Goal: Task Accomplishment & Management: Manage account settings

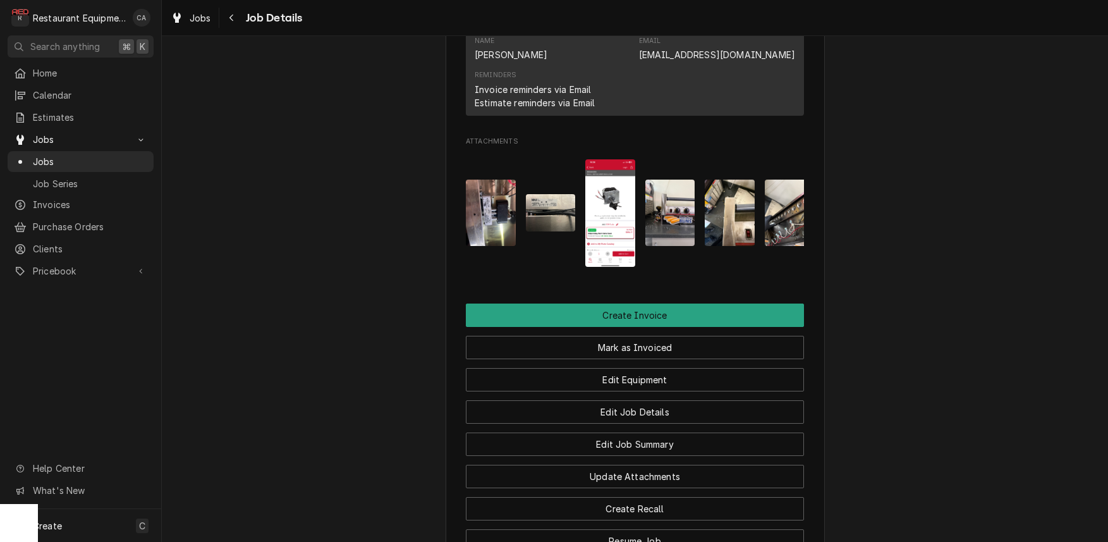
scroll to position [1505, 0]
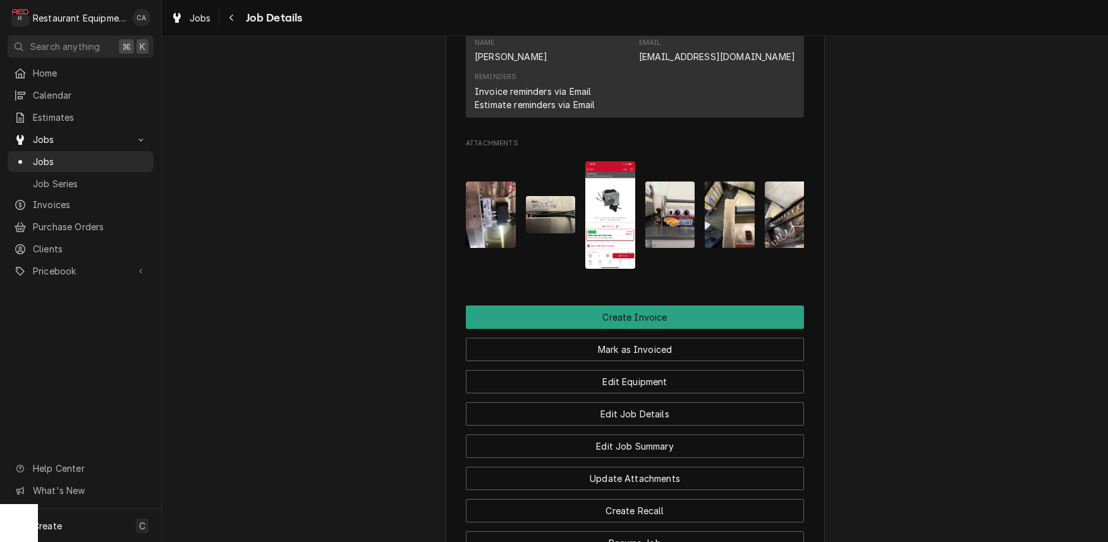
click at [560, 199] on img "Attachments" at bounding box center [551, 214] width 50 height 37
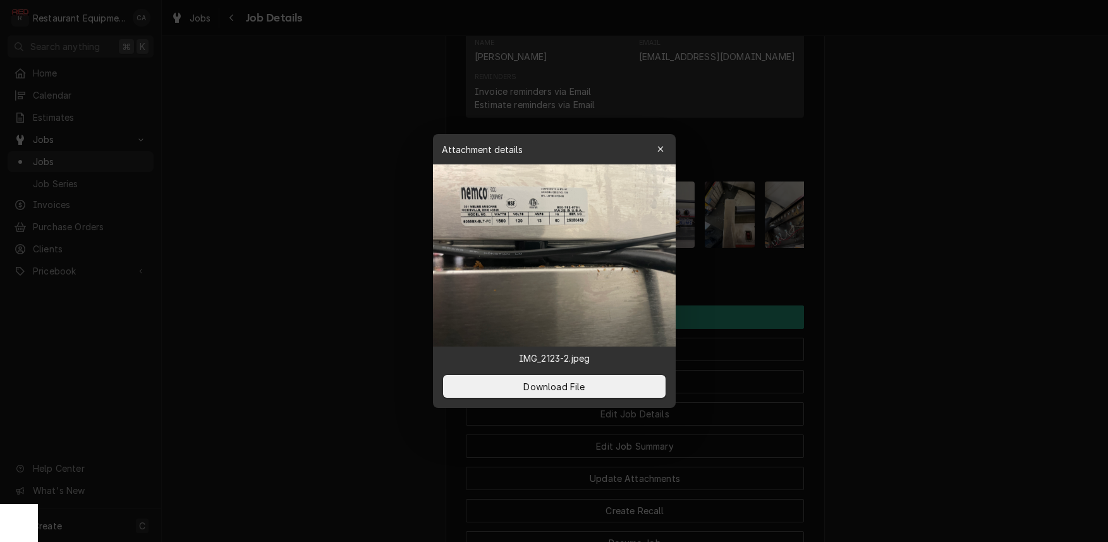
click at [257, 218] on div at bounding box center [554, 271] width 1108 height 542
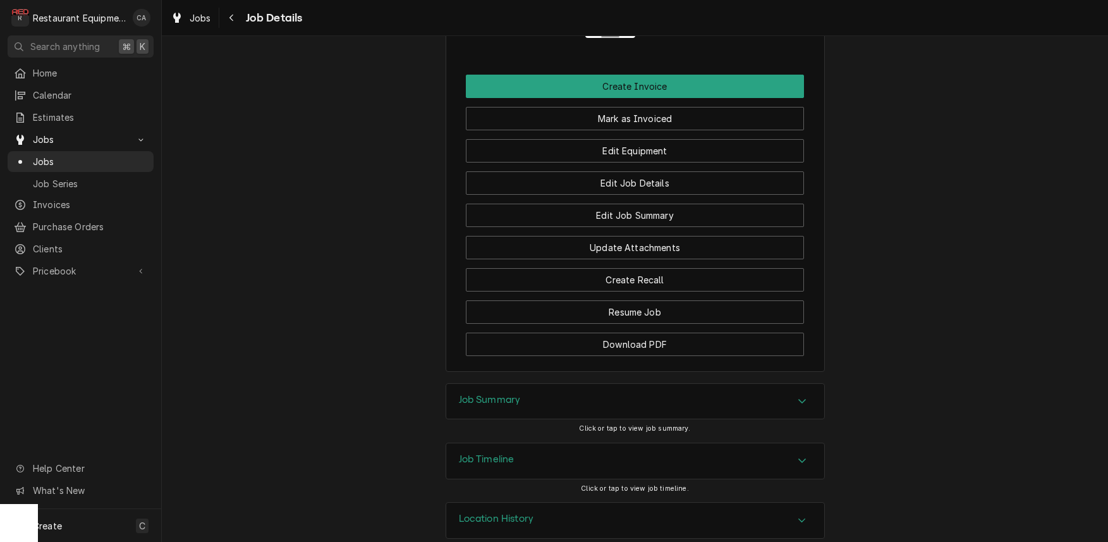
scroll to position [0, 0]
drag, startPoint x: 489, startPoint y: 376, endPoint x: 437, endPoint y: 331, distance: 68.1
click at [489, 394] on h3 "Job Summary" at bounding box center [490, 400] width 62 height 12
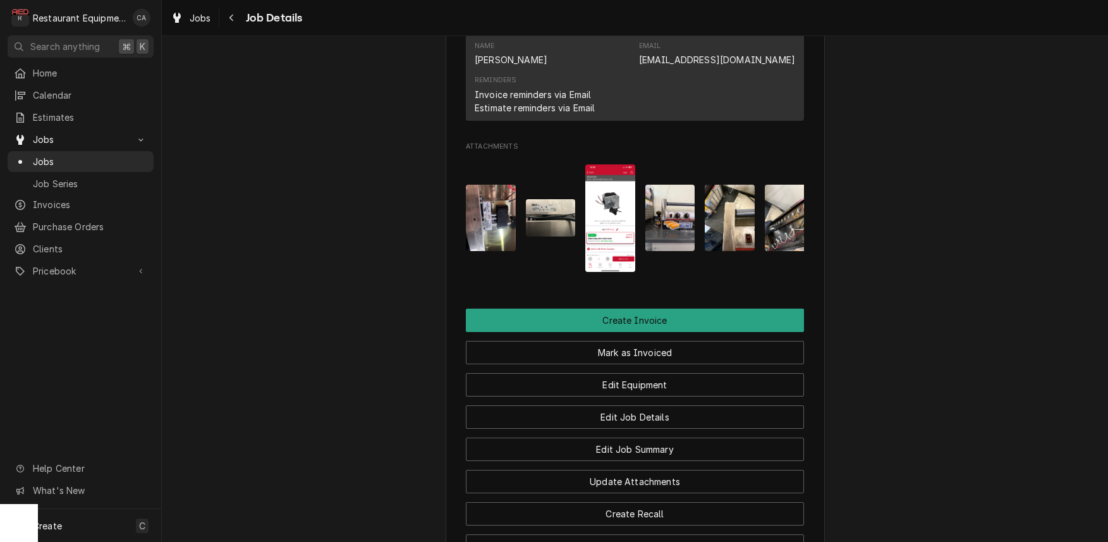
scroll to position [1505, 0]
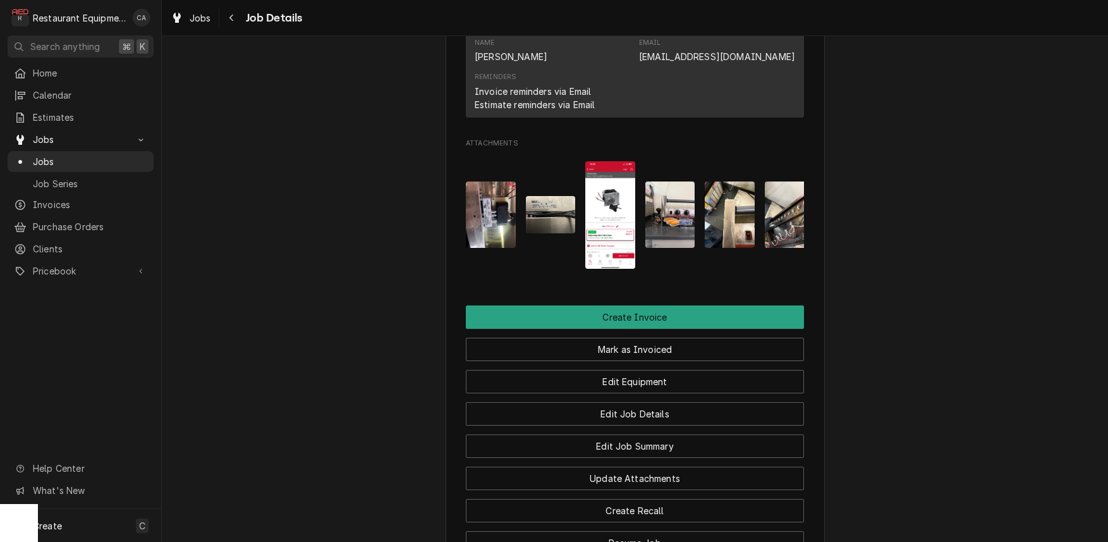
click at [593, 217] on img "Attachments" at bounding box center [610, 214] width 50 height 107
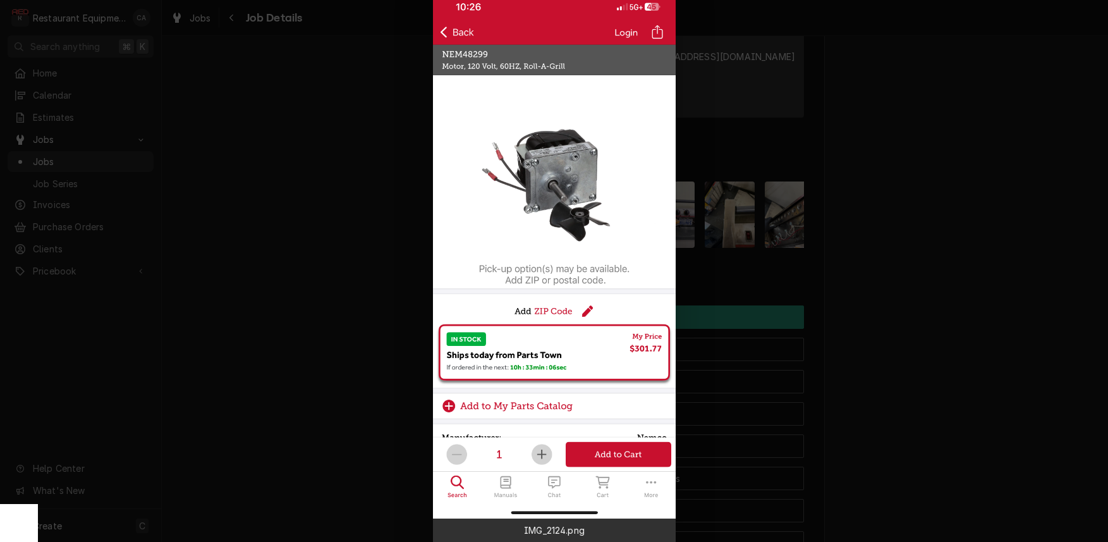
drag, startPoint x: 334, startPoint y: 256, endPoint x: 355, endPoint y: 260, distance: 20.7
click at [336, 256] on div at bounding box center [554, 271] width 1108 height 542
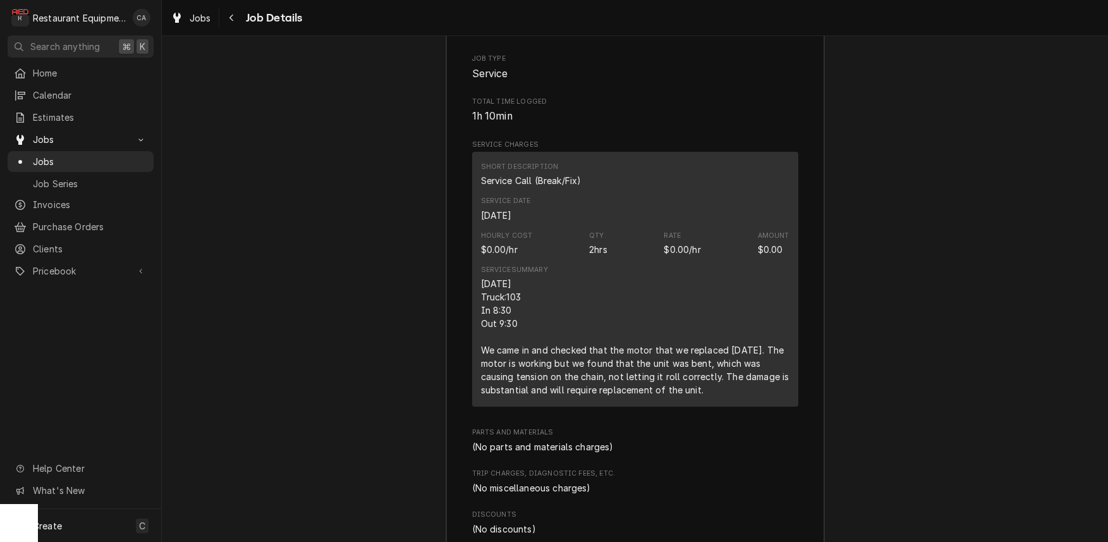
scroll to position [2237, 0]
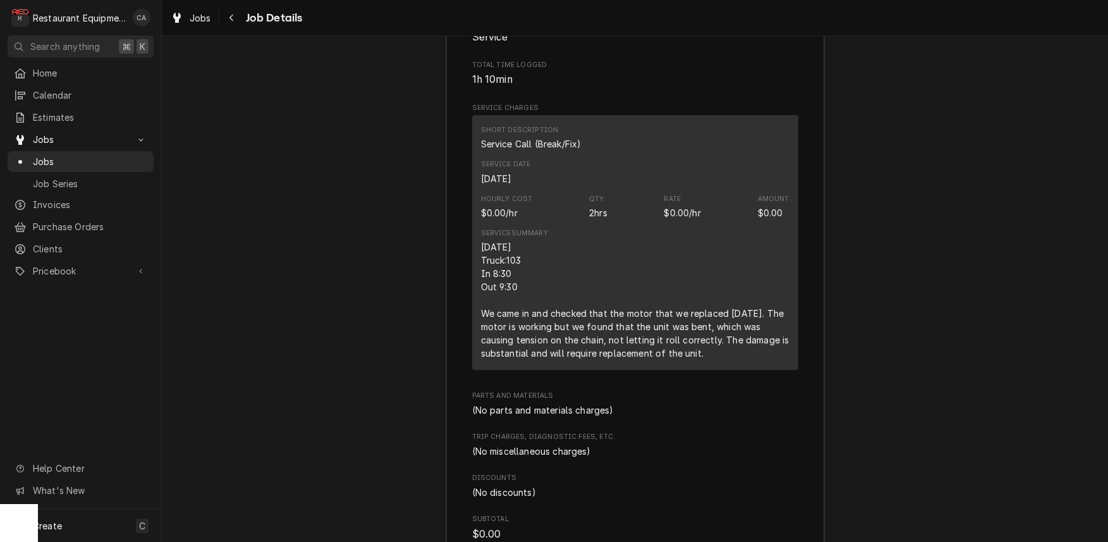
click at [420, 286] on div "Job Summary Roopairs Job ID JOB-8836 Service Type Service Call (Break/Fix) Job …" at bounding box center [635, 275] width 946 height 786
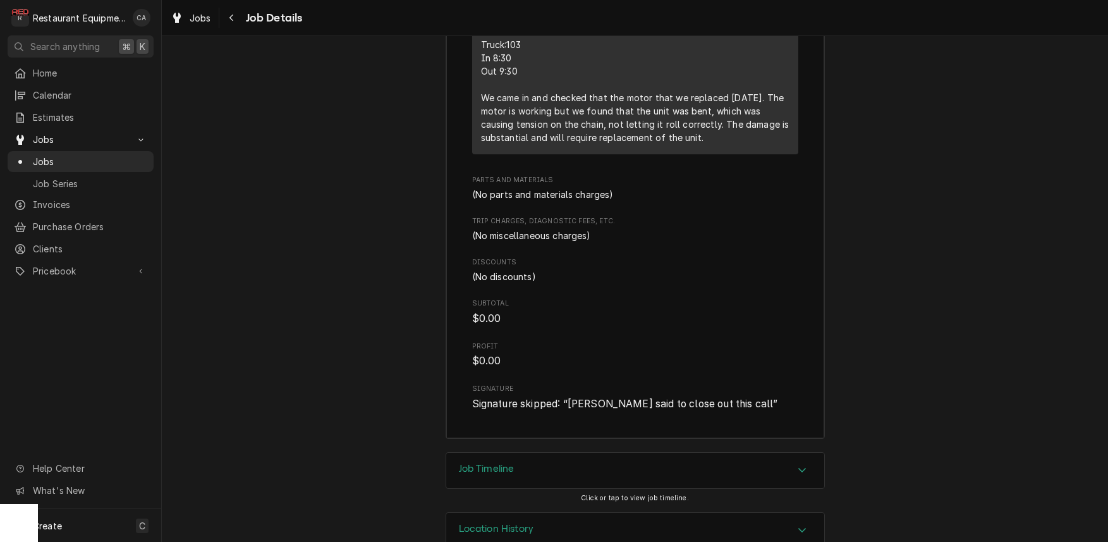
scroll to position [0, 0]
click at [408, 286] on div "Job Summary Roopairs Job ID JOB-8836 Service Type Service Call (Break/Fix) Job …" at bounding box center [635, 60] width 946 height 786
click at [198, 23] on span "Jobs" at bounding box center [200, 17] width 21 height 13
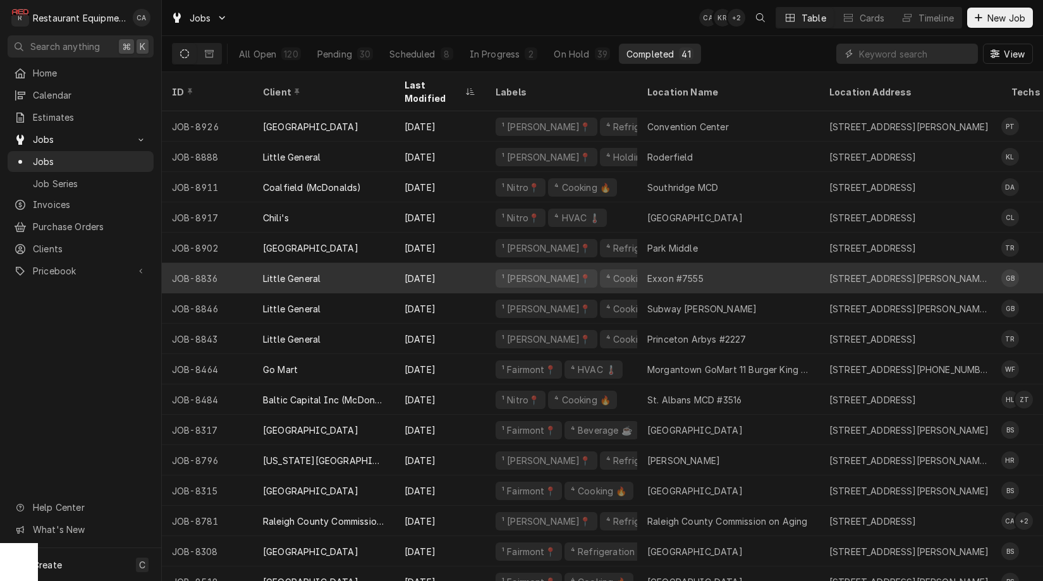
click at [726, 263] on div "Exxon #7555" at bounding box center [728, 278] width 182 height 30
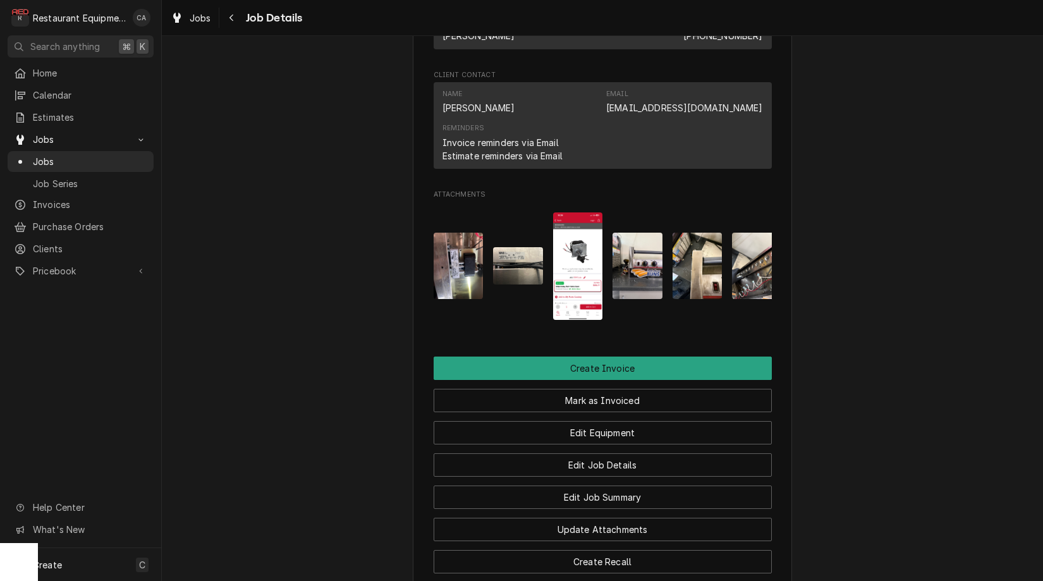
scroll to position [1455, 0]
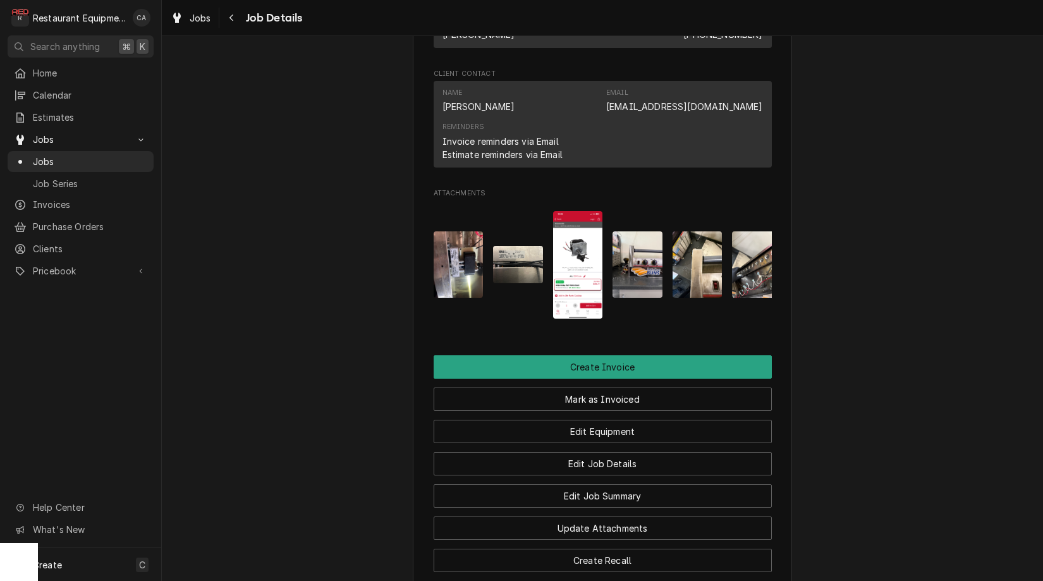
click at [501, 246] on img "Attachments" at bounding box center [518, 264] width 50 height 37
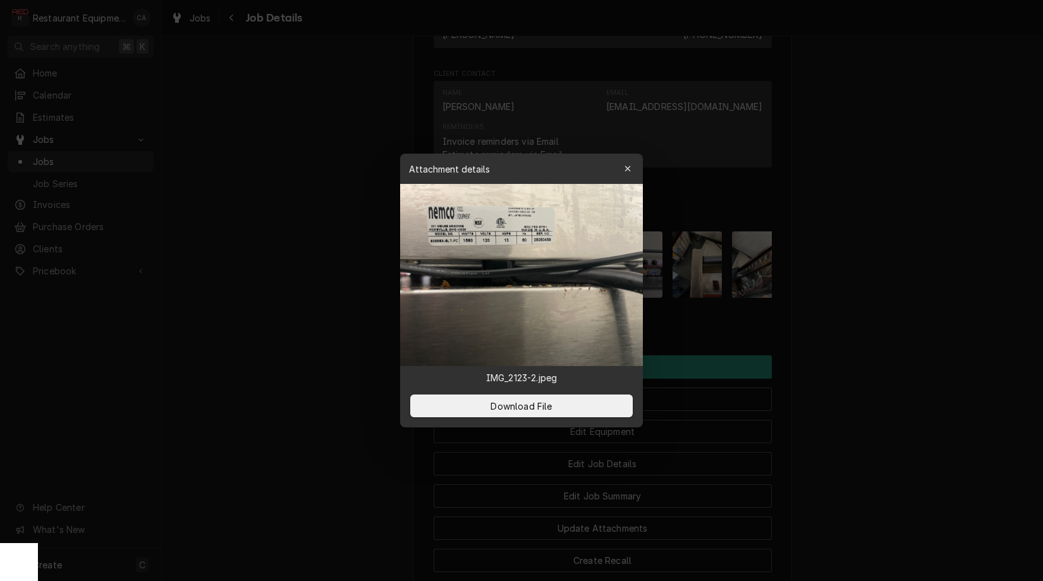
drag, startPoint x: 628, startPoint y: 166, endPoint x: 538, endPoint y: 203, distance: 97.2
click at [628, 166] on icon "button" at bounding box center [628, 168] width 7 height 9
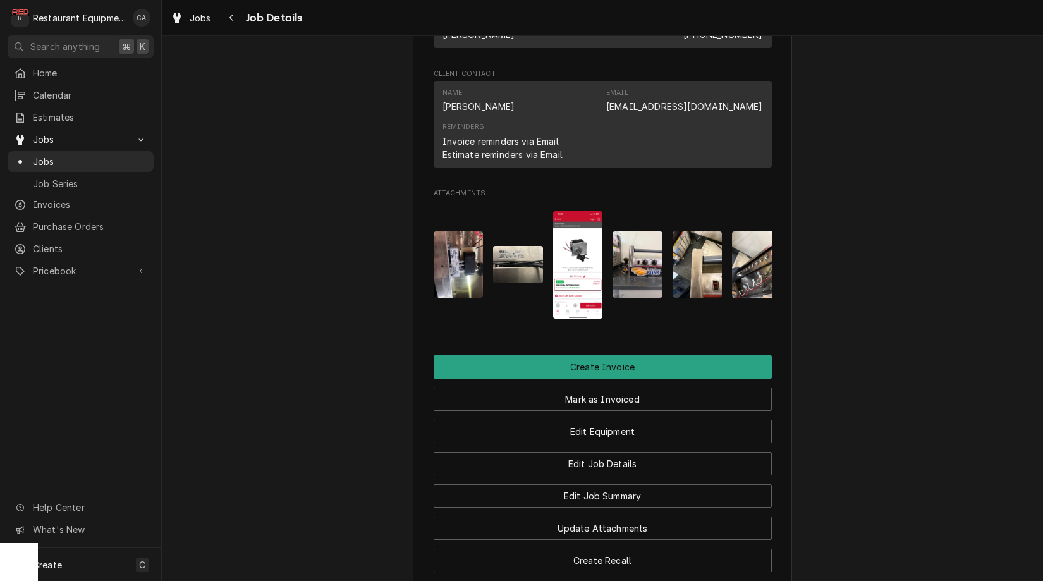
click at [453, 231] on img "Attachments" at bounding box center [459, 264] width 50 height 66
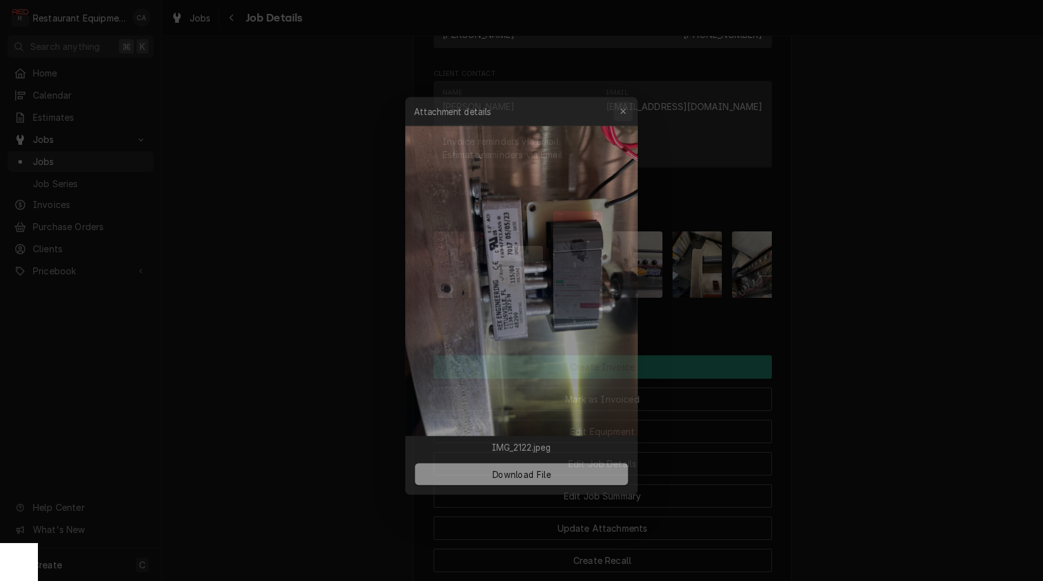
click at [628, 102] on icon "button" at bounding box center [628, 98] width 7 height 9
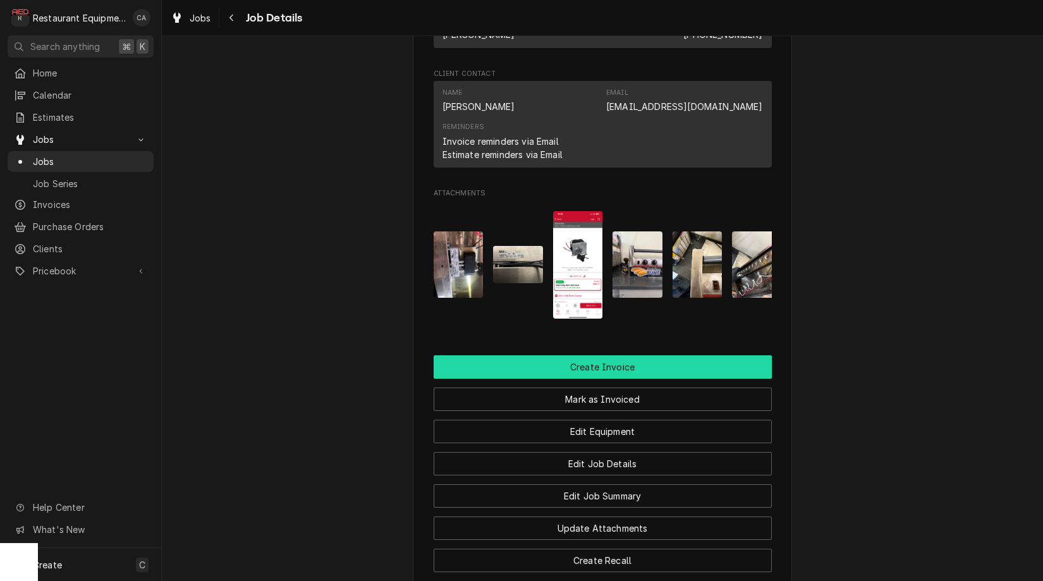
click at [561, 355] on button "Create Invoice" at bounding box center [603, 366] width 338 height 23
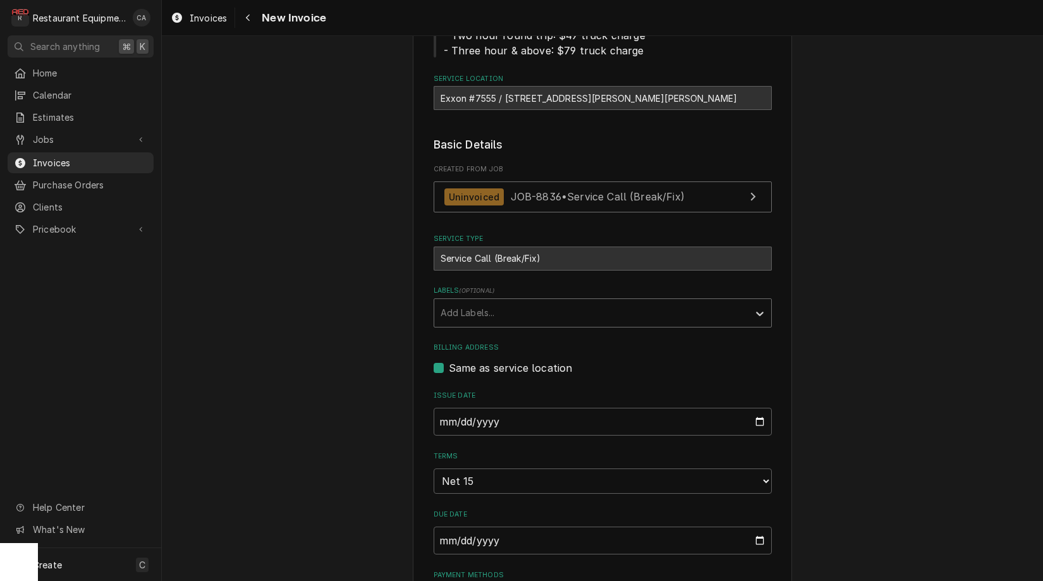
click at [482, 316] on div "Labels" at bounding box center [592, 313] width 302 height 23
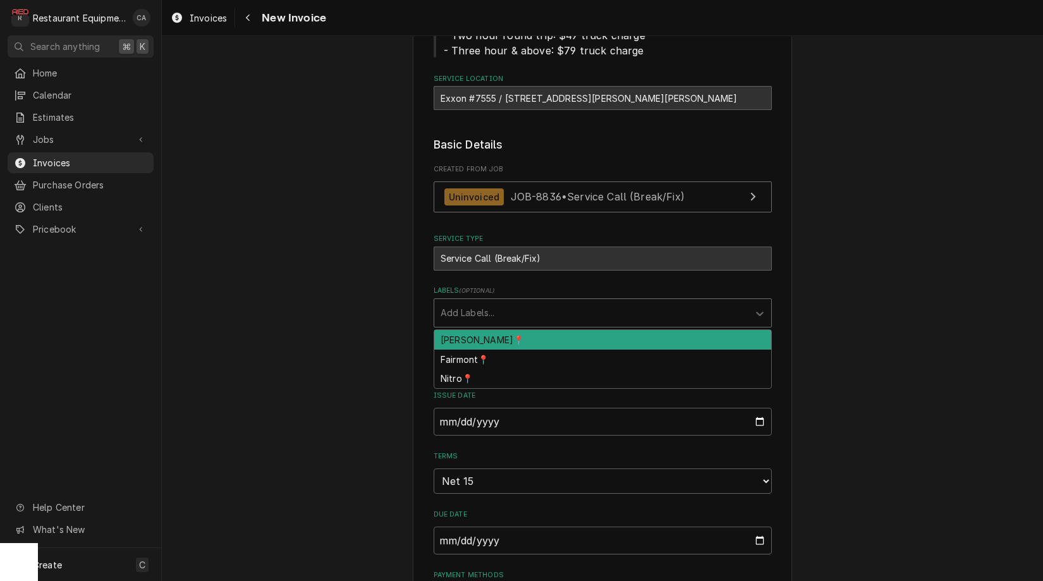
drag, startPoint x: 477, startPoint y: 331, endPoint x: 394, endPoint y: 332, distance: 82.8
click at [477, 331] on div "[PERSON_NAME]📍" at bounding box center [602, 340] width 337 height 20
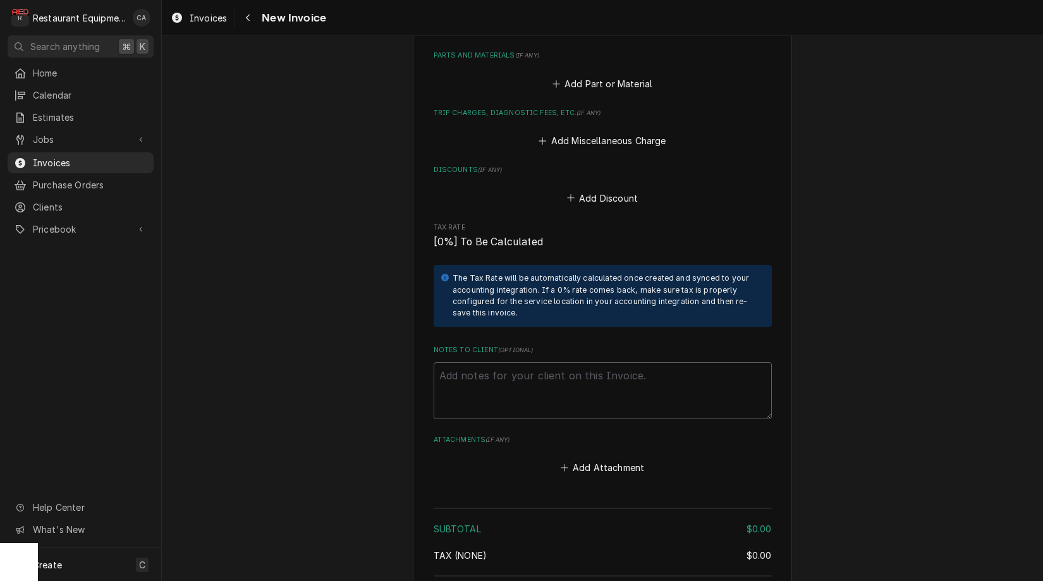
scroll to position [1233, 0]
click at [456, 364] on textarea "Notes to Client ( optional )" at bounding box center [603, 392] width 338 height 57
type textarea "x"
type textarea "w"
type textarea "x"
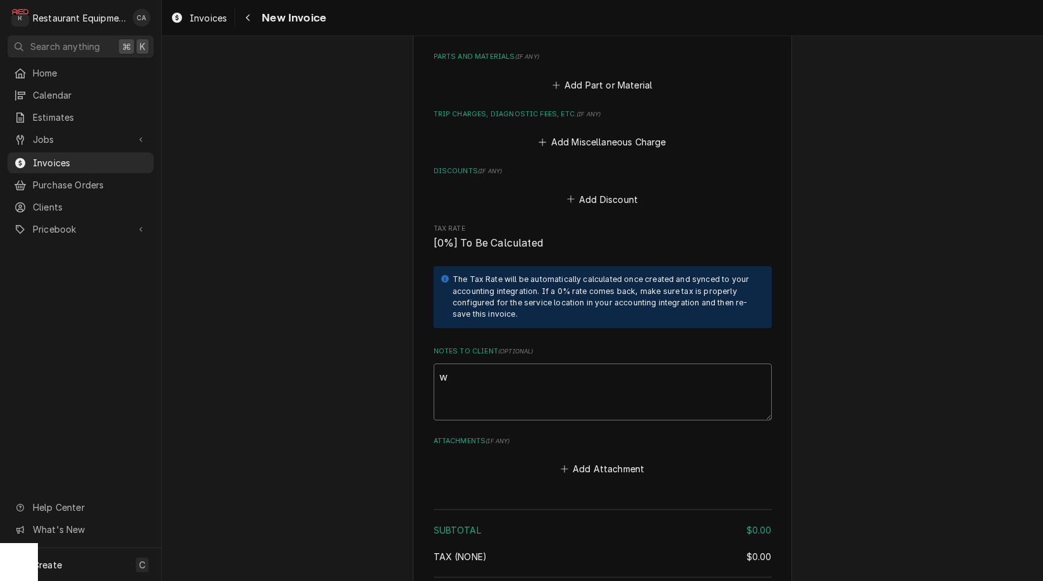
type textarea "wo"
type textarea "x"
type textarea "wor"
type textarea "x"
type textarea "work"
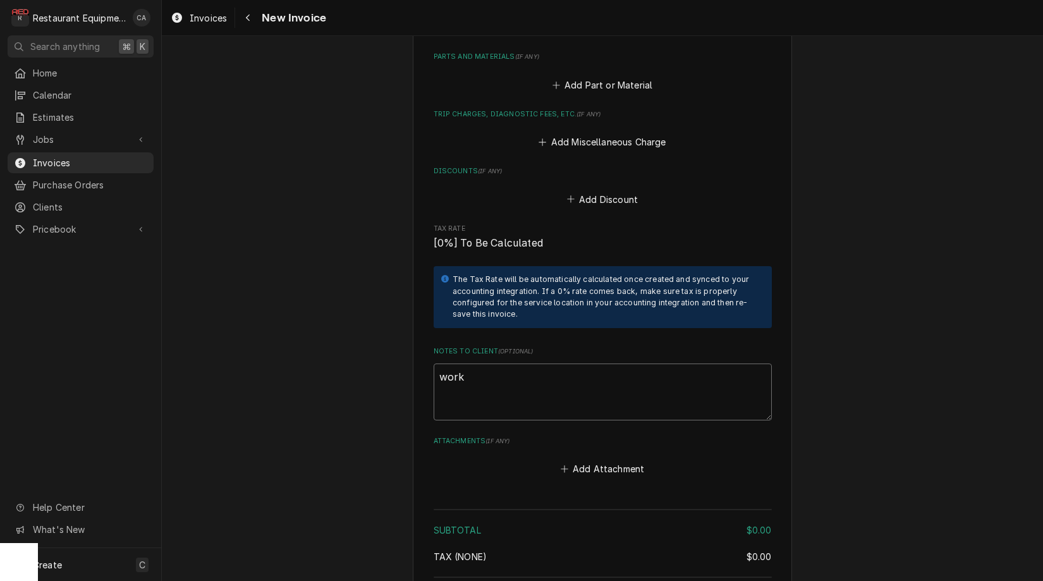
type textarea "x"
type textarea "work"
type textarea "x"
type textarea "work"
type textarea "x"
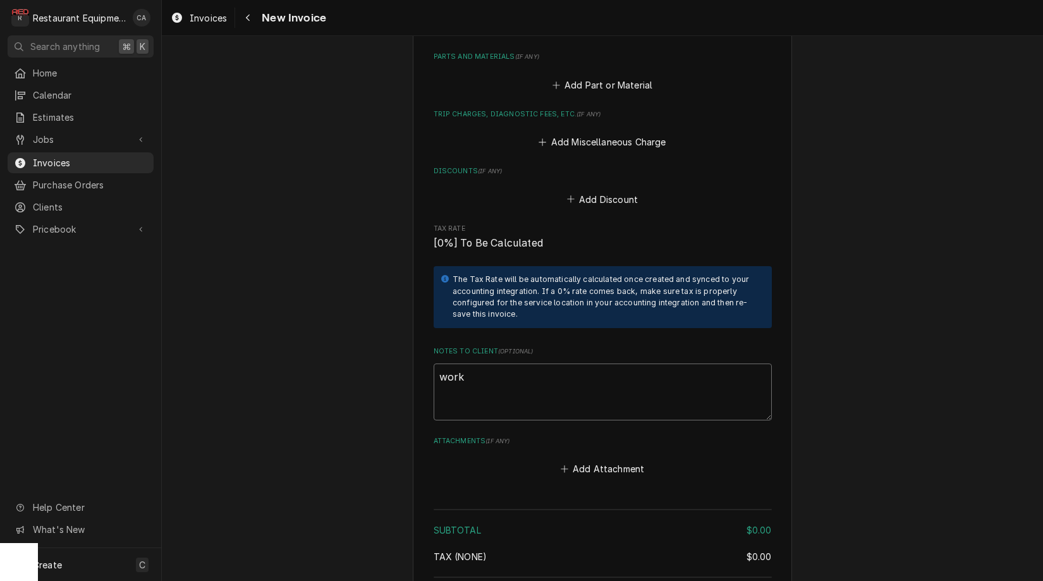
type textarea "wor"
type textarea "x"
type textarea "wo"
type textarea "x"
type textarea "w"
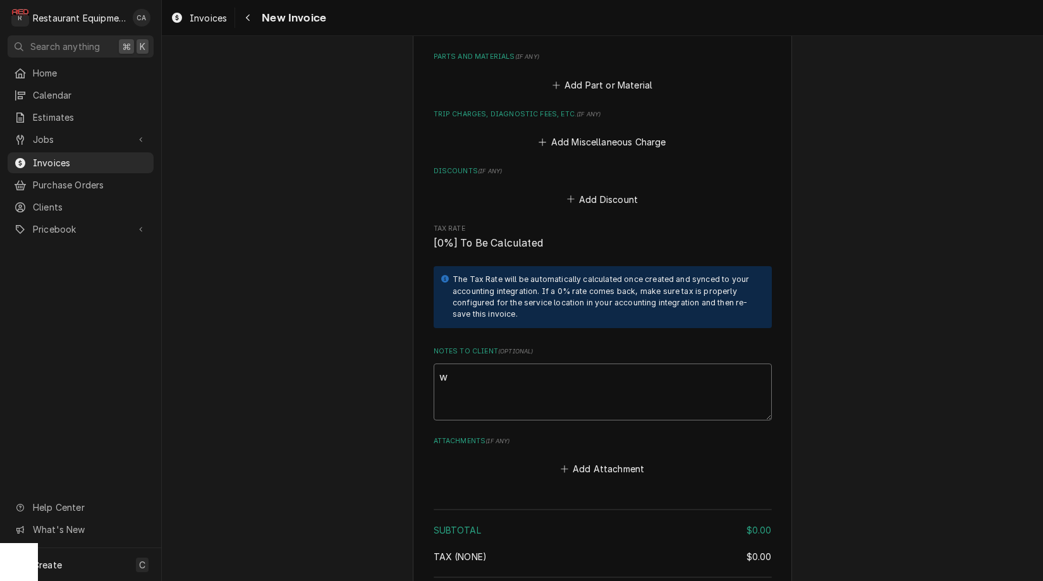
type textarea "x"
type textarea "W"
type textarea "x"
type textarea "Wo"
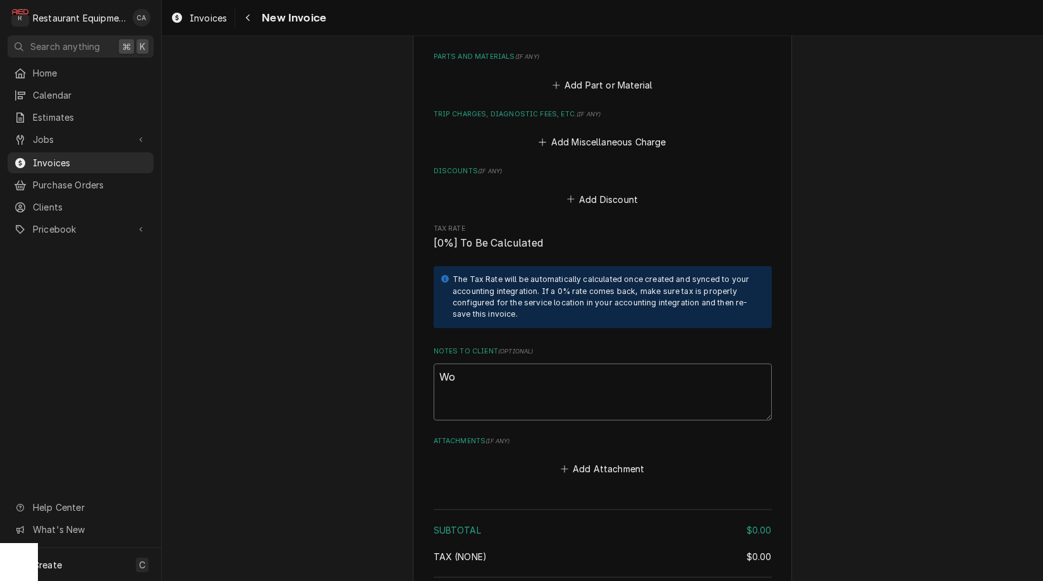
type textarea "x"
type textarea "Wor"
type textarea "x"
type textarea "Work"
type textarea "x"
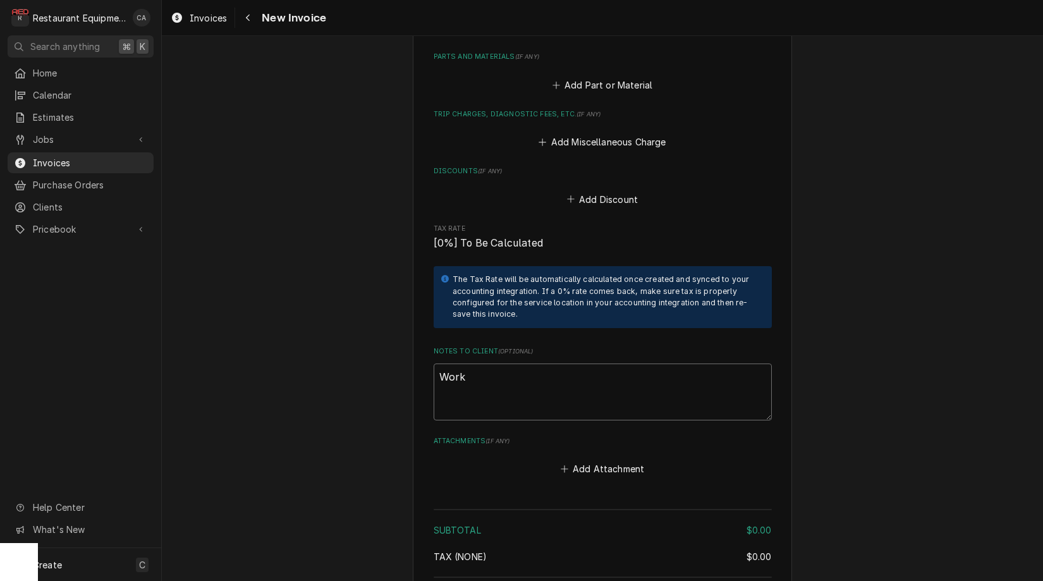
type textarea "Work"
type textarea "x"
type textarea "Work O"
type textarea "x"
type textarea "Work Or"
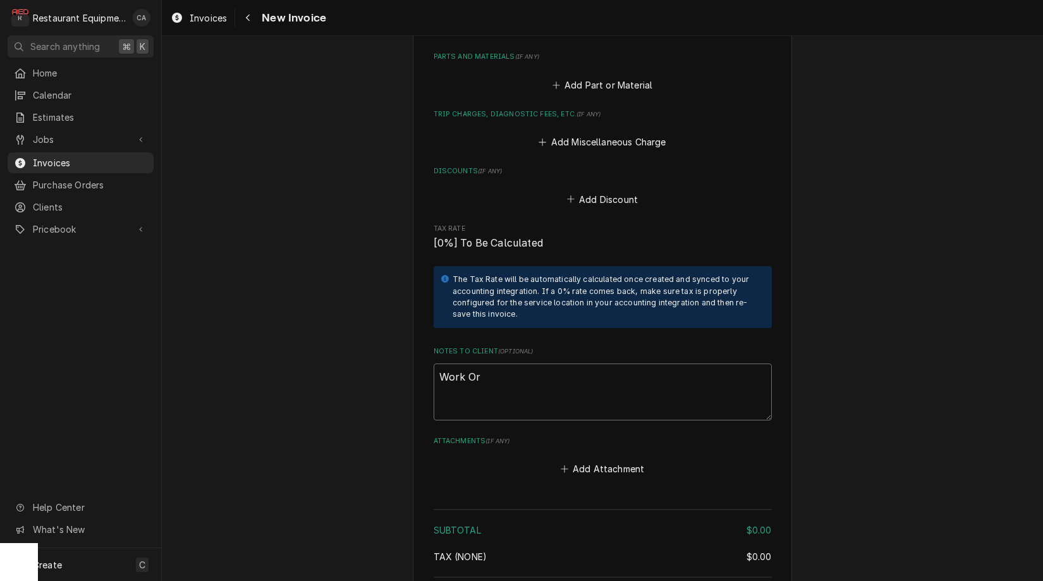
type textarea "x"
type textarea "Work Ord"
type textarea "x"
type textarea "Work Orde"
type textarea "x"
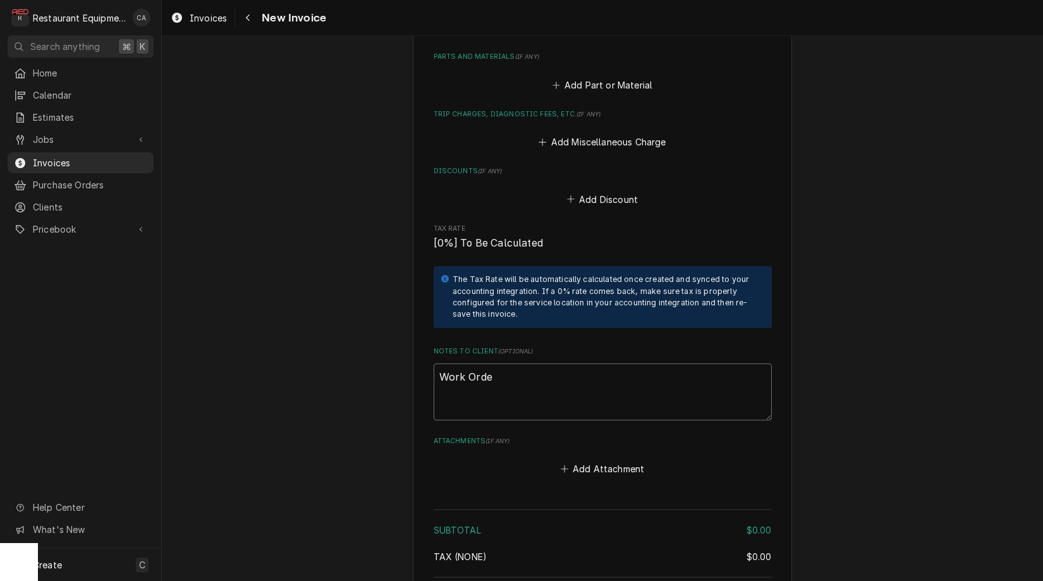
type textarea "Work Order"
type textarea "x"
type textarea "Work Order"
type textarea "x"
type textarea "Work Order #"
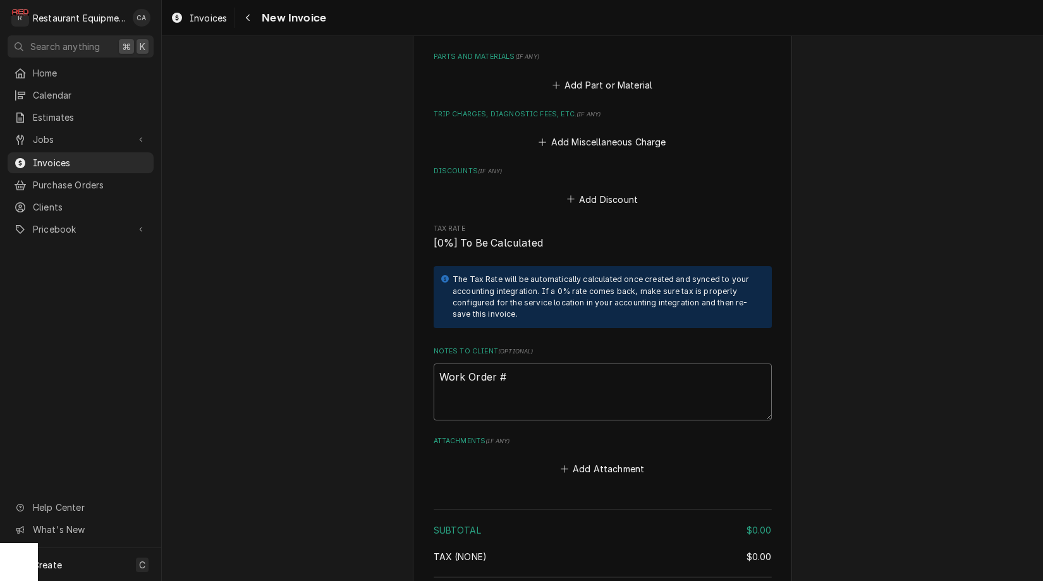
type textarea "x"
type textarea "Work Order #"
type textarea "x"
type textarea "Work Order # 8"
type textarea "x"
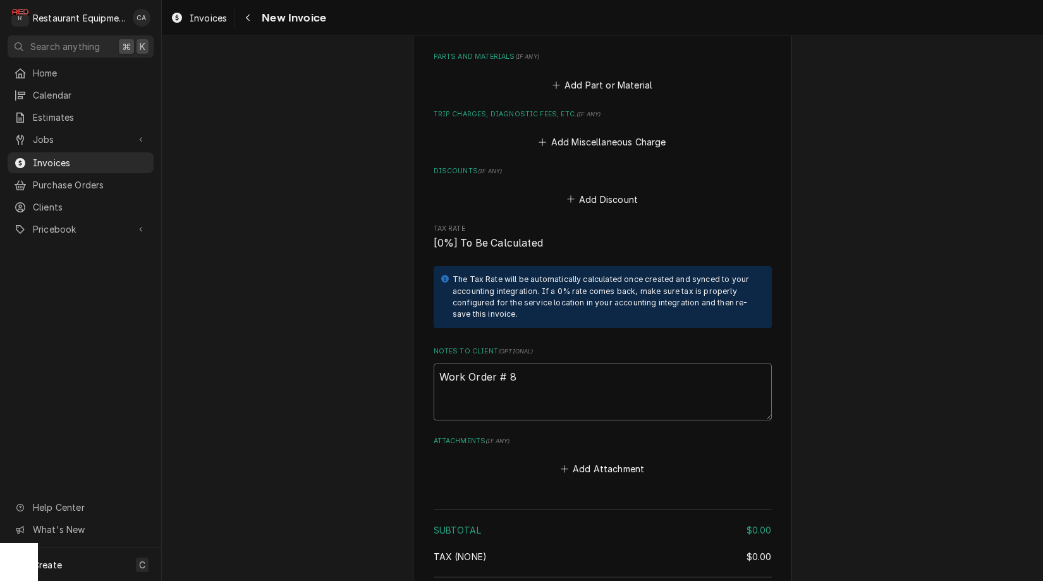
type textarea "Work Order # 88"
type textarea "x"
type textarea "Work Order # 883"
type textarea "x"
type textarea "Work Order # 8832"
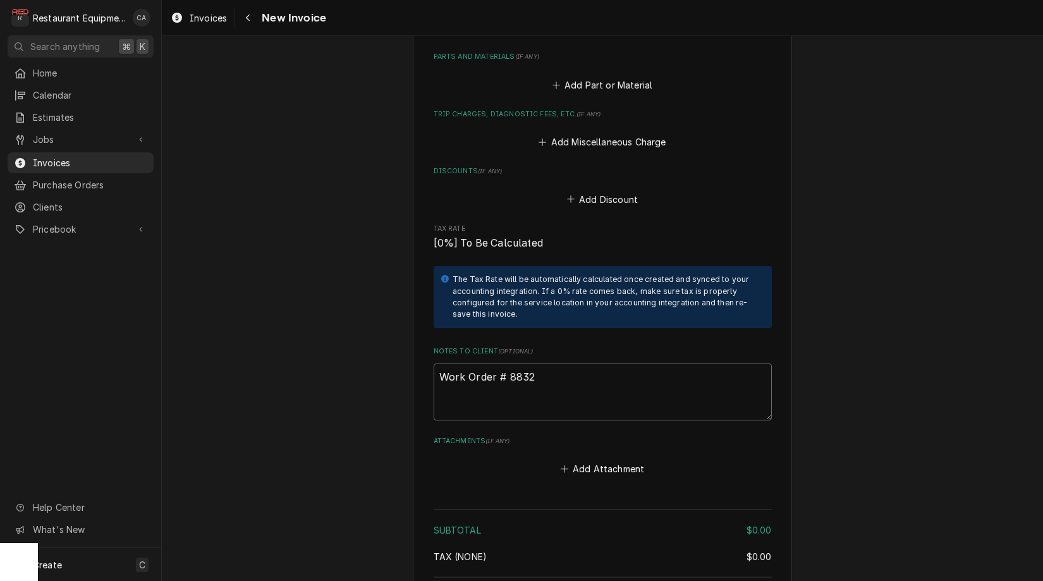
type textarea "x"
type textarea "Work Order # 88325"
type textarea "x"
type textarea "Work Order # 88325"
type textarea "x"
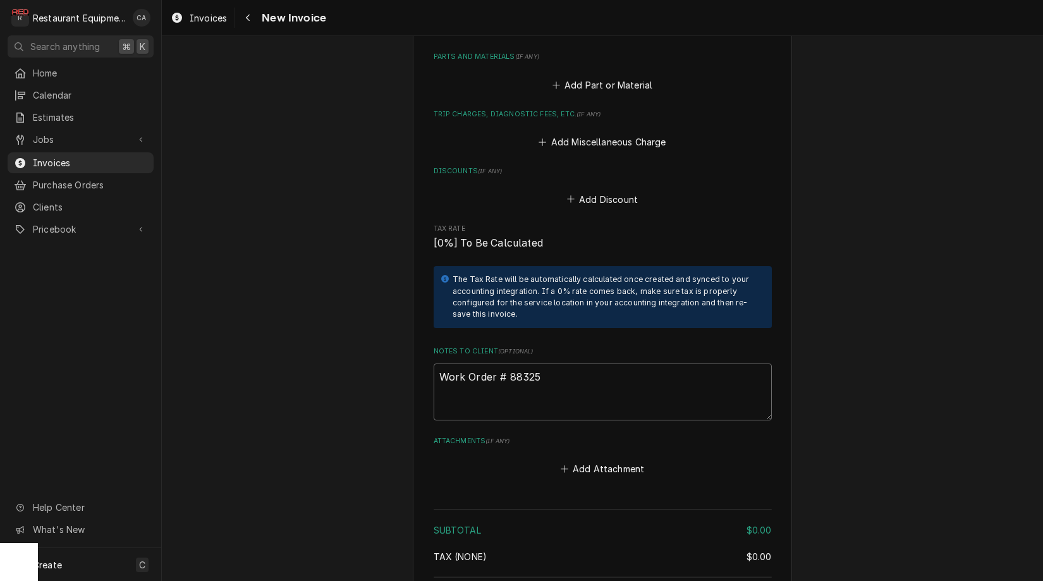
type textarea "Work Order # 88325 R"
type textarea "x"
type textarea "Work Order # 88325 Re"
type textarea "x"
type textarea "Work Order # 88325 Req"
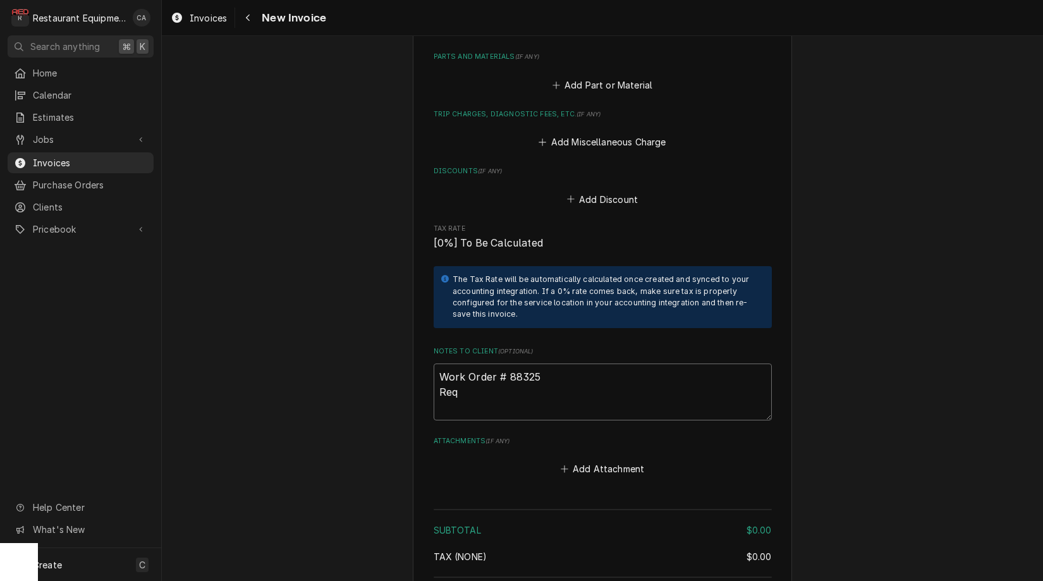
type textarea "x"
type textarea "Work Order # 88325 Requ"
type textarea "x"
type textarea "Work Order # 88325 Reque"
type textarea "x"
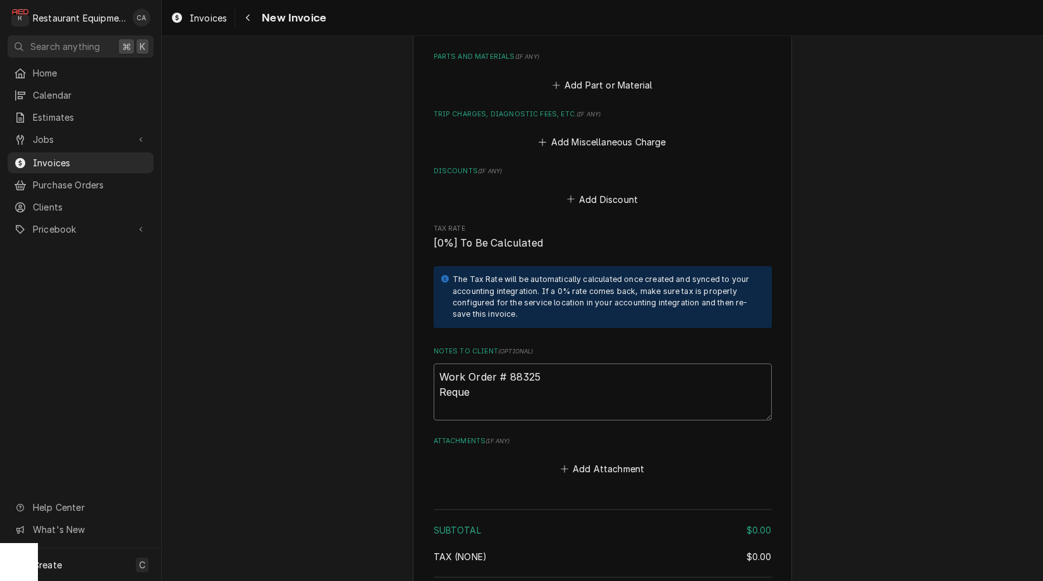
type textarea "Work Order # 88325 Reques"
type textarea "x"
type textarea "Work Order # 88325 Request"
type textarea "x"
type textarea "Work Order # 88325 Requeste"
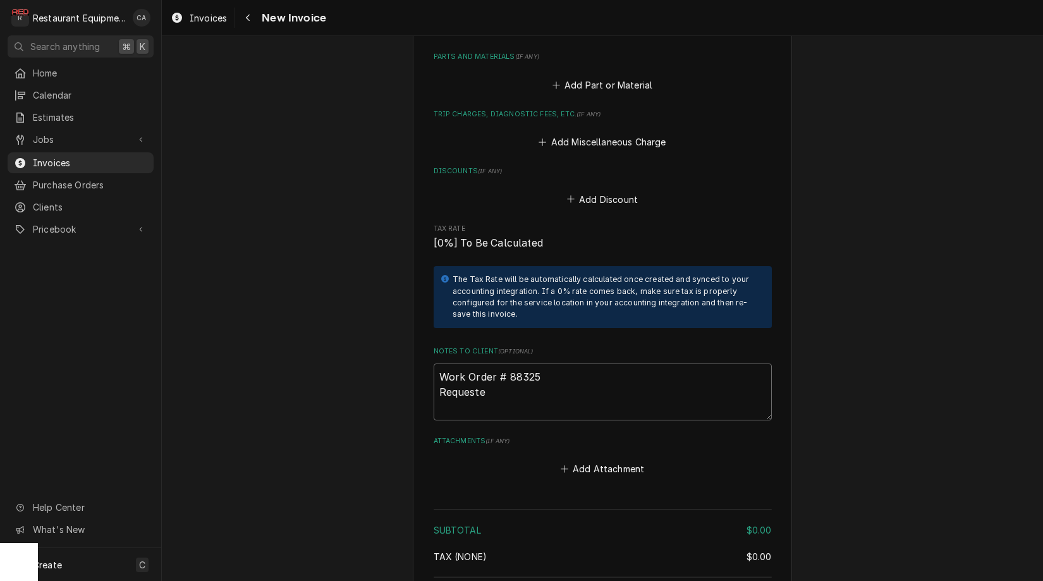
type textarea "x"
type textarea "Work Order # 88325 Requested"
type textarea "x"
type textarea "Work Order # 88325 Requested"
type textarea "x"
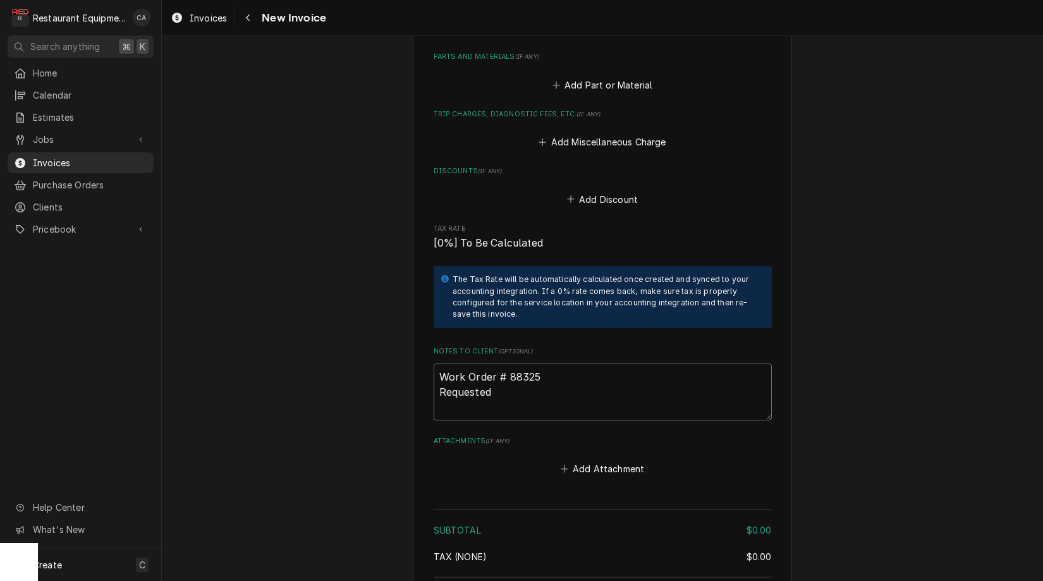
type textarea "Work Order # 88325 Requested B"
type textarea "x"
type textarea "Work Order # 88325 Requested By"
type textarea "x"
type textarea "Work Order # 88325 Requested By"
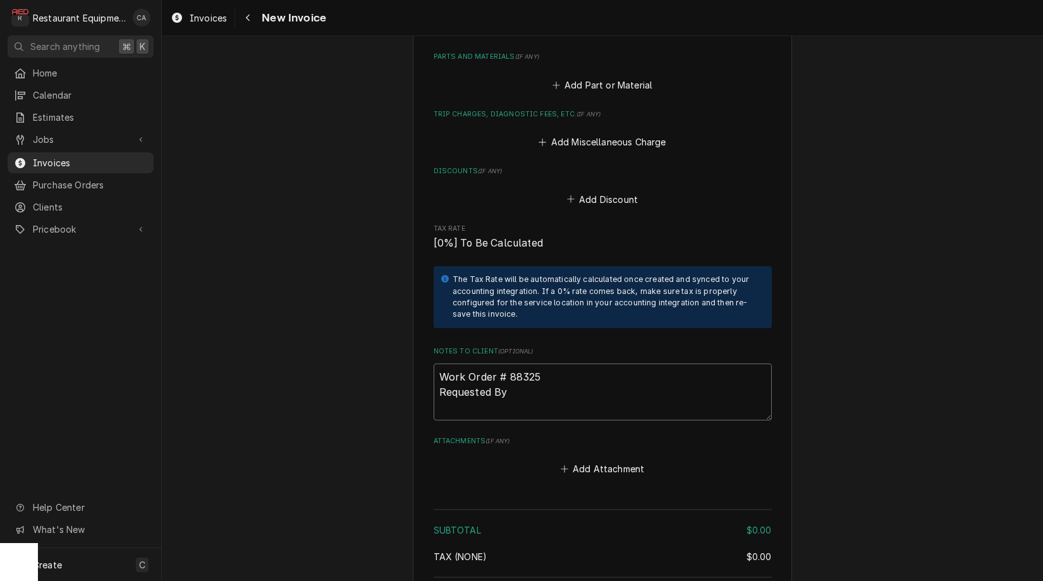
type textarea "x"
type textarea "Work Order # 88325 Requested By 7"
type textarea "x"
type textarea "Work Order # 88325 Requested By 75"
type textarea "x"
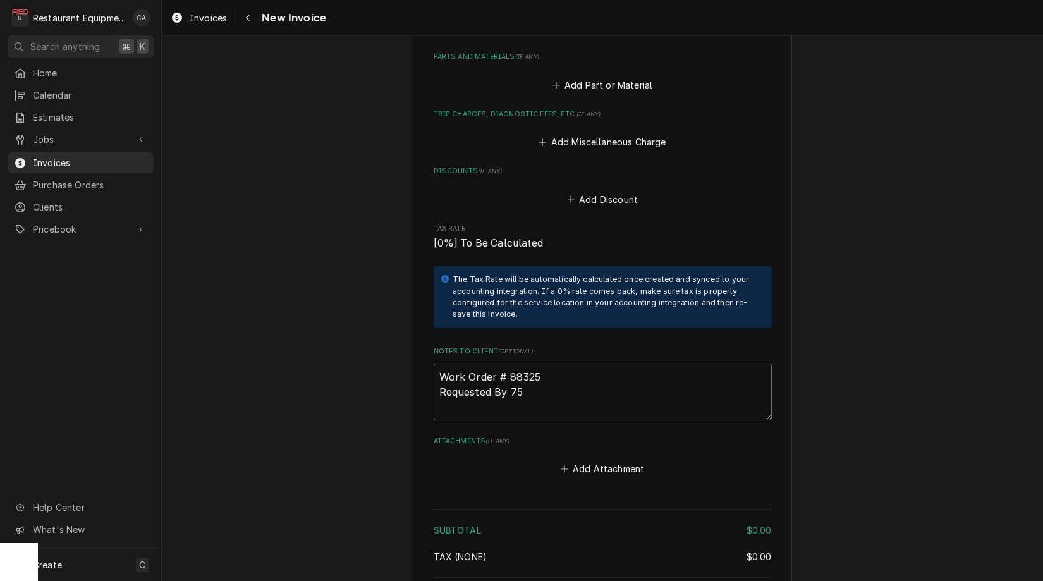
type textarea "Work Order # 88325 Requested By 755"
type textarea "x"
type textarea "Work Order # 88325 Requested By 7555"
click at [596, 460] on button "Add Attachment" at bounding box center [602, 469] width 89 height 18
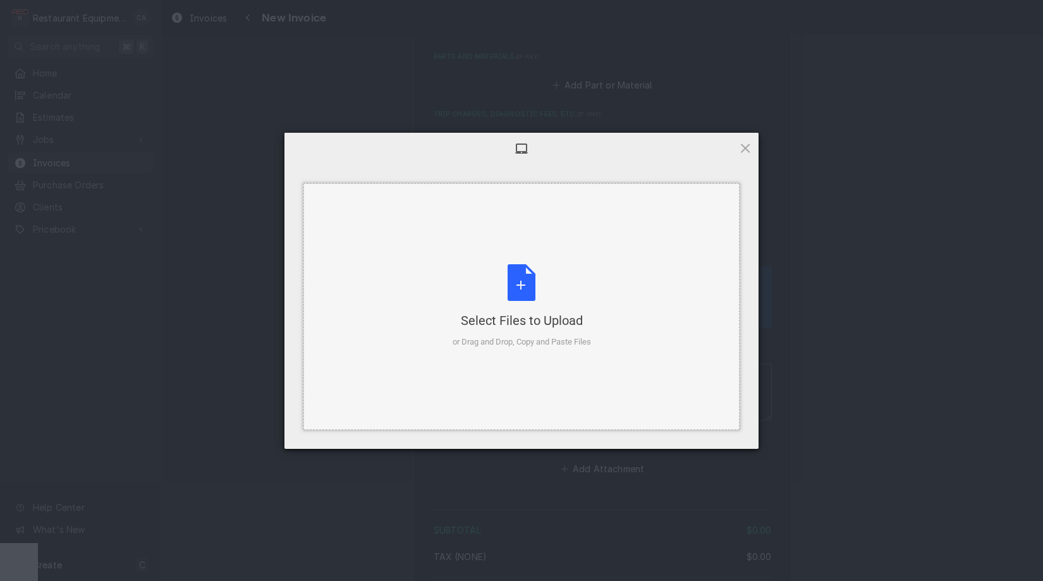
click at [505, 345] on div "or Drag and Drop, Copy and Paste Files" at bounding box center [522, 342] width 138 height 13
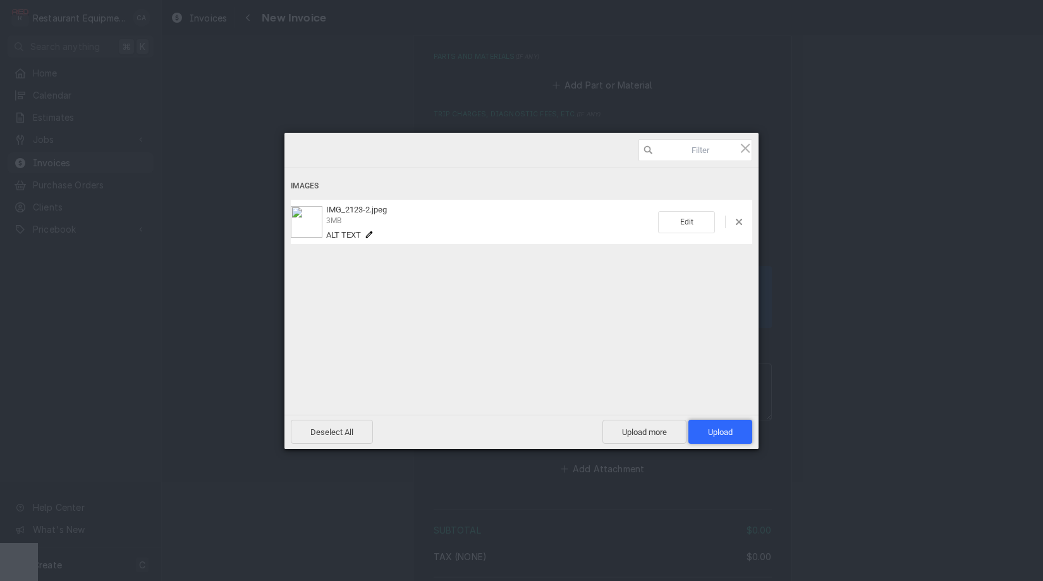
click at [729, 431] on span "Upload 1" at bounding box center [720, 431] width 25 height 9
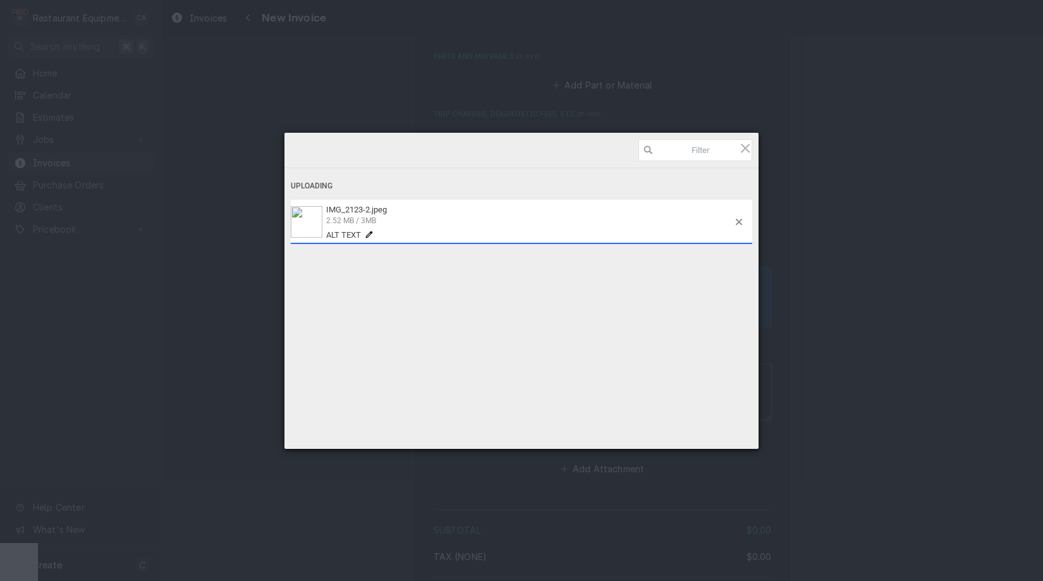
type textarea "x"
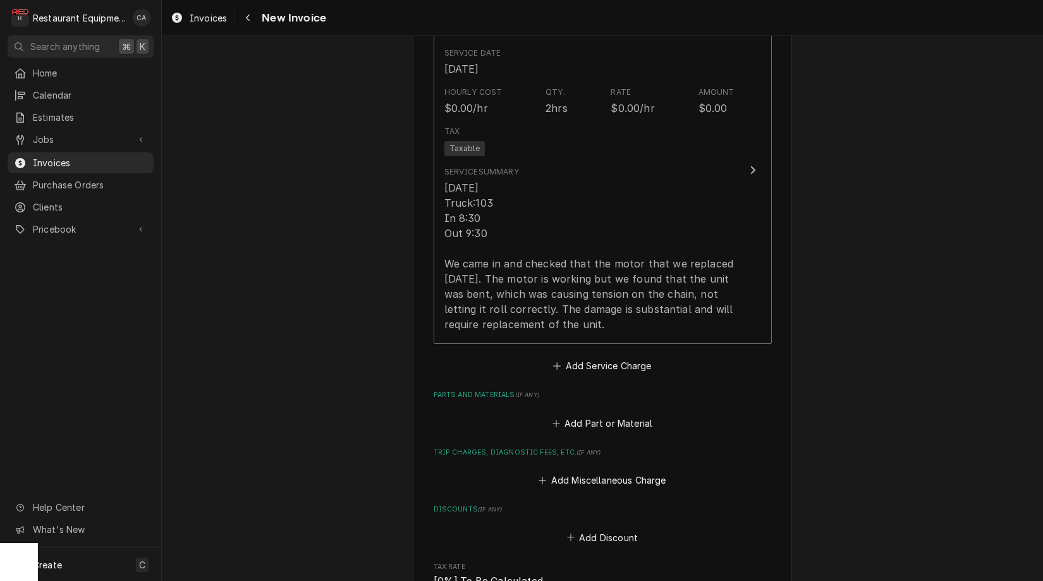
scroll to position [900, 0]
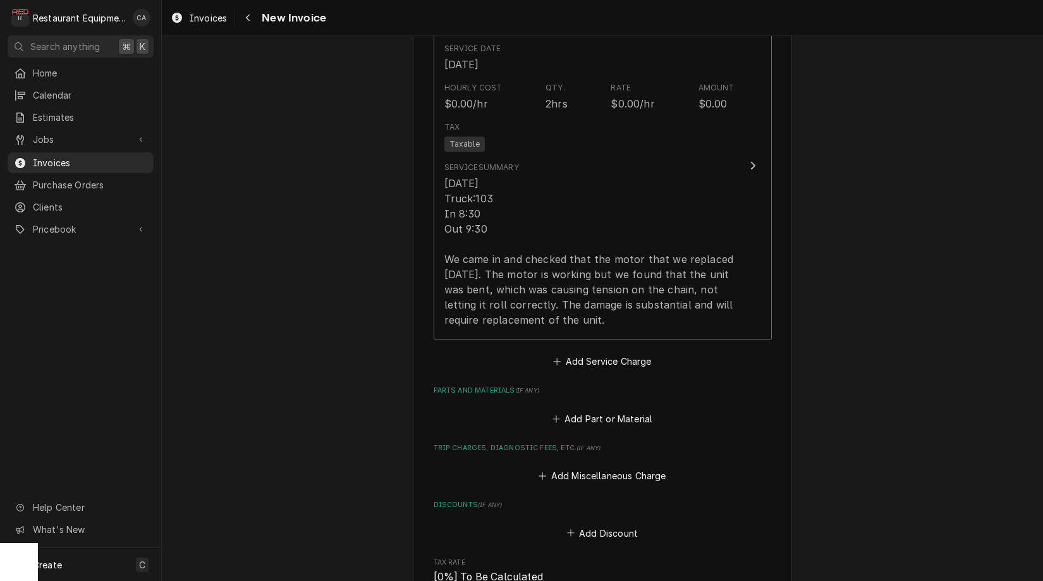
click at [609, 353] on button "Add Service Charge" at bounding box center [602, 362] width 102 height 18
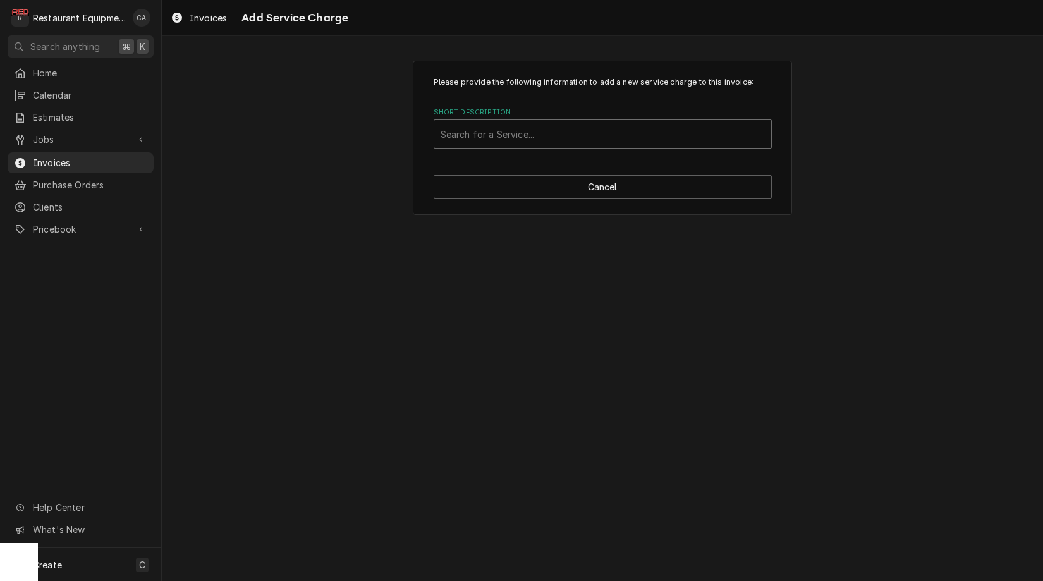
click at [498, 138] on div "Search for a Service..." at bounding box center [603, 134] width 324 height 13
type input "travel"
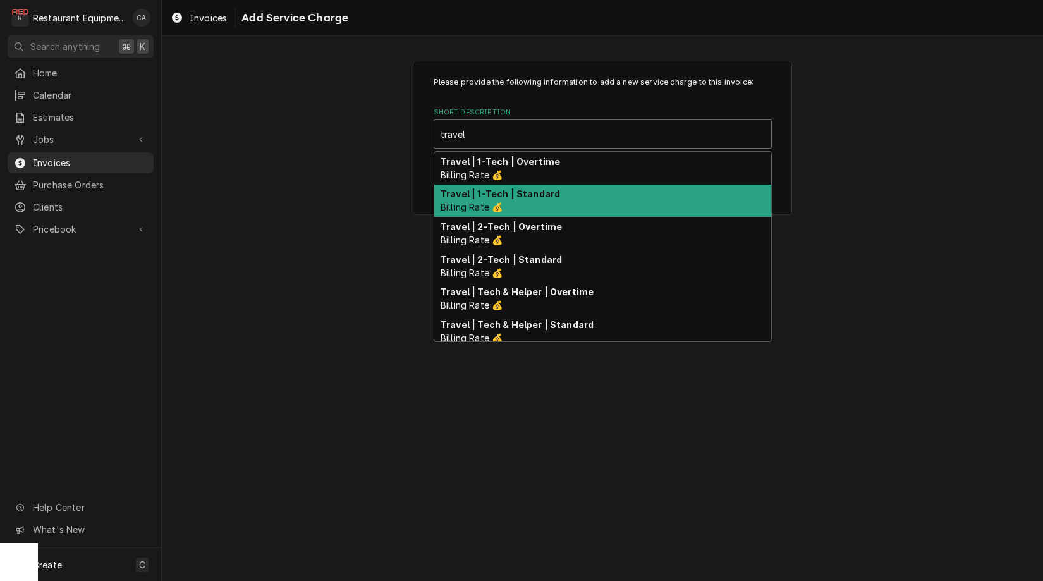
drag, startPoint x: 481, startPoint y: 190, endPoint x: 496, endPoint y: 209, distance: 24.3
click at [481, 190] on strong "Travel | 1-Tech | Standard" at bounding box center [500, 193] width 119 height 11
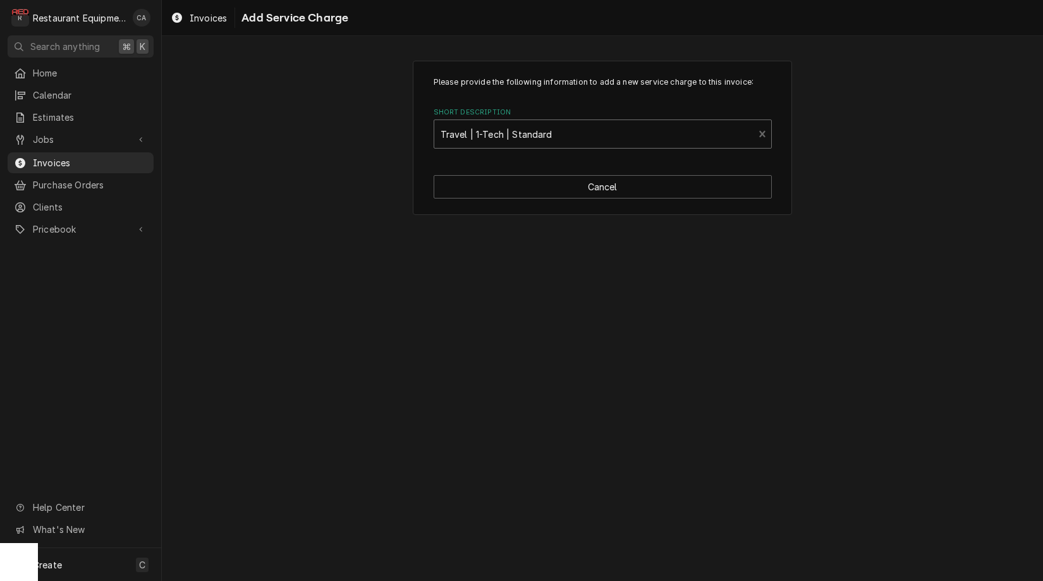
type textarea "x"
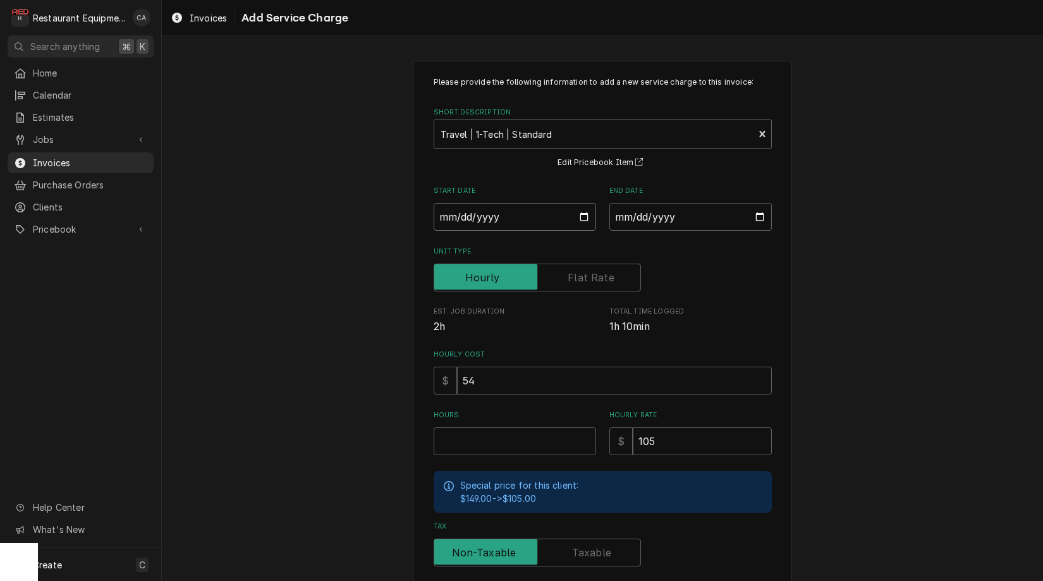
click at [476, 223] on input "Start Date" at bounding box center [515, 217] width 162 height 28
type input "2025-09-09"
type textarea "x"
click at [688, 212] on input "End Date" at bounding box center [690, 217] width 162 height 28
type input "2025-09-09"
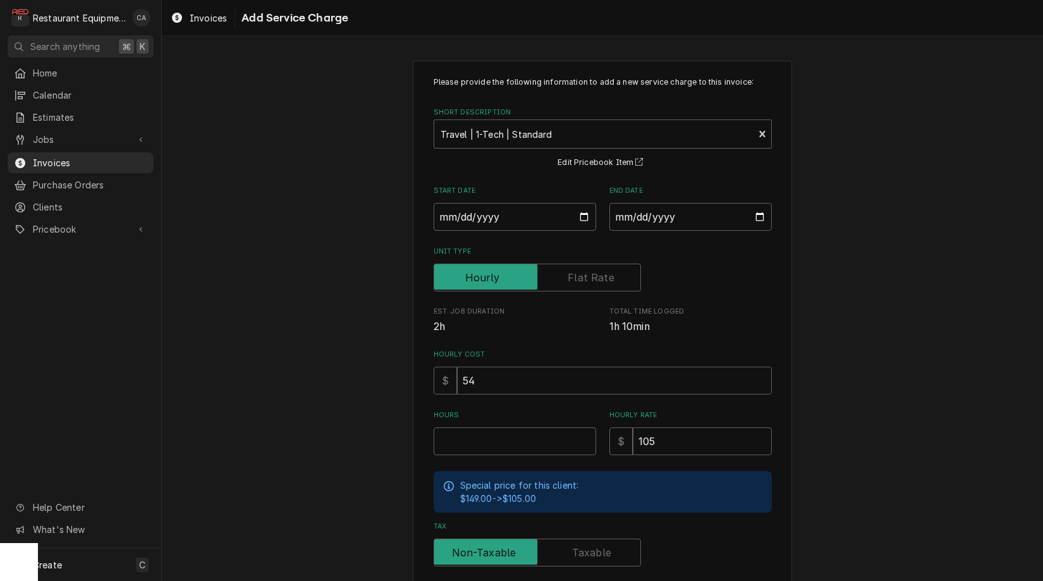
drag, startPoint x: 793, startPoint y: 278, endPoint x: 695, endPoint y: 370, distance: 135.0
click at [793, 278] on div "Please provide the following information to add a new service charge to this in…" at bounding box center [602, 391] width 881 height 684
click at [474, 437] on input "Hours" at bounding box center [515, 441] width 162 height 28
type textarea "x"
type input "1"
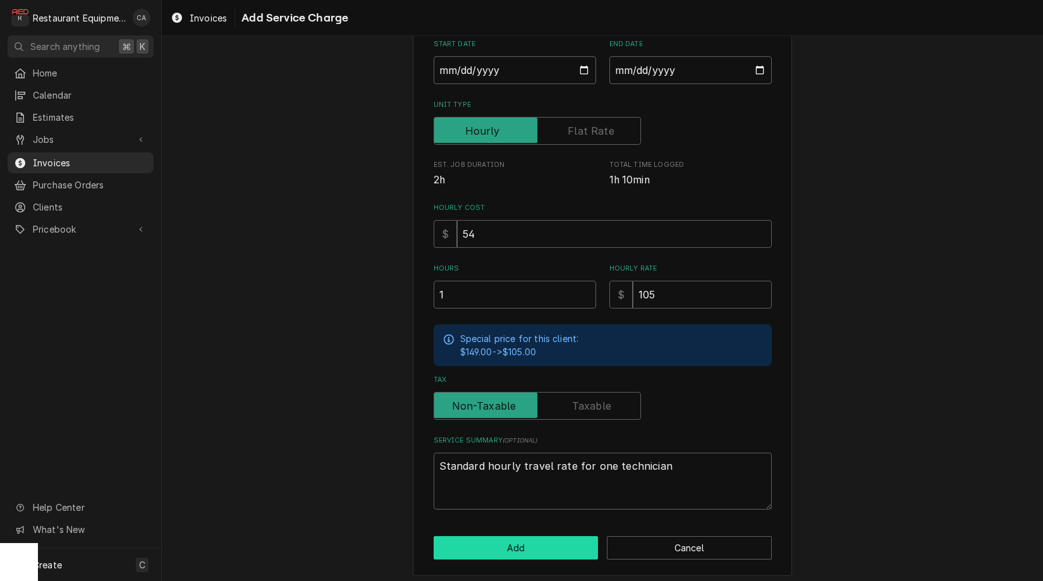
click at [518, 542] on button "Add" at bounding box center [516, 547] width 165 height 23
type textarea "x"
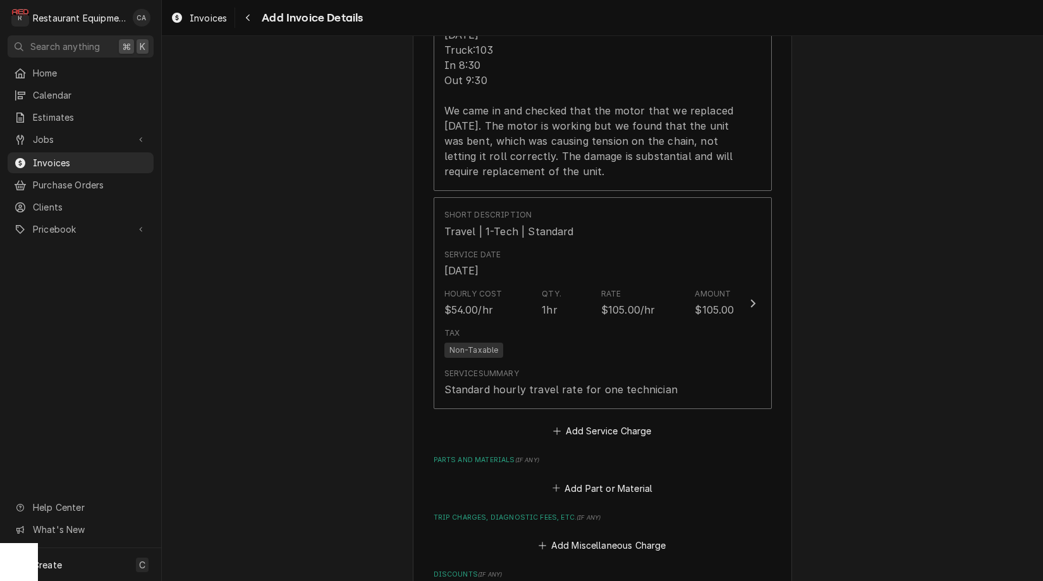
scroll to position [1069, 0]
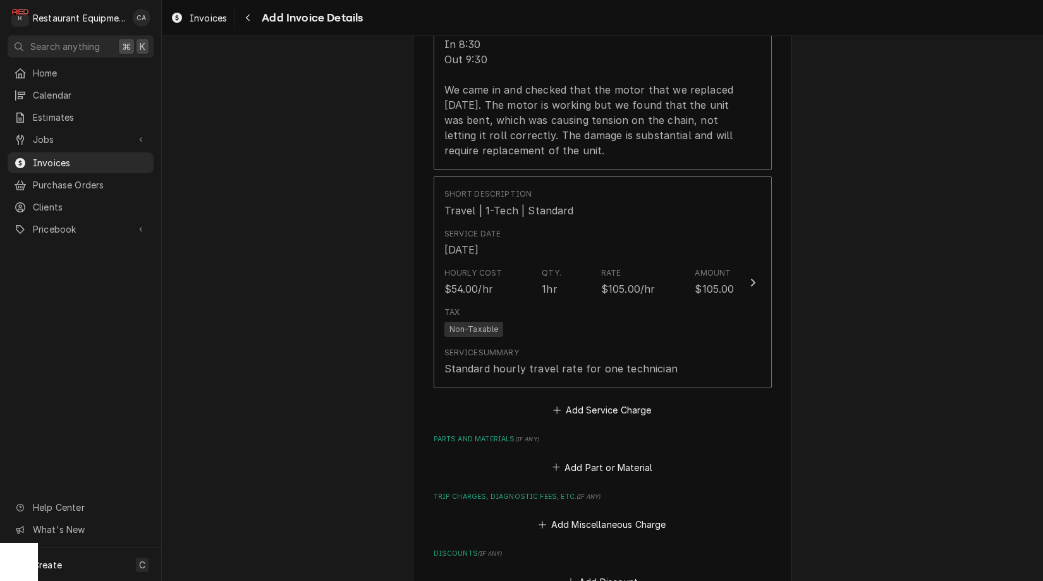
drag, startPoint x: 577, startPoint y: 402, endPoint x: 536, endPoint y: 224, distance: 182.2
click at [577, 401] on button "Add Service Charge" at bounding box center [602, 410] width 102 height 18
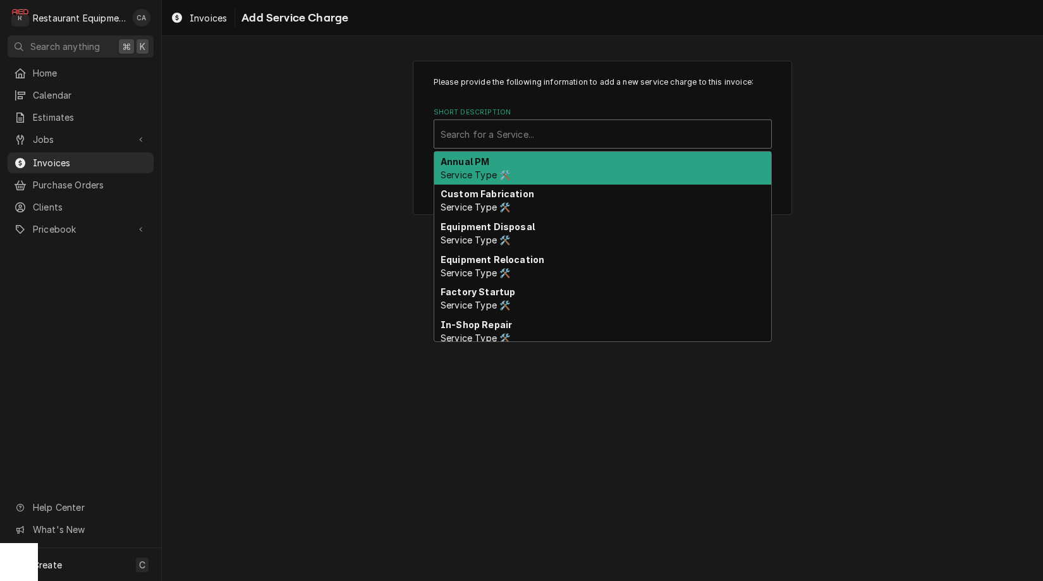
click at [516, 128] on div "Search for a Service..." at bounding box center [602, 134] width 337 height 28
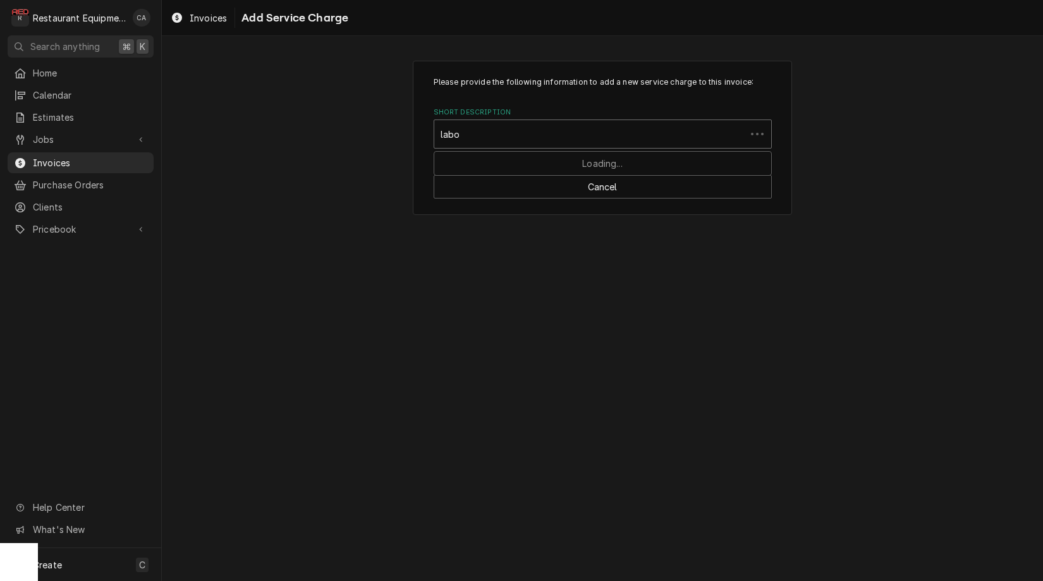
type input "labor"
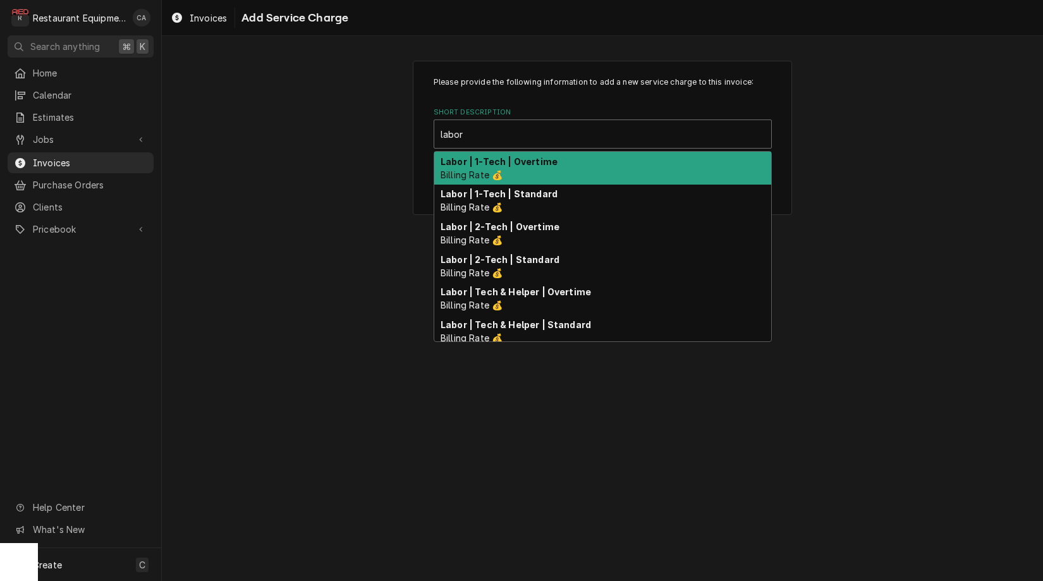
click at [513, 190] on strong "Labor | 1-Tech | Standard" at bounding box center [499, 193] width 117 height 11
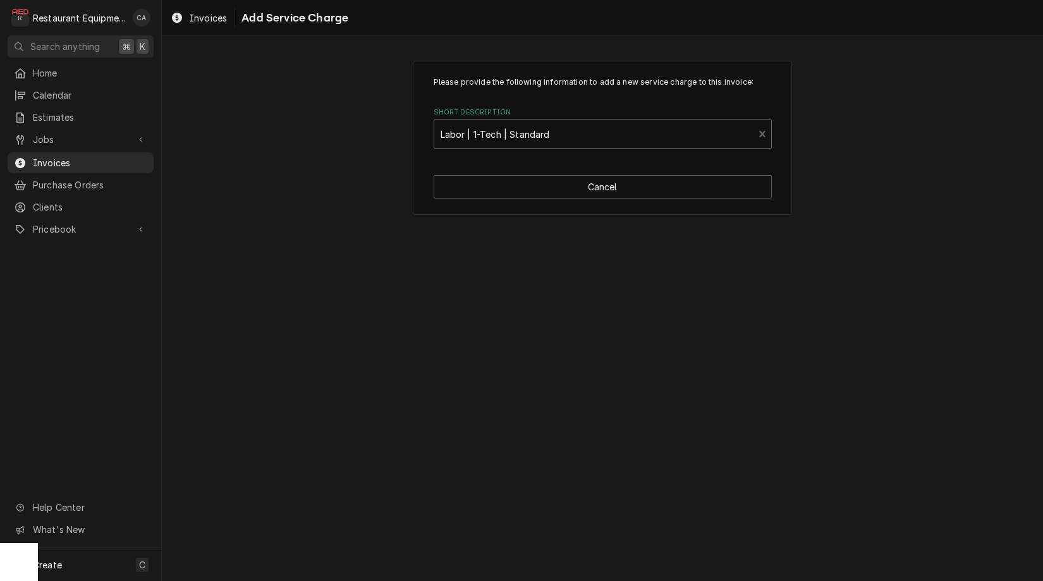
type textarea "x"
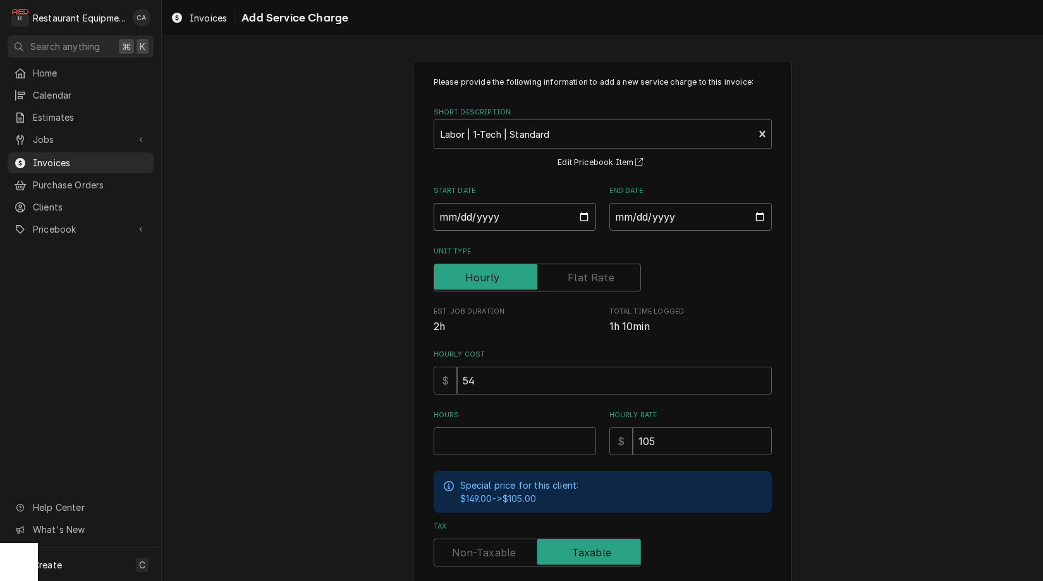
click at [460, 214] on input "Start Date" at bounding box center [515, 217] width 162 height 28
type input "2025-09-09"
type textarea "x"
click at [645, 220] on input "End Date" at bounding box center [690, 217] width 162 height 28
type input "2025-09-09"
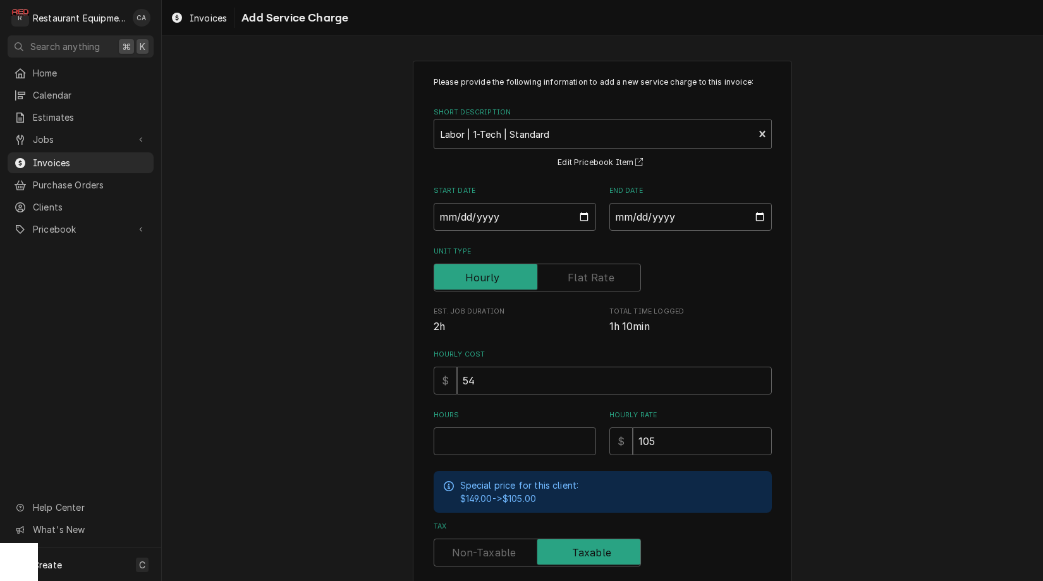
drag, startPoint x: 809, startPoint y: 321, endPoint x: 795, endPoint y: 342, distance: 25.1
click at [809, 321] on div "Please provide the following information to add a new service charge to this in…" at bounding box center [602, 391] width 881 height 684
click at [494, 439] on input "Hours" at bounding box center [515, 441] width 162 height 28
type textarea "x"
type input "1"
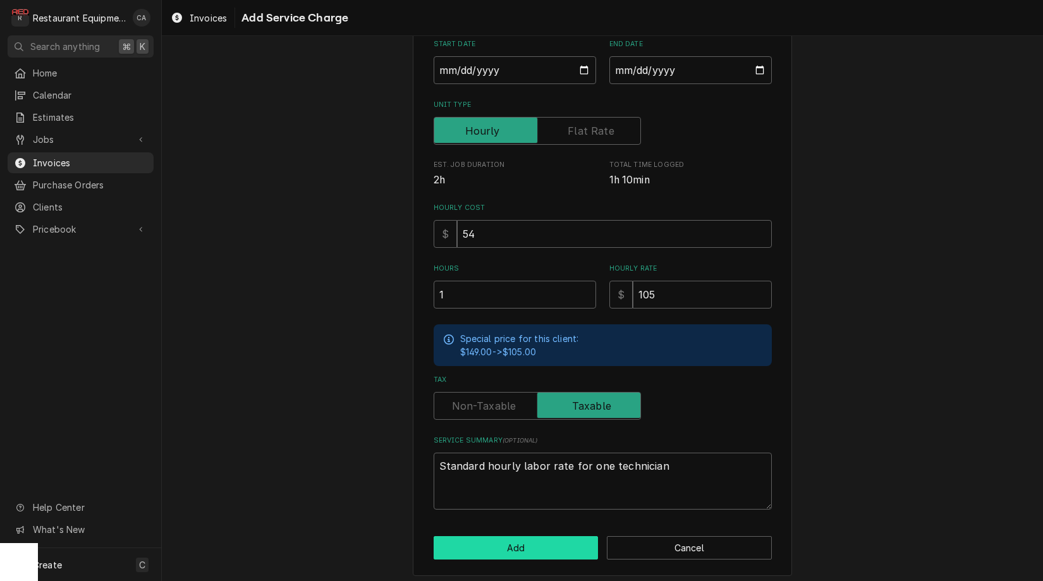
click at [535, 543] on button "Add" at bounding box center [516, 547] width 165 height 23
type textarea "x"
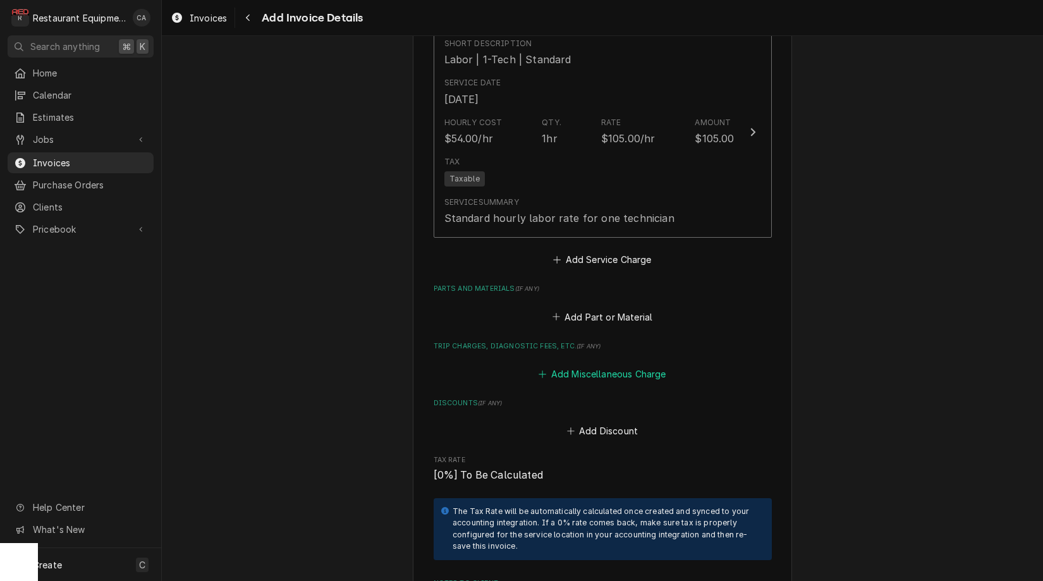
scroll to position [1438, 0]
click at [604, 365] on button "Add Miscellaneous Charge" at bounding box center [602, 374] width 131 height 18
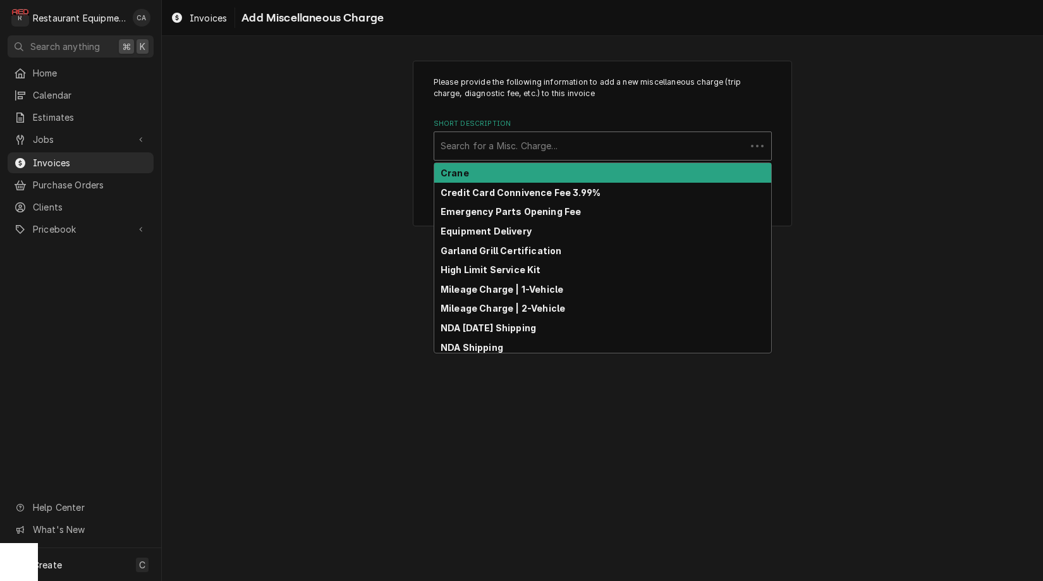
click at [498, 150] on div "Search for a Misc. Charge..." at bounding box center [590, 145] width 299 height 13
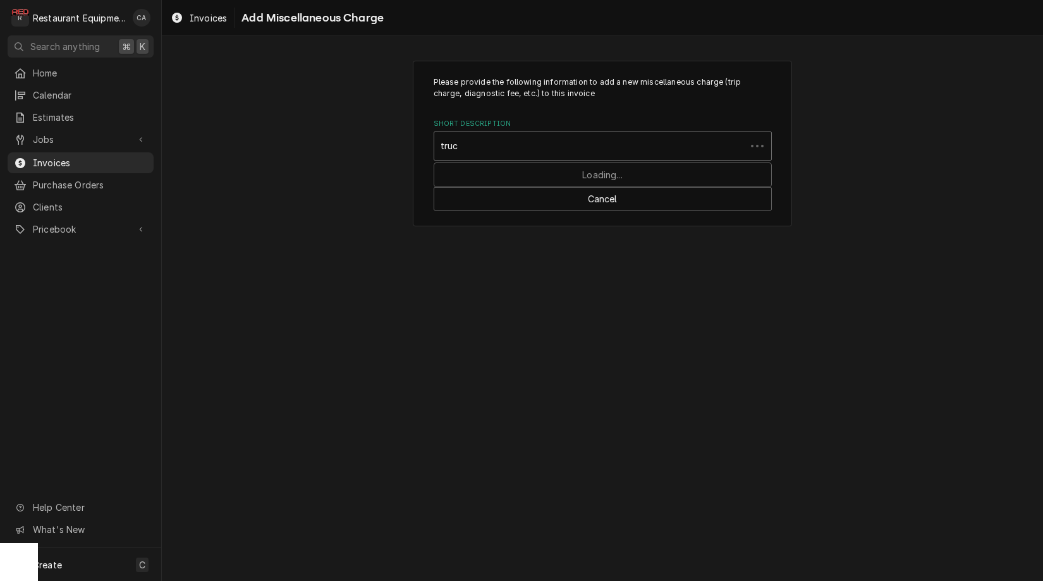
type input "truck"
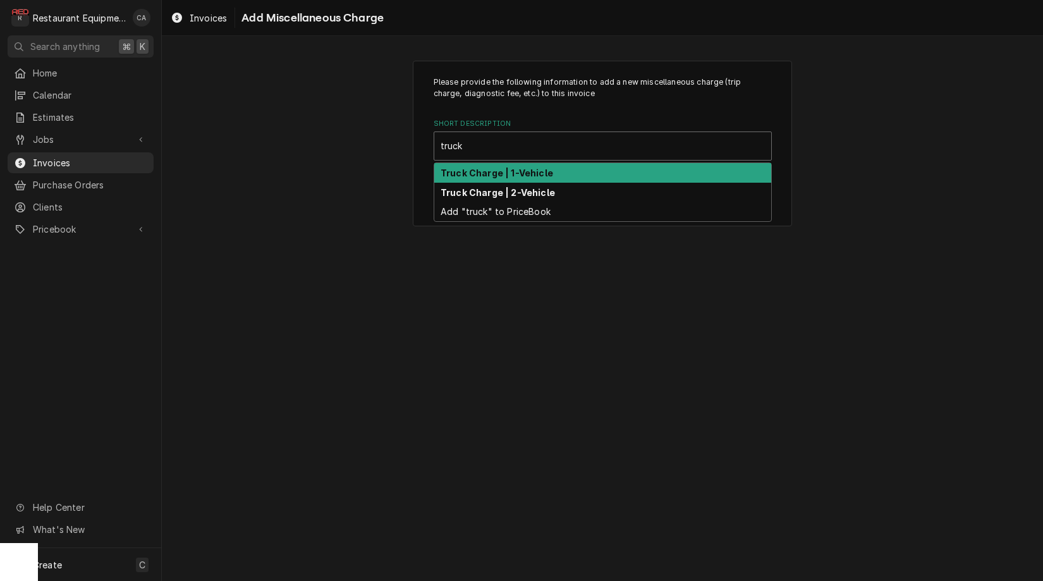
drag, startPoint x: 502, startPoint y: 174, endPoint x: 529, endPoint y: 191, distance: 31.8
click at [502, 174] on strong "Truck Charge | 1-Vehicle" at bounding box center [497, 173] width 113 height 11
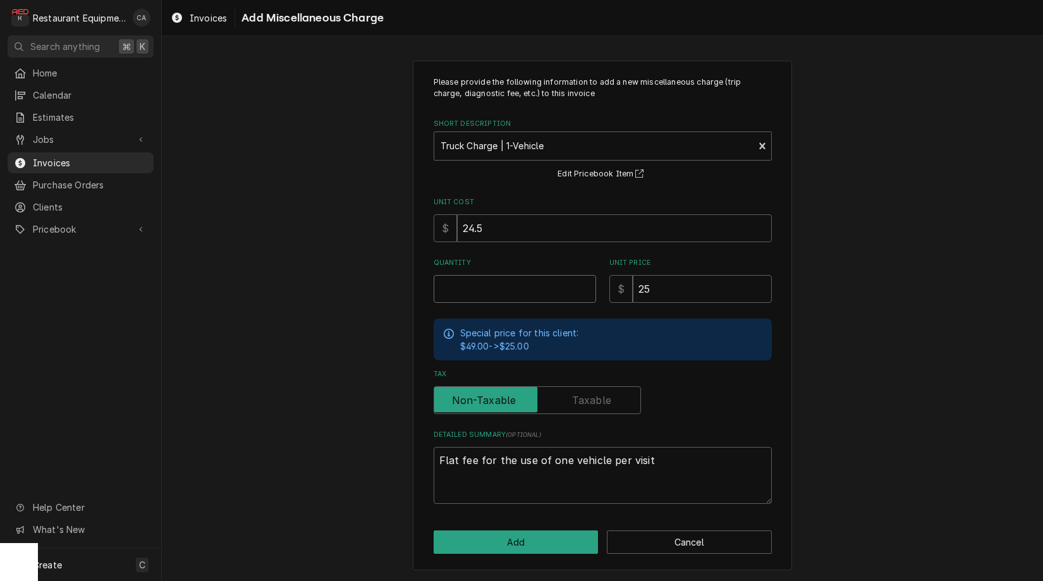
click at [488, 284] on input "Quantity" at bounding box center [515, 289] width 162 height 28
type textarea "x"
type input "1"
click at [501, 231] on input "24.5" at bounding box center [614, 228] width 315 height 28
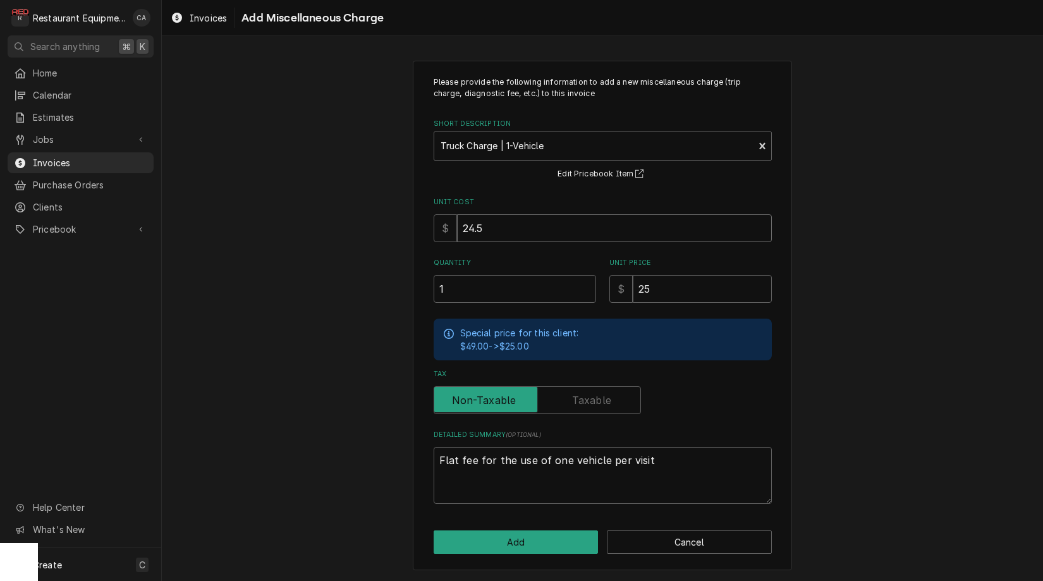
type textarea "x"
type input "1"
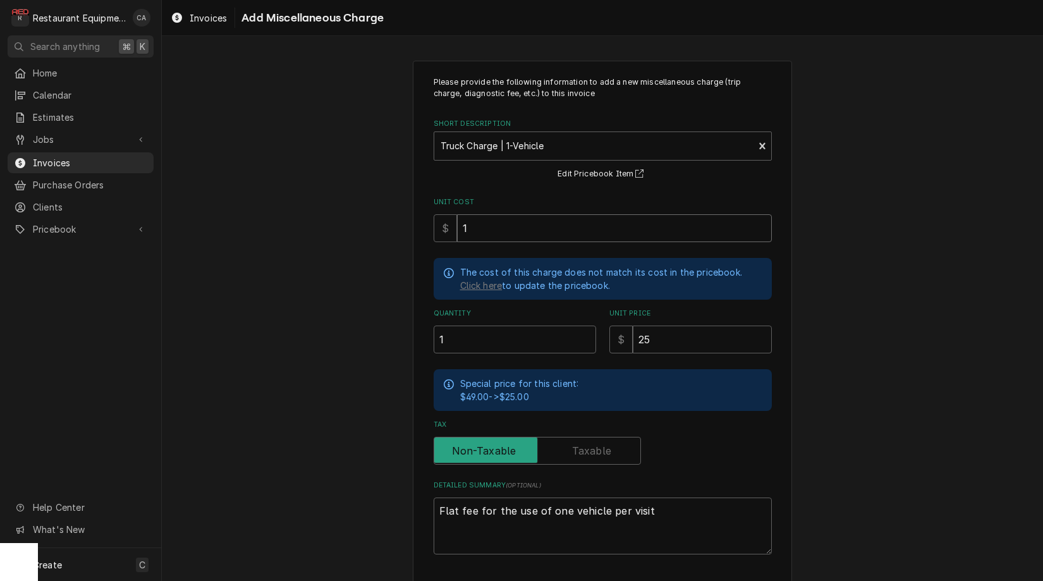
type textarea "x"
type input "12"
type textarea "x"
type input "12.5"
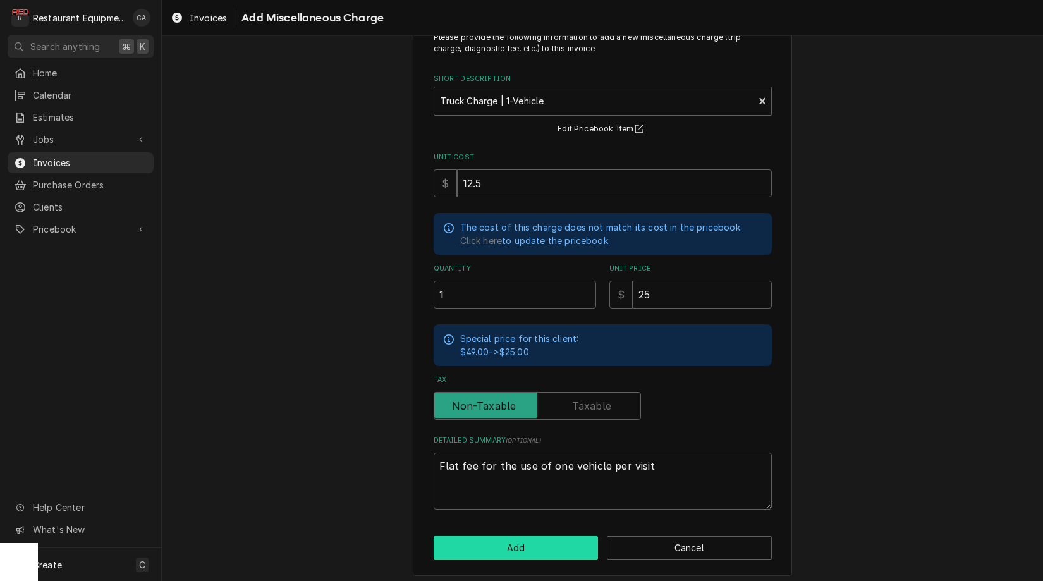
click at [527, 540] on button "Add" at bounding box center [516, 547] width 165 height 23
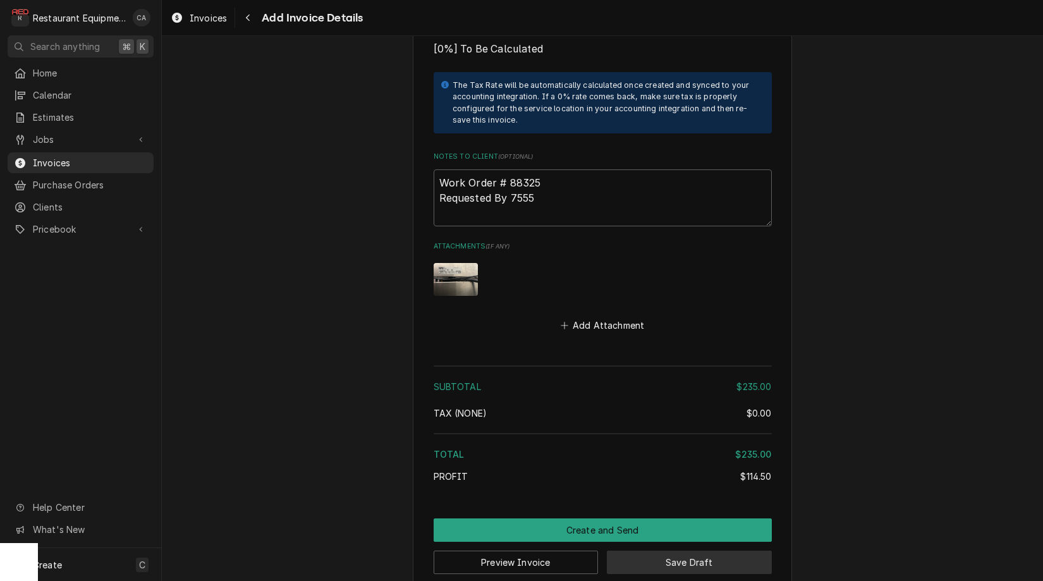
click at [668, 551] on button "Save Draft" at bounding box center [689, 562] width 165 height 23
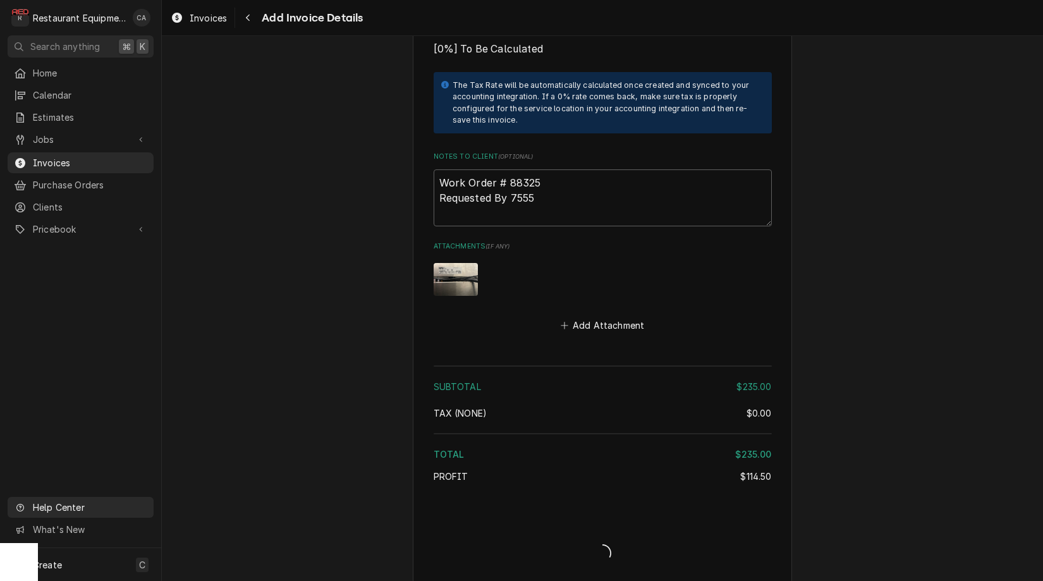
type textarea "x"
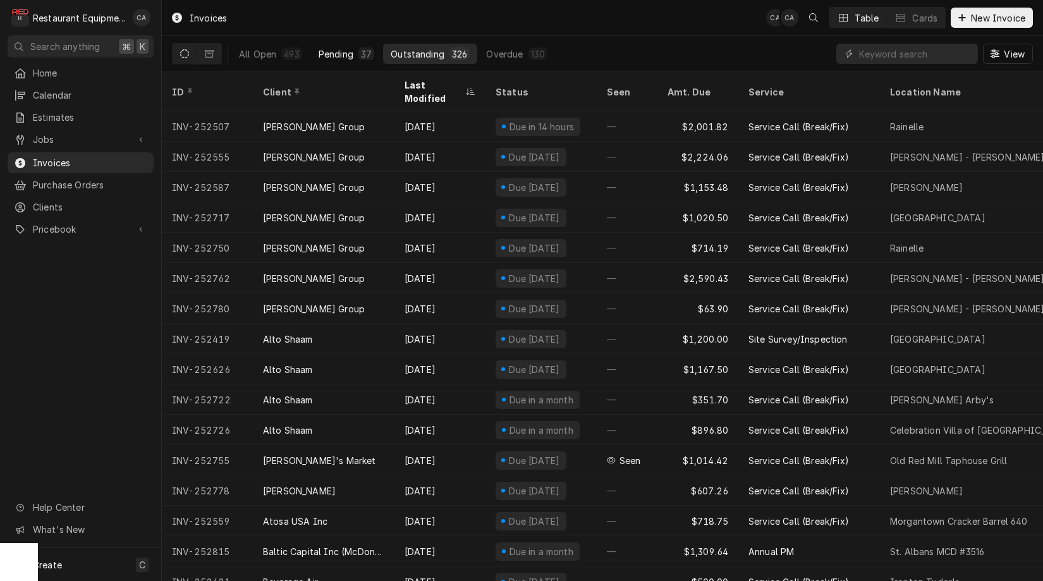
drag, startPoint x: 408, startPoint y: 23, endPoint x: 364, endPoint y: 49, distance: 51.0
click at [408, 24] on div "Invoices CA CA Table Cards New Invoice" at bounding box center [602, 17] width 881 height 35
drag, startPoint x: 42, startPoint y: 137, endPoint x: 65, endPoint y: 161, distance: 34.0
click at [42, 137] on span "Jobs" at bounding box center [80, 139] width 95 height 13
click at [60, 159] on span "Jobs" at bounding box center [90, 161] width 114 height 13
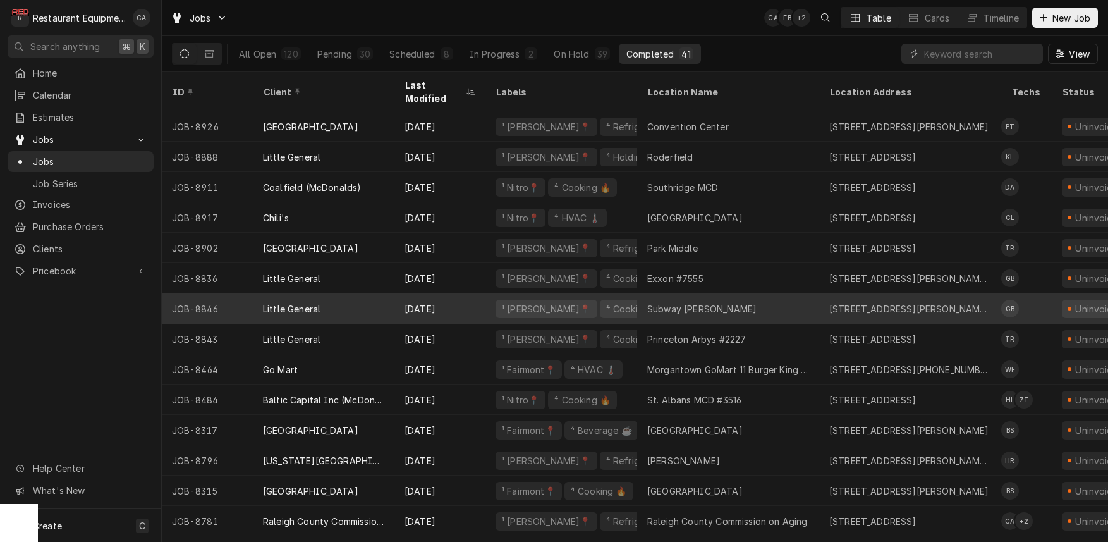
click at [755, 298] on div "Subway Glen Daniels" at bounding box center [728, 308] width 182 height 30
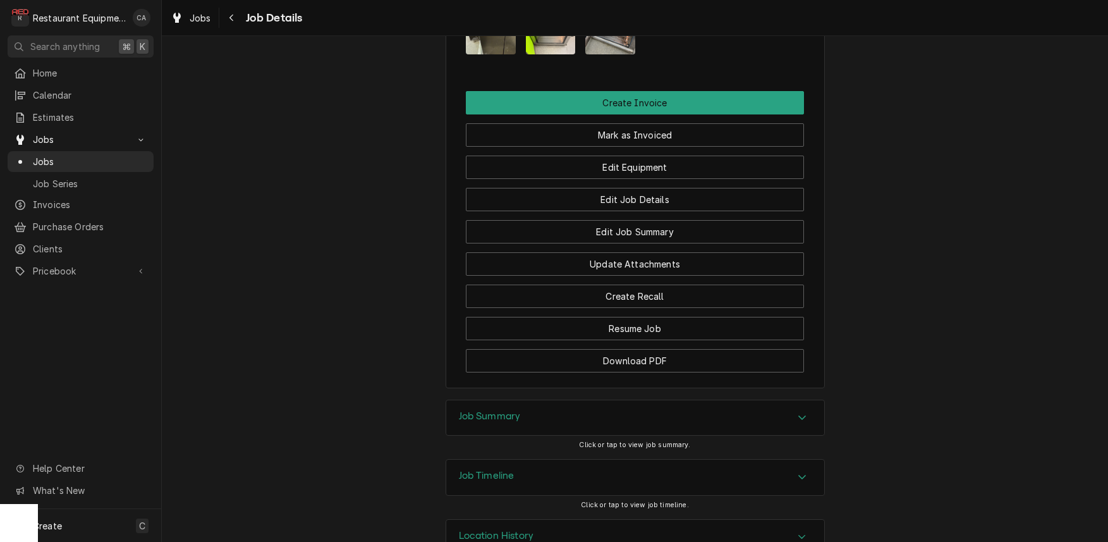
drag, startPoint x: 492, startPoint y: 388, endPoint x: 458, endPoint y: 377, distance: 35.0
click at [491, 410] on h3 "Job Summary" at bounding box center [490, 416] width 62 height 12
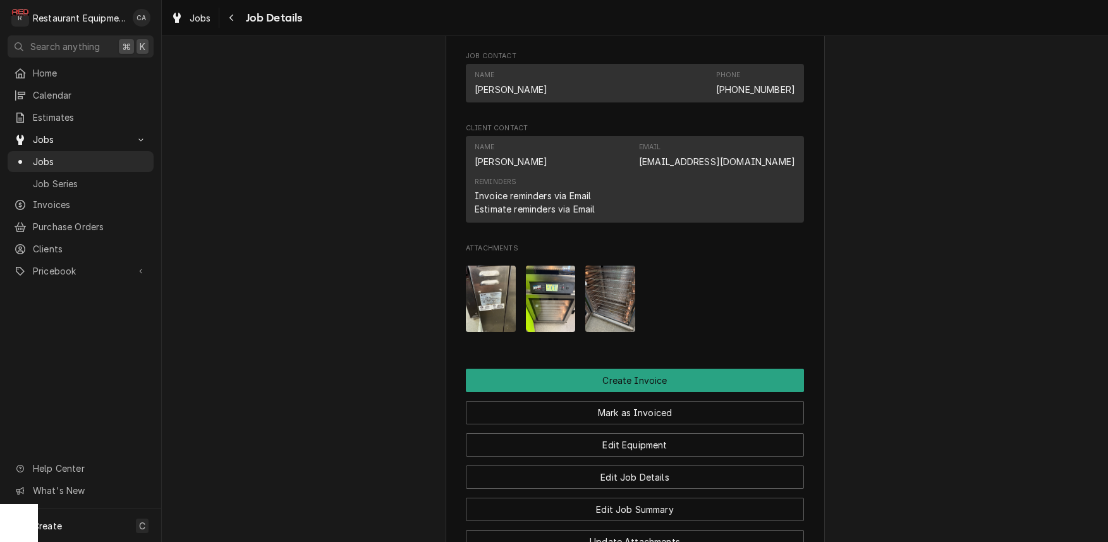
scroll to position [1027, 0]
click at [204, 19] on span "Jobs" at bounding box center [200, 17] width 21 height 13
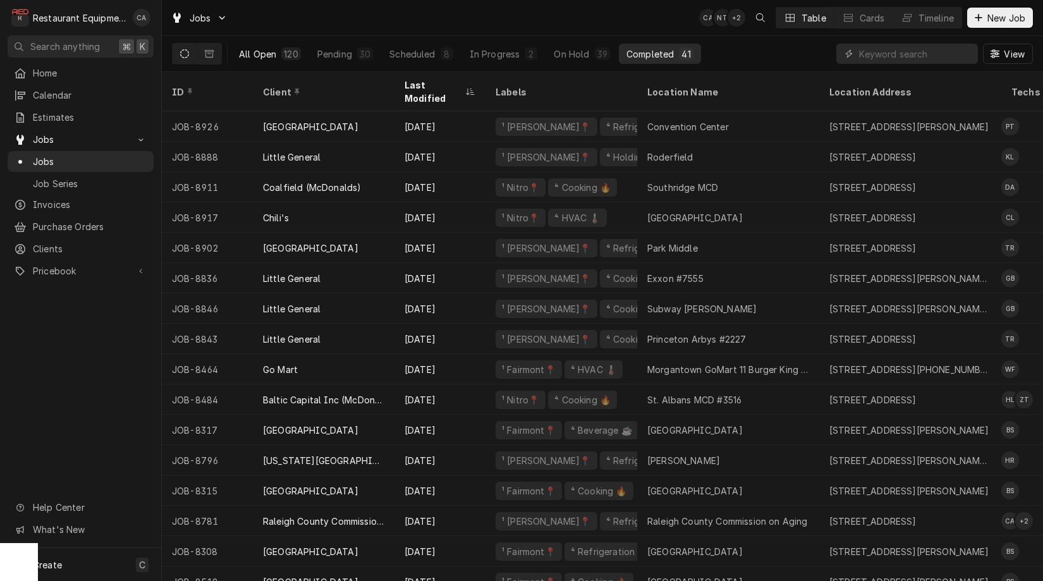
click at [266, 53] on div "All Open" at bounding box center [257, 53] width 37 height 13
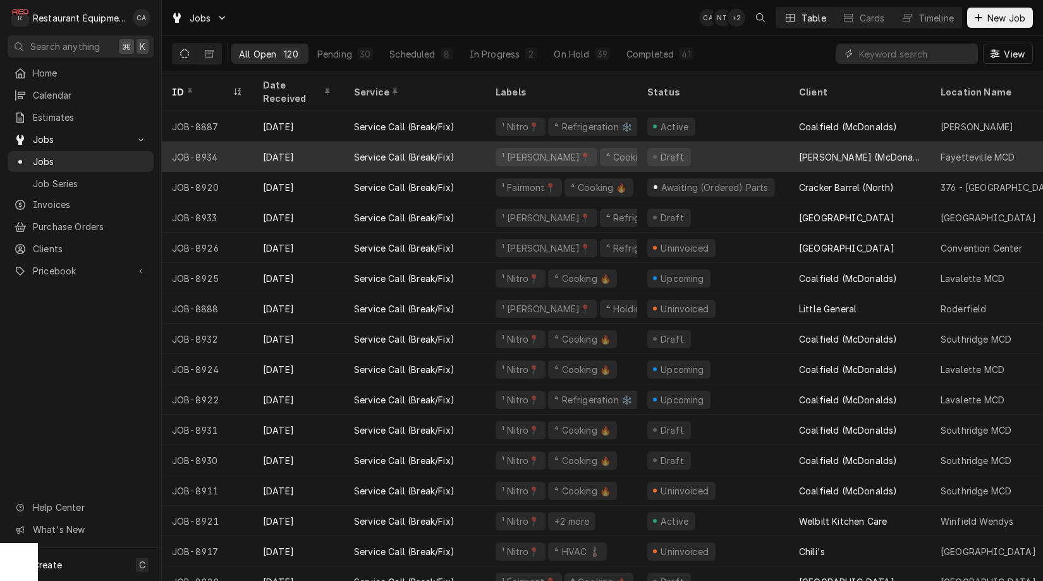
click at [751, 146] on div "Draft" at bounding box center [713, 157] width 152 height 30
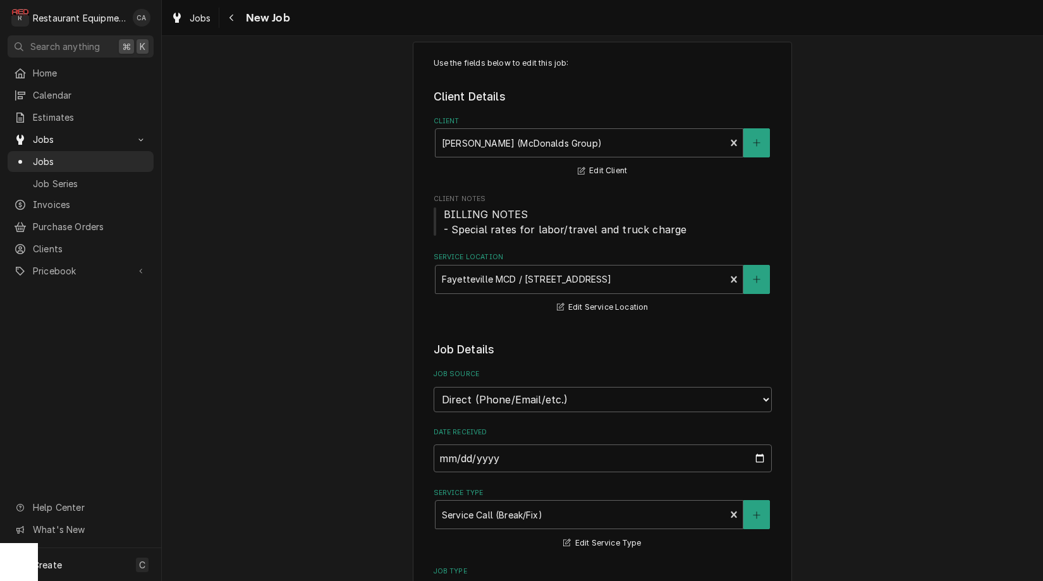
type textarea "x"
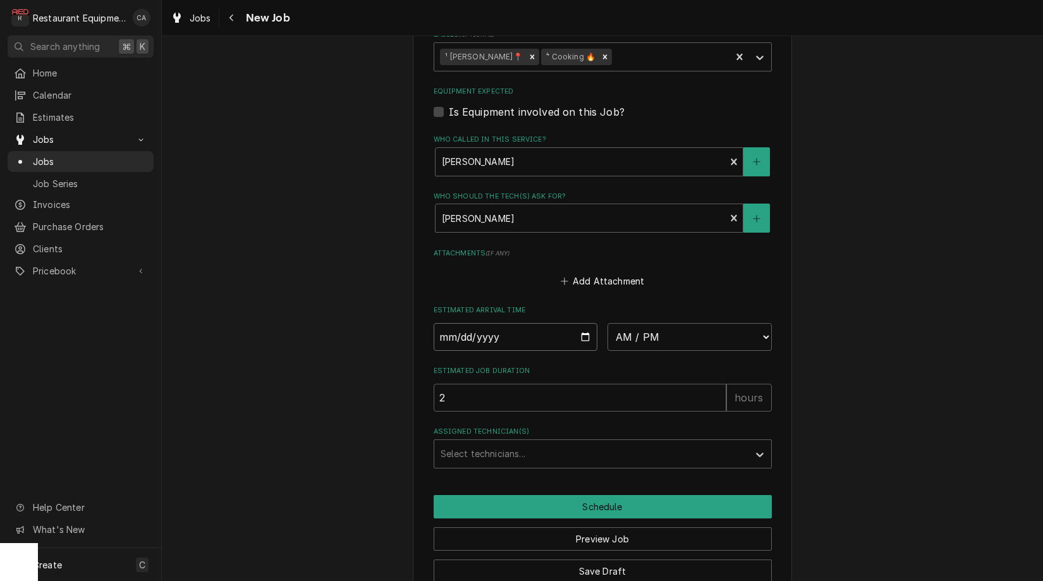
click at [480, 323] on input "Date" at bounding box center [516, 337] width 164 height 28
type input "2025-09-18"
type textarea "x"
select select "10:30:00"
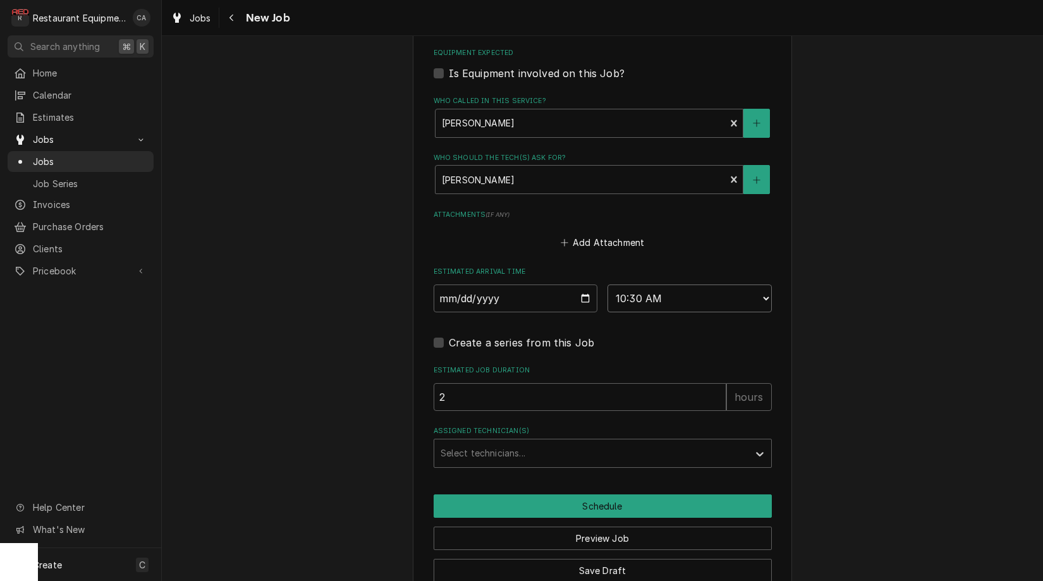
type textarea "x"
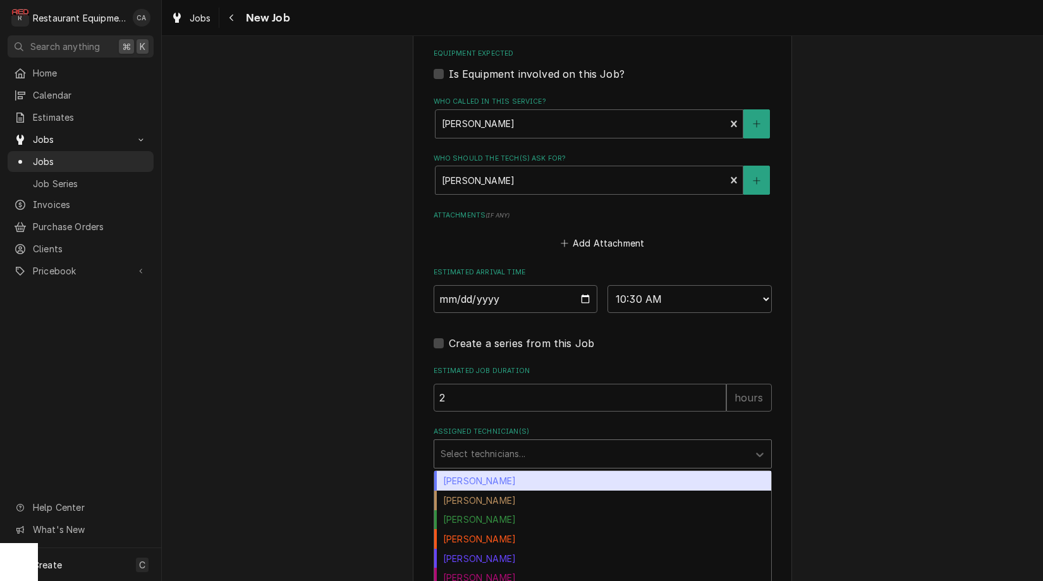
click at [447, 447] on div "Select technicians..." at bounding box center [592, 453] width 302 height 13
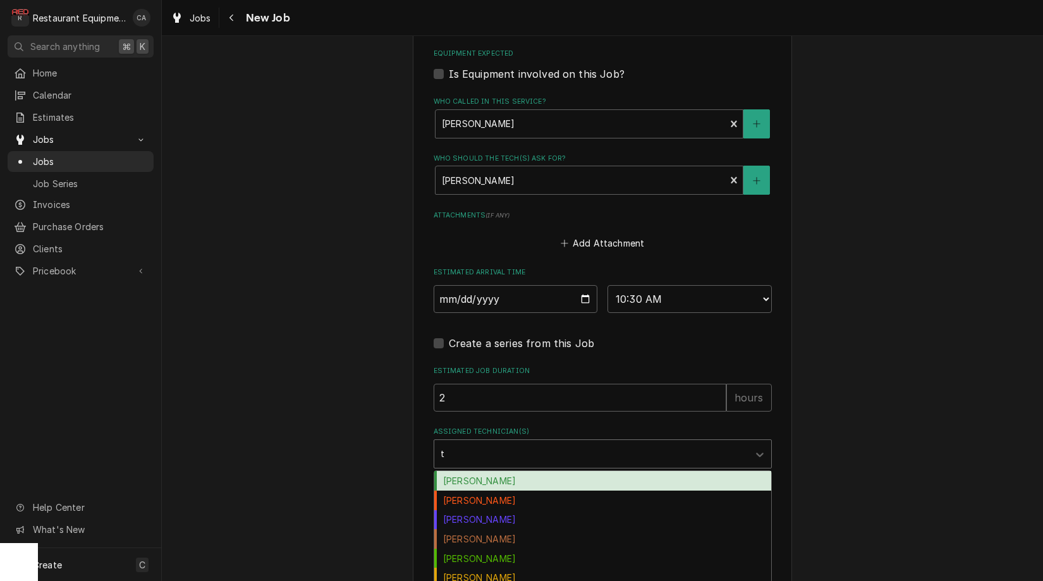
type input "th"
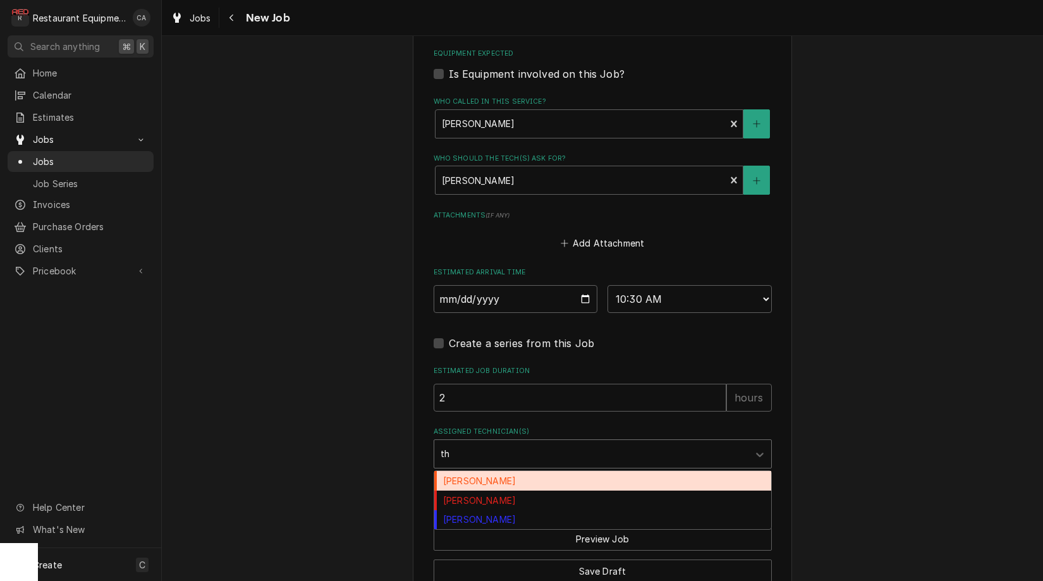
scroll to position [0, 0]
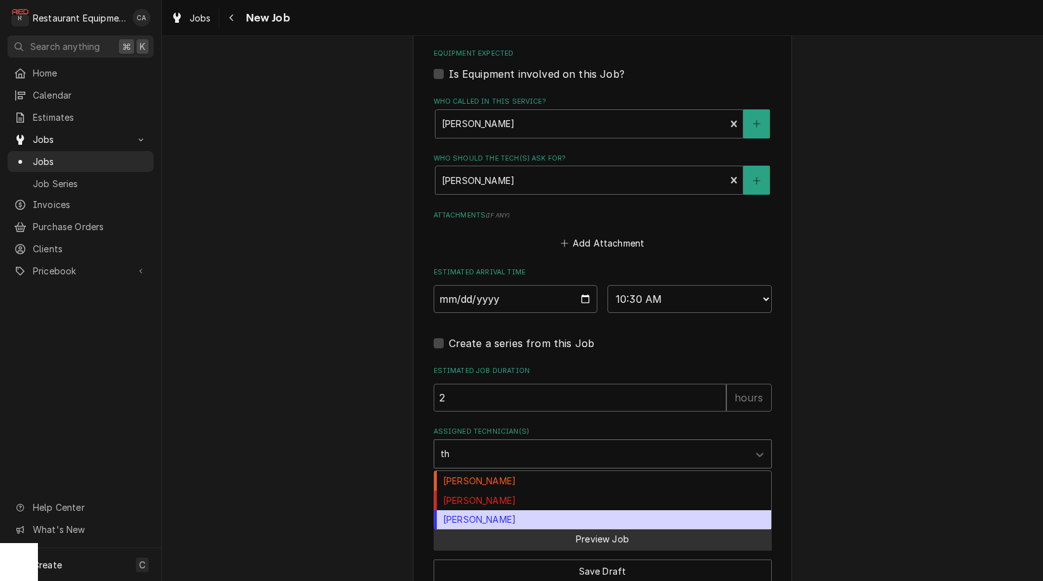
drag, startPoint x: 494, startPoint y: 493, endPoint x: 620, endPoint y: 513, distance: 127.3
click at [495, 510] on div "Thomas Ross" at bounding box center [602, 520] width 337 height 20
type textarea "x"
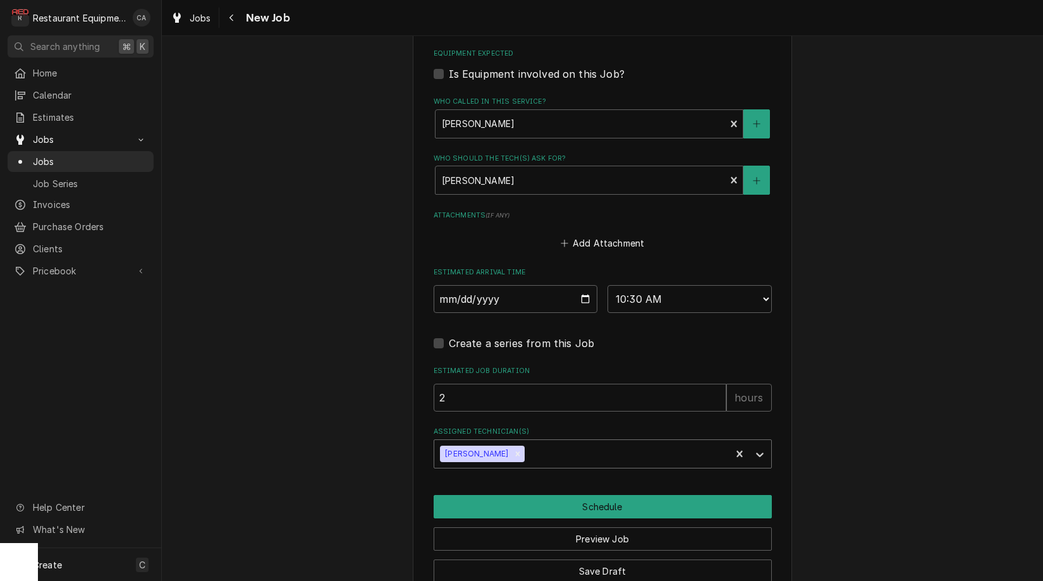
click at [610, 495] on button "Schedule" at bounding box center [603, 506] width 338 height 23
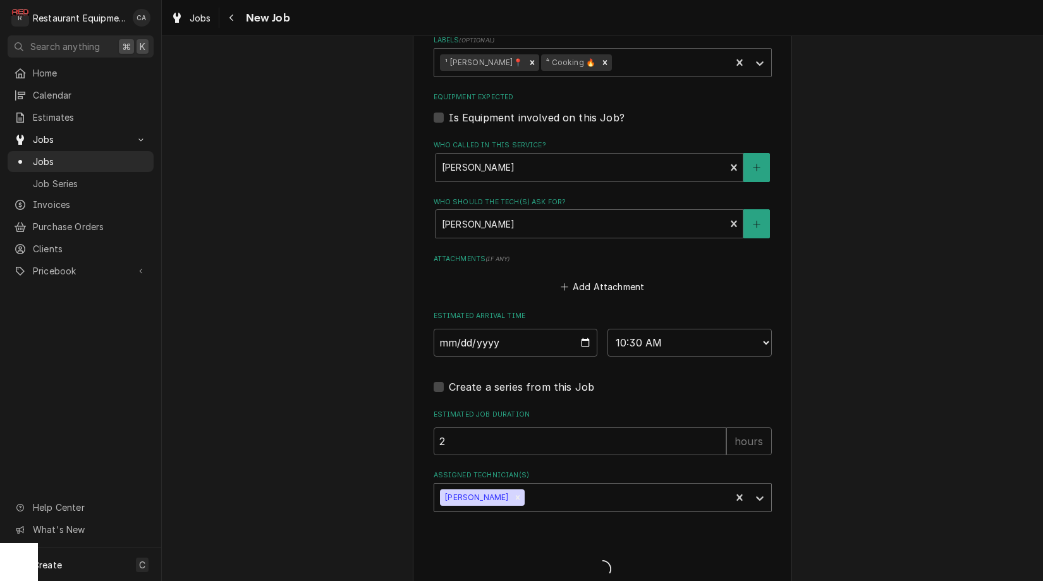
type textarea "x"
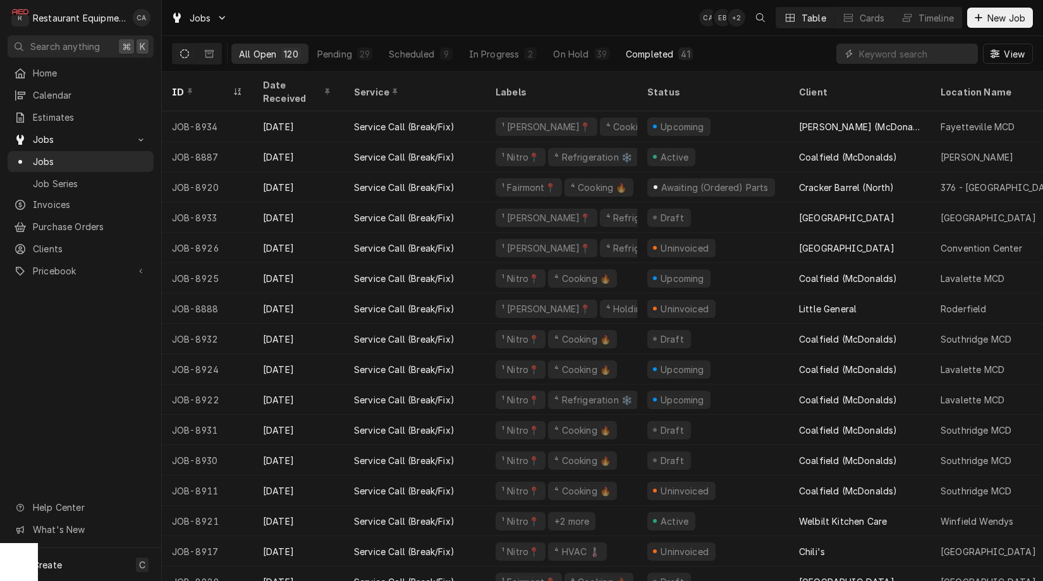
click at [645, 51] on div "Completed" at bounding box center [649, 53] width 47 height 13
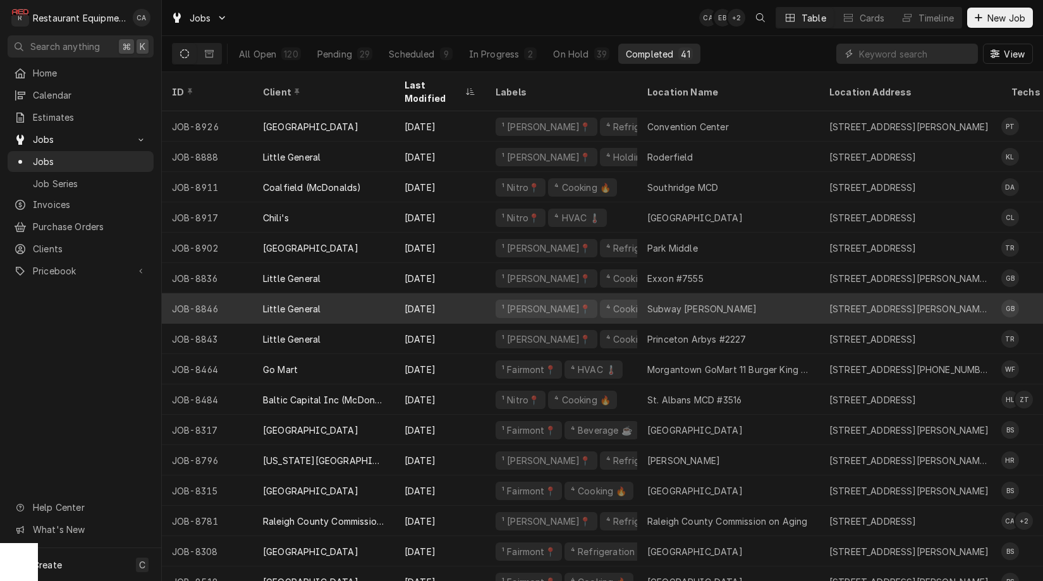
click at [709, 302] on div "Subway [PERSON_NAME]" at bounding box center [701, 308] width 109 height 13
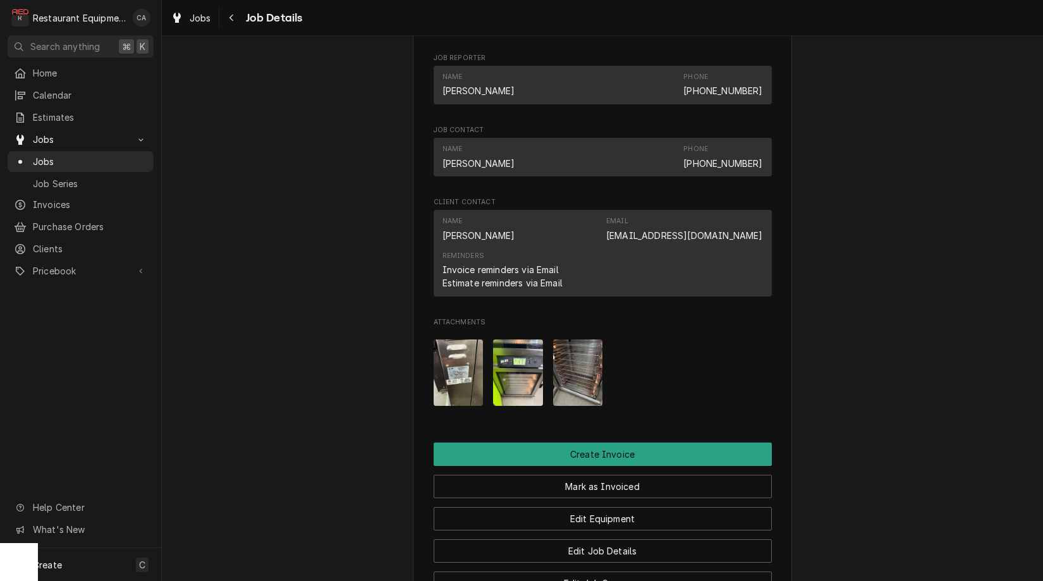
scroll to position [953, 0]
click at [467, 348] on img "Attachments" at bounding box center [459, 372] width 50 height 66
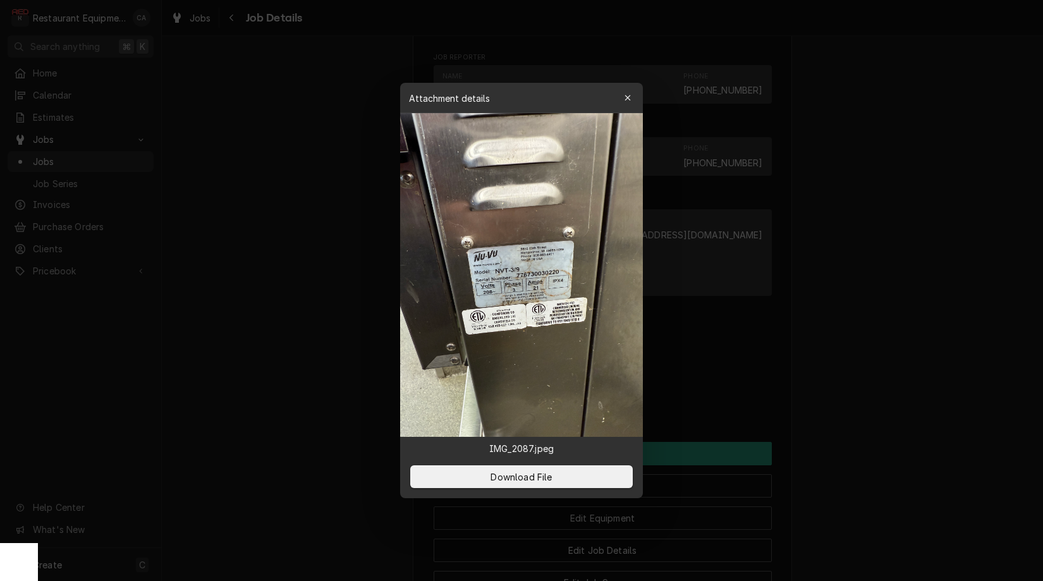
drag, startPoint x: 467, startPoint y: 348, endPoint x: 470, endPoint y: 424, distance: 76.5
click at [336, 343] on body "R Restaurant Equipment Diagnostics CA Search anything ⌘ K Home Calendar Estimat…" at bounding box center [521, 290] width 1043 height 581
click at [290, 431] on div at bounding box center [521, 290] width 1043 height 581
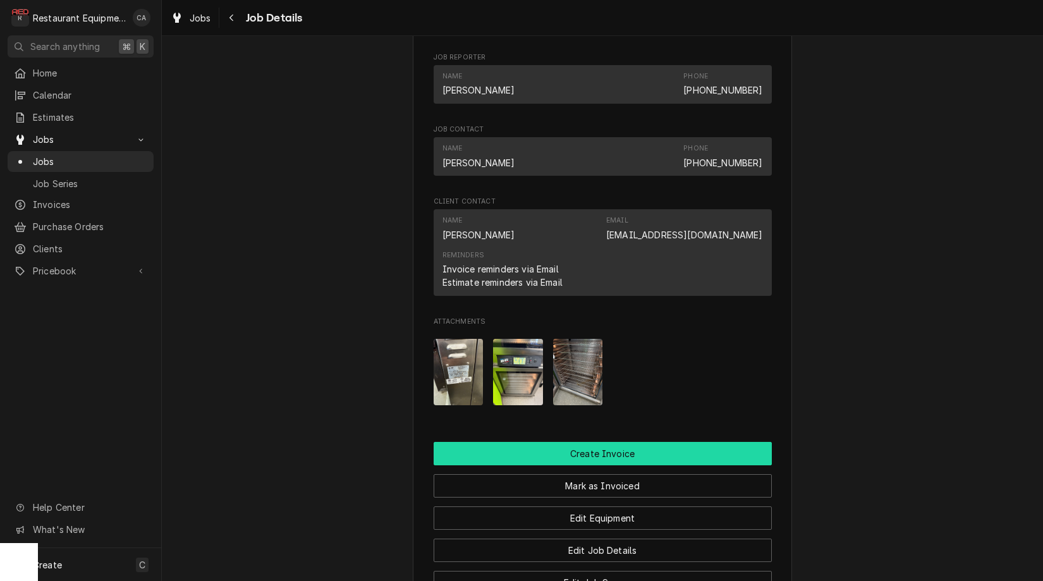
click at [608, 442] on button "Create Invoice" at bounding box center [603, 453] width 338 height 23
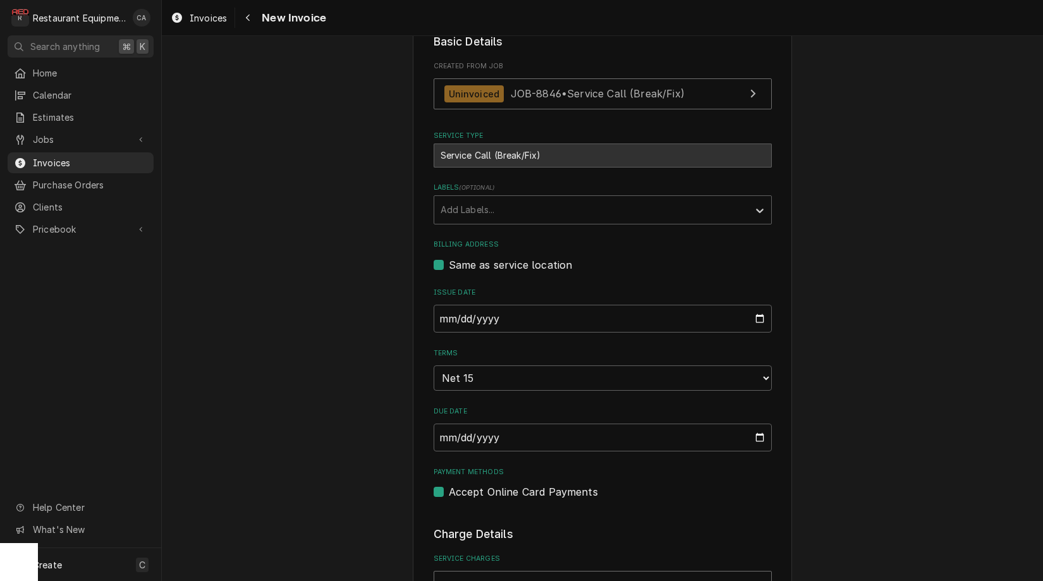
scroll to position [394, 0]
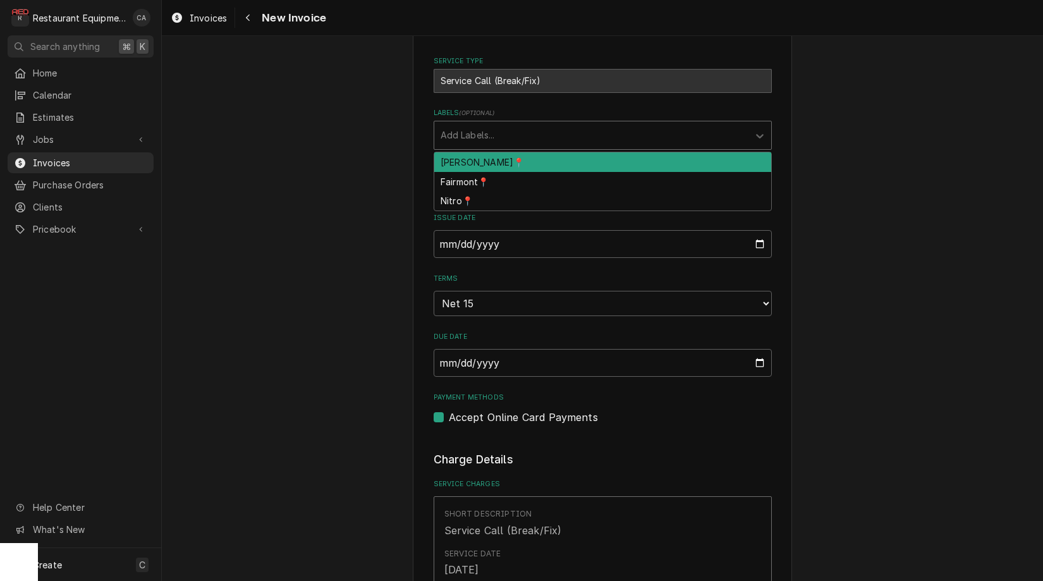
drag, startPoint x: 488, startPoint y: 126, endPoint x: 486, endPoint y: 154, distance: 27.2
click at [489, 128] on div "Add Labels..." at bounding box center [592, 134] width 302 height 13
click at [483, 154] on div "BECKLEY📍" at bounding box center [602, 162] width 337 height 20
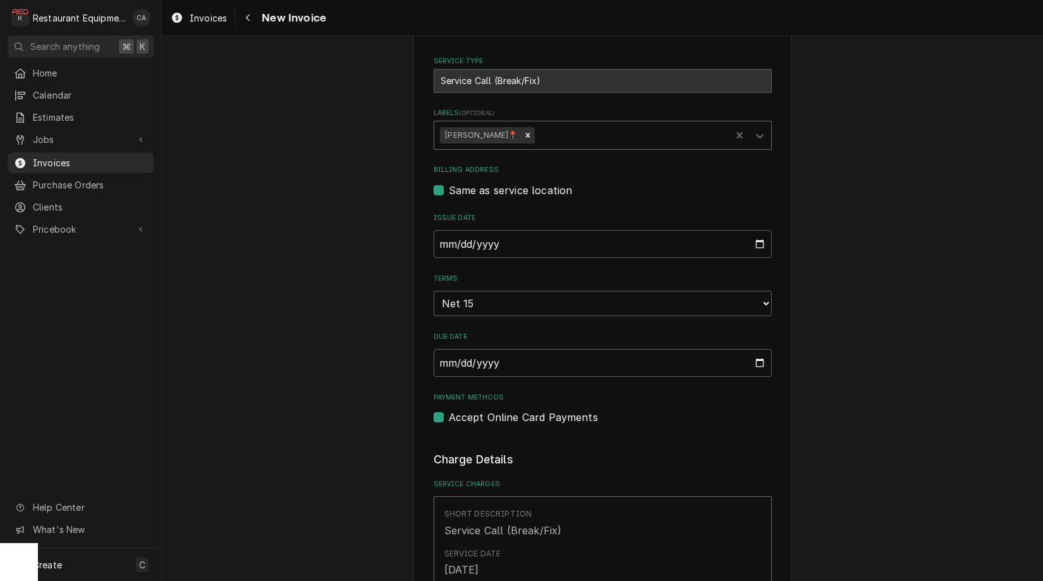
type textarea "x"
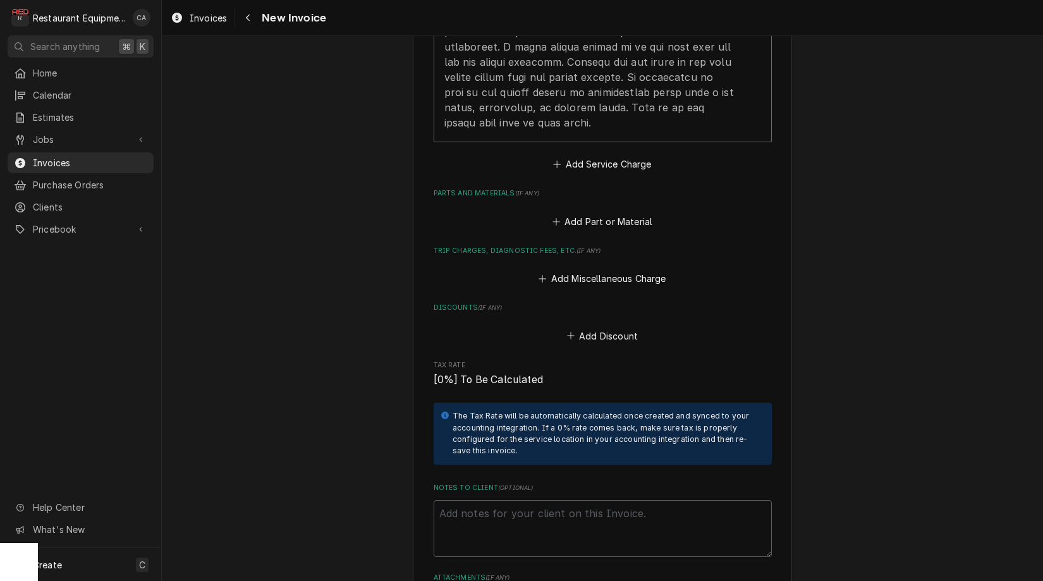
scroll to position [1405, 0]
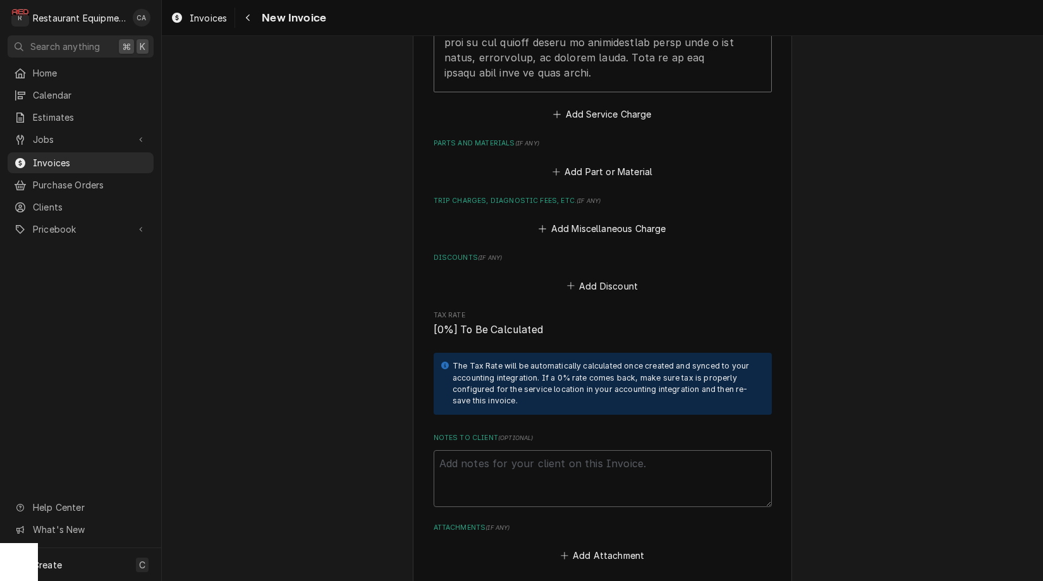
drag, startPoint x: 618, startPoint y: 517, endPoint x: 596, endPoint y: 474, distance: 48.1
click at [617, 547] on button "Add Attachment" at bounding box center [602, 556] width 89 height 18
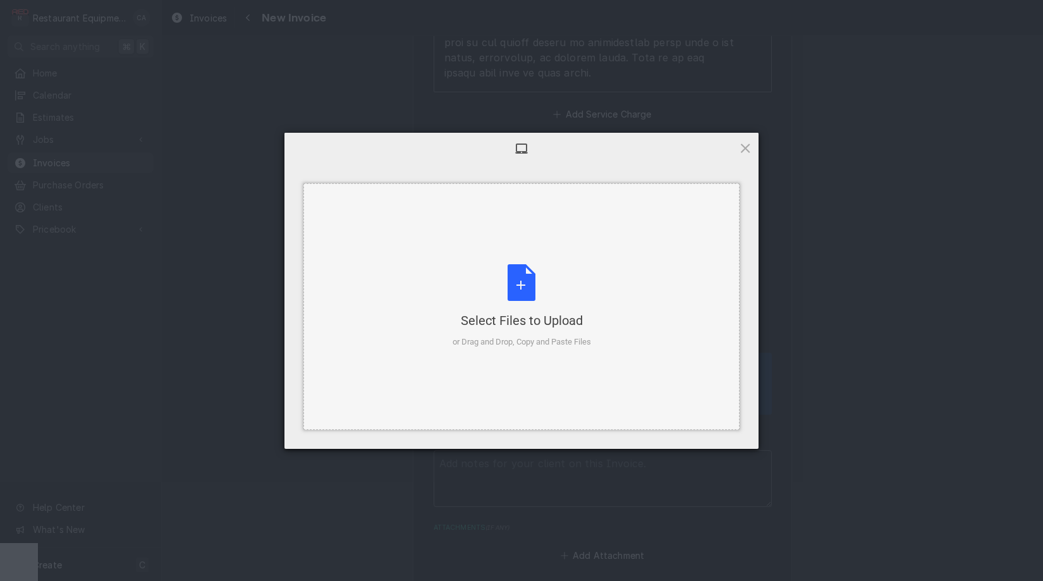
click at [535, 383] on div "Select Files to Upload or Drag and Drop, Copy and Paste Files" at bounding box center [521, 306] width 436 height 247
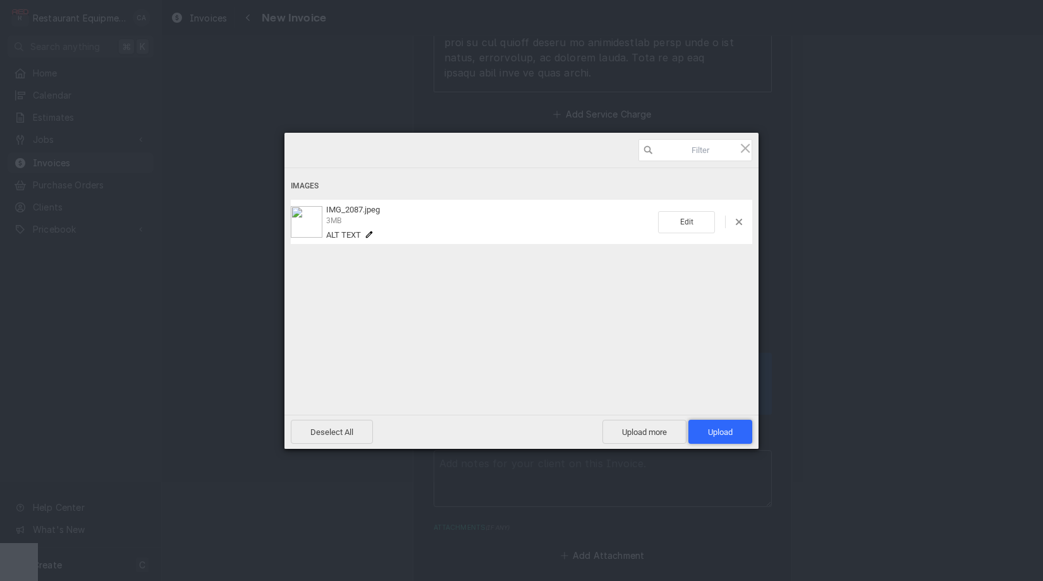
drag, startPoint x: 719, startPoint y: 432, endPoint x: 709, endPoint y: 437, distance: 11.0
click at [719, 432] on span "Upload 1" at bounding box center [720, 431] width 25 height 9
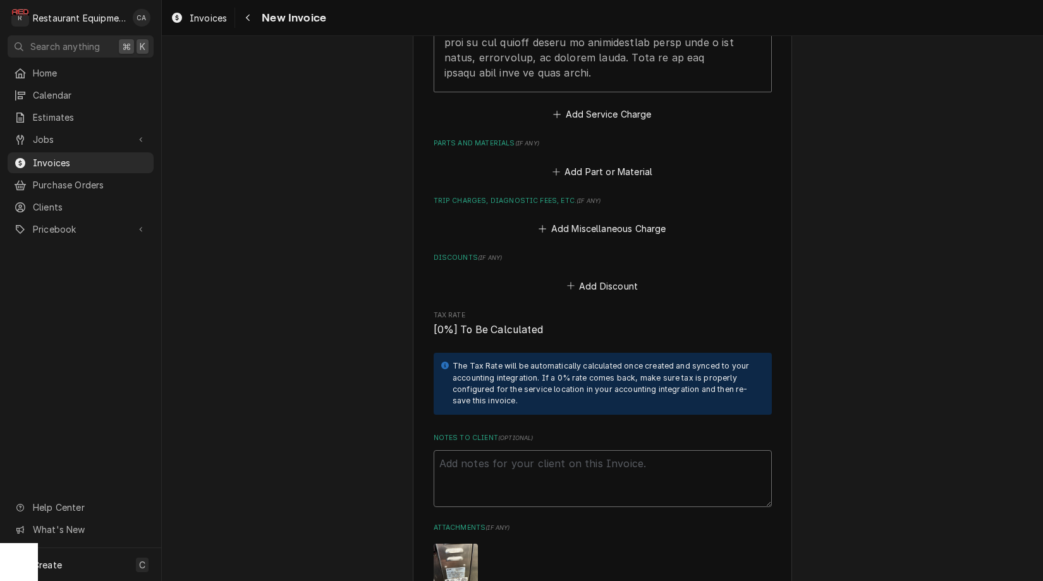
click at [458, 450] on textarea "Notes to Client ( optional )" at bounding box center [603, 478] width 338 height 57
type textarea "x"
type textarea "W"
type textarea "x"
type textarea "Wr"
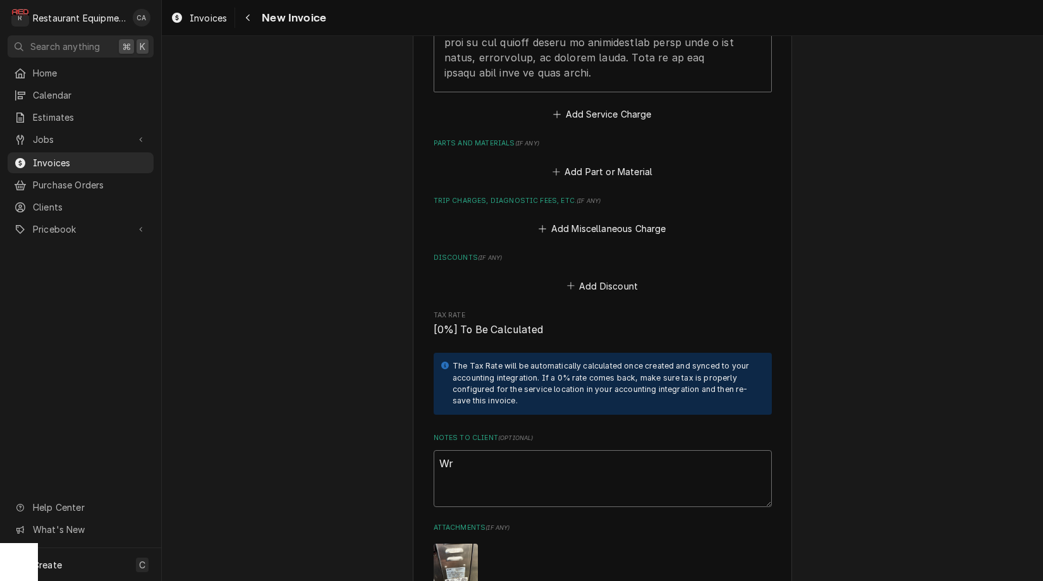
type textarea "x"
type textarea "W"
type textarea "x"
type textarea "Wo"
type textarea "x"
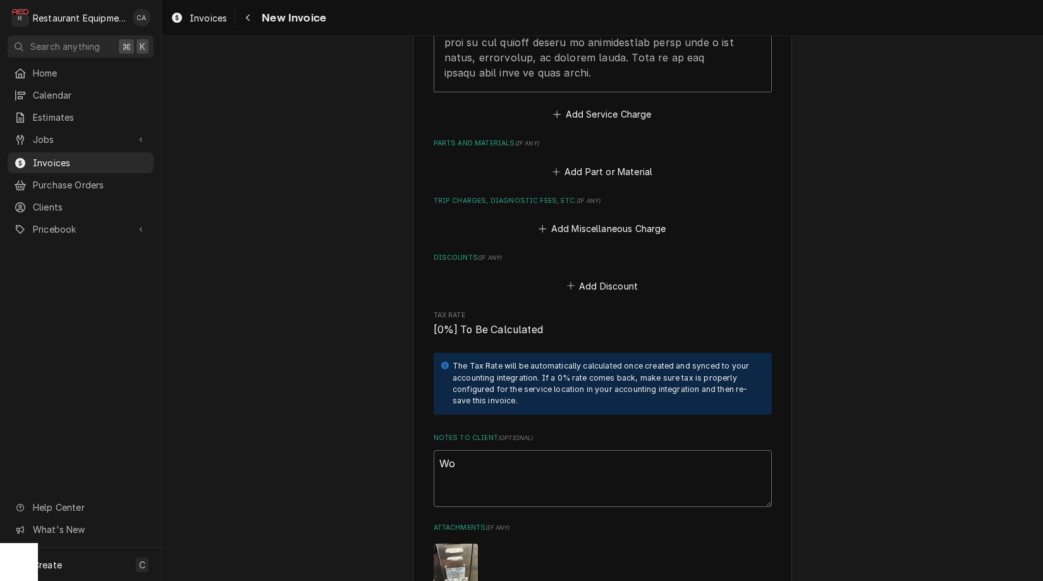
type textarea "Wor"
type textarea "x"
type textarea "Work"
type textarea "x"
type textarea "Work"
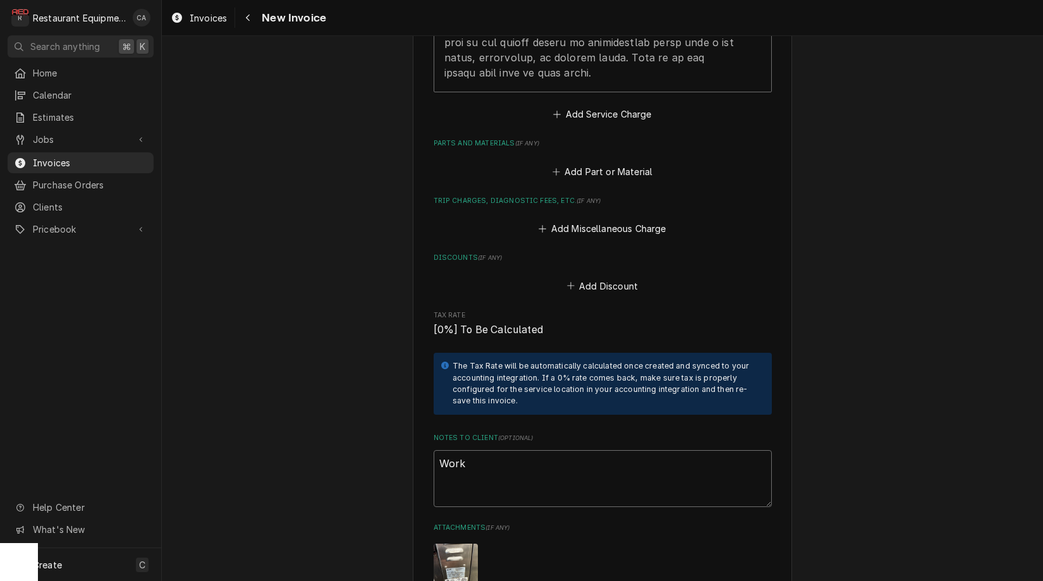
type textarea "x"
type textarea "Work O"
type textarea "x"
type textarea "Work Or"
type textarea "x"
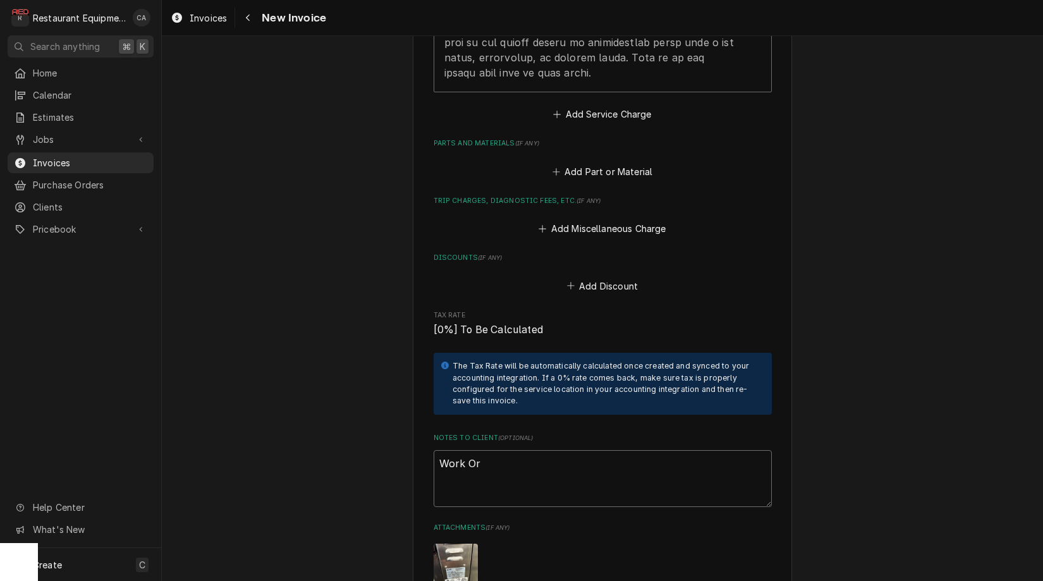
type textarea "Work Ord"
type textarea "x"
type textarea "Work Orde"
type textarea "x"
type textarea "Work Order"
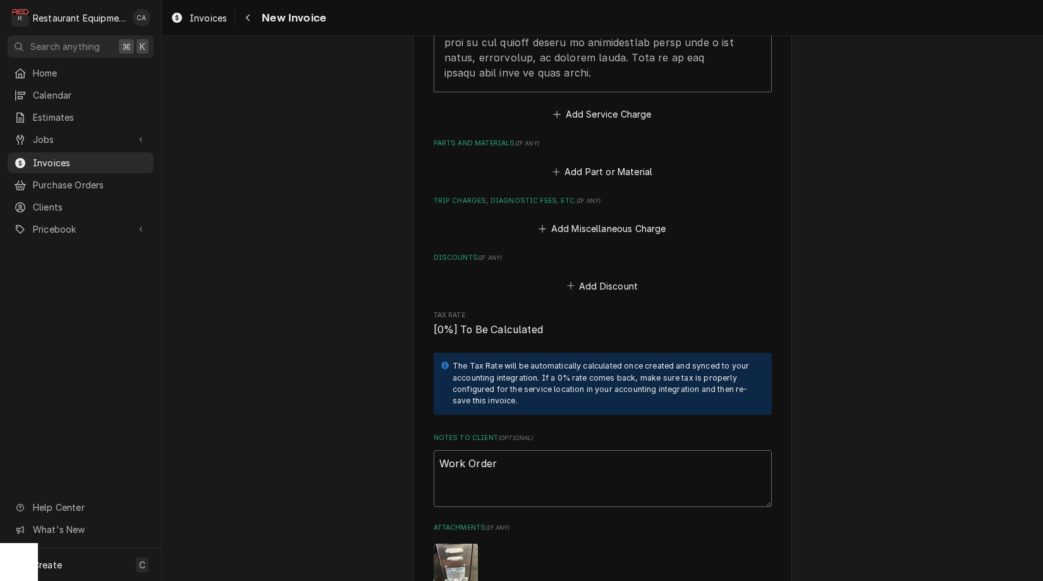
type textarea "x"
type textarea "Work Order"
type textarea "x"
type textarea "Work Order #"
type textarea "x"
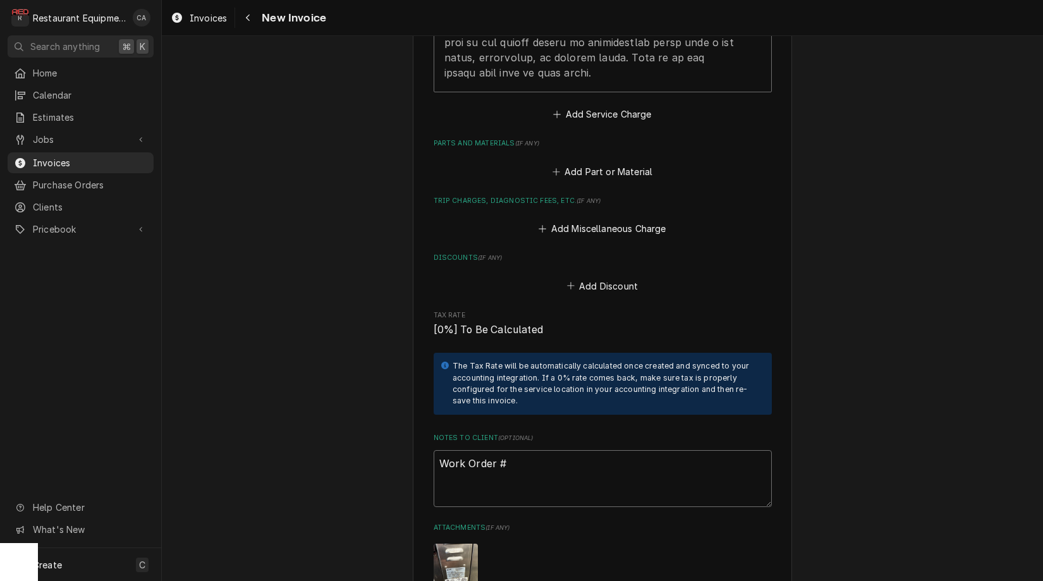
type textarea "Work Order #"
type textarea "x"
type textarea "Work Order # 8"
type textarea "x"
type textarea "Work Order # 88"
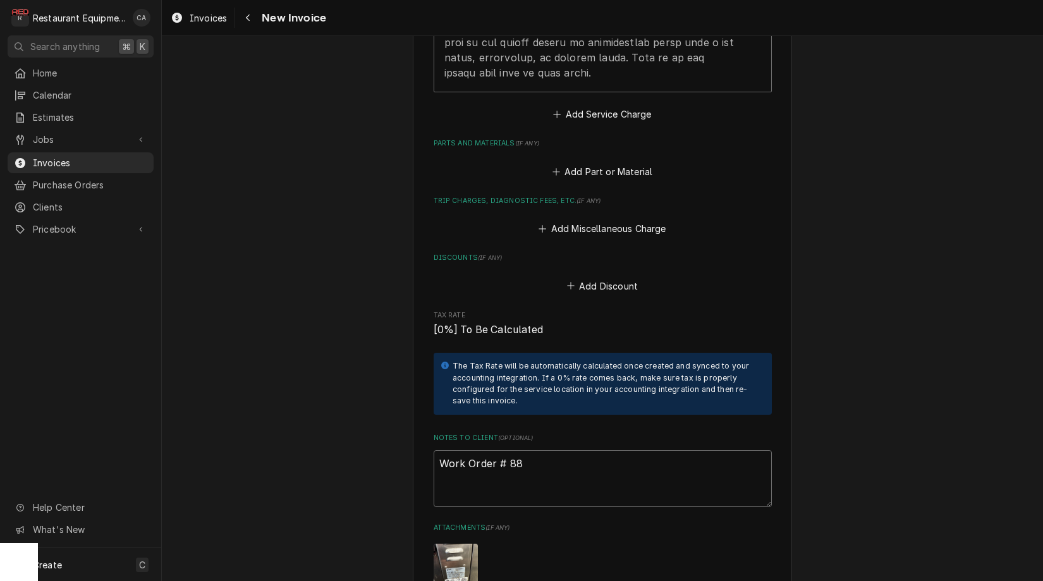
type textarea "x"
type textarea "Work Order # 884"
type textarea "x"
type textarea "Work Order # 8843"
type textarea "x"
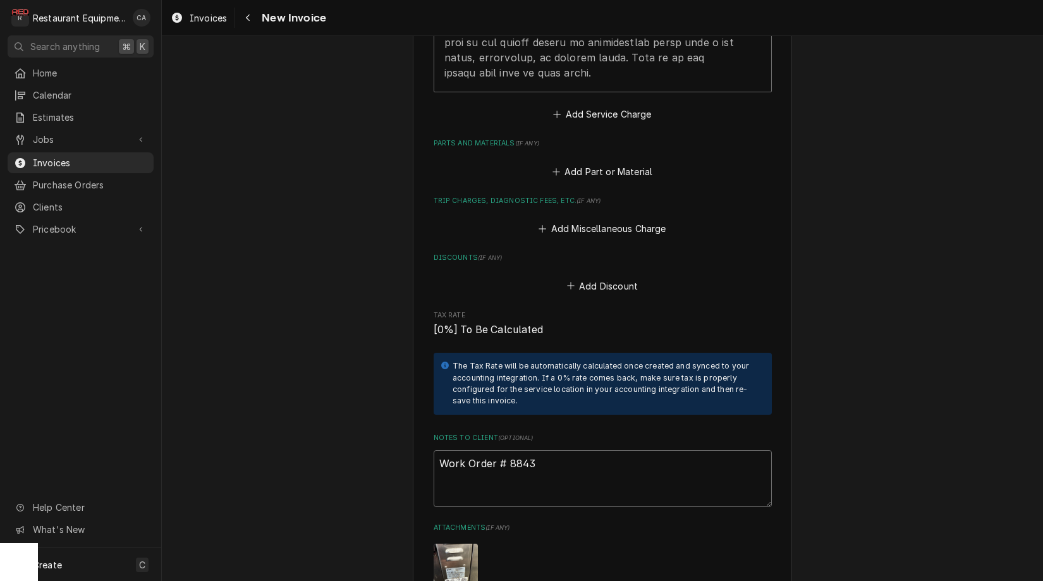
type textarea "Work Order # 88439"
type textarea "x"
type textarea "Work Order # 88439"
type textarea "x"
type textarea "Work Order # 88439 R"
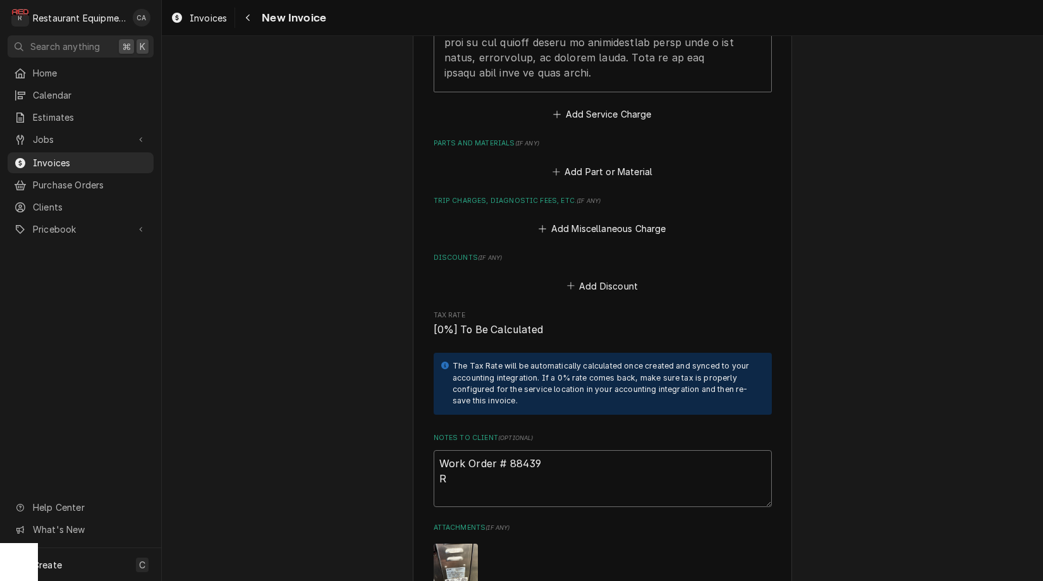
type textarea "x"
type textarea "Work Order # 88439 Re"
type textarea "x"
type textarea "Work Order # 88439 Req"
type textarea "x"
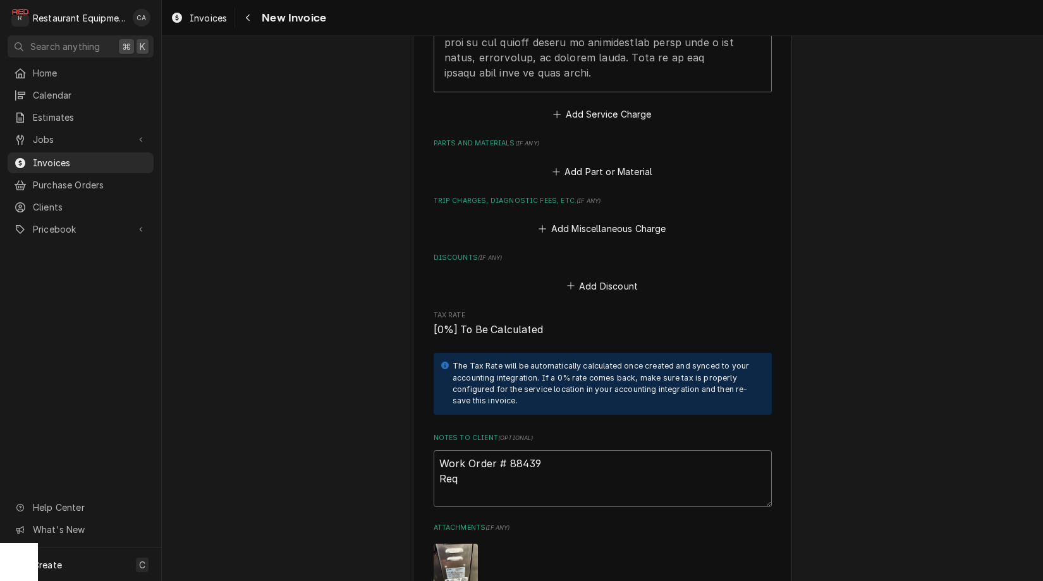
type textarea "Work Order # 88439 Requ"
type textarea "x"
type textarea "Work Order # 88439 Reque"
type textarea "x"
type textarea "Work Order # 88439 Reques"
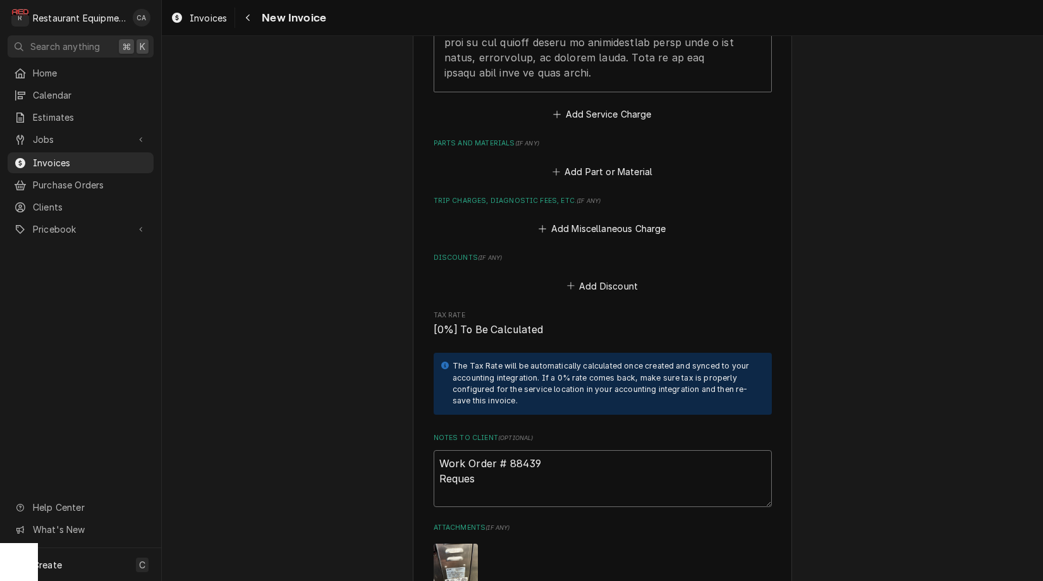
type textarea "x"
type textarea "Work Order # 88439 Request"
type textarea "x"
type textarea "Work Order # 88439 Requeste"
type textarea "x"
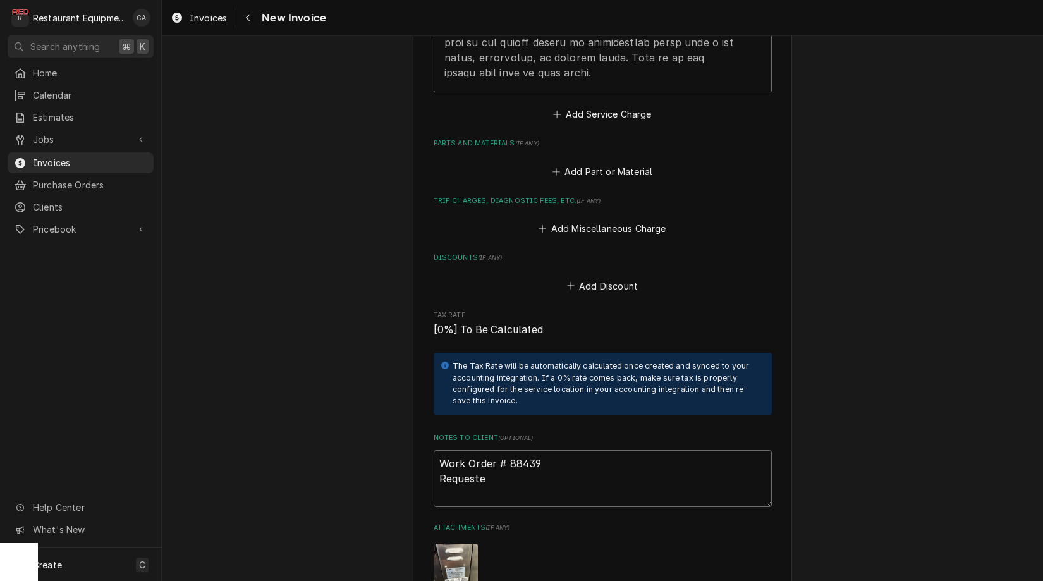
type textarea "Work Order # 88439 Requested"
type textarea "x"
type textarea "Work Order # 88439 Requested"
type textarea "x"
type textarea "Work Order # 88439 Requested B"
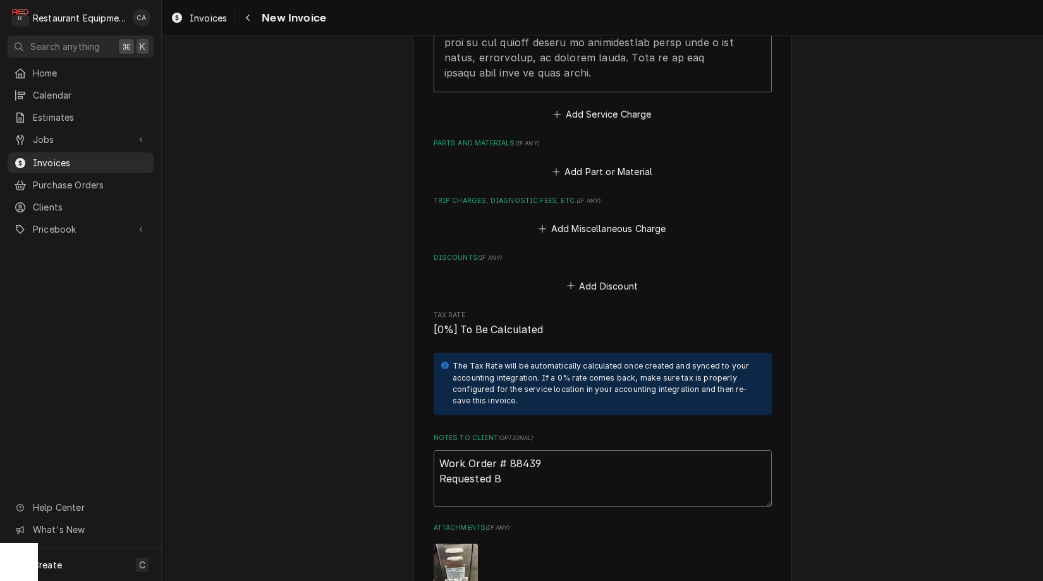
type textarea "x"
type textarea "Work Order # 88439 Requested By"
type textarea "x"
type textarea "Work Order # 88439 Requested By"
type textarea "x"
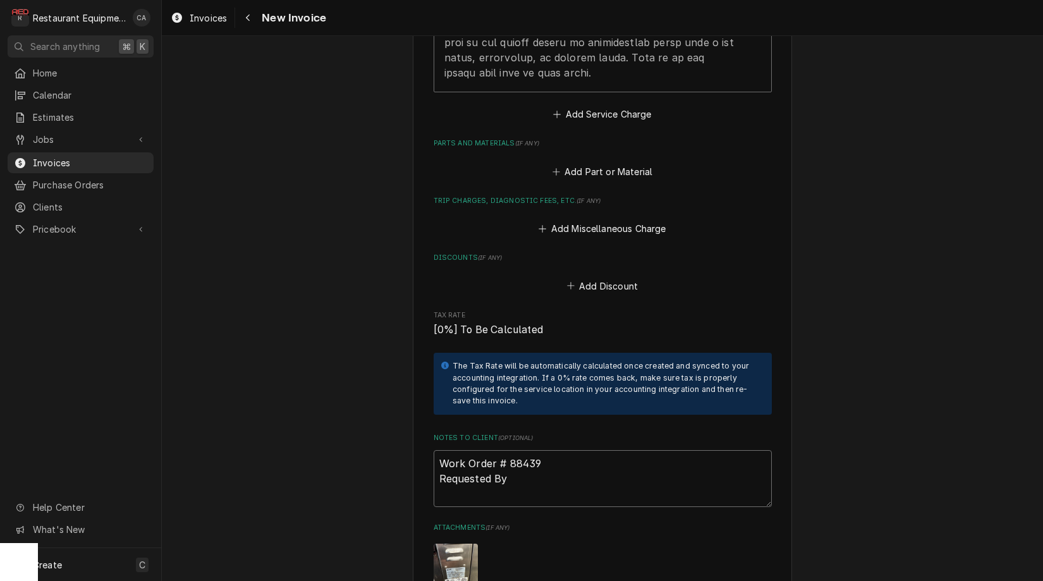
type textarea "Work Order # 88439 Requested By 2"
type textarea "x"
type textarea "Work Order # 88439 Requested By 23"
type textarea "x"
type textarea "Work Order # 88439 Requested By 236"
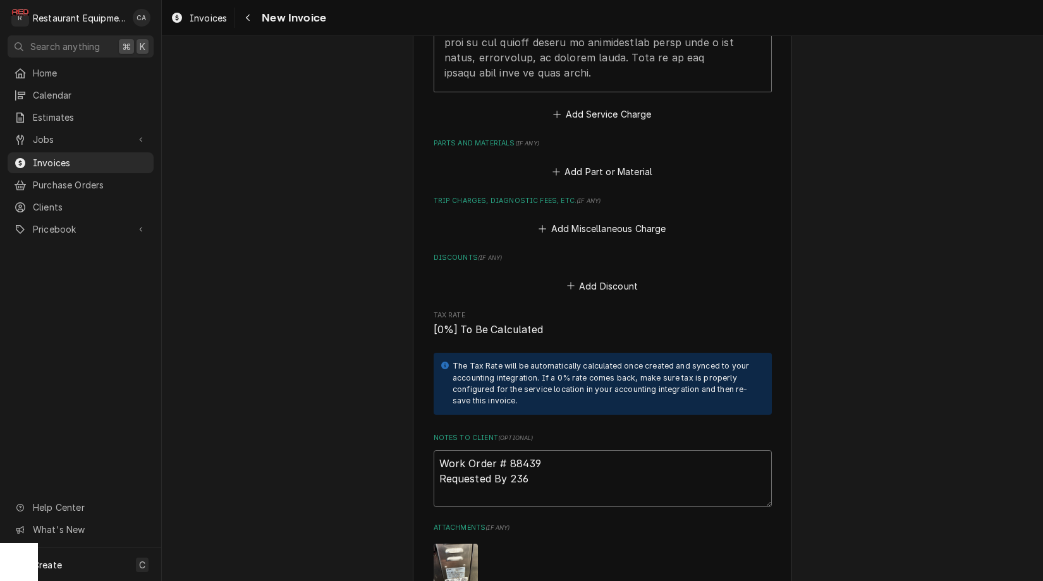
type textarea "x"
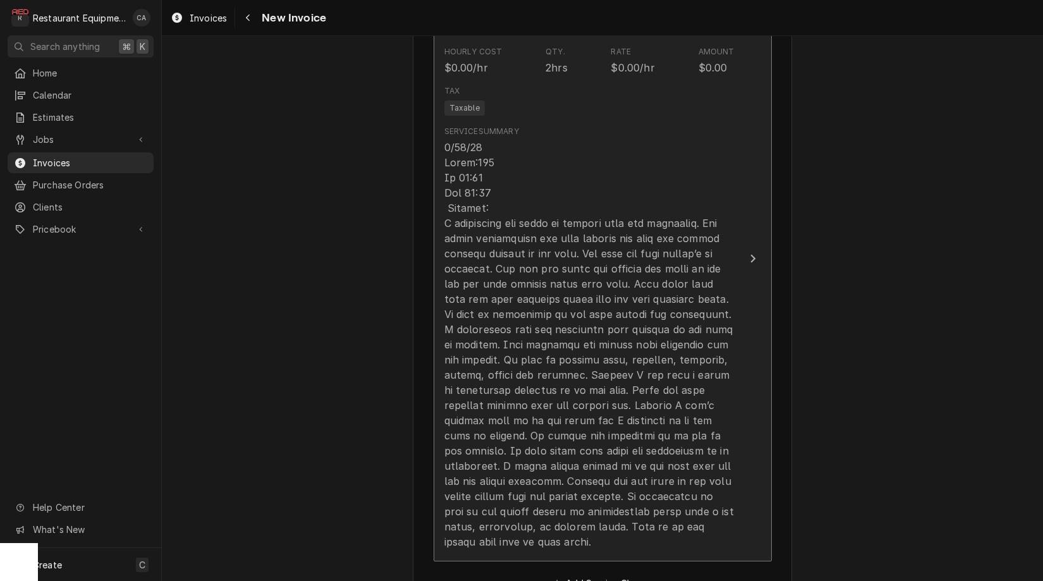
type textarea "Work Order # 88439 Requested By 2363"
click at [568, 328] on div "Update Line Item" at bounding box center [589, 345] width 290 height 410
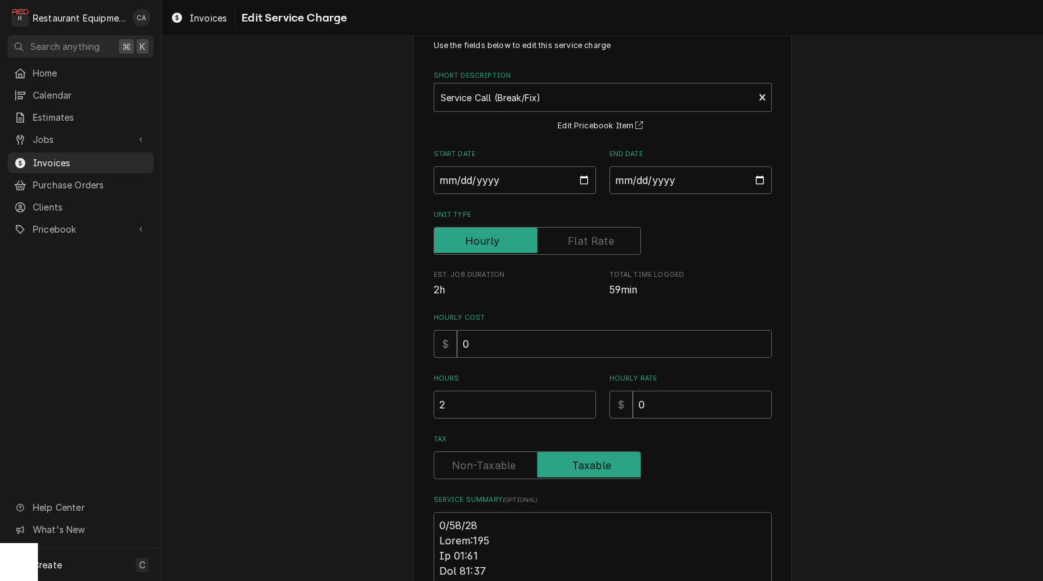
scroll to position [58, 0]
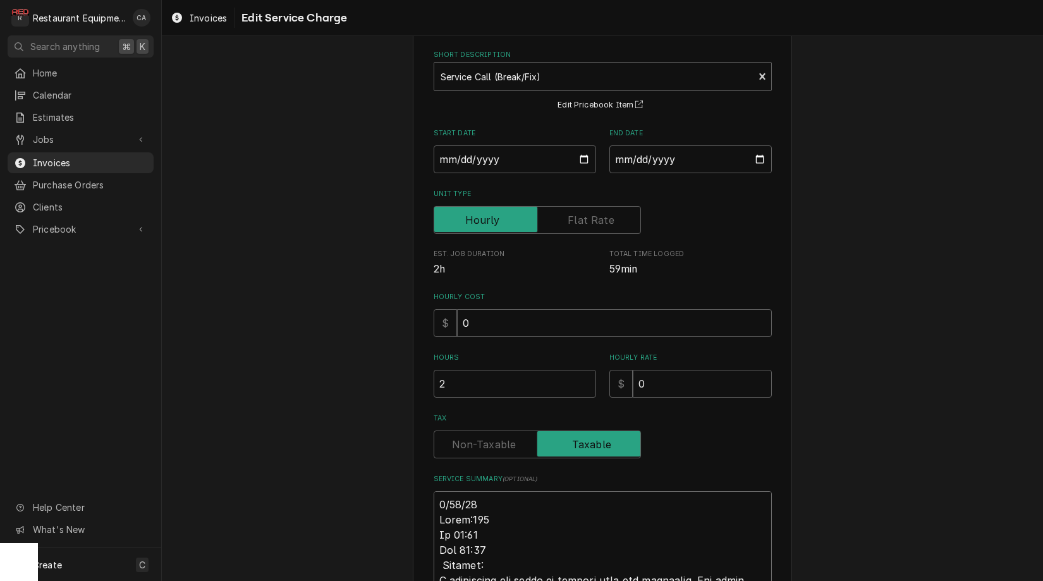
type textarea "x"
type textarea "R9/10/25 Truck:103 In 10:45 Out 11:45 Proofer: I questioned the store on exactl…"
type textarea "x"
type textarea "Ro9/10/25 Truck:103 In 10:45 Out 11:45 Proofer: I questioned the store on exact…"
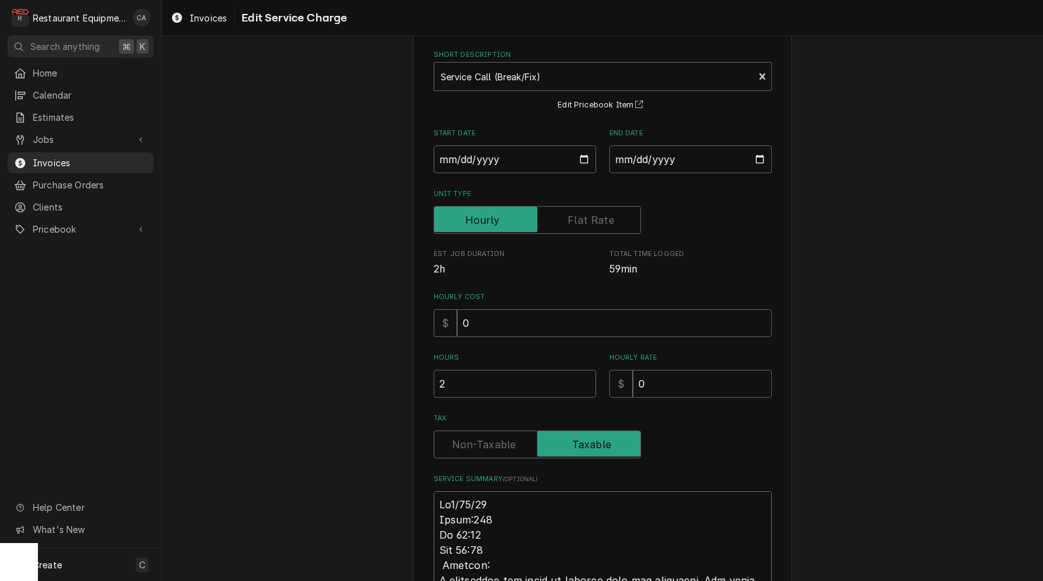
type textarea "x"
type textarea "Roo9/10/25 Truck:103 In 10:45 Out 11:45 Proofer: I questioned the store on exac…"
type textarea "x"
type textarea "Roo 9/10/25 Truck:103 In 10:45 Out 11:45 Proofer: I questioned the store on exa…"
type textarea "x"
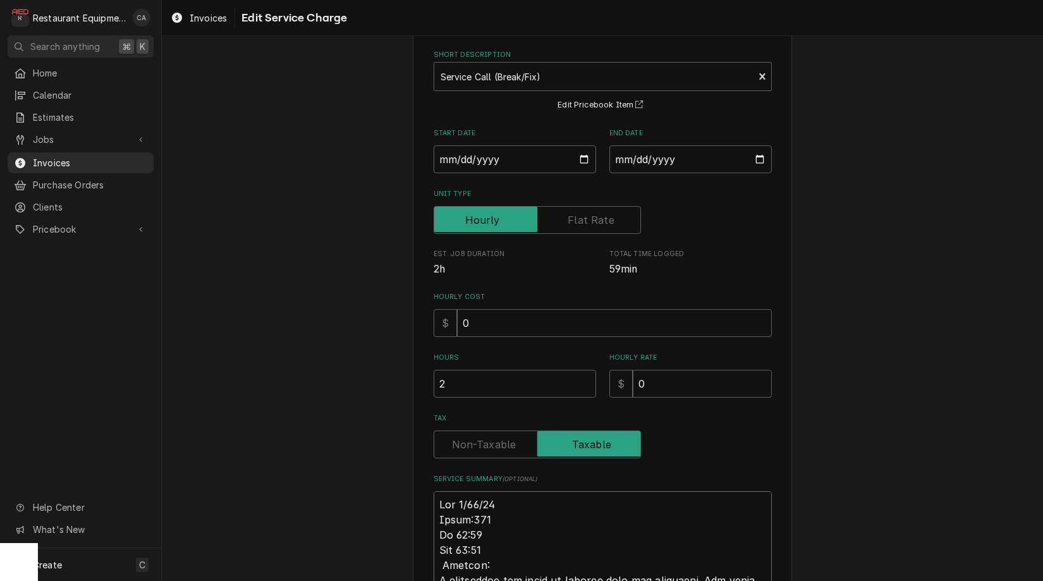
type textarea "Roo 89/10/25 Truck:103 In 10:45 Out 11:45 Proofer: I questioned the store on ex…"
type textarea "x"
type textarea "Roo 889/10/25 Truck:103 In 10:45 Out 11:45 Proofer: I questioned the store on e…"
type textarea "x"
type textarea "Roo 8849/10/25 Truck:103 In 10:45 Out 11:45 Proofer: I questioned the store on …"
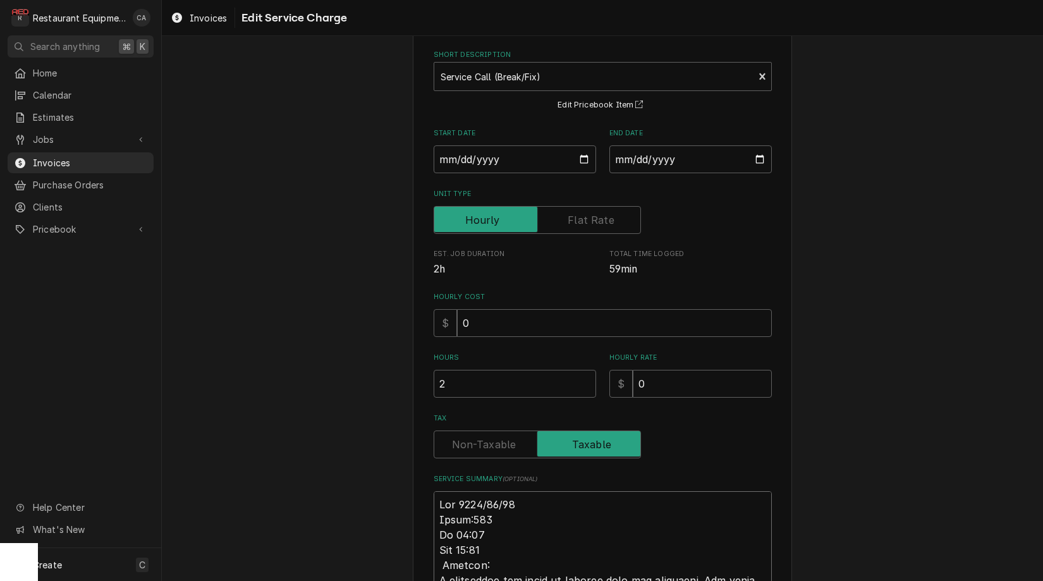
type textarea "x"
type textarea "Roo 88469/10/25 Truck:103 In 10:45 Out 11:45 Proofer: I questioned the store on…"
type textarea "x"
type textarea "Roo 8846 9/10/25 Truck:103 In 10:45 Out 11:45 Proofer: I questioned the store o…"
type textarea "x"
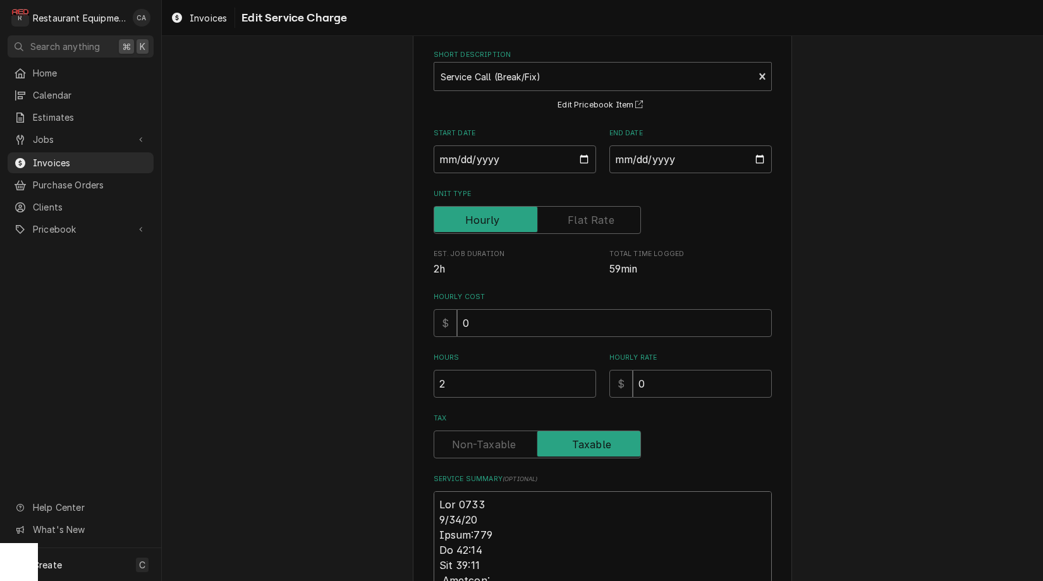
type textarea "Roo 8846 9/10/25 Truck:103 In 10:45 Out 11:45 Proofer: I questioned the store o…"
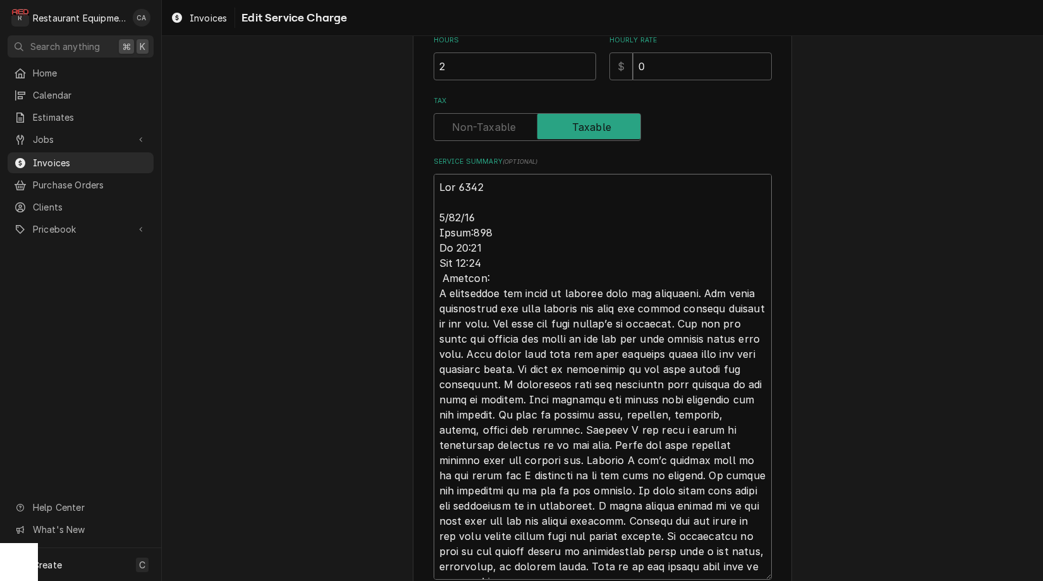
scroll to position [379, 0]
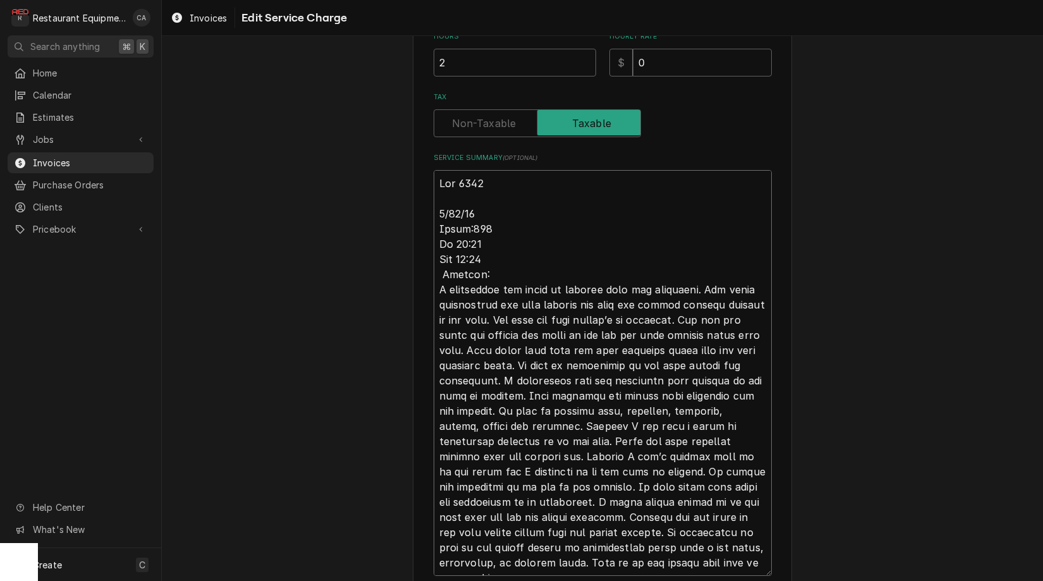
click at [443, 269] on textarea "Service Summary ( optional )" at bounding box center [603, 373] width 338 height 406
type textarea "x"
type textarea "Roo 8846 9/10/25 Truck:103 In 10:45 Out 11:45 Proofer: I questioned the store o…"
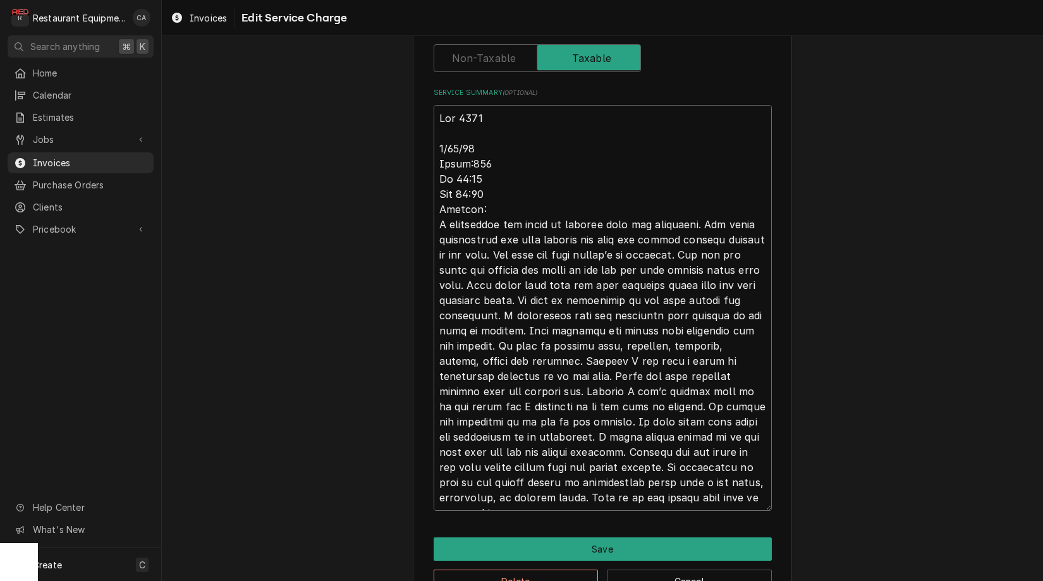
scroll to position [444, 0]
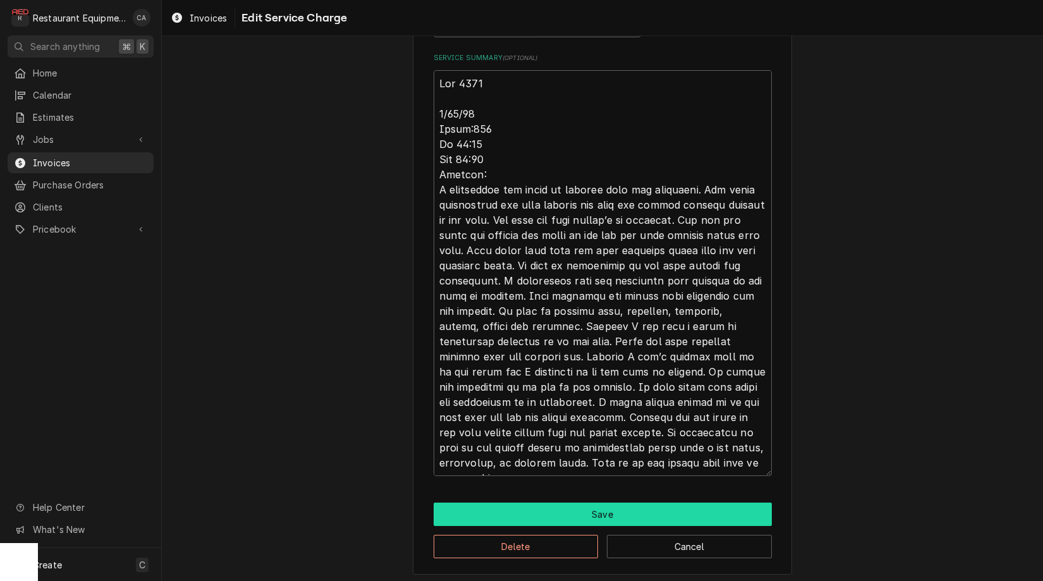
click at [548, 503] on button "Save" at bounding box center [603, 514] width 338 height 23
type textarea "x"
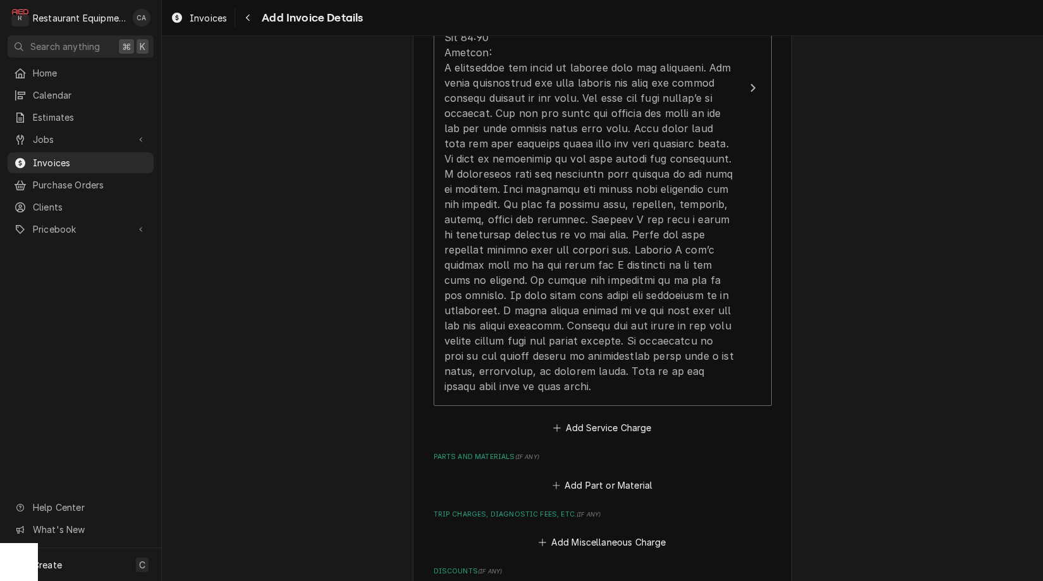
scroll to position [1250, 0]
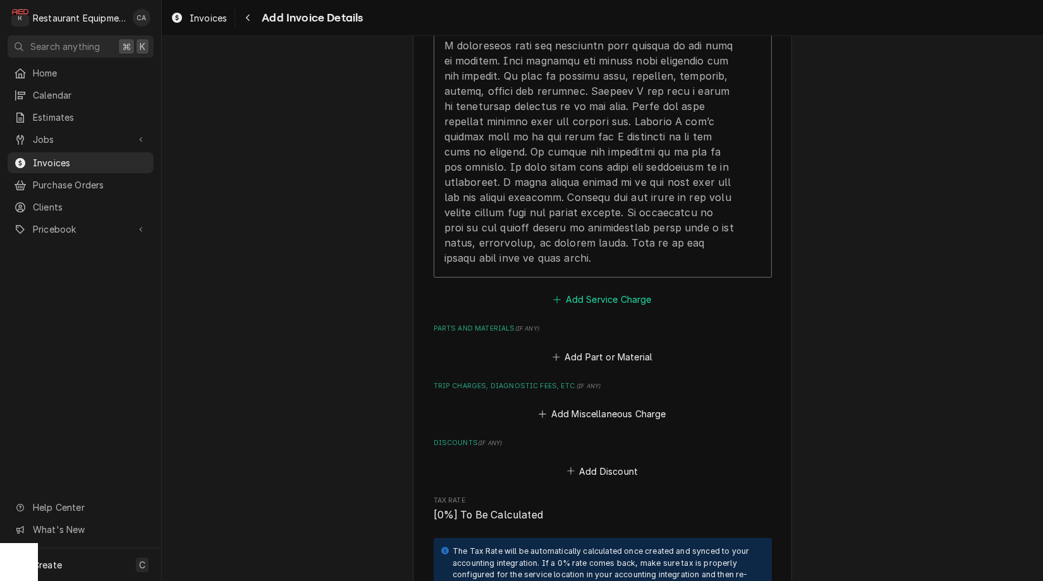
click at [587, 291] on button "Add Service Charge" at bounding box center [602, 300] width 102 height 18
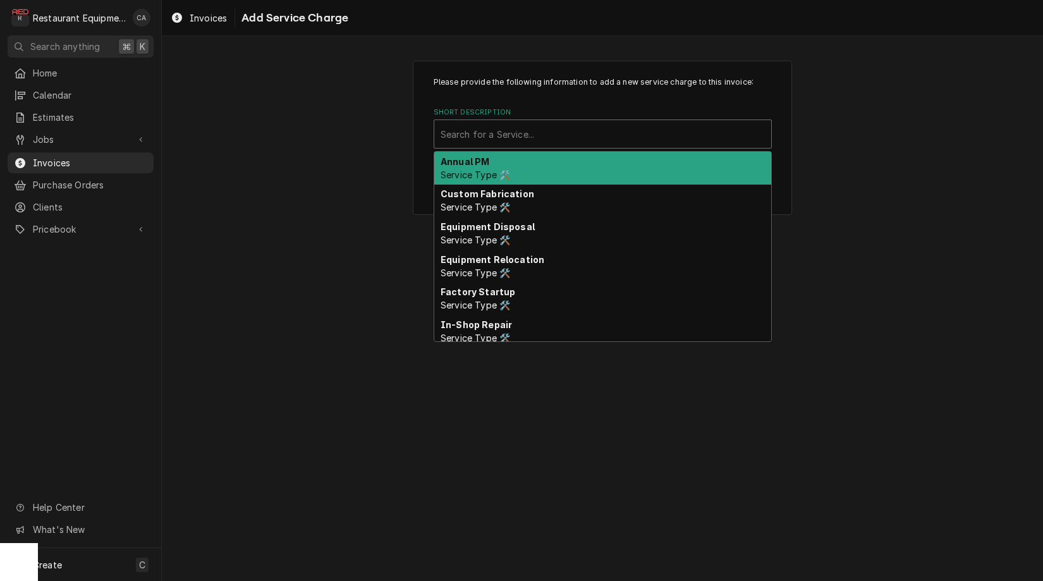
click at [489, 143] on div "Short Description" at bounding box center [603, 134] width 324 height 23
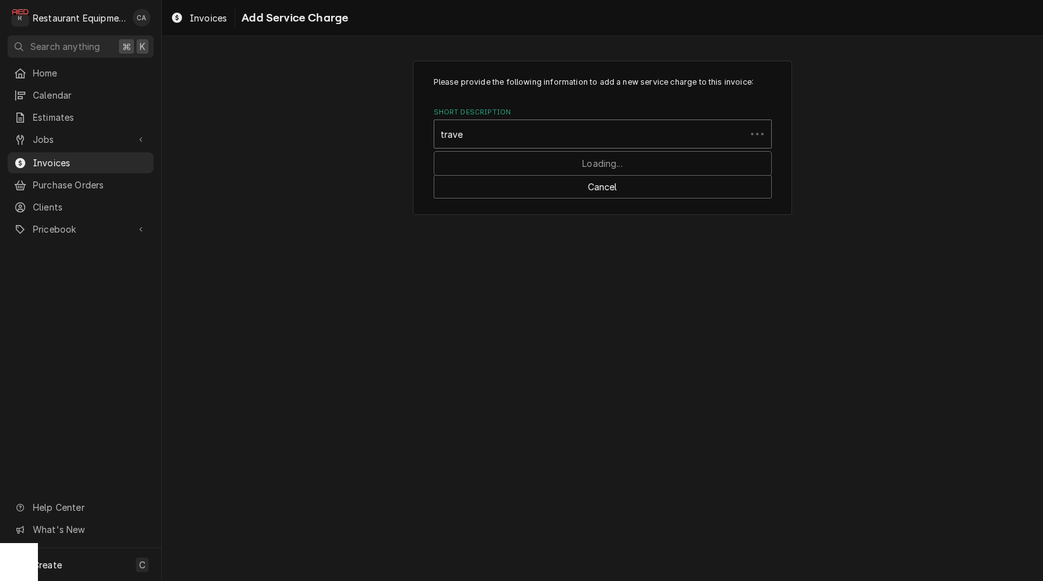
type input "travel"
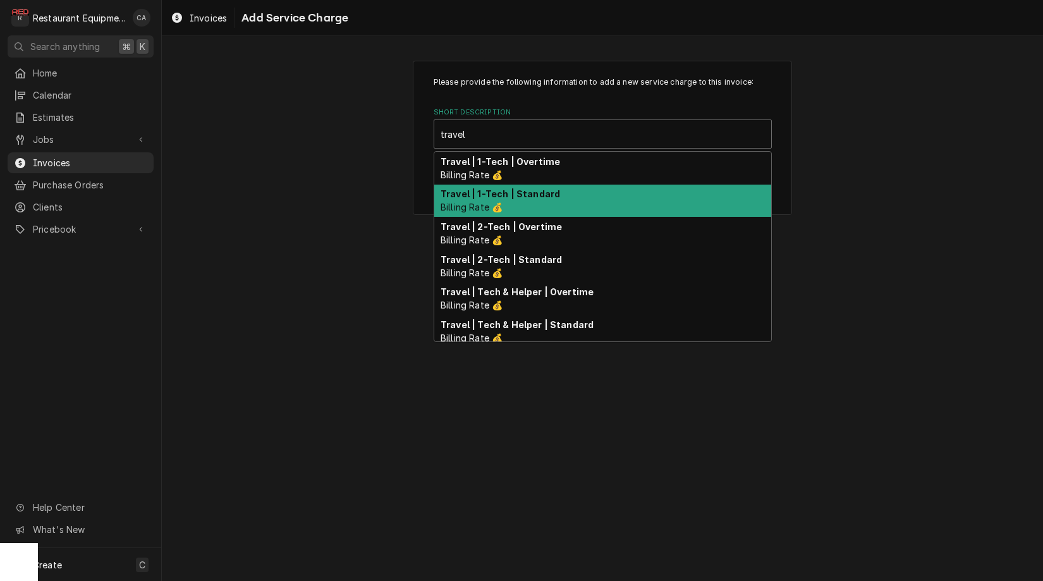
click at [508, 197] on strong "Travel | 1-Tech | Standard" at bounding box center [500, 193] width 119 height 11
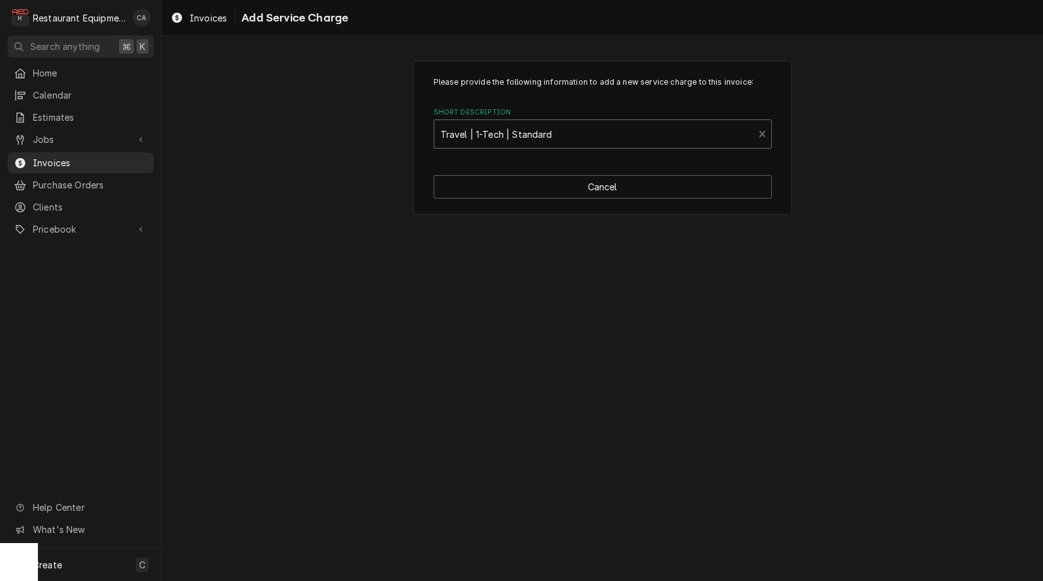
type textarea "x"
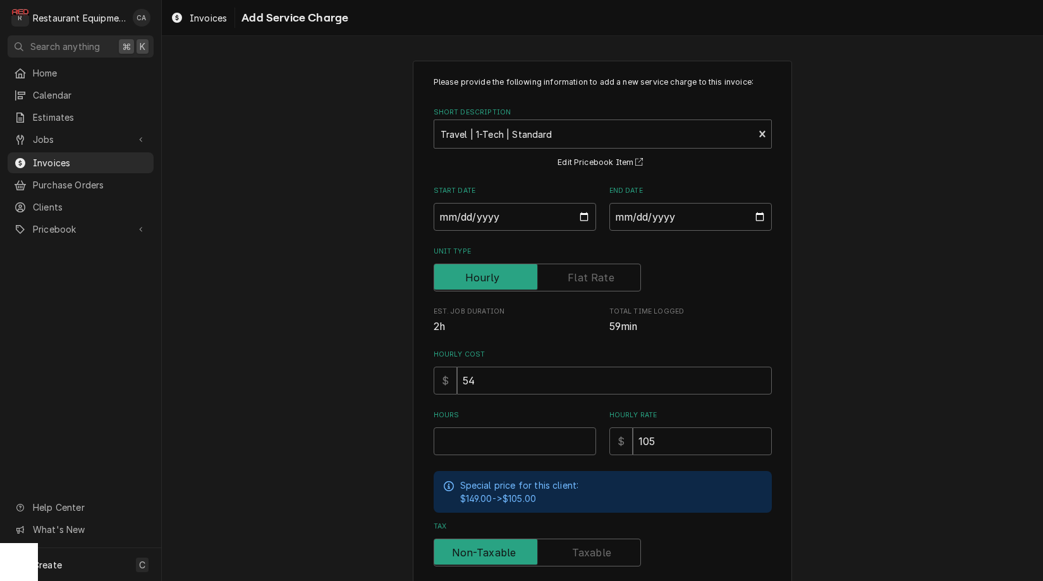
drag, startPoint x: 217, startPoint y: 316, endPoint x: 475, endPoint y: 243, distance: 268.2
click at [226, 314] on div "Please provide the following information to add a new service charge to this in…" at bounding box center [602, 391] width 881 height 684
click at [474, 221] on input "Start Date" at bounding box center [515, 217] width 162 height 28
type input "2025-09-10"
type textarea "x"
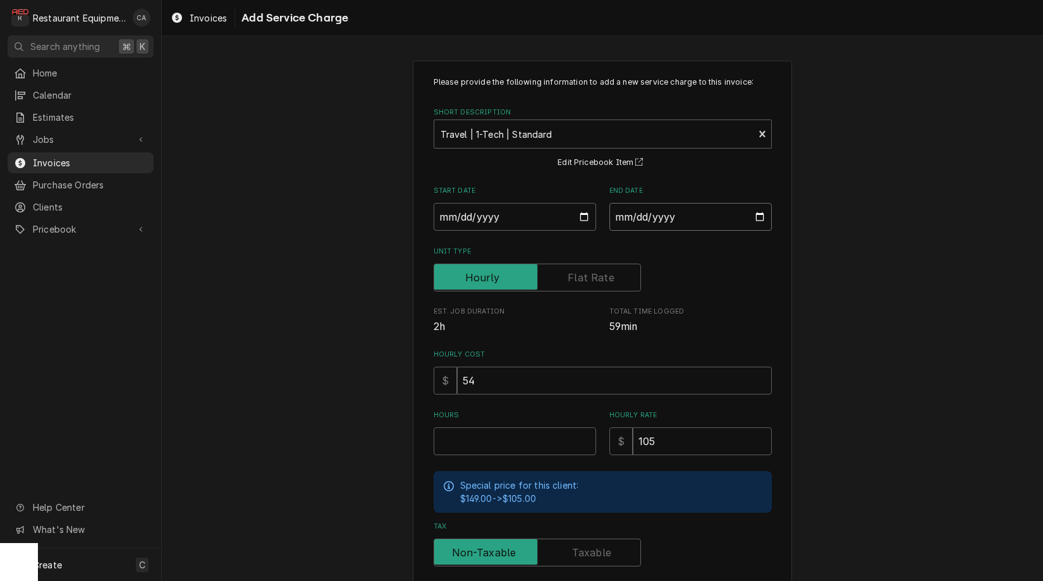
drag, startPoint x: 633, startPoint y: 227, endPoint x: 645, endPoint y: 231, distance: 12.6
click at [634, 226] on input "End Date" at bounding box center [690, 217] width 162 height 28
type input "2025-09-10"
drag, startPoint x: 786, startPoint y: 269, endPoint x: 690, endPoint y: 390, distance: 154.7
click at [786, 269] on div "Please provide the following information to add a new service charge to this in…" at bounding box center [602, 392] width 379 height 662
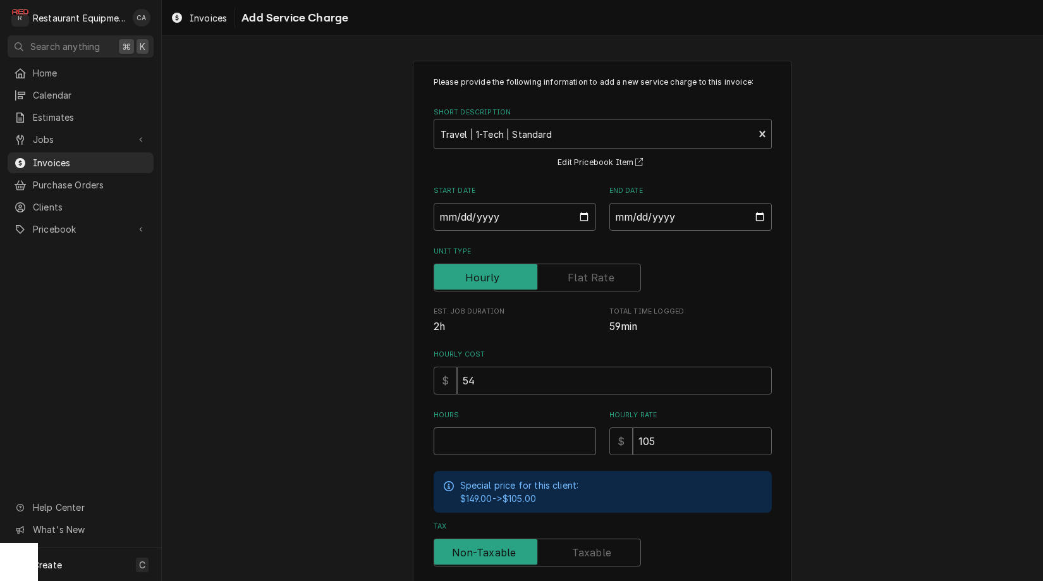
click at [502, 437] on input "Hours" at bounding box center [515, 441] width 162 height 28
type textarea "x"
type input "1"
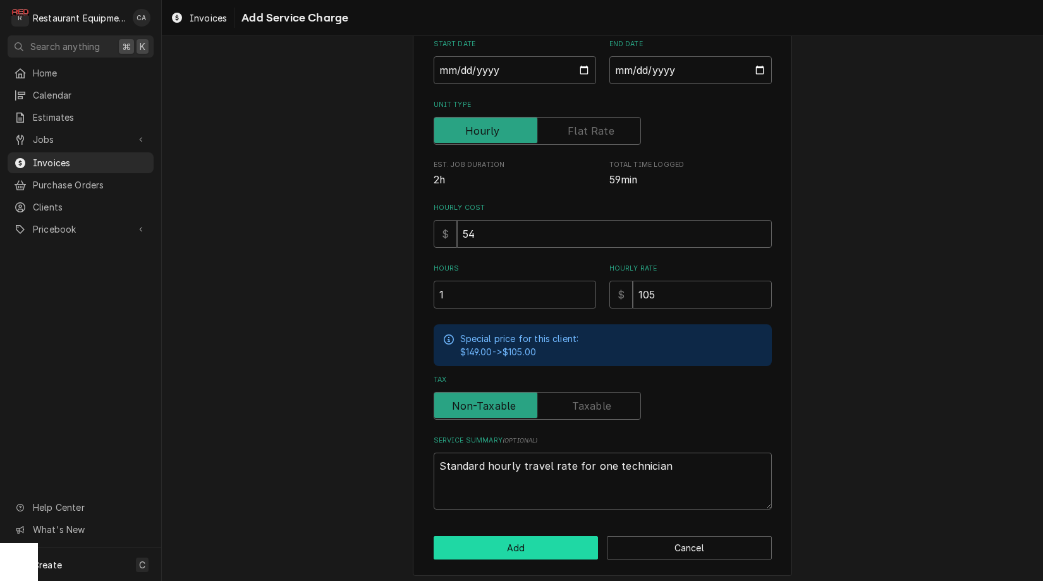
click at [539, 541] on button "Add" at bounding box center [516, 547] width 165 height 23
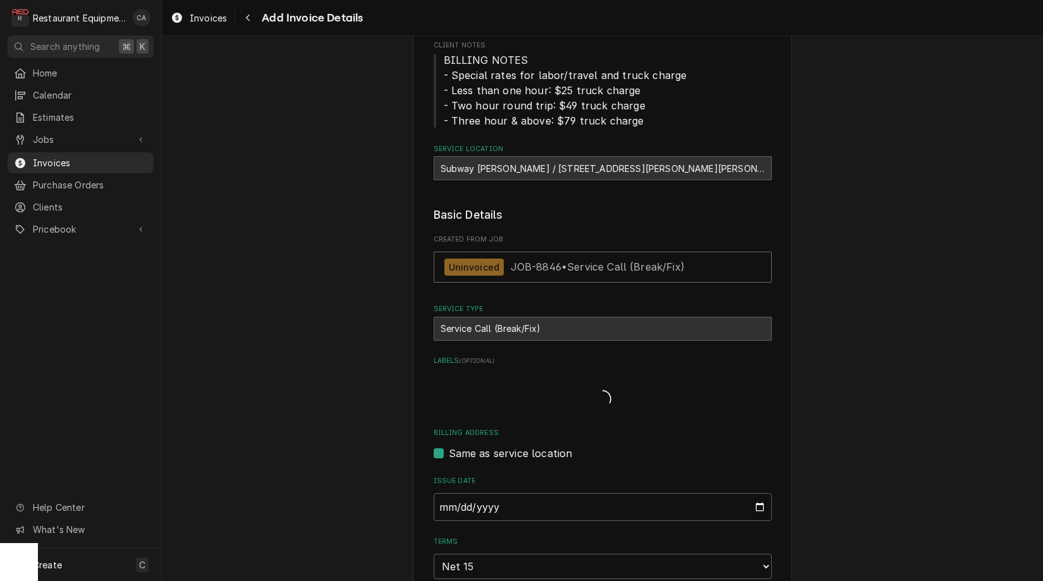
type textarea "x"
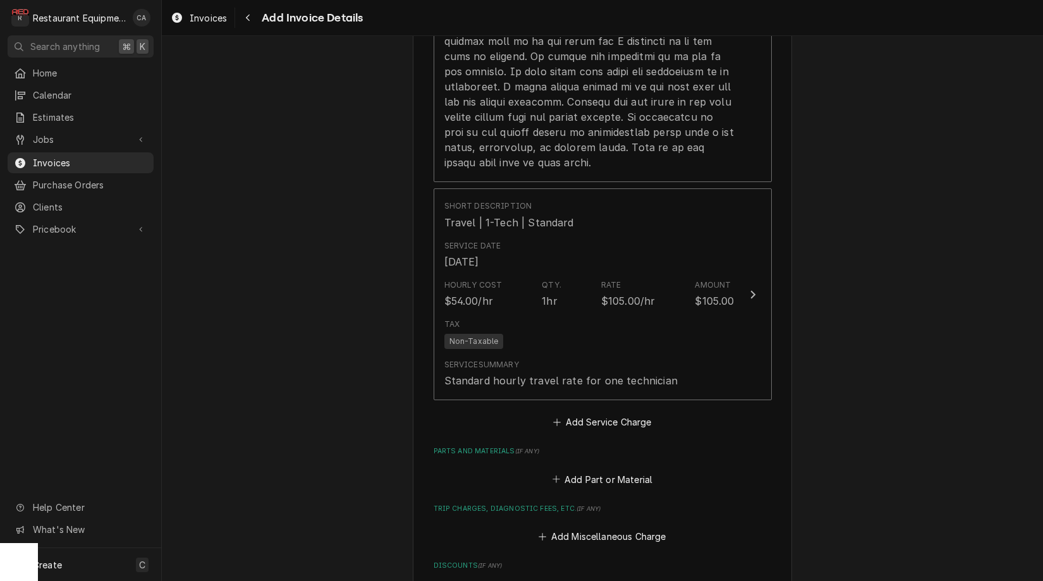
scroll to position [1348, 0]
drag, startPoint x: 590, startPoint y: 391, endPoint x: 491, endPoint y: 271, distance: 155.4
click at [590, 411] on button "Add Service Charge" at bounding box center [602, 420] width 102 height 18
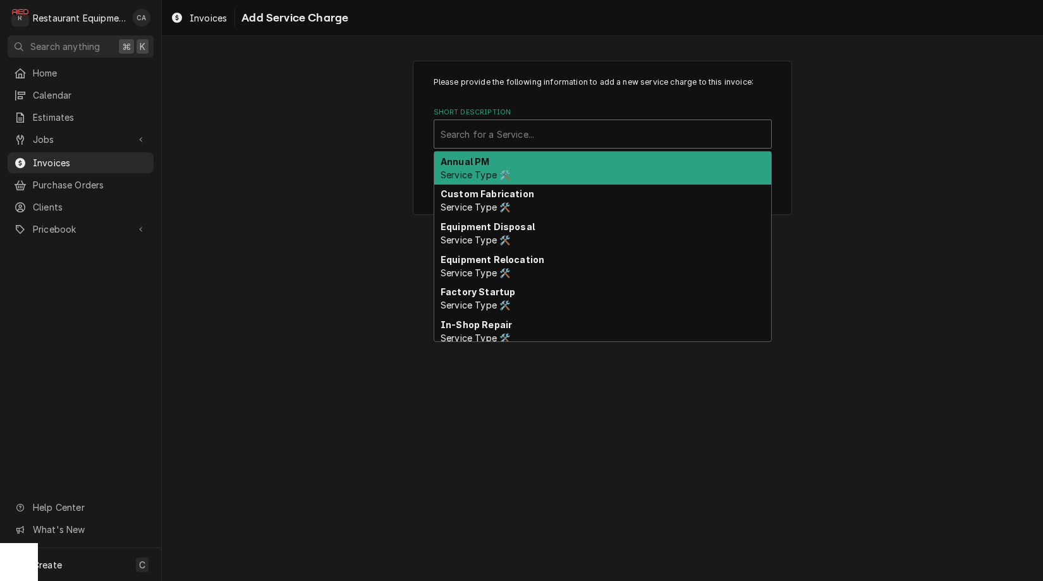
click at [455, 138] on div "Search for a Service..." at bounding box center [603, 134] width 324 height 13
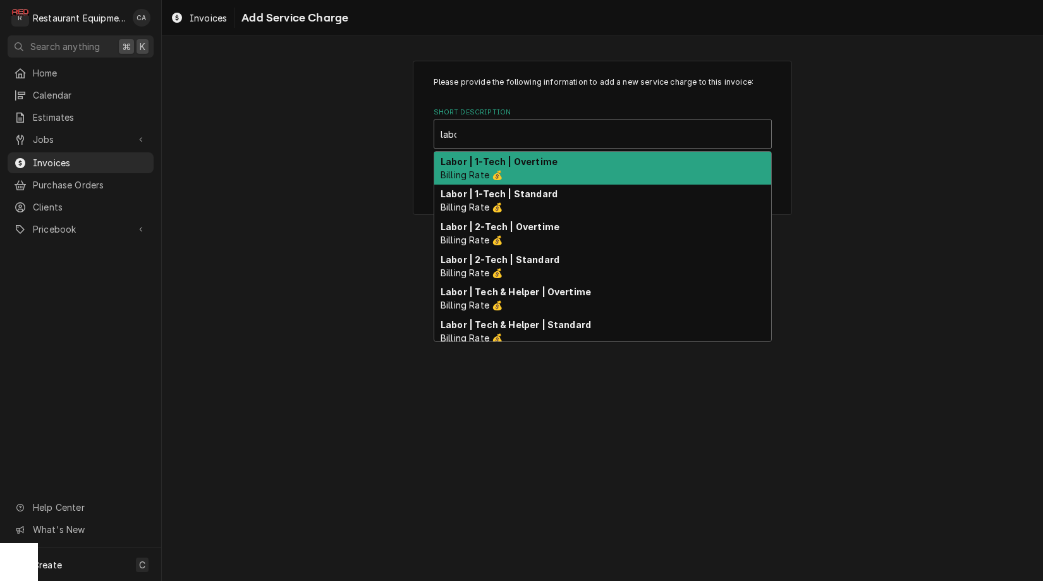
type input "labor"
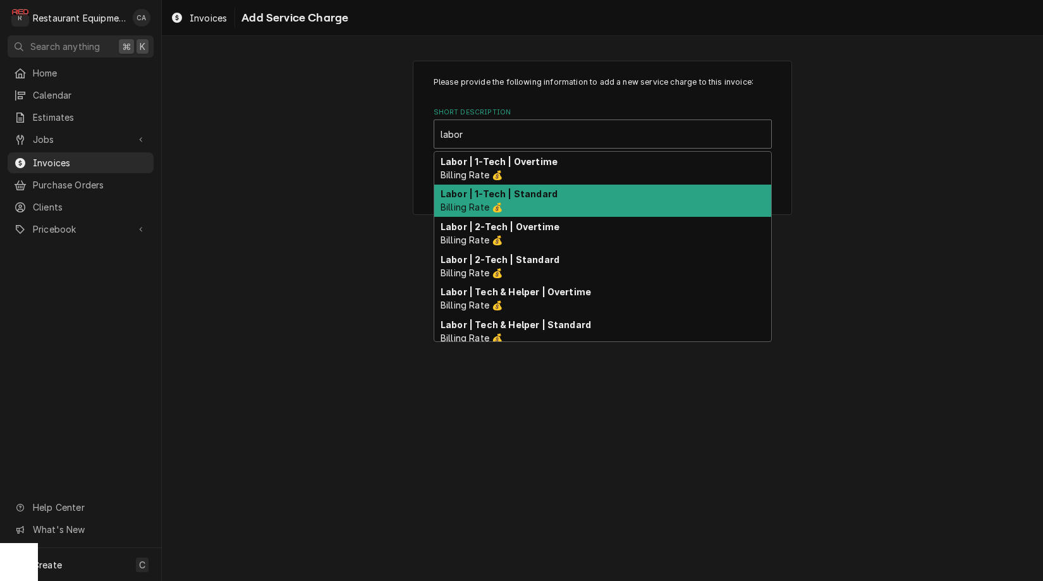
drag, startPoint x: 484, startPoint y: 191, endPoint x: 529, endPoint y: 229, distance: 58.8
click at [486, 192] on strong "Labor | 1-Tech | Standard" at bounding box center [499, 193] width 117 height 11
type textarea "x"
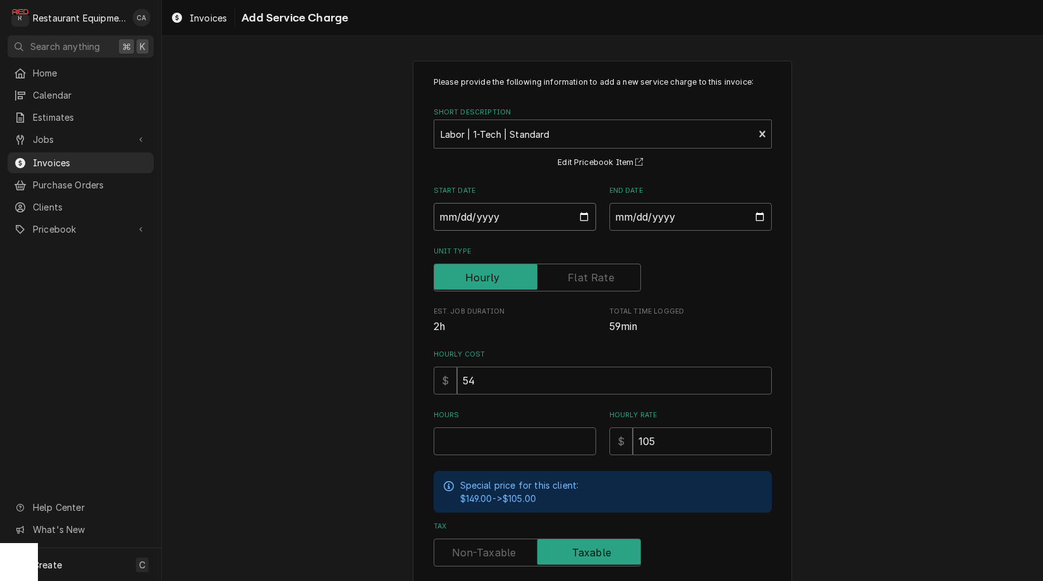
click at [474, 224] on input "Start Date" at bounding box center [515, 217] width 162 height 28
type input "2025-09-10"
type textarea "x"
click at [661, 222] on input "End Date" at bounding box center [690, 217] width 162 height 28
type input "2025-09-10"
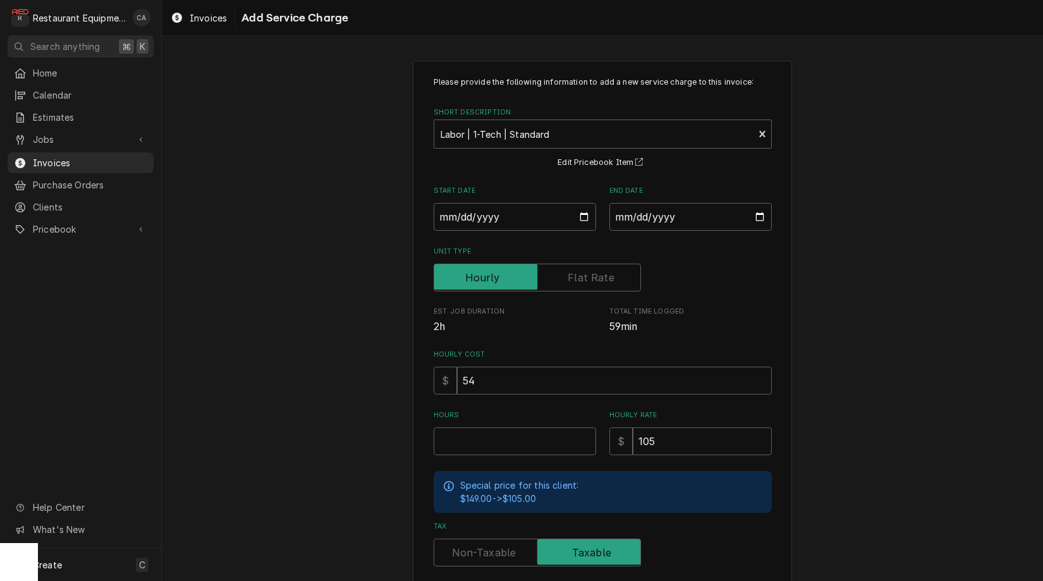
drag, startPoint x: 764, startPoint y: 263, endPoint x: 724, endPoint y: 322, distance: 71.5
click at [764, 264] on div "Unit Type" at bounding box center [603, 278] width 338 height 28
click at [515, 437] on input "Hours" at bounding box center [515, 441] width 162 height 28
type textarea "x"
type input "1"
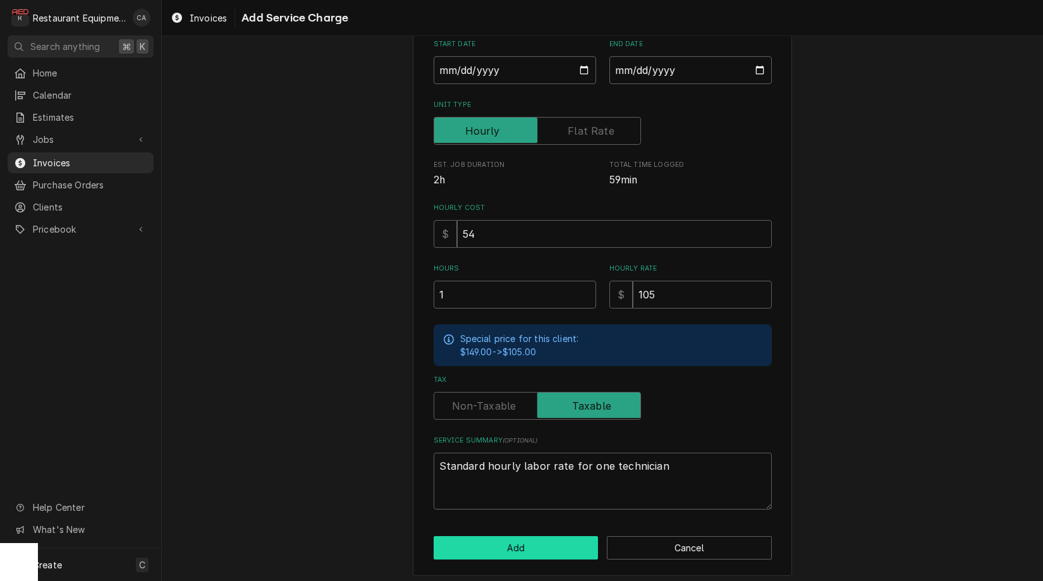
drag, startPoint x: 503, startPoint y: 542, endPoint x: 489, endPoint y: 537, distance: 14.6
click at [489, 537] on button "Add" at bounding box center [516, 547] width 165 height 23
type textarea "x"
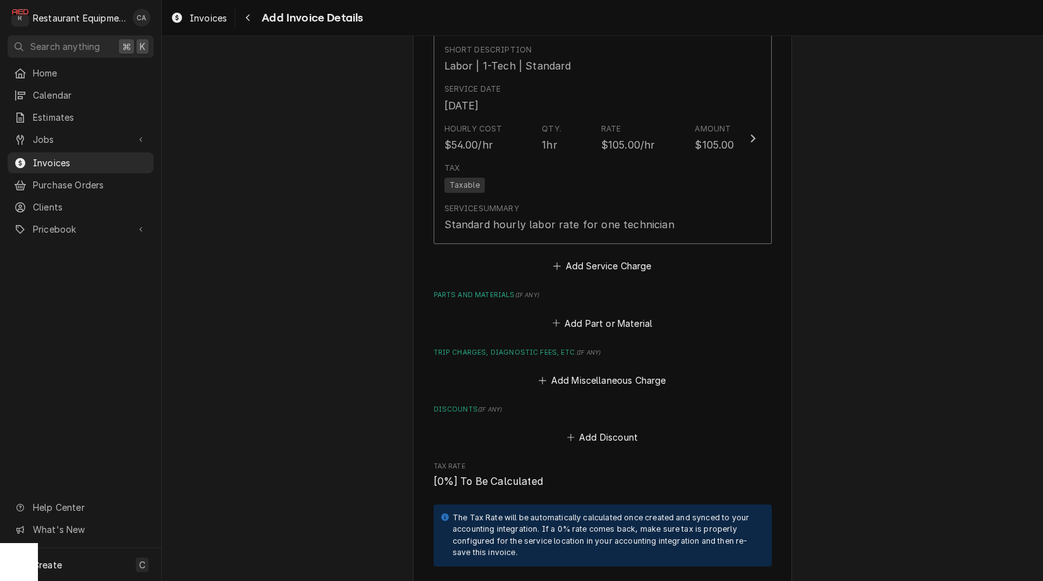
scroll to position [1725, 0]
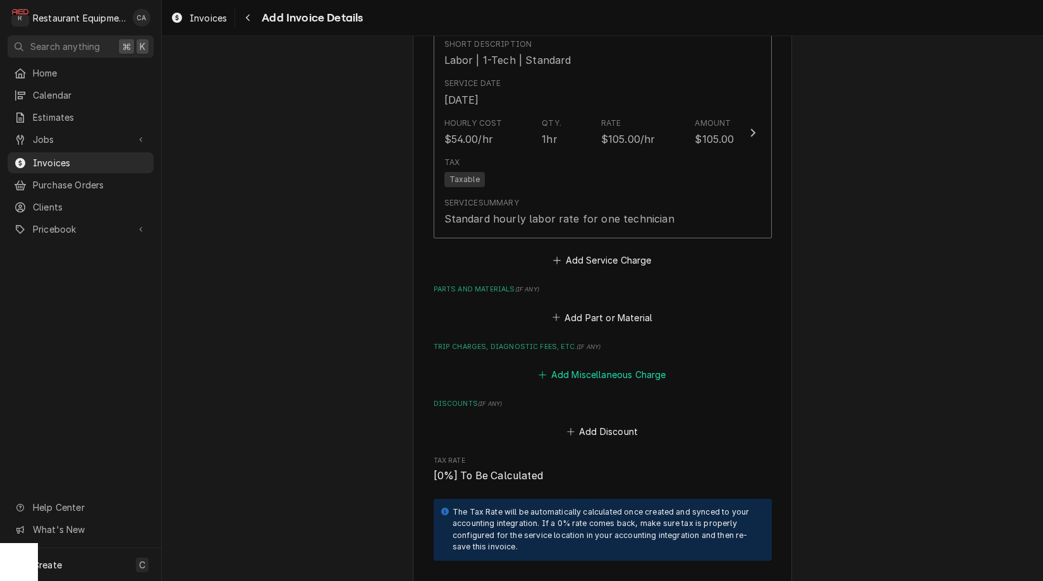
click at [589, 366] on button "Add Miscellaneous Charge" at bounding box center [602, 375] width 131 height 18
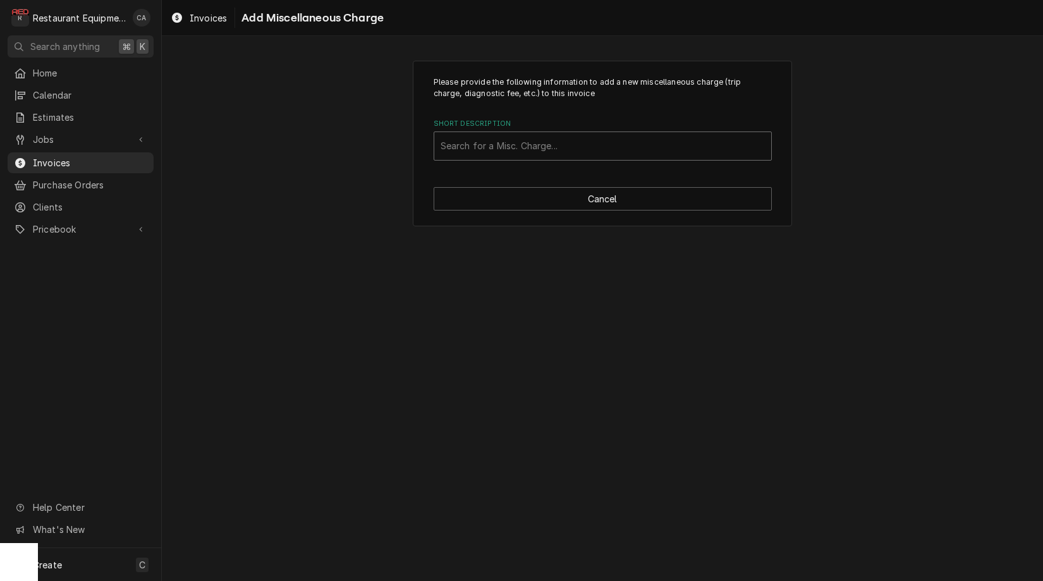
click at [474, 154] on div "Short Description" at bounding box center [603, 146] width 324 height 23
type input "tru"
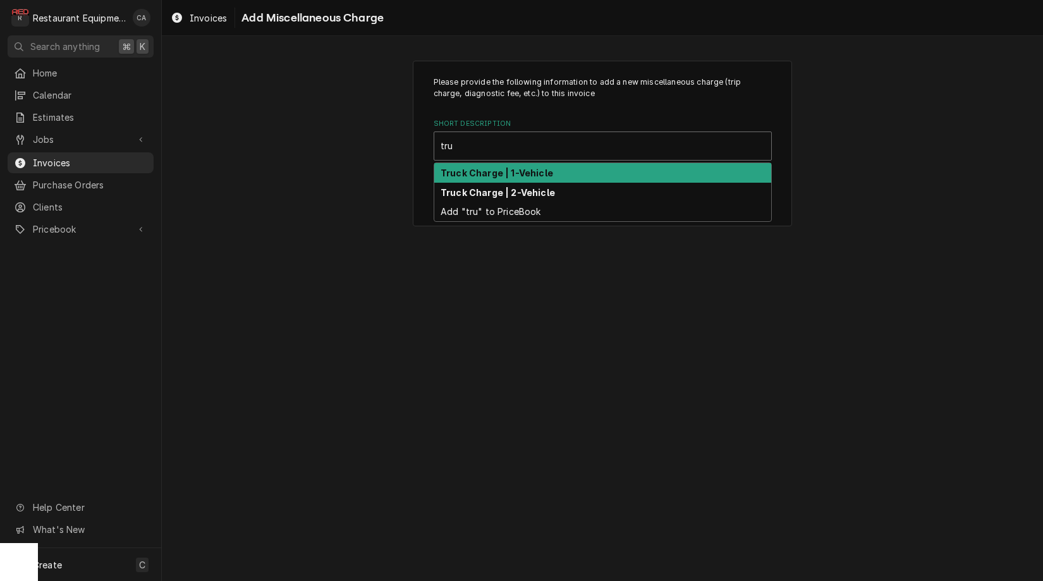
drag, startPoint x: 471, startPoint y: 168, endPoint x: 524, endPoint y: 224, distance: 77.4
click at [472, 169] on strong "Truck Charge | 1-Vehicle" at bounding box center [497, 173] width 113 height 11
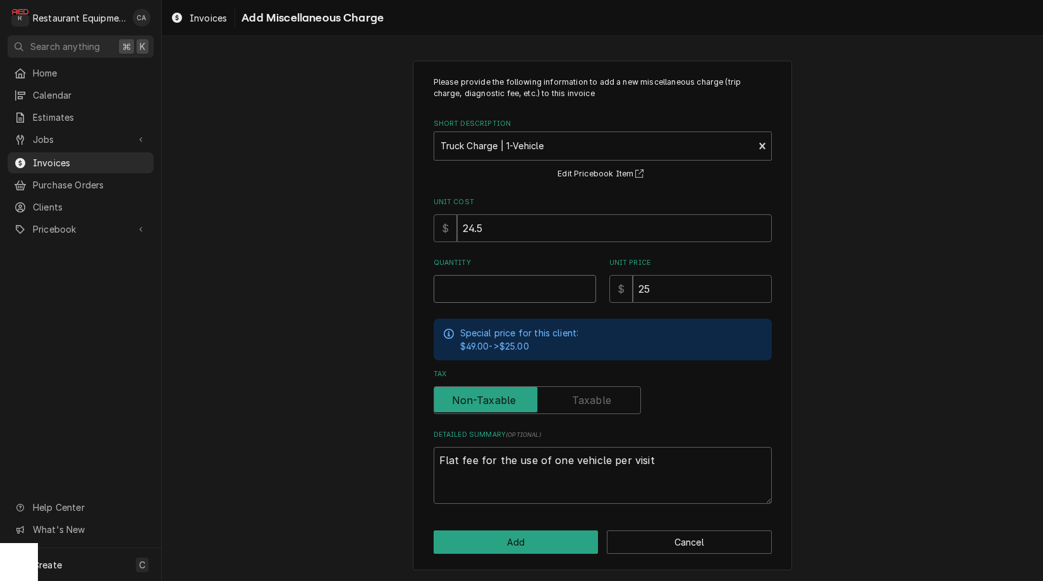
click at [466, 289] on input "Quantity" at bounding box center [515, 289] width 162 height 28
type textarea "x"
type input "1"
click at [503, 230] on input "24.5" at bounding box center [614, 228] width 315 height 28
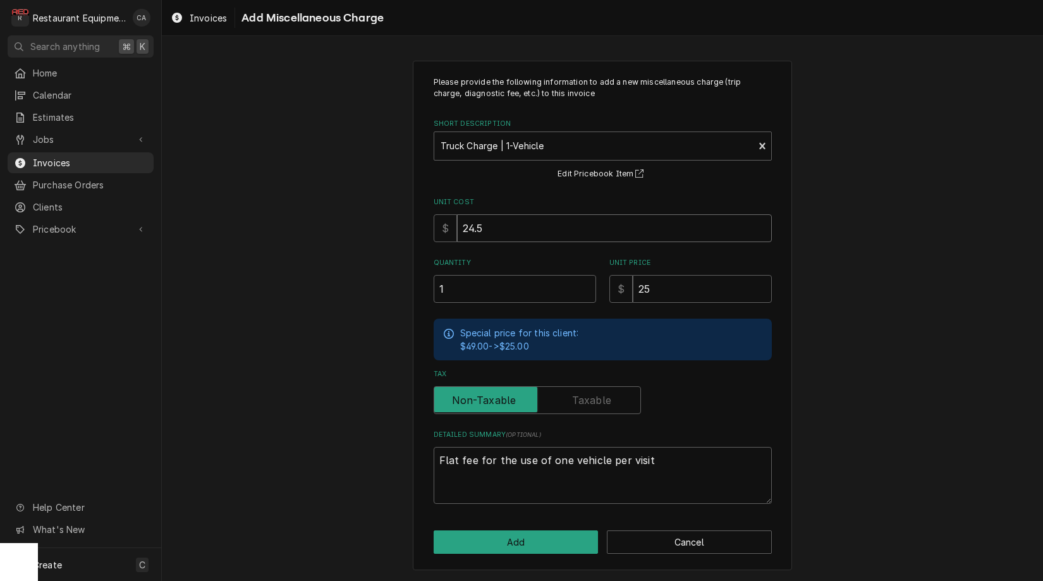
type textarea "x"
type input "1"
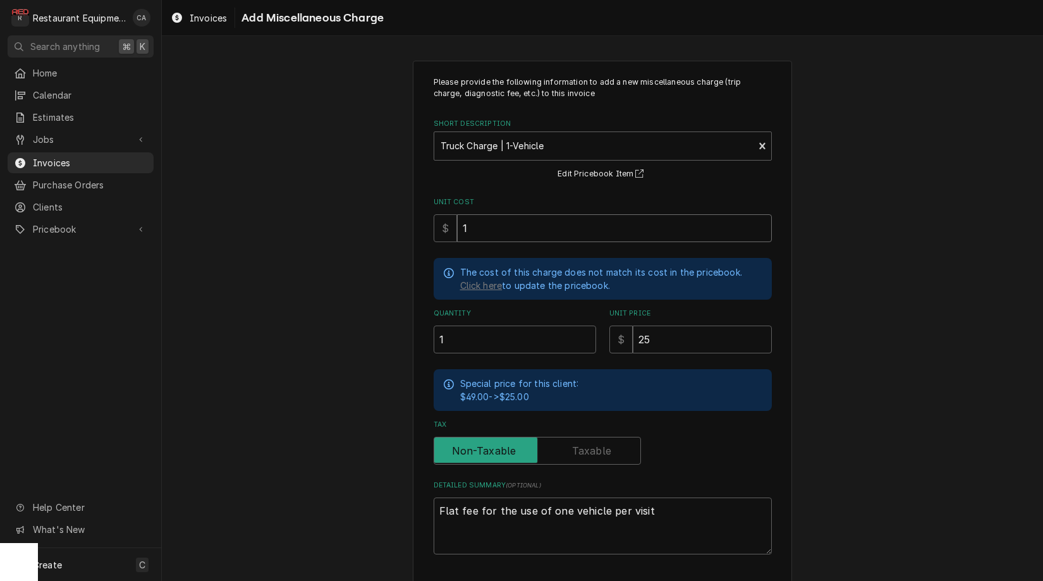
type textarea "x"
type input "12"
type textarea "x"
type input "12.5"
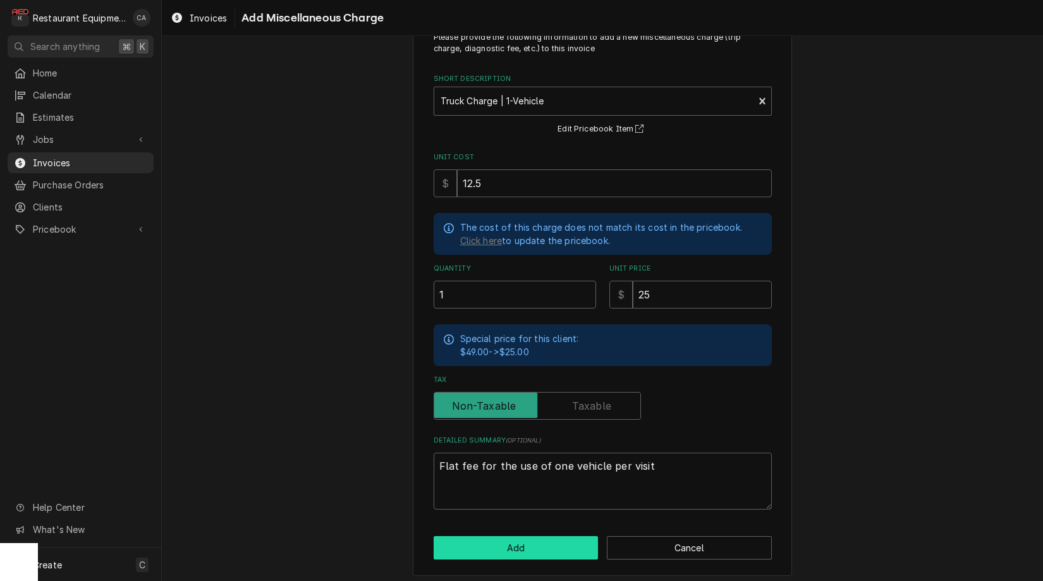
click at [529, 539] on button "Add" at bounding box center [516, 547] width 165 height 23
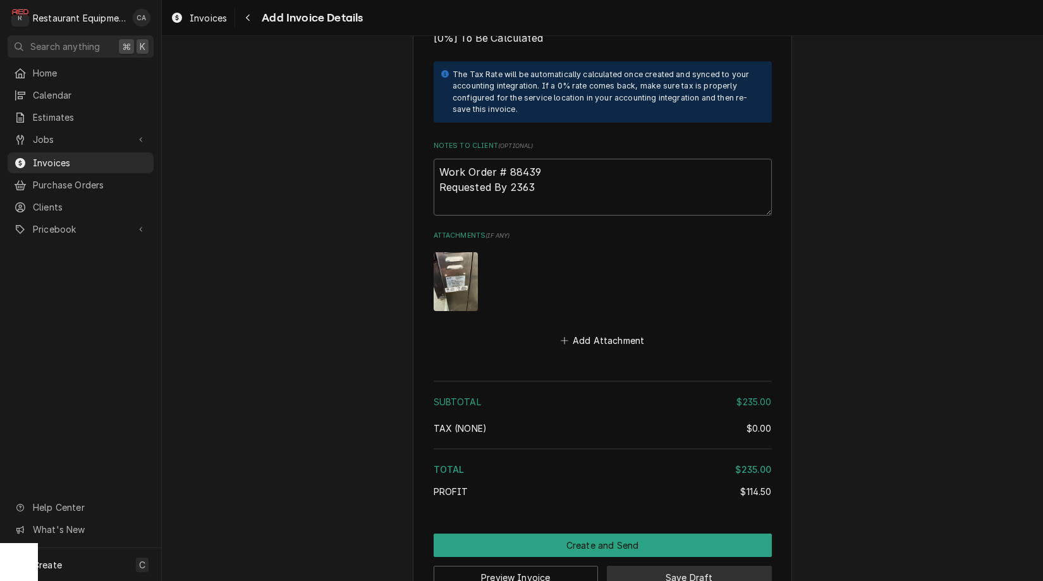
click at [664, 566] on button "Save Draft" at bounding box center [689, 577] width 165 height 23
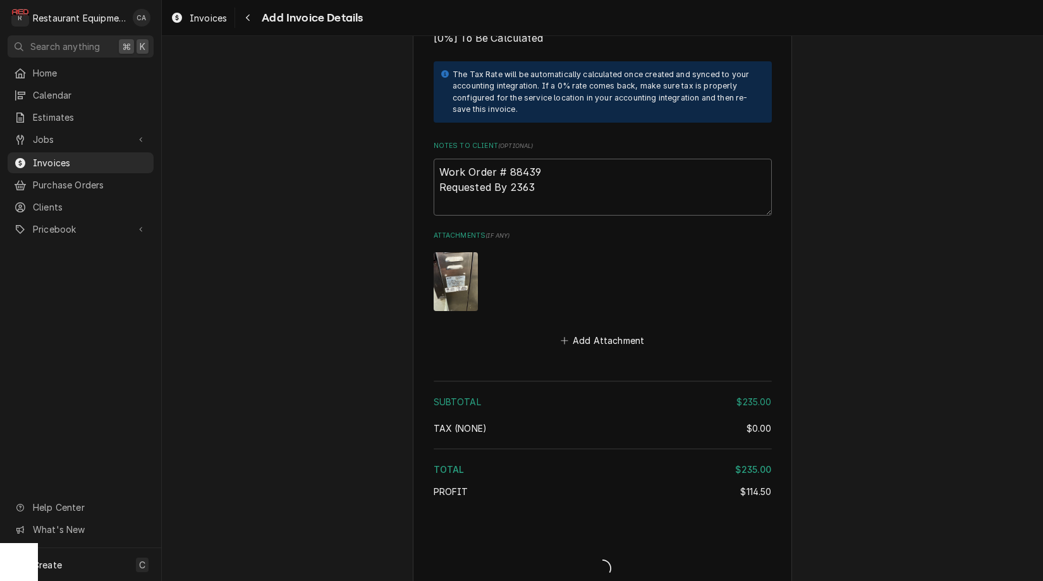
type textarea "x"
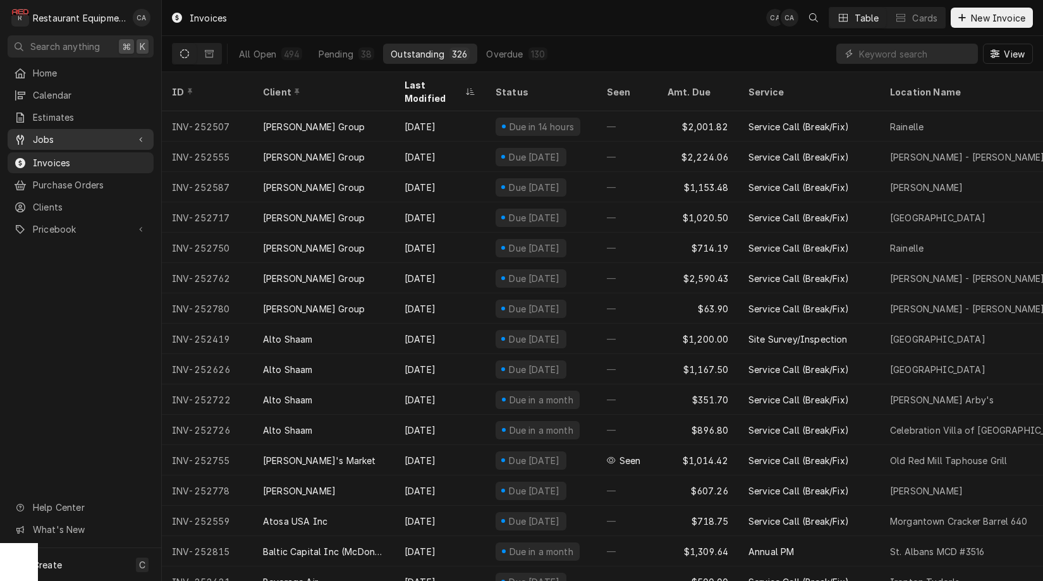
click at [43, 137] on span "Jobs" at bounding box center [80, 139] width 95 height 13
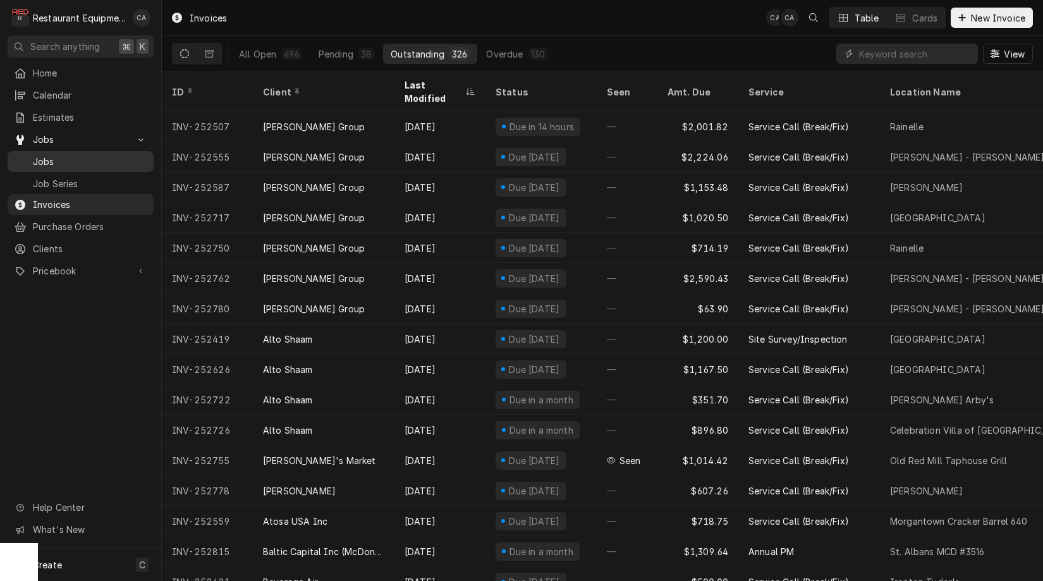
click at [66, 160] on span "Jobs" at bounding box center [90, 161] width 114 height 13
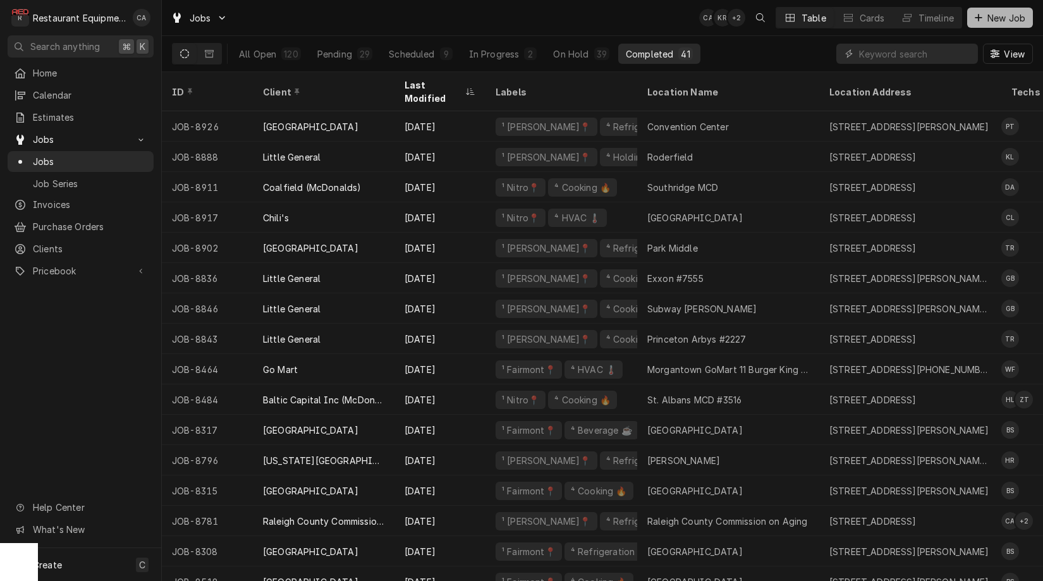
click at [1005, 13] on span "New Job" at bounding box center [1006, 17] width 43 height 13
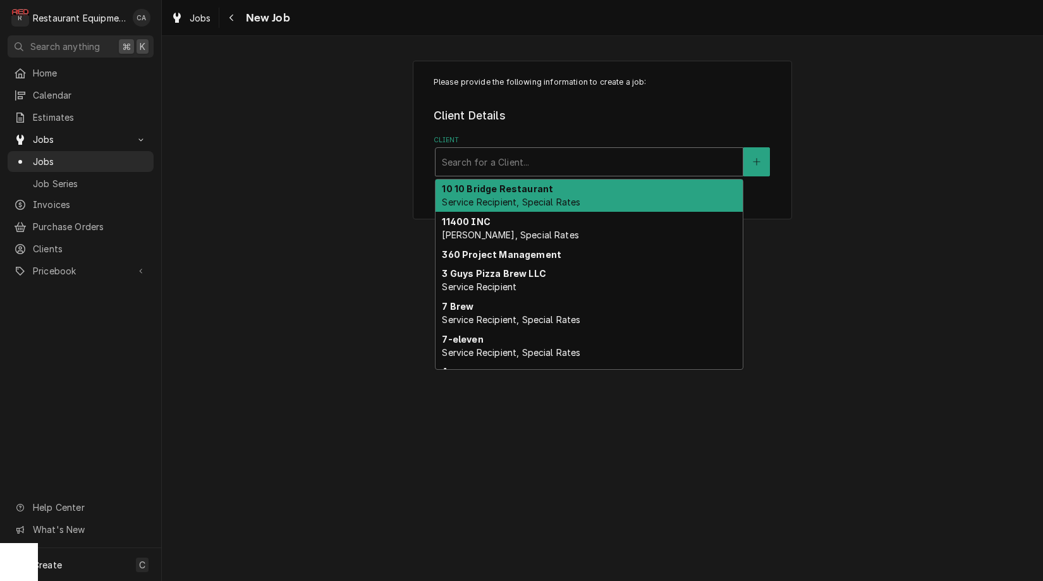
click at [489, 166] on div "Search for a Client..." at bounding box center [589, 162] width 295 height 13
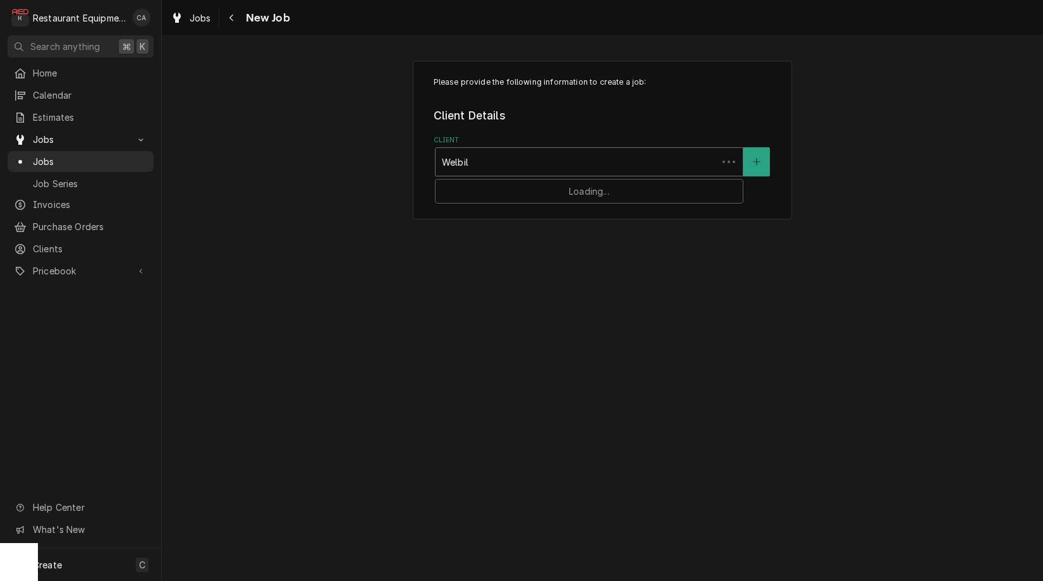
type input "Welbilt"
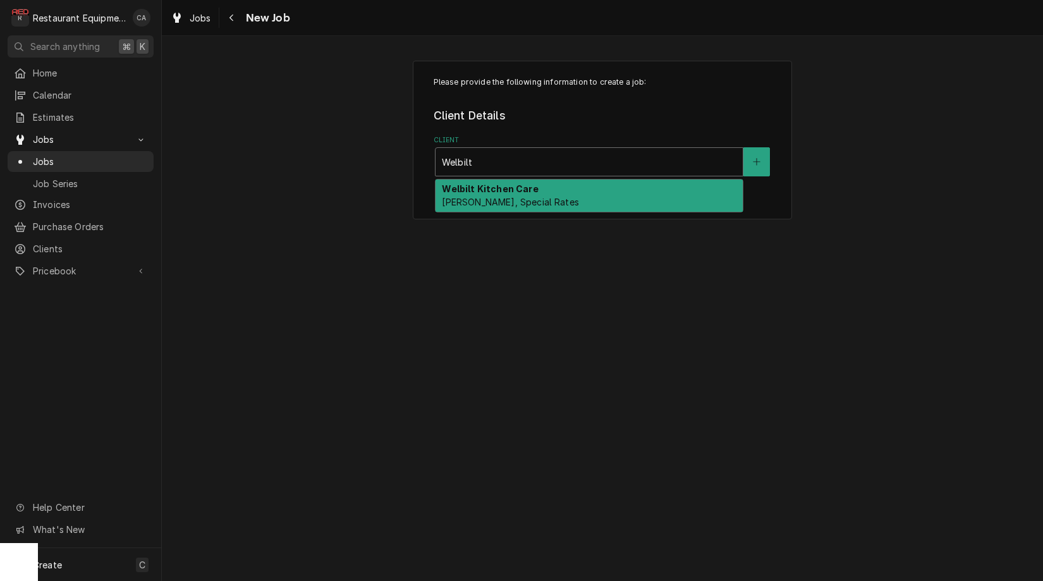
drag, startPoint x: 489, startPoint y: 197, endPoint x: 461, endPoint y: 202, distance: 28.4
click at [489, 197] on span "[PERSON_NAME], Special Rates" at bounding box center [510, 202] width 137 height 11
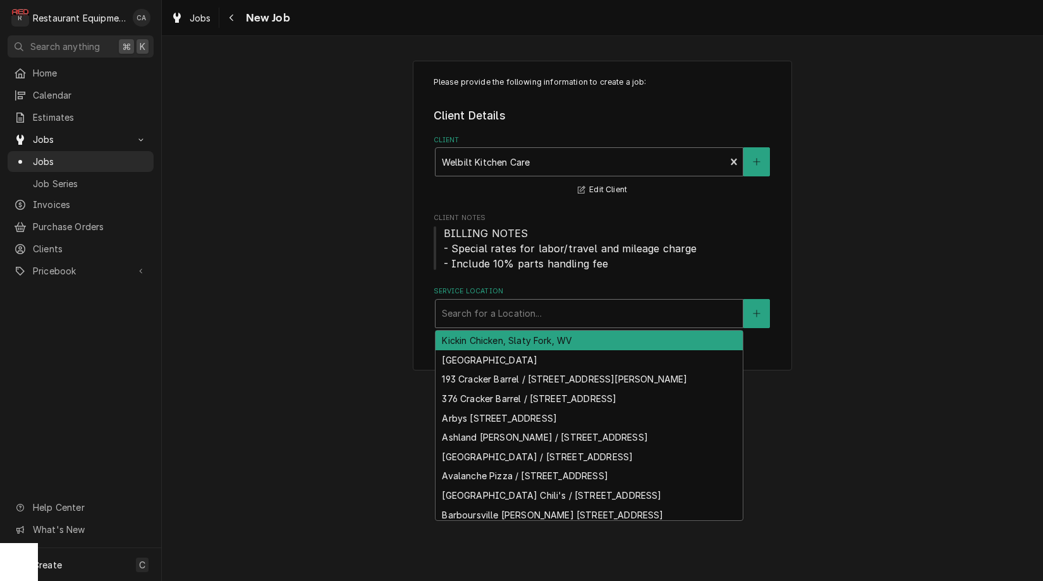
click at [460, 309] on div "Search for a Location..." at bounding box center [589, 313] width 295 height 13
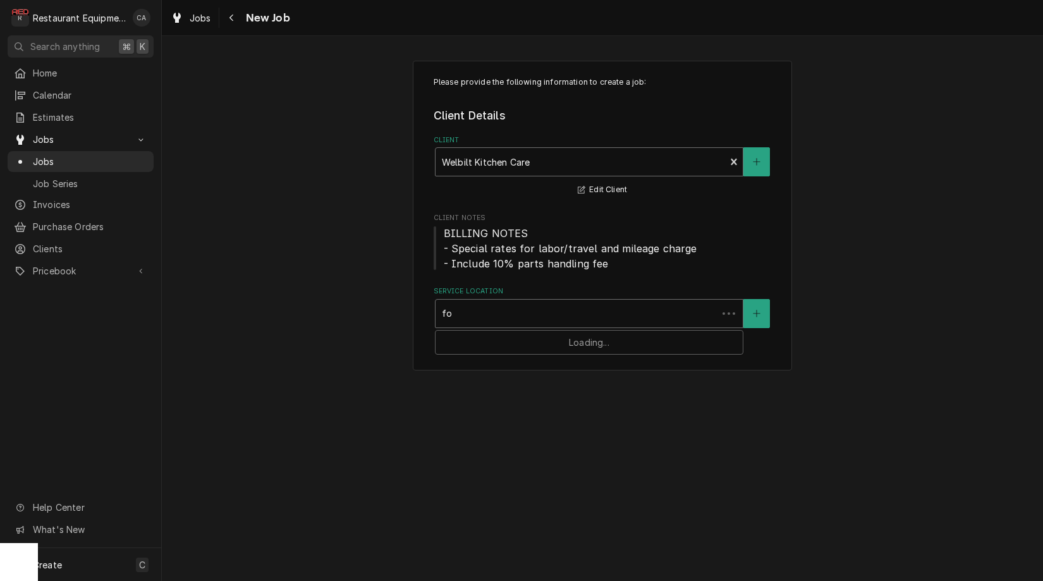
type input "f"
click at [754, 317] on button "Service Location" at bounding box center [756, 313] width 27 height 29
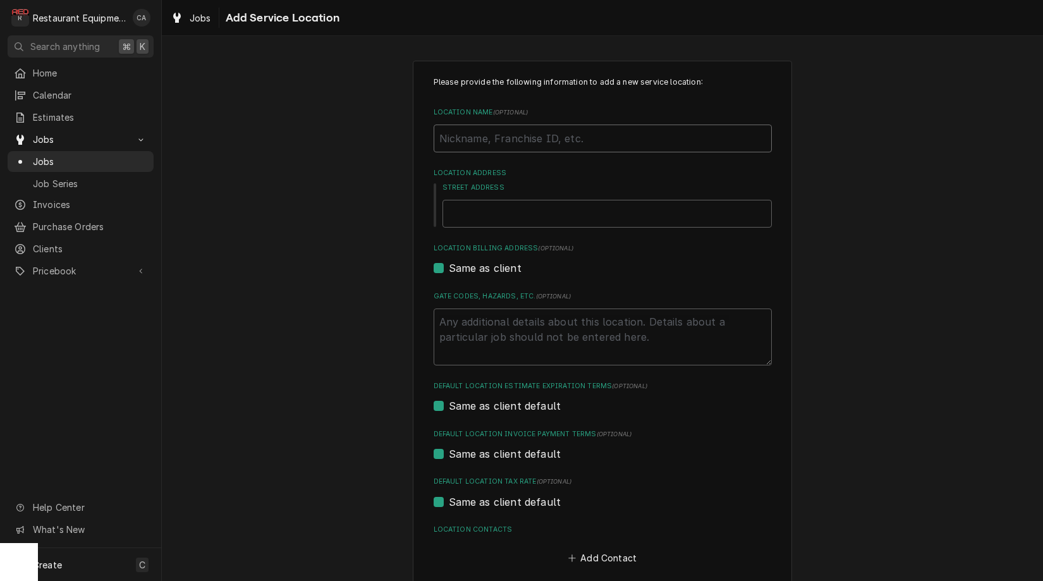
type textarea "x"
type input "F"
type textarea "x"
type input "Fo"
type textarea "x"
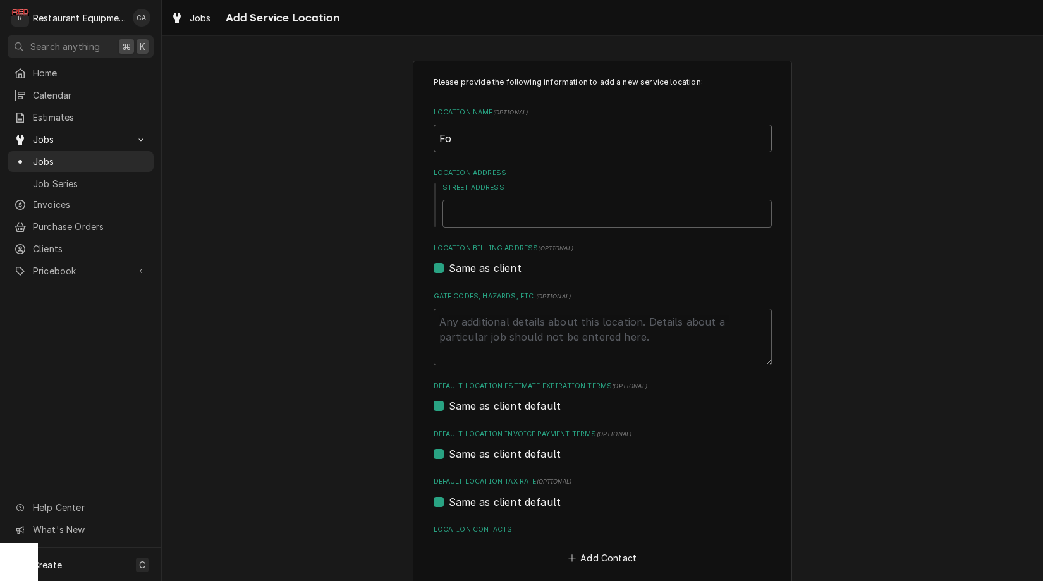
type input "Fox"
type textarea "x"
type input "Fox'"
type textarea "x"
type input "Fox's"
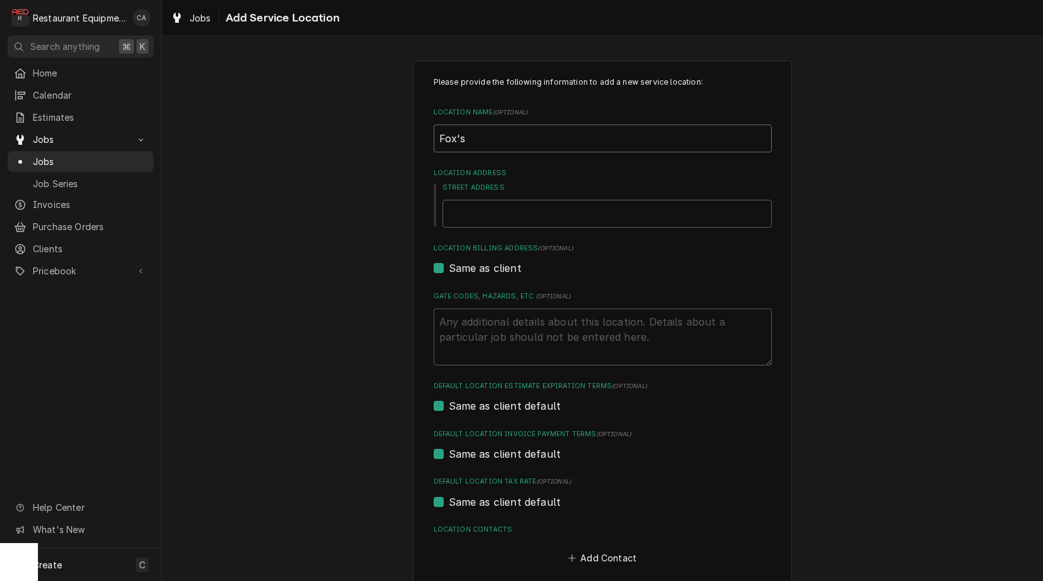
type textarea "x"
type input "Fox's"
type textarea "x"
type input "Fox's Q"
type textarea "x"
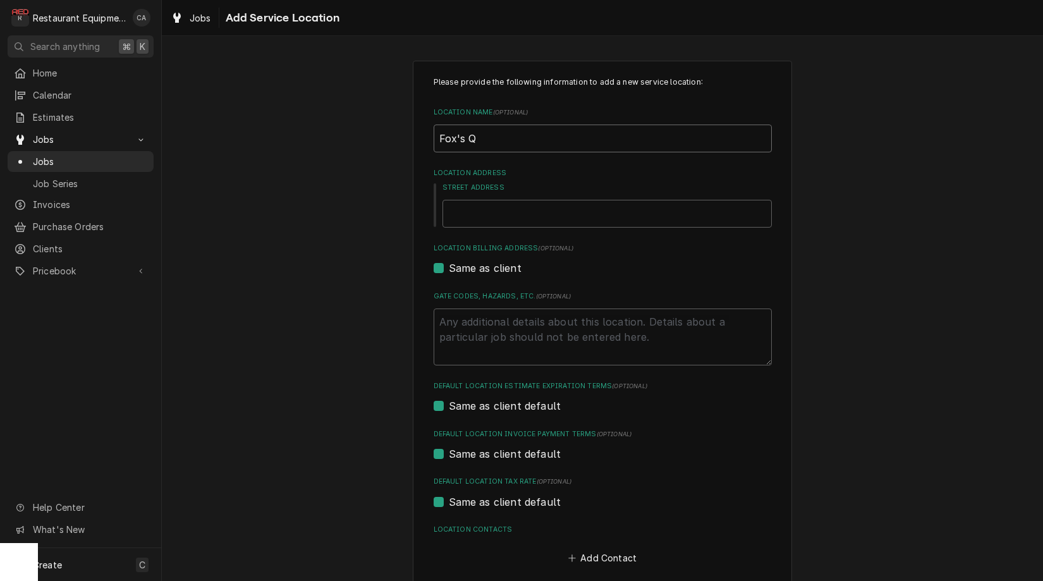
type input "Fox's Qu"
type textarea "x"
type input "Fox's Qui"
type textarea "x"
type input "Fox's Quik"
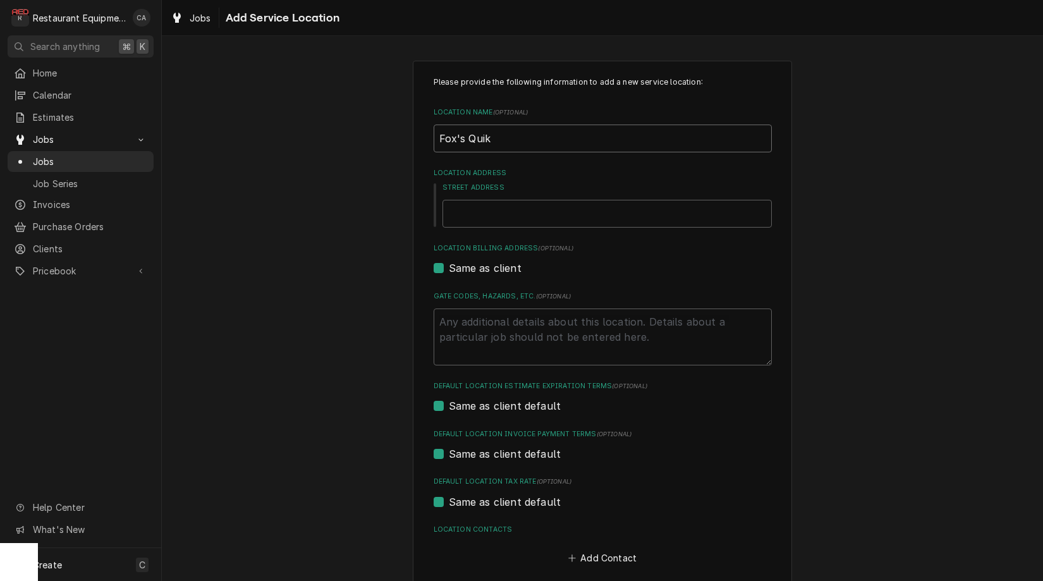
type textarea "x"
type input "Fox's Quik"
type textarea "x"
type input "Fox's Quik S"
type textarea "x"
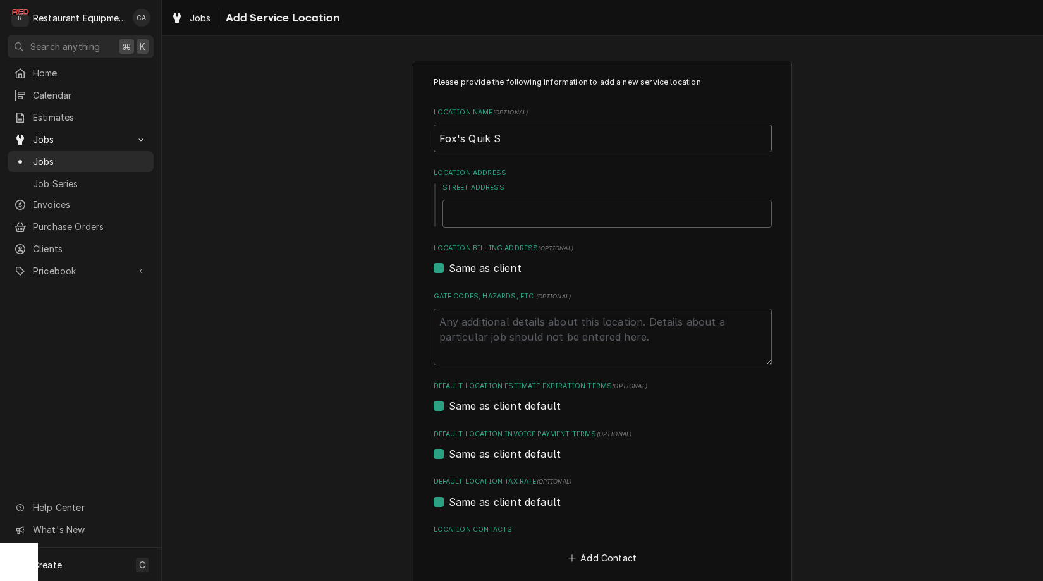
type input "Fox's Quik St"
type textarea "x"
type input "Fox's Quik Sto"
type textarea "x"
type input "Fox's Quik Stop"
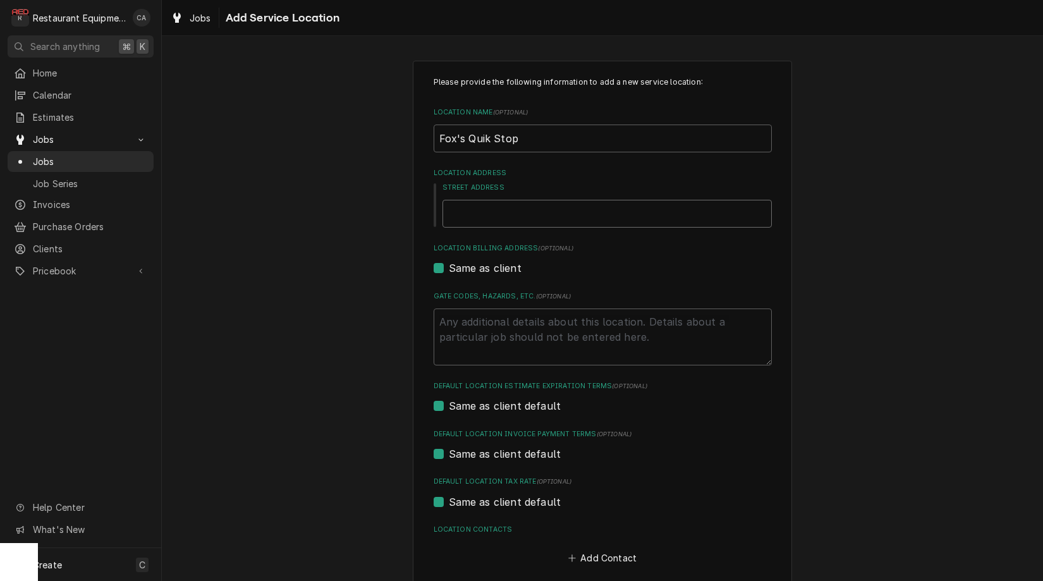
type textarea "x"
type input "4"
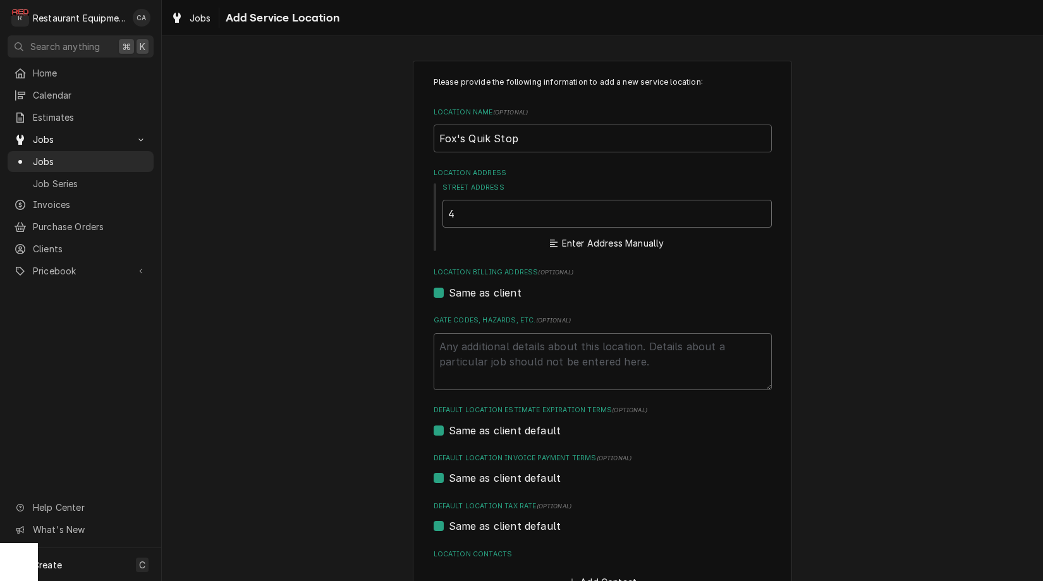
type textarea "x"
type input "47"
type textarea "x"
type input "475"
type textarea "x"
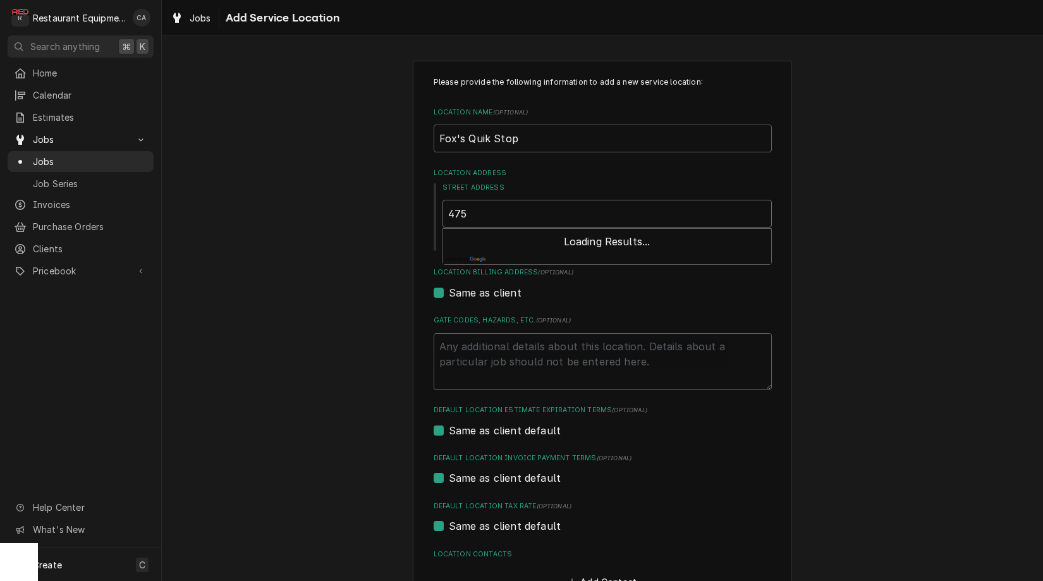
type input "4759"
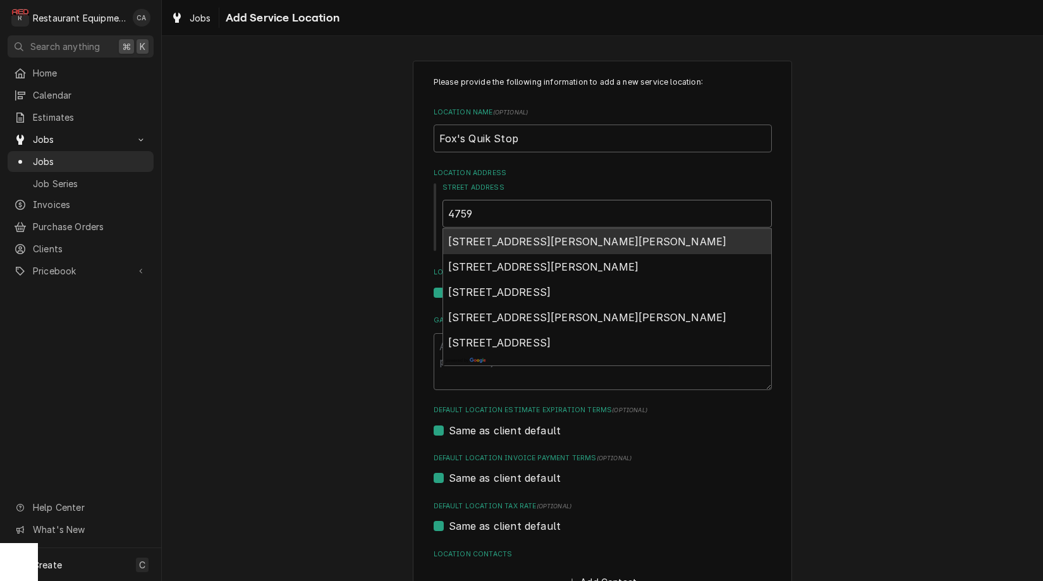
type textarea "x"
type input "4759"
type textarea "x"
type input "4759 P"
type textarea "x"
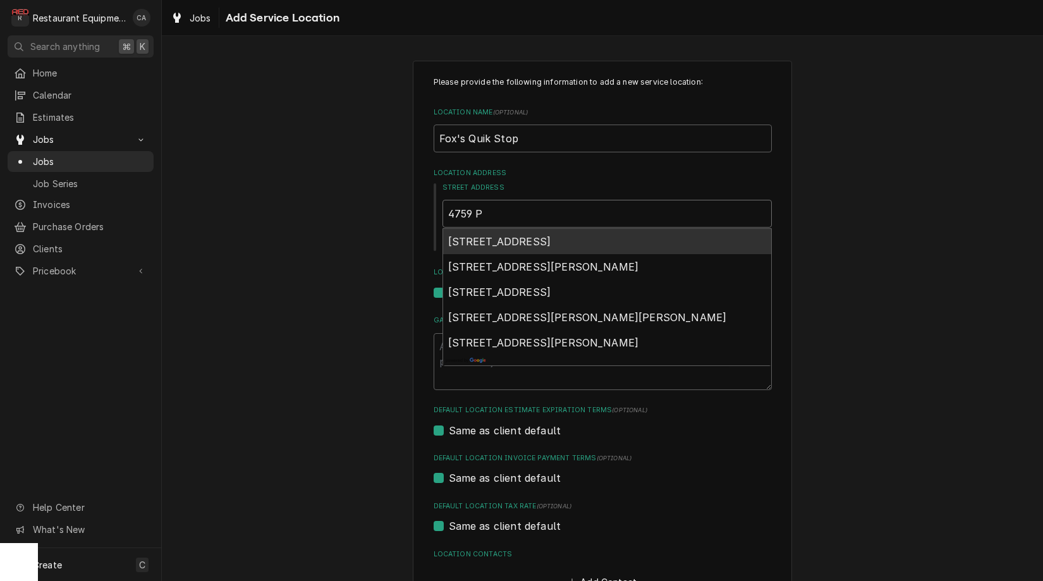
type input "4759 Po"
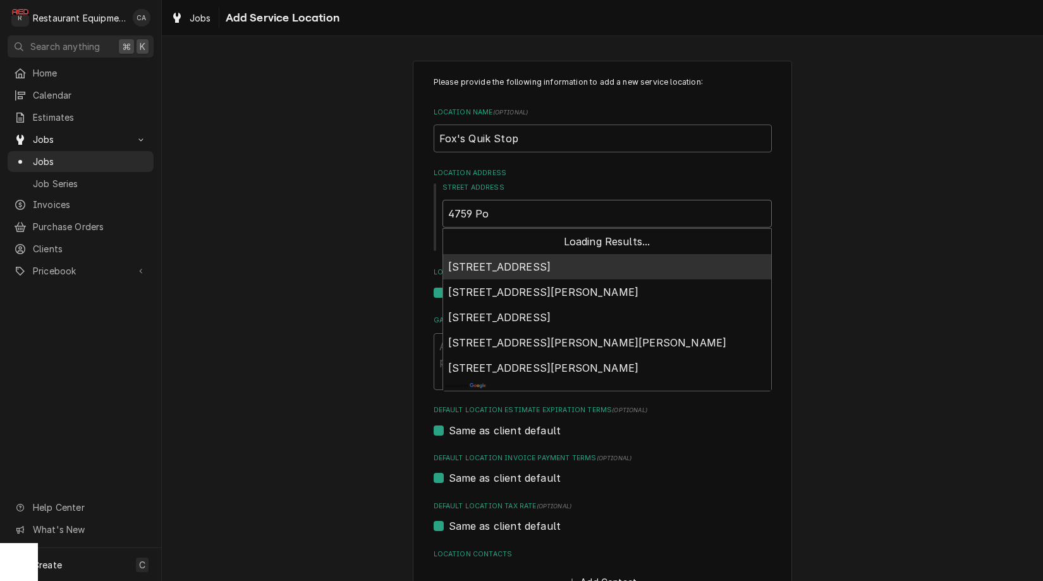
type textarea "x"
type input "4759 Pop"
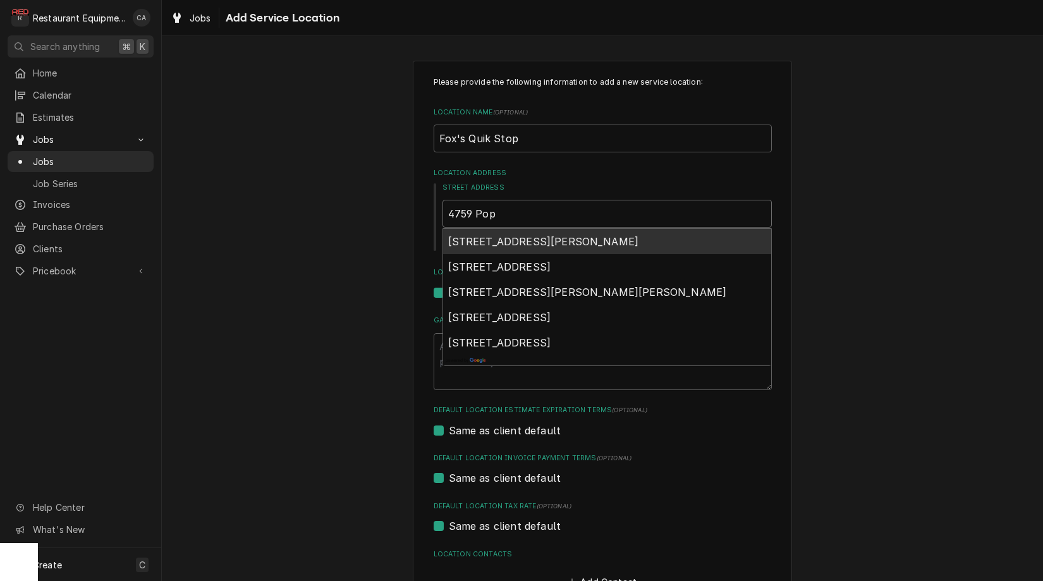
type textarea "x"
type input "4759 Popl"
type textarea "x"
type input "4759 Popla"
type textarea "x"
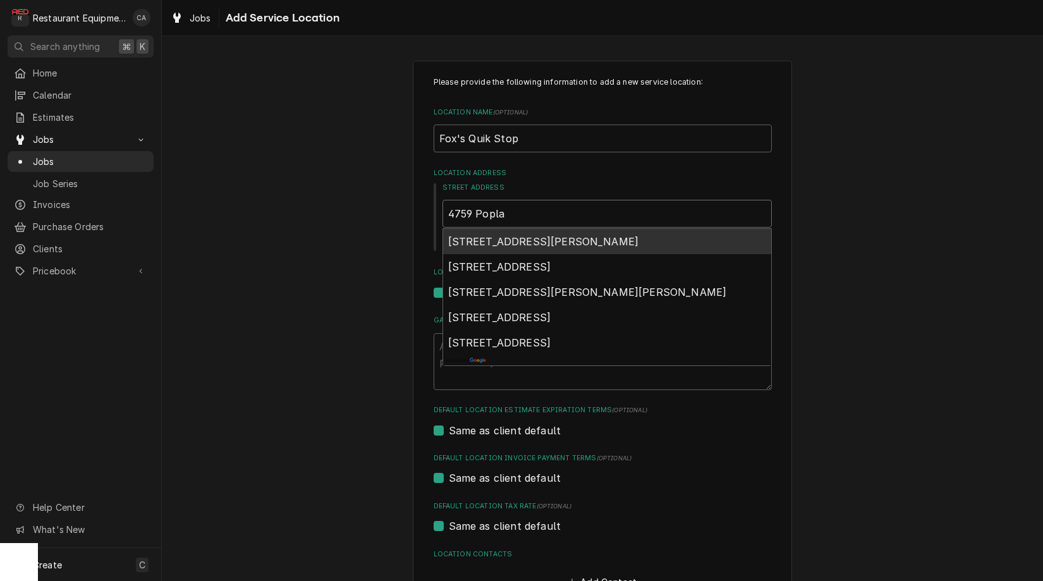
type input "4759 Poplar"
type textarea "x"
type input "4759 Poplar"
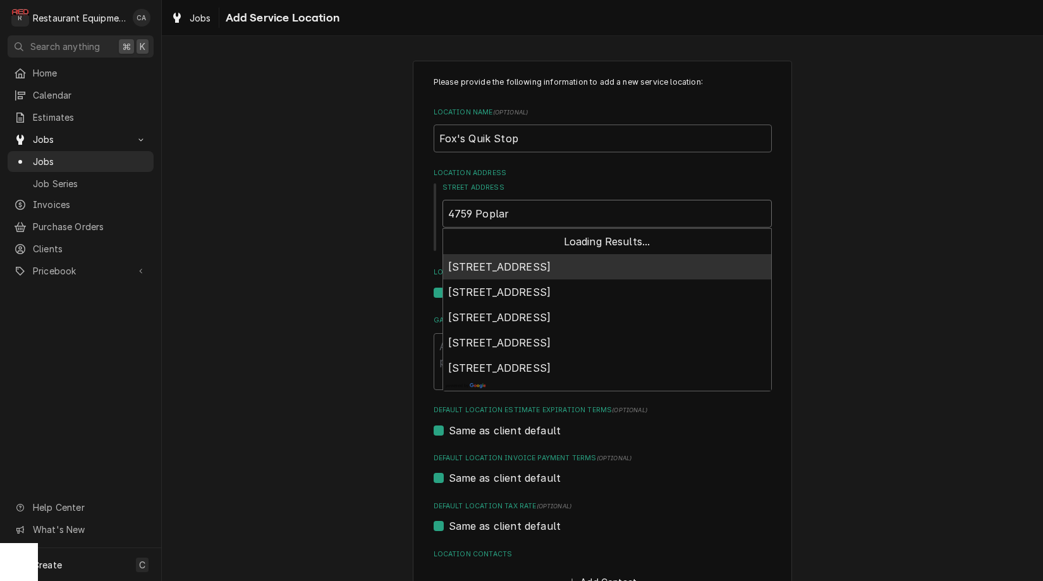
type textarea "x"
type input "4759 Poplar G"
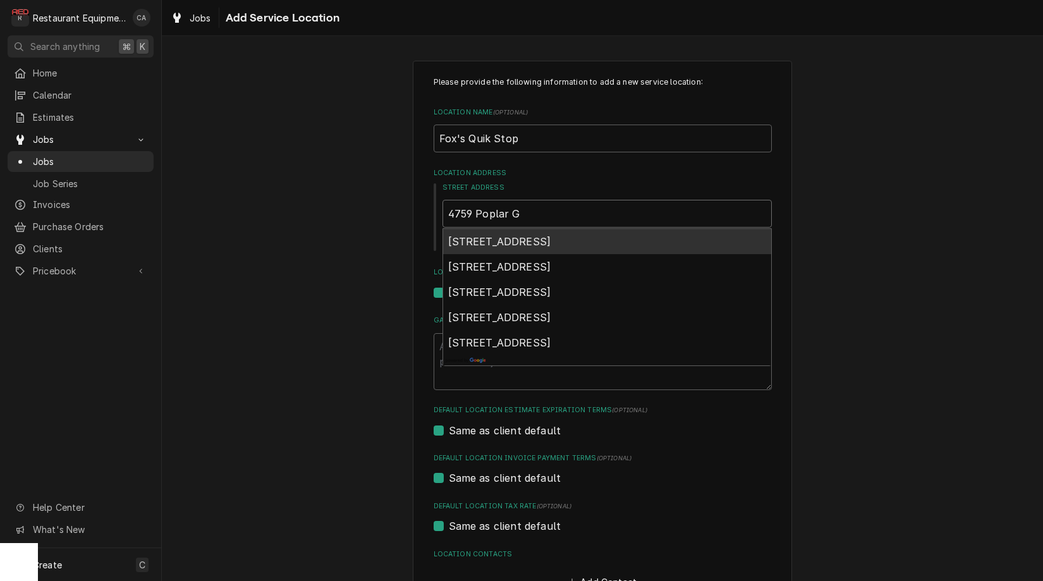
type textarea "x"
type input "4759 Poplar Ga"
type textarea "x"
type input "4759 Poplar Gap"
type textarea "x"
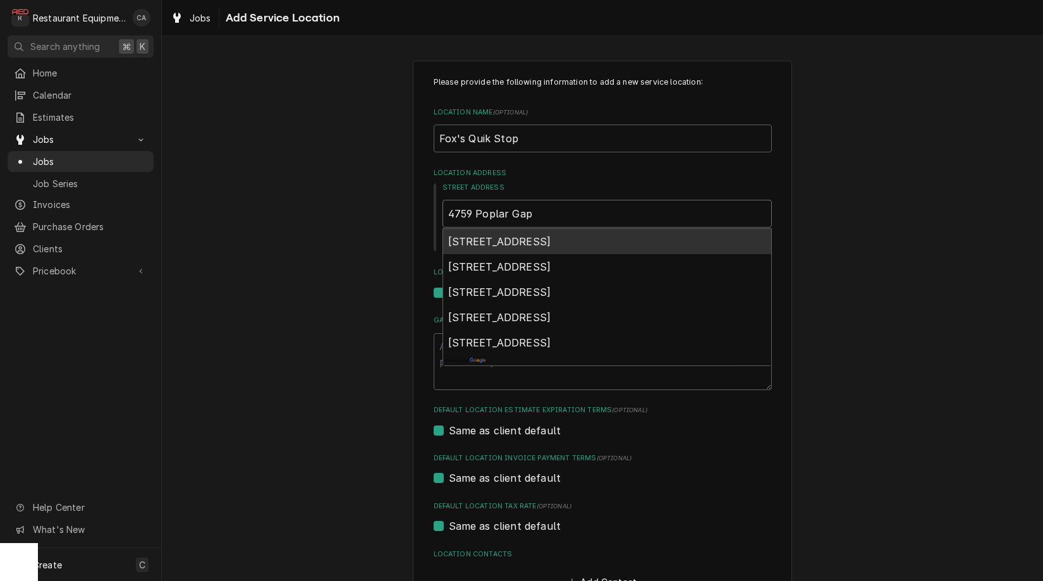
type input "4759 Poplar Gap"
type textarea "x"
type input "4759 Poplar Gap R"
type textarea "x"
type input "4759 Poplar Gap Ra"
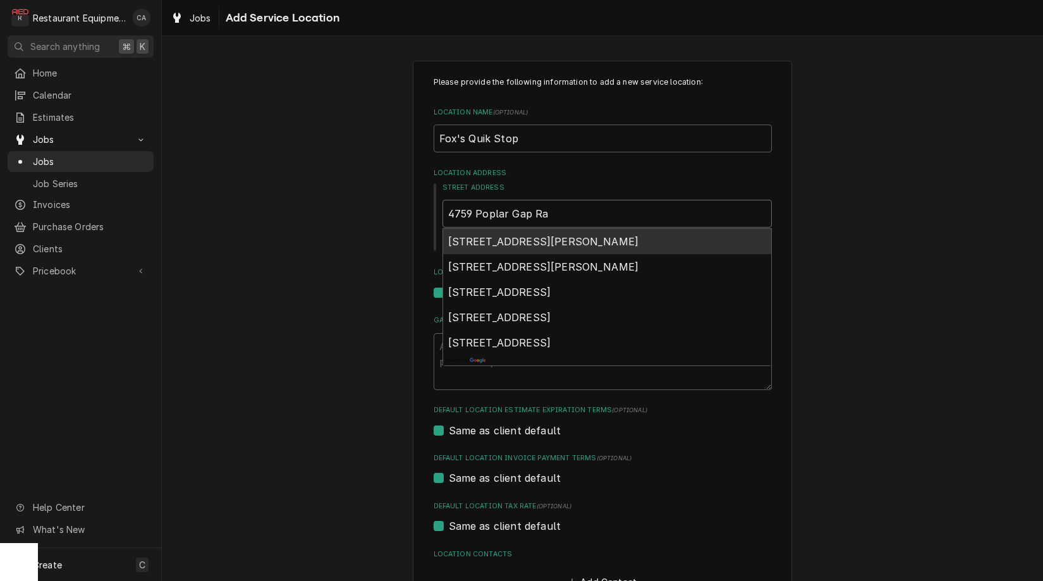
type textarea "x"
type input "4759 Poplar Gap Rao"
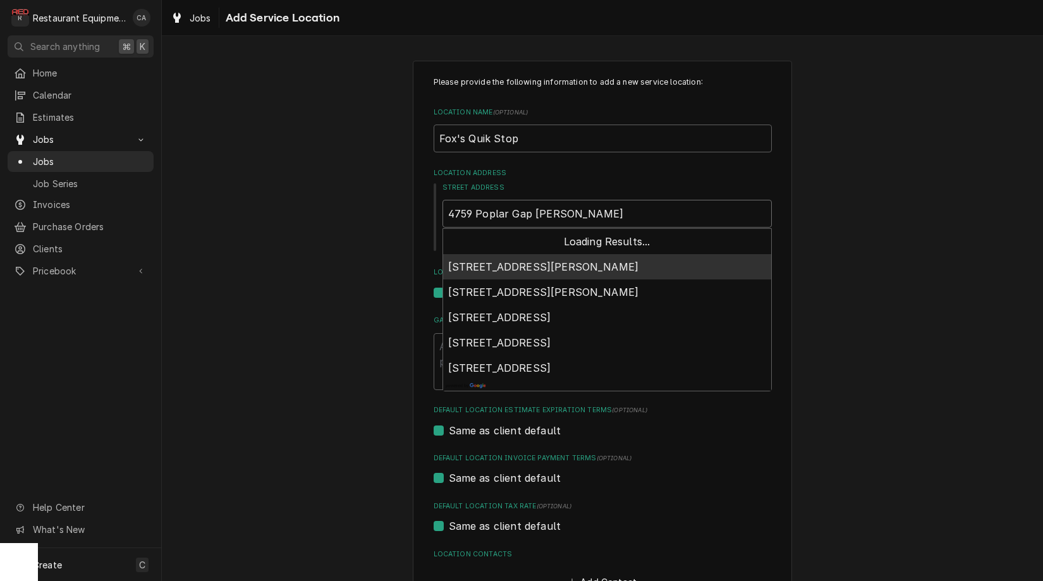
type textarea "x"
type input "4759 Poplar Gap Raod"
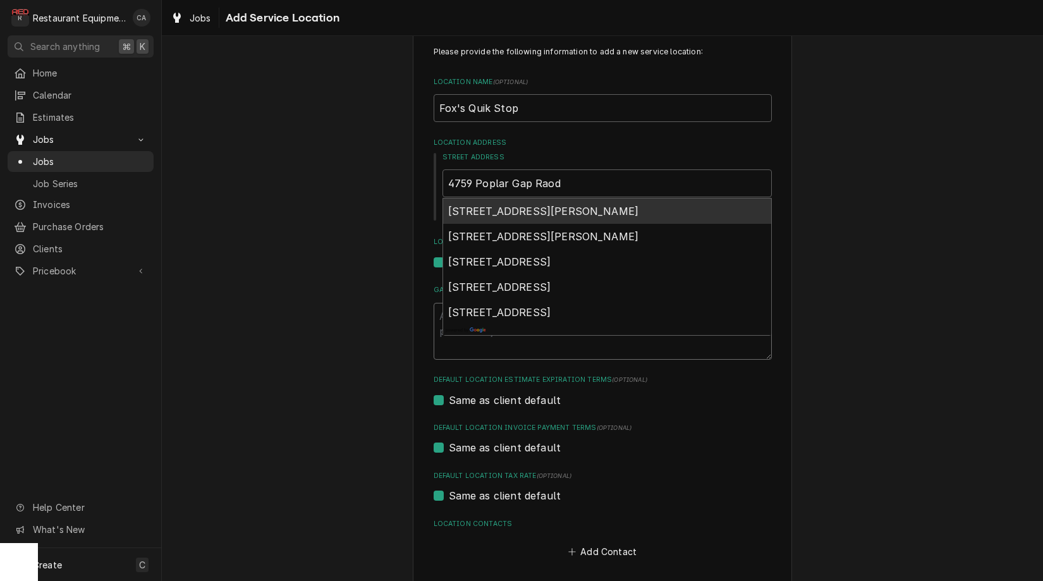
scroll to position [32, 0]
drag, startPoint x: 544, startPoint y: 211, endPoint x: 377, endPoint y: 242, distance: 169.9
click at [544, 211] on span "4759 Poplar Gap Rd, Glen Fork, WV, USA" at bounding box center [543, 209] width 191 height 13
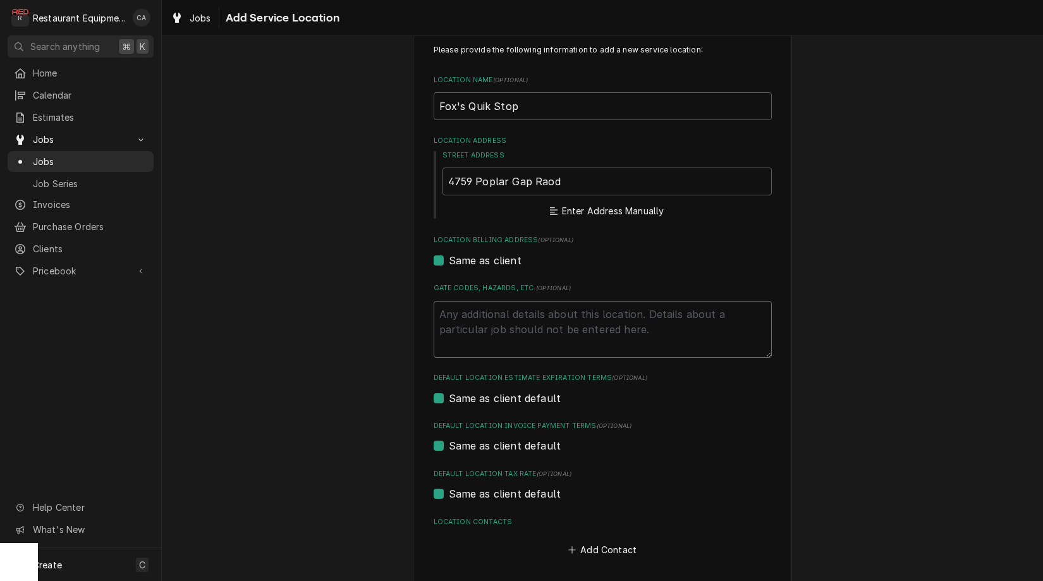
type textarea "x"
type input "4759 Poplar Gap Rd"
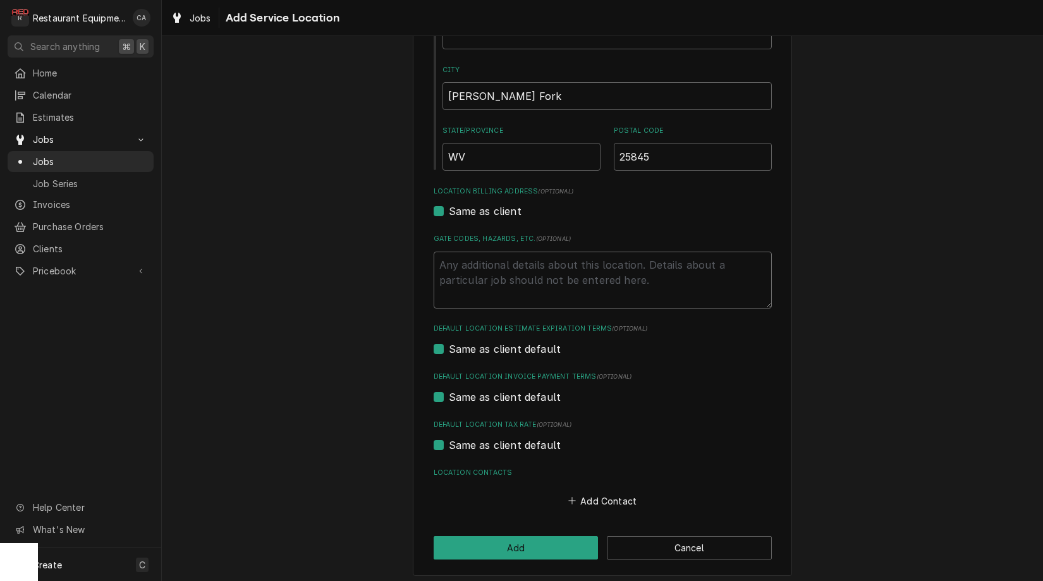
scroll to position [0, 0]
drag, startPoint x: 502, startPoint y: 537, endPoint x: 494, endPoint y: 534, distance: 8.2
click at [501, 537] on button "Add" at bounding box center [516, 547] width 165 height 23
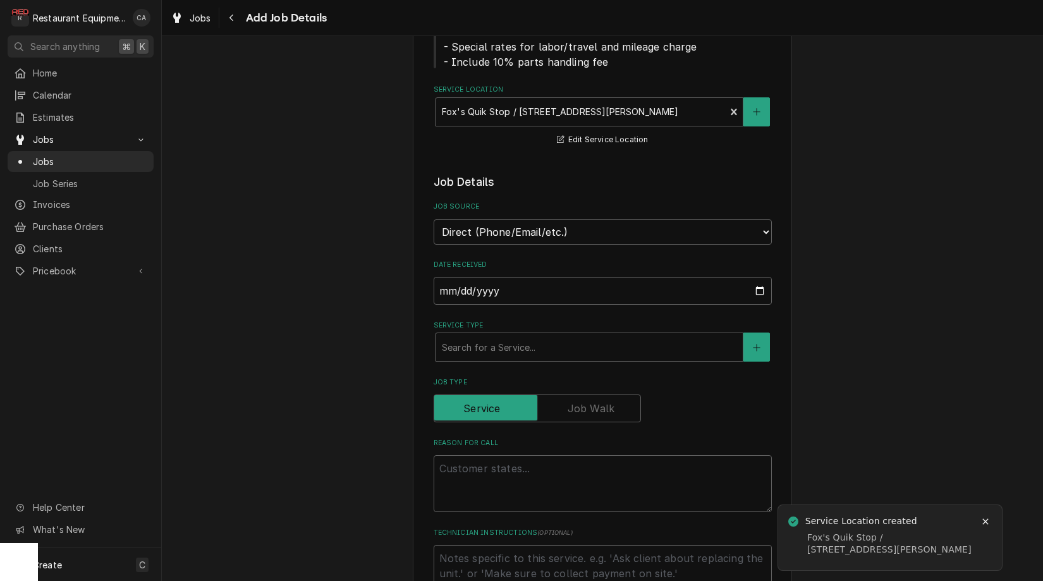
scroll to position [238, 0]
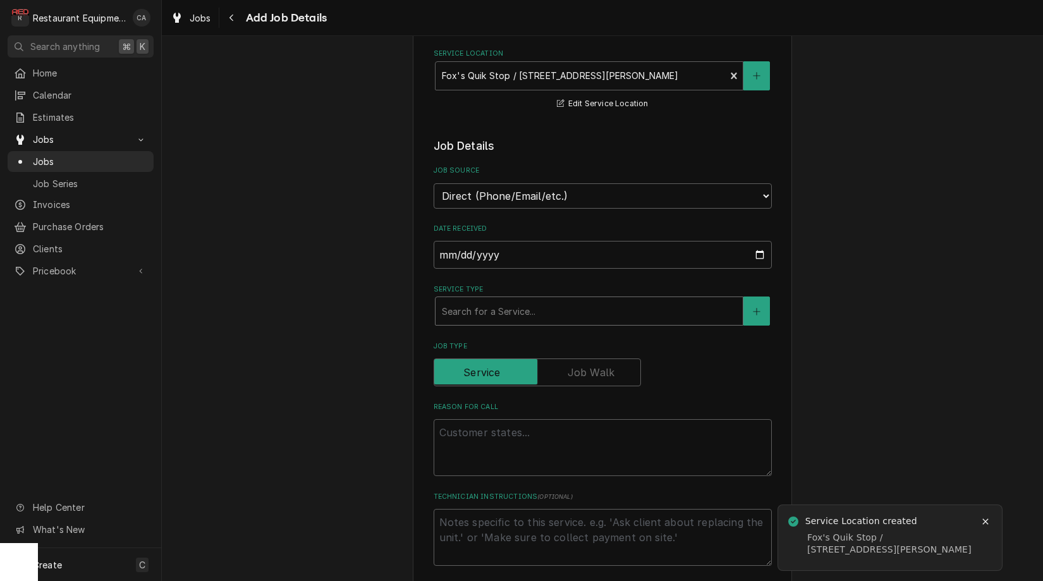
click at [460, 304] on div "Service Type" at bounding box center [589, 311] width 295 height 23
type textarea "x"
type input "f"
type textarea "x"
type input "fi"
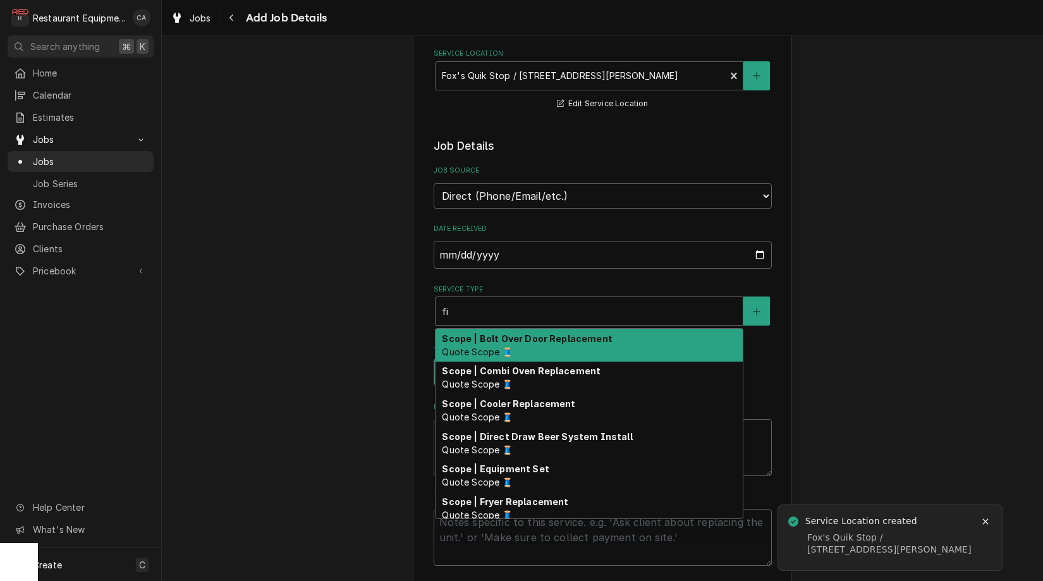
type textarea "x"
type input "fix"
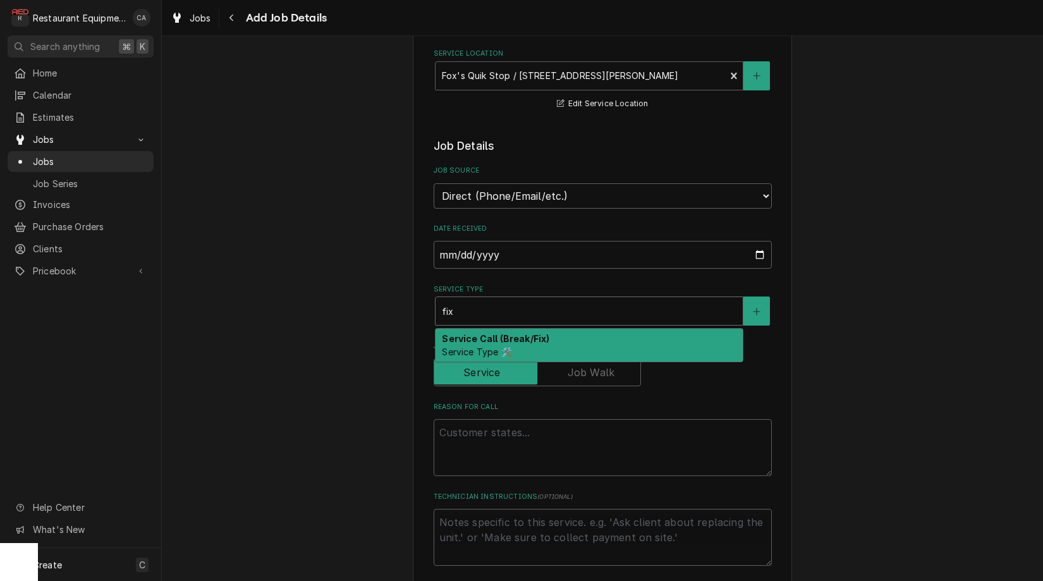
drag, startPoint x: 458, startPoint y: 333, endPoint x: 363, endPoint y: 347, distance: 95.9
click at [458, 346] on span "Service Type 🛠️" at bounding box center [477, 351] width 70 height 11
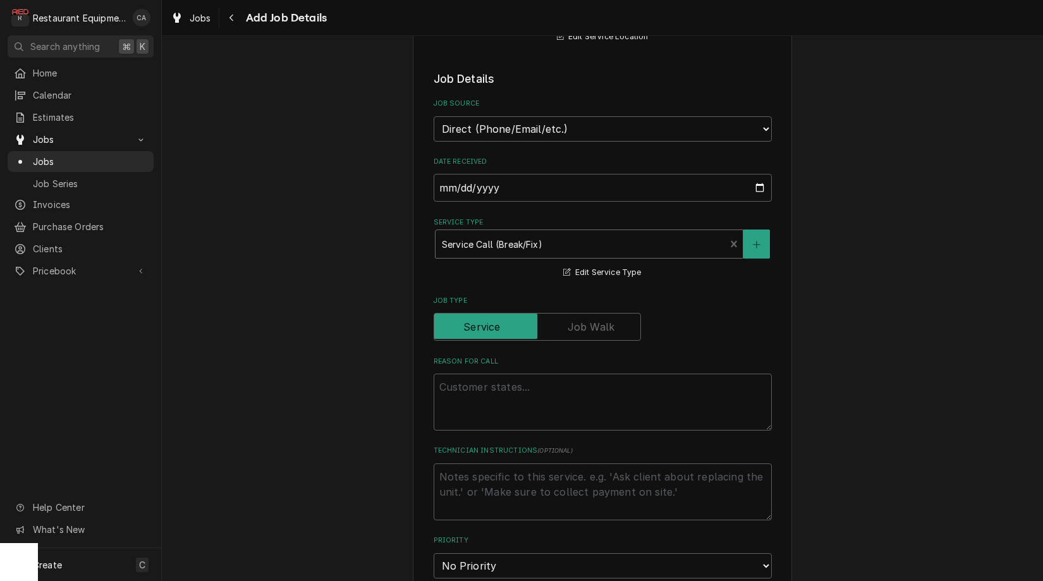
scroll to position [310, 0]
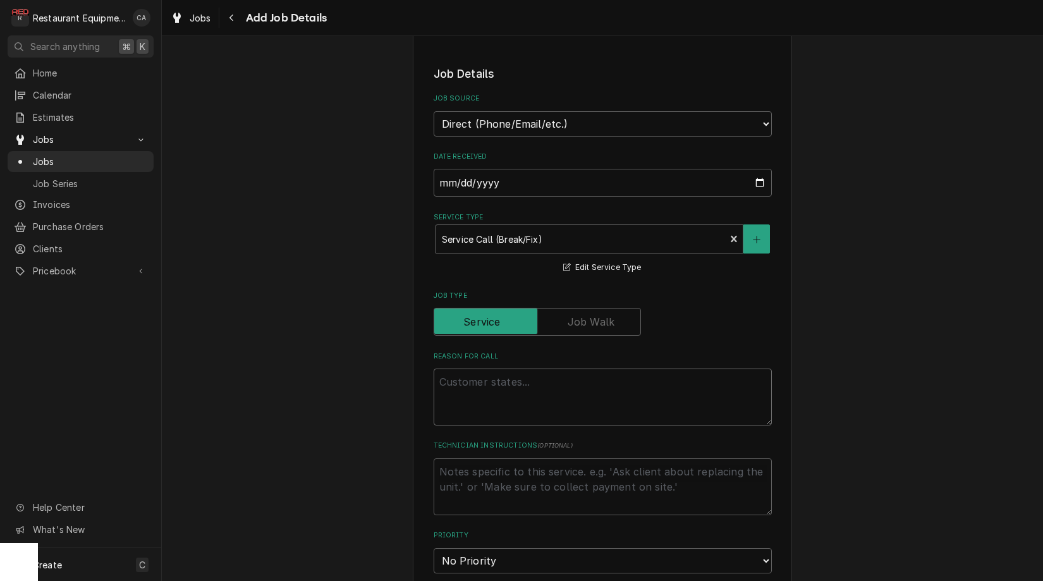
click at [463, 376] on textarea "Reason For Call" at bounding box center [603, 397] width 338 height 57
type textarea "x"
type textarea "D"
type textarea "x"
type textarea "DI"
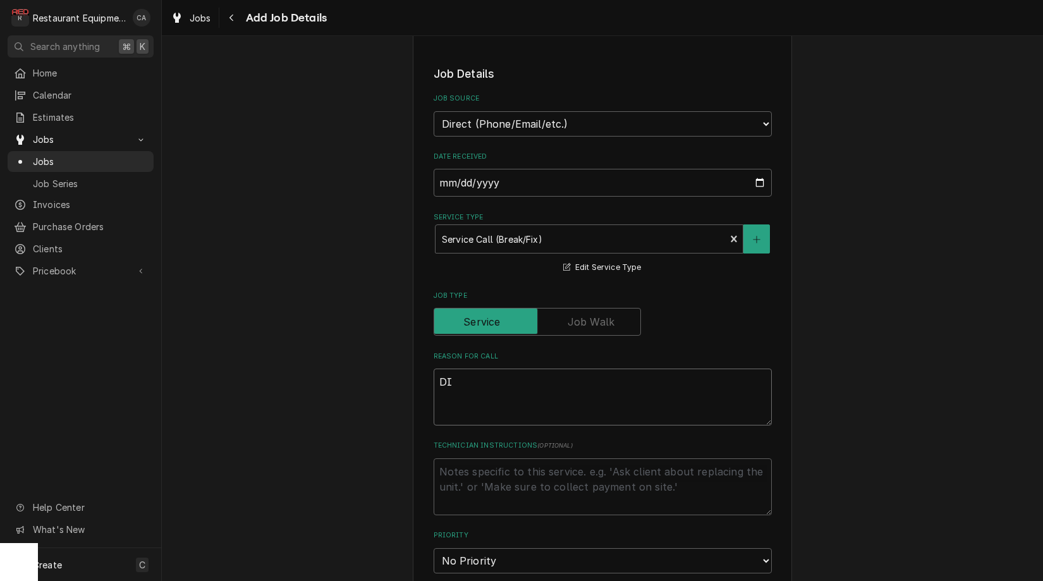
type textarea "x"
type textarea "DIs"
type textarea "x"
type textarea "DIsp"
type textarea "x"
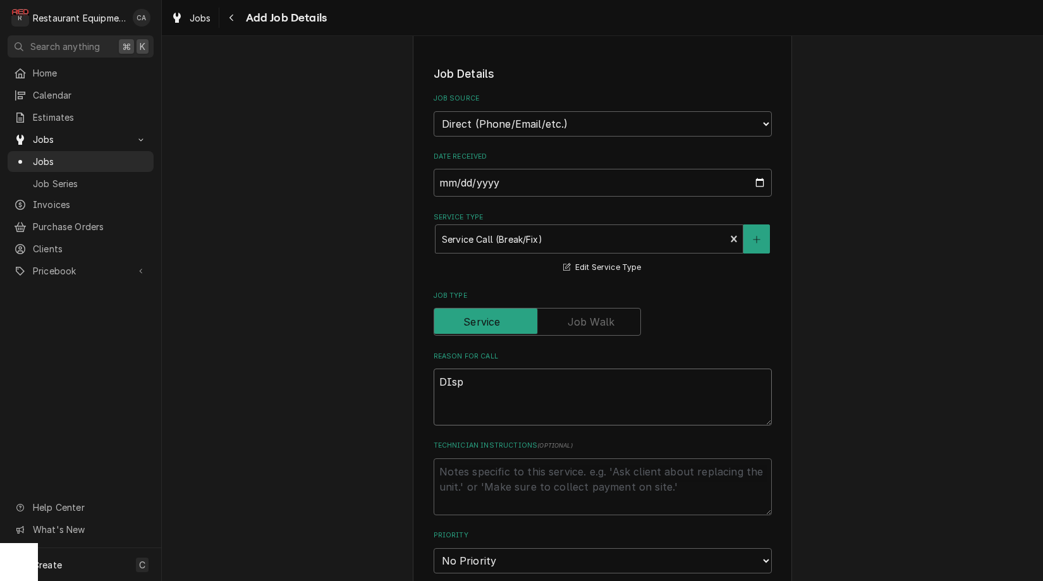
type textarea "DIspa"
type textarea "x"
type textarea "DIspat"
type textarea "x"
type textarea "DIspatc"
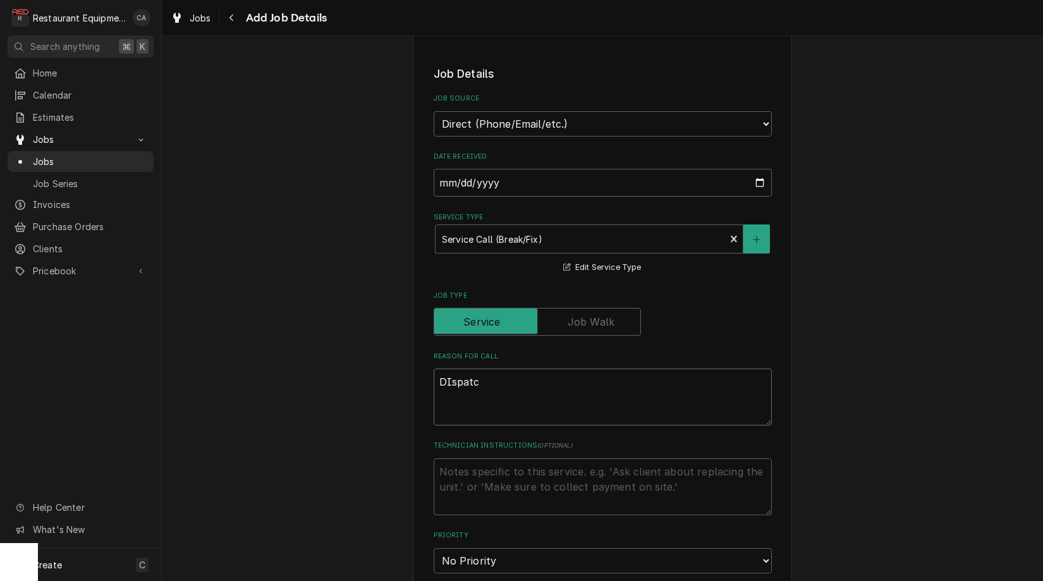
type textarea "x"
type textarea "DIspatch"
type textarea "x"
type textarea "Dispatch"
type textarea "x"
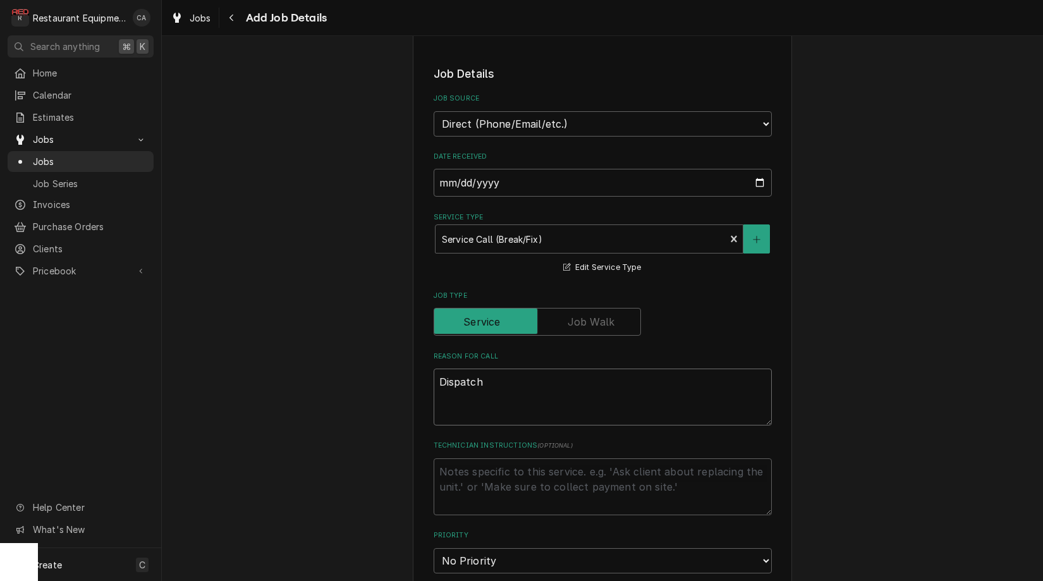
type textarea "Dispatch 0"
type textarea "x"
type textarea "Dispatch 09"
type textarea "x"
type textarea "Dispatch 0"
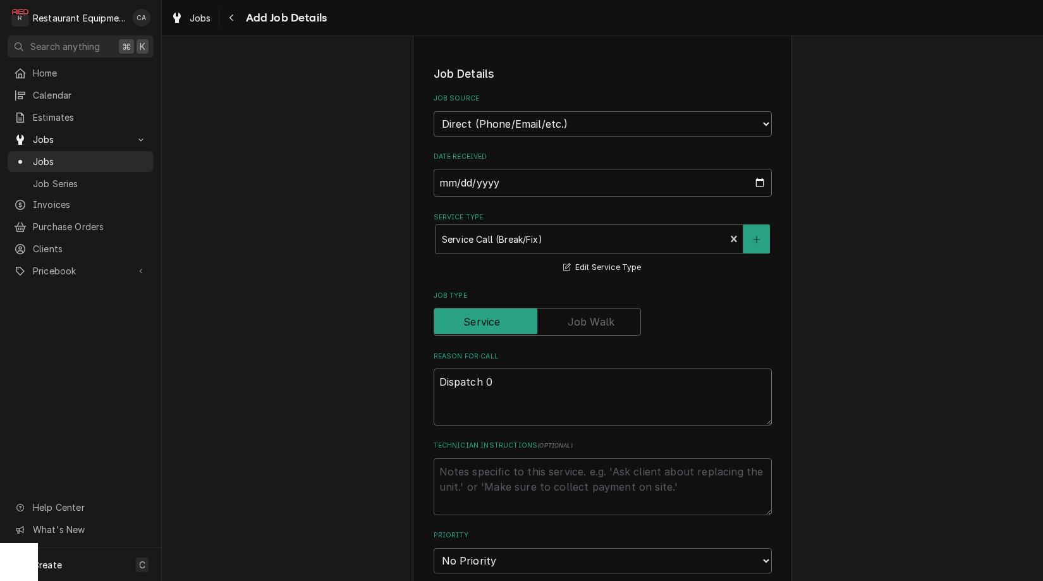
type textarea "x"
type textarea "Dispatch 00"
type textarea "x"
type textarea "Dispatch 009"
type textarea "x"
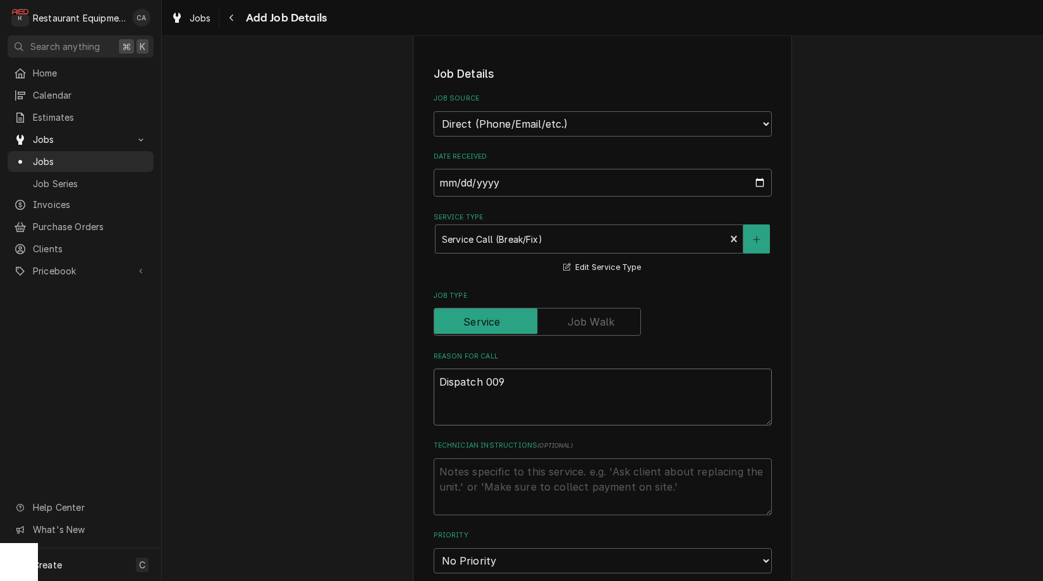
type textarea "Dispatch 0093"
type textarea "x"
type textarea "Dispatch 00932"
type textarea "x"
type textarea "Dispatch 009322"
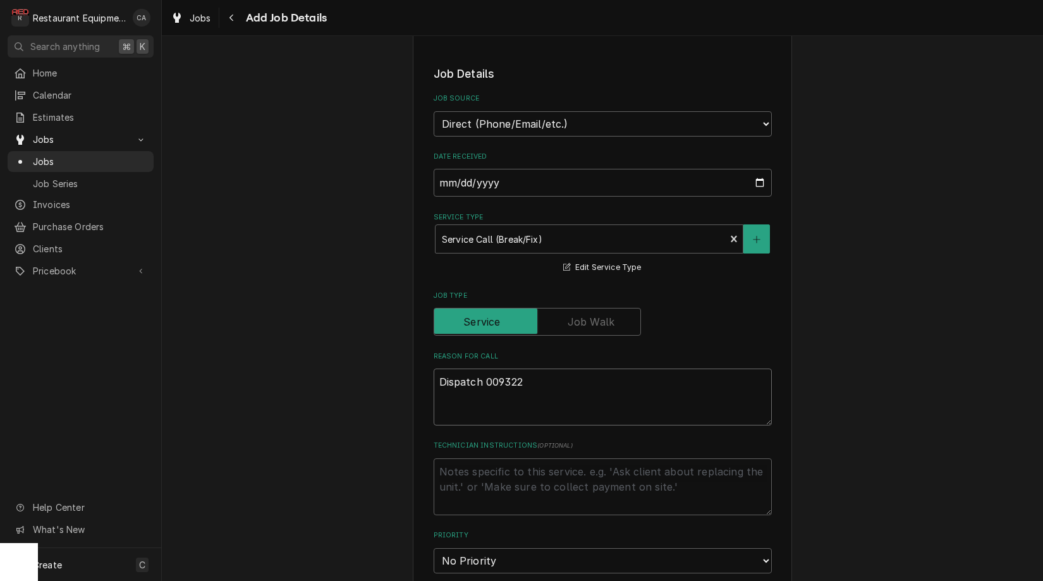
type textarea "x"
type textarea "Dispatch 0093222"
type textarea "x"
type textarea "Dispatch 00932229"
type textarea "x"
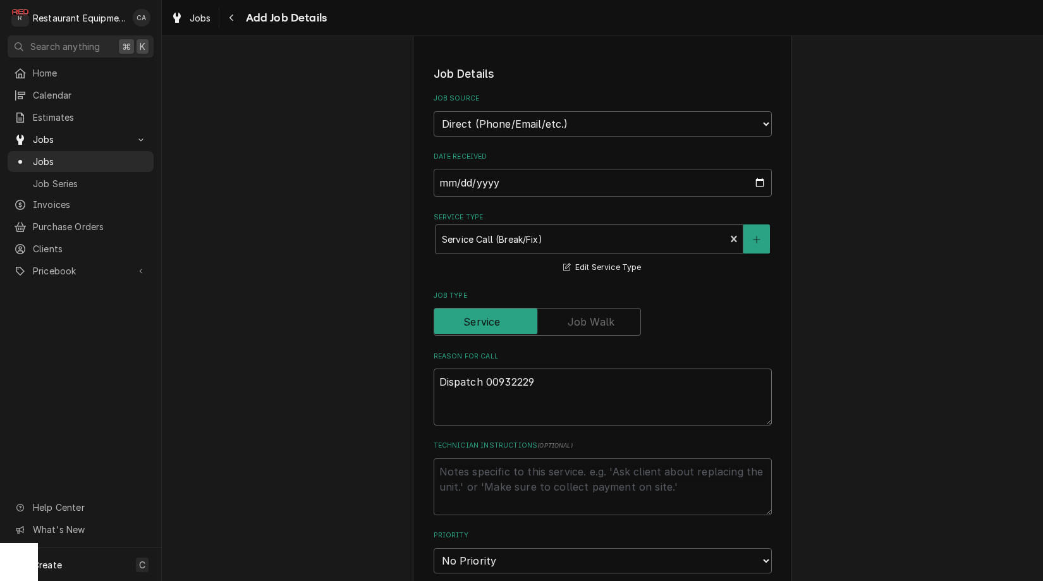
type textarea "Dispatch 00932229-"
type textarea "x"
type textarea "Dispatch 00932229-1"
type textarea "x"
type textarea "Dispatch 00932229-1"
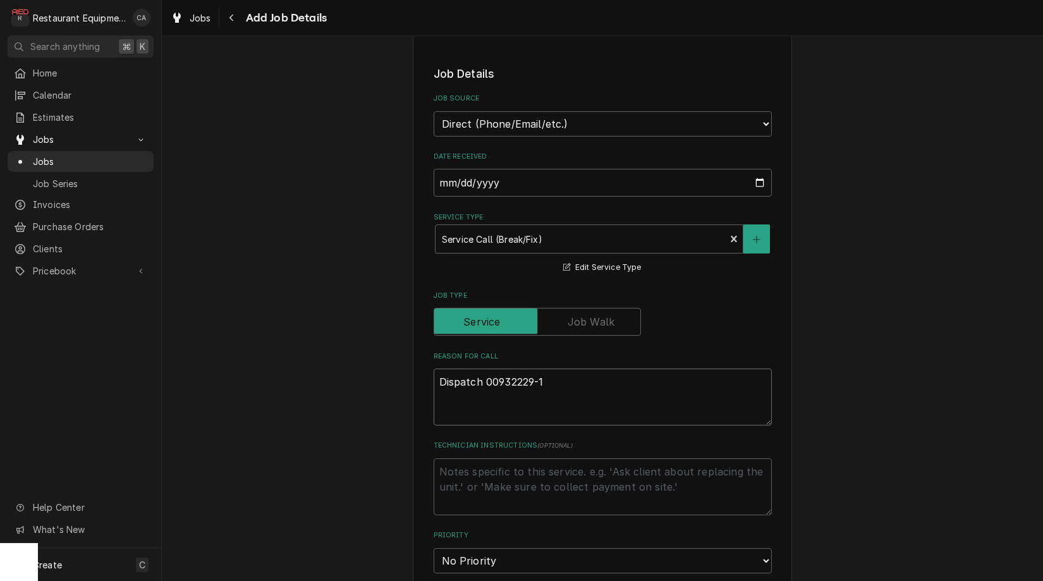
type textarea "x"
type textarea "Dispatch 00932229-1"
type textarea "x"
type textarea "Dispatch 00932229-1"
click at [465, 413] on textarea "Dispatch 00932229-1" at bounding box center [603, 405] width 338 height 72
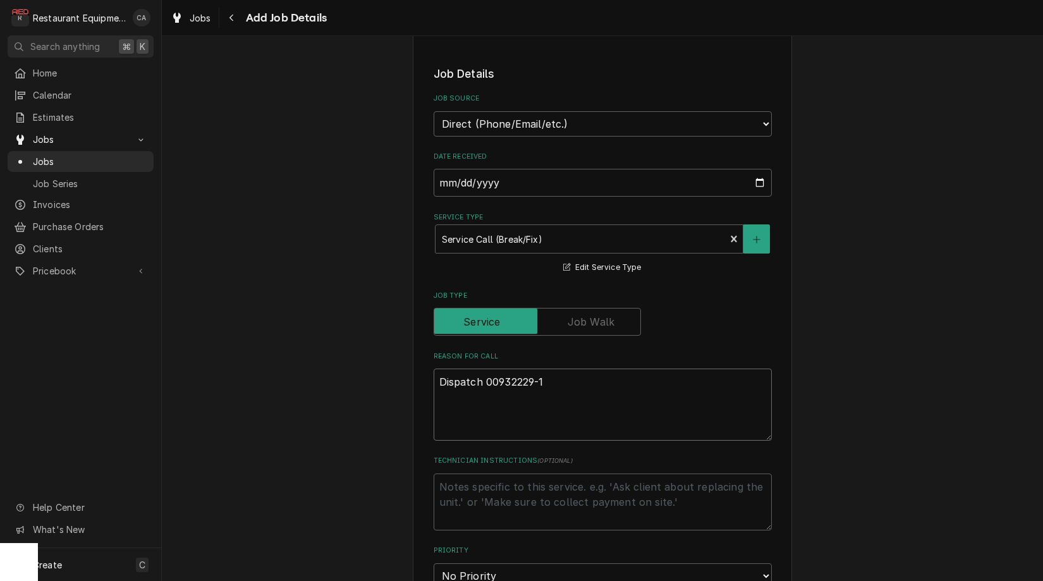
click at [471, 412] on textarea "Dispatch 00932229-1" at bounding box center [603, 405] width 338 height 72
paste textarea "Asset Information: Brand/Asset Group/Model: Delfield 4427NP-8-3337 Serial Numbe…"
type textarea "x"
type textarea "Dispatch 00932229-1 Asset Information: Brand/Asset Group/Model: Delfield 4427NP…"
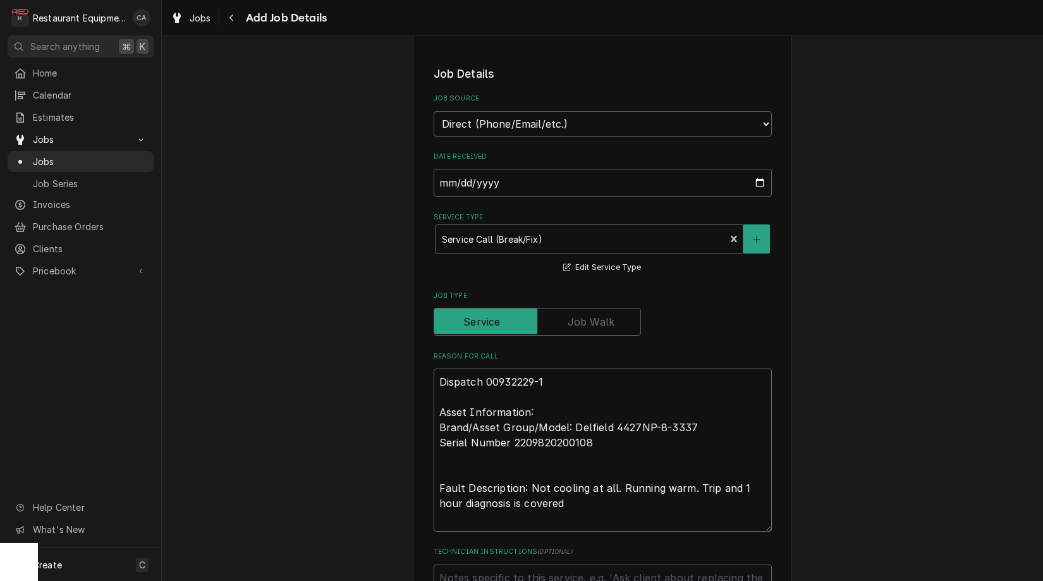
type textarea "x"
type textarea "Dispatch 00932229-1 Asset Information: Brand/Asset Group/Model: Delfield 4427NP…"
type textarea "x"
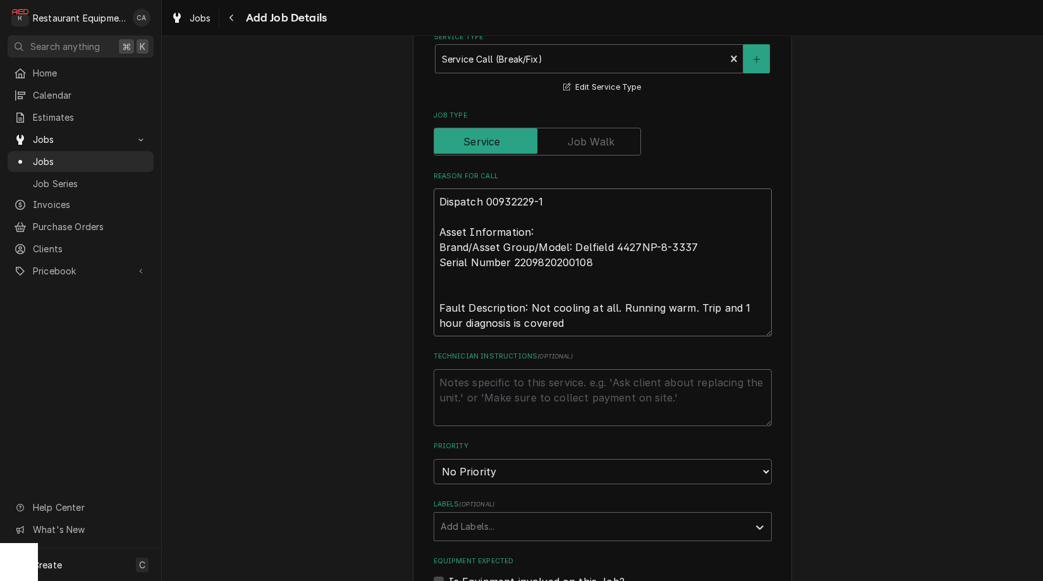
scroll to position [493, 0]
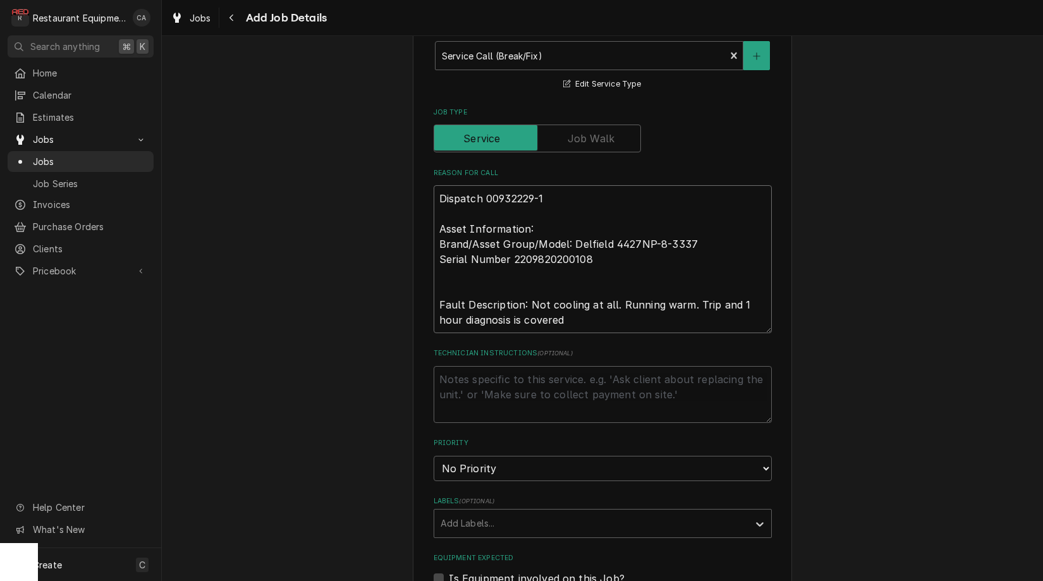
type textarea "Dispatch 00932229-1 Asset Information: Brand/Asset Group/Model: Delfield 4427NP…"
select select "2"
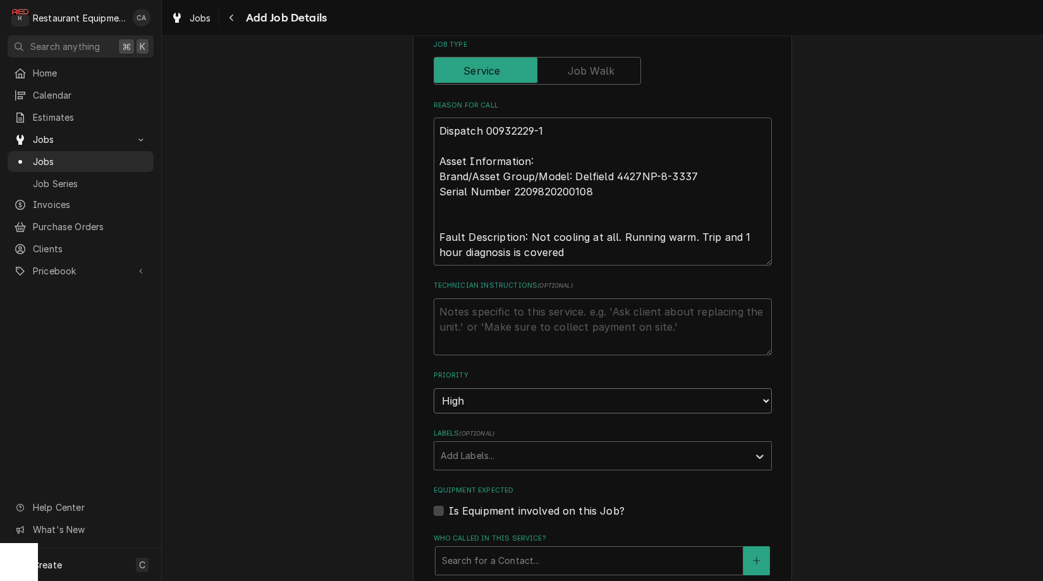
scroll to position [582, 0]
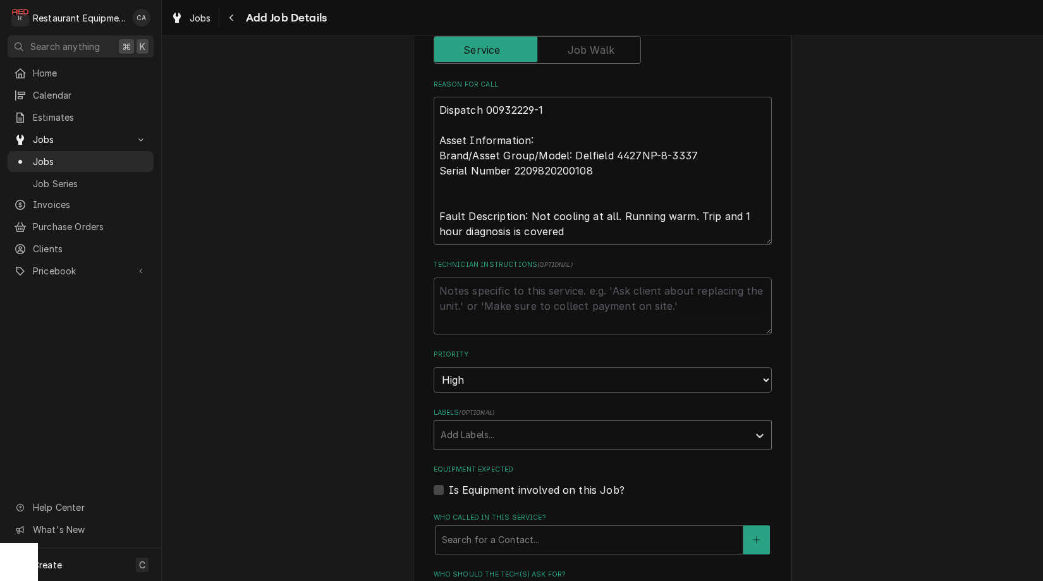
click at [484, 428] on div "Add Labels..." at bounding box center [592, 434] width 302 height 13
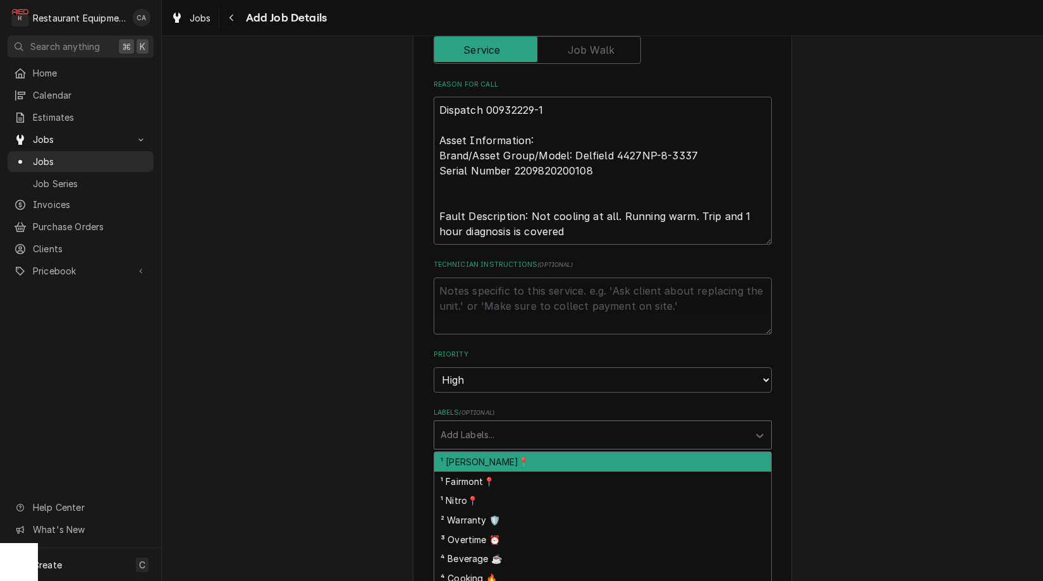
click at [474, 452] on div "¹ [PERSON_NAME]📍" at bounding box center [602, 462] width 337 height 20
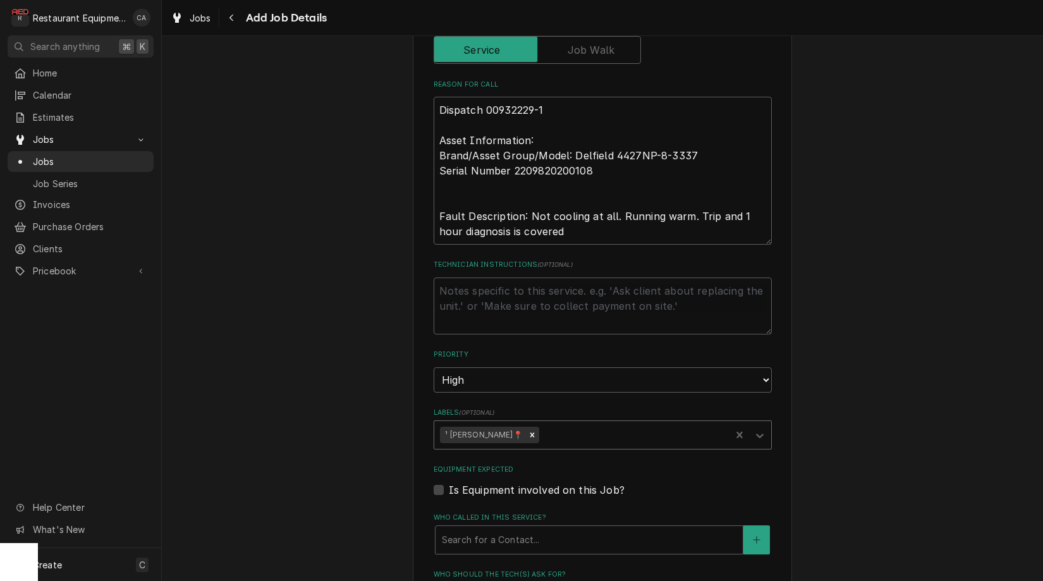
type textarea "x"
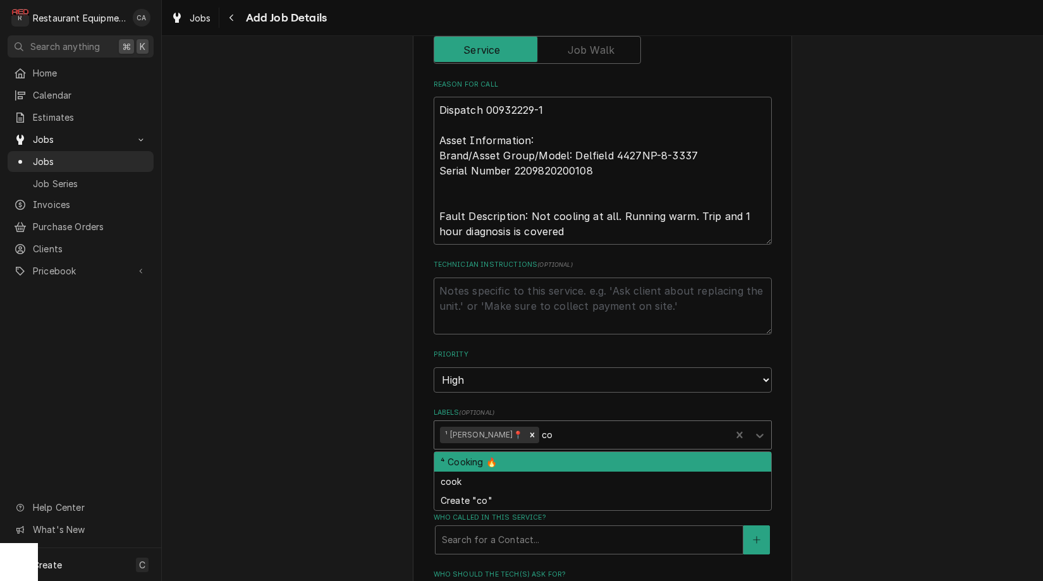
type input "c"
type input "ref"
click at [515, 452] on div "⁴ Refrigeration ❄️" at bounding box center [602, 462] width 337 height 20
type textarea "x"
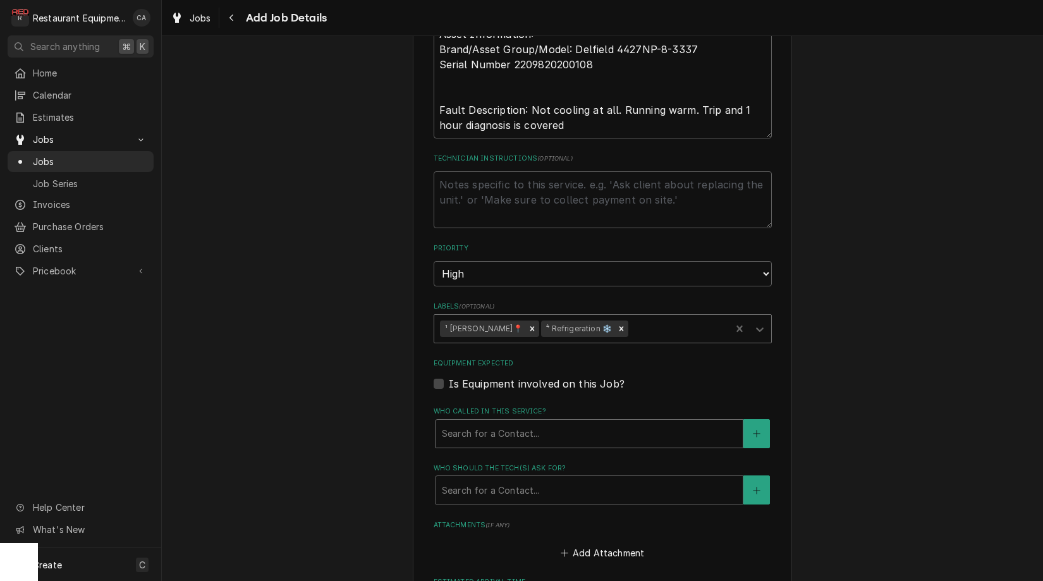
scroll to position [690, 0]
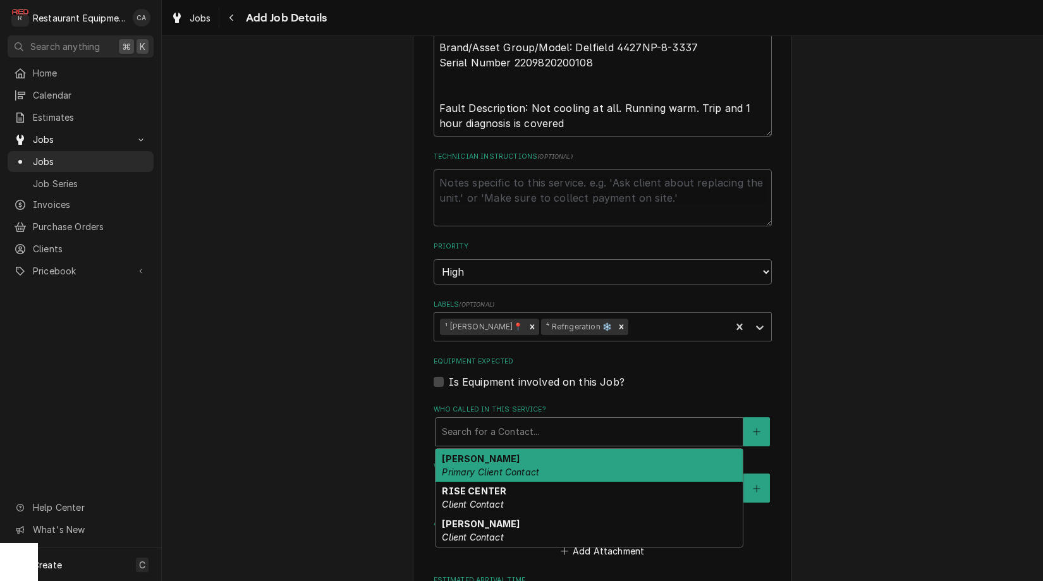
click at [461, 420] on div "Who called in this service?" at bounding box center [589, 431] width 295 height 23
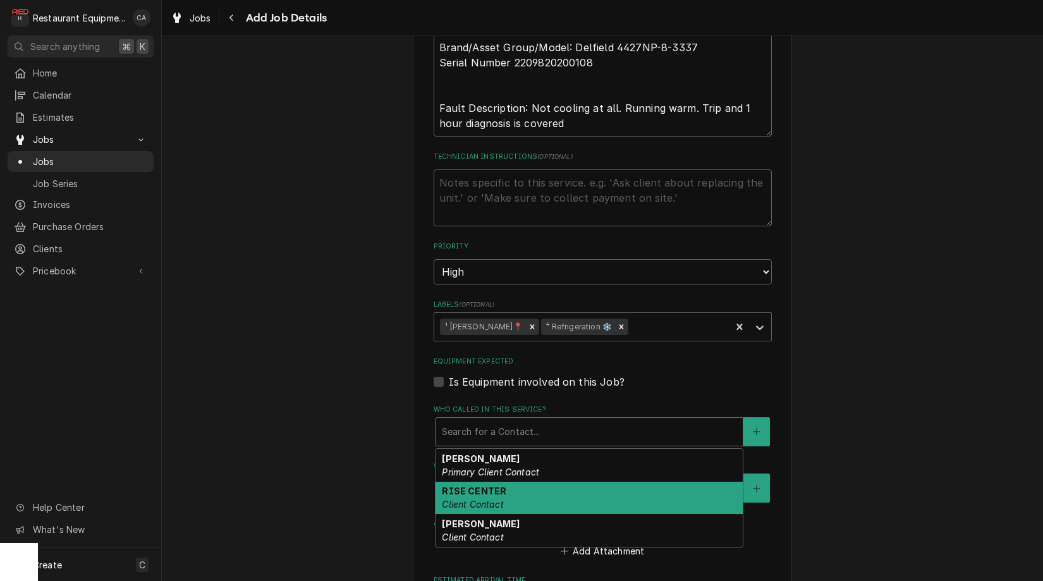
drag, startPoint x: 464, startPoint y: 475, endPoint x: 473, endPoint y: 484, distance: 12.5
click at [464, 499] on em "Client Contact" at bounding box center [472, 504] width 61 height 11
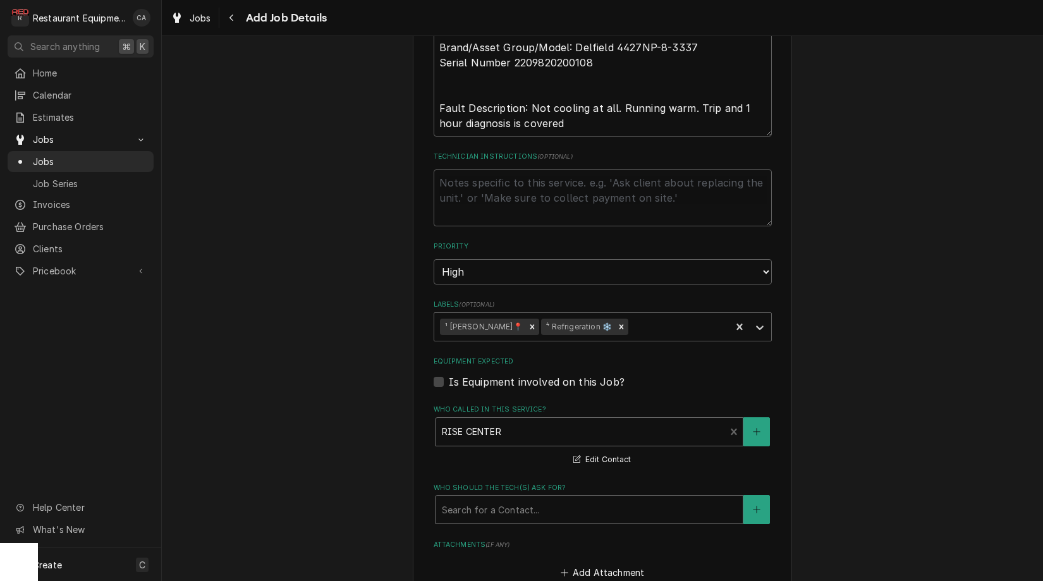
drag, startPoint x: 470, startPoint y: 483, endPoint x: 474, endPoint y: 496, distance: 13.8
click at [471, 503] on div "Search for a Contact..." at bounding box center [589, 509] width 295 height 13
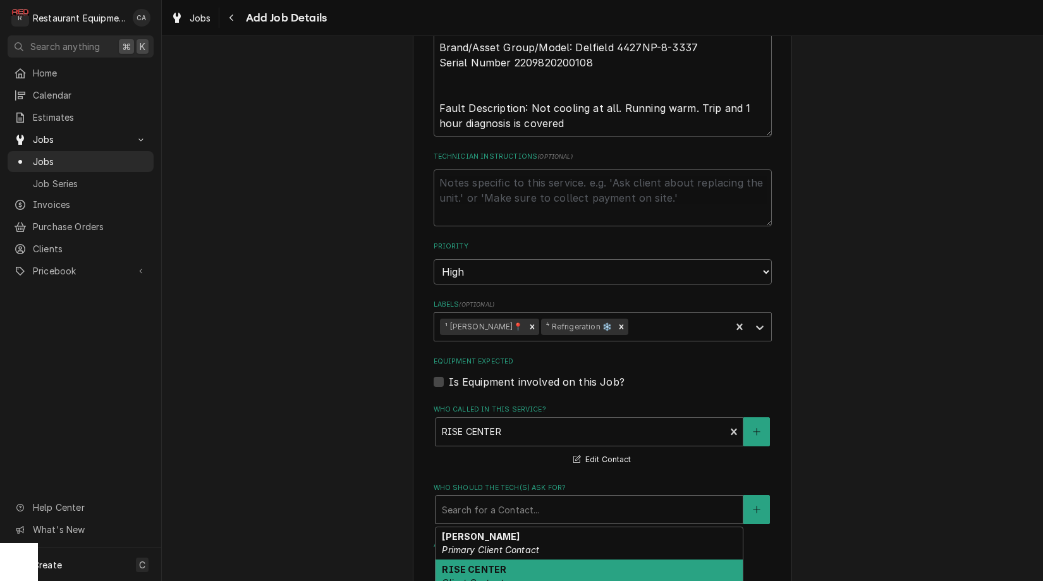
click at [463, 564] on strong "RISE CENTER" at bounding box center [474, 569] width 64 height 11
type textarea "x"
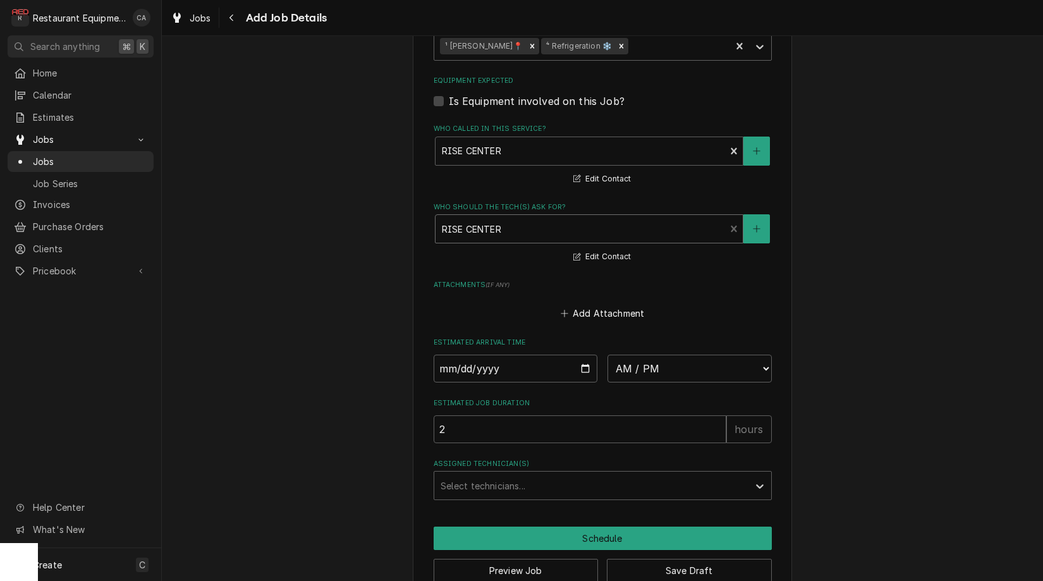
scroll to position [970, 0]
click at [460, 355] on input "Date" at bounding box center [516, 369] width 164 height 28
type input "2025-09-18"
click at [601, 416] on input "2" at bounding box center [580, 430] width 293 height 28
type textarea "x"
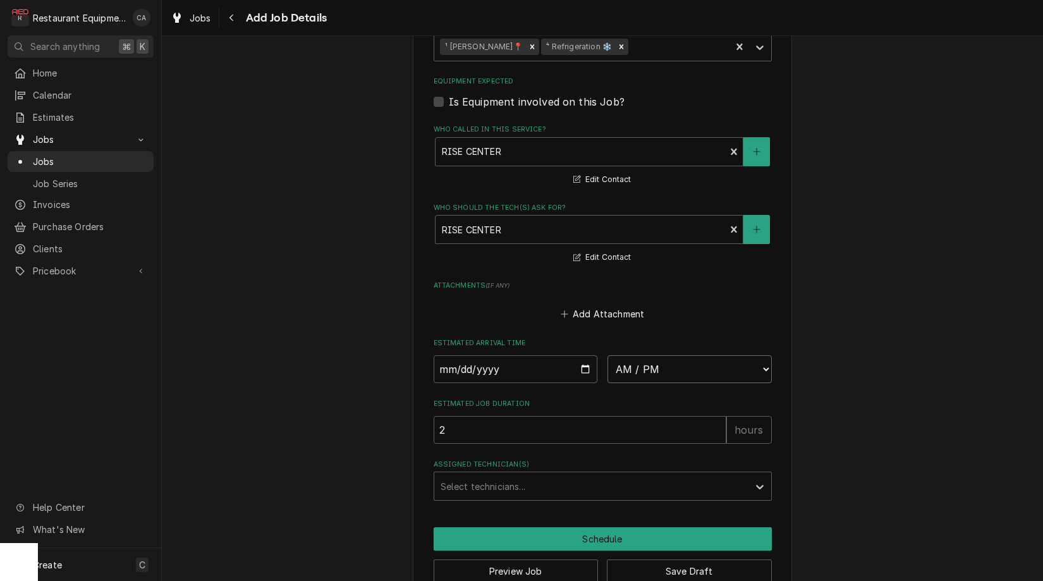
select select "11:00:00"
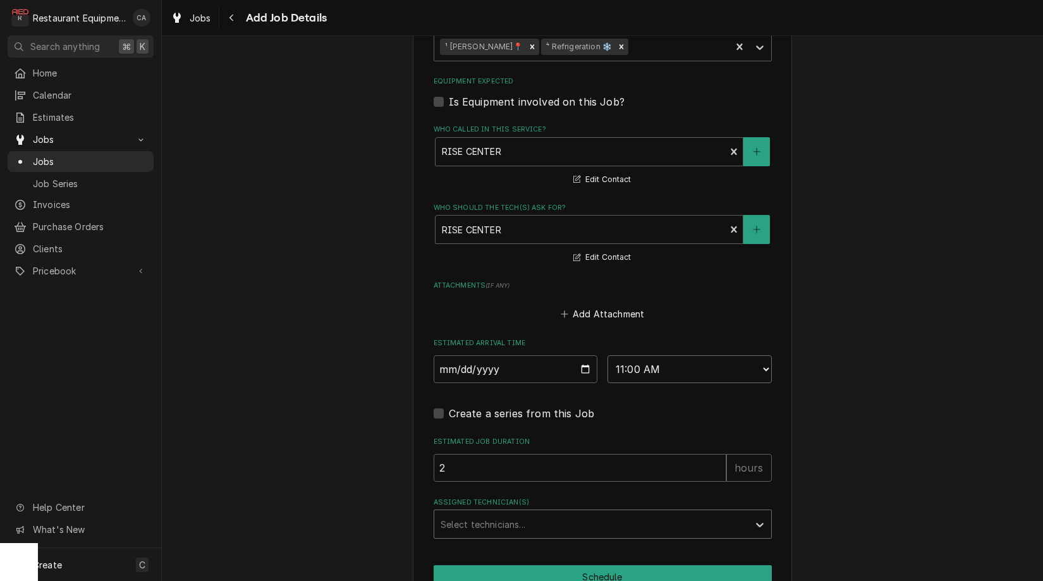
type textarea "x"
click at [451, 518] on div "Select technicians..." at bounding box center [592, 524] width 302 height 13
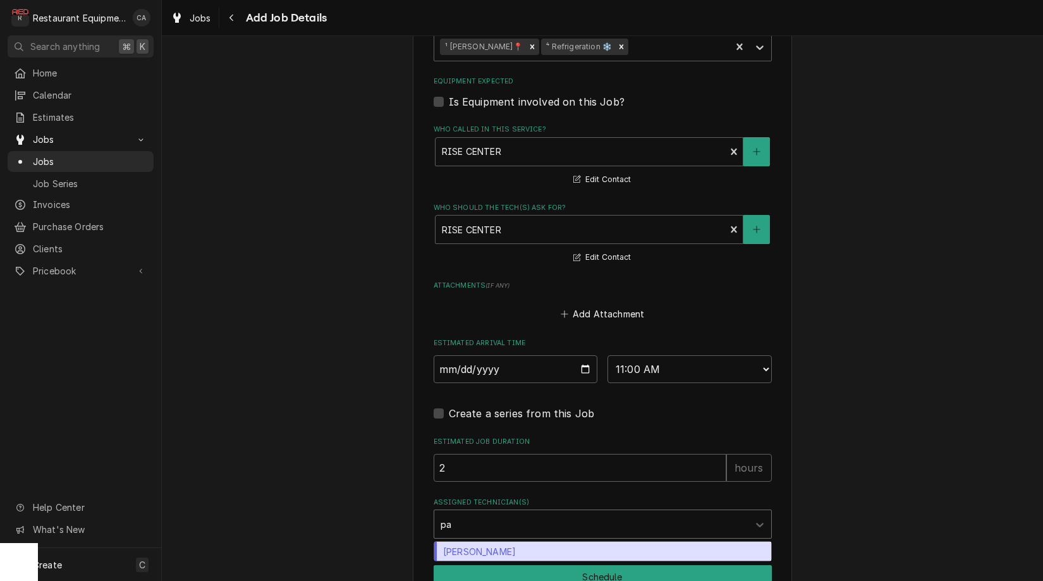
type input "pax"
click at [477, 542] on div "Paxton Turner" at bounding box center [602, 552] width 337 height 20
type textarea "x"
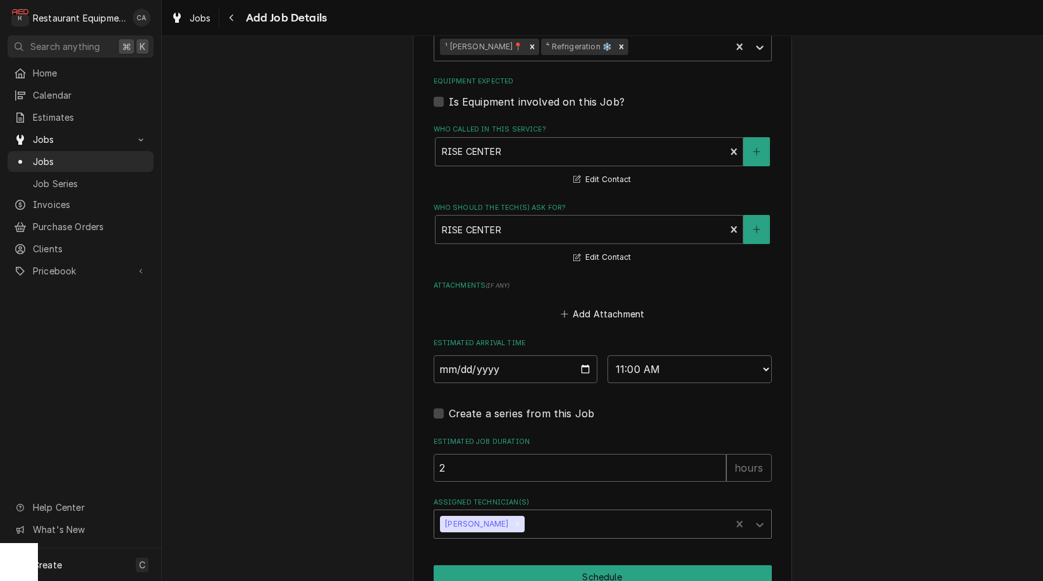
scroll to position [0, 0]
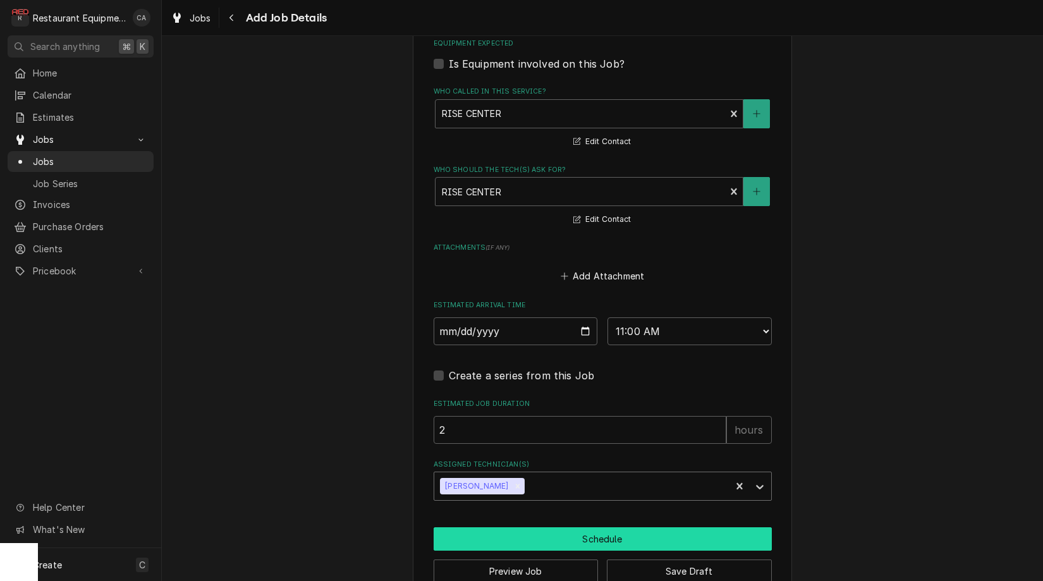
click at [614, 527] on button "Schedule" at bounding box center [603, 538] width 338 height 23
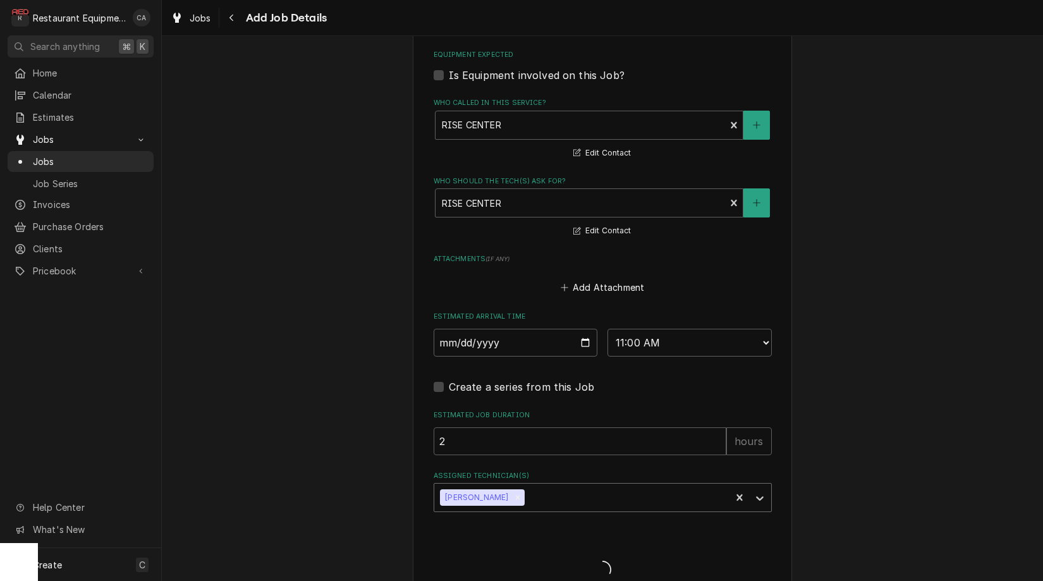
type textarea "x"
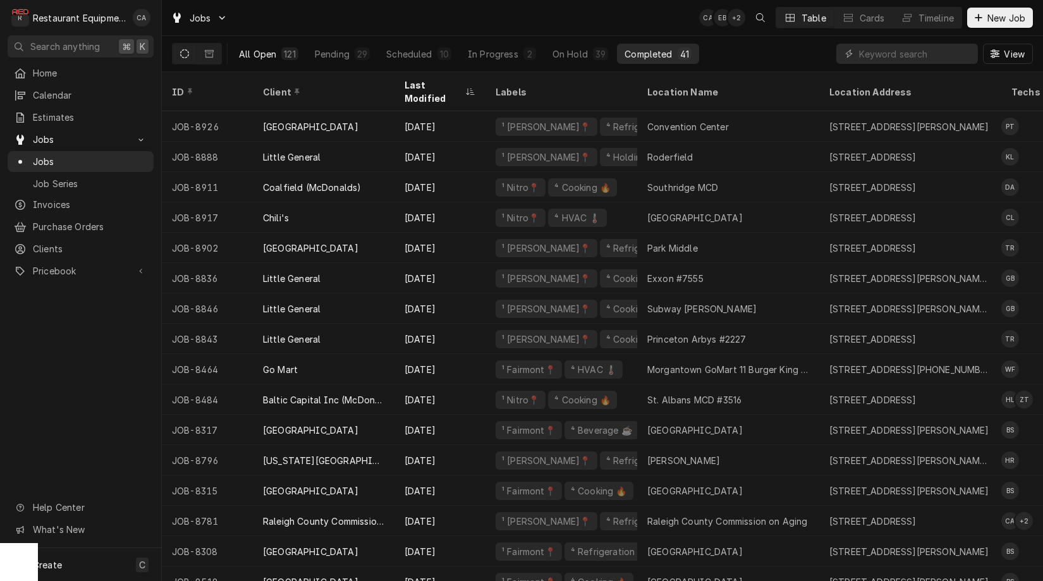
click at [265, 53] on div "All Open" at bounding box center [257, 53] width 37 height 13
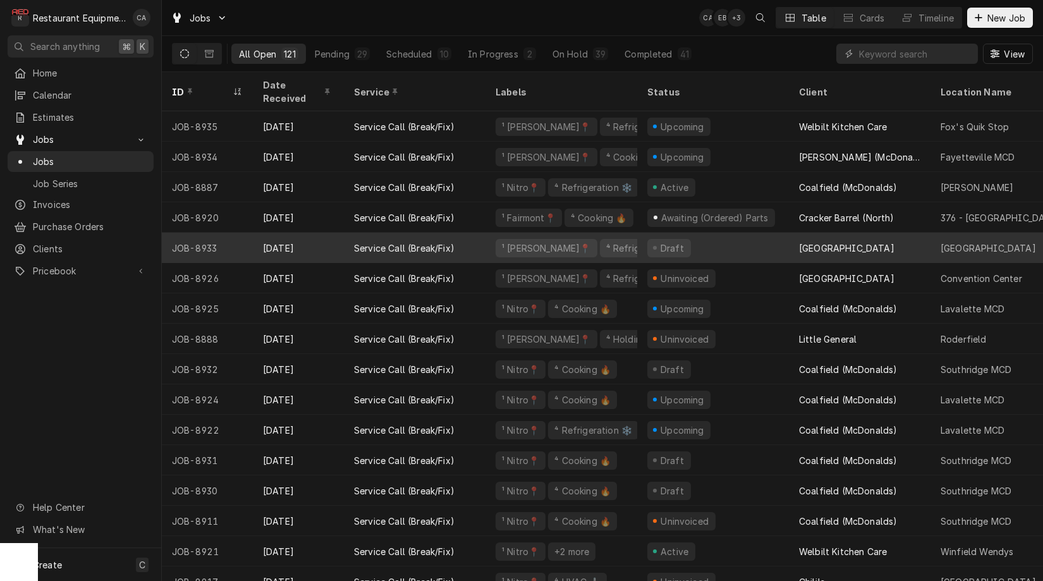
click at [766, 233] on div "Draft" at bounding box center [713, 248] width 152 height 30
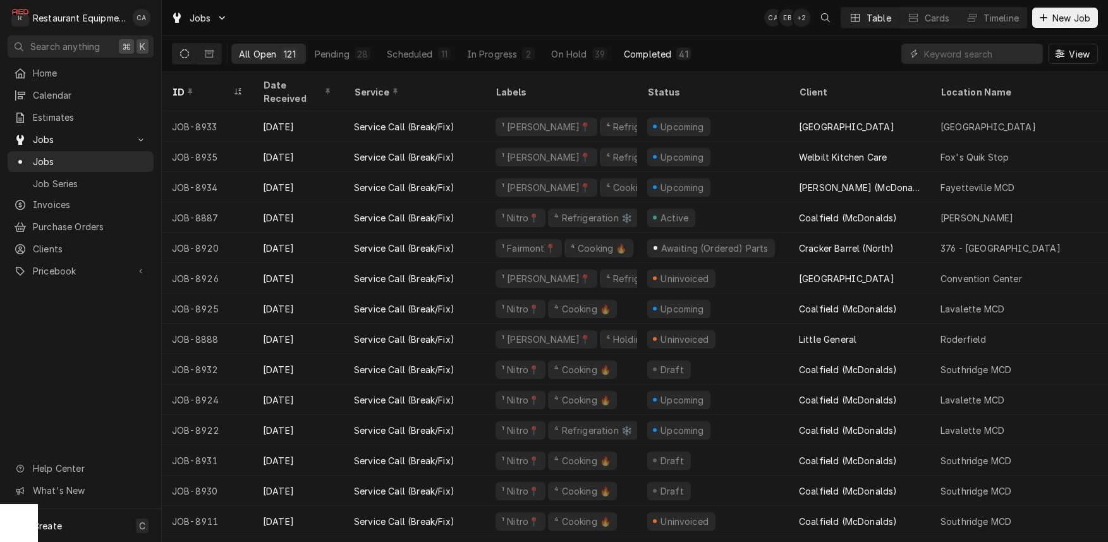
drag, startPoint x: 728, startPoint y: 36, endPoint x: 655, endPoint y: 49, distance: 73.9
click at [728, 36] on div "All Open 121 Pending 28 Scheduled 11 In Progress 2 On Hold 39 Completed 41 View" at bounding box center [635, 53] width 926 height 35
click at [653, 49] on div "Completed" at bounding box center [647, 53] width 47 height 13
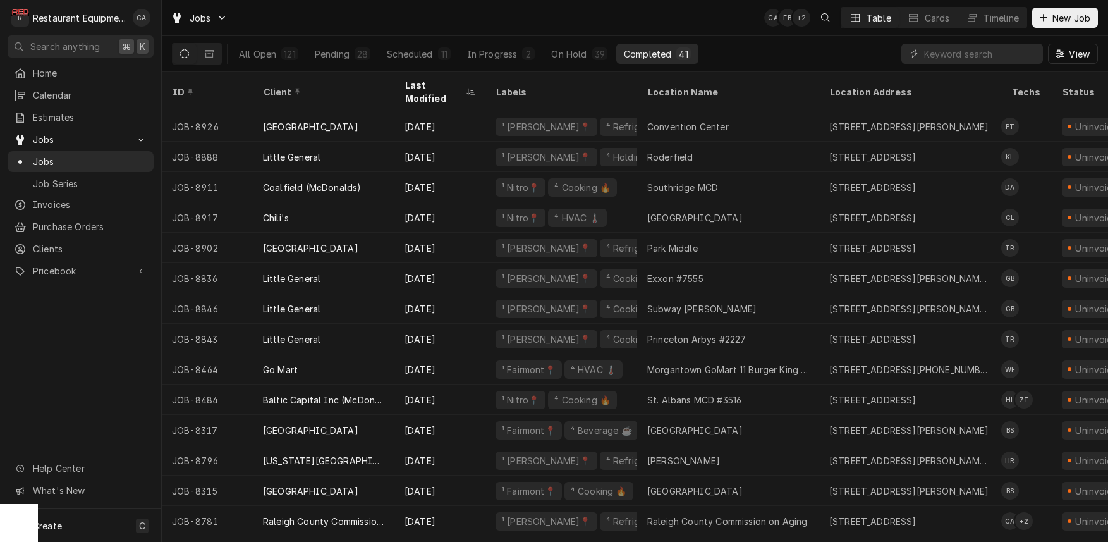
click at [537, 22] on div "Jobs CA EB + 2 Table Cards Timeline New Job" at bounding box center [635, 17] width 946 height 35
drag, startPoint x: 502, startPoint y: 17, endPoint x: 504, endPoint y: 8, distance: 9.2
click at [503, 15] on div "Jobs CA EB + 4 Table Cards Timeline New Job" at bounding box center [635, 17] width 946 height 35
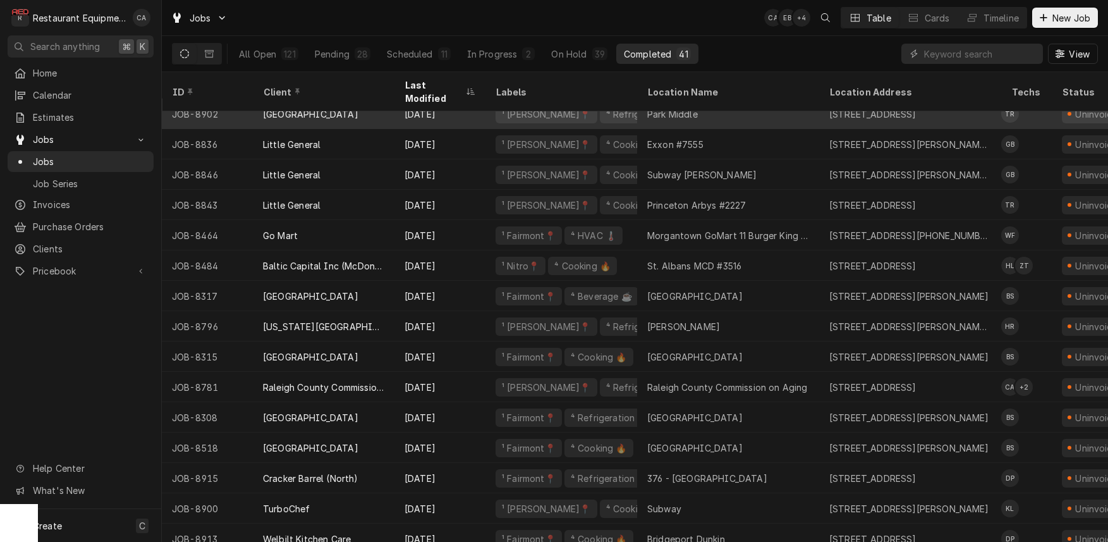
scroll to position [141, 0]
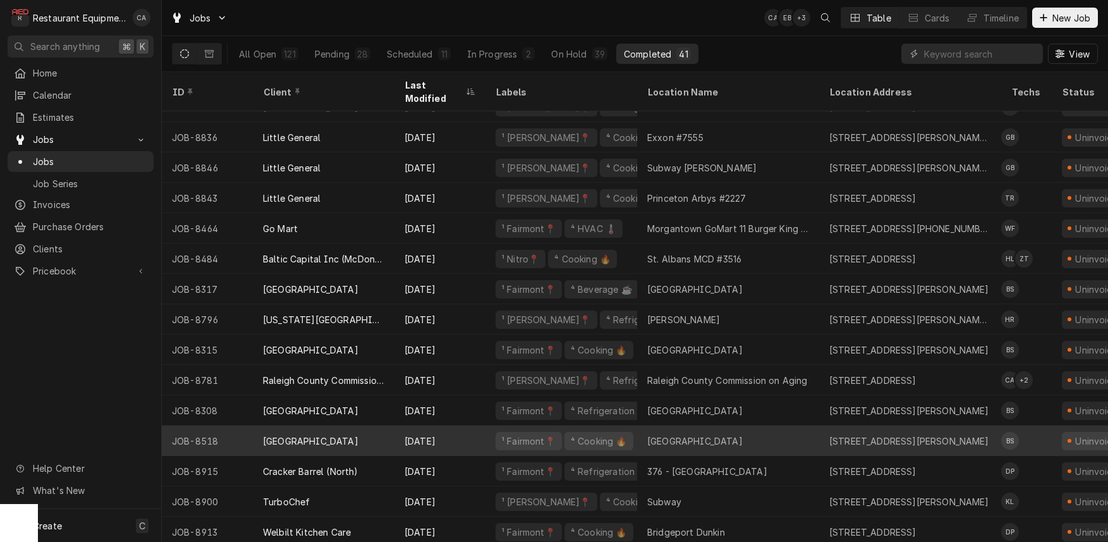
click at [802, 425] on div "[GEOGRAPHIC_DATA]" at bounding box center [728, 440] width 182 height 30
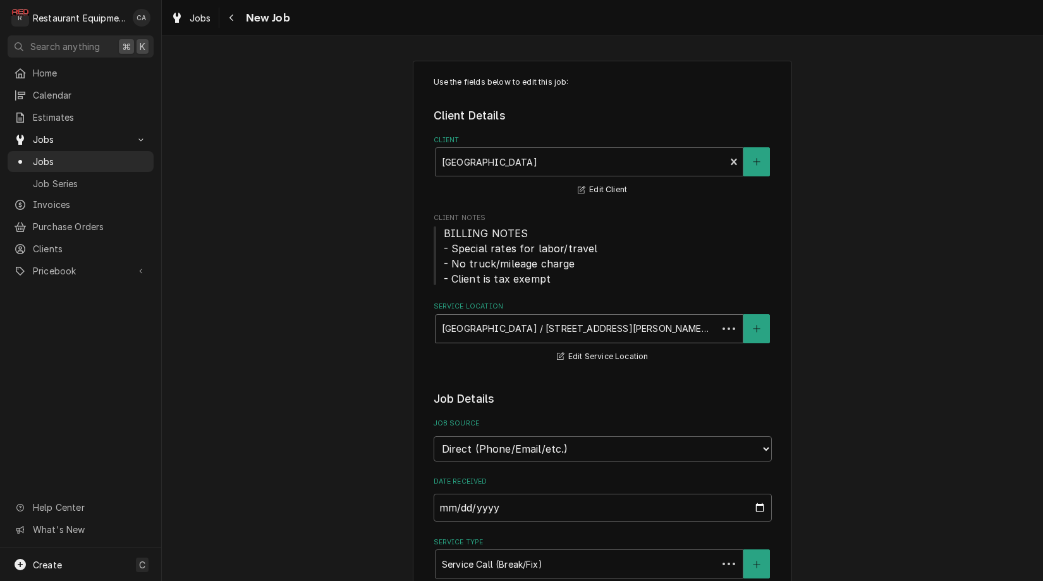
type textarea "x"
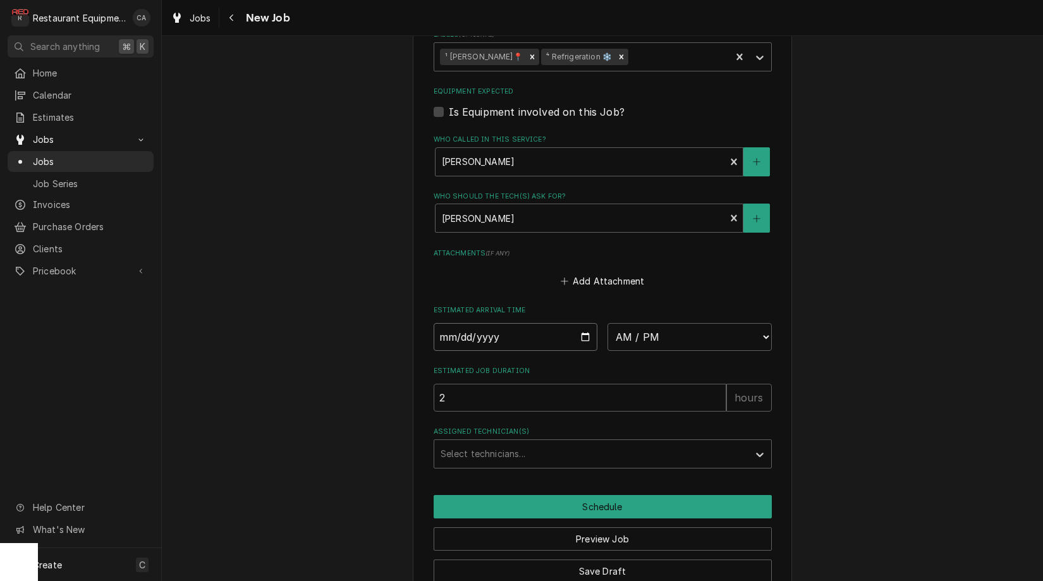
click at [516, 323] on input "Date" at bounding box center [516, 337] width 164 height 28
type input "[DATE]"
type textarea "x"
select select "12:00:00"
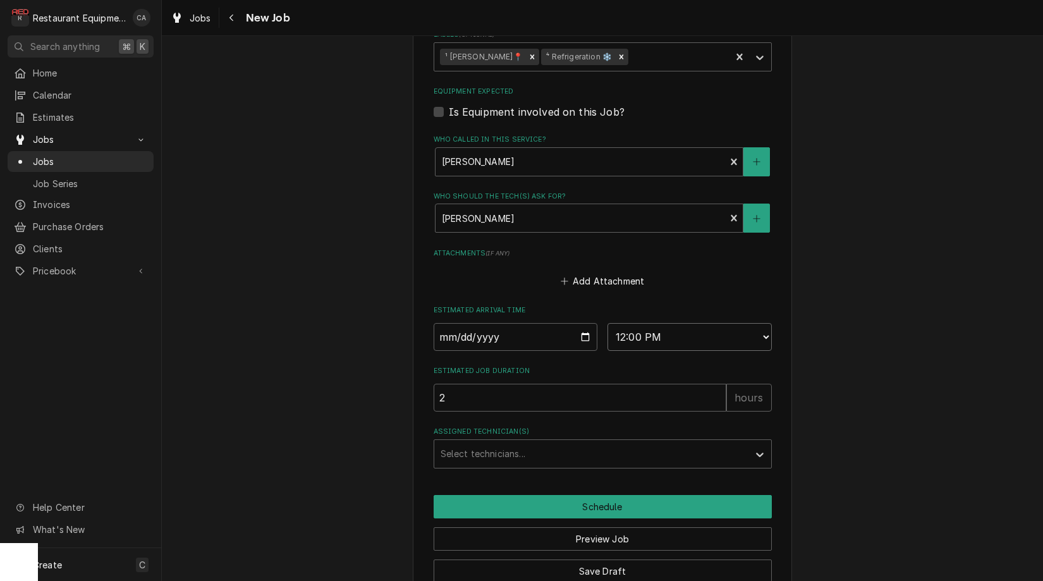
scroll to position [920, 0]
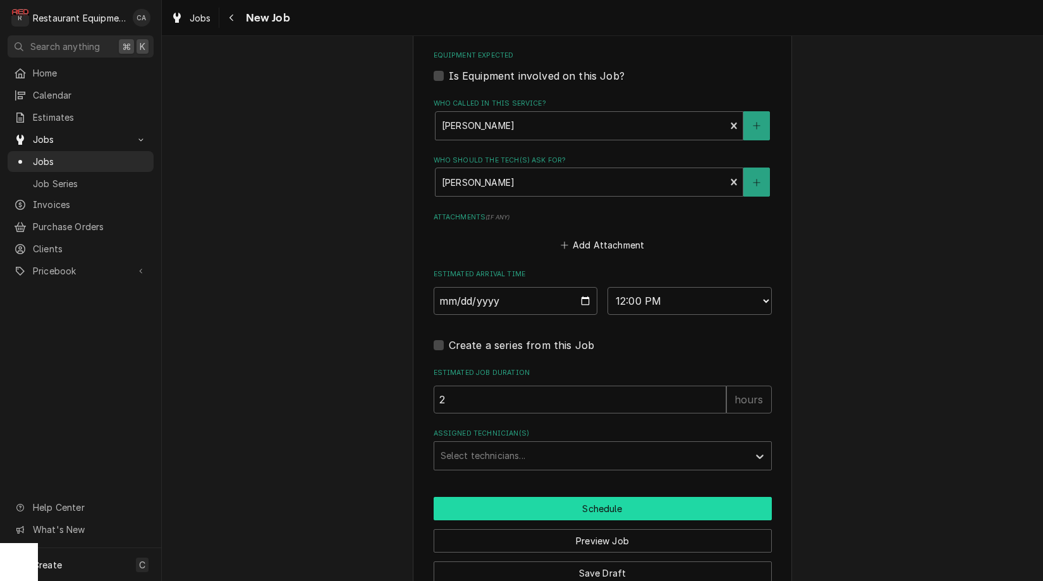
click at [594, 497] on button "Schedule" at bounding box center [603, 508] width 338 height 23
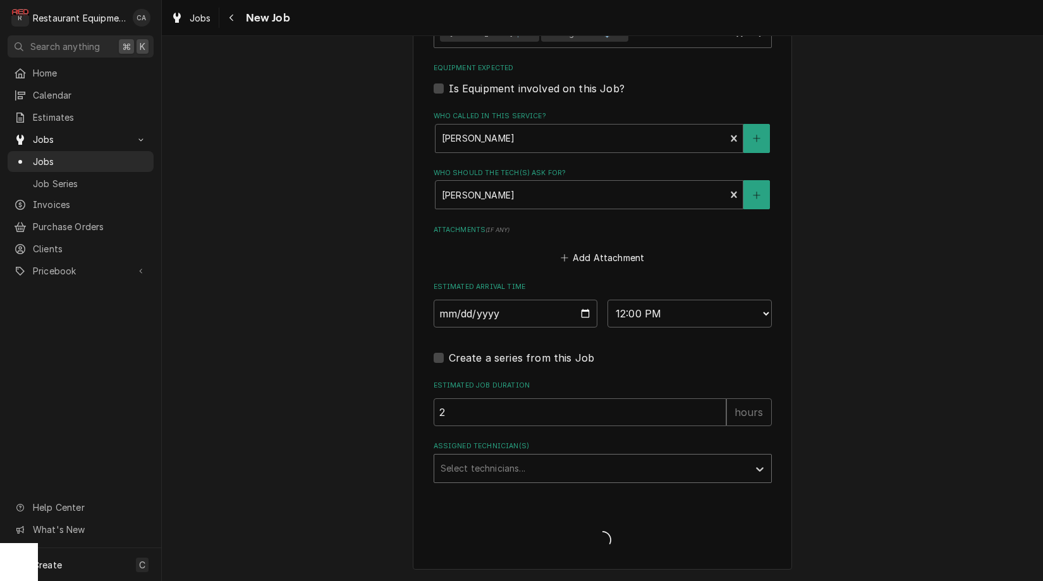
scroll to position [878, 0]
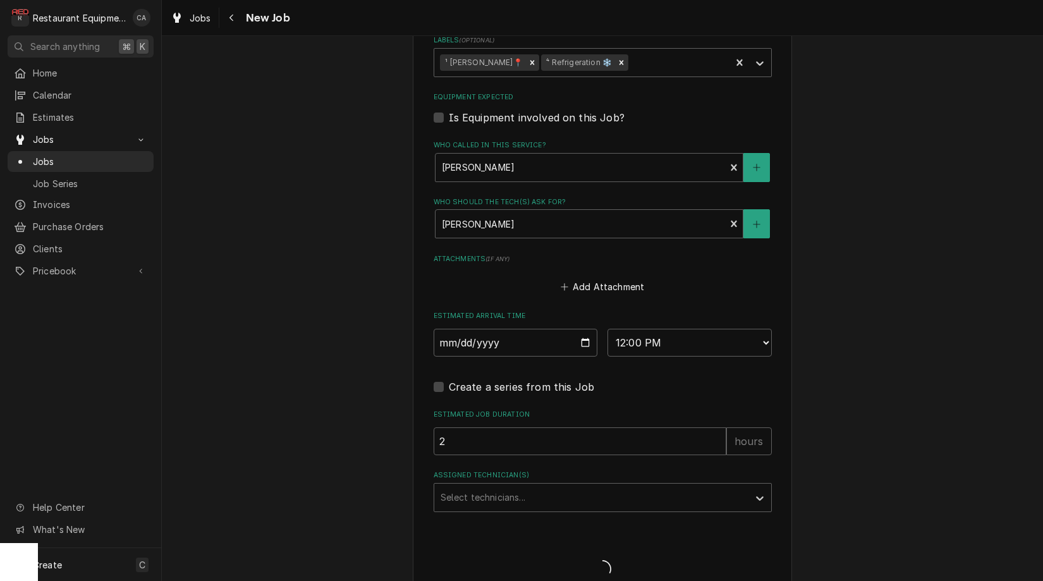
type textarea "x"
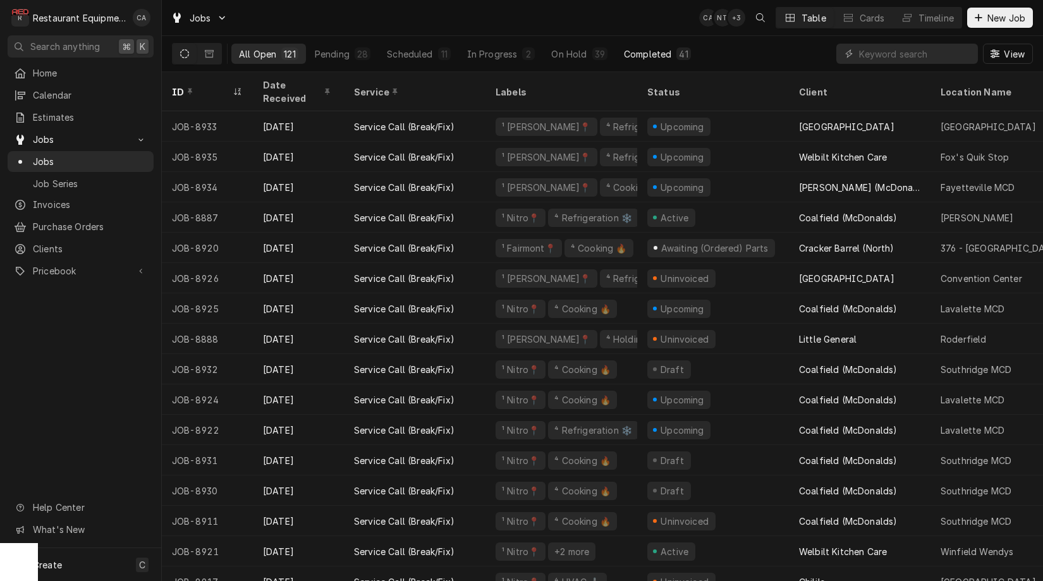
click at [633, 55] on div "Completed" at bounding box center [647, 53] width 47 height 13
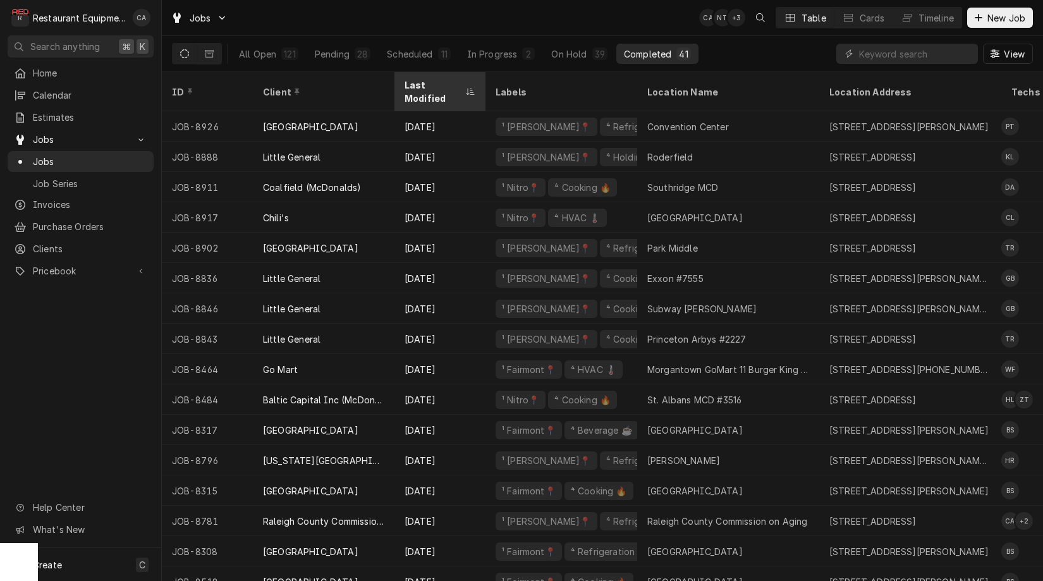
click at [445, 89] on div "Last Modified" at bounding box center [440, 92] width 86 height 34
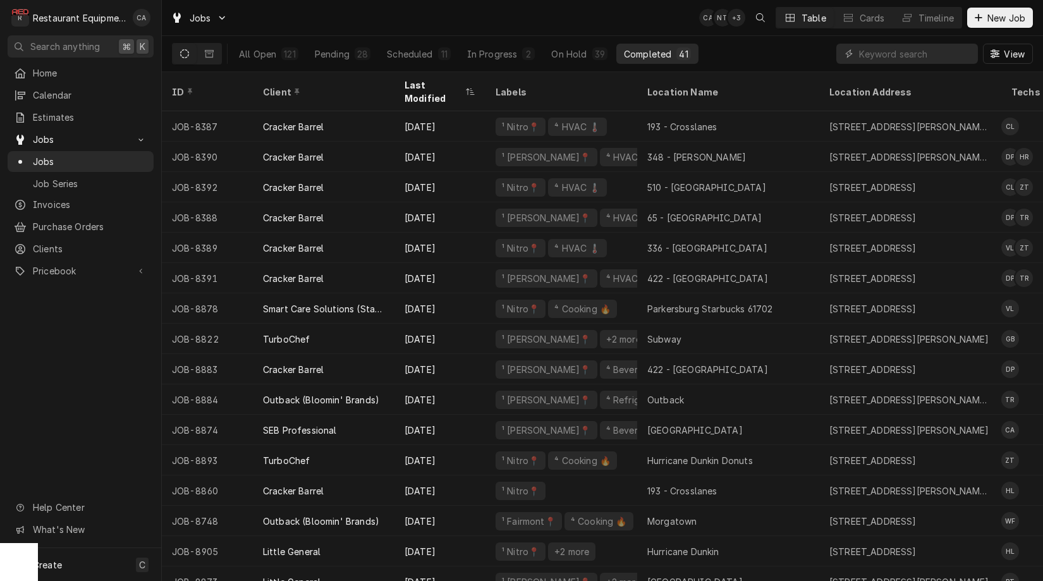
click at [443, 88] on div "Last Modified" at bounding box center [434, 91] width 58 height 27
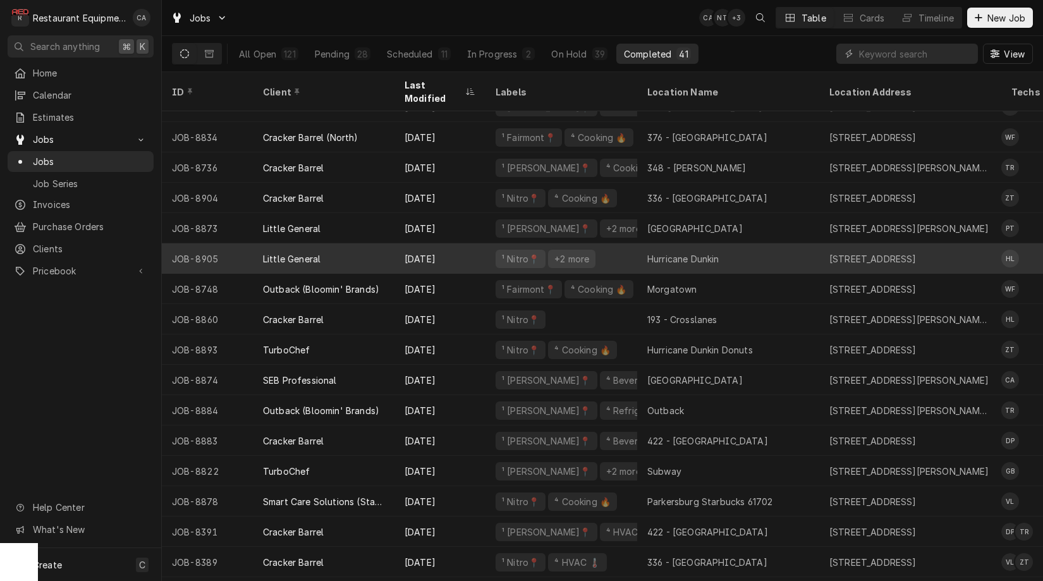
scroll to position [657, 0]
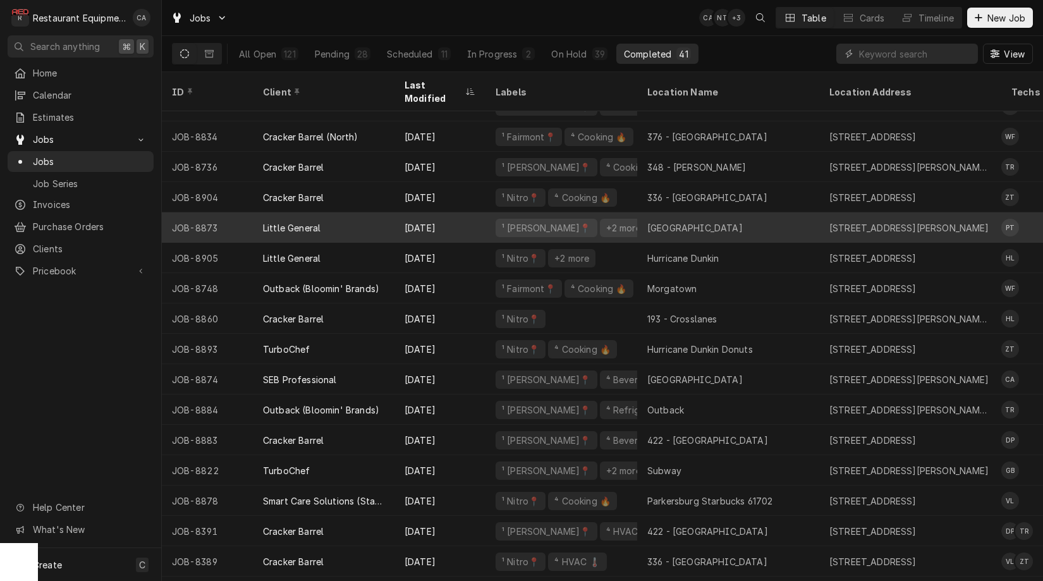
click at [704, 222] on div "Fayetteville Subway" at bounding box center [728, 227] width 182 height 30
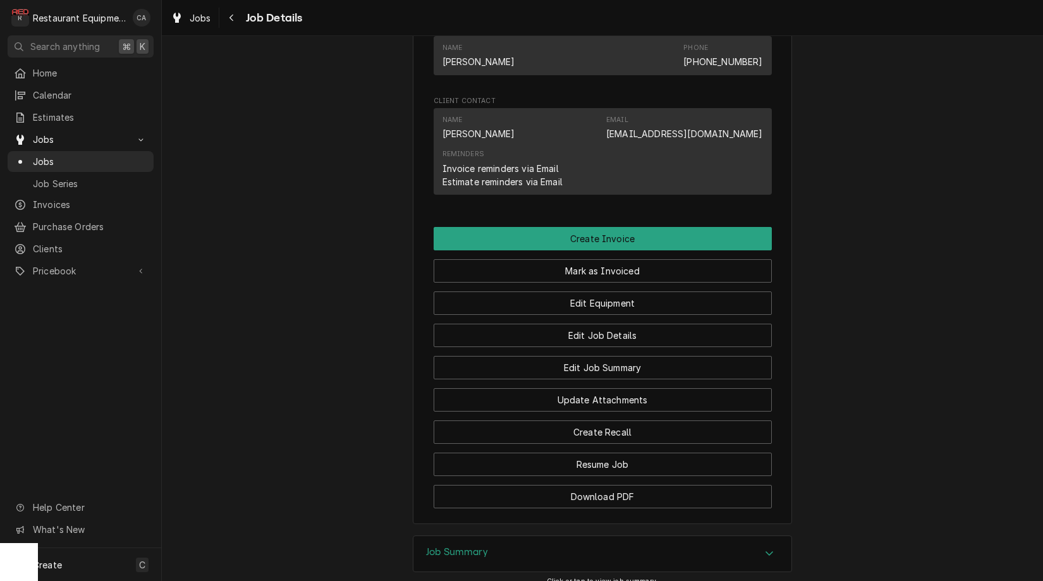
scroll to position [1044, 0]
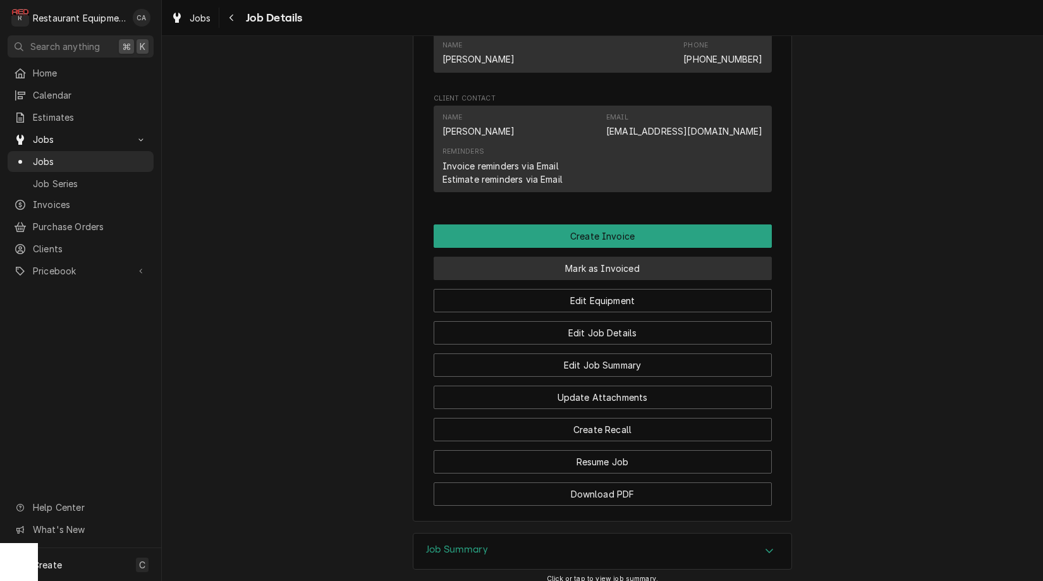
click at [616, 259] on button "Mark as Invoiced" at bounding box center [603, 268] width 338 height 23
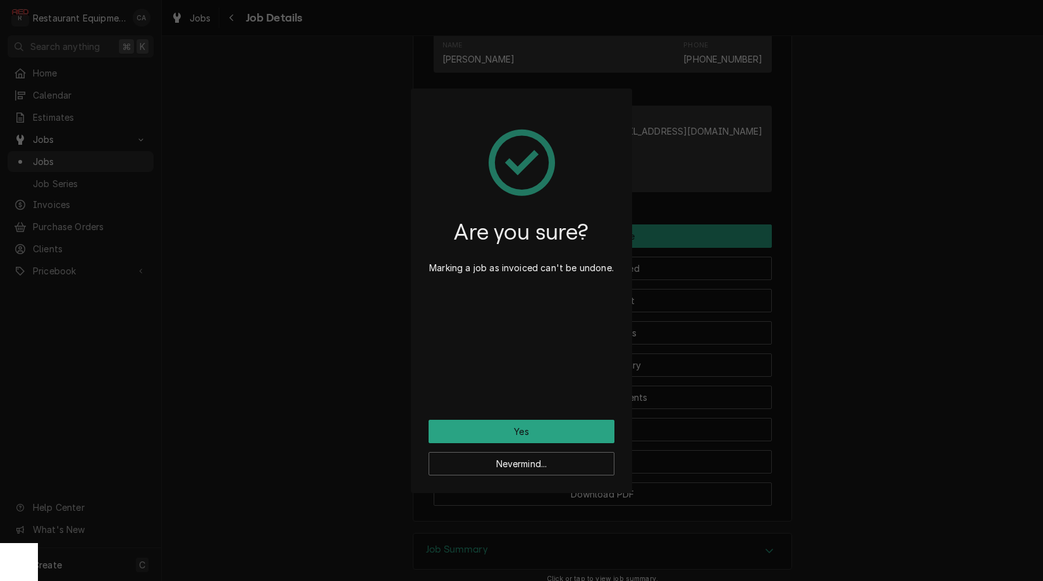
click at [585, 424] on button "Yes" at bounding box center [522, 431] width 186 height 23
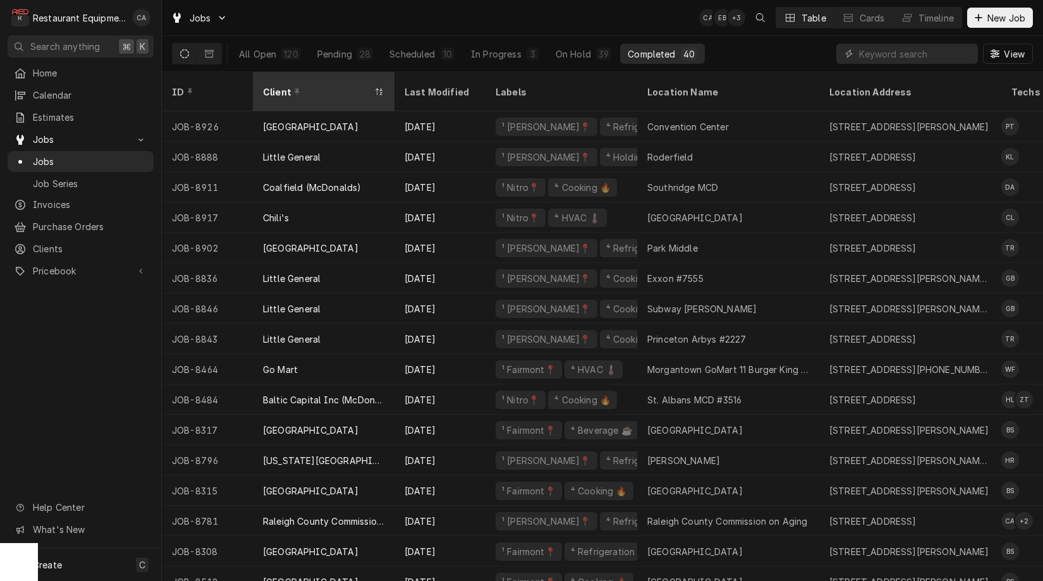
click at [331, 89] on div "Client" at bounding box center [317, 91] width 109 height 13
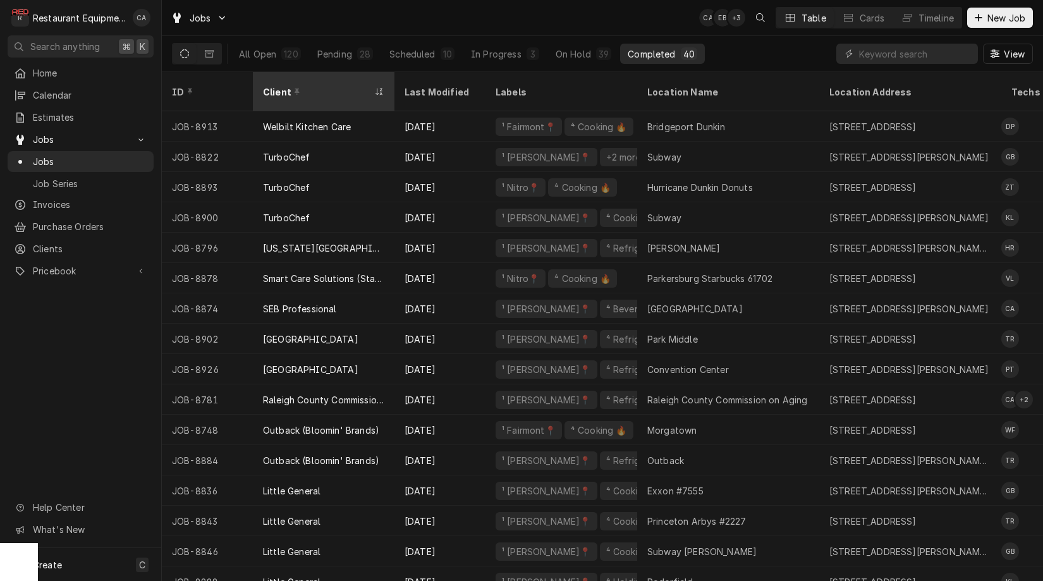
click at [331, 87] on div "Client" at bounding box center [317, 91] width 109 height 13
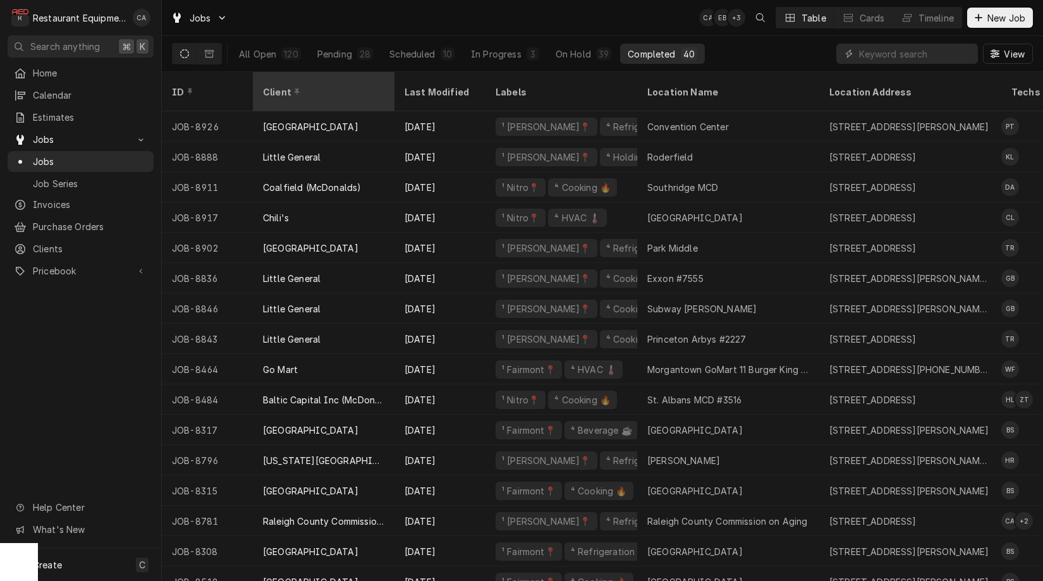
click at [330, 85] on div "Client" at bounding box center [322, 91] width 119 height 13
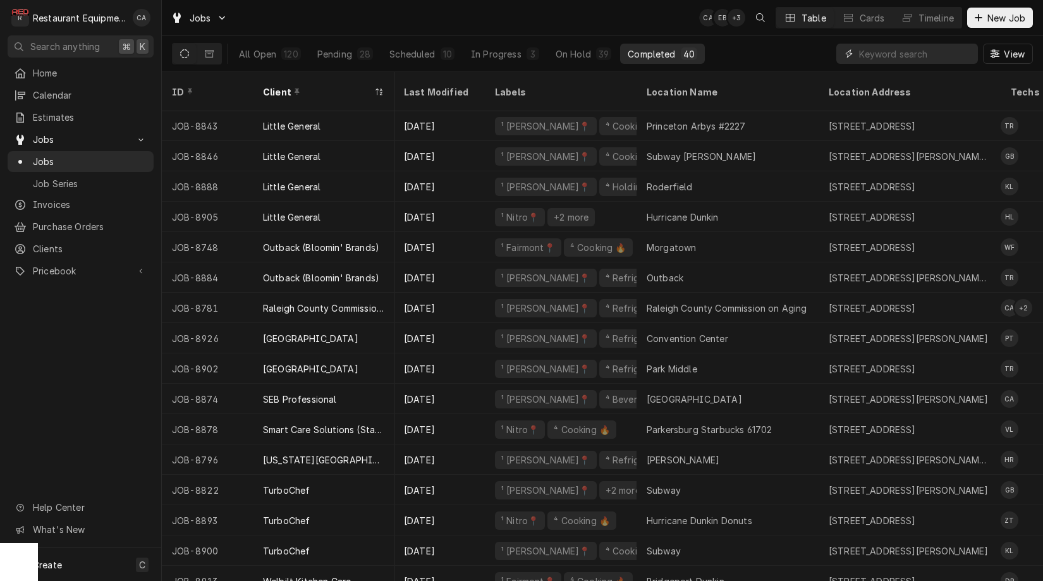
click at [901, 51] on input "Dynamic Content Wrapper" at bounding box center [915, 54] width 113 height 20
type input "cracker"
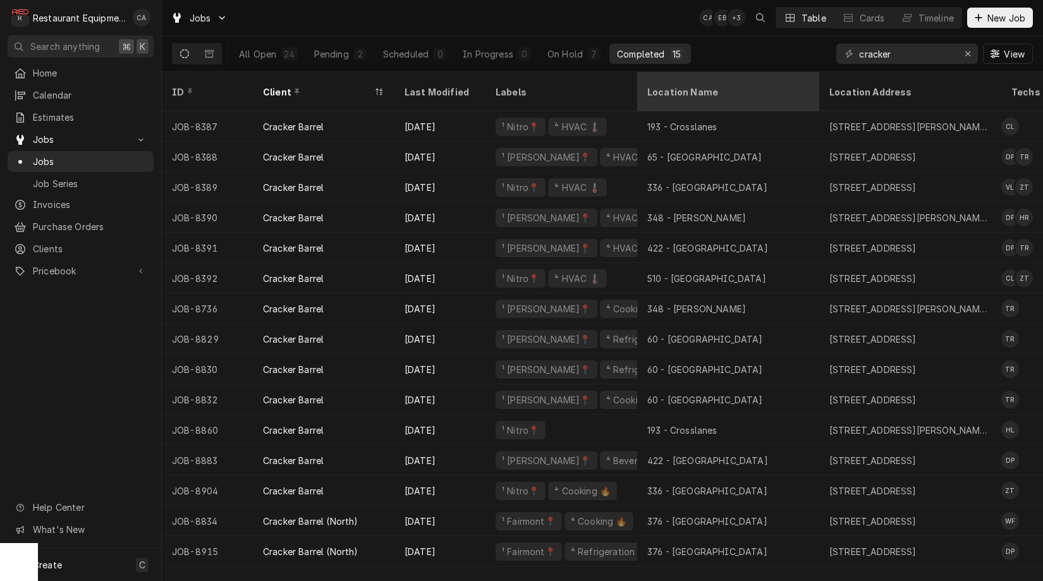
click at [697, 85] on div "Location Name" at bounding box center [726, 91] width 159 height 13
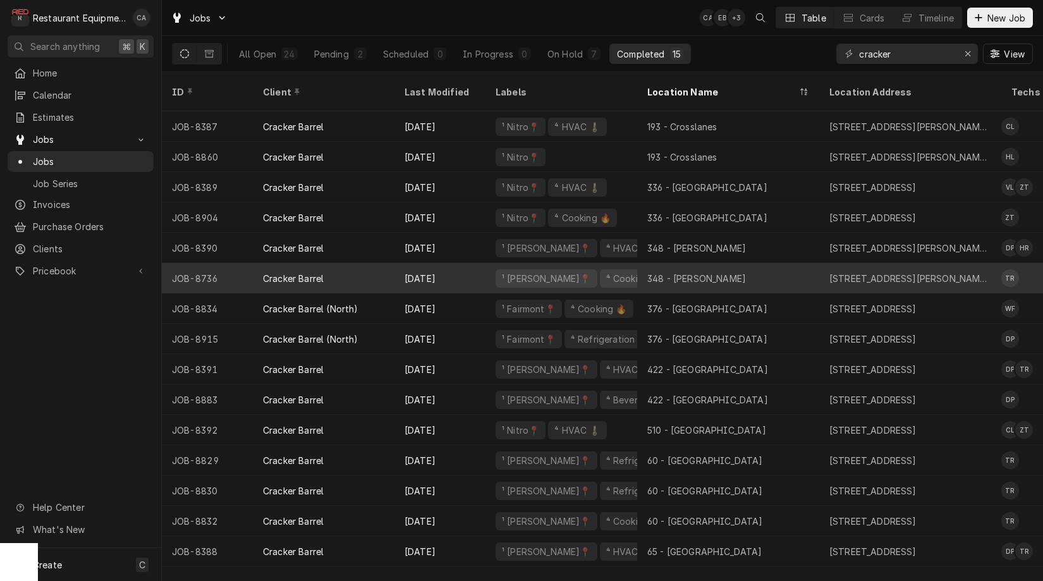
scroll to position [0, 1]
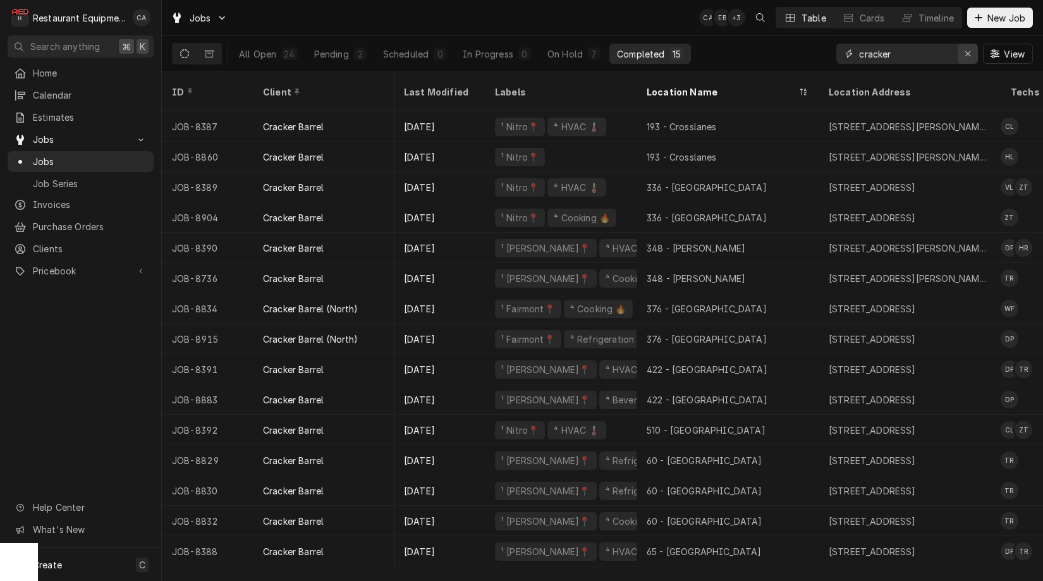
click at [965, 55] on icon "Erase input" at bounding box center [968, 53] width 7 height 9
click at [879, 50] on input "Dynamic Content Wrapper" at bounding box center [915, 54] width 113 height 20
type input "cracker"
drag, startPoint x: 969, startPoint y: 56, endPoint x: 957, endPoint y: 53, distance: 12.3
click at [969, 56] on icon "Erase input" at bounding box center [967, 53] width 5 height 5
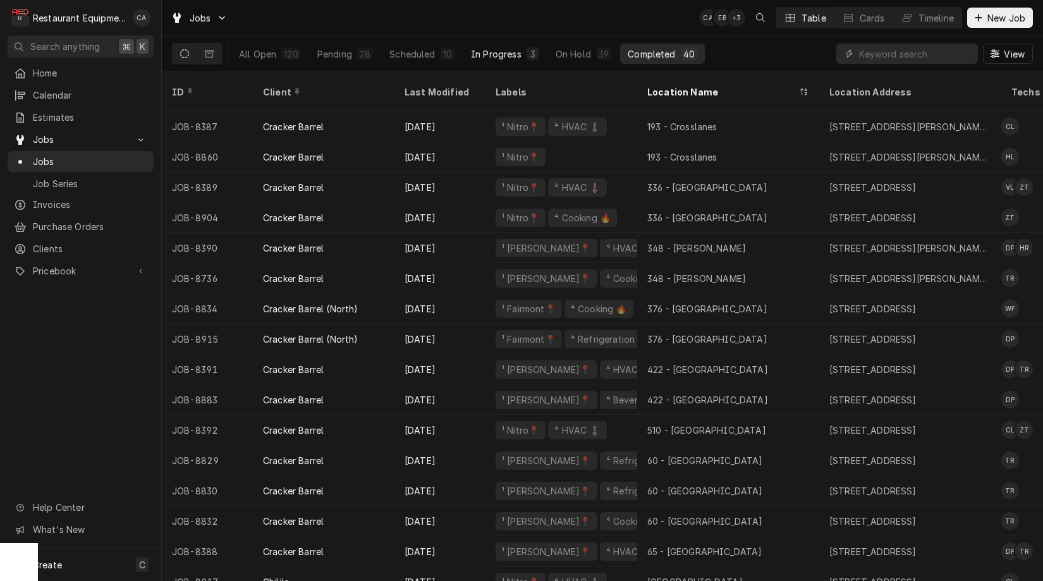
drag, startPoint x: 264, startPoint y: 54, endPoint x: 465, endPoint y: 63, distance: 201.2
click at [264, 54] on div "All Open" at bounding box center [257, 53] width 37 height 13
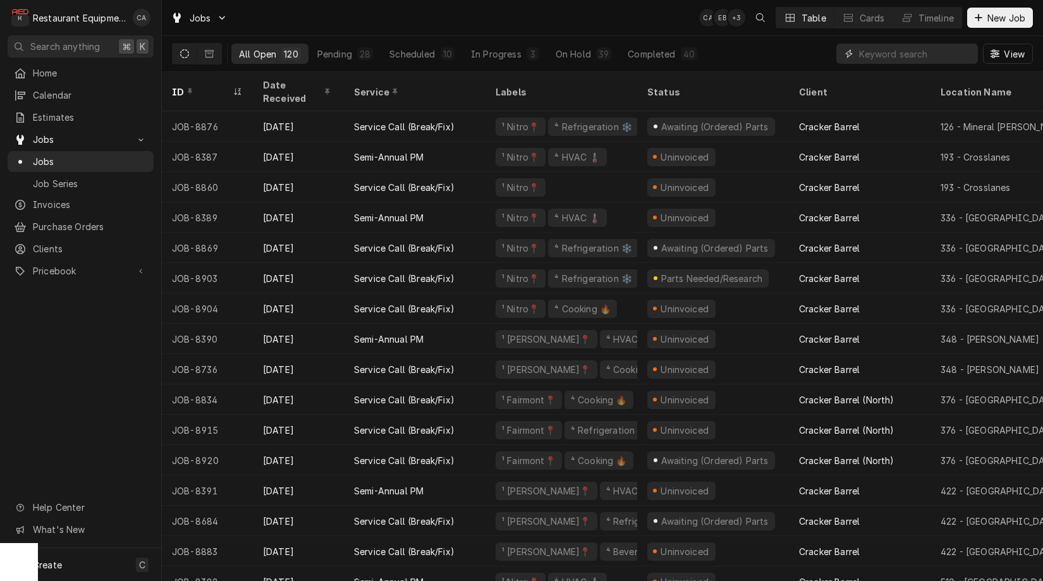
click at [927, 59] on input "Dynamic Content Wrapper" at bounding box center [915, 54] width 113 height 20
type input "8901"
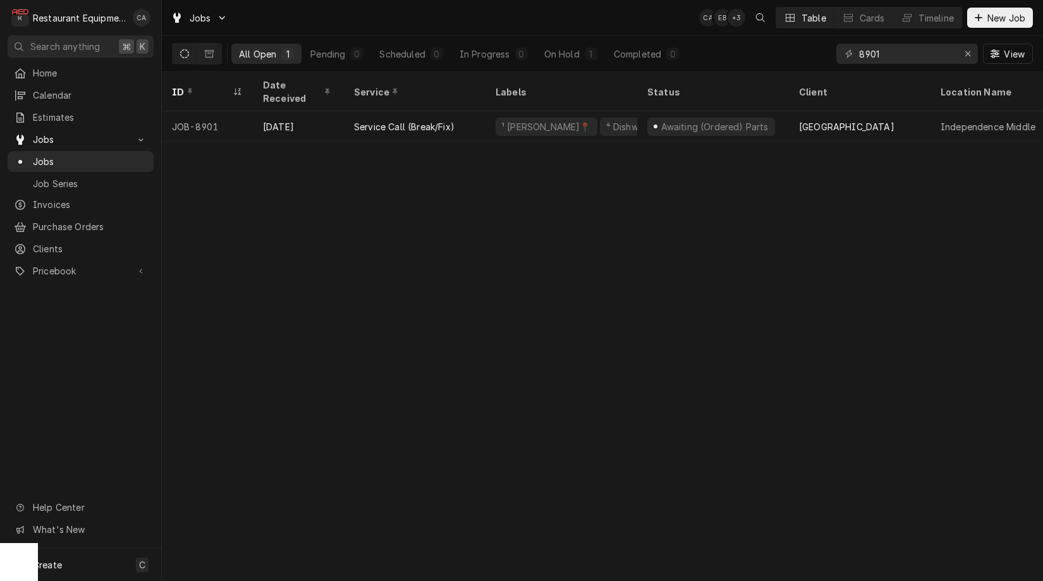
drag, startPoint x: 473, startPoint y: 254, endPoint x: 431, endPoint y: 149, distance: 112.9
click at [467, 250] on div "ID Date Received Service Labels Status Client Location Name Location Address St…" at bounding box center [602, 326] width 881 height 509
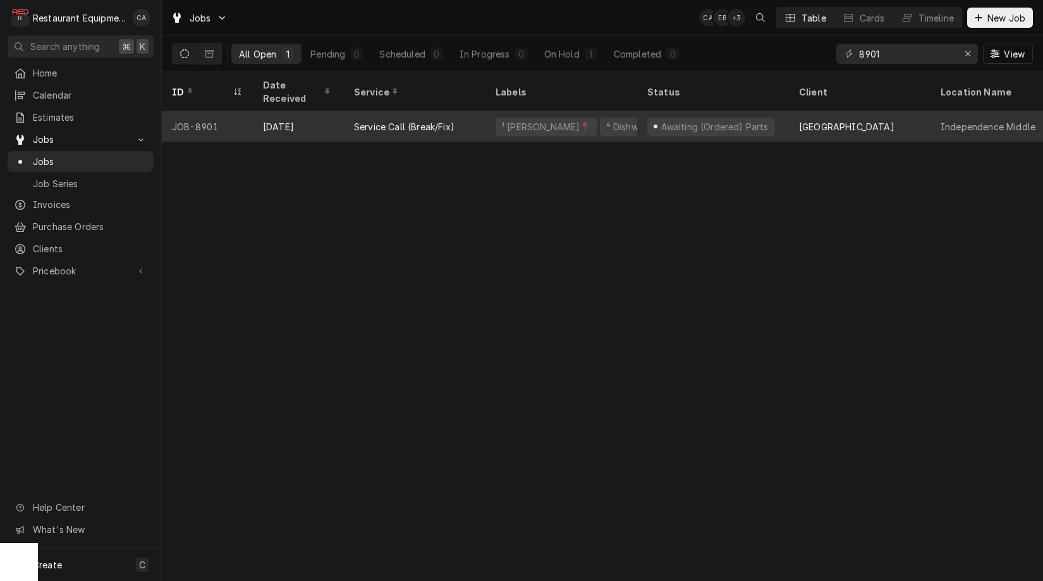
click at [445, 118] on div "Service Call (Break/Fix)" at bounding box center [415, 126] width 142 height 30
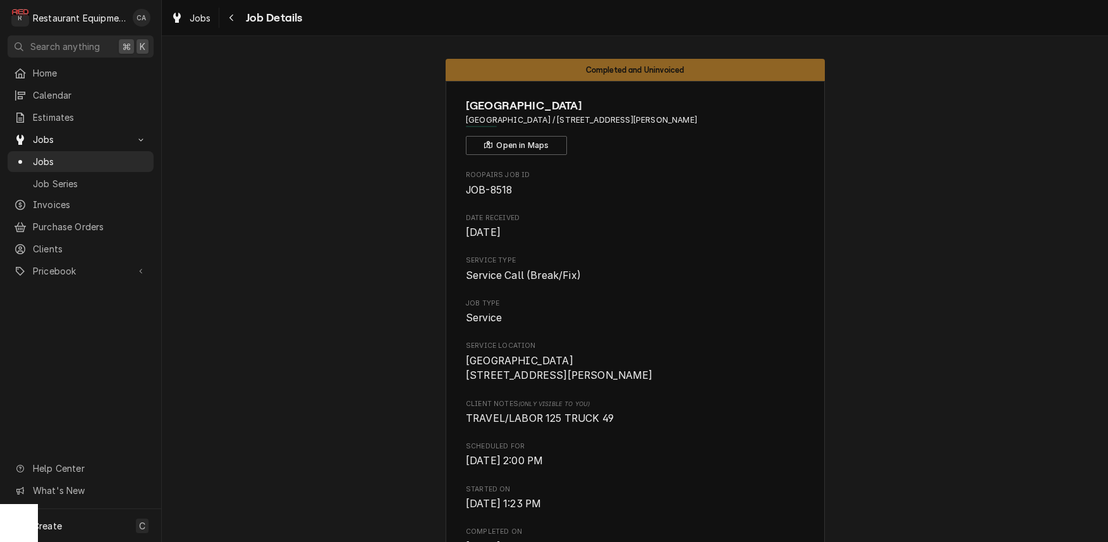
scroll to position [-1, 0]
click at [202, 23] on span "Jobs" at bounding box center [200, 17] width 21 height 13
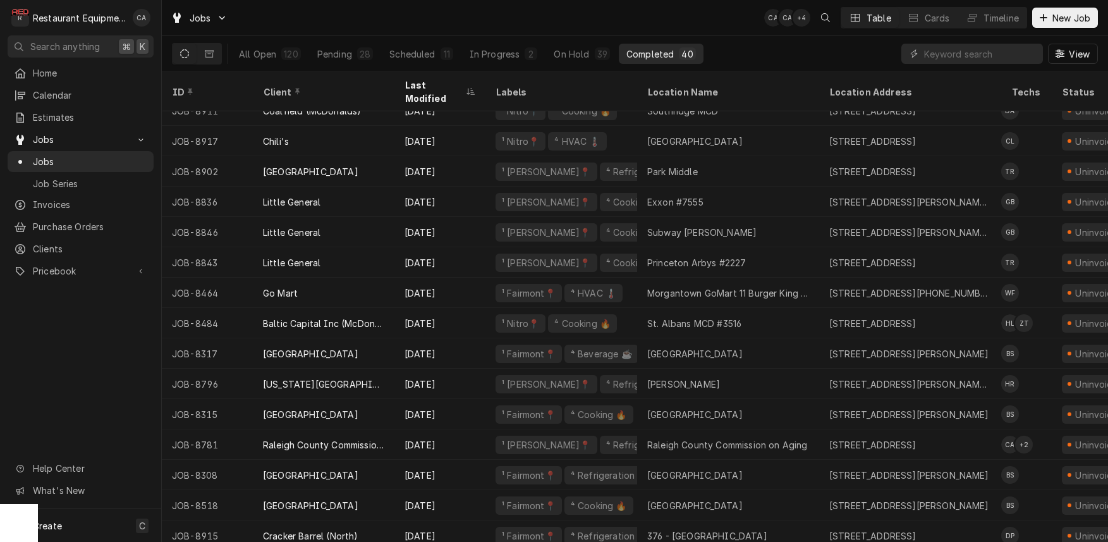
scroll to position [104, 0]
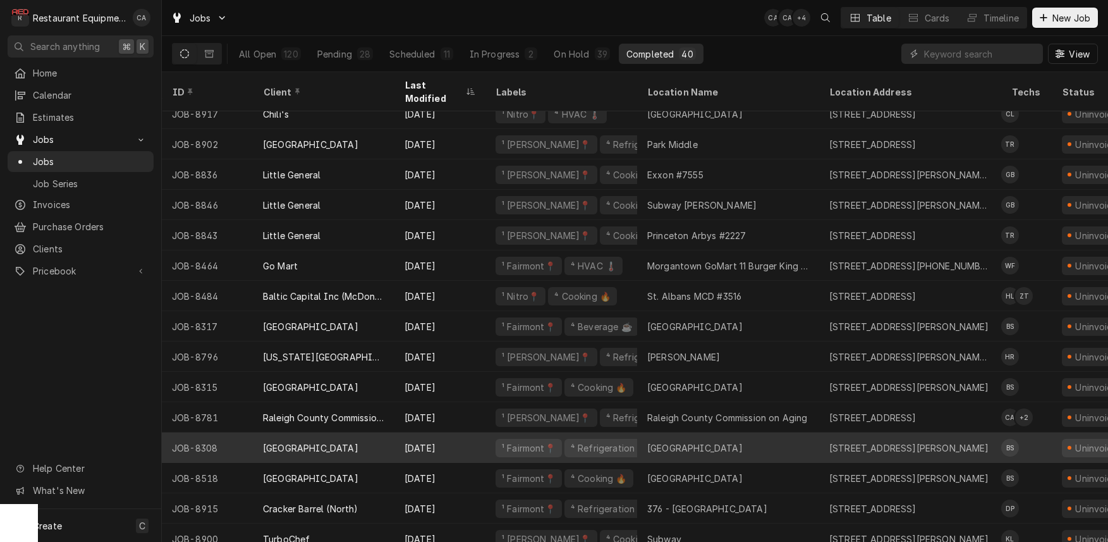
click at [733, 441] on div "[GEOGRAPHIC_DATA]" at bounding box center [694, 447] width 95 height 13
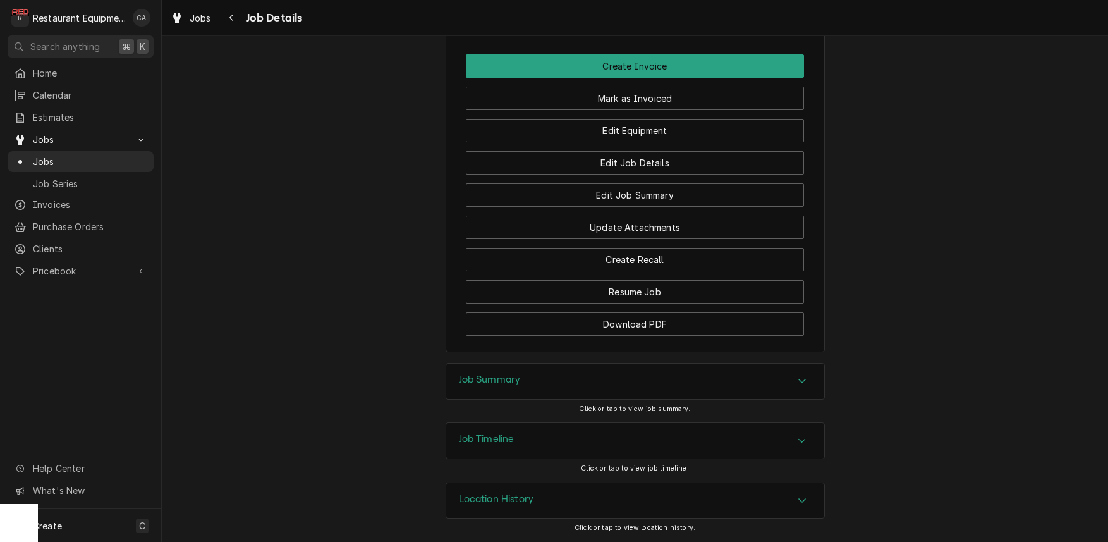
click at [506, 384] on h3 "Job Summary" at bounding box center [490, 380] width 62 height 12
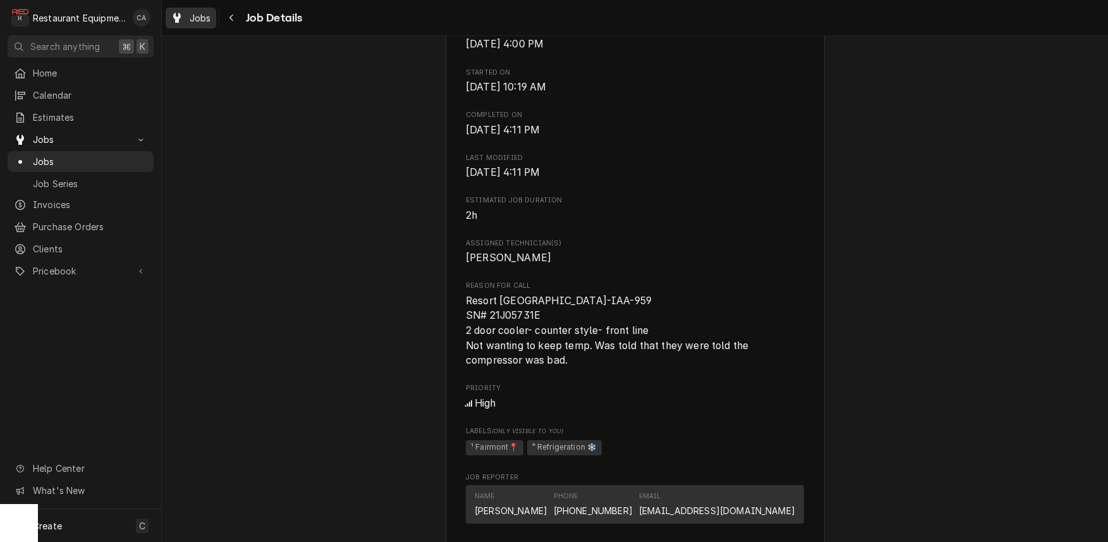
click at [204, 23] on span "Jobs" at bounding box center [200, 17] width 21 height 13
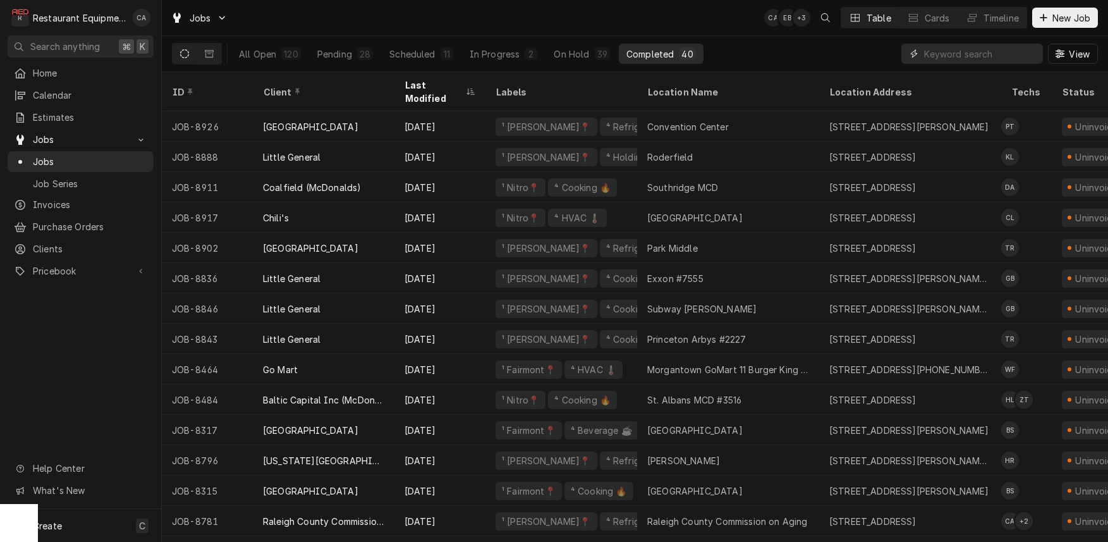
click at [926, 46] on input "Dynamic Content Wrapper" at bounding box center [980, 54] width 113 height 20
type input "canaan"
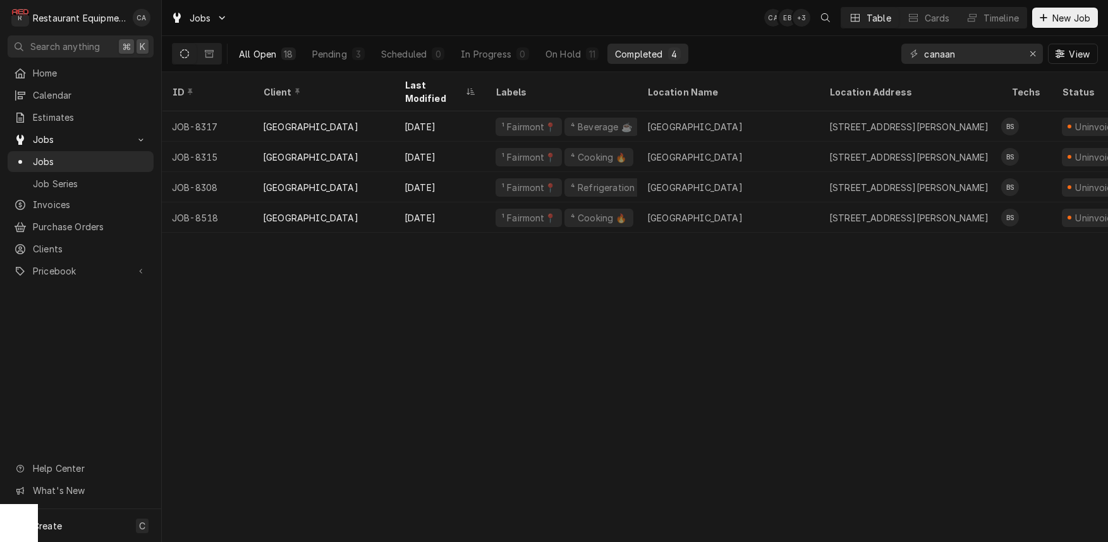
click at [276, 58] on div "All Open" at bounding box center [257, 53] width 37 height 13
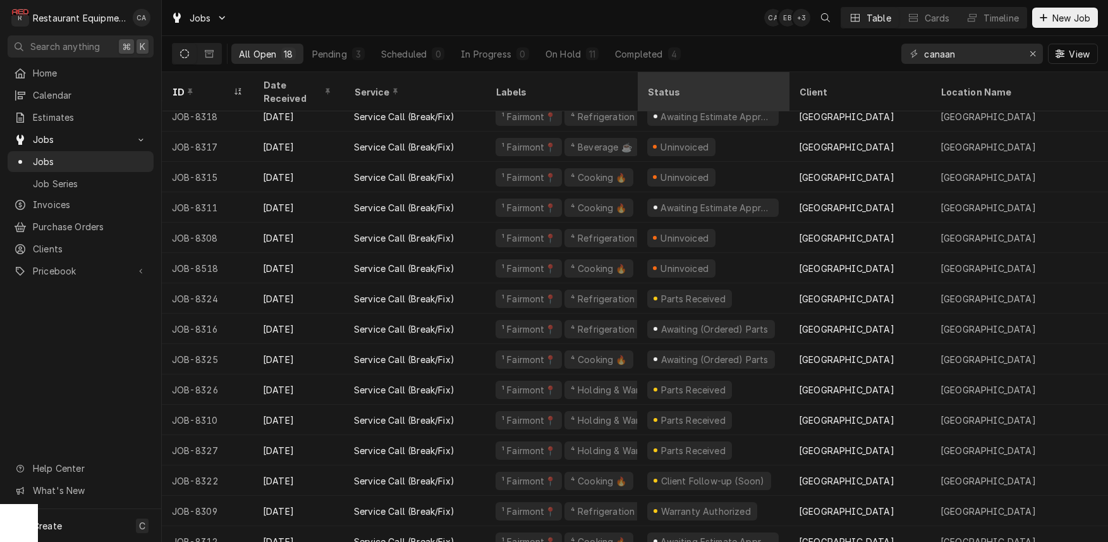
scroll to position [101, 0]
click at [653, 56] on div "Completed" at bounding box center [638, 53] width 47 height 13
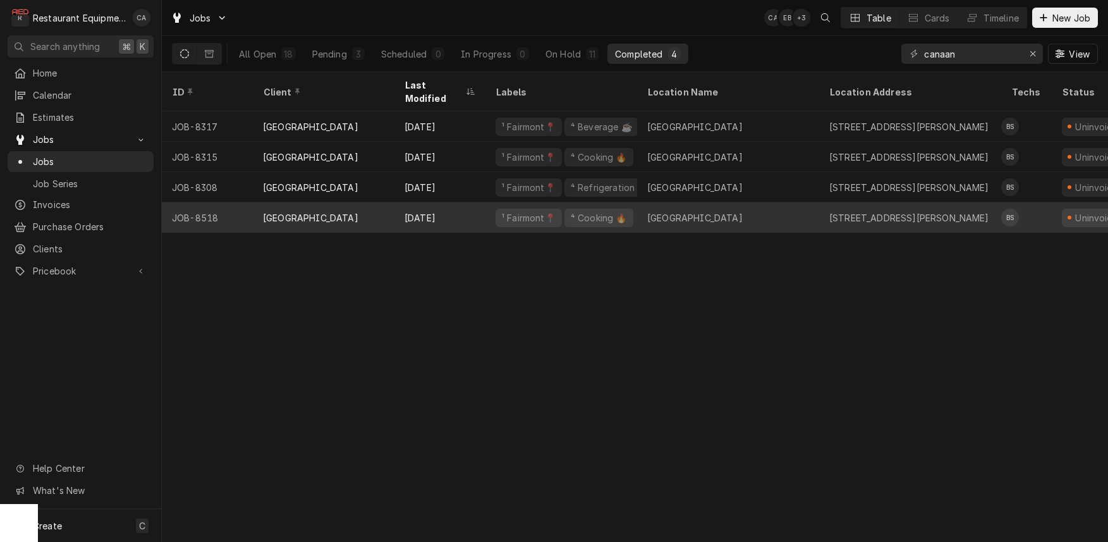
click at [656, 211] on div "[GEOGRAPHIC_DATA]" at bounding box center [694, 217] width 95 height 13
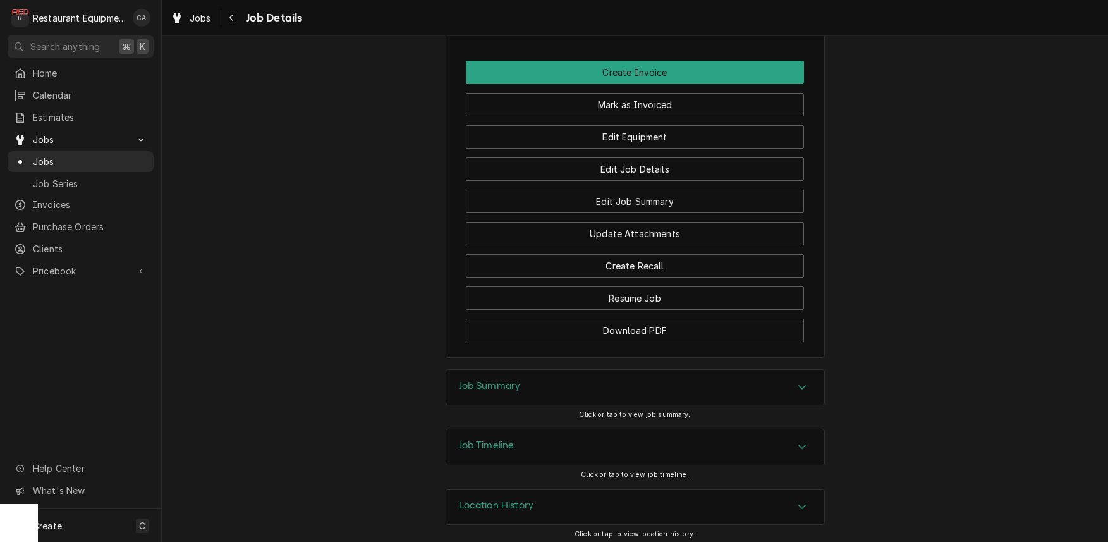
click at [505, 380] on h3 "Job Summary" at bounding box center [490, 386] width 62 height 12
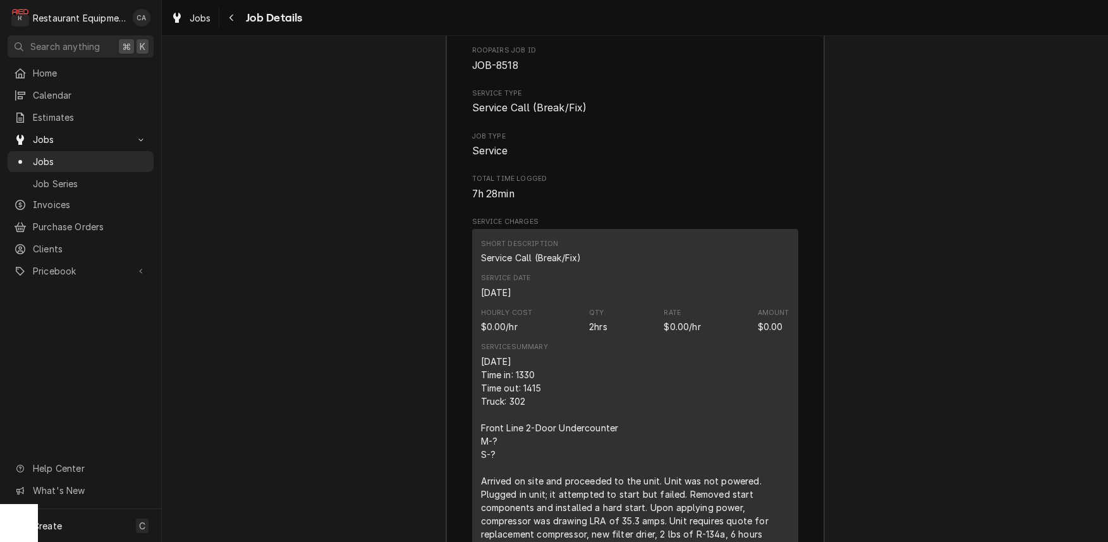
scroll to position [1560, 0]
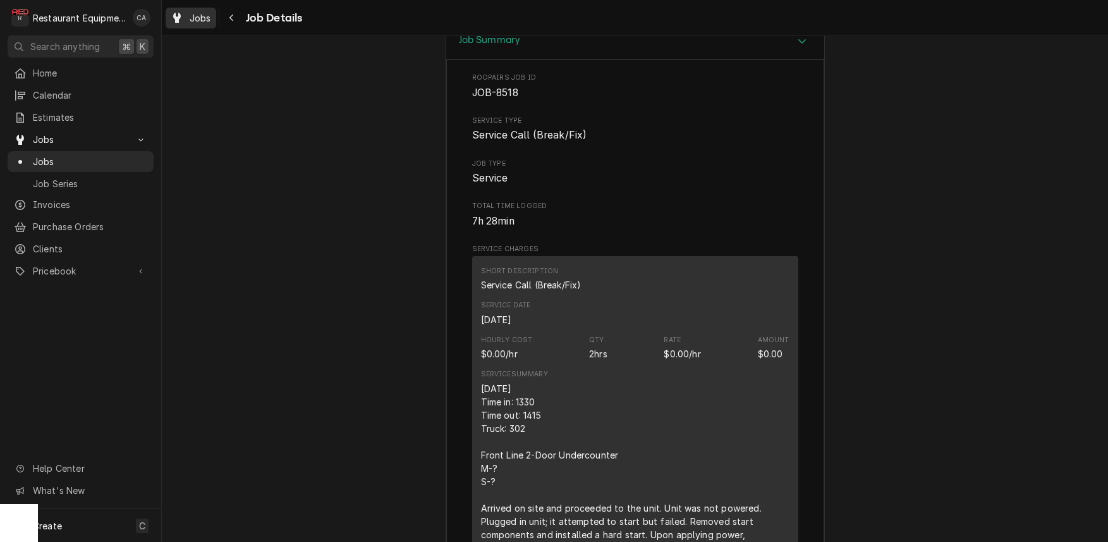
click at [200, 21] on span "Jobs" at bounding box center [200, 17] width 21 height 13
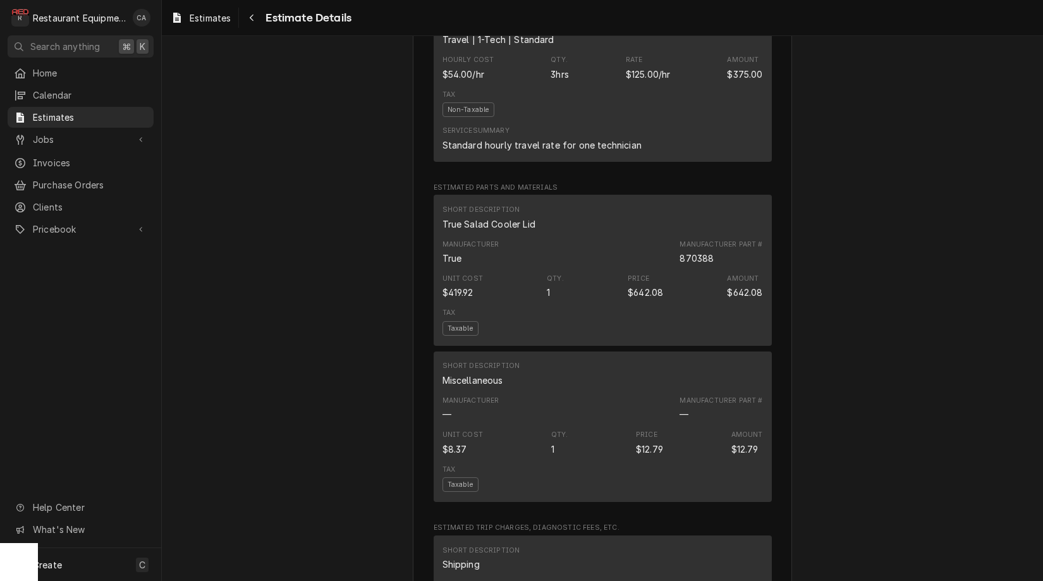
scroll to position [1292, 0]
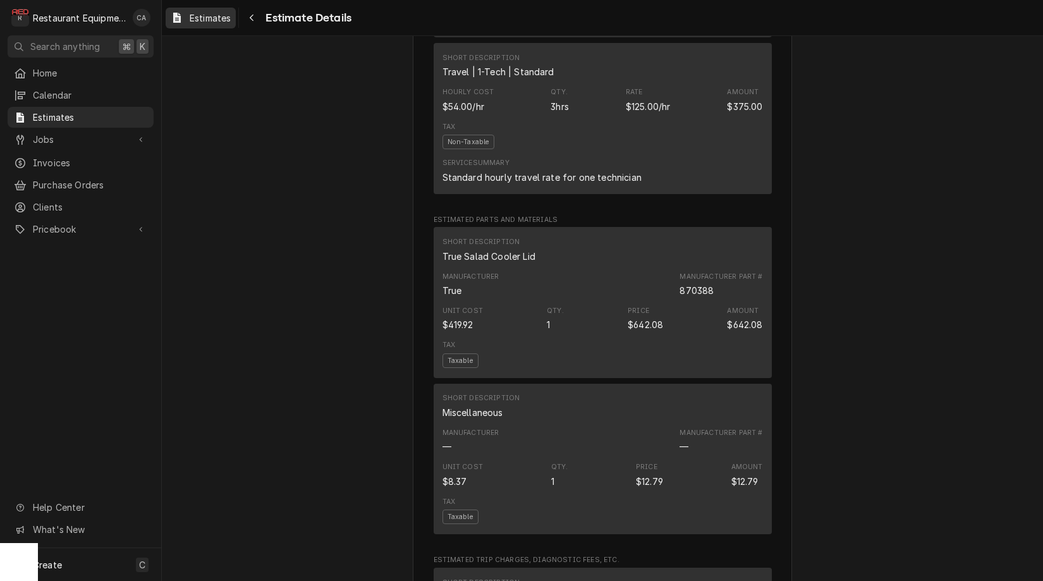
click at [226, 20] on span "Estimates" at bounding box center [210, 17] width 41 height 13
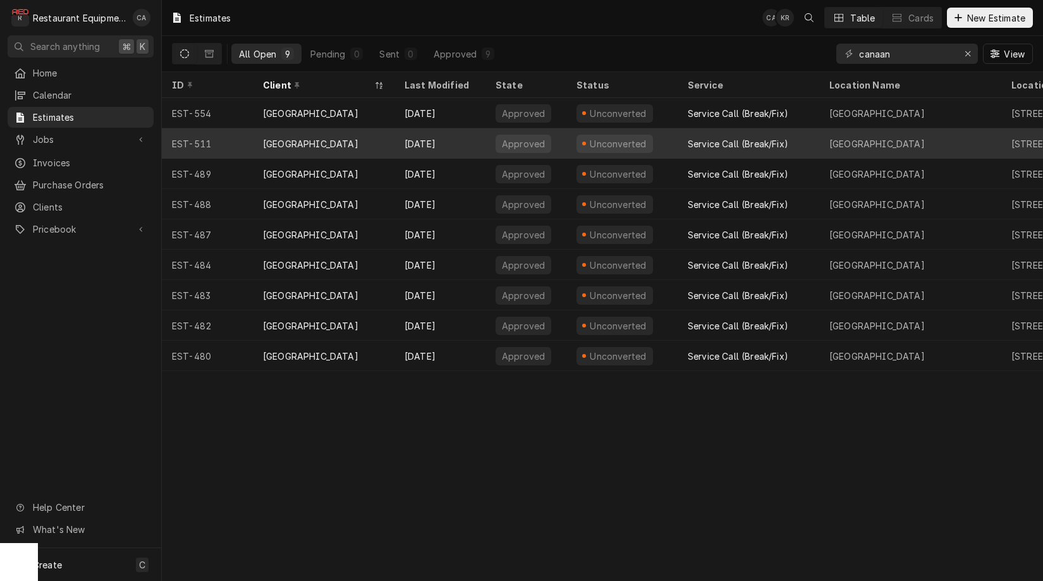
click at [791, 143] on div "Service Call (Break/Fix)" at bounding box center [749, 143] width 142 height 30
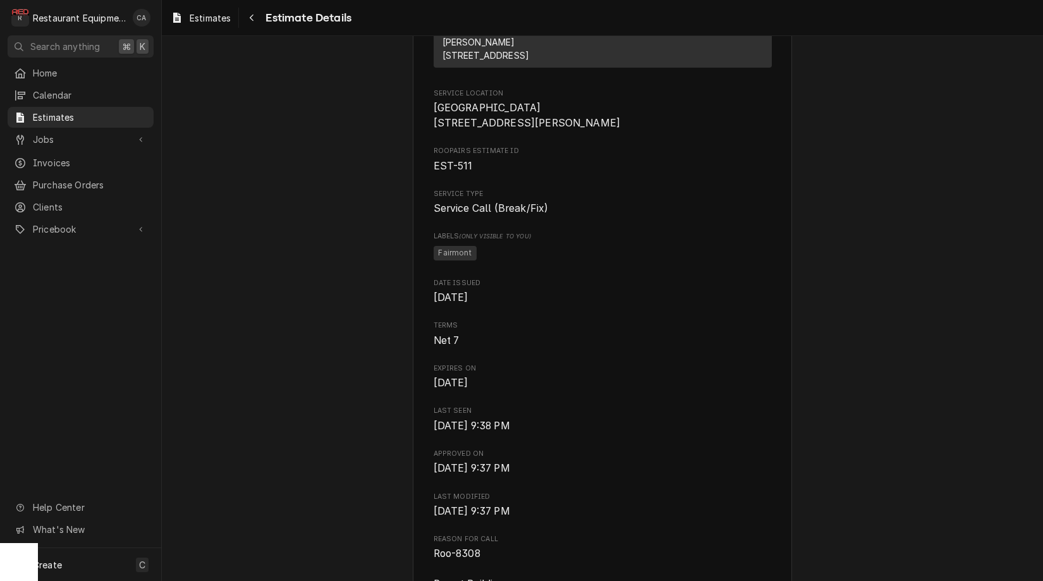
scroll to position [231, 0]
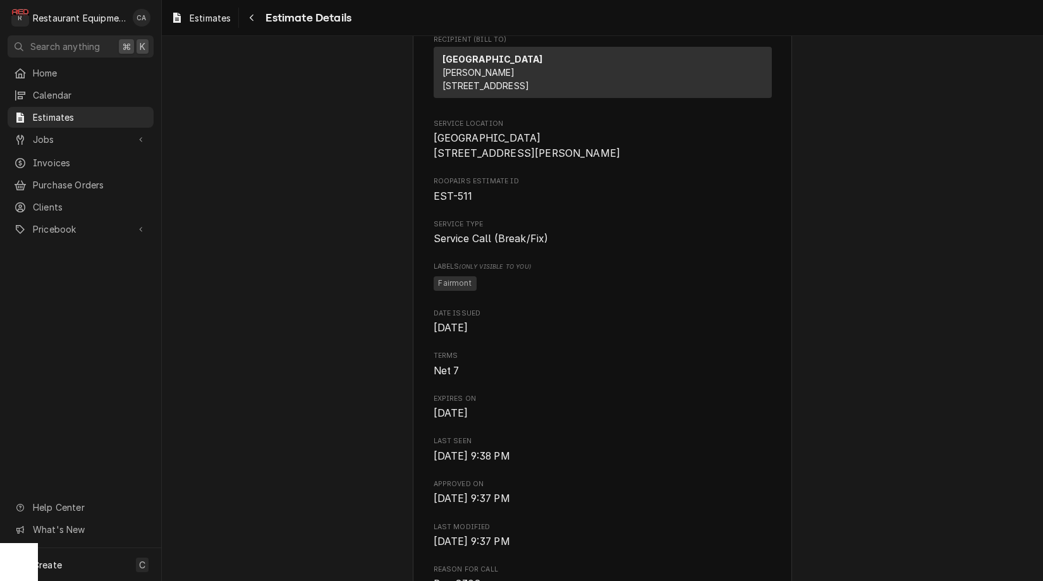
drag, startPoint x: 313, startPoint y: 241, endPoint x: 296, endPoint y: 209, distance: 35.9
click at [214, 18] on span "Estimates" at bounding box center [210, 17] width 41 height 13
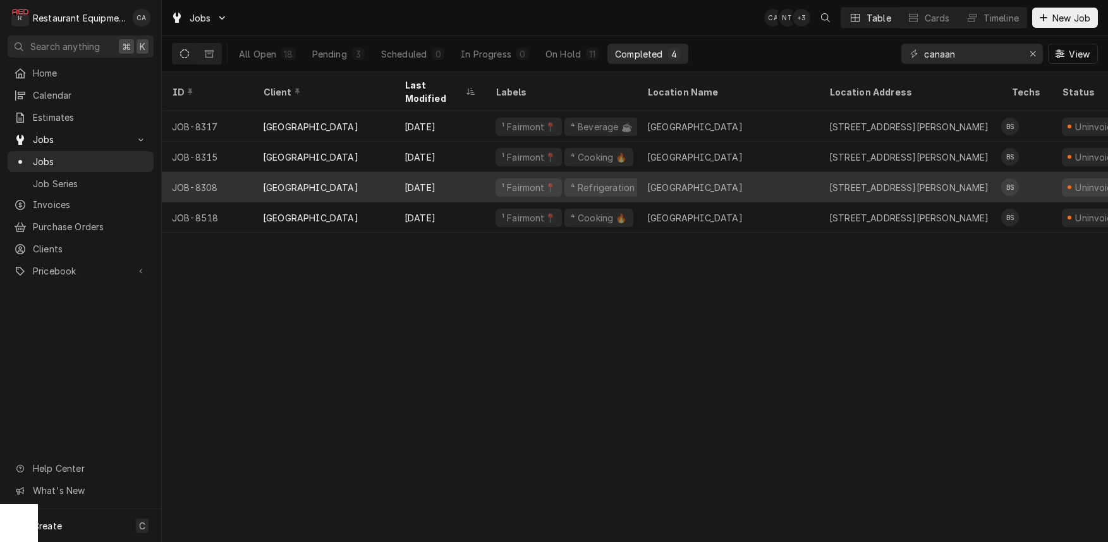
click at [694, 181] on div "[GEOGRAPHIC_DATA]" at bounding box center [694, 187] width 95 height 13
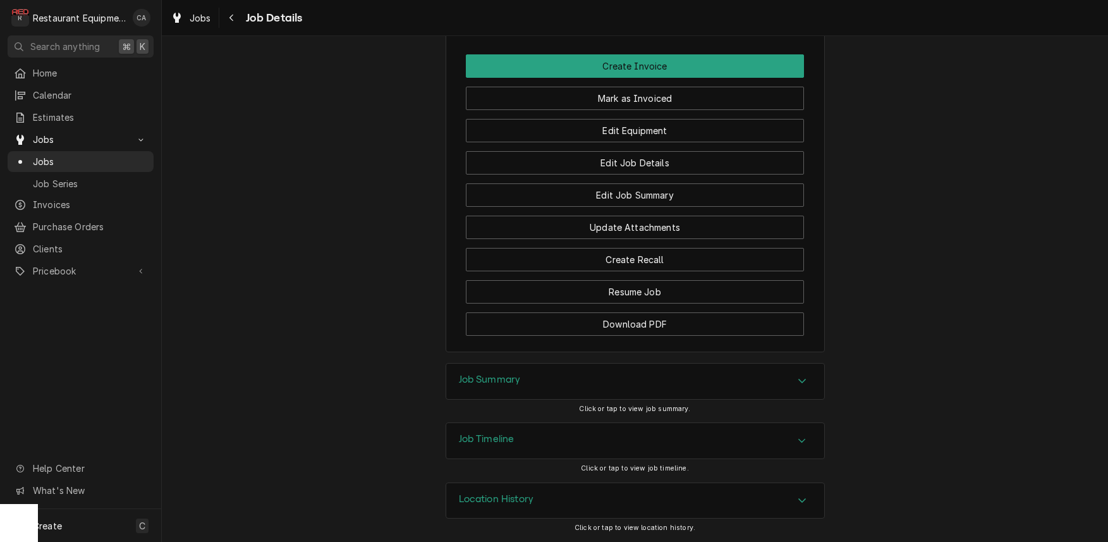
scroll to position [1187, 0]
drag, startPoint x: 494, startPoint y: 375, endPoint x: 419, endPoint y: 368, distance: 75.6
click at [491, 376] on div "Job Summary" at bounding box center [635, 381] width 378 height 35
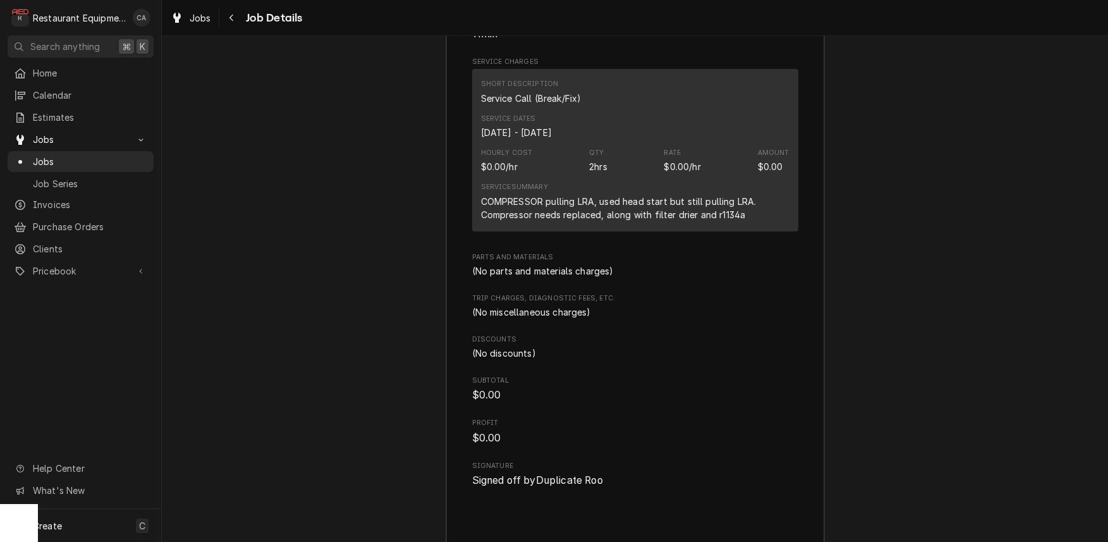
scroll to position [1693, 0]
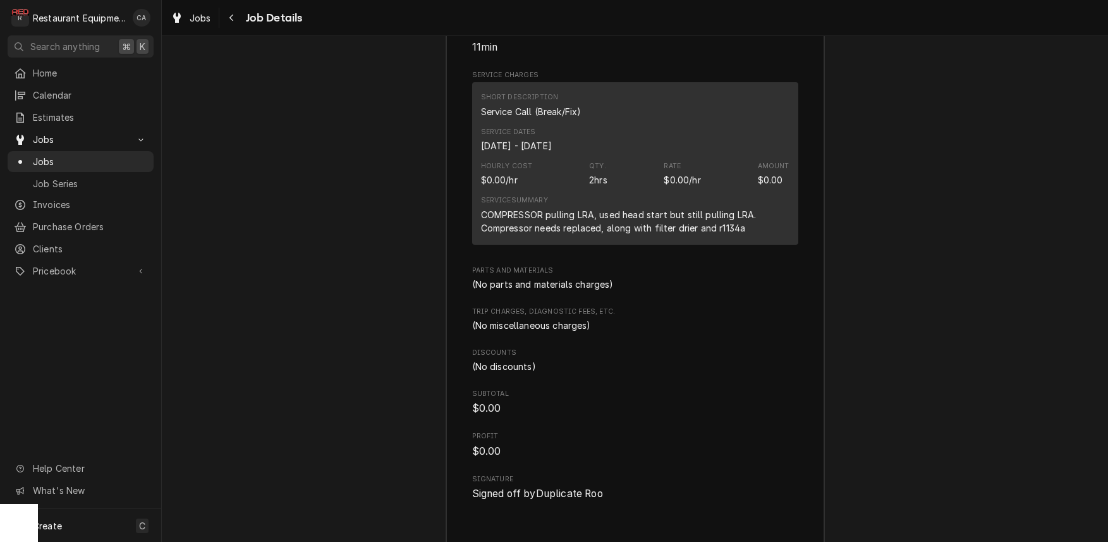
click at [201, 28] on div "Jobs Job Details" at bounding box center [635, 17] width 946 height 35
click at [200, 20] on span "Jobs" at bounding box center [200, 17] width 21 height 13
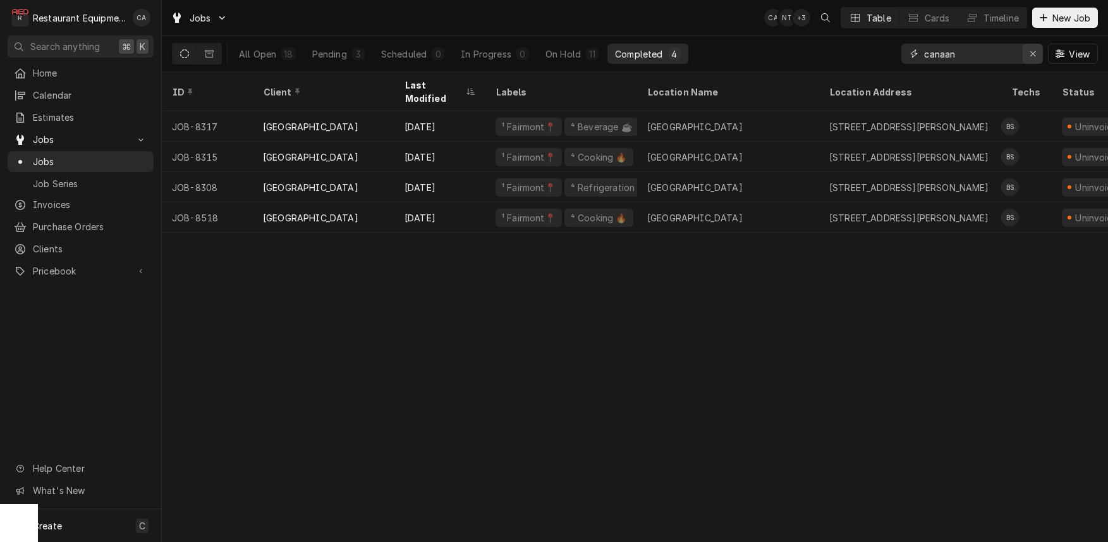
click at [1032, 54] on icon "Erase input" at bounding box center [1032, 53] width 5 height 5
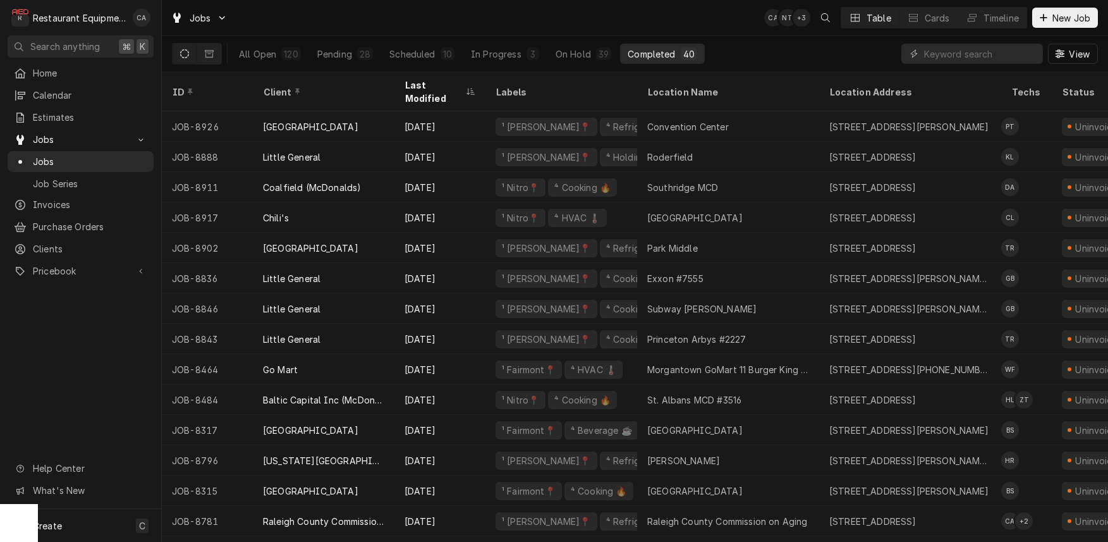
click at [650, 54] on div "Completed" at bounding box center [651, 53] width 47 height 13
click at [359, 93] on div "Client" at bounding box center [323, 92] width 137 height 34
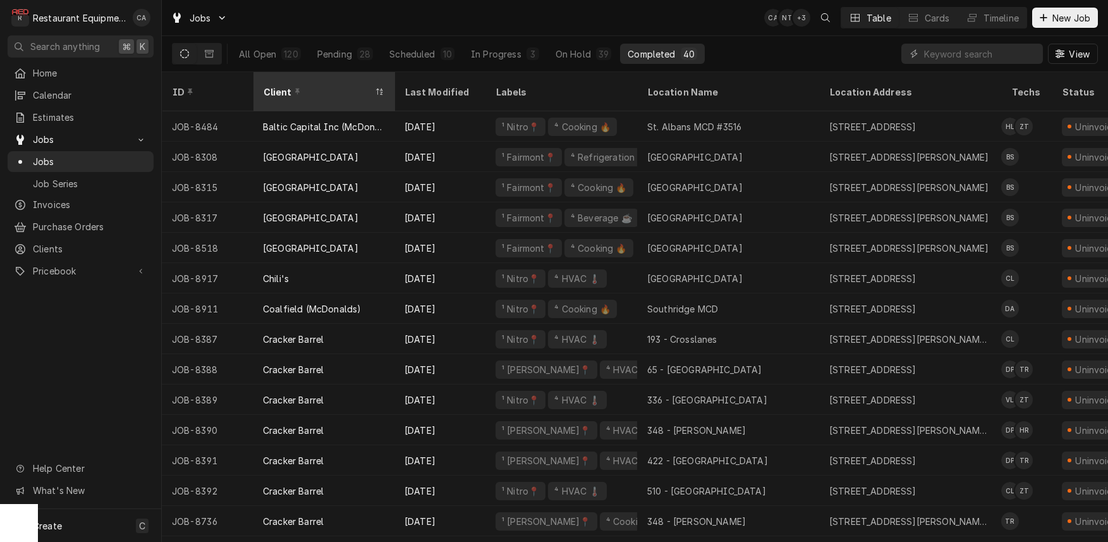
click at [352, 89] on div "Client" at bounding box center [323, 92] width 137 height 34
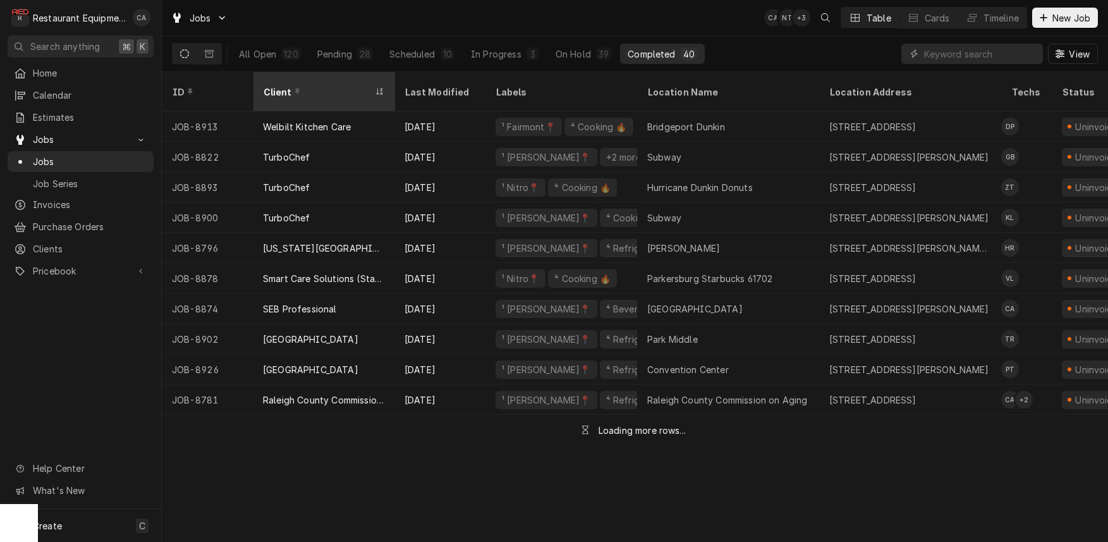
click at [351, 89] on div "Client" at bounding box center [317, 91] width 109 height 13
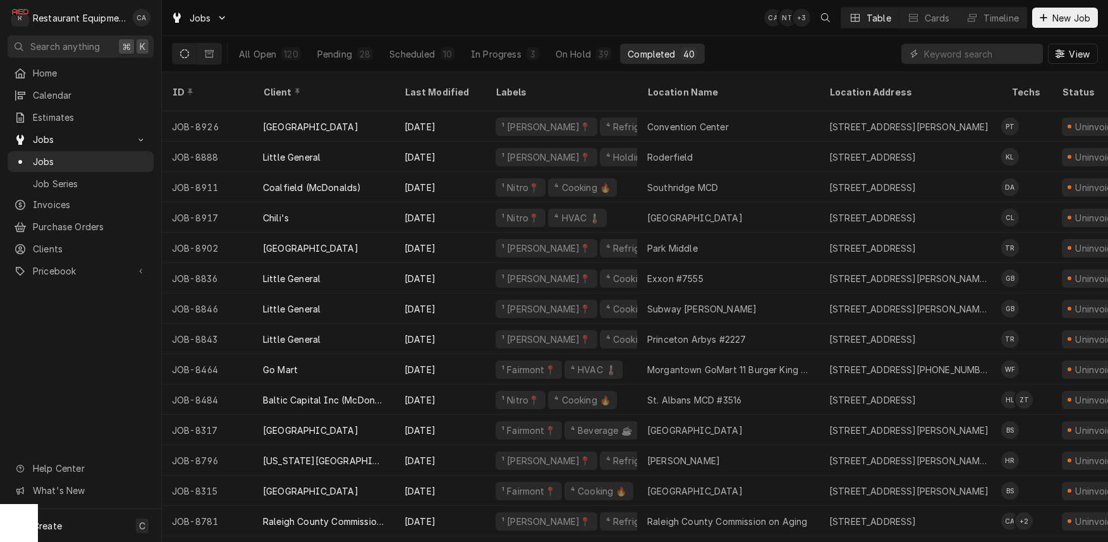
click at [351, 89] on div "Client" at bounding box center [323, 92] width 137 height 34
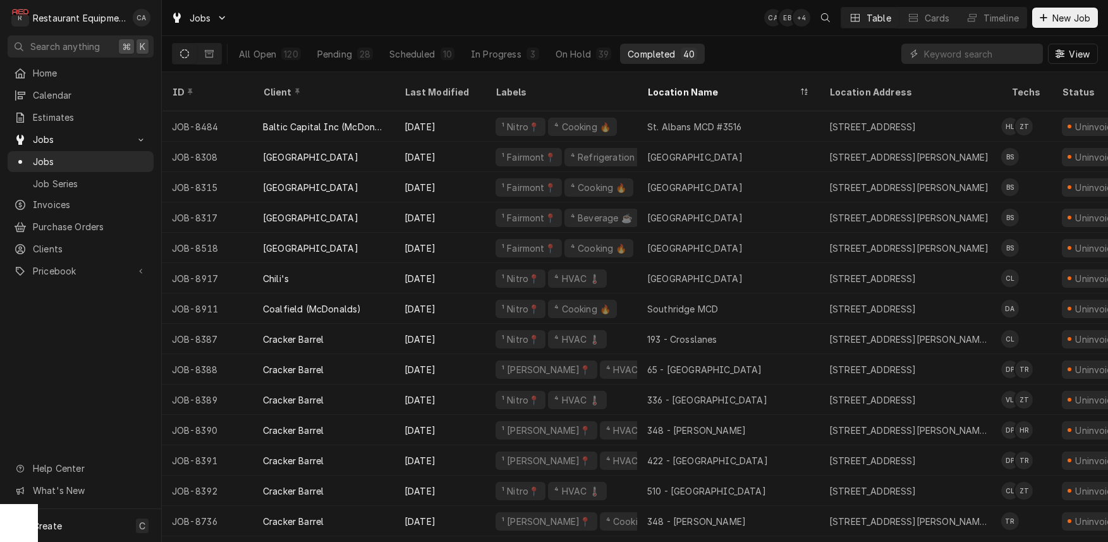
click at [584, 23] on div "Jobs CA EB + 4 Table Cards Timeline New Job" at bounding box center [635, 17] width 946 height 35
click at [582, 20] on div "Jobs CA EB + 4 Table Cards Timeline New Job" at bounding box center [635, 17] width 946 height 35
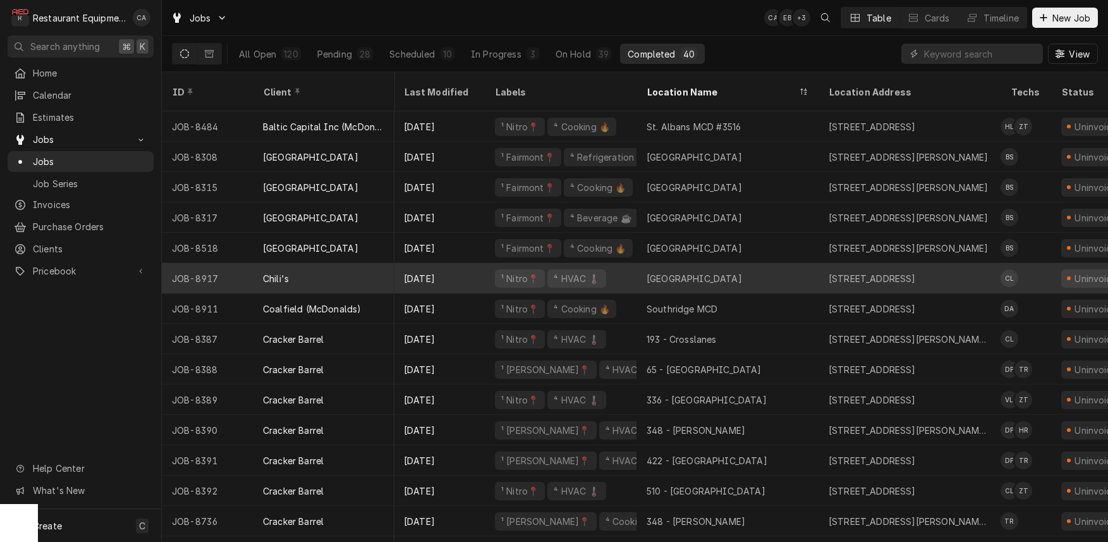
scroll to position [0, 1]
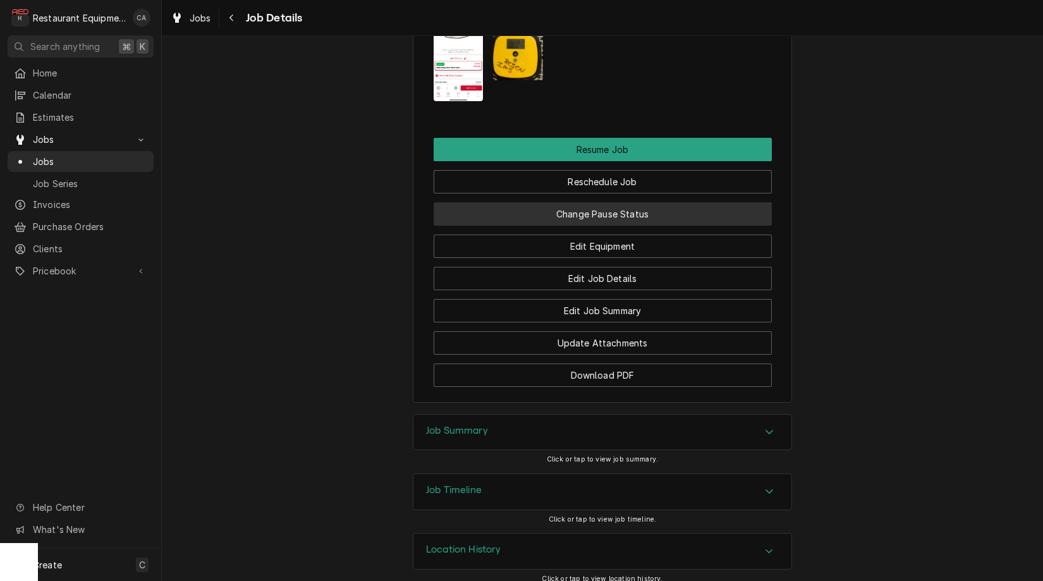
scroll to position [1610, 0]
click at [567, 204] on button "Change Pause Status" at bounding box center [603, 214] width 338 height 23
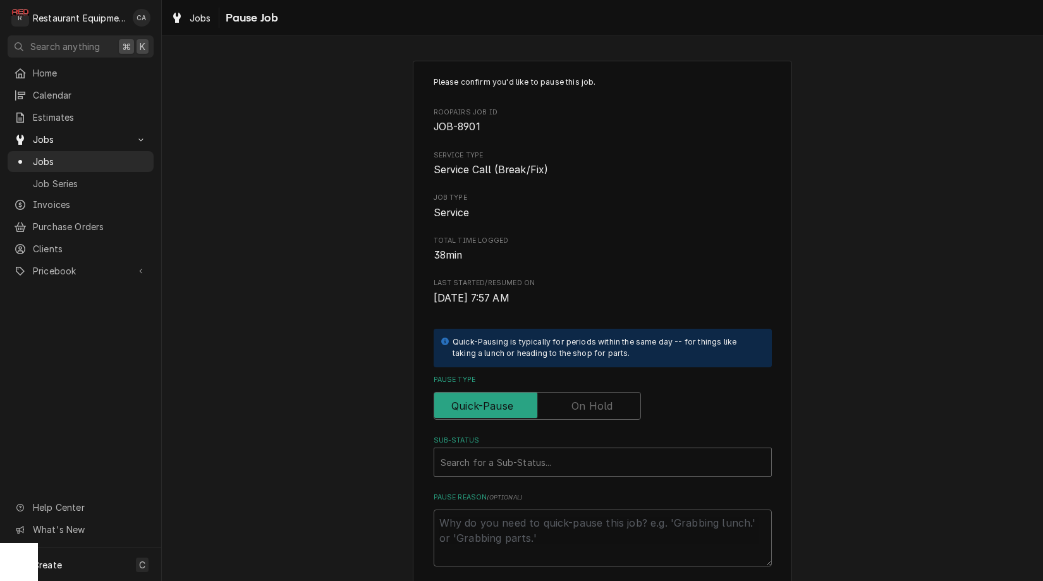
drag, startPoint x: 575, startPoint y: 401, endPoint x: 571, endPoint y: 437, distance: 36.2
click at [576, 401] on label "Pause Type" at bounding box center [537, 406] width 207 height 28
click at [576, 401] on input "Pause Type" at bounding box center [537, 406] width 196 height 28
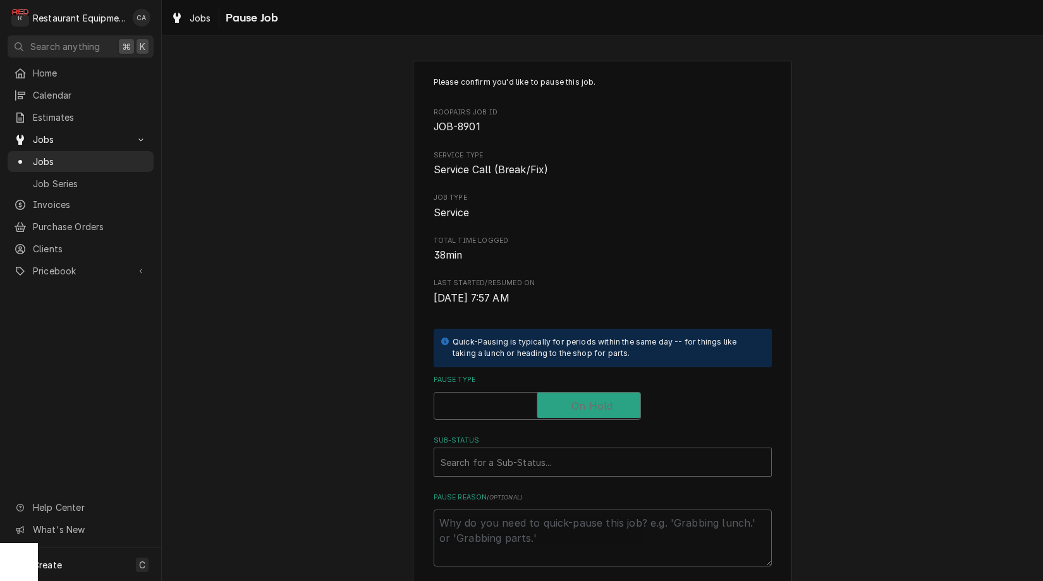
checkbox input "true"
type textarea "x"
click at [532, 460] on div "Search for a Sub-Status..." at bounding box center [603, 462] width 324 height 13
type input "parts rec"
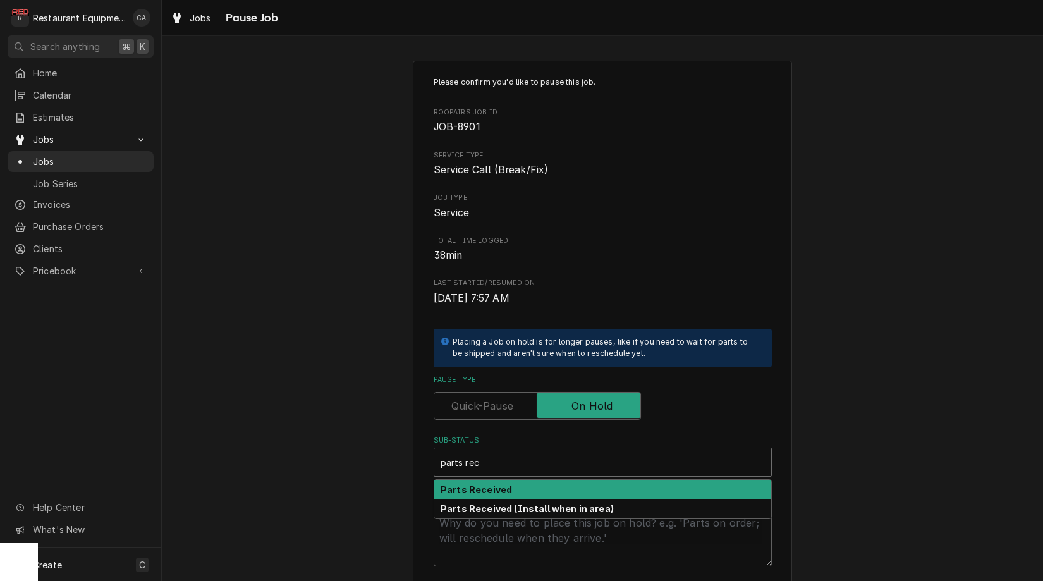
click at [513, 485] on div "Parts Received" at bounding box center [602, 490] width 337 height 20
type textarea "x"
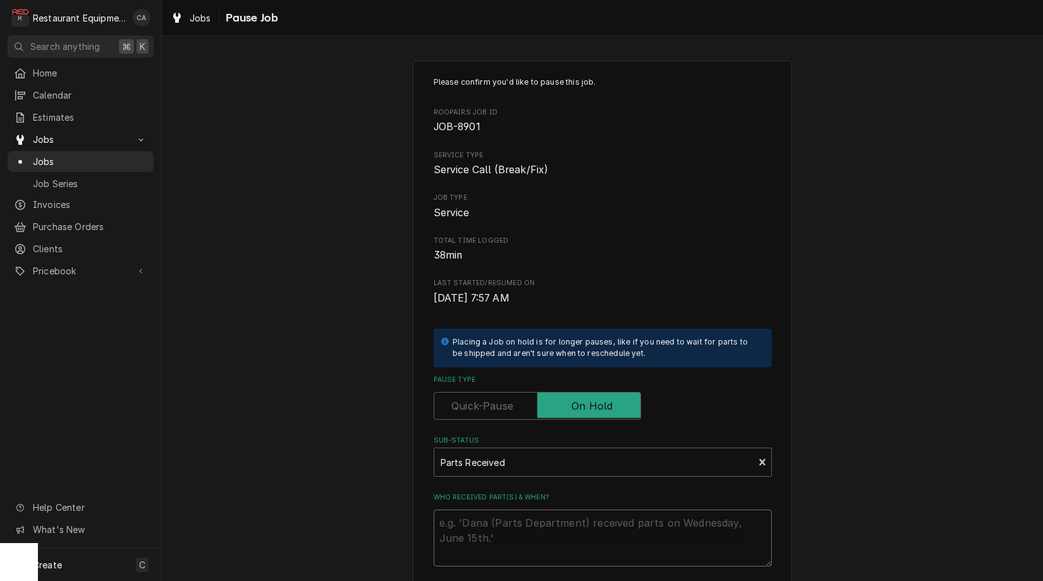
click at [503, 522] on textarea "Who received part(s) & when?" at bounding box center [603, 538] width 338 height 57
type textarea "x"
type textarea "9"
type textarea "x"
type textarea "9/"
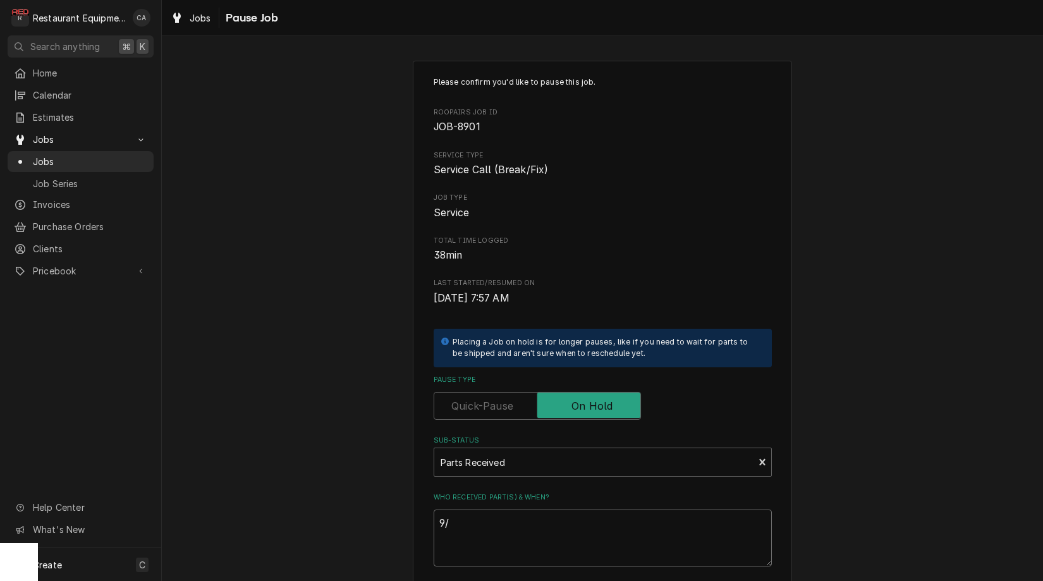
type textarea "x"
type textarea "9/1"
type textarea "x"
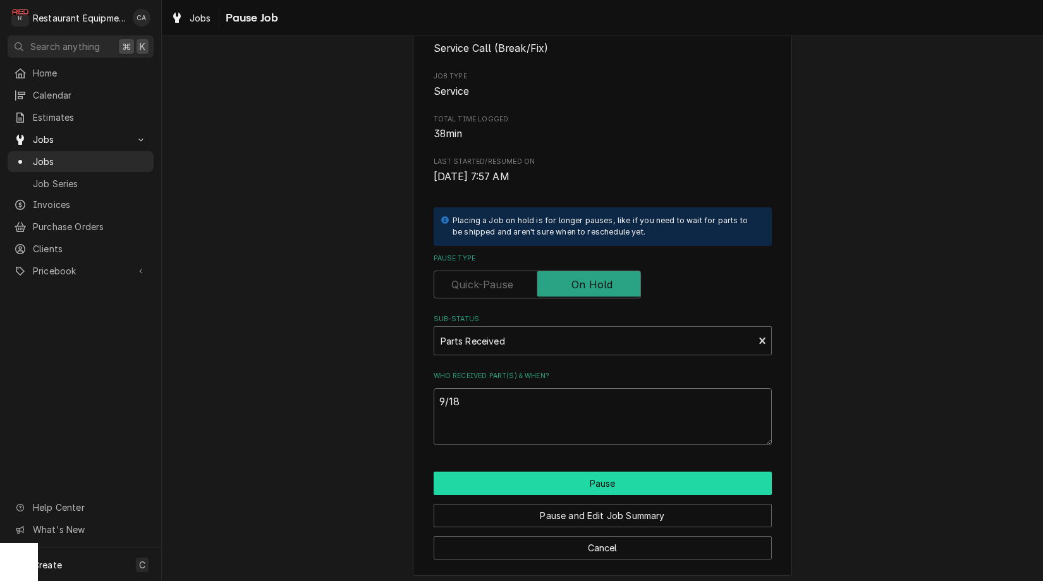
scroll to position [121, 0]
type textarea "9/18"
click at [513, 475] on button "Pause" at bounding box center [603, 483] width 338 height 23
type textarea "x"
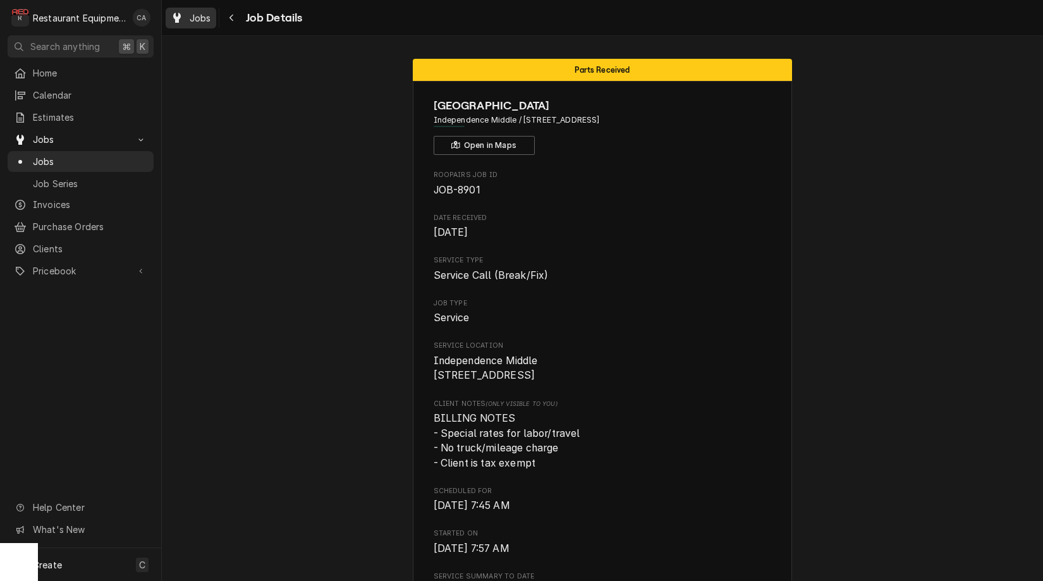
click at [200, 14] on span "Jobs" at bounding box center [200, 17] width 21 height 13
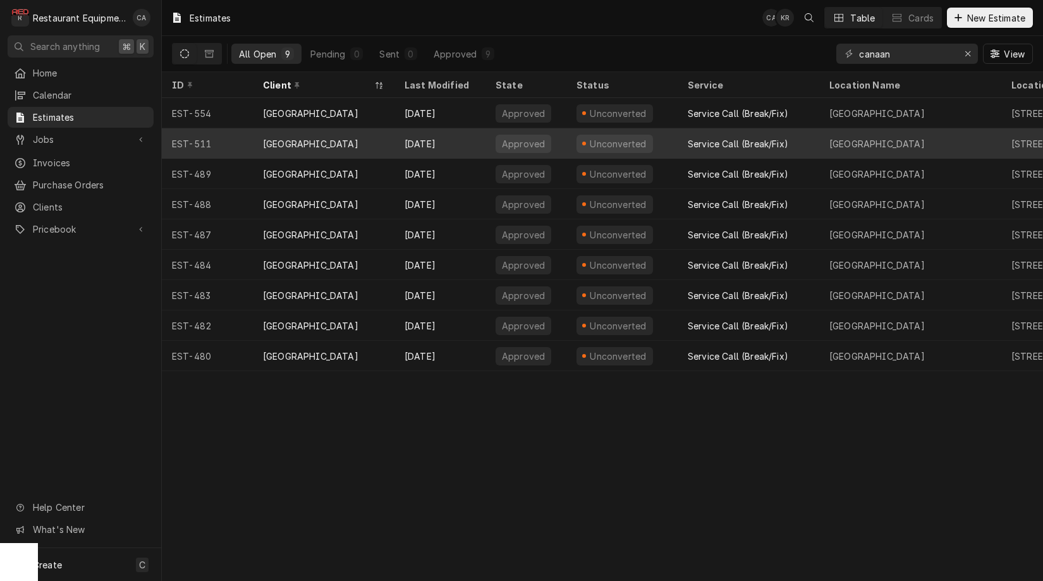
click at [305, 140] on div "[GEOGRAPHIC_DATA]" at bounding box center [310, 143] width 95 height 13
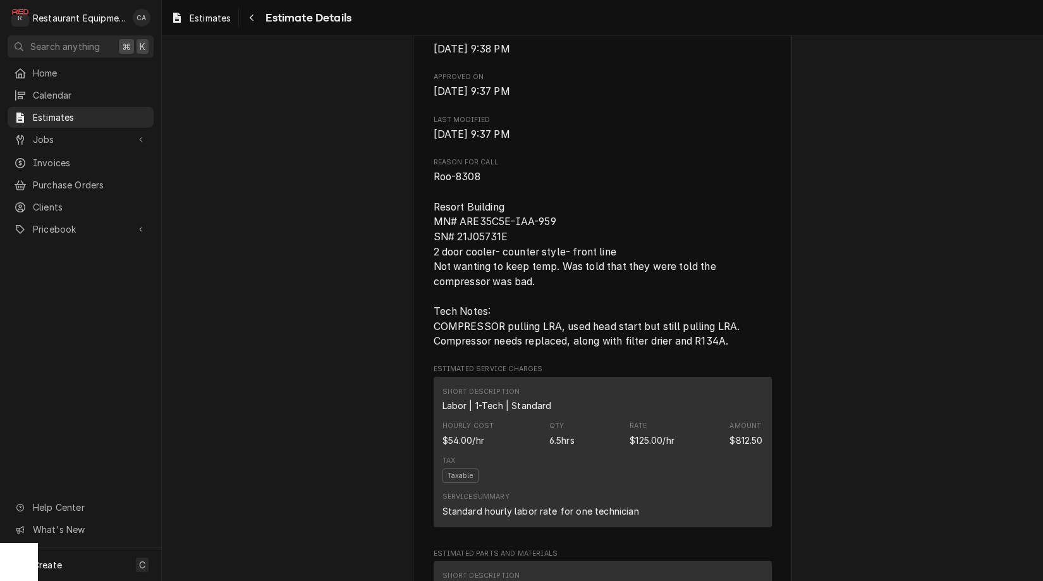
scroll to position [659, 0]
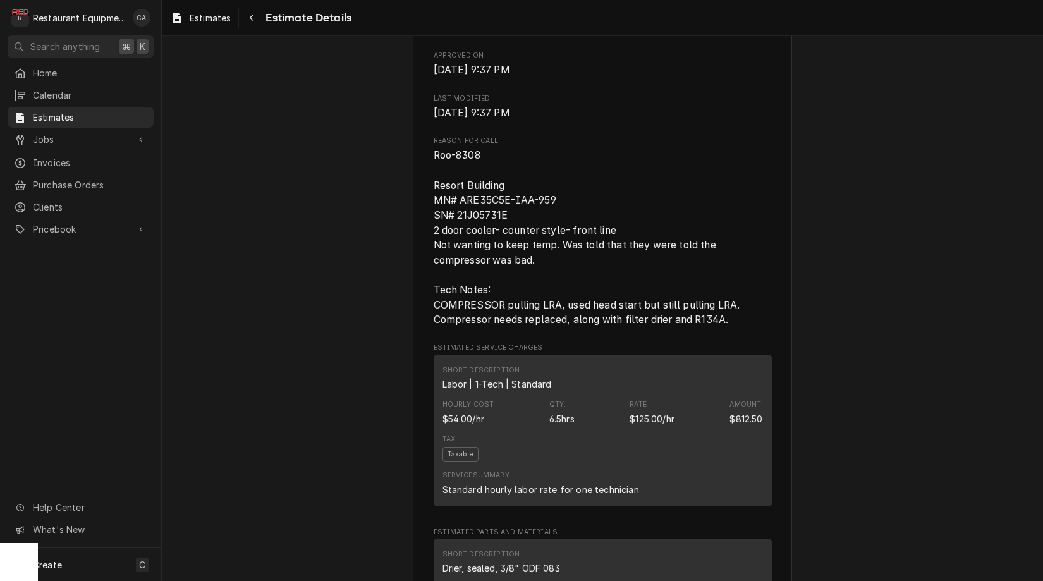
drag, startPoint x: 308, startPoint y: 178, endPoint x: 284, endPoint y: 116, distance: 67.0
click at [225, 21] on span "Estimates" at bounding box center [210, 17] width 41 height 13
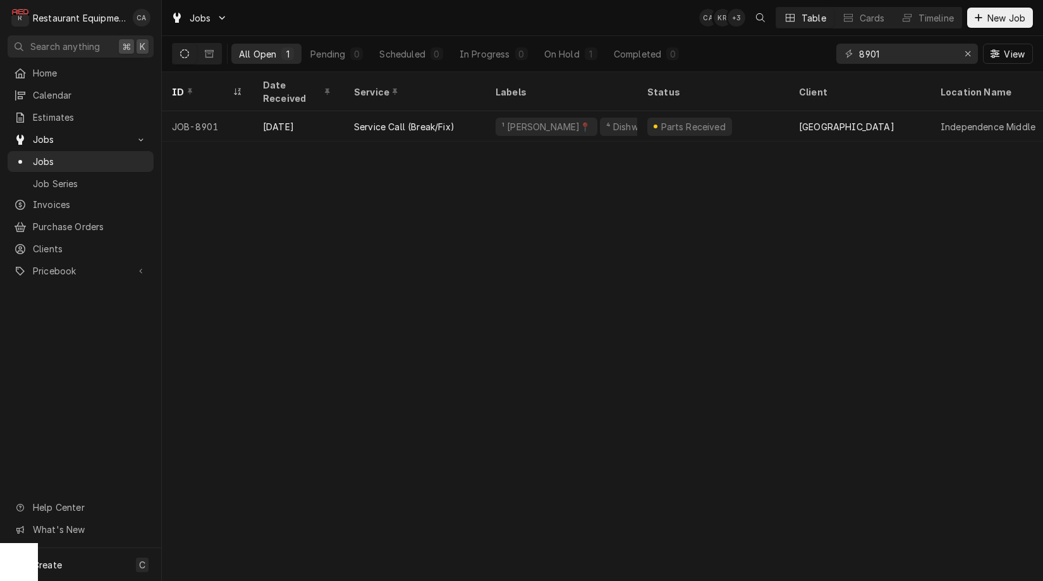
click at [350, 30] on div "Jobs CA KR + 3 Table Cards Timeline New Job" at bounding box center [602, 17] width 881 height 35
click at [251, 56] on div "All Open" at bounding box center [257, 53] width 37 height 13
click at [911, 54] on input "8901" at bounding box center [906, 54] width 95 height 20
click at [651, 55] on div "Completed" at bounding box center [637, 53] width 47 height 13
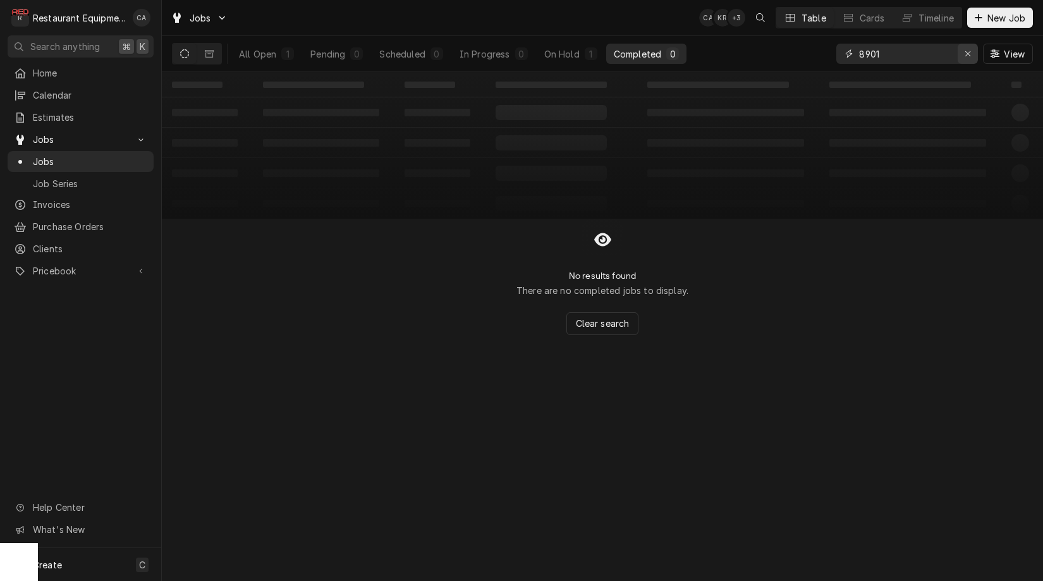
click at [965, 53] on icon "Erase input" at bounding box center [968, 53] width 7 height 9
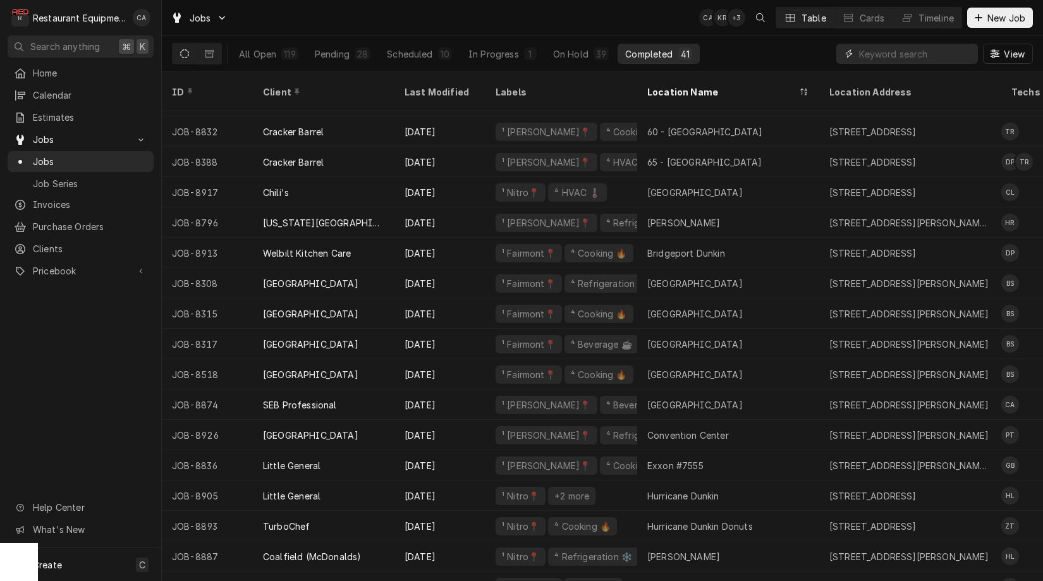
scroll to position [393, 0]
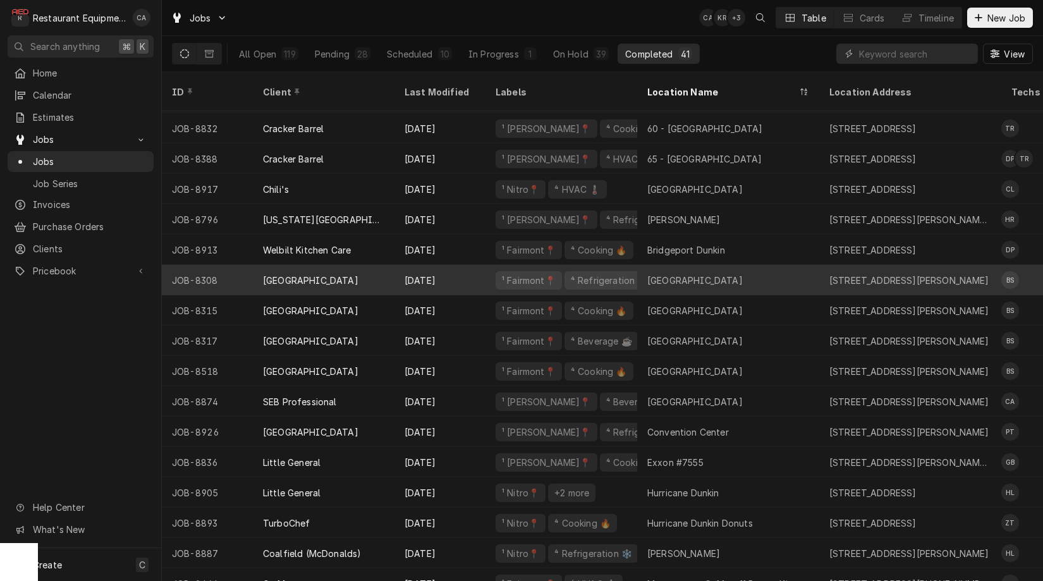
click at [663, 274] on div "Canaan Valley Resort" at bounding box center [694, 280] width 95 height 13
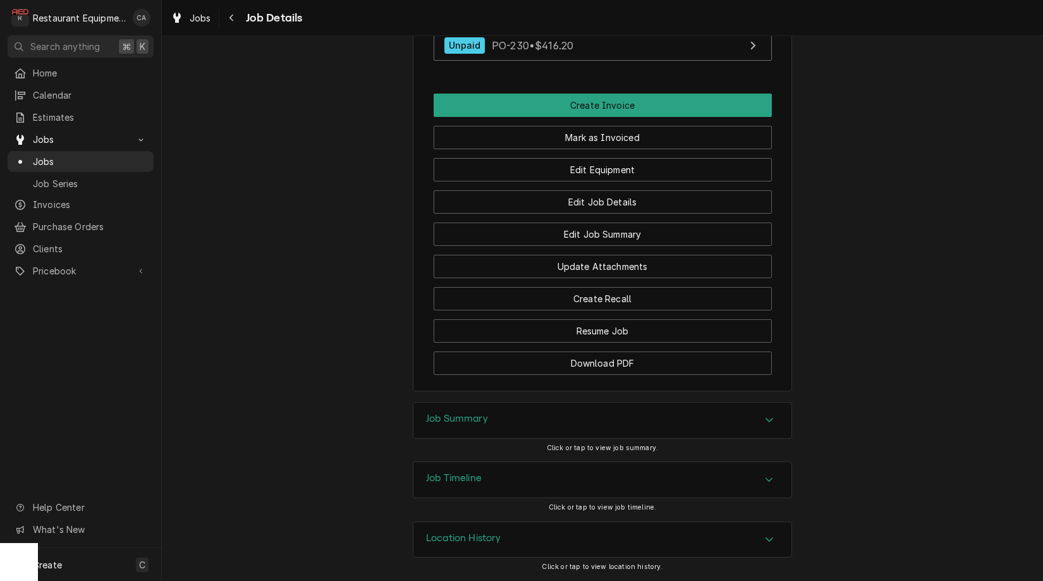
click at [461, 419] on h3 "Job Summary" at bounding box center [457, 419] width 62 height 12
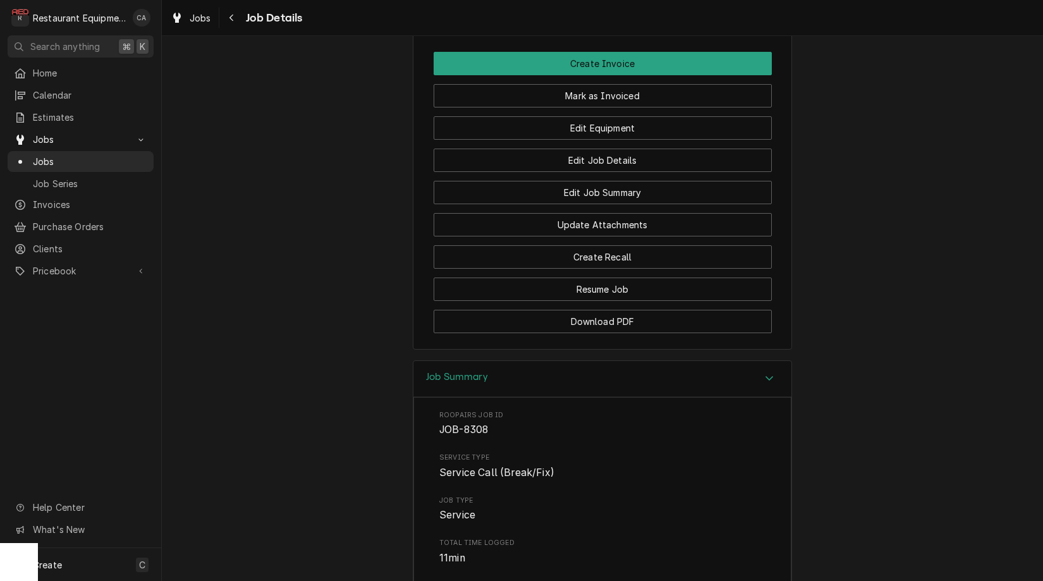
scroll to position [1205, 0]
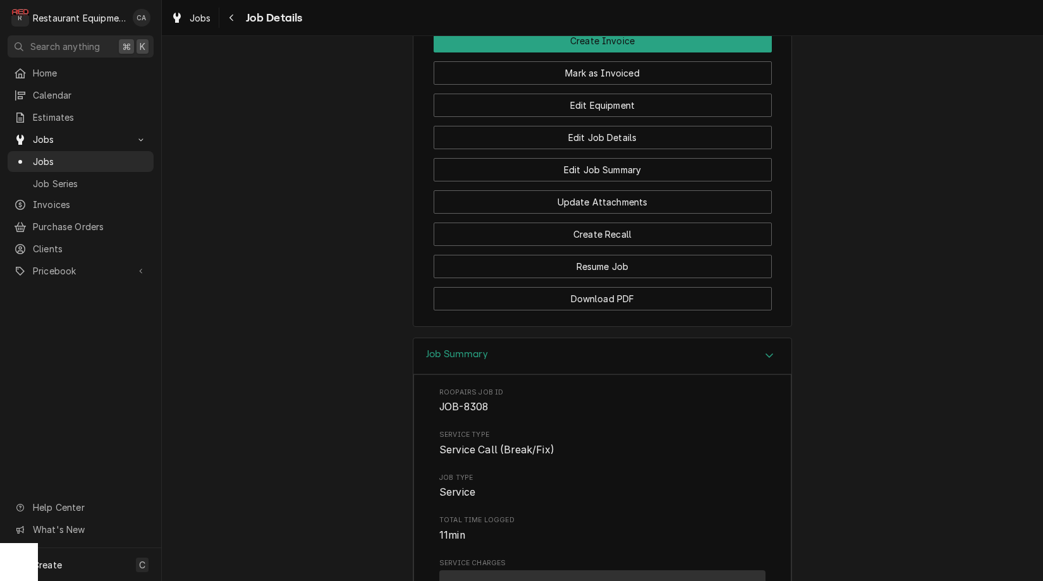
click at [193, 6] on div "Jobs Job Details" at bounding box center [602, 17] width 881 height 35
click at [193, 15] on span "Jobs" at bounding box center [200, 17] width 21 height 13
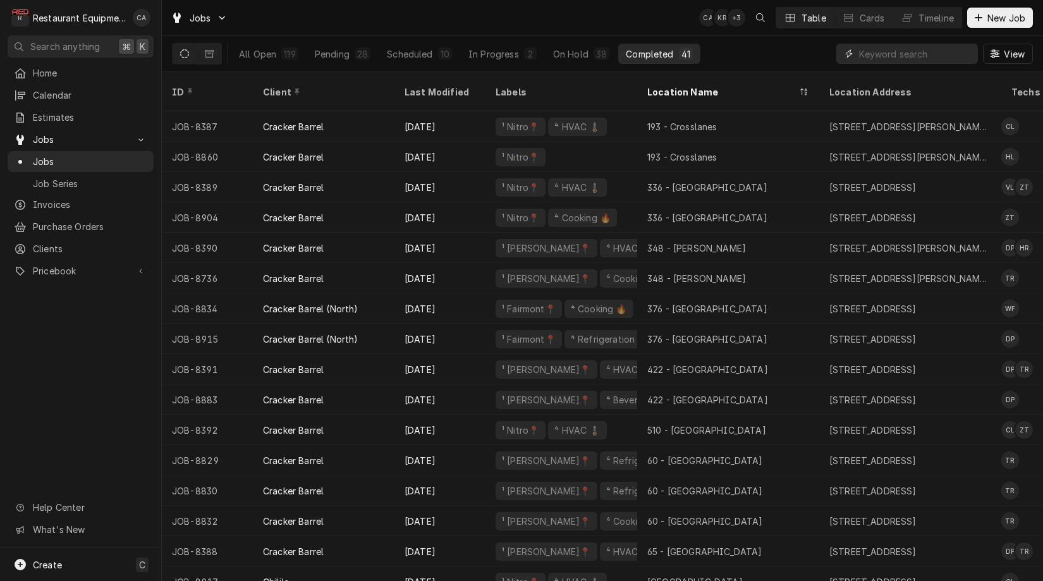
click at [899, 56] on input "Dynamic Content Wrapper" at bounding box center [915, 54] width 113 height 20
type input "8898"
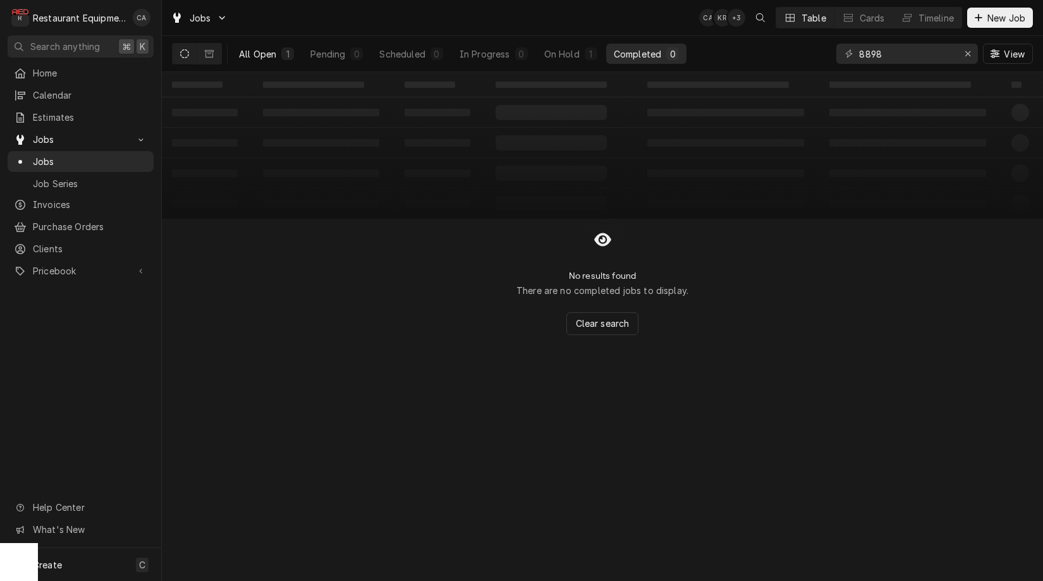
click at [262, 54] on div "All Open" at bounding box center [257, 53] width 37 height 13
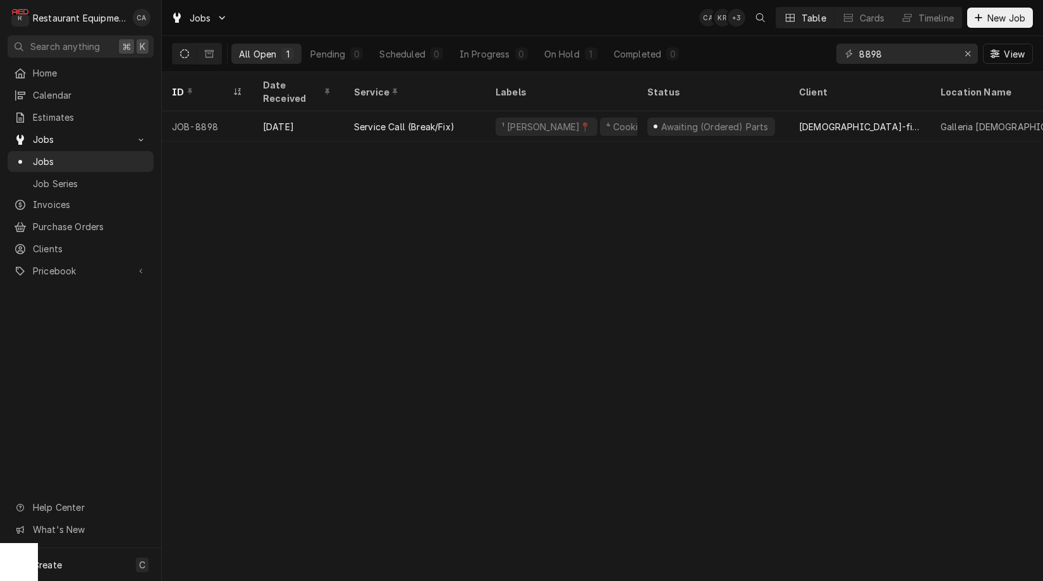
drag, startPoint x: 430, startPoint y: 122, endPoint x: 431, endPoint y: 128, distance: 6.4
click at [430, 122] on div "Service Call (Break/Fix)" at bounding box center [415, 126] width 142 height 30
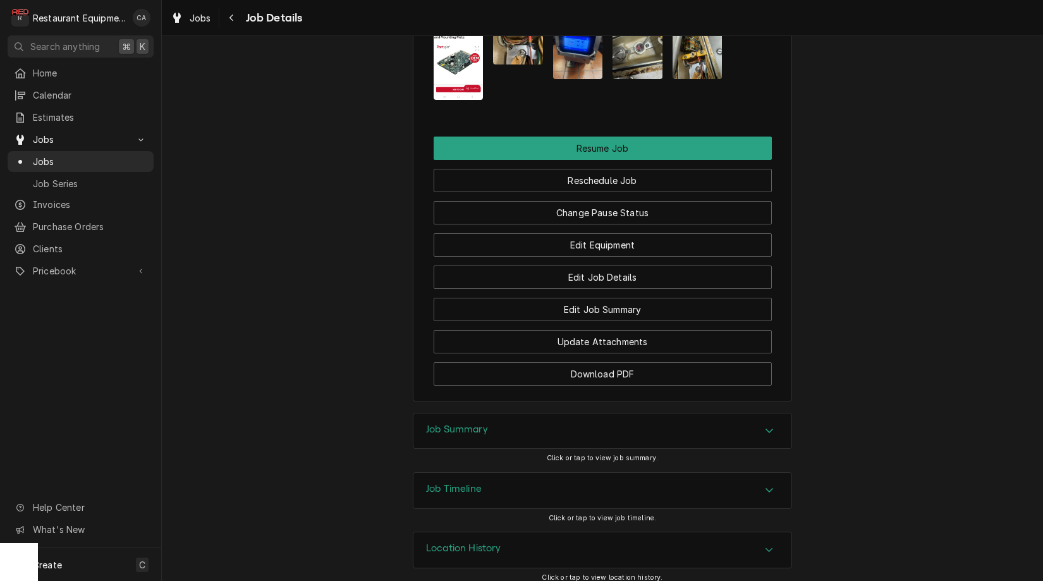
scroll to position [1516, 0]
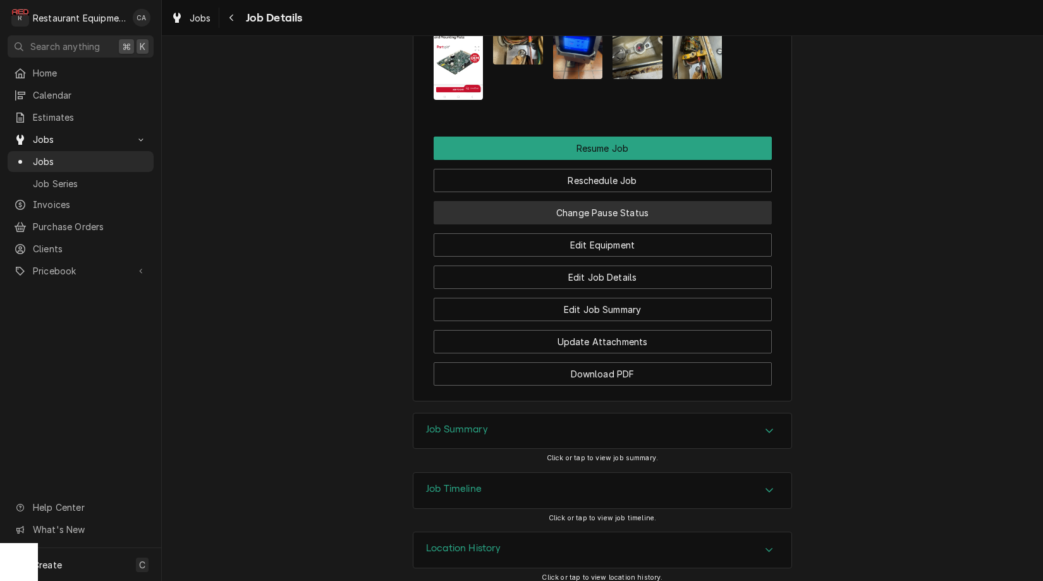
click at [585, 207] on button "Change Pause Status" at bounding box center [603, 212] width 338 height 23
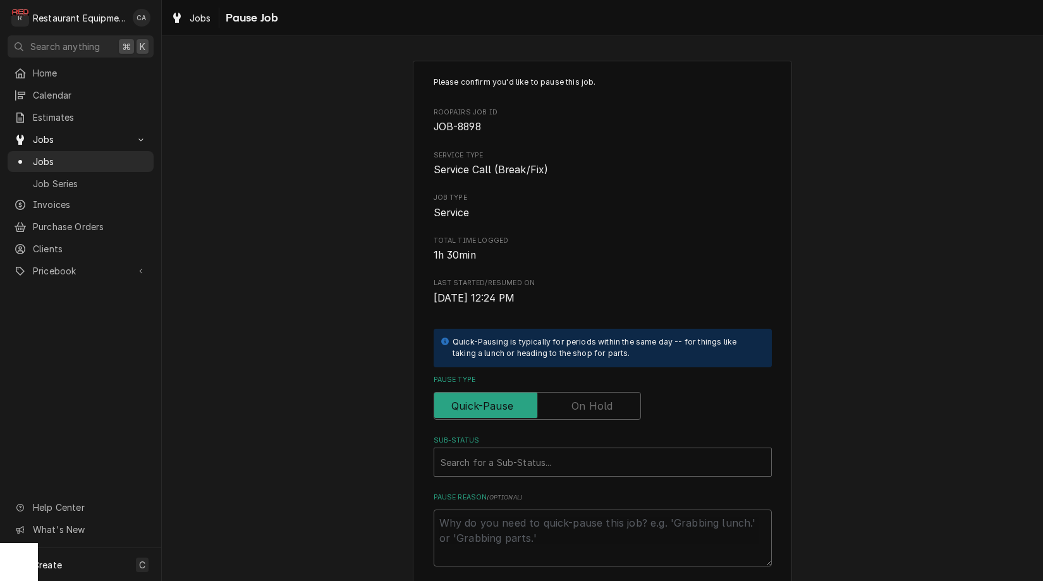
drag, startPoint x: 579, startPoint y: 396, endPoint x: 571, endPoint y: 417, distance: 22.4
click at [579, 398] on label "Pause Type" at bounding box center [537, 406] width 207 height 28
click at [579, 398] on input "Pause Type" at bounding box center [537, 406] width 196 height 28
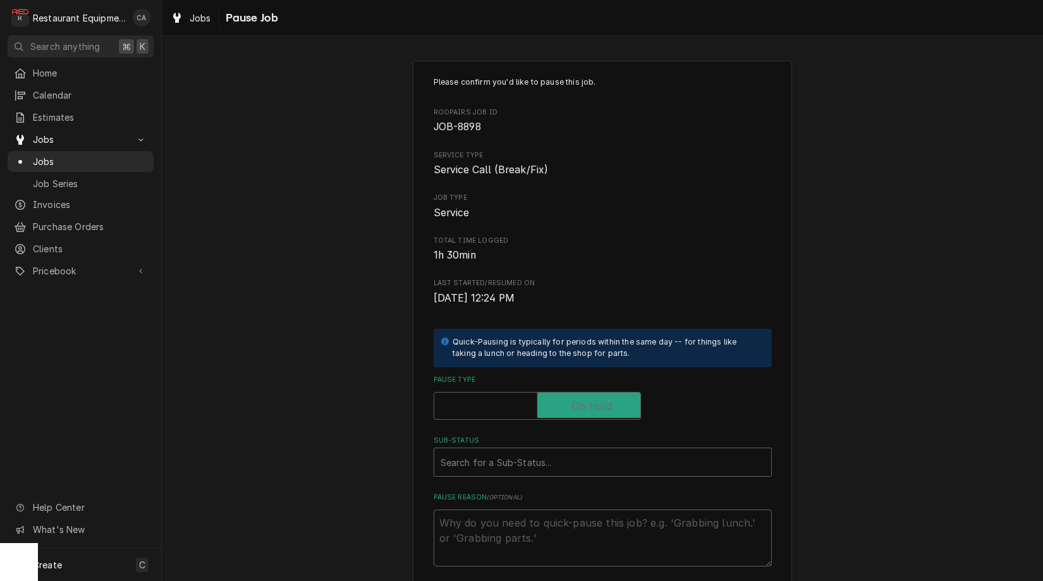
checkbox input "true"
type textarea "x"
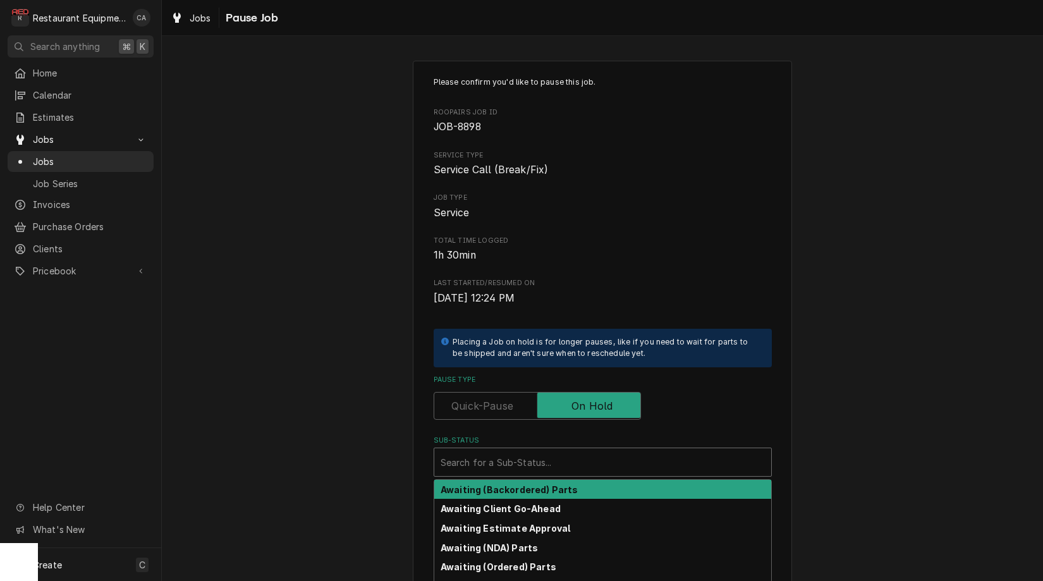
click at [551, 451] on div "Sub-Status" at bounding box center [603, 462] width 324 height 23
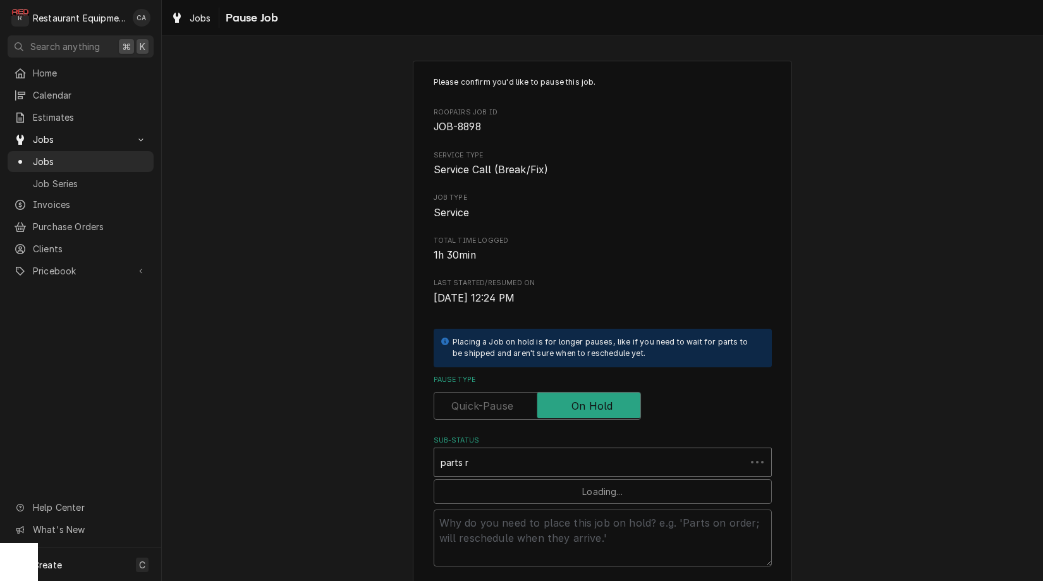
type input "parts re"
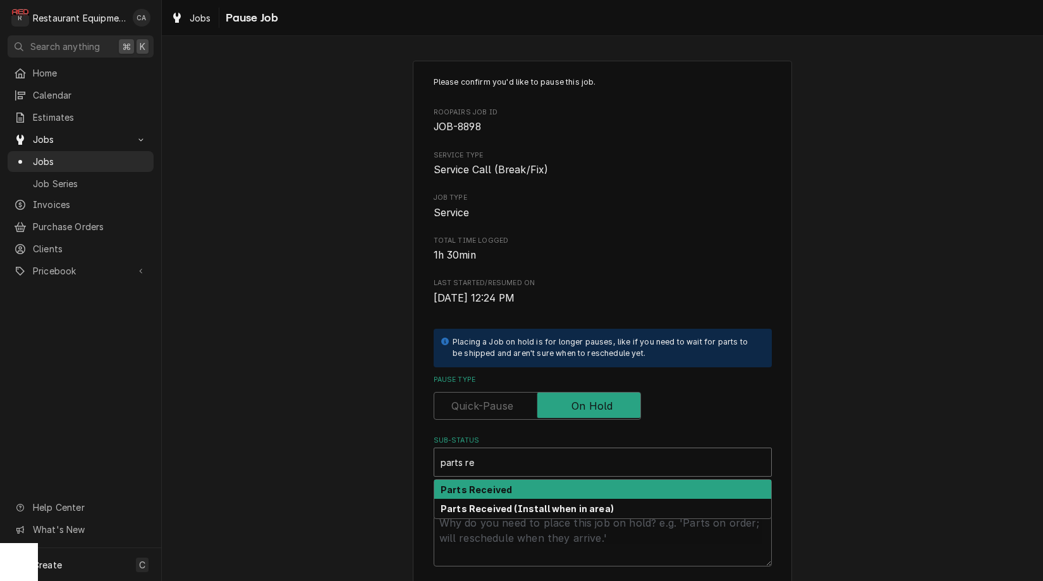
click at [532, 482] on div "Parts Received" at bounding box center [602, 490] width 337 height 20
type textarea "x"
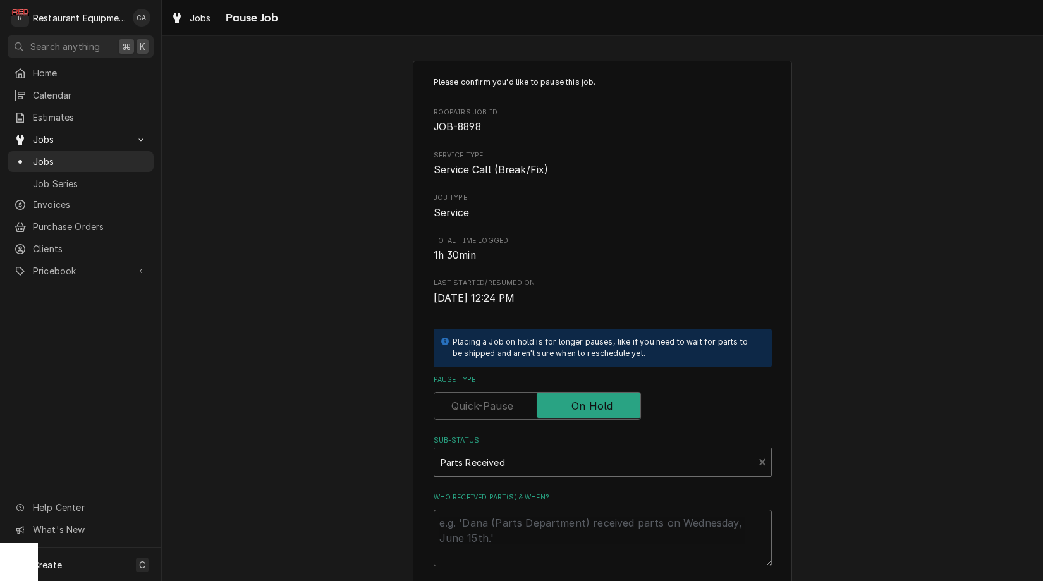
click at [516, 517] on textarea "Who received part(s) & when?" at bounding box center [603, 538] width 338 height 57
type textarea "x"
type textarea "9"
type textarea "x"
type textarea "9/"
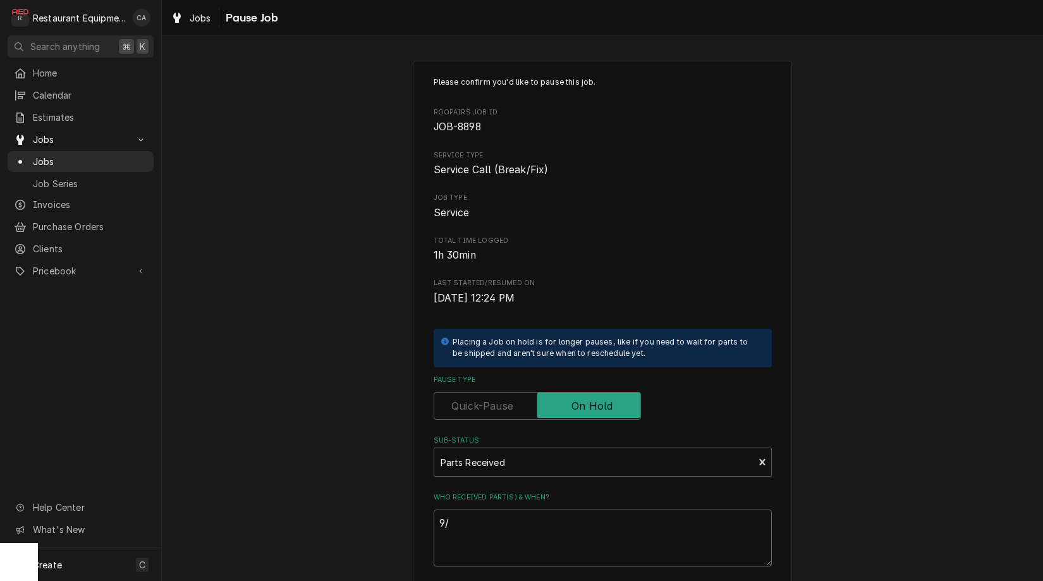
type textarea "x"
type textarea "9/1"
type textarea "x"
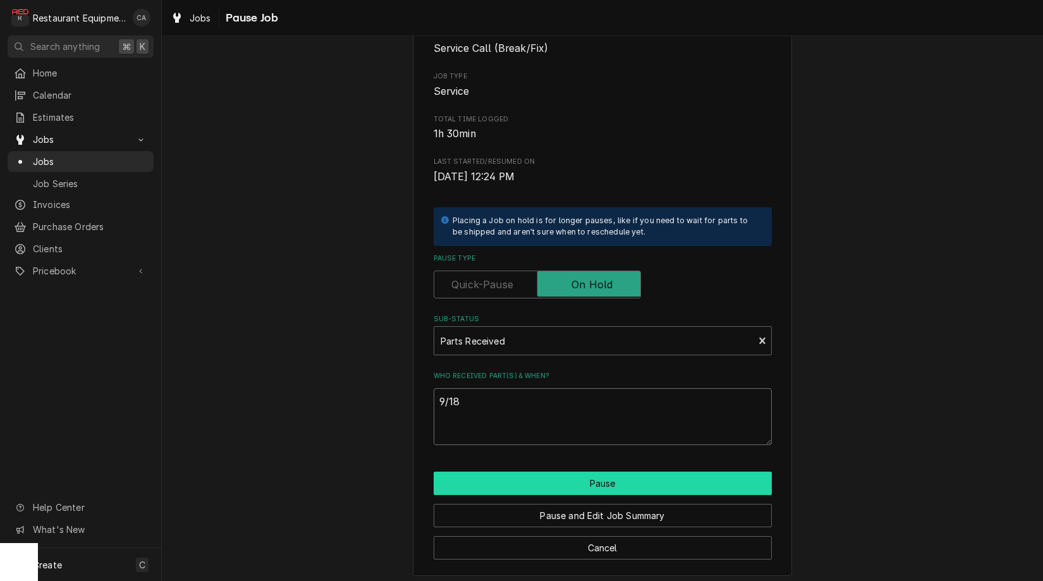
scroll to position [121, 0]
type textarea "9/18"
click at [544, 475] on button "Pause" at bounding box center [603, 483] width 338 height 23
type textarea "x"
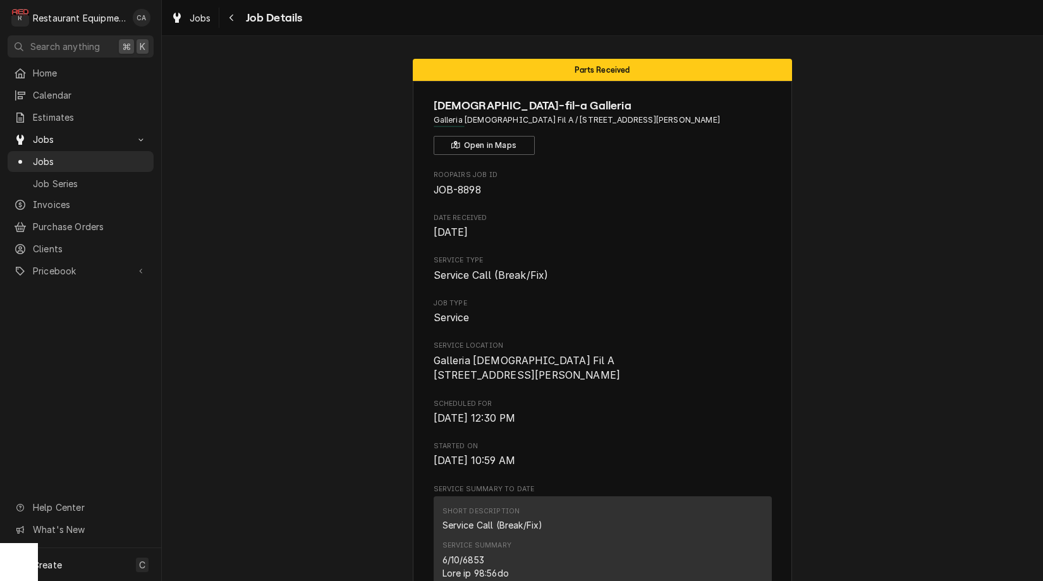
click at [195, 22] on span "Jobs" at bounding box center [200, 17] width 21 height 13
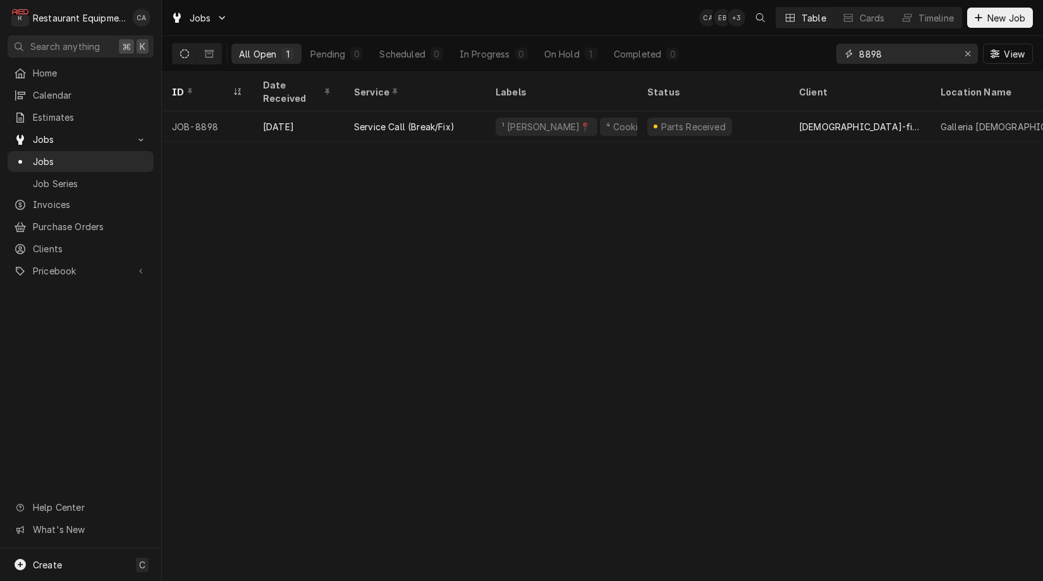
drag, startPoint x: 887, startPoint y: 52, endPoint x: 852, endPoint y: 53, distance: 34.8
click at [852, 53] on div "8898" at bounding box center [907, 54] width 142 height 20
click at [707, 257] on div "ID Date Received Service Labels Status Client Location Name Location Address St…" at bounding box center [602, 326] width 881 height 509
drag, startPoint x: 969, startPoint y: 54, endPoint x: 833, endPoint y: 64, distance: 136.3
click at [969, 54] on icon "Erase input" at bounding box center [968, 53] width 7 height 9
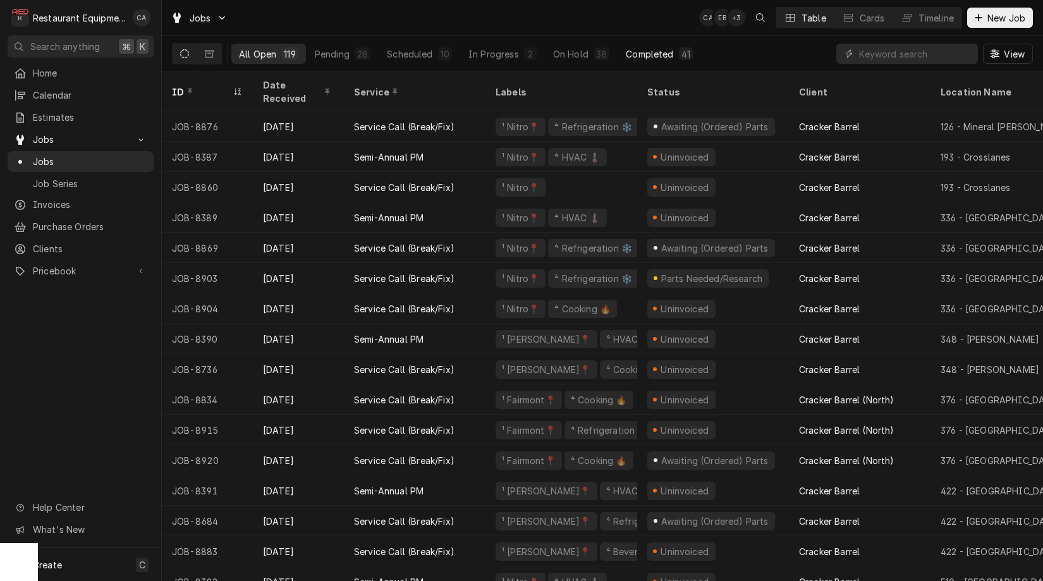
click at [650, 57] on div "Completed" at bounding box center [649, 53] width 47 height 13
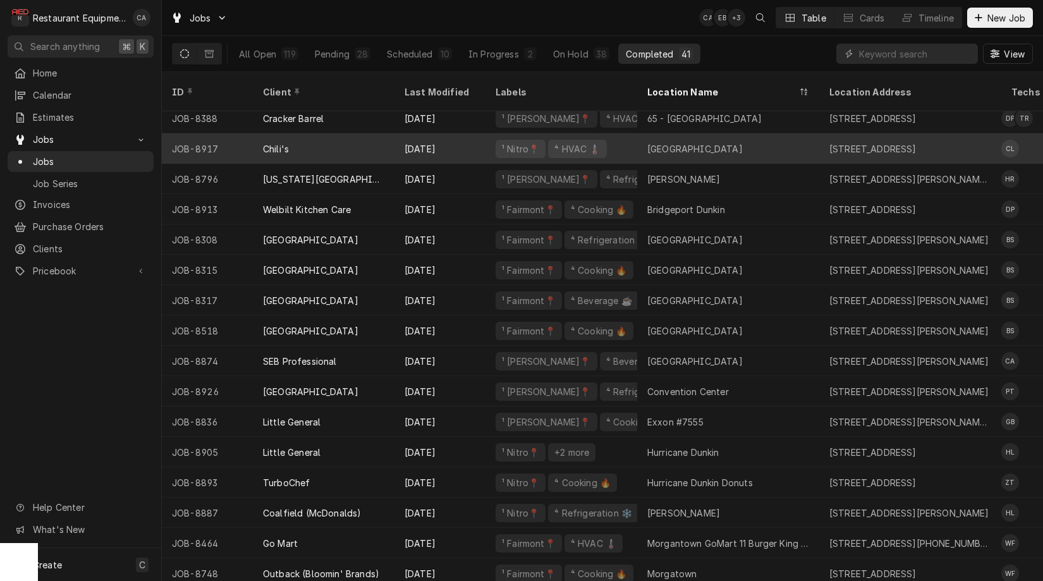
scroll to position [474, 0]
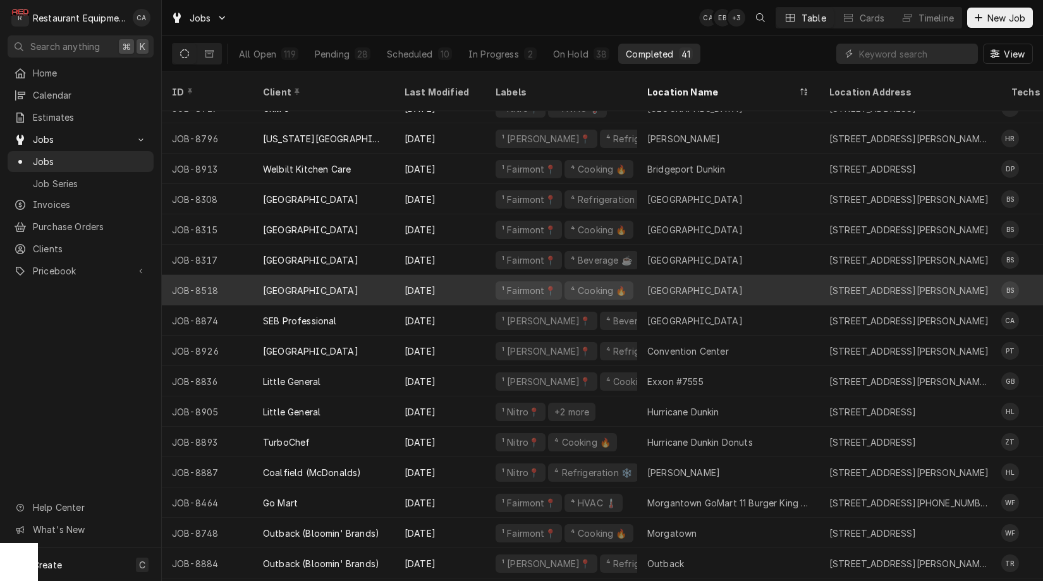
click at [657, 284] on div "[GEOGRAPHIC_DATA]" at bounding box center [694, 290] width 95 height 13
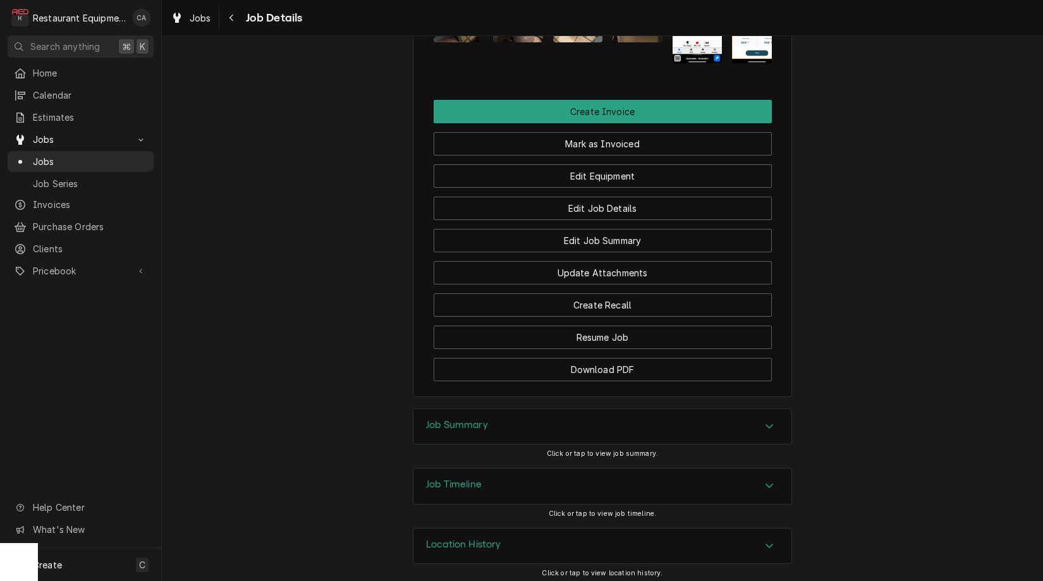
drag, startPoint x: 472, startPoint y: 421, endPoint x: 420, endPoint y: 401, distance: 55.4
click at [469, 420] on h3 "Job Summary" at bounding box center [457, 425] width 62 height 12
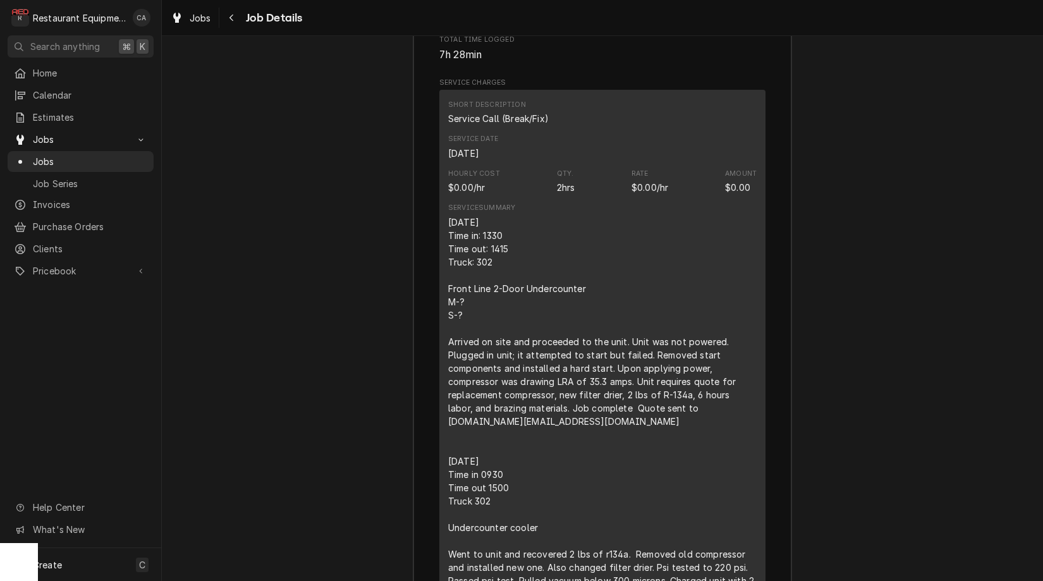
scroll to position [1737, 0]
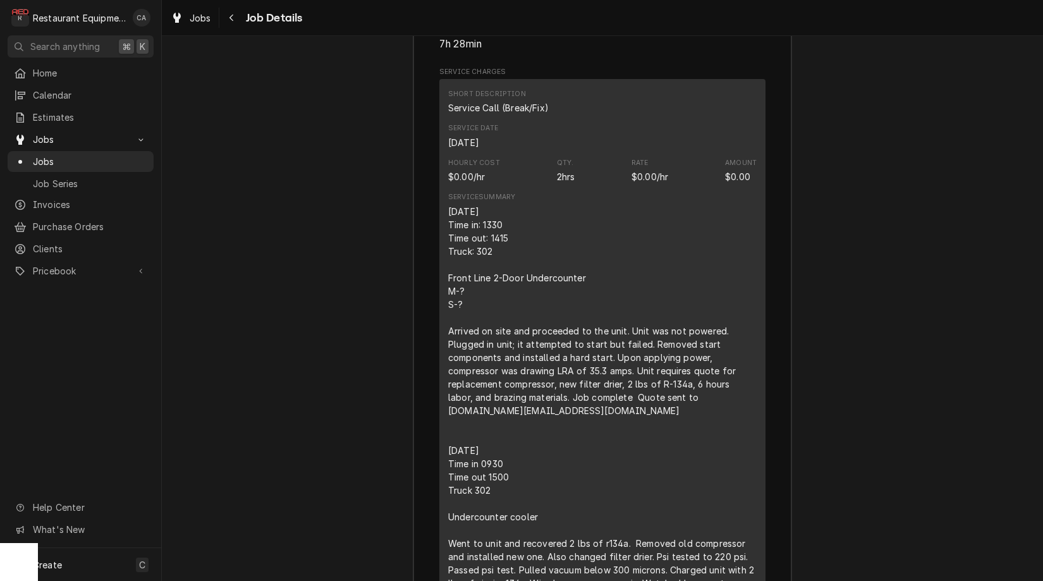
drag, startPoint x: 504, startPoint y: 343, endPoint x: 459, endPoint y: 232, distance: 120.0
click at [498, 315] on div "[DATE] Time in: 1330 Time out: 1415 Truck: 302 Front Line 2-Door Undercounter M…" at bounding box center [602, 411] width 309 height 412
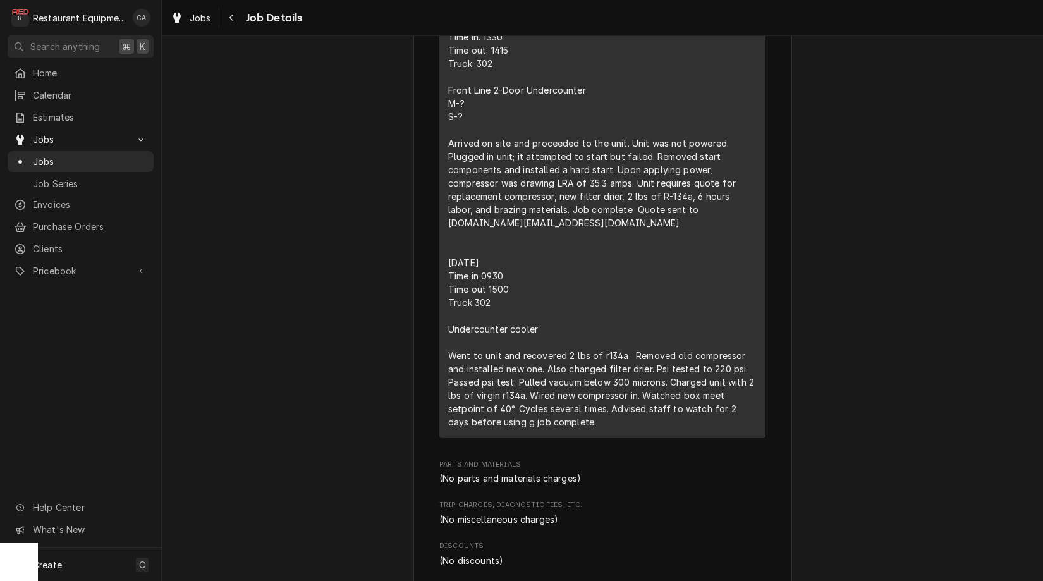
scroll to position [1950, 0]
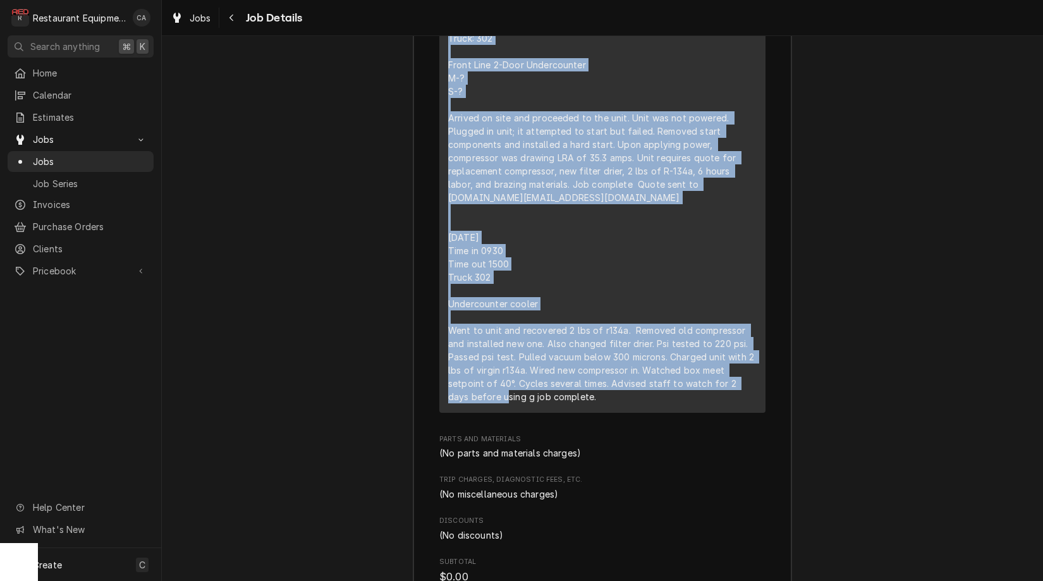
drag, startPoint x: 448, startPoint y: 202, endPoint x: 639, endPoint y: 385, distance: 264.7
click at [639, 385] on div "[DATE] Time in: 1330 Time out: 1415 Truck: 302 Front Line 2-Door Undercounter M…" at bounding box center [602, 198] width 309 height 412
copy div "[DATE] Time in: 1330 Time out: 1415 Truck: 302 Front Line 2-Door Undercounter M…"
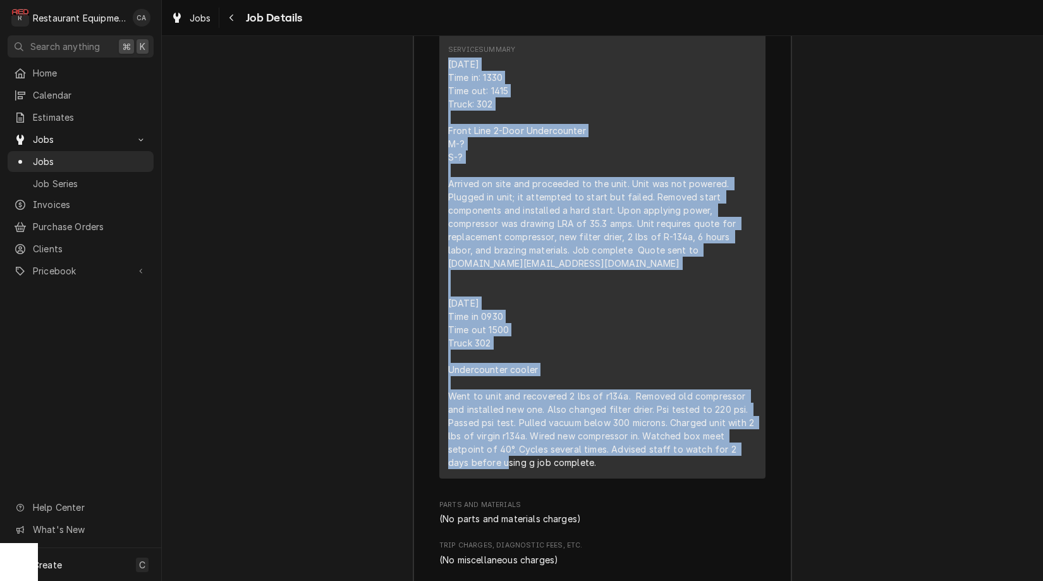
scroll to position [1836, 0]
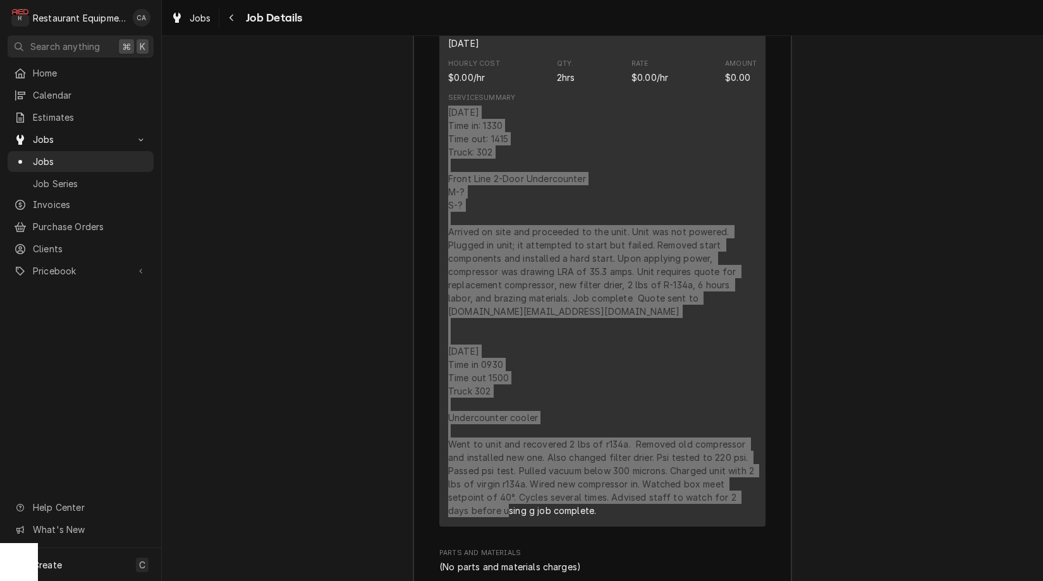
drag, startPoint x: 56, startPoint y: 391, endPoint x: 309, endPoint y: 326, distance: 261.1
click at [309, 326] on div "Job Summary Roopairs Job ID JOB-8518 Service Type Service Call (Break/Fix) Job …" at bounding box center [602, 501] width 881 height 1508
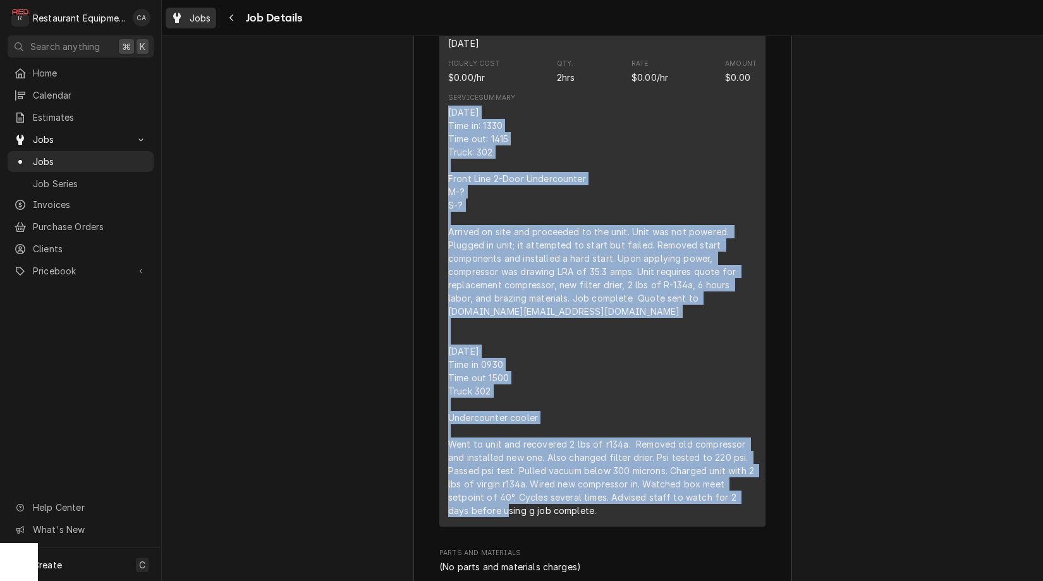
click at [205, 23] on span "Jobs" at bounding box center [200, 17] width 21 height 13
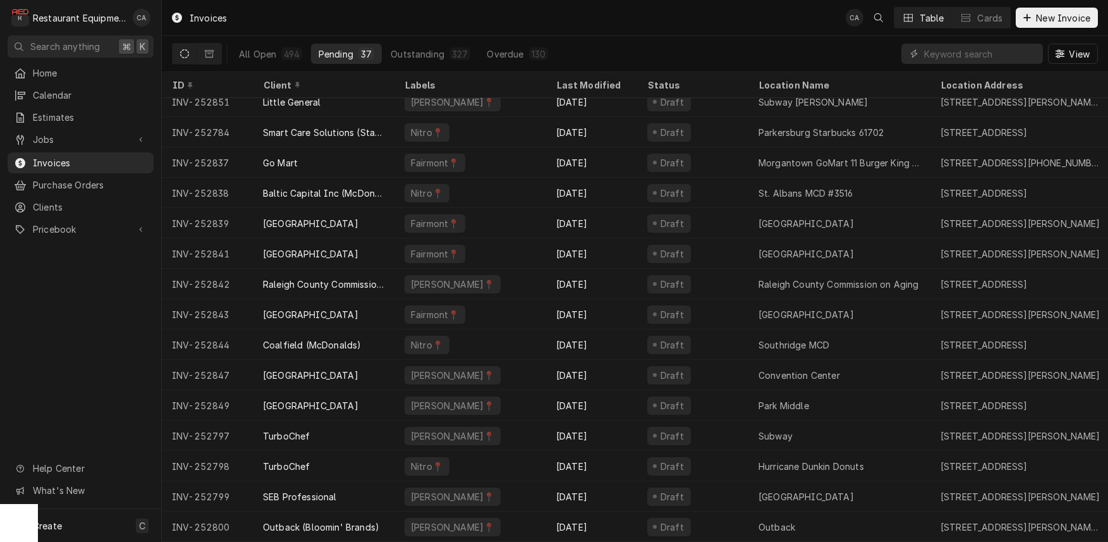
scroll to position [339, 0]
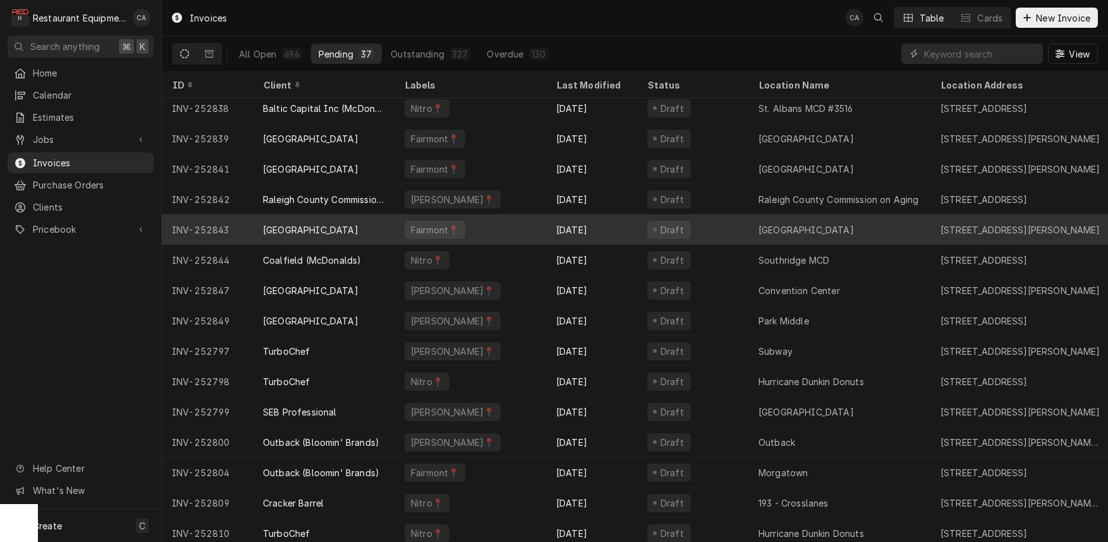
click at [773, 223] on div "[GEOGRAPHIC_DATA]" at bounding box center [806, 229] width 95 height 13
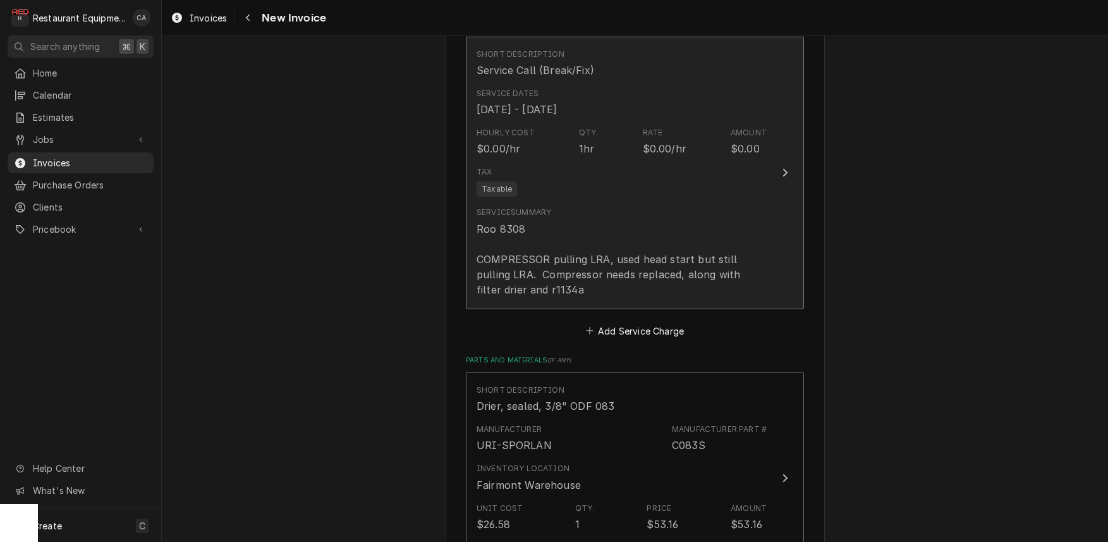
click at [585, 252] on div "Roo 8308 COMPRESSOR pulling LRA, used head start but still pulling LRA. Compres…" at bounding box center [622, 259] width 290 height 76
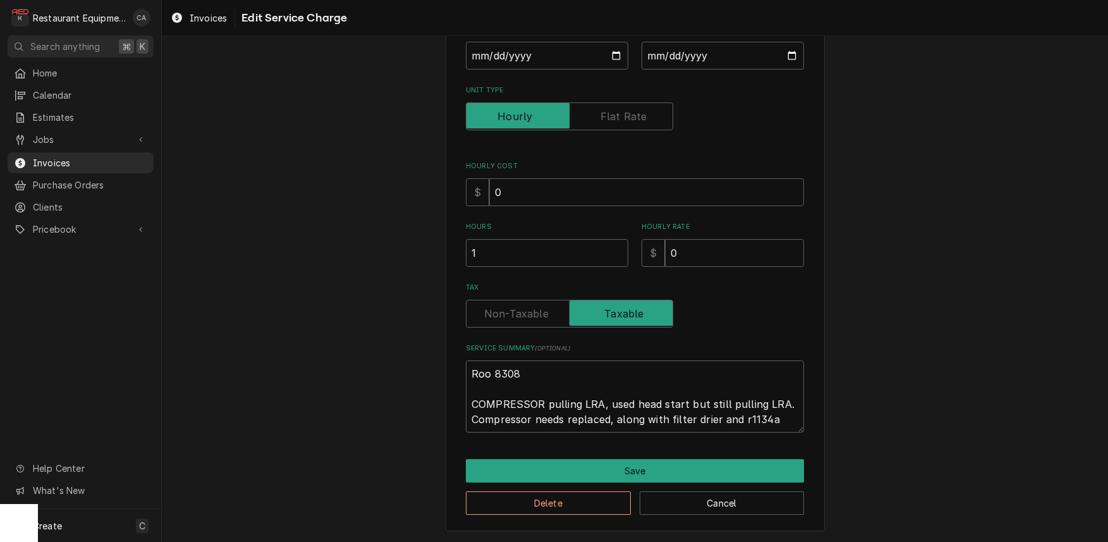
scroll to position [157, 0]
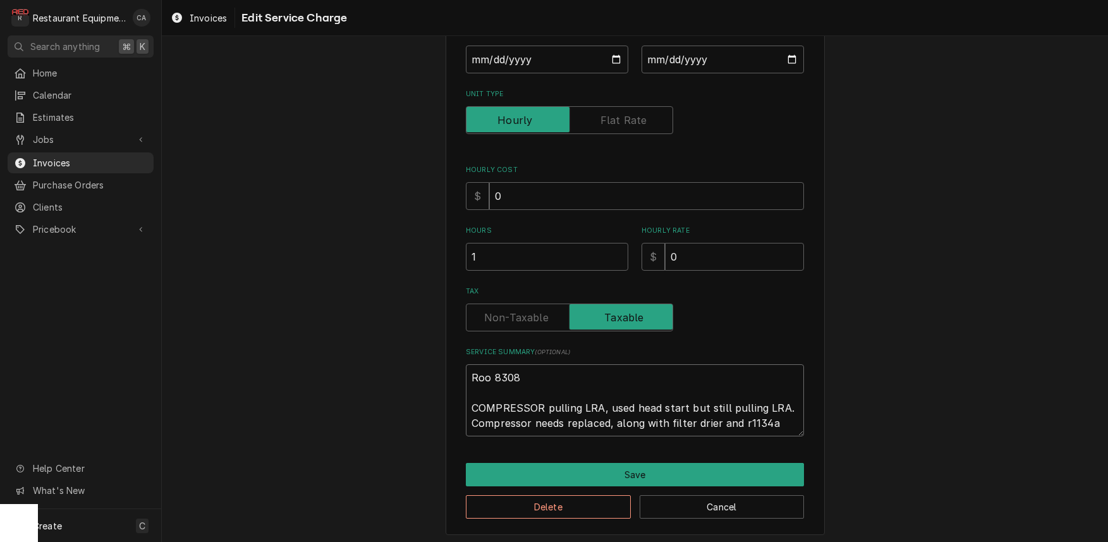
drag, startPoint x: 510, startPoint y: 410, endPoint x: 750, endPoint y: 417, distance: 240.3
click at [786, 428] on textarea "Roo 8308 COMPRESSOR pulling LRA, used head start but still pulling LRA. Compres…" at bounding box center [635, 400] width 338 height 72
paste textarea "8/13/25 Time in: 1330 Time out: 1415 Truck: 302 Front Line 2-Door Undercounter …"
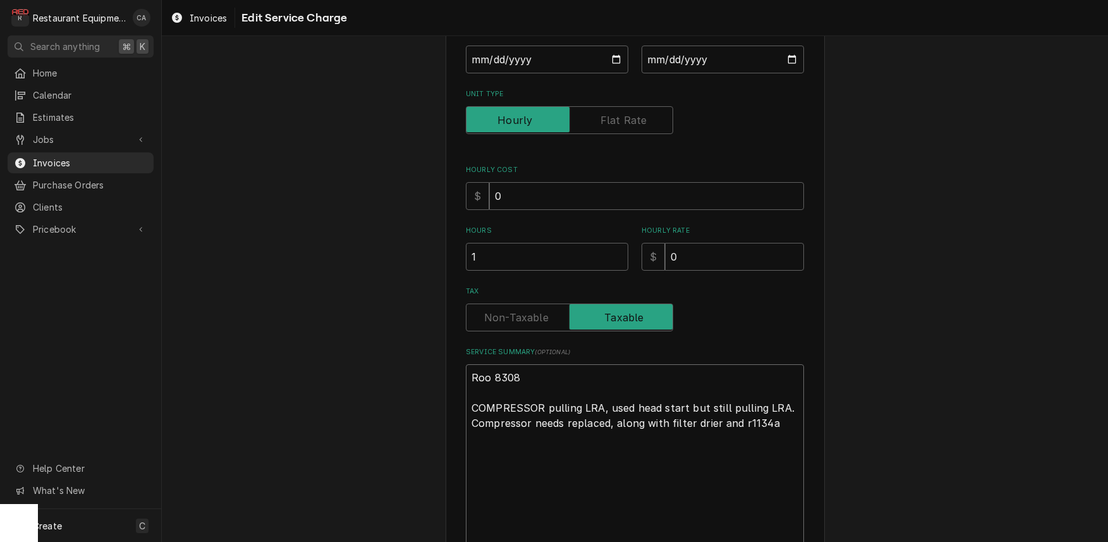
type textarea "x"
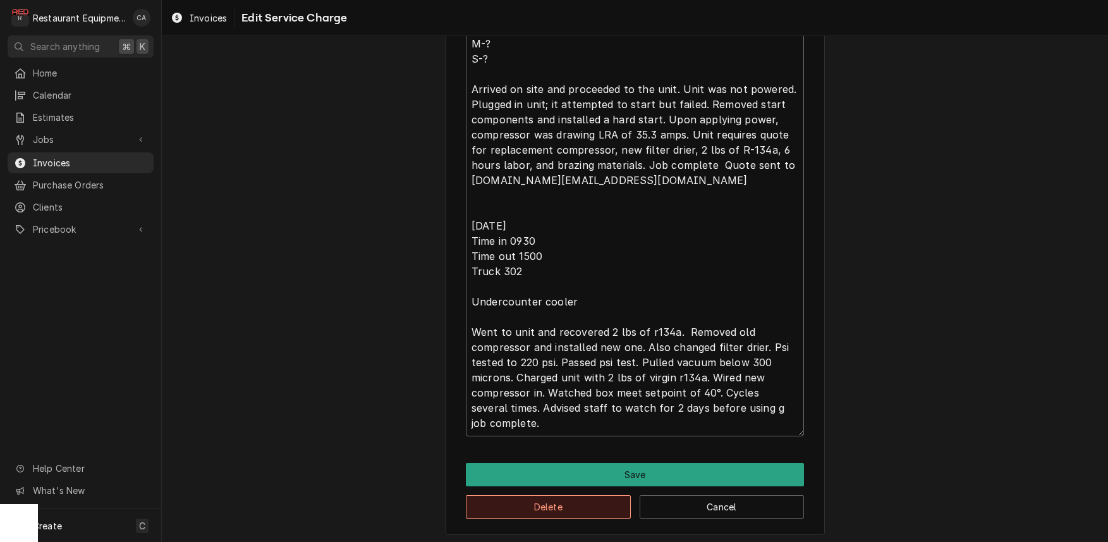
scroll to position [0, 0]
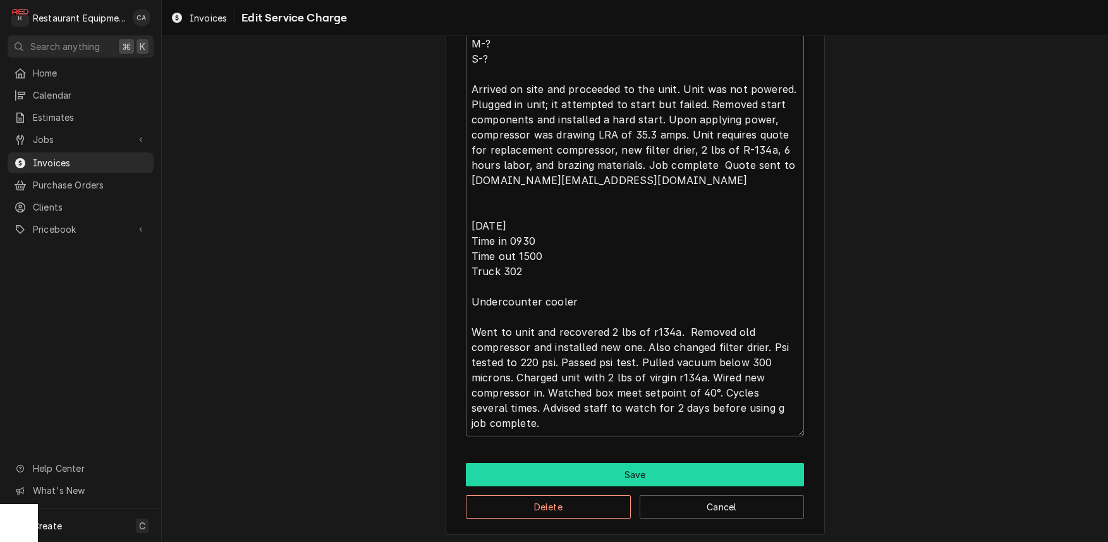
type textarea "Roo 8308 8/13/25 Time in: 1330 Time out: 1415 Truck: 302 Front Line 2-Door Unde…"
click at [635, 473] on button "Save" at bounding box center [635, 474] width 338 height 23
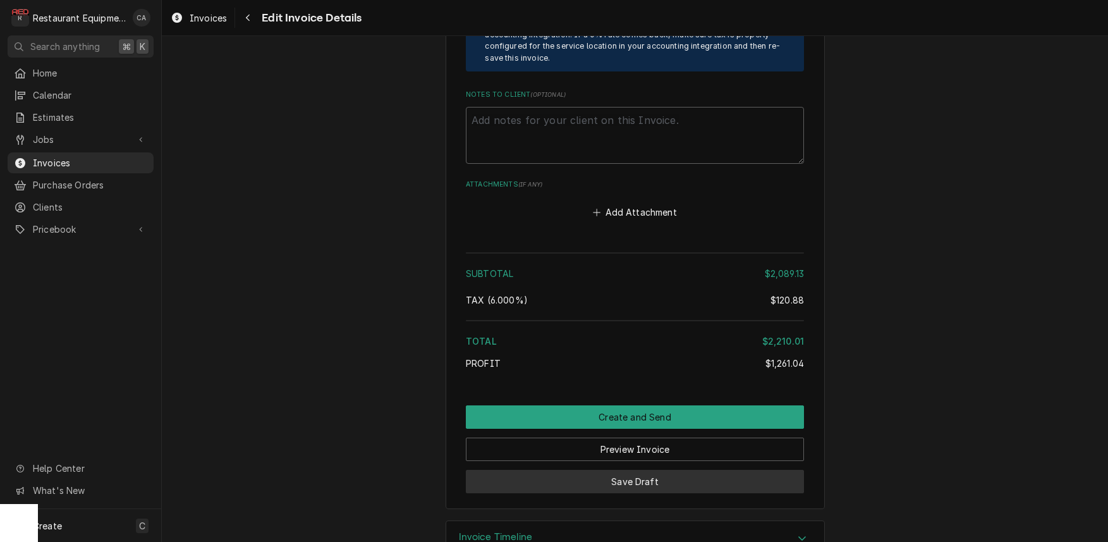
click at [636, 470] on button "Save Draft" at bounding box center [635, 481] width 338 height 23
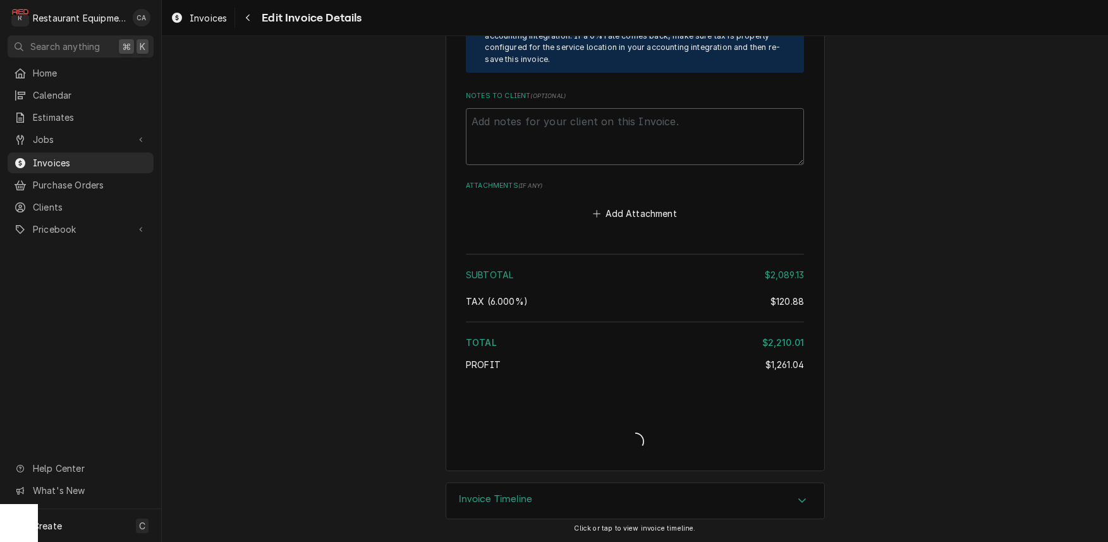
type textarea "x"
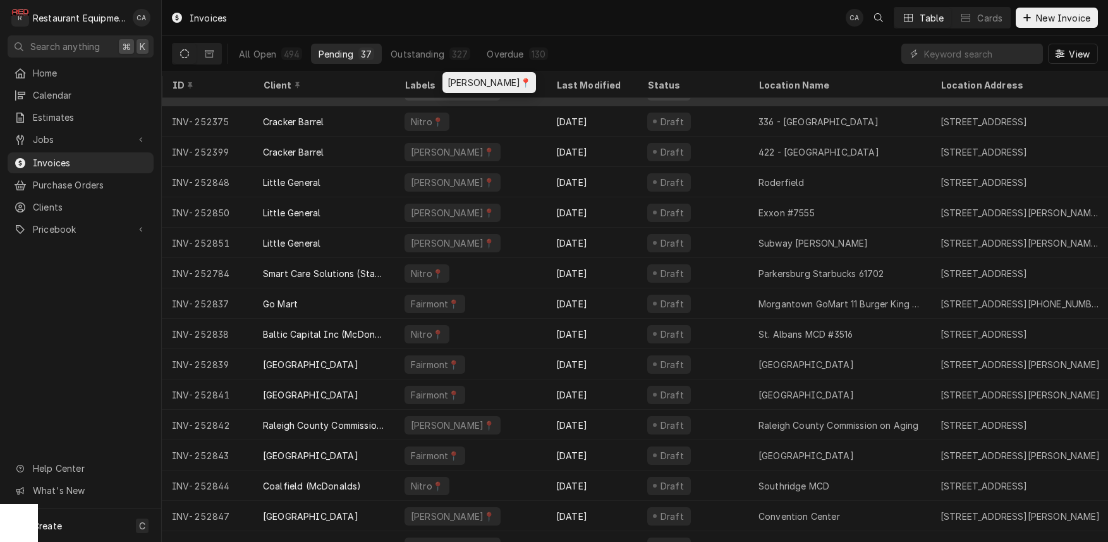
scroll to position [217, 0]
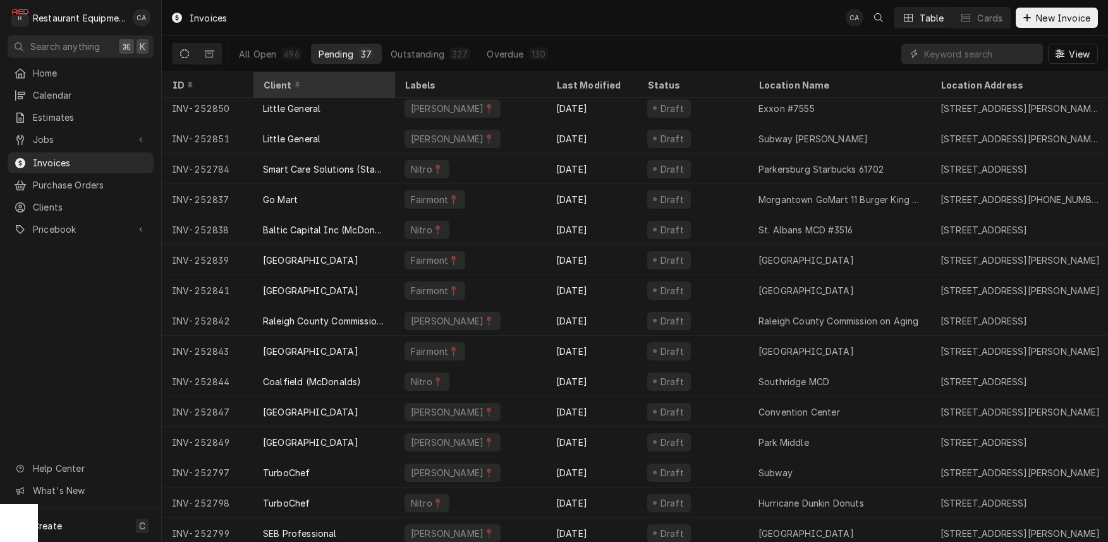
click at [371, 92] on th "Client" at bounding box center [324, 85] width 142 height 26
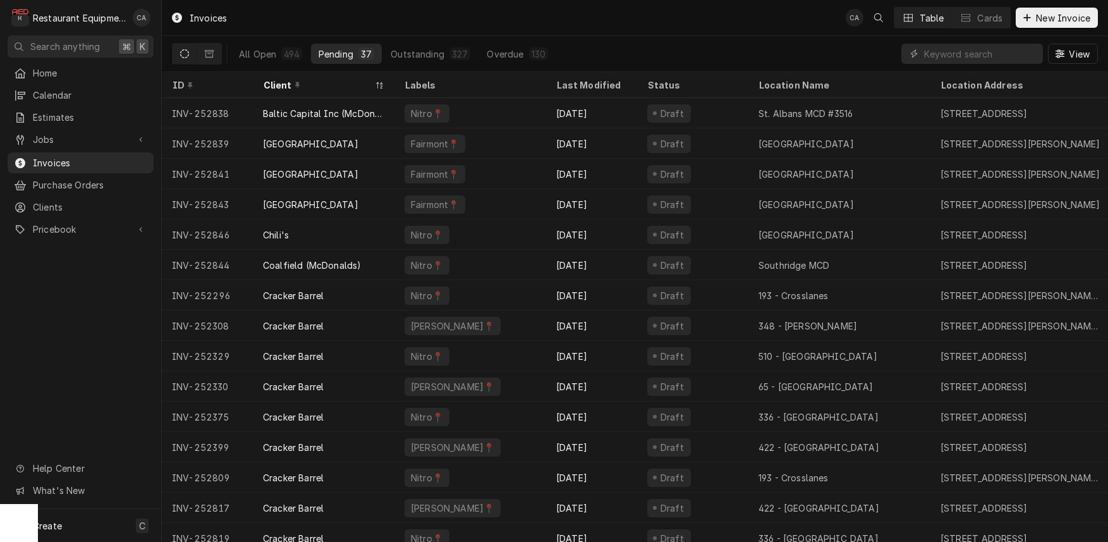
click at [772, 1] on div "Invoices CA Table Cards New Invoice" at bounding box center [635, 17] width 946 height 35
click at [942, 55] on input "Dynamic Content Wrapper" at bounding box center [980, 54] width 113 height 20
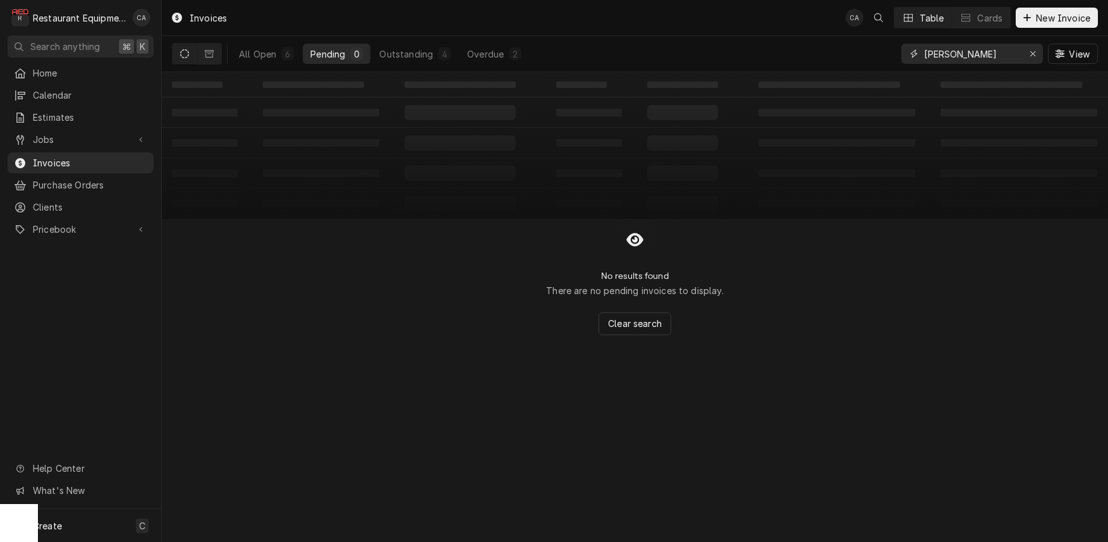
scroll to position [0, 0]
type input "[PERSON_NAME]"
click at [413, 52] on div "Outstanding" at bounding box center [406, 53] width 54 height 13
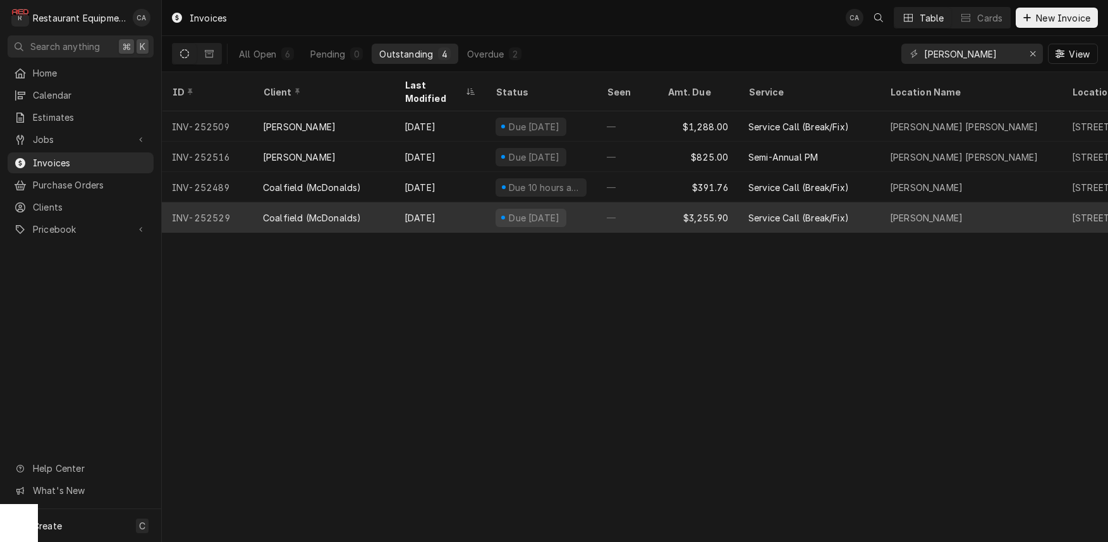
click at [752, 211] on div "Service Call (Break/Fix)" at bounding box center [799, 217] width 101 height 13
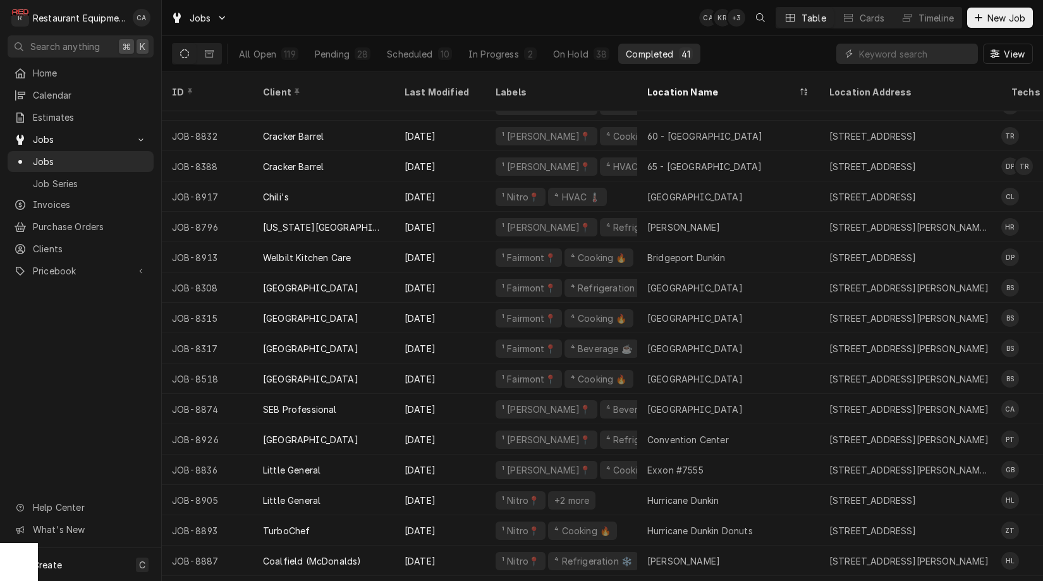
scroll to position [389, 0]
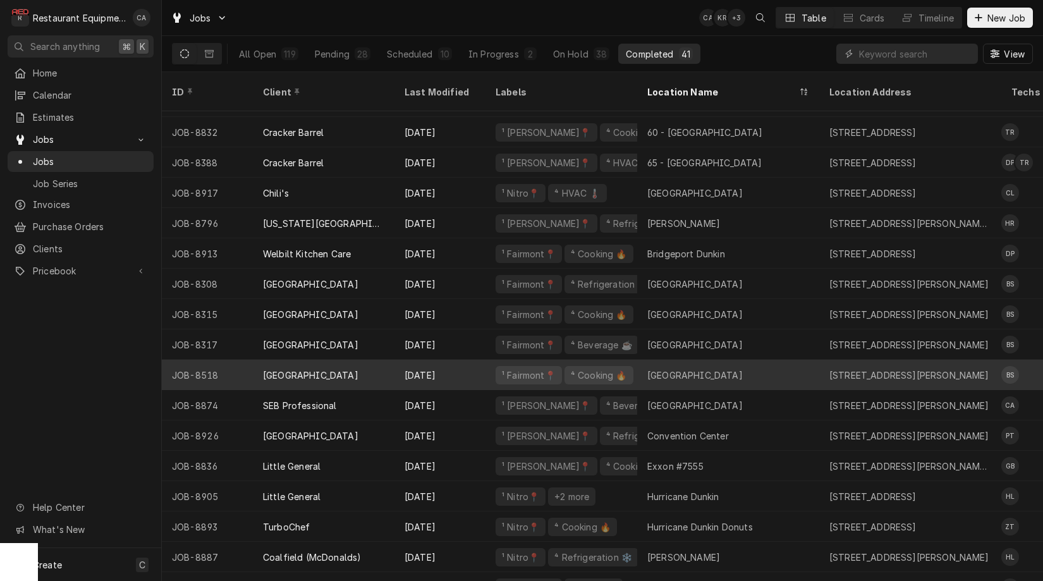
click at [468, 361] on div "[DATE]" at bounding box center [439, 375] width 91 height 30
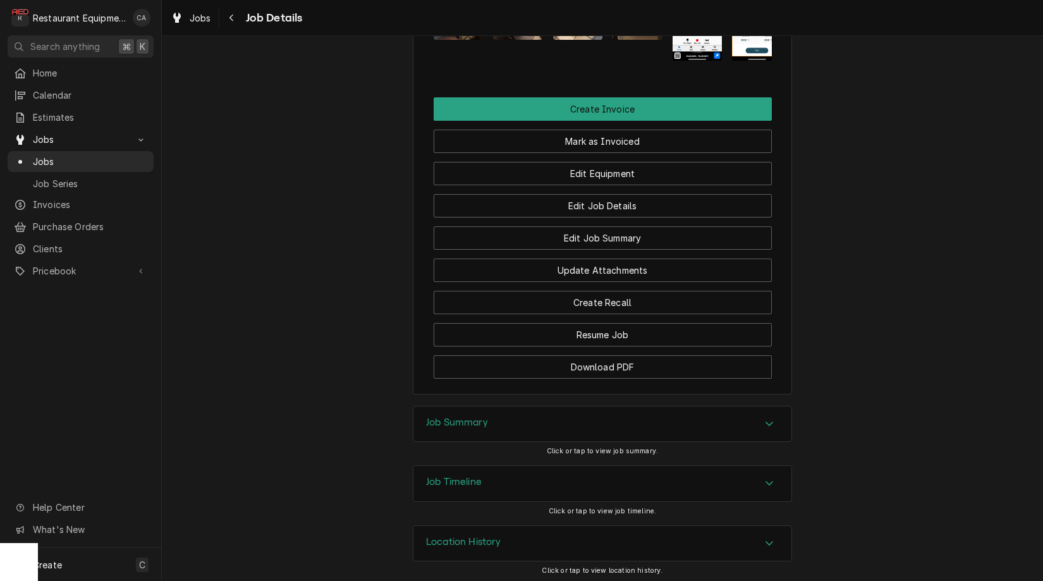
scroll to position [1175, 0]
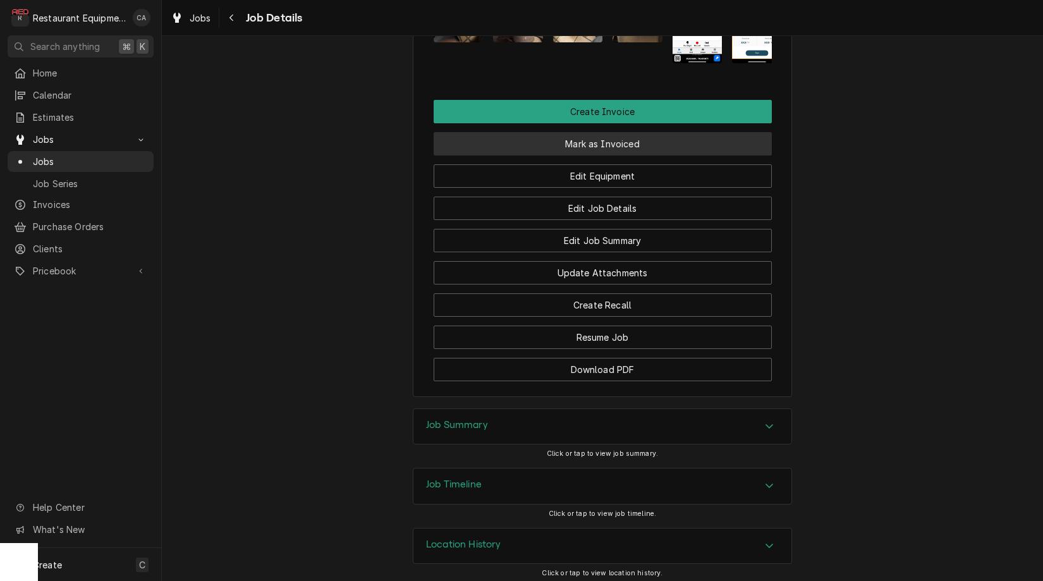
click at [587, 137] on button "Mark as Invoiced" at bounding box center [603, 143] width 338 height 23
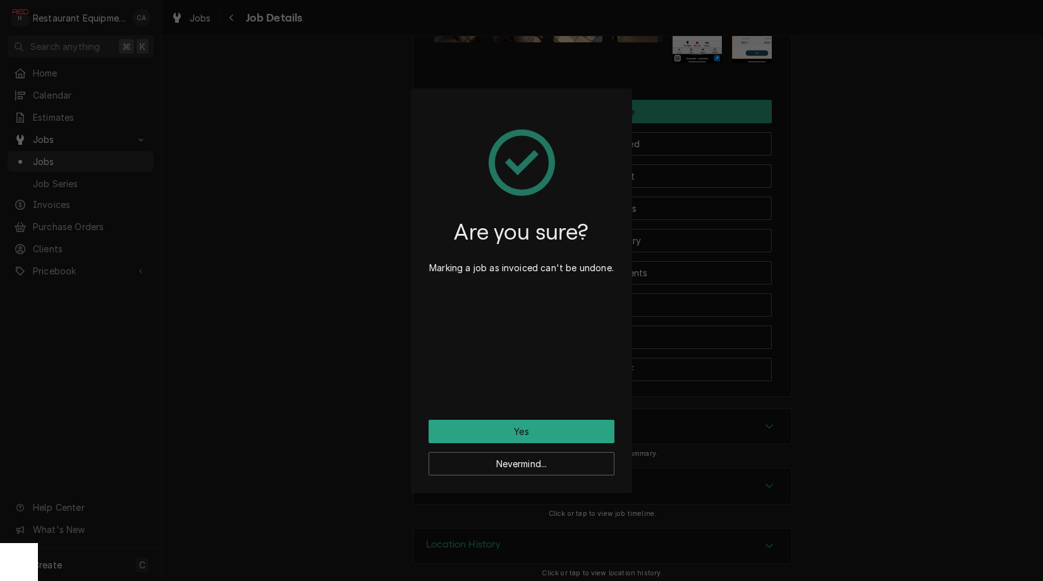
click at [565, 422] on button "Yes" at bounding box center [522, 431] width 186 height 23
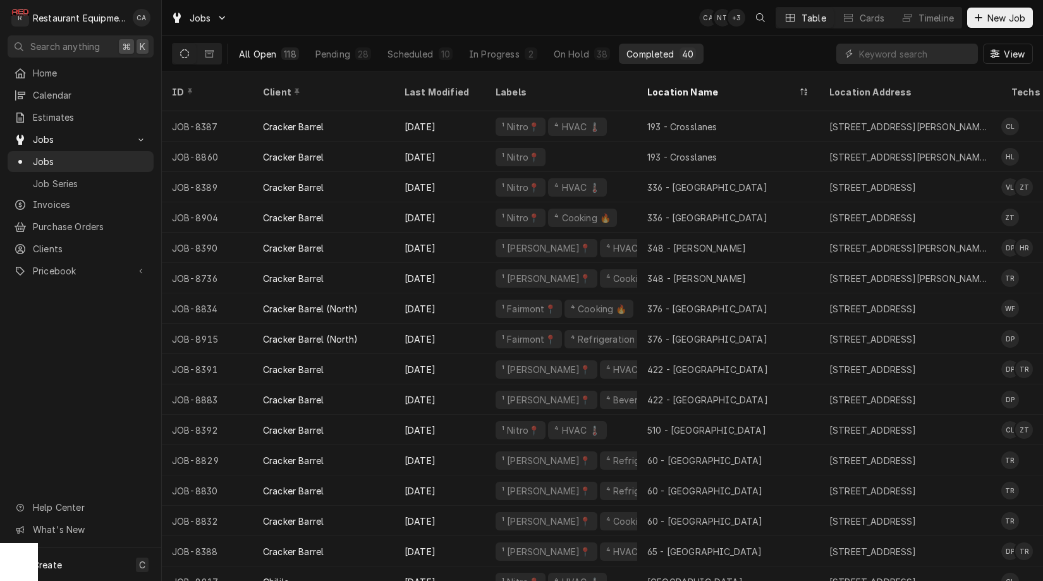
click at [260, 49] on div "All Open" at bounding box center [257, 53] width 37 height 13
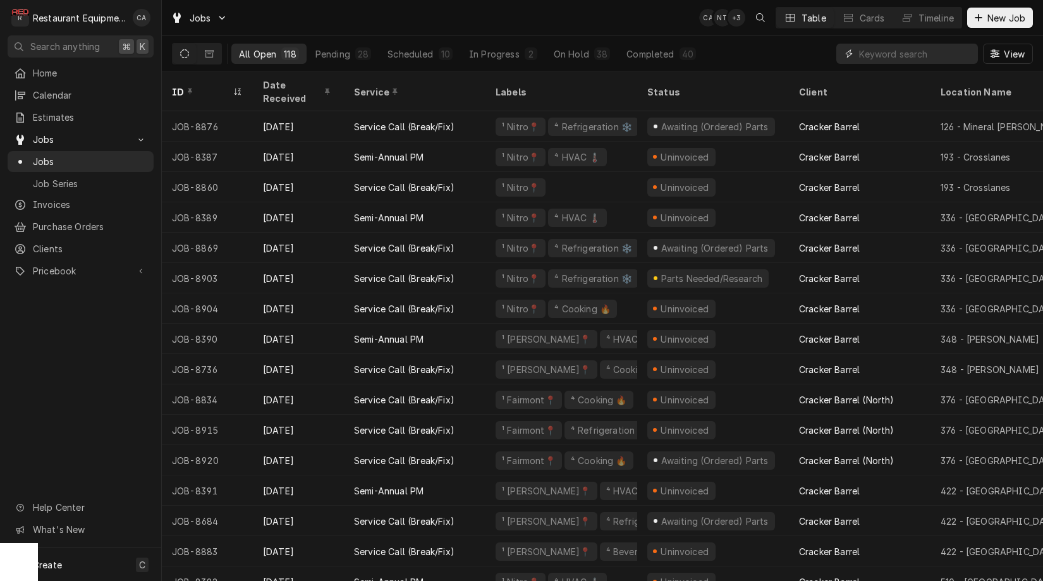
click at [902, 52] on input "Dynamic Content Wrapper" at bounding box center [915, 54] width 113 height 20
type input "8912"
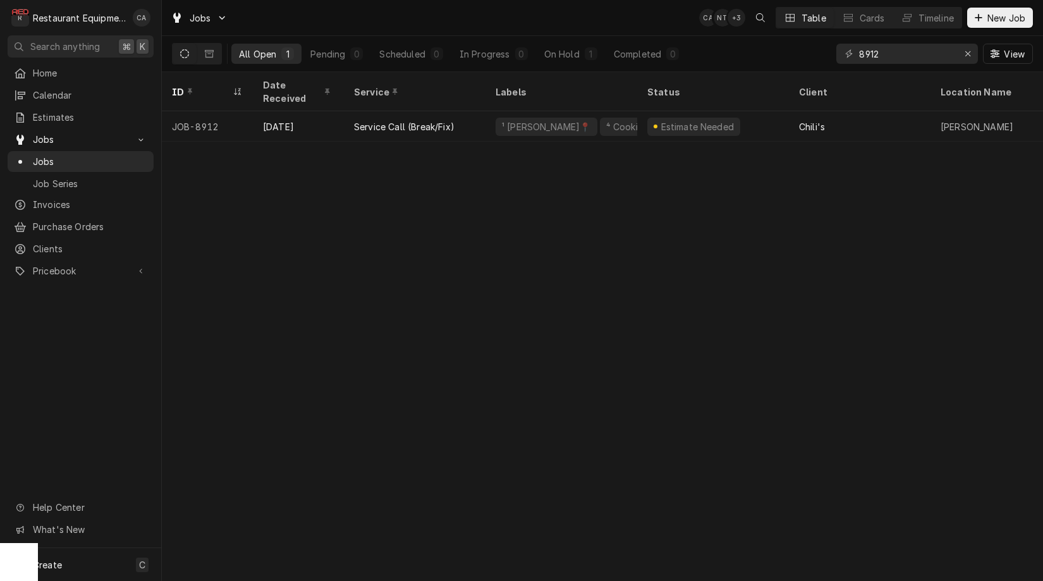
drag, startPoint x: 621, startPoint y: 156, endPoint x: 613, endPoint y: 149, distance: 11.3
click at [621, 156] on div "ID Date Received Service Labels Status Client Location Name Location Address St…" at bounding box center [602, 326] width 881 height 509
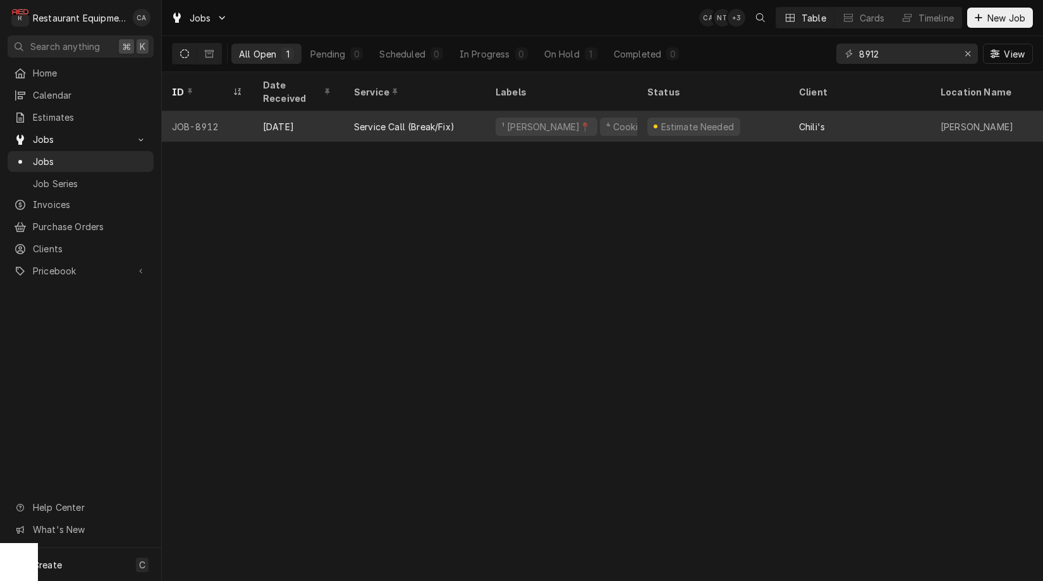
click at [605, 120] on div "⁴ Cooking 🔥" at bounding box center [634, 126] width 59 height 13
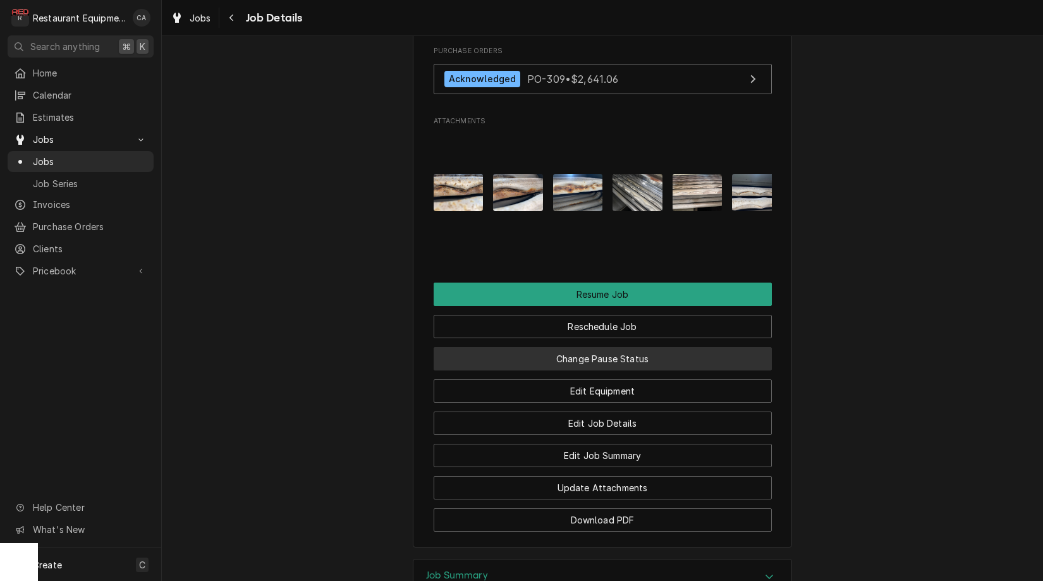
click at [582, 347] on button "Change Pause Status" at bounding box center [603, 358] width 338 height 23
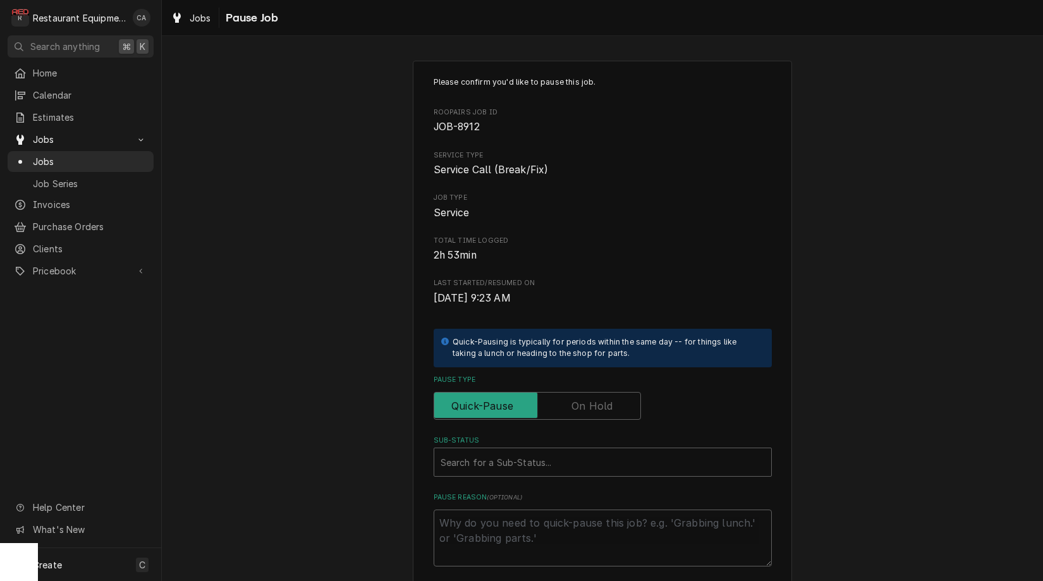
click at [587, 403] on label "Pause Type" at bounding box center [537, 406] width 207 height 28
click at [587, 403] on input "Pause Type" at bounding box center [537, 406] width 196 height 28
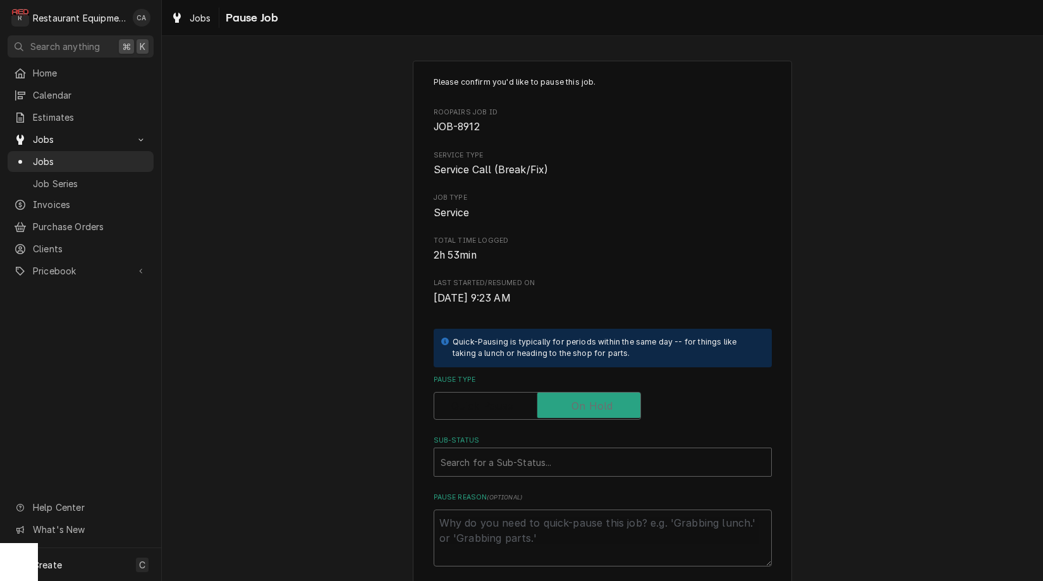
checkbox input "true"
type textarea "x"
click at [541, 459] on div "Search for a Sub-Status..." at bounding box center [603, 462] width 324 height 13
type input "awaiting"
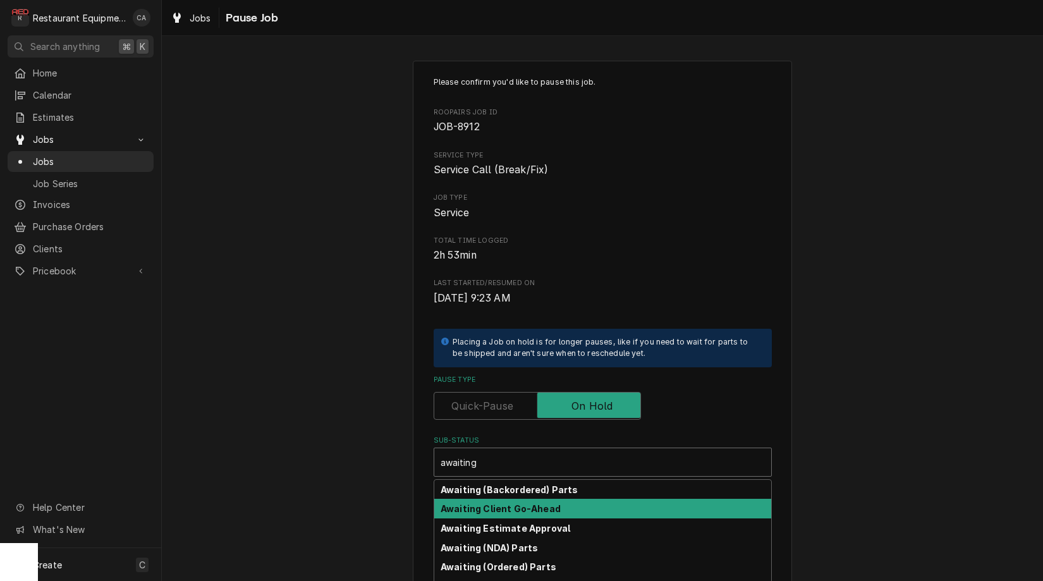
scroll to position [29, 0]
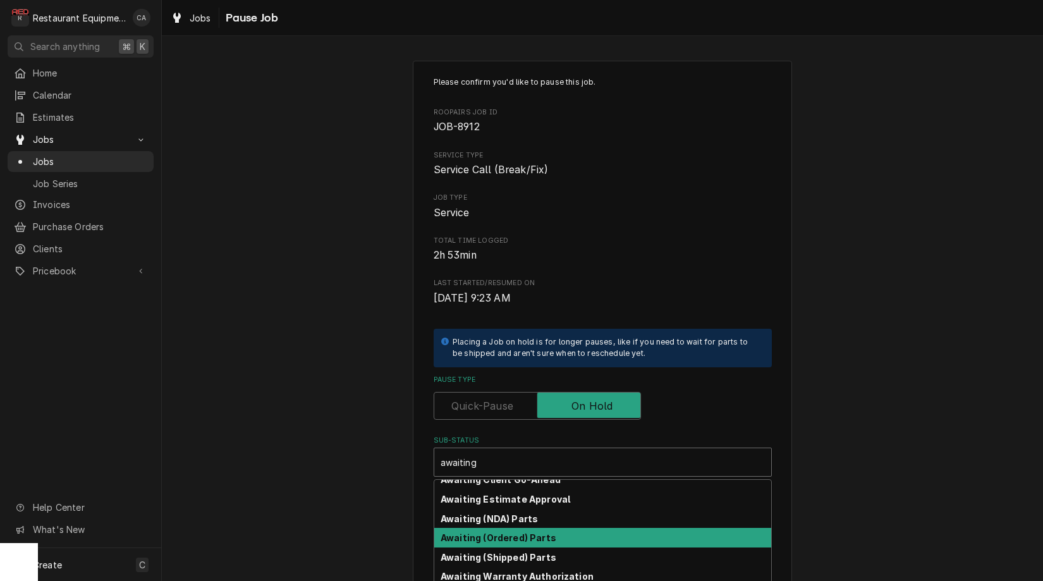
click at [501, 532] on strong "Awaiting (Ordered) Parts" at bounding box center [499, 537] width 116 height 11
type textarea "x"
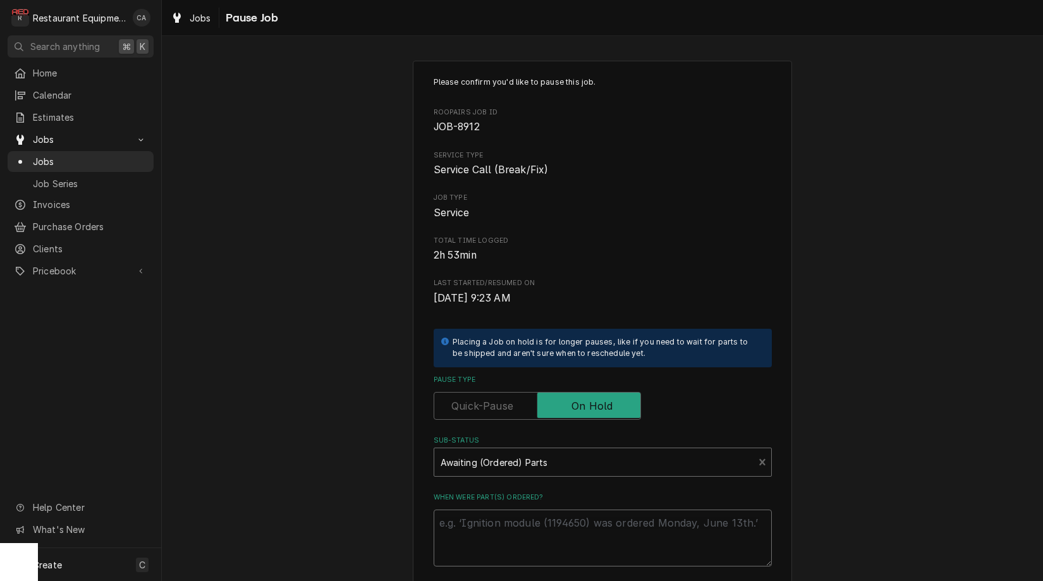
click at [498, 516] on textarea "When were part(s) ordered?" at bounding box center [603, 538] width 338 height 57
type textarea "x"
type textarea "T"
type textarea "x"
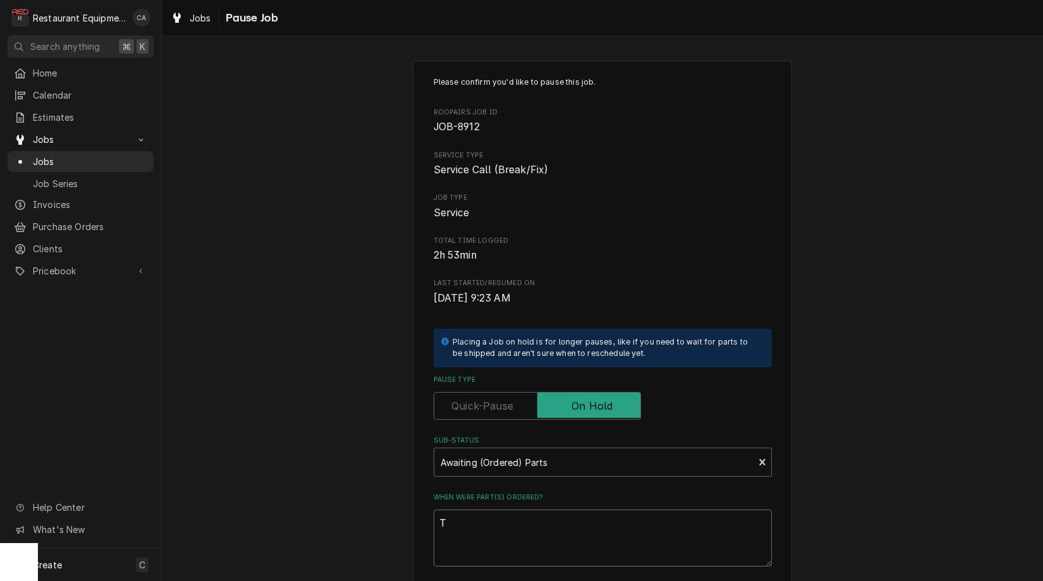
type textarea "Th"
type textarea "x"
type textarea "The"
type textarea "x"
type textarea "Ther"
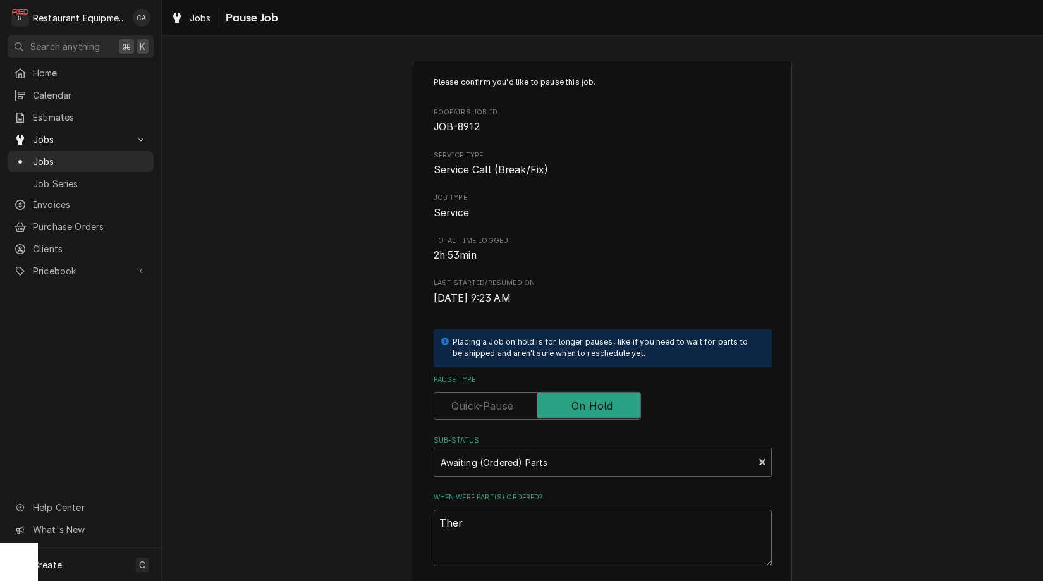
type textarea "x"
type textarea "Therm"
type textarea "x"
type textarea "Thermo"
type textarea "x"
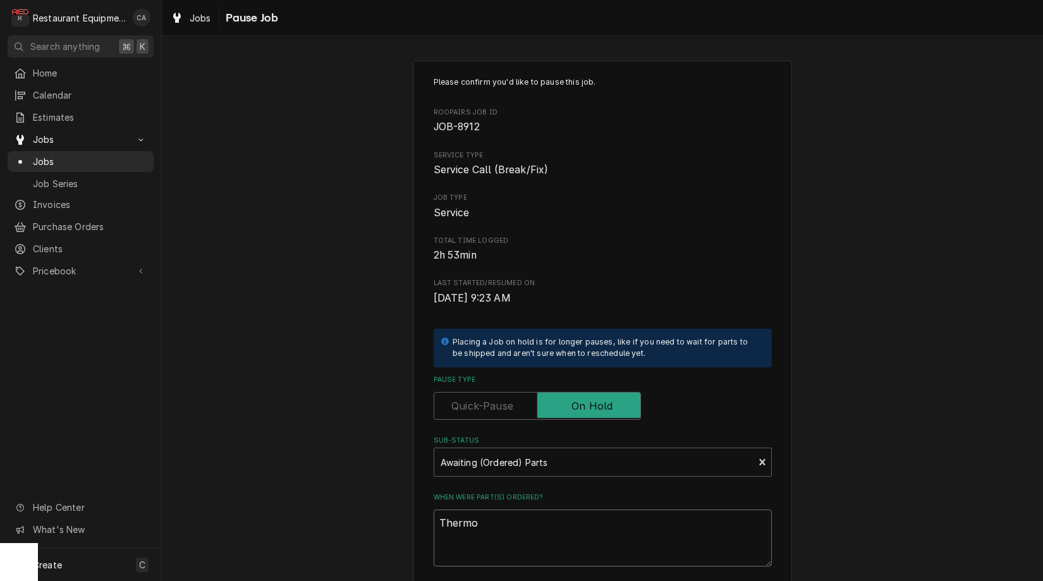
type textarea "Thermos"
type textarea "x"
type textarea "Thermost"
type textarea "x"
type textarea "Thermosta"
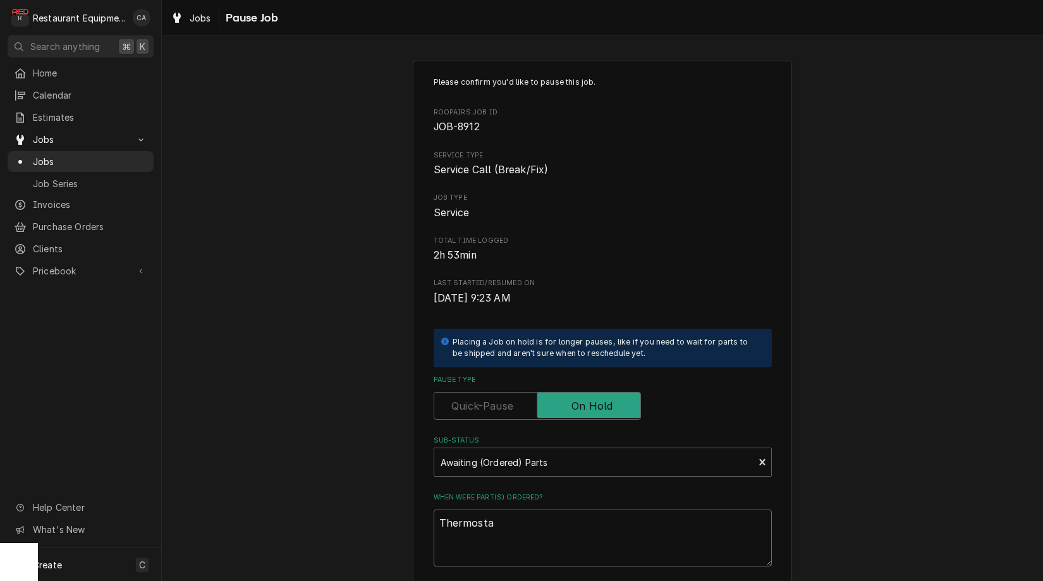
type textarea "x"
type textarea "Thermostat"
type textarea "x"
type textarea "Thermostat"
type textarea "x"
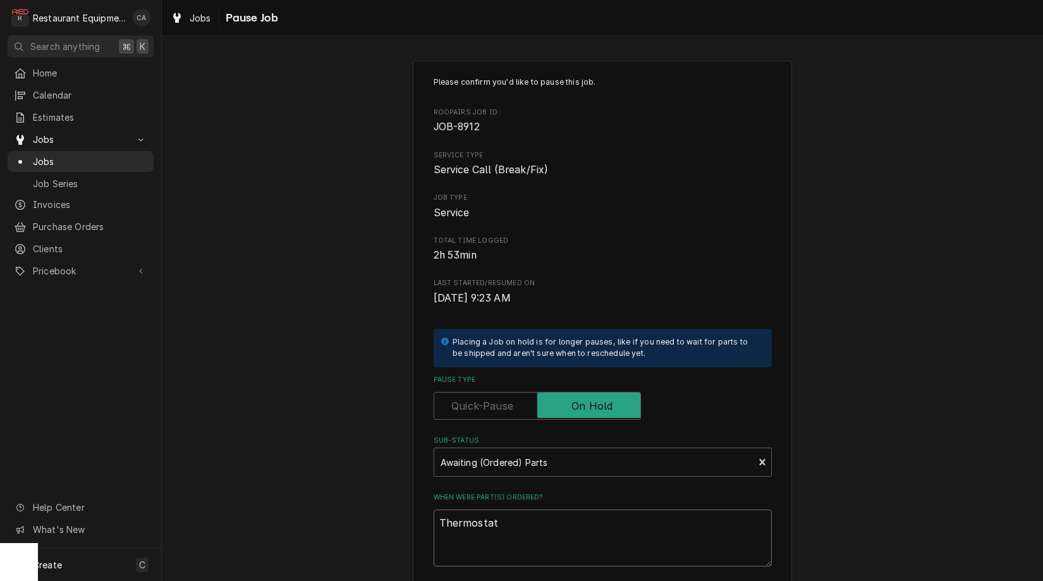
type textarea "Thermostat r"
type textarea "x"
type textarea "Thermostat re"
type textarea "x"
type textarea "Thermostat rec"
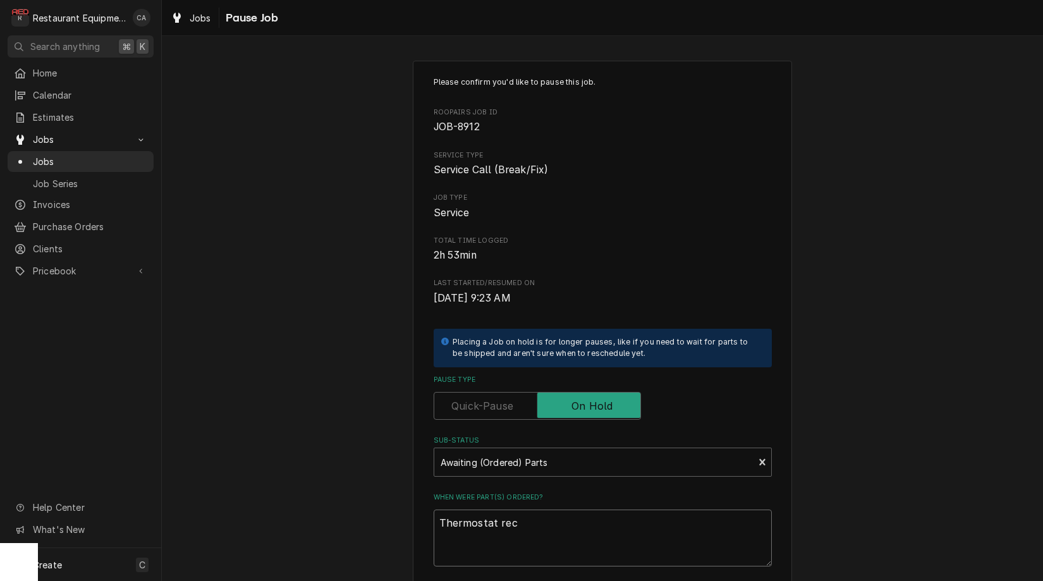
type textarea "x"
type textarea "Thermostat rece"
type textarea "x"
type textarea "Thermostat recei"
type textarea "x"
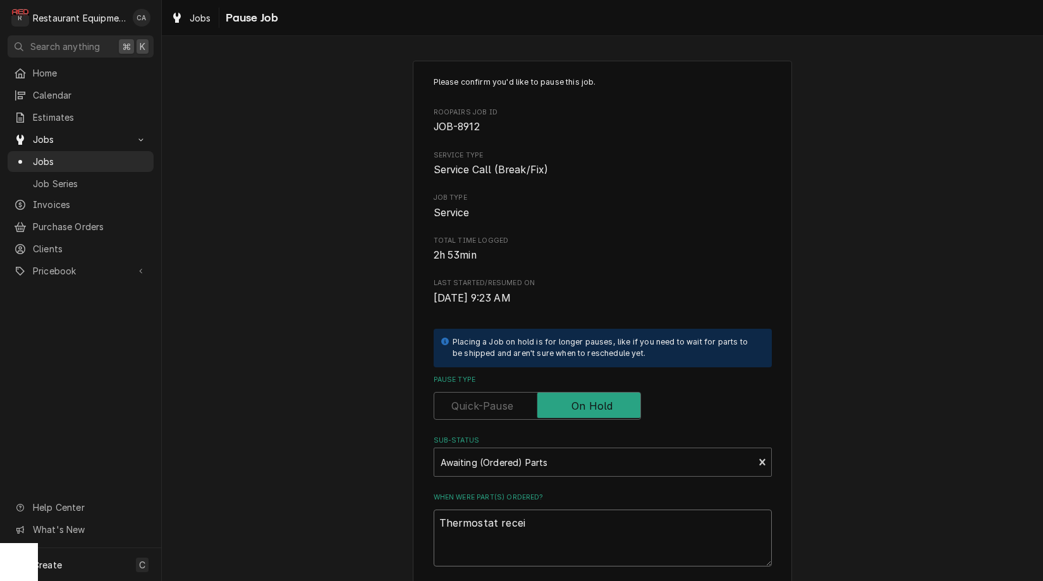
type textarea "Thermostat receiv"
type textarea "x"
type textarea "Thermostat receive"
type textarea "x"
type textarea "Thermostat received"
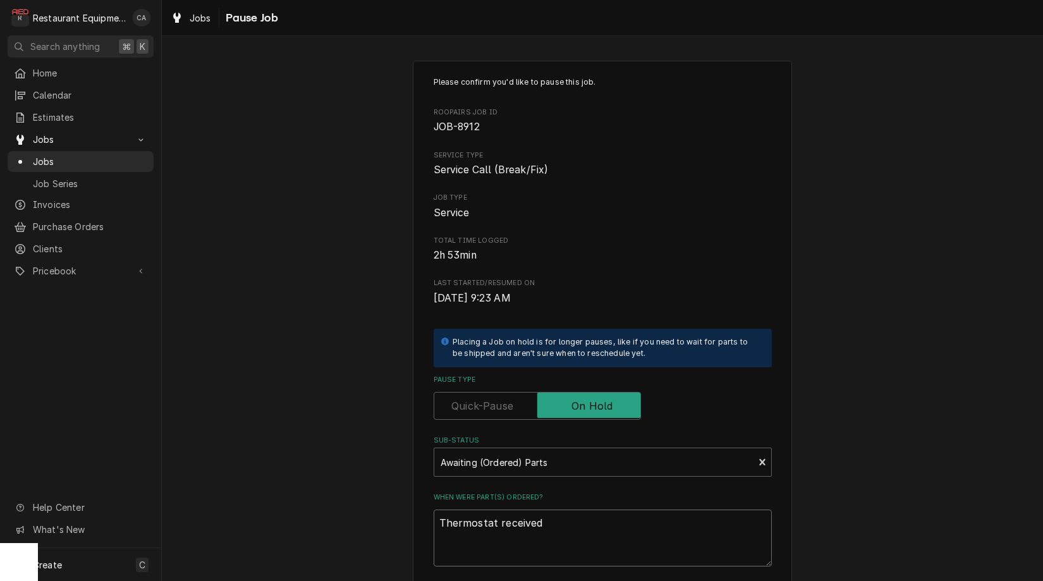
type textarea "x"
type textarea "Thermostat received"
type textarea "x"
type textarea "Thermostat received 9"
type textarea "x"
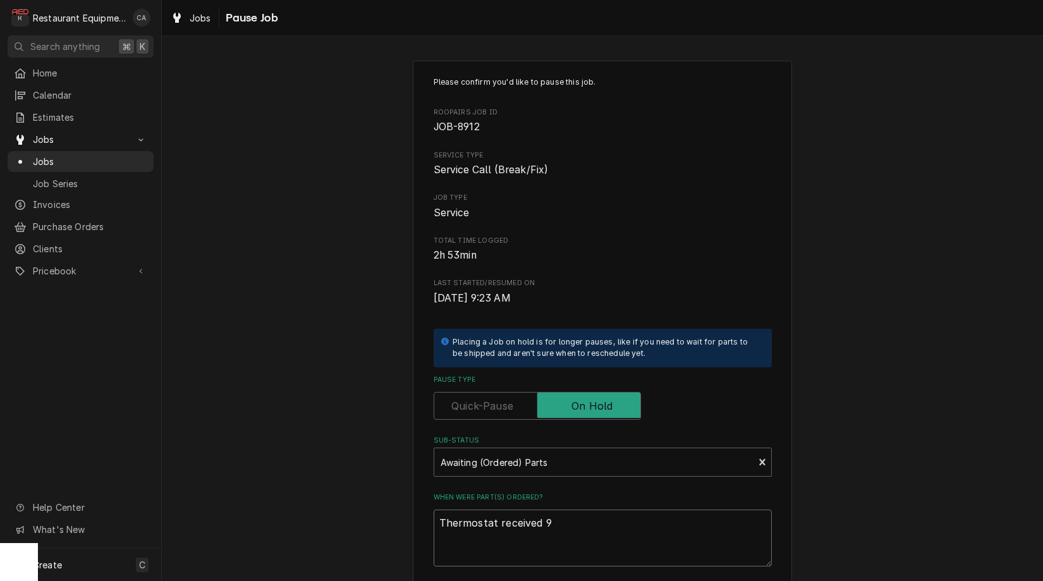
type textarea "Thermostat received 9*"
type textarea "x"
type textarea "Thermostat received 9*8"
type textarea "x"
type textarea "Thermostat received 9*"
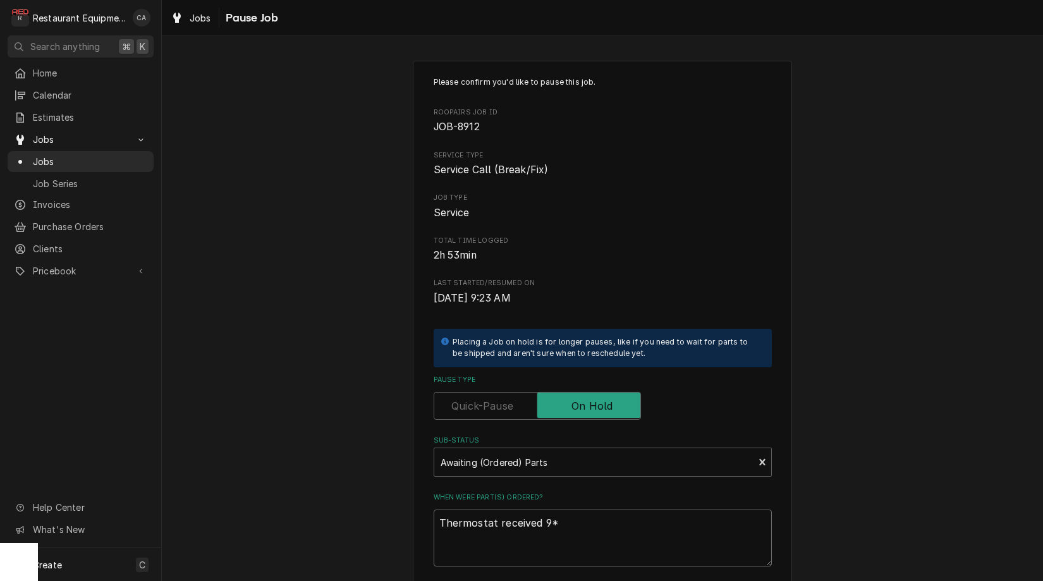
type textarea "x"
type textarea "Thermostat received 9"
type textarea "x"
type textarea "Thermostat received 9/"
type textarea "x"
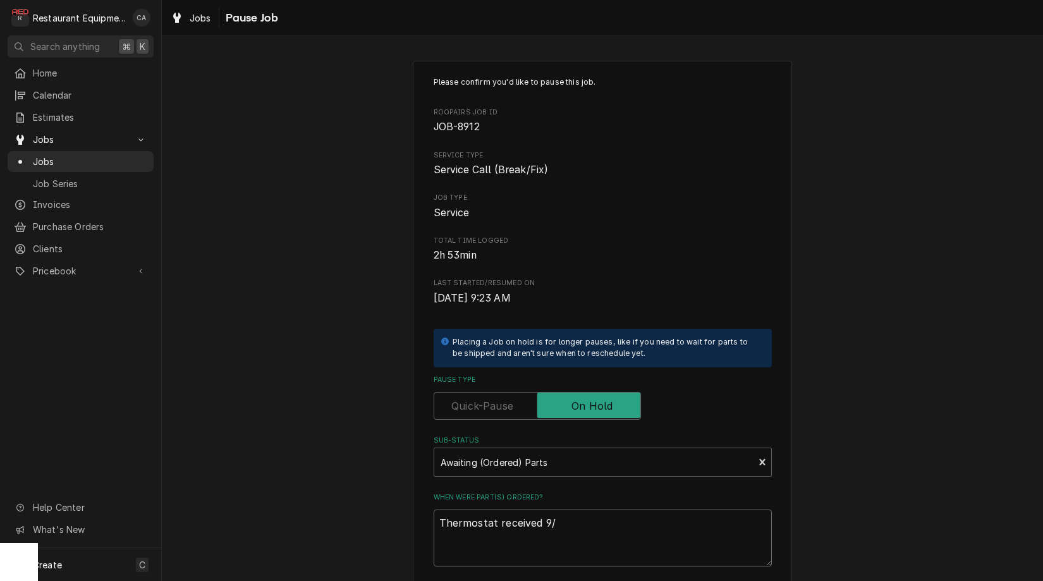
type textarea "Thermostat received 9/1"
type textarea "x"
type textarea "Thermostat received 9/18"
type textarea "x"
type textarea "Thermostat received 9/18"
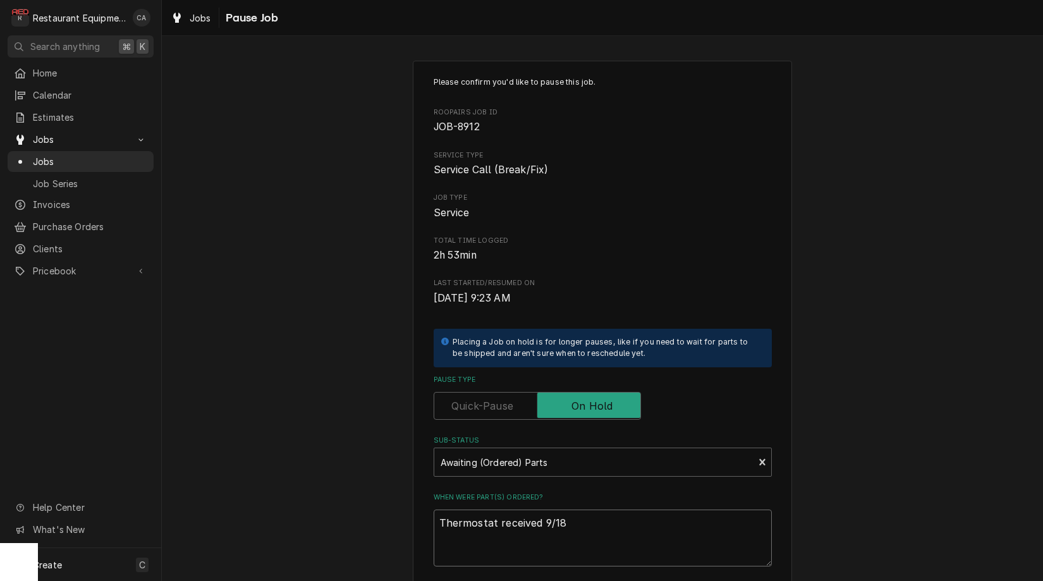
type textarea "x"
type textarea "Thermostat received 9/18 H"
type textarea "x"
type textarea "Thermostat received 9/18 He"
type textarea "x"
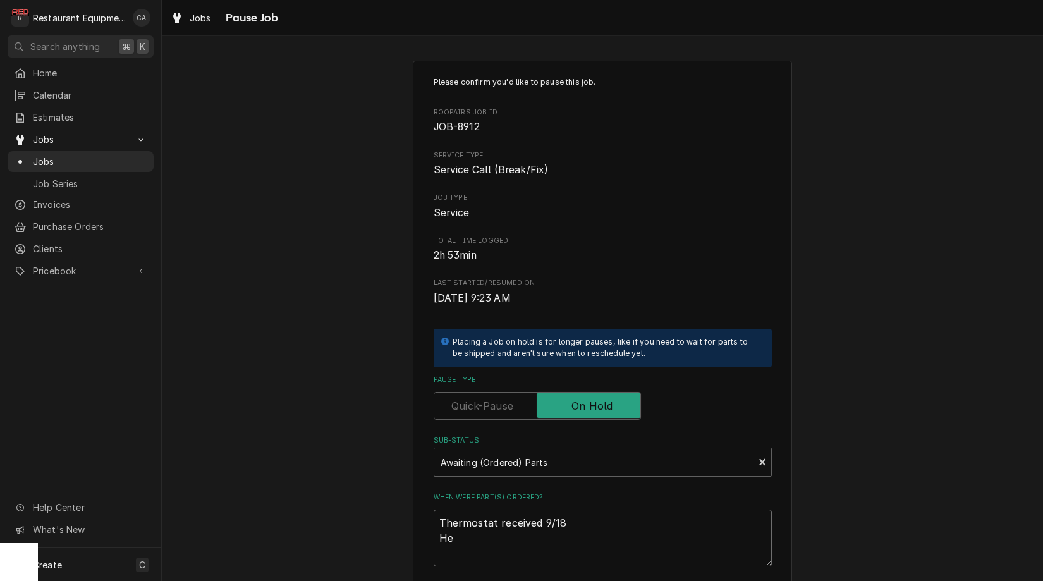
type textarea "Thermostat received 9/18 Hea"
type textarea "x"
type textarea "Thermostat received 9/18 Heat"
type textarea "x"
type textarea "Thermostat received 9/18 Heat"
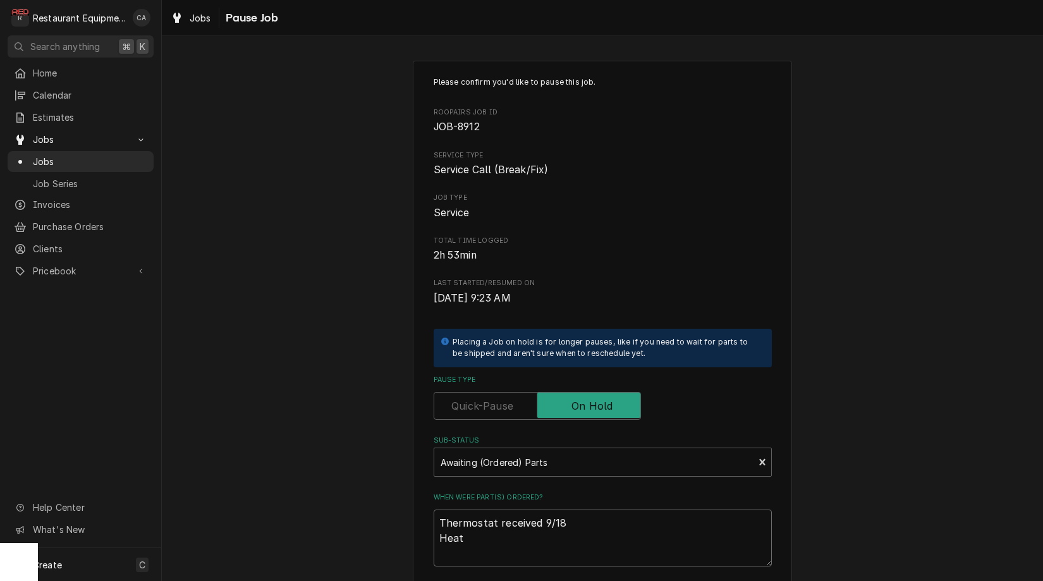
type textarea "x"
type textarea "Thermostat received 9/18 Heat E"
type textarea "x"
type textarea "Thermostat received 9/18 Heat"
type textarea "x"
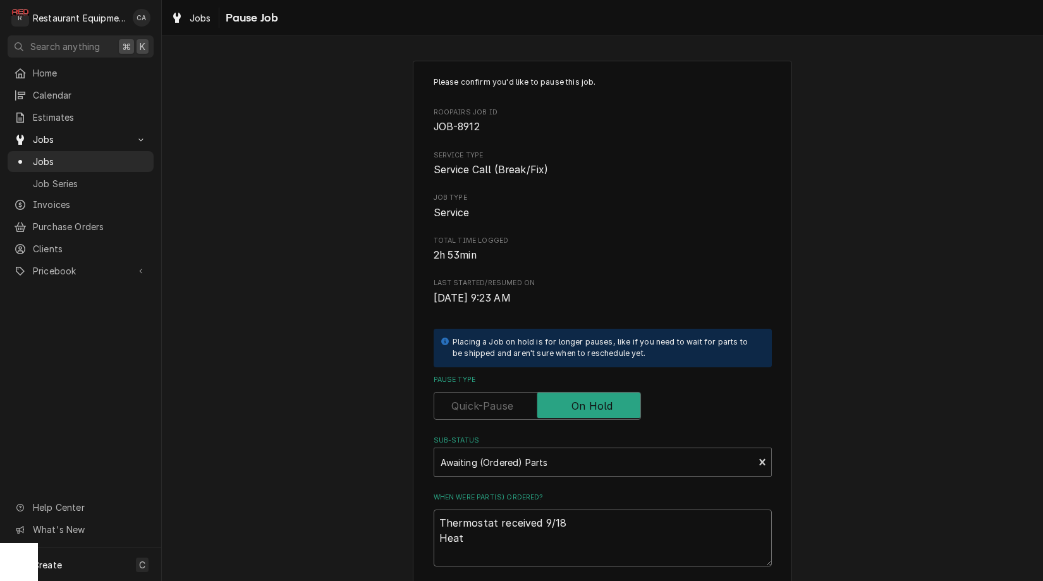
type textarea "Thermostat received 9/18 Heat e"
type textarea "x"
type textarea "Thermostat received 9/18 Heat ex"
type textarea "x"
type textarea "Thermostat received 9/18 Heat exc"
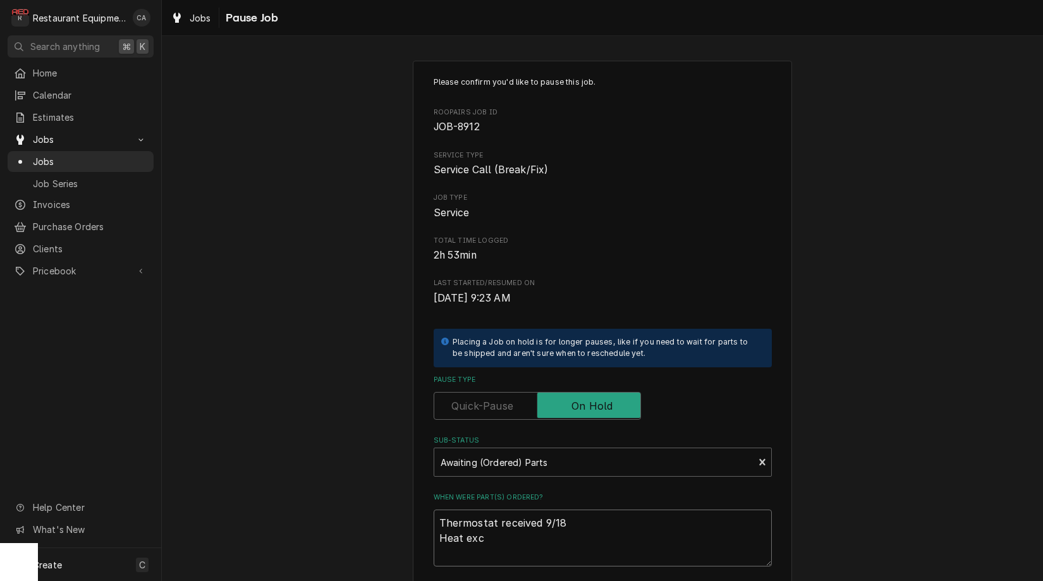
type textarea "x"
type textarea "Thermostat received 9/18 Heat exch"
type textarea "x"
type textarea "Thermostat received 9/18 Heat excha"
type textarea "x"
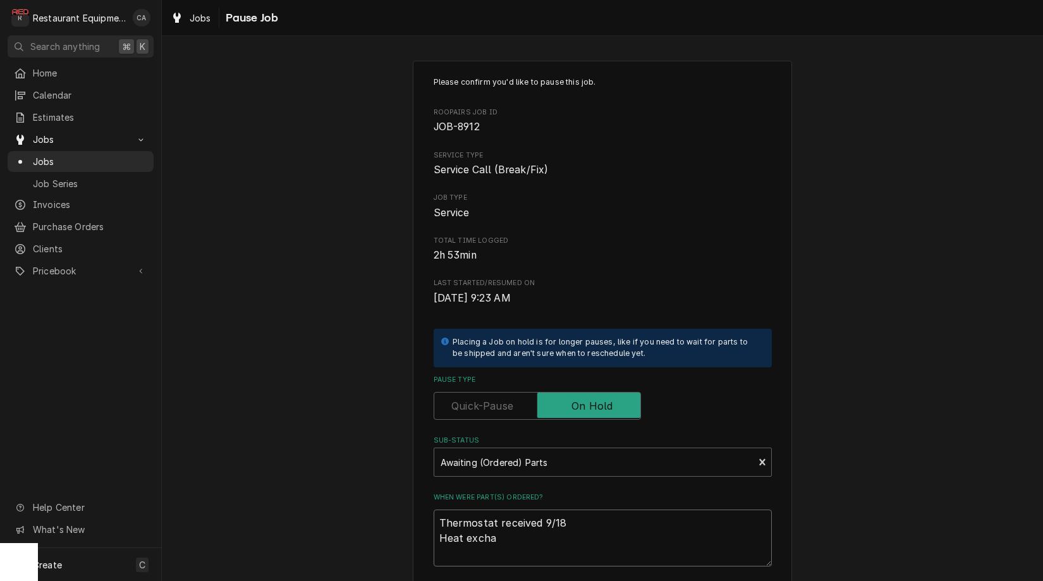
type textarea "Thermostat received 9/18 Heat exchan"
type textarea "x"
type textarea "Thermostat received 9/18 Heat exchang"
type textarea "x"
type textarea "Thermostat received 9/18 Heat exchange"
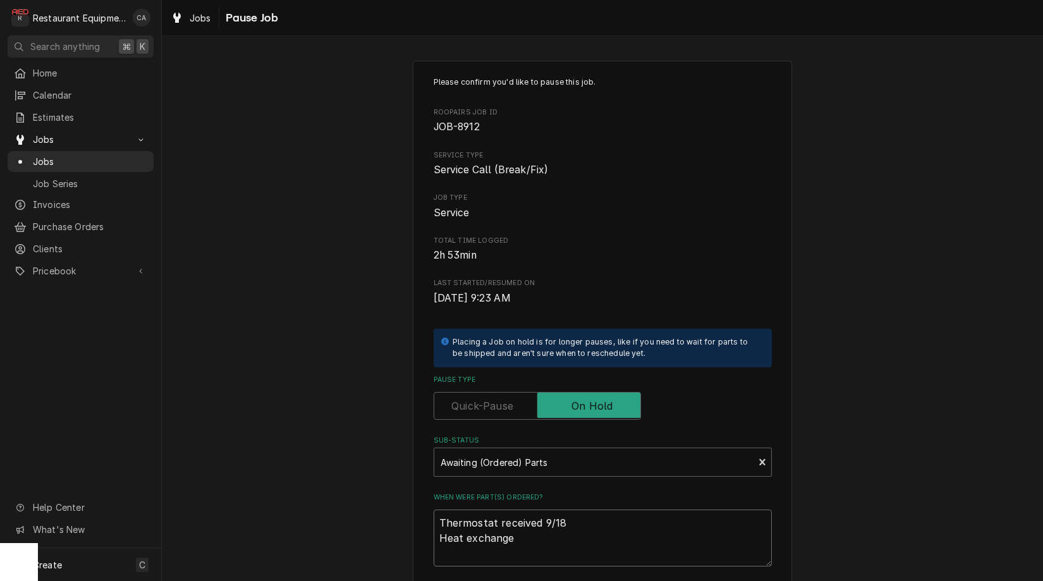
type textarea "x"
type textarea "Thermostat received 9/18 Heat exchanger"
type textarea "x"
type textarea "Thermostat received 9/18 Heat exchangers"
type textarea "x"
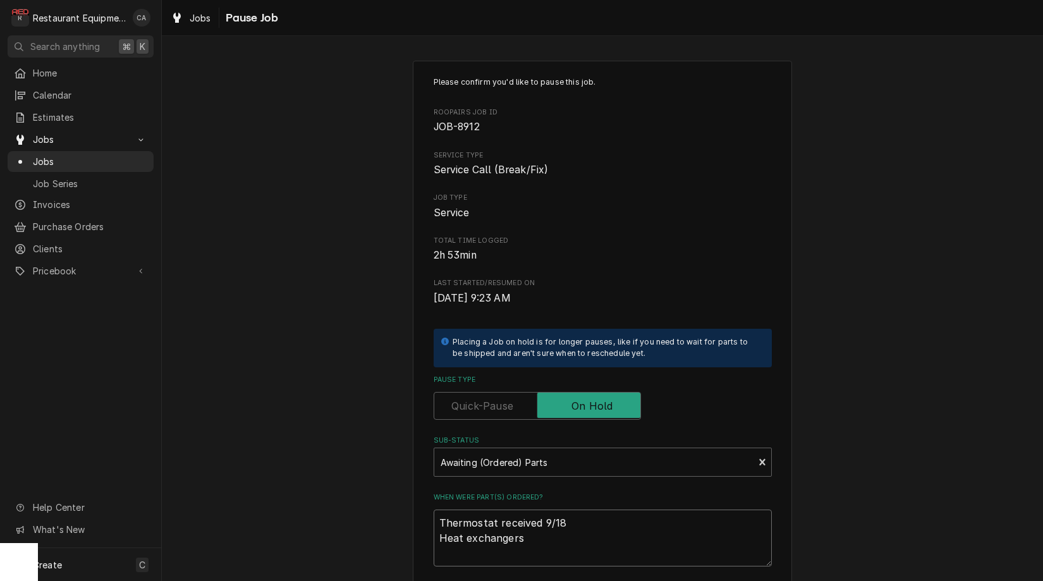
type textarea "Thermostat received 9/18 Heat exchangers"
type textarea "x"
type textarea "Thermostat received 9/18 Heat exchangers h"
type textarea "x"
type textarea "Thermostat received 9/18 Heat exchangers ha"
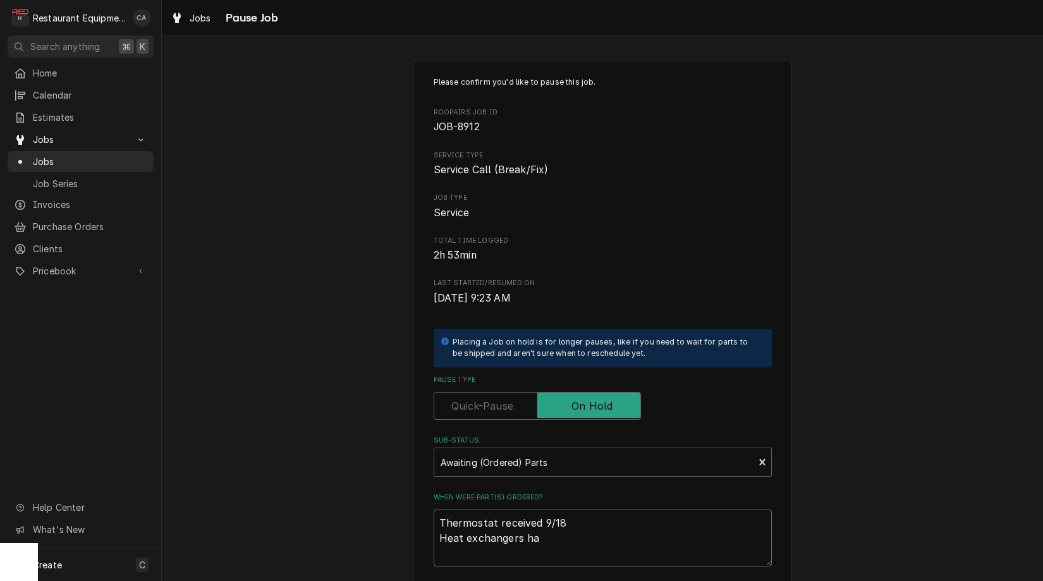
type textarea "x"
type textarea "Thermostat received 9/18 Heat exchangers hav"
type textarea "x"
type textarea "Thermostat received 9/18 Heat exchangers have"
type textarea "x"
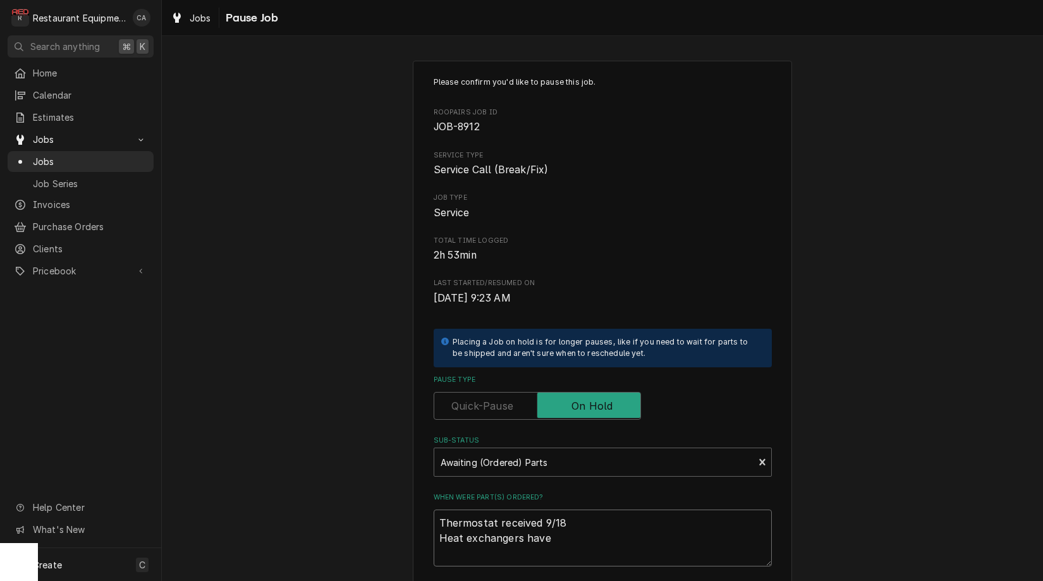
type textarea "Thermostat received 9/18 Heat exchangers have"
type textarea "x"
type textarea "Thermostat received 9/18 Heat exchangers have o"
type textarea "x"
type textarea "Thermostat received 9/18 Heat exchangers have ot"
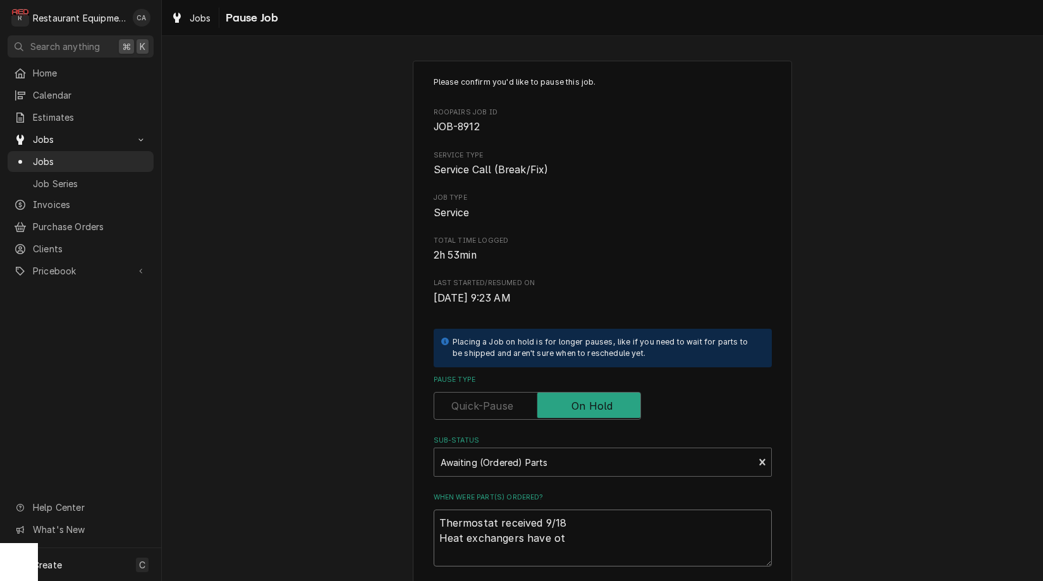
type textarea "x"
type textarea "Thermostat received 9/18 Heat exchangers have to"
type textarea "x"
type textarea "Thermostat received 9/18 Heat exchangers have to s"
type textarea "x"
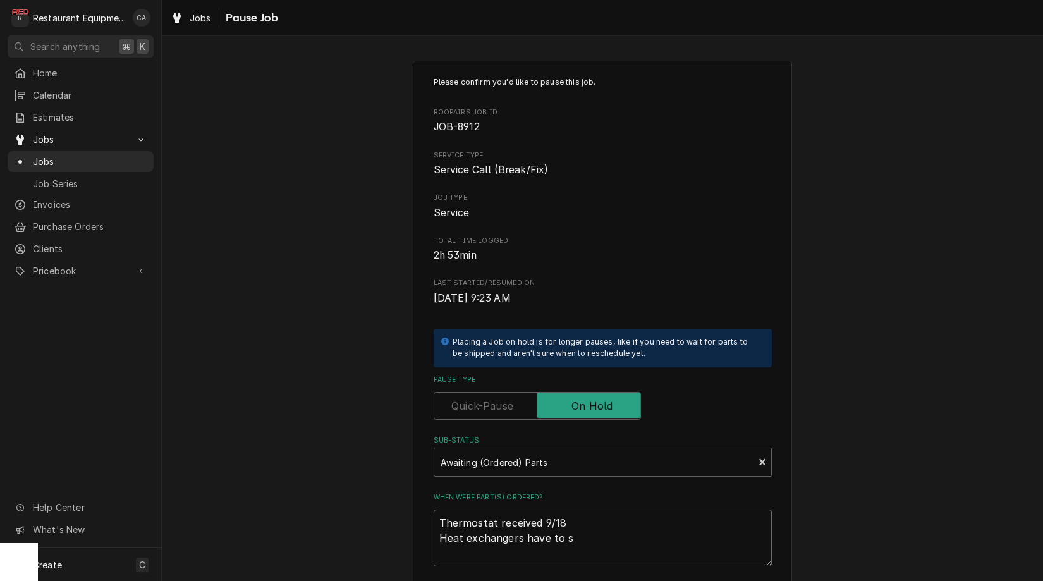
type textarea "Thermostat received 9/18 Heat exchangers have to sh"
type textarea "x"
type textarea "Thermostat received 9/18 Heat exchangers have to shi"
type textarea "x"
type textarea "Thermostat received 9/18 Heat exchangers have to ship"
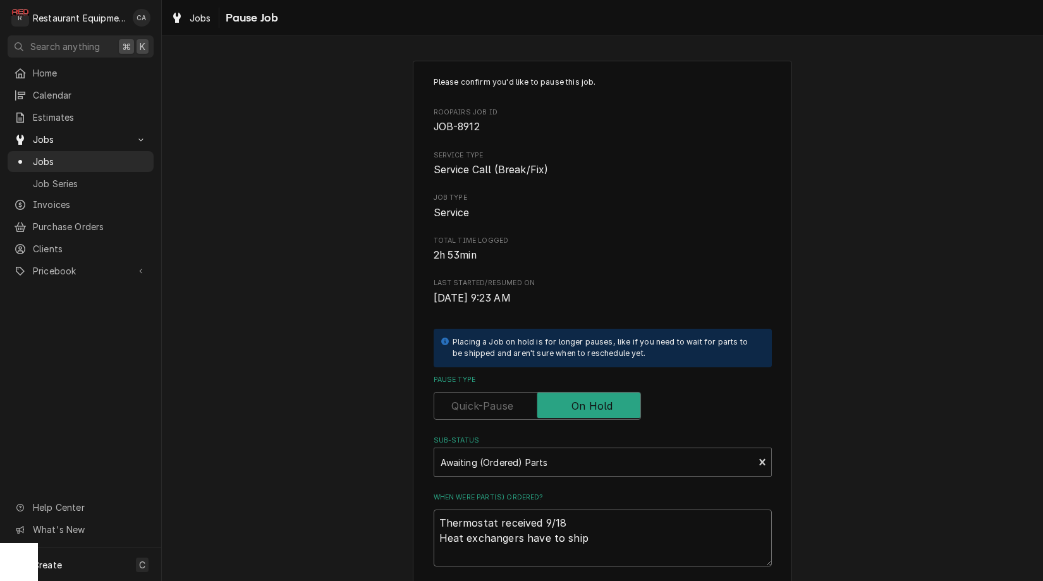
type textarea "x"
type textarea "Thermostat received 9/18 Heat exchangers have to ship"
type textarea "x"
type textarea "Thermostat received 9/18 Heat exchangers have to ship L"
type textarea "x"
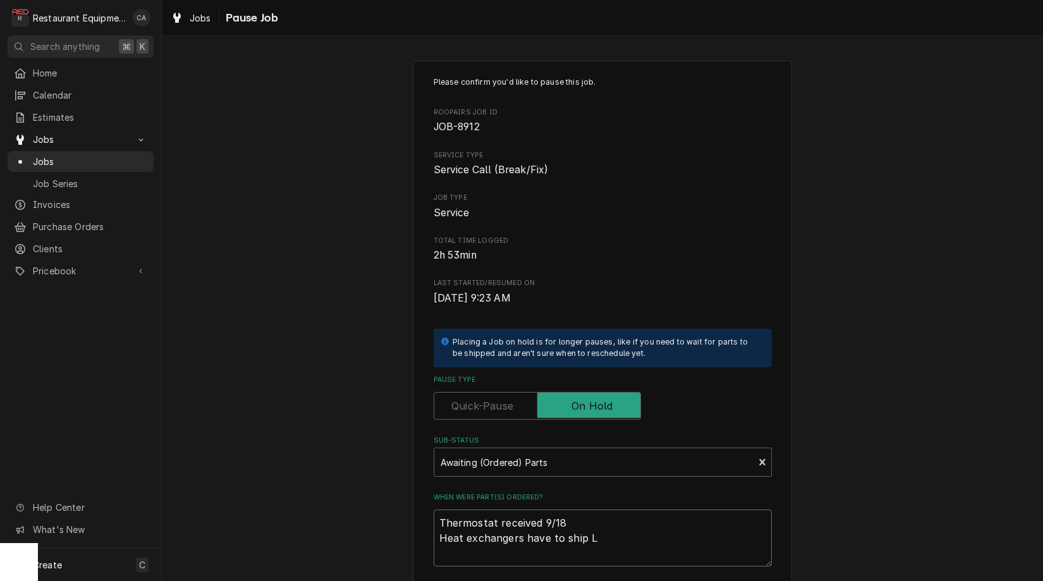
type textarea "Thermostat received 9/18 Heat exchangers have to ship LT"
type textarea "x"
type textarea "Thermostat received 9/18 Heat exchangers have to ship LTL"
type textarea "x"
type textarea "Thermostat received 9/18 Heat exchangers have to ship LTL"
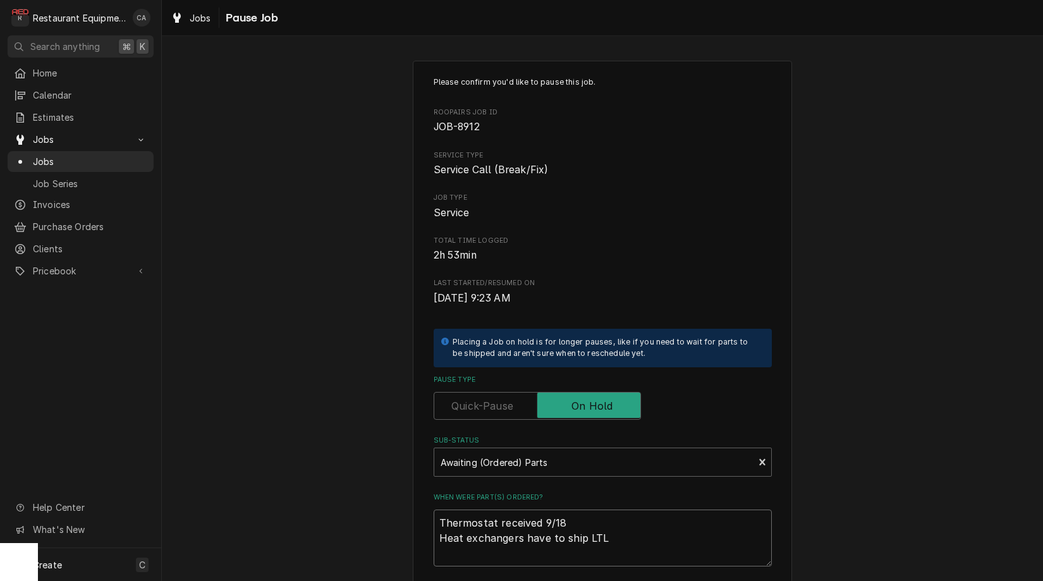
type textarea "x"
type textarea "Thermostat received 9/18 Heat exchangers have to ship LTL -"
type textarea "x"
type textarea "Thermostat received 9/18 Heat exchangers have to ship LTL -"
type textarea "x"
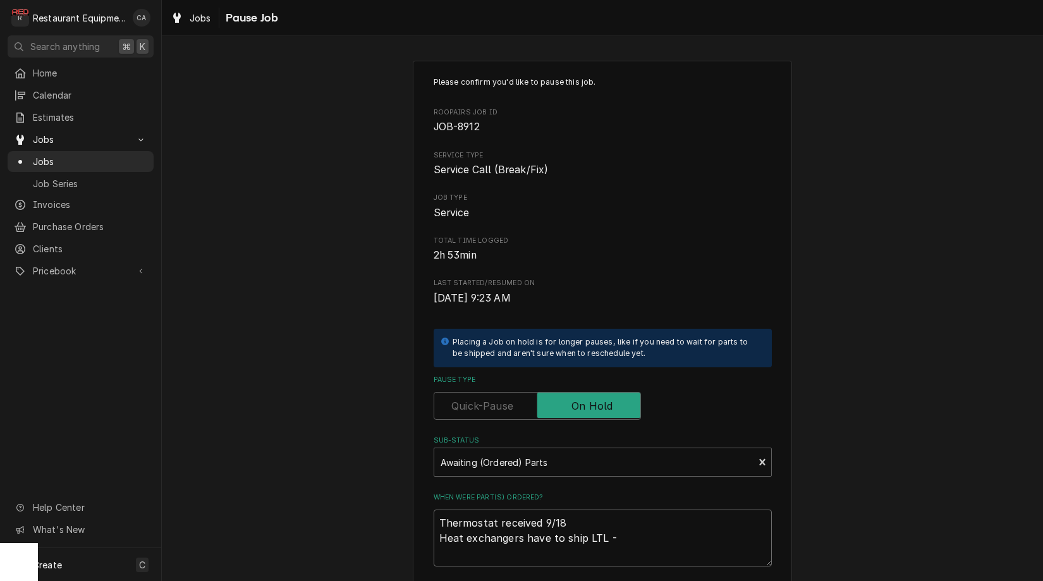
type textarea "Thermostat received 9/18 Heat exchangers have to ship LTL - w"
type textarea "x"
type textarea "Thermostat received 9/18 Heat exchangers have to ship LTL - wa"
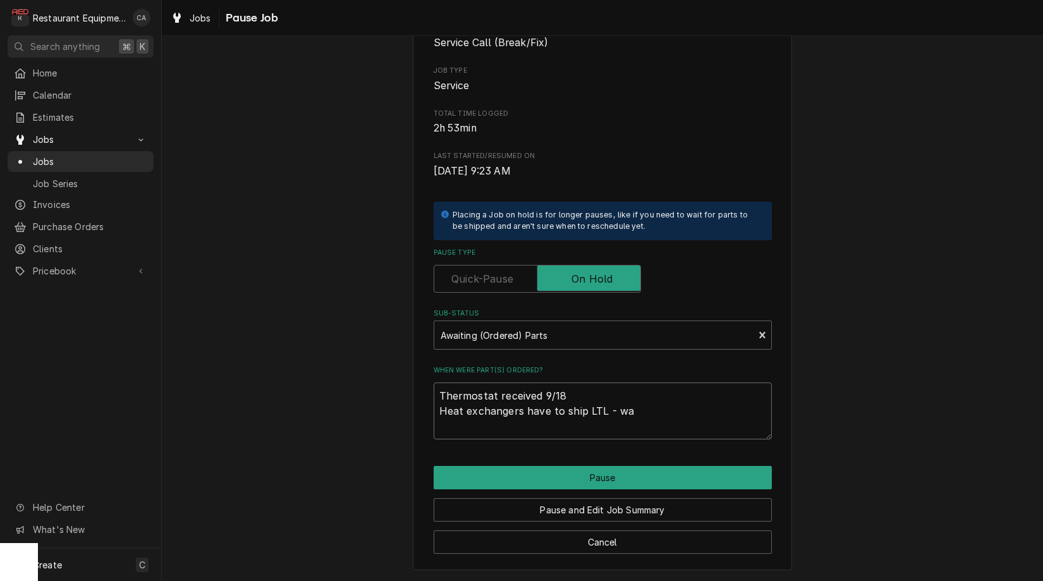
type textarea "x"
type textarea "Thermostat received 9/18 Heat exchangers have to ship LTL - wai"
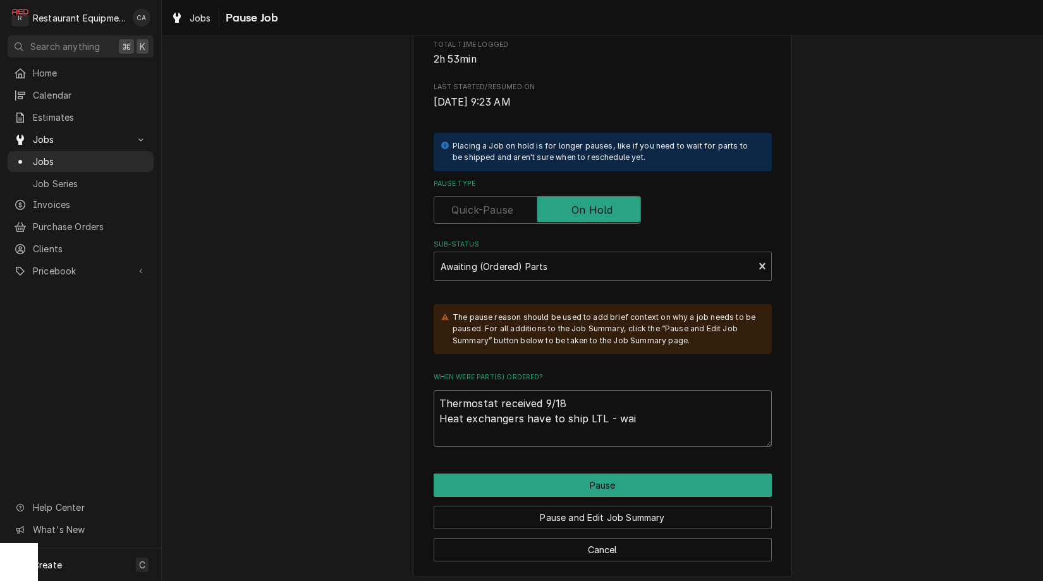
type textarea "x"
type textarea "Thermostat received 9/18 Heat exchangers have to ship LTL - wait"
type textarea "x"
type textarea "Thermostat received 9/18 Heat exchangers have to ship LTL - waiti"
type textarea "x"
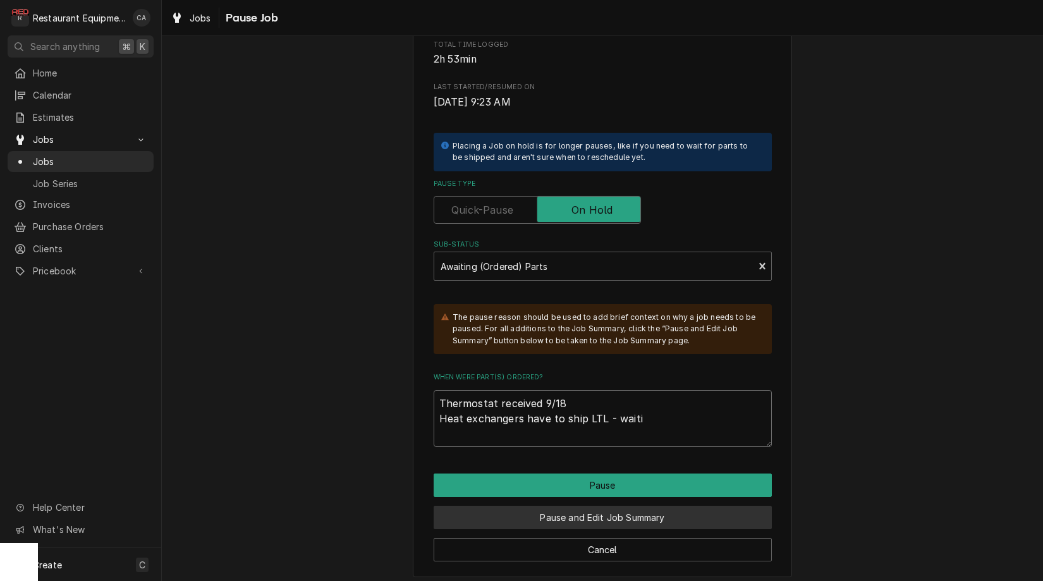
type textarea "Thermostat received 9/18 Heat exchangers have to ship LTL - waitin"
type textarea "x"
type textarea "Thermostat received 9/18 Heat exchangers have to ship LTL - waiting"
type textarea "x"
type textarea "Thermostat received 9/18 Heat exchangers have to ship LTL - waiting"
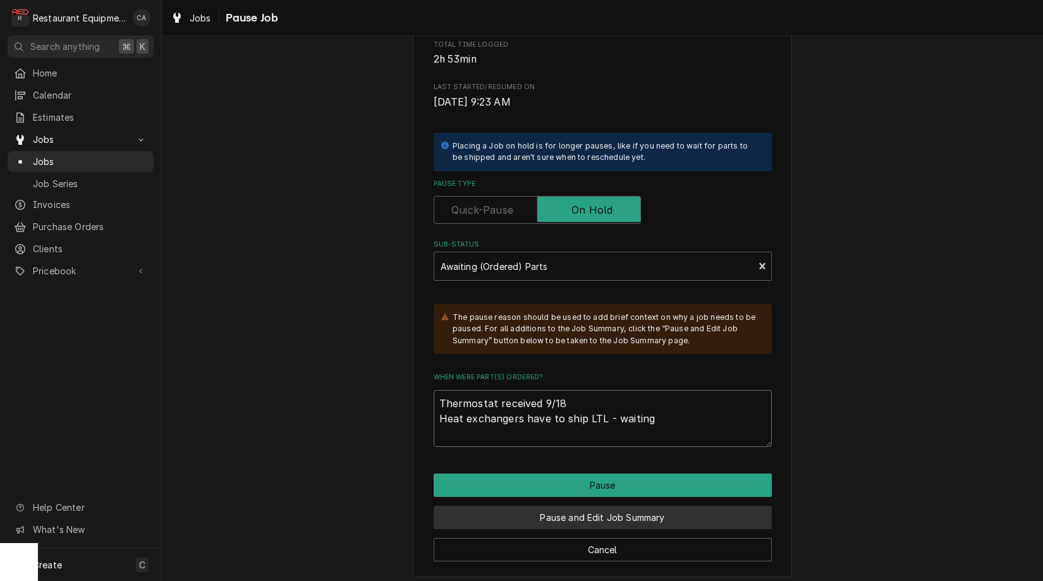
type textarea "x"
type textarea "Thermostat received 9/18 Heat exchangers have to ship LTL - waiting o"
type textarea "x"
type textarea "Thermostat received 9/18 Heat exchangers have to ship LTL - waiting on"
type textarea "x"
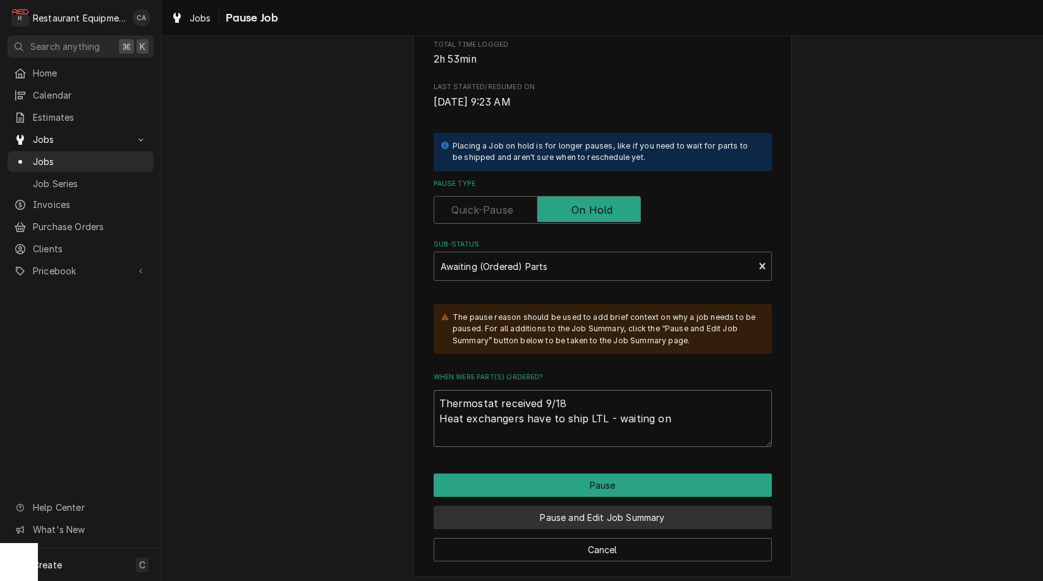
type textarea "Thermostat received 9/18 Heat exchangers have to ship LTL - waiting on"
type textarea "x"
type textarea "Thermostat received 9/18 Heat exchangers have to ship LTL - waiting on E"
type textarea "x"
type textarea "Thermostat received 9/18 Heat exchangers have to ship LTL - waiting on ET"
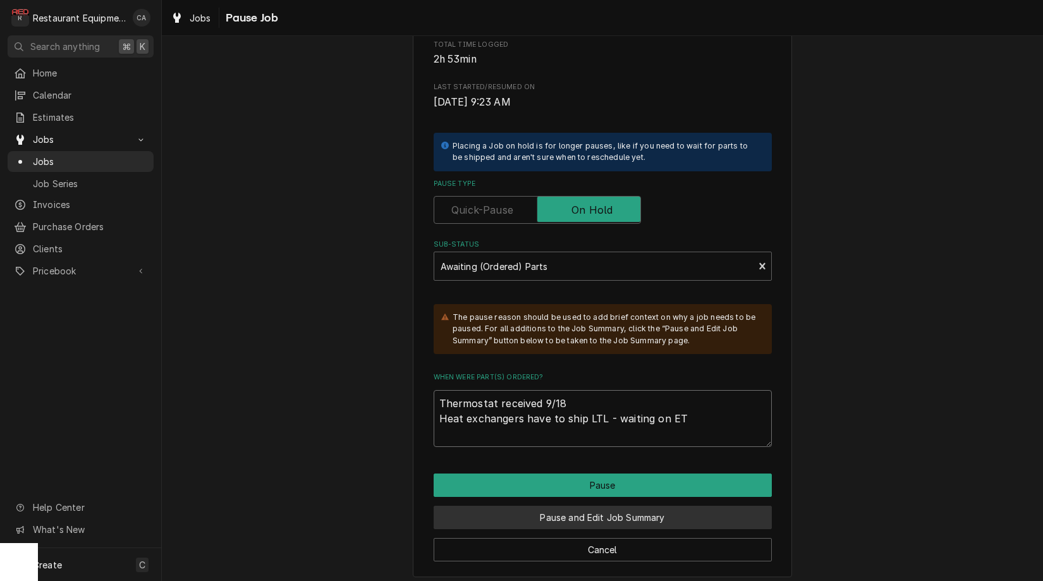
type textarea "x"
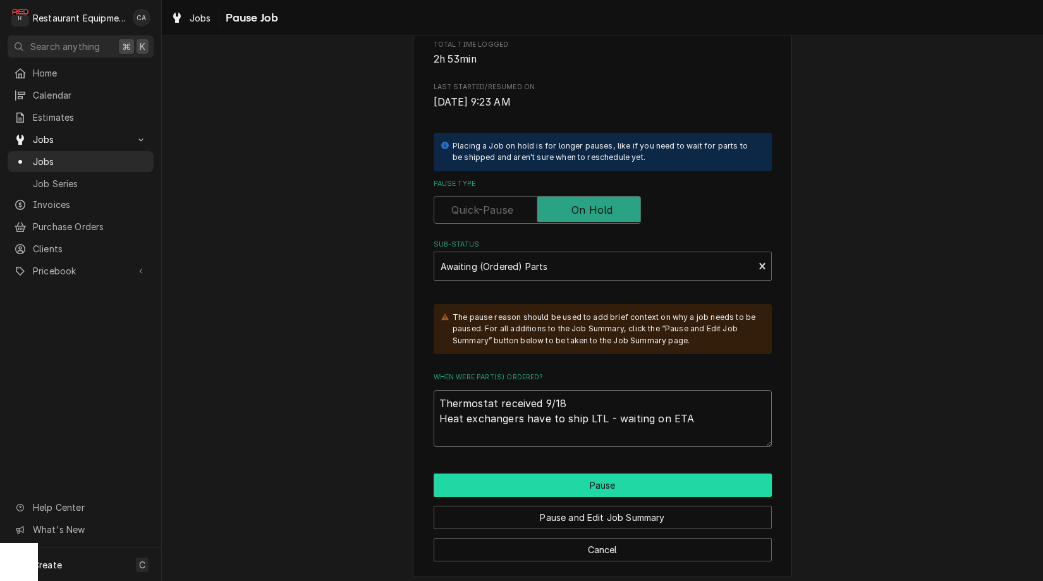
type textarea "Thermostat received 9/18 Heat exchangers have to ship LTL - waiting on ETA"
click at [597, 474] on button "Pause" at bounding box center [603, 485] width 338 height 23
type textarea "x"
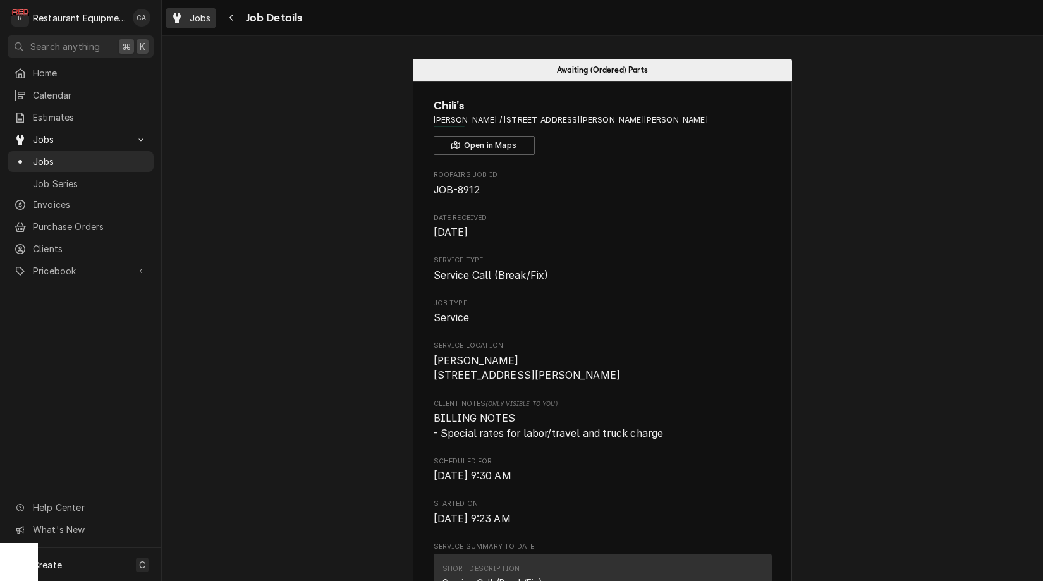
click at [199, 14] on span "Jobs" at bounding box center [200, 17] width 21 height 13
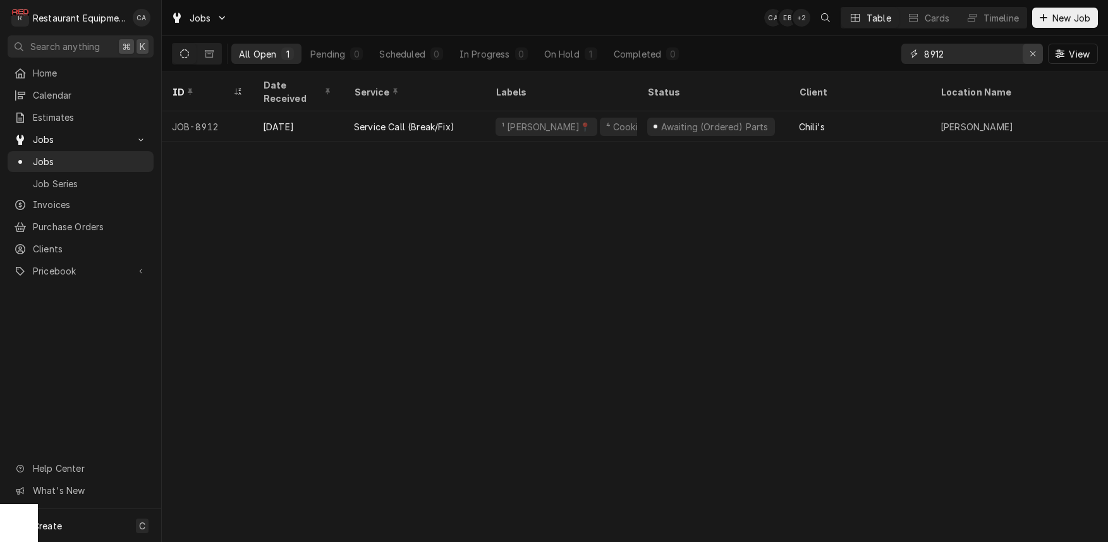
click at [1032, 57] on icon "Erase input" at bounding box center [1033, 53] width 7 height 9
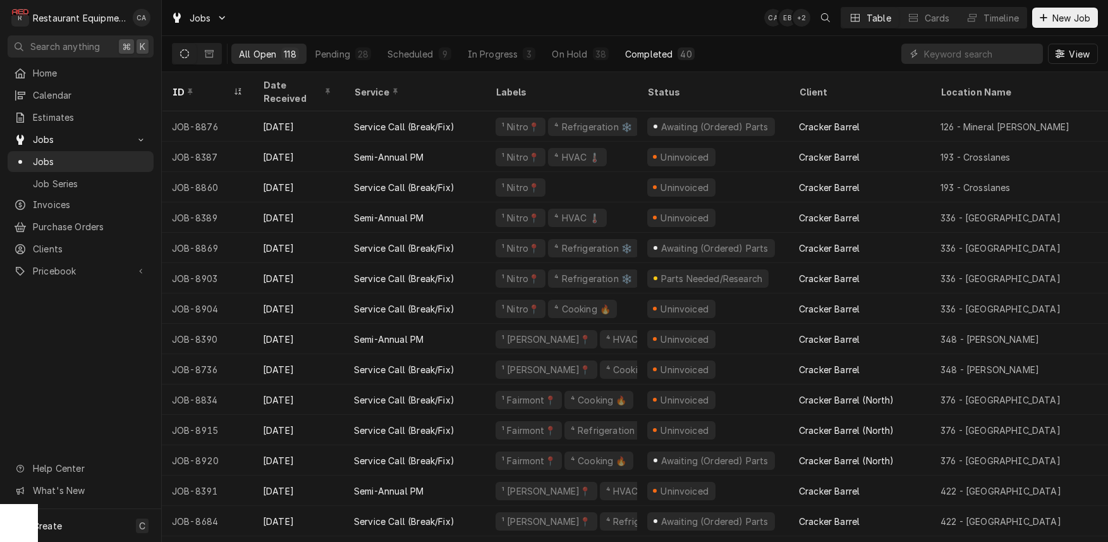
click at [647, 56] on div "Completed" at bounding box center [648, 53] width 47 height 13
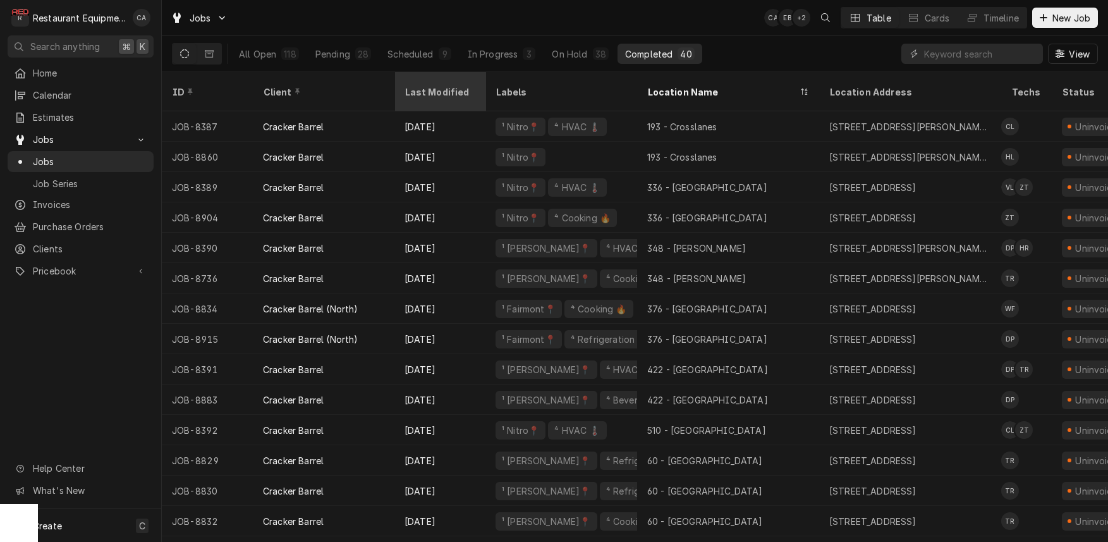
click at [428, 85] on div "Last Modified" at bounding box center [439, 91] width 68 height 13
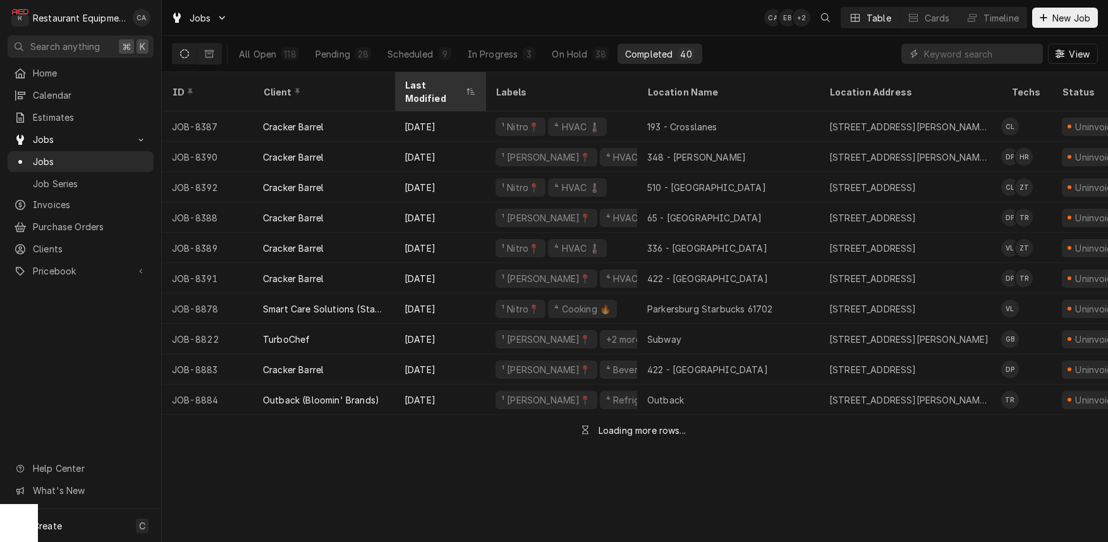
click at [435, 84] on div "Last Modified" at bounding box center [434, 91] width 58 height 27
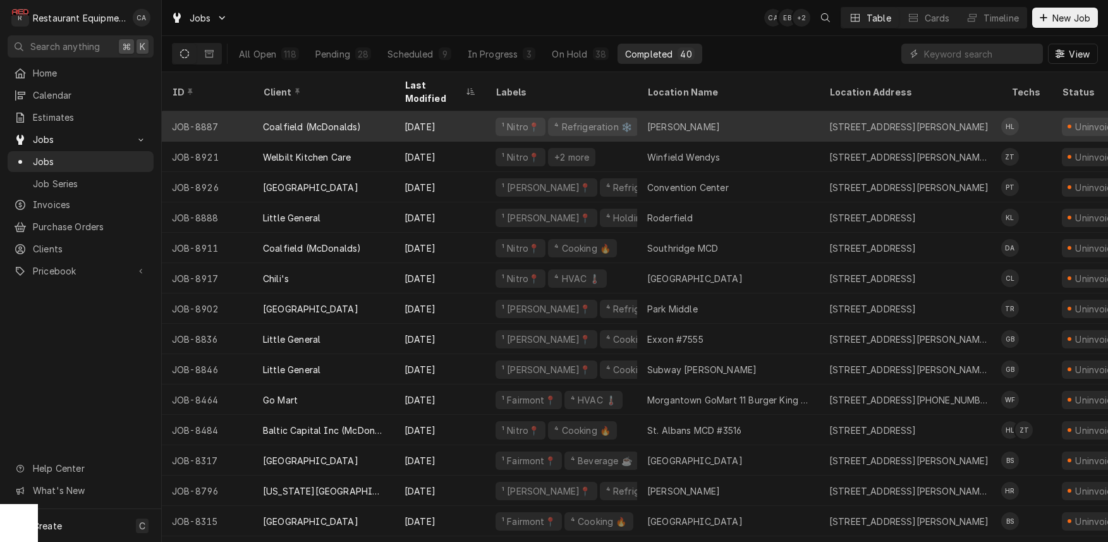
click at [668, 120] on div "[PERSON_NAME]" at bounding box center [683, 126] width 73 height 13
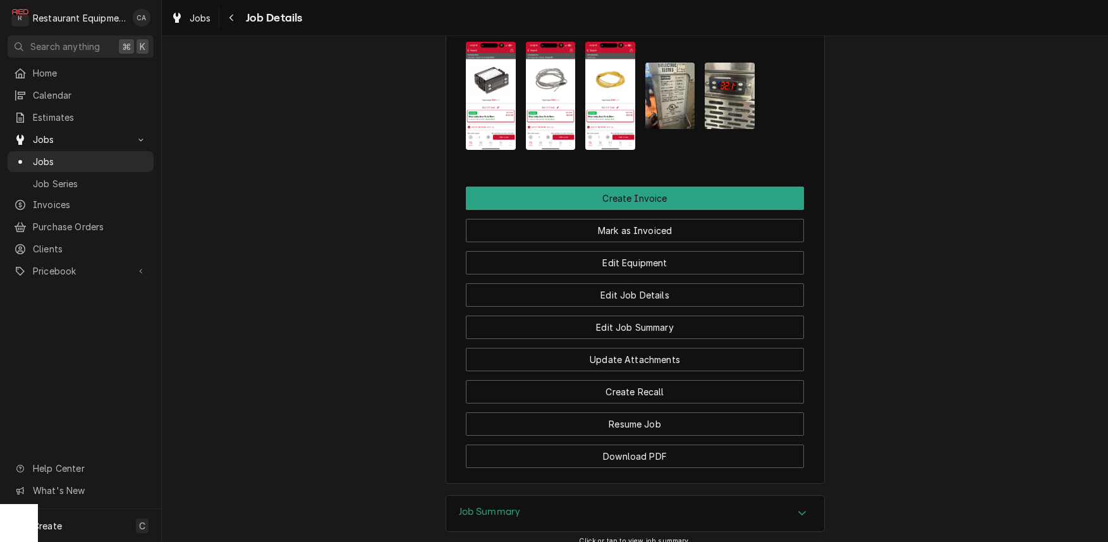
scroll to position [1292, 0]
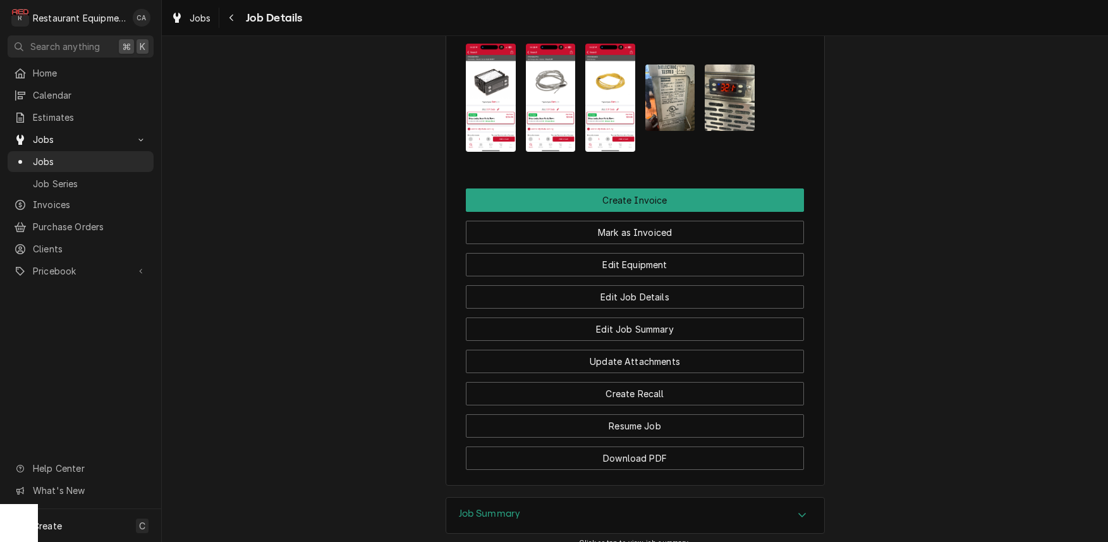
click at [680, 107] on img "Attachments" at bounding box center [670, 97] width 50 height 66
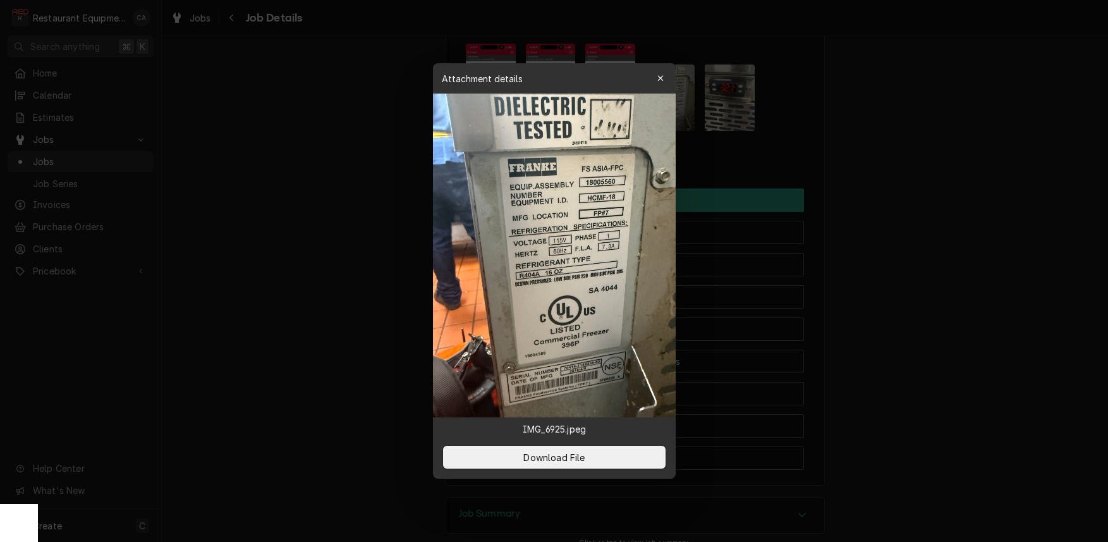
click at [909, 216] on div at bounding box center [554, 271] width 1108 height 542
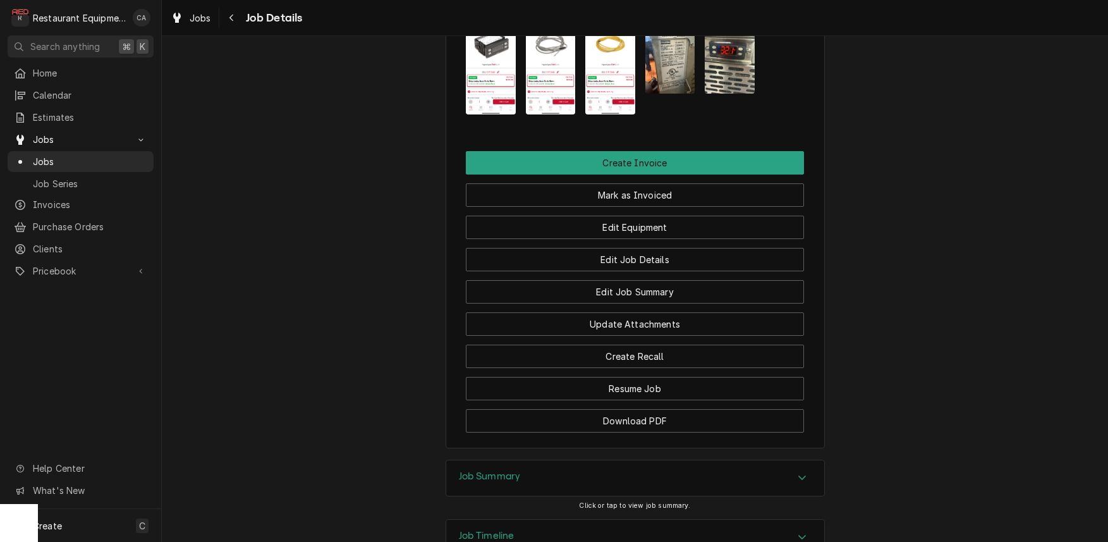
scroll to position [1384, 0]
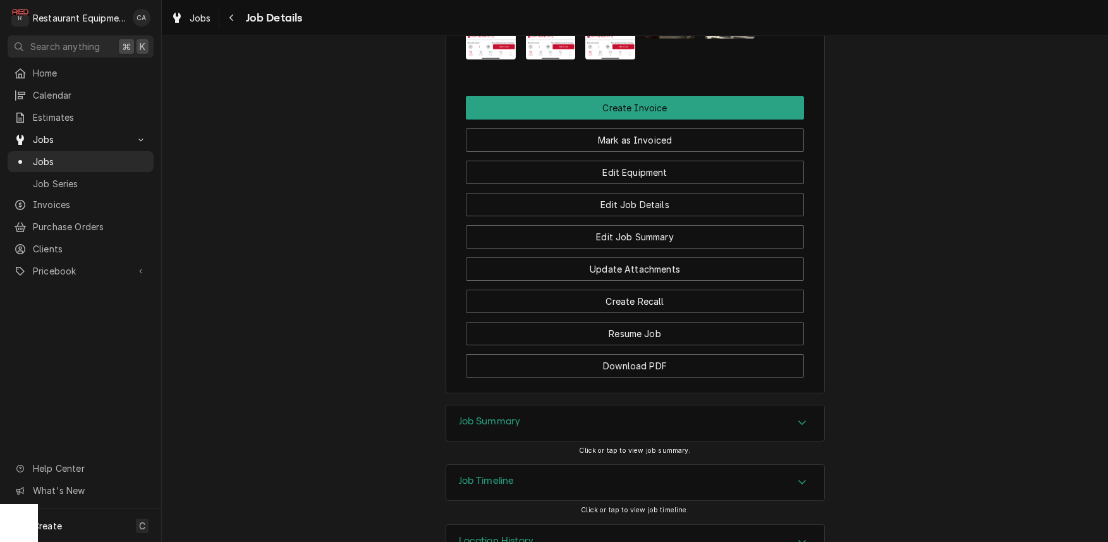
drag, startPoint x: 507, startPoint y: 419, endPoint x: 410, endPoint y: 381, distance: 104.1
click at [506, 419] on h3 "Job Summary" at bounding box center [490, 421] width 62 height 12
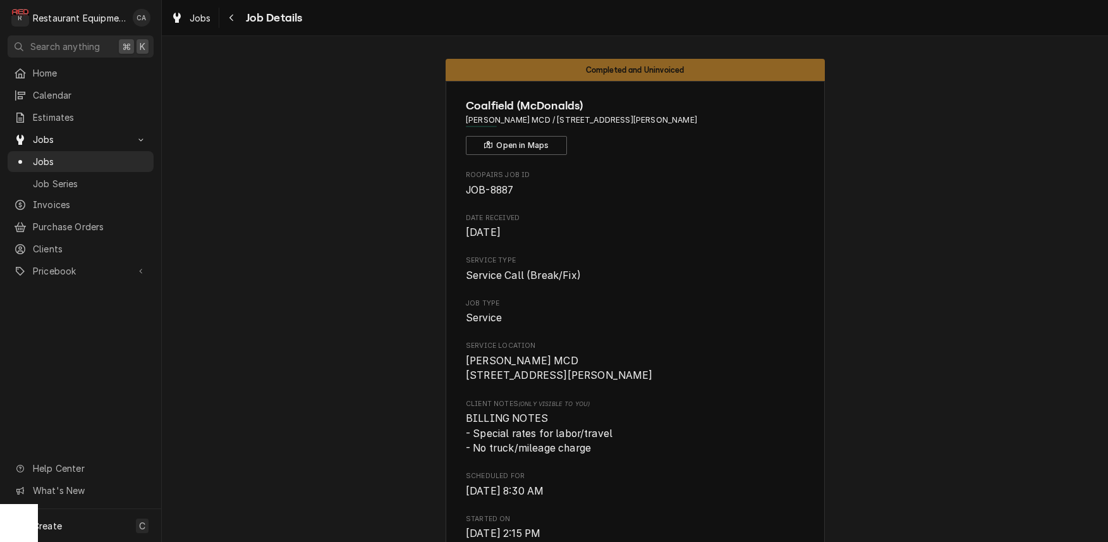
scroll to position [0, 0]
click at [498, 141] on button "Open in Maps" at bounding box center [516, 145] width 101 height 19
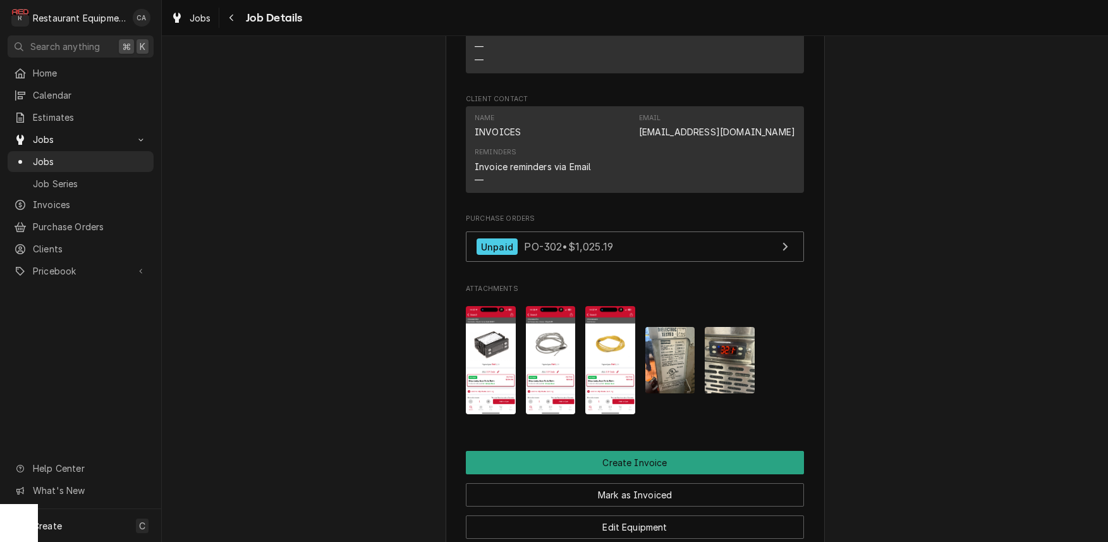
scroll to position [1022, 0]
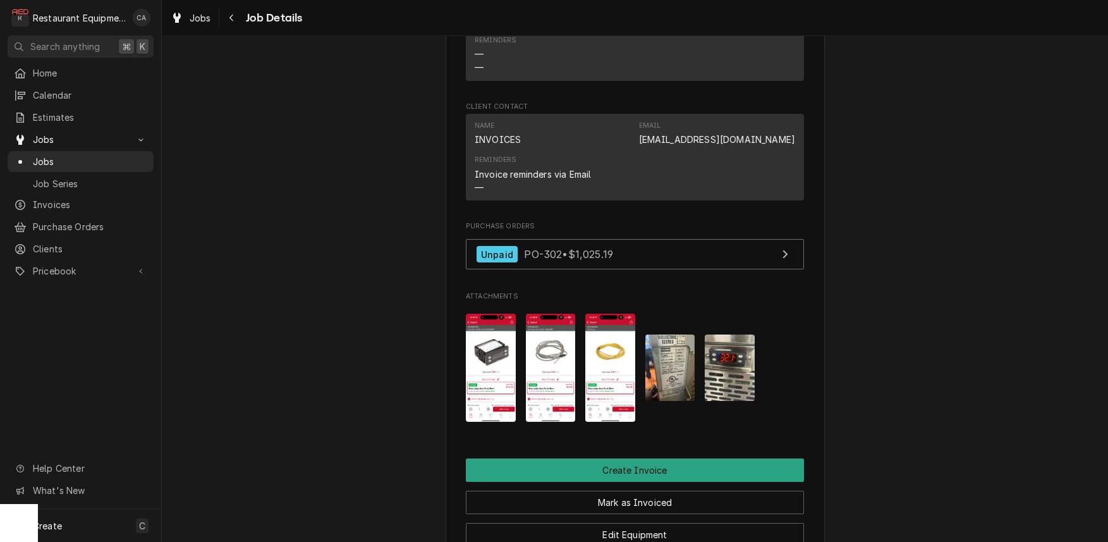
click at [496, 326] on img "Attachments" at bounding box center [491, 368] width 50 height 108
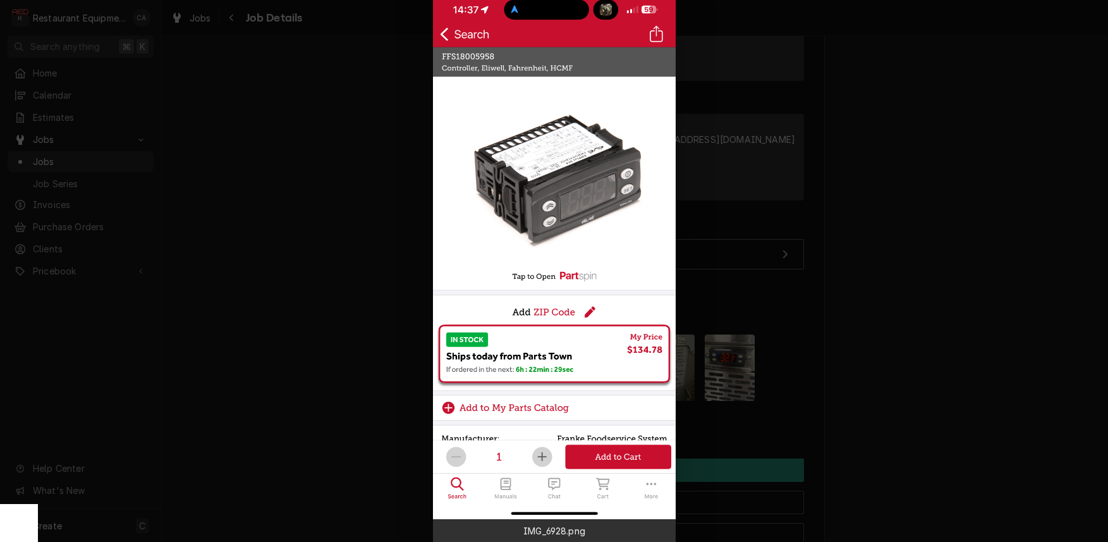
drag, startPoint x: 927, startPoint y: 269, endPoint x: 899, endPoint y: 272, distance: 28.7
click at [927, 269] on div at bounding box center [554, 271] width 1108 height 542
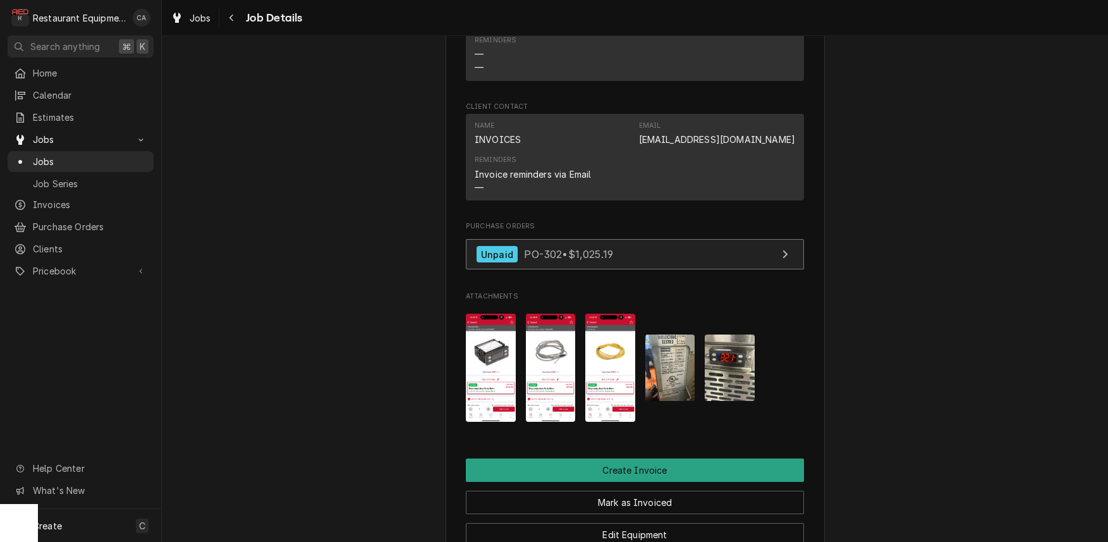
click at [666, 260] on link "Unpaid PO-302 • $1,025.19" at bounding box center [635, 254] width 338 height 31
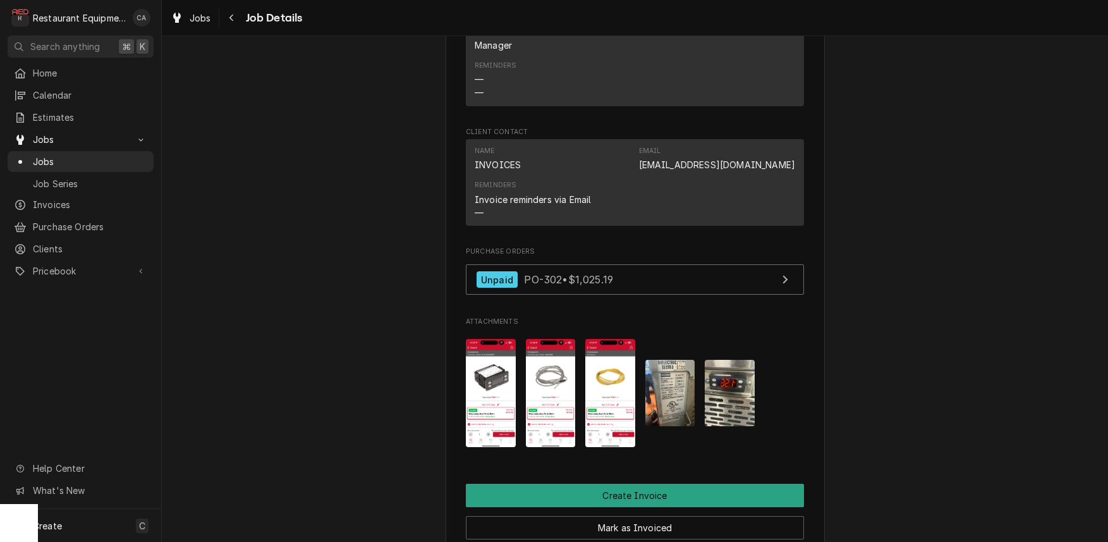
scroll to position [992, 0]
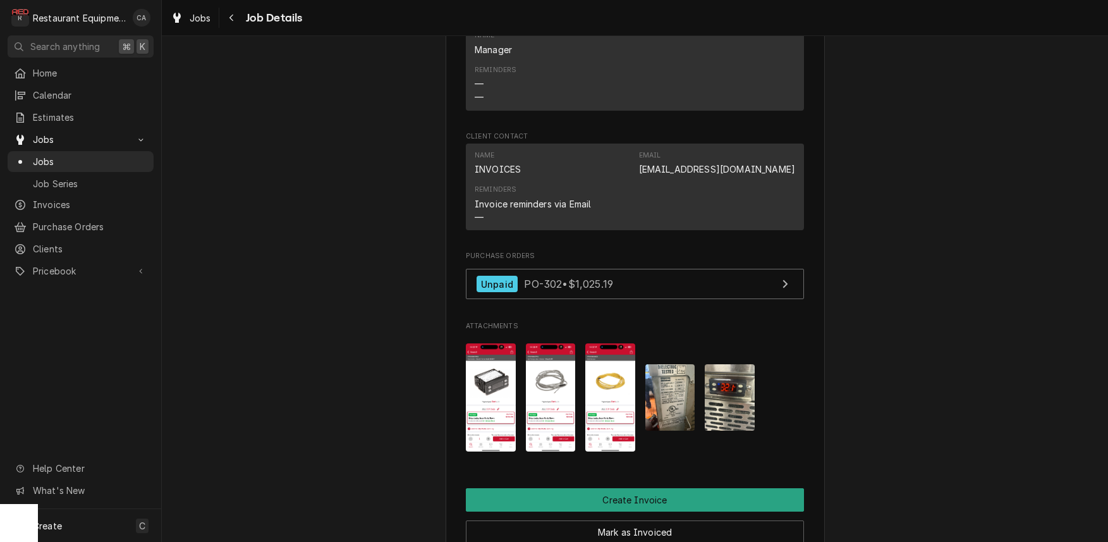
click at [486, 353] on img "Attachments" at bounding box center [491, 397] width 50 height 108
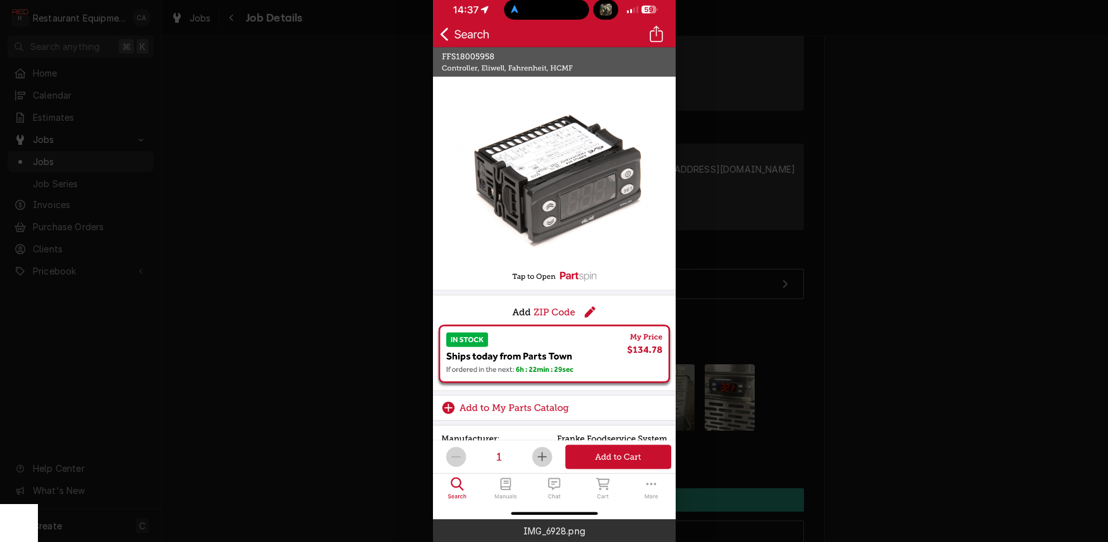
click at [364, 204] on div at bounding box center [554, 271] width 1108 height 542
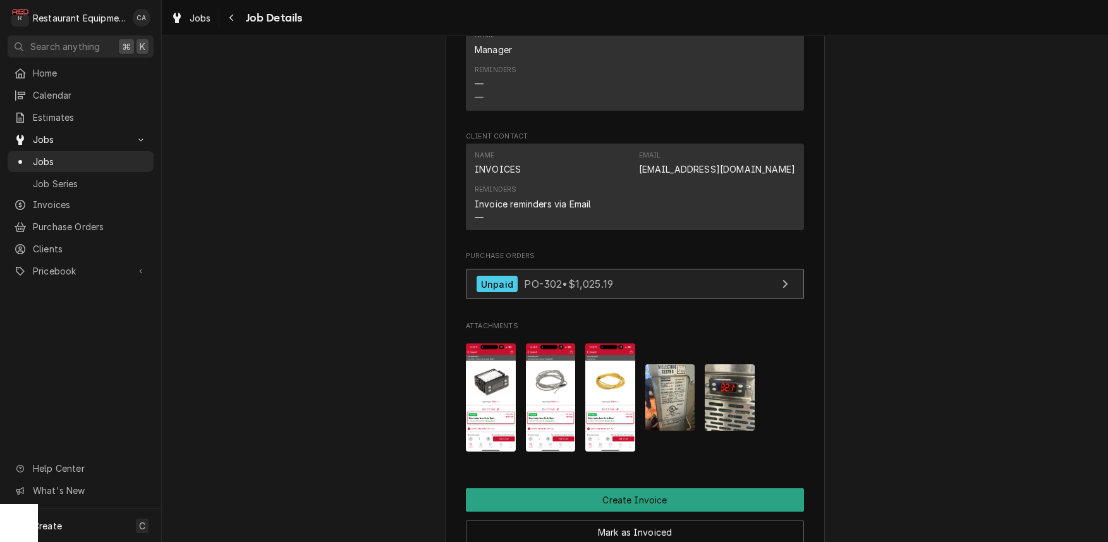
click at [520, 283] on div "Unpaid PO-302 • $1,025.19" at bounding box center [545, 284] width 137 height 17
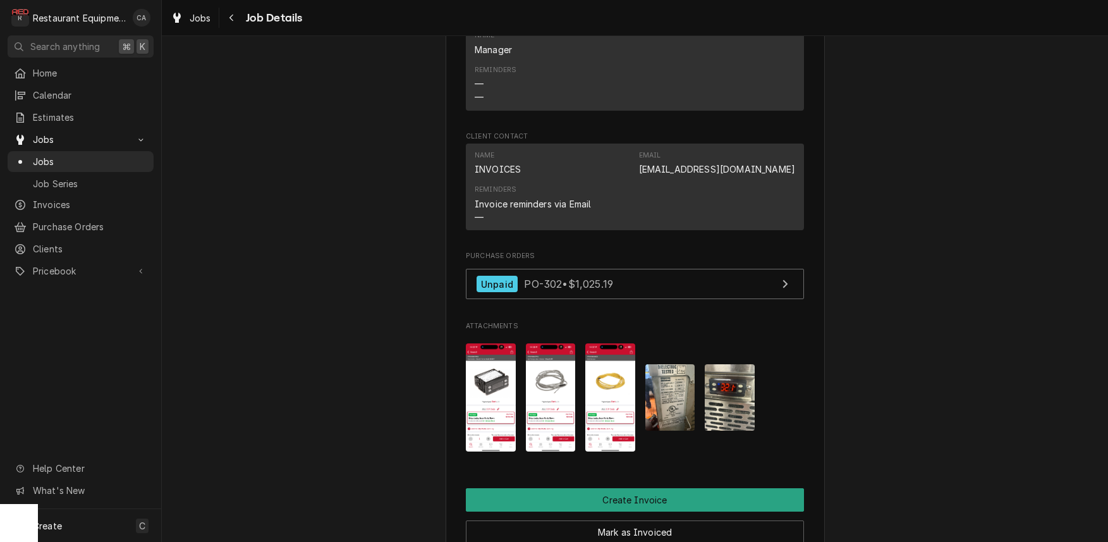
click at [558, 374] on img "Attachments" at bounding box center [551, 397] width 50 height 108
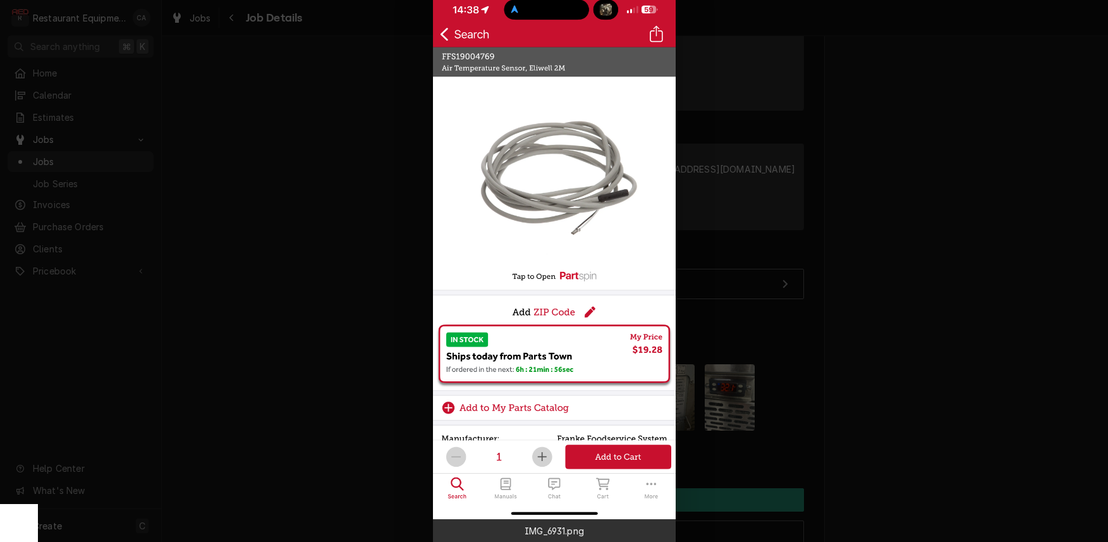
click at [326, 255] on div at bounding box center [554, 271] width 1108 height 542
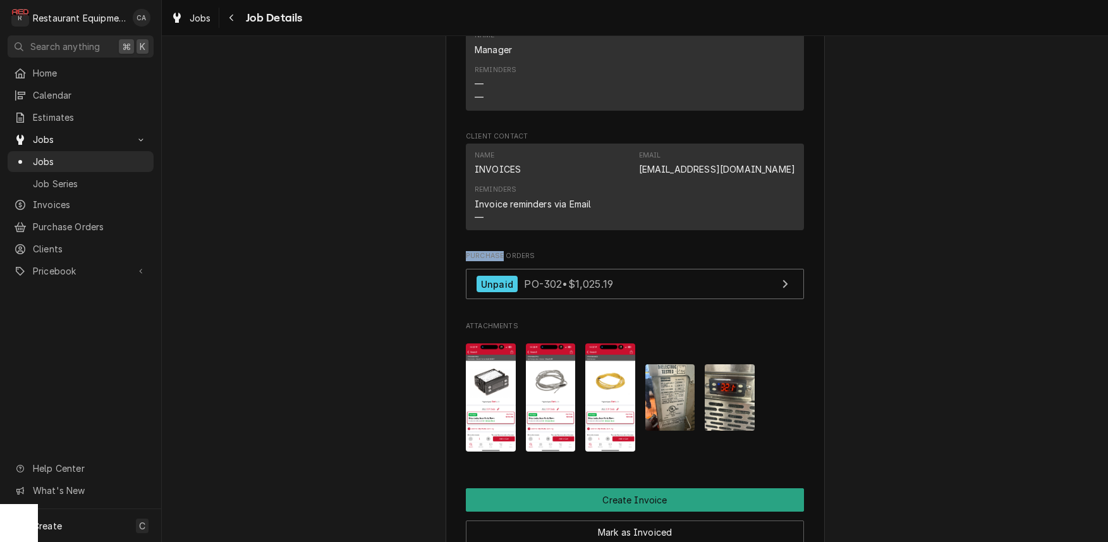
click at [621, 358] on img "Attachments" at bounding box center [610, 397] width 50 height 108
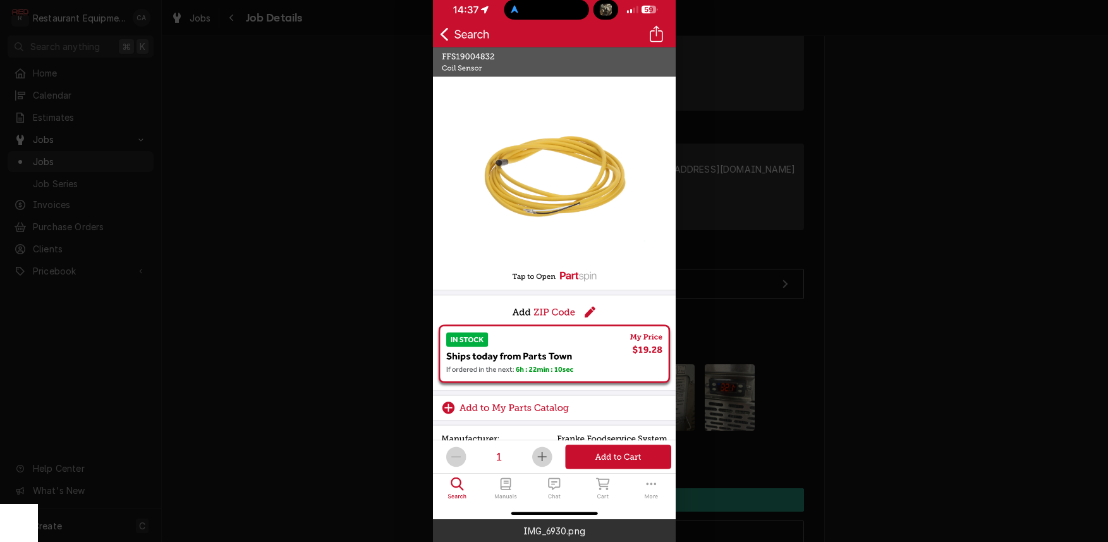
click at [346, 193] on div at bounding box center [554, 271] width 1108 height 542
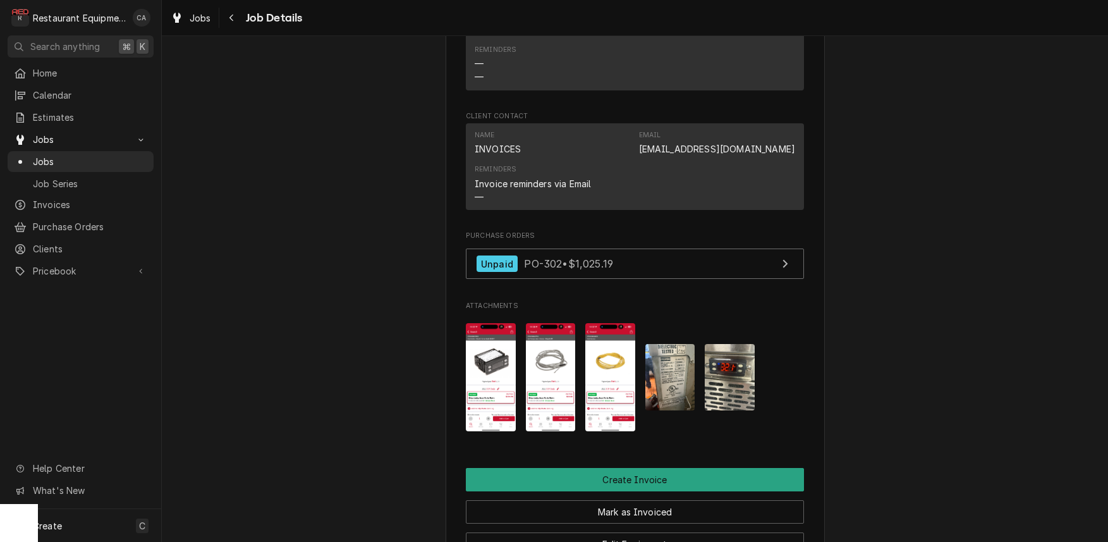
scroll to position [1053, 0]
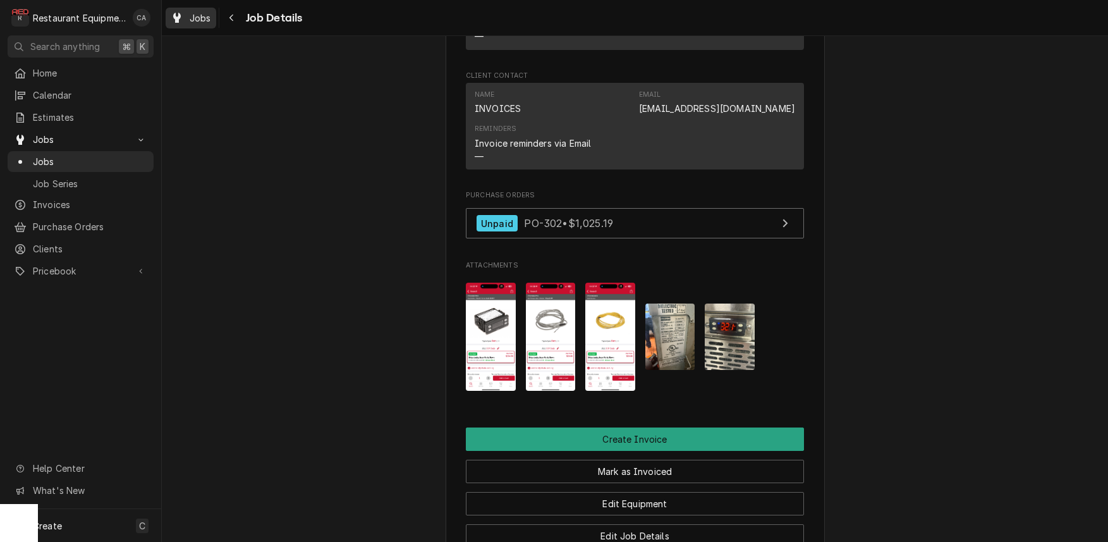
click at [187, 20] on div "Jobs" at bounding box center [191, 18] width 46 height 16
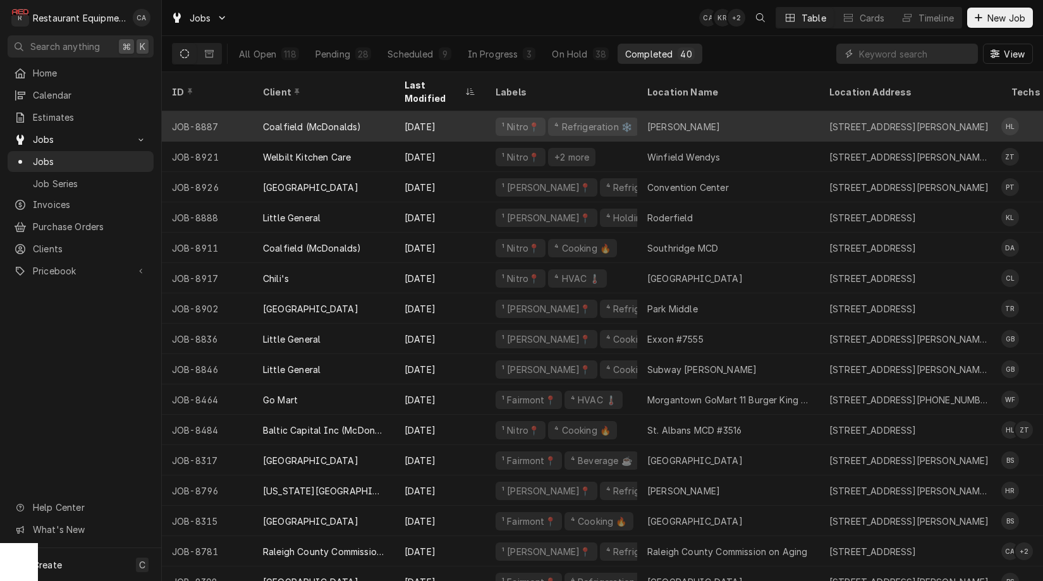
click at [688, 118] on div "[PERSON_NAME]" at bounding box center [728, 126] width 182 height 30
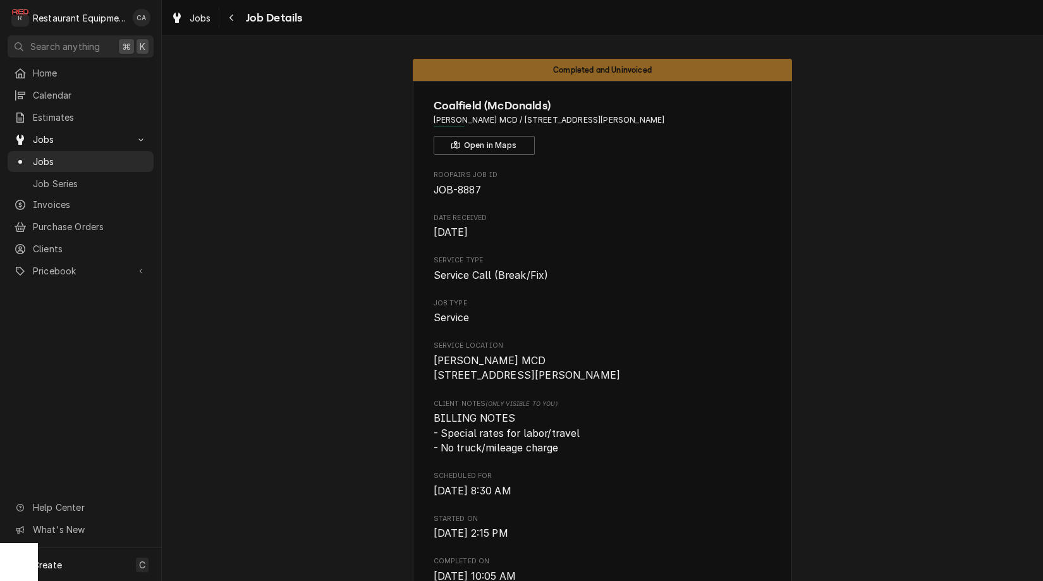
click at [975, 1] on div "Jobs Job Details" at bounding box center [602, 17] width 881 height 35
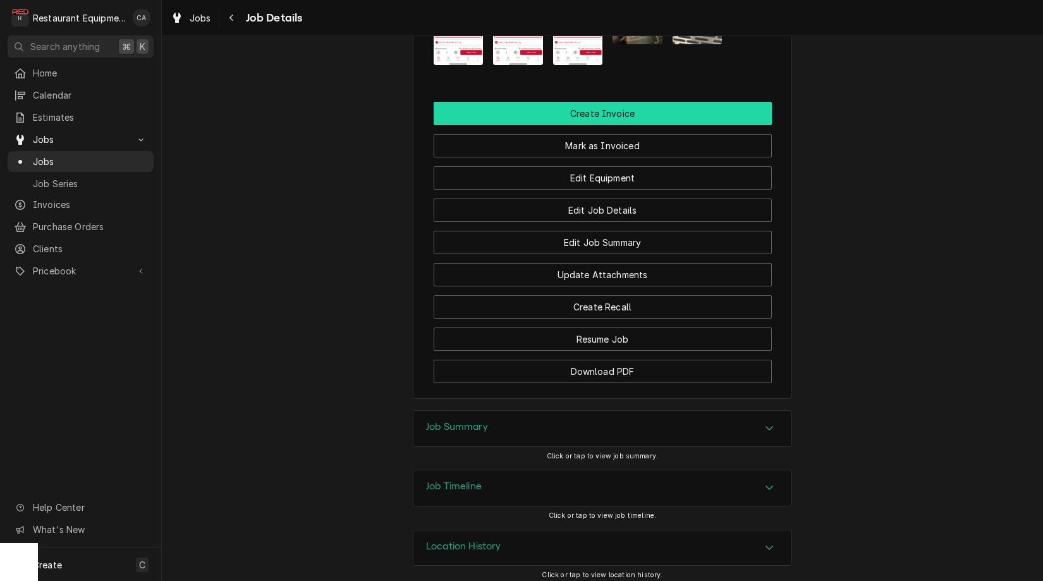
click at [606, 109] on button "Create Invoice" at bounding box center [603, 113] width 338 height 23
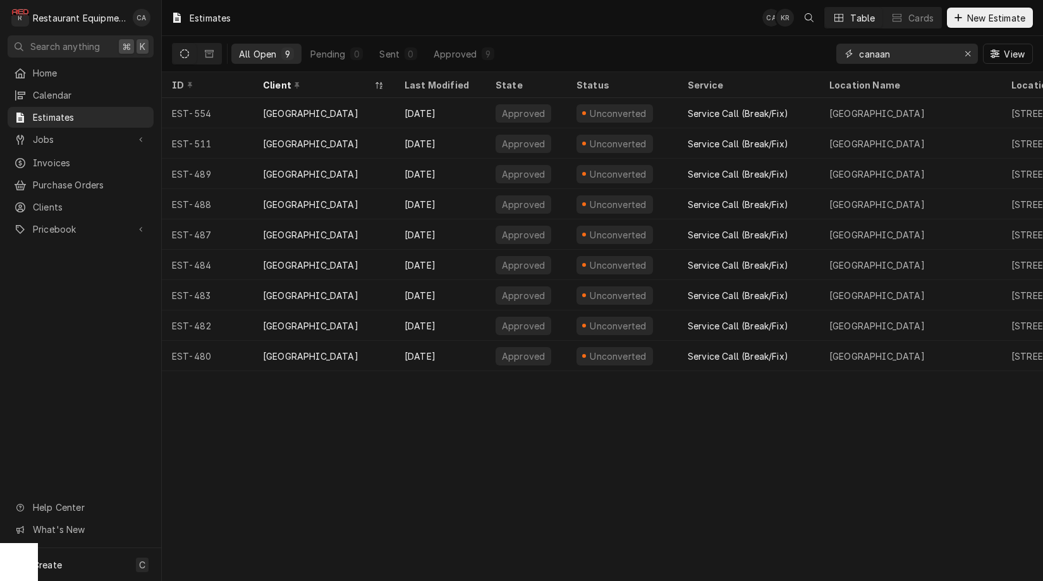
drag, startPoint x: 895, startPoint y: 52, endPoint x: 831, endPoint y: 51, distance: 63.9
click at [831, 51] on div "All Open 9 Pending 0 Sent 0 Approved 9 canaan View" at bounding box center [602, 53] width 861 height 35
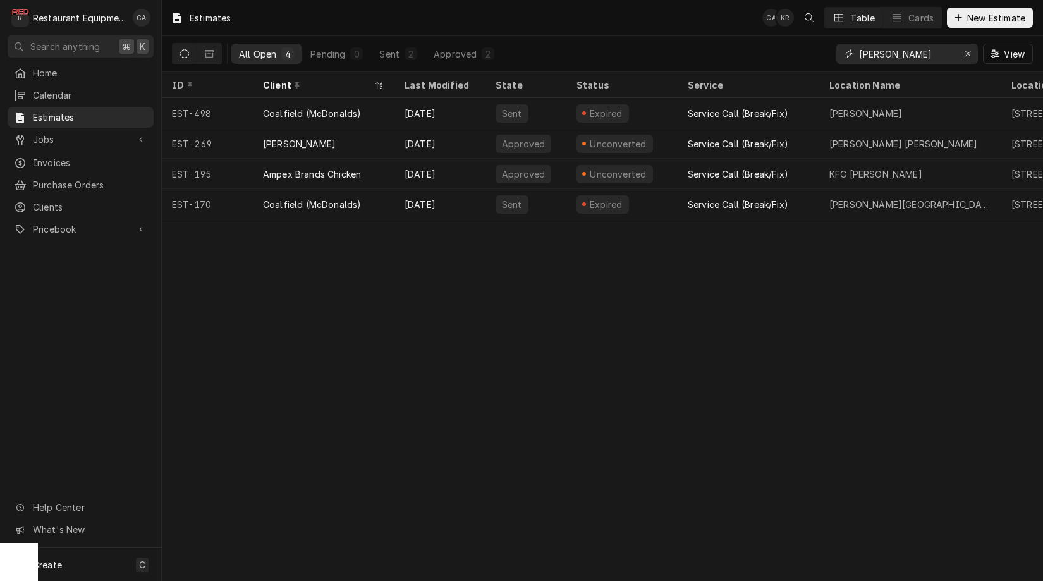
type input "[PERSON_NAME]"
drag, startPoint x: 831, startPoint y: 51, endPoint x: 641, endPoint y: 253, distance: 276.8
click at [641, 253] on div "Estimates CA KR Table Cards New Estimate All Open 4 Pending 0 Sent 2 Approved 2…" at bounding box center [602, 290] width 881 height 581
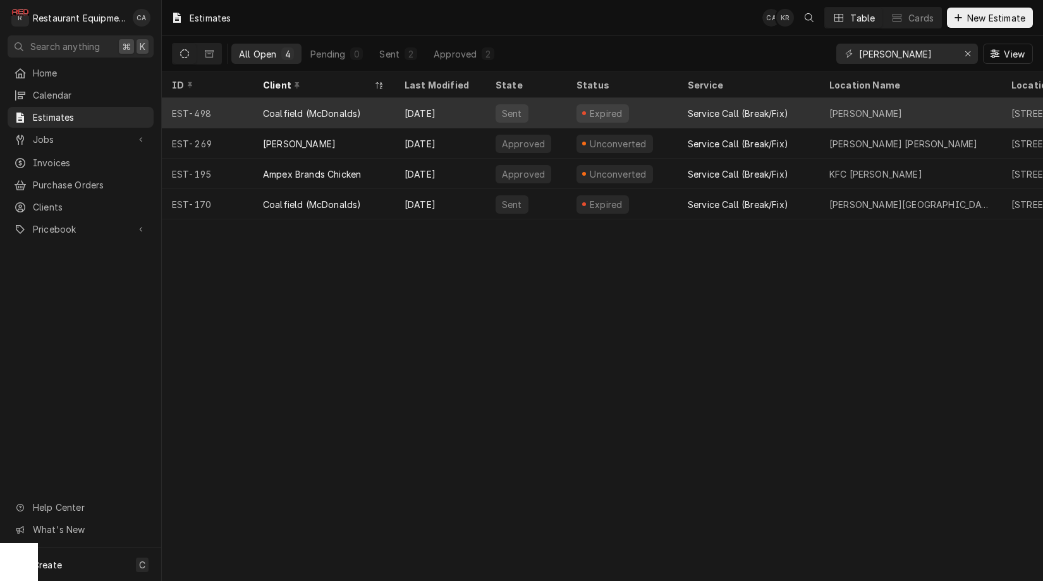
click at [848, 113] on div "[PERSON_NAME]" at bounding box center [865, 113] width 73 height 13
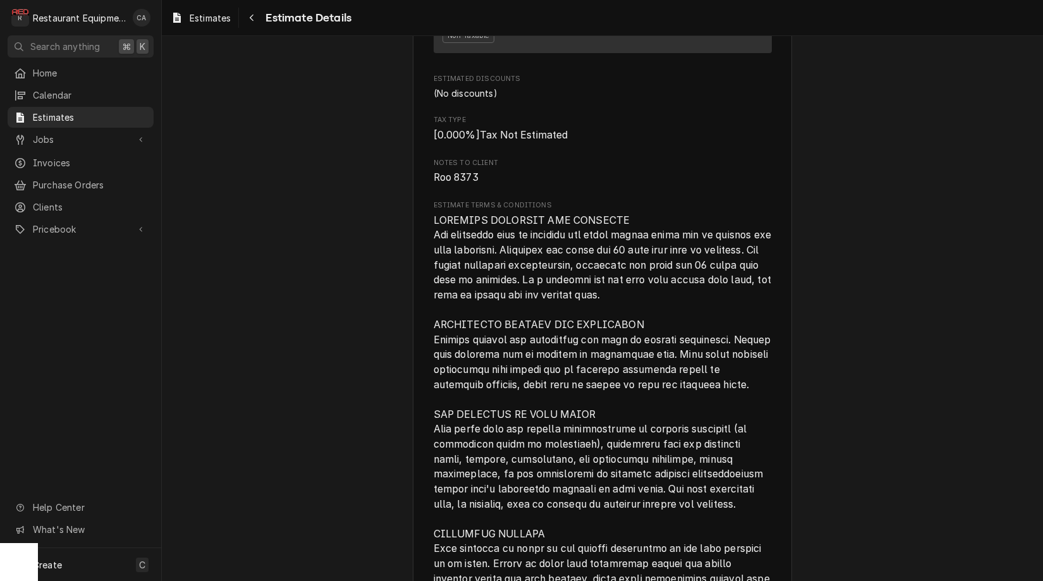
scroll to position [1987, 0]
drag, startPoint x: 361, startPoint y: 300, endPoint x: 352, endPoint y: 276, distance: 25.0
click at [211, 29] on div "Estimates Estimate Details" at bounding box center [602, 17] width 881 height 35
click at [211, 25] on div "Estimates" at bounding box center [200, 18] width 65 height 16
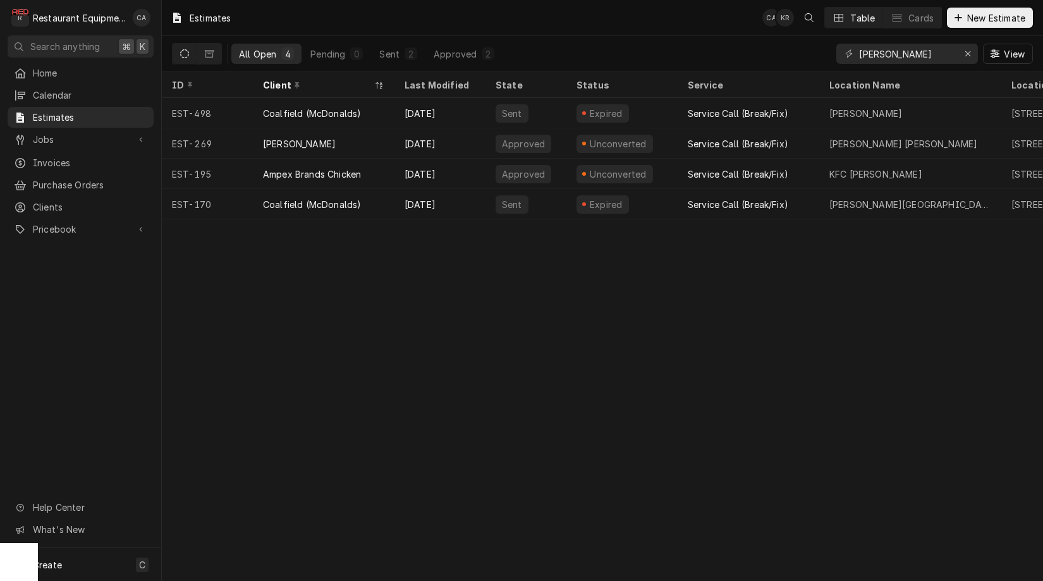
click at [570, 364] on div "Estimates CA KR Table Cards New Estimate All Open 4 Pending 0 Sent 2 Approved 2…" at bounding box center [602, 290] width 881 height 581
click at [397, 56] on div "Sent" at bounding box center [389, 53] width 20 height 13
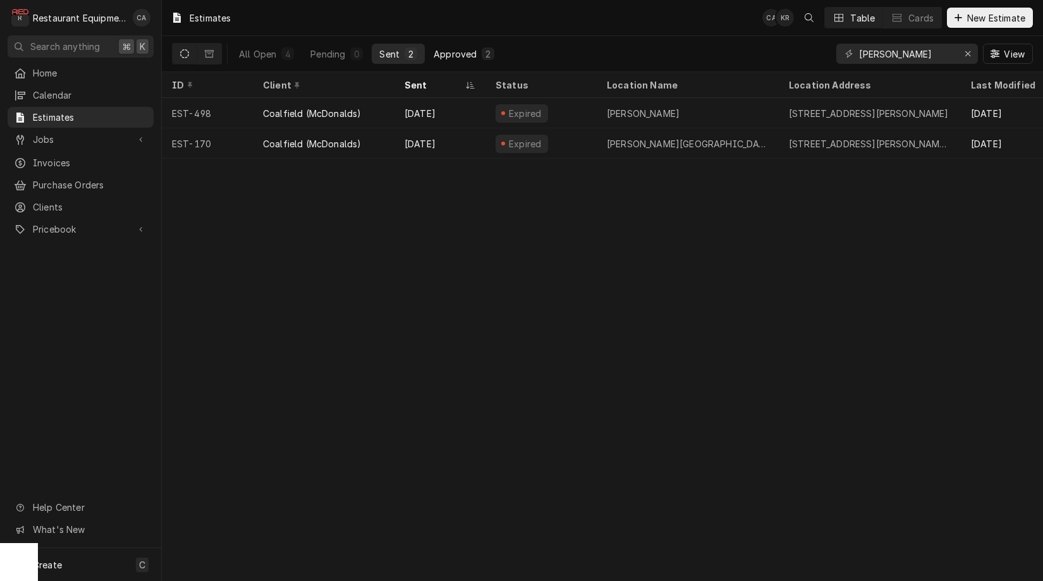
click at [458, 54] on div "Approved" at bounding box center [455, 53] width 43 height 13
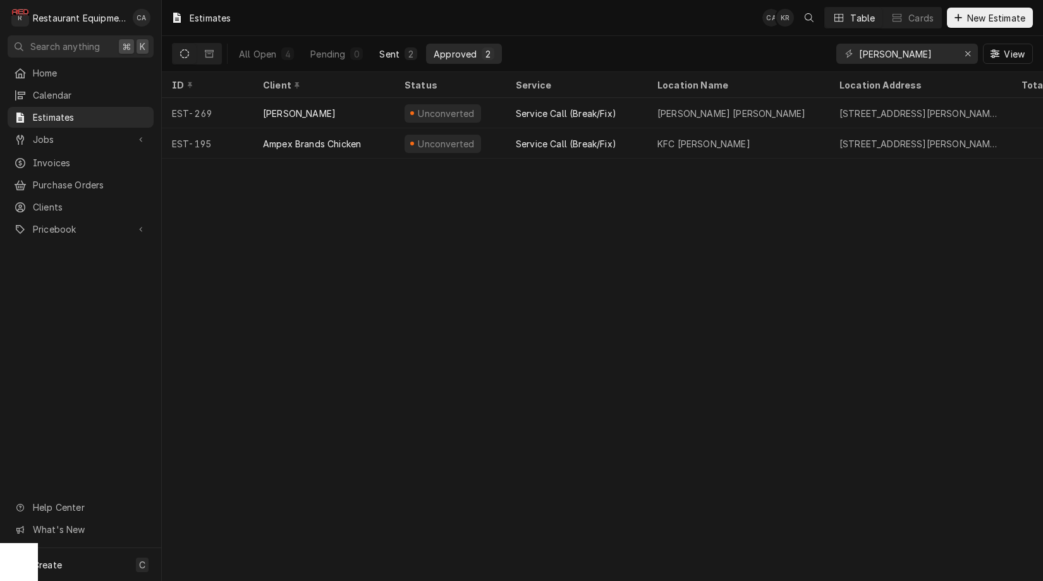
click at [397, 54] on div "Sent" at bounding box center [389, 53] width 20 height 13
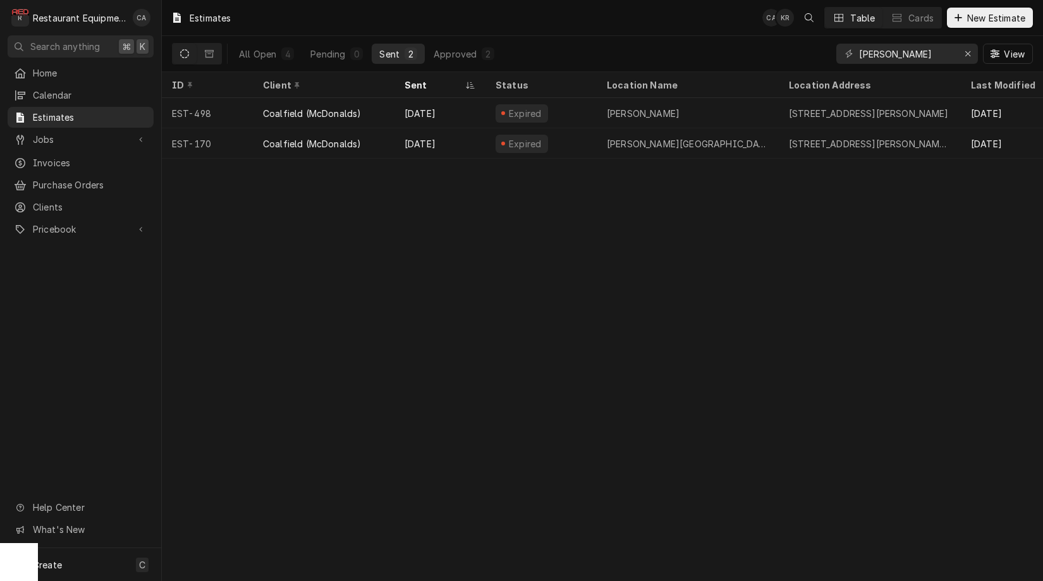
click at [704, 206] on div "Estimates CA KR Table Cards New Estimate All Open 4 Pending 0 Sent 2 Approved 2…" at bounding box center [602, 290] width 881 height 581
drag, startPoint x: 967, startPoint y: 55, endPoint x: 803, endPoint y: 25, distance: 167.1
click at [967, 55] on icon "Erase input" at bounding box center [968, 53] width 7 height 9
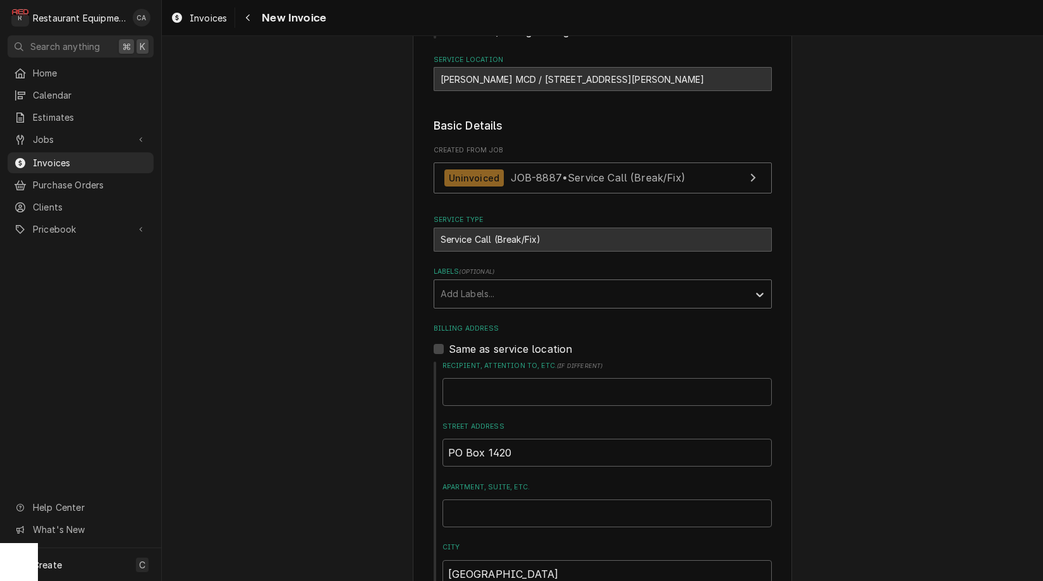
scroll to position [207, 0]
click at [472, 281] on div "Labels" at bounding box center [592, 292] width 302 height 23
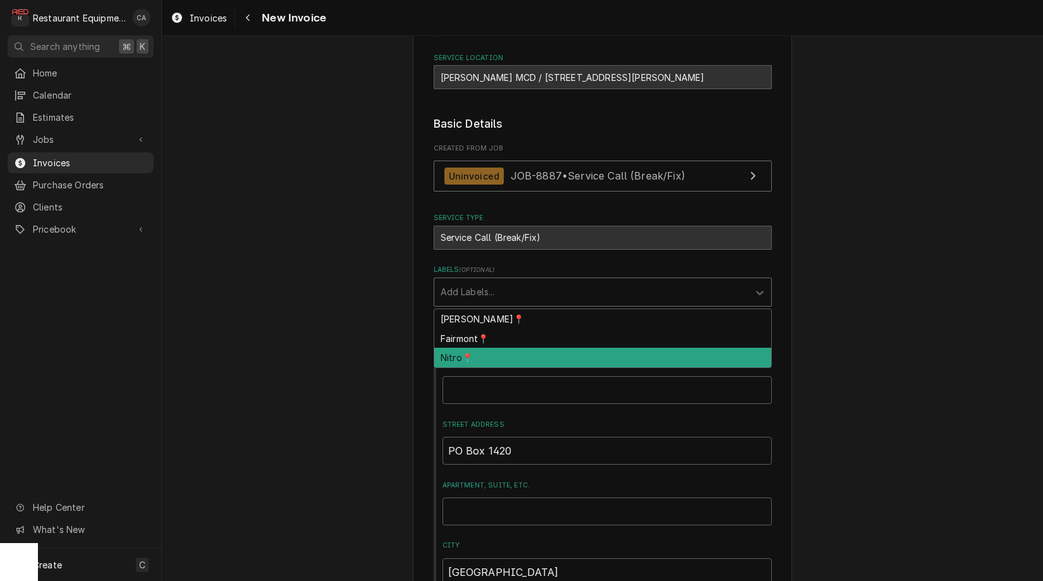
click at [459, 351] on div "Nitro📍" at bounding box center [602, 358] width 337 height 20
type textarea "x"
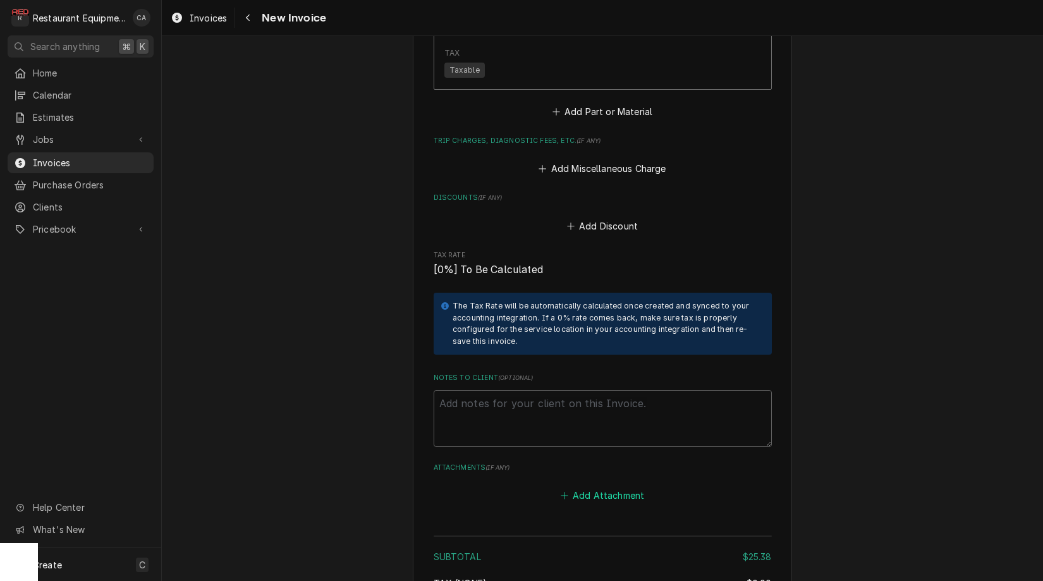
drag, startPoint x: 602, startPoint y: 454, endPoint x: 594, endPoint y: 450, distance: 9.1
click at [602, 487] on button "Add Attachment" at bounding box center [602, 496] width 89 height 18
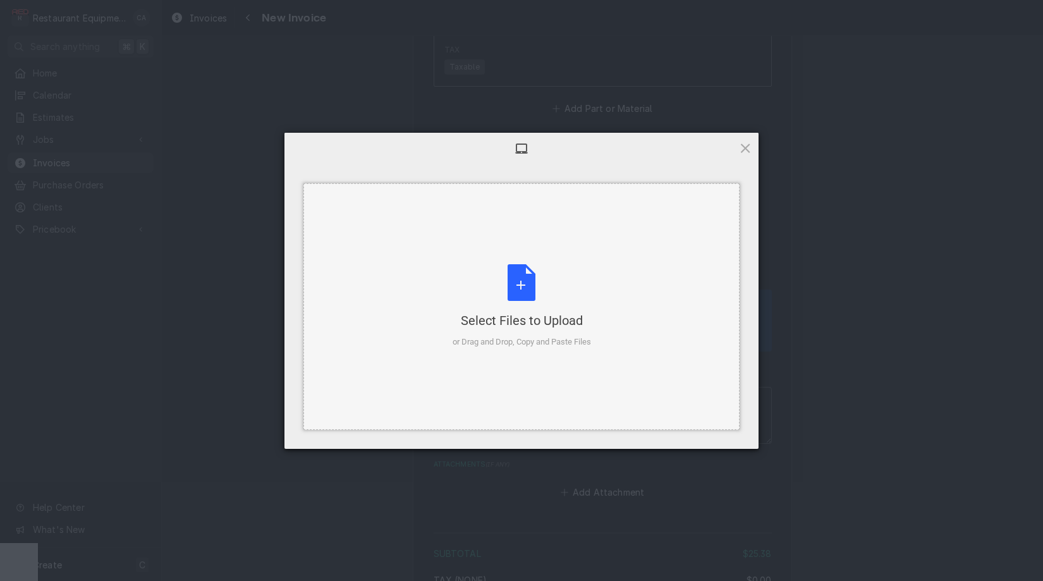
click at [505, 317] on div "Select Files to Upload" at bounding box center [522, 321] width 138 height 18
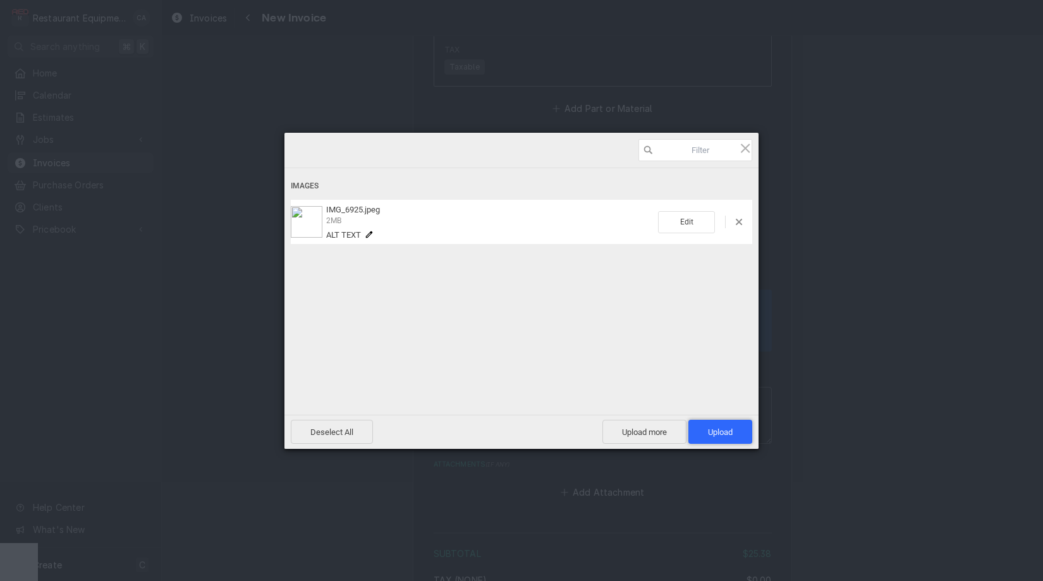
drag, startPoint x: 716, startPoint y: 431, endPoint x: 704, endPoint y: 431, distance: 11.4
click at [716, 431] on span "Upload 1" at bounding box center [720, 431] width 25 height 9
click at [188, 350] on div "Uploading IMG_6925.jpeg 0.00B / 2MB Alt text Deselect All Upload more Upload 0 …" at bounding box center [521, 290] width 1043 height 581
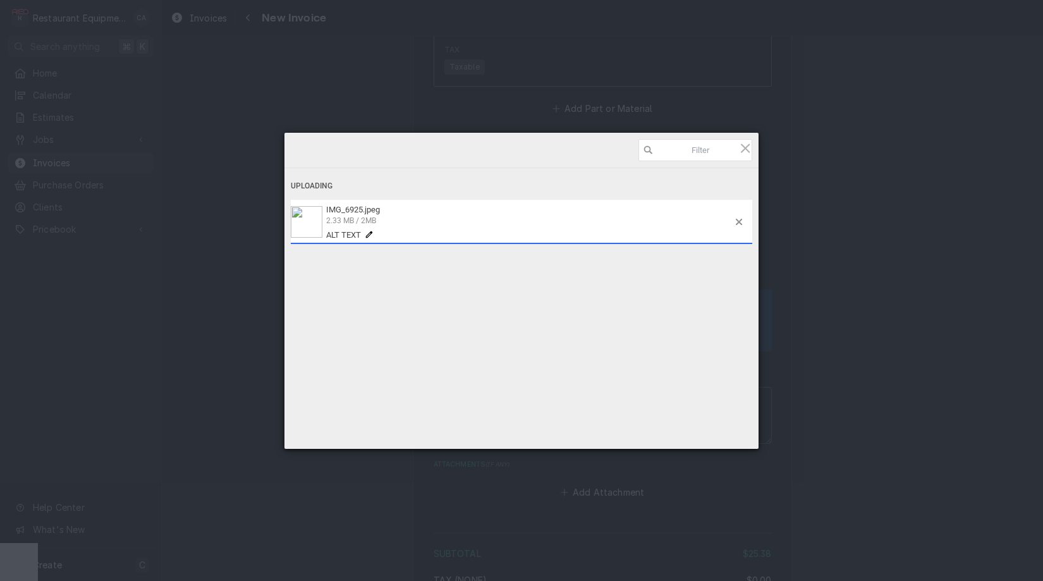
type textarea "x"
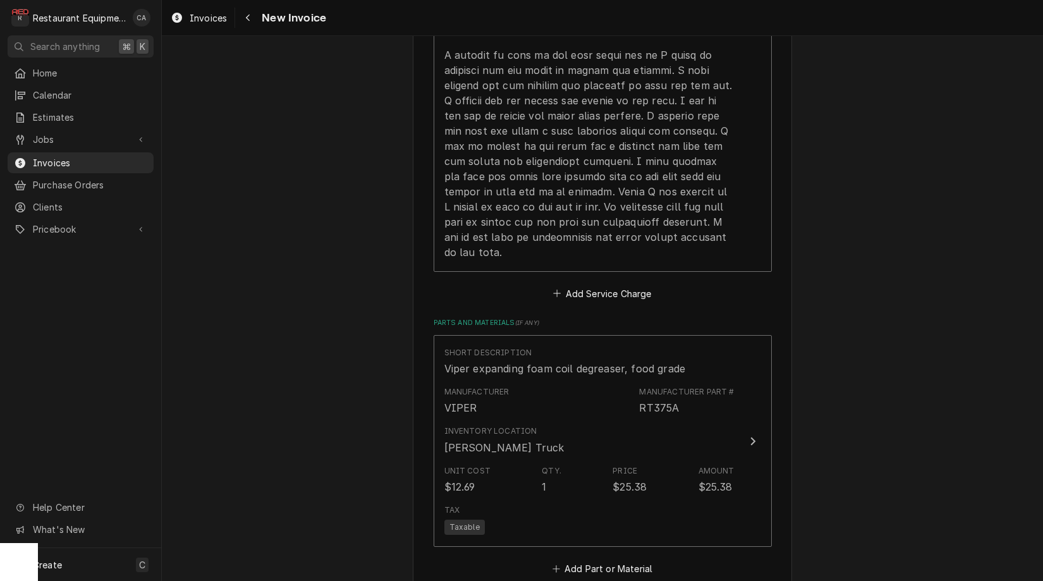
scroll to position [1568, 0]
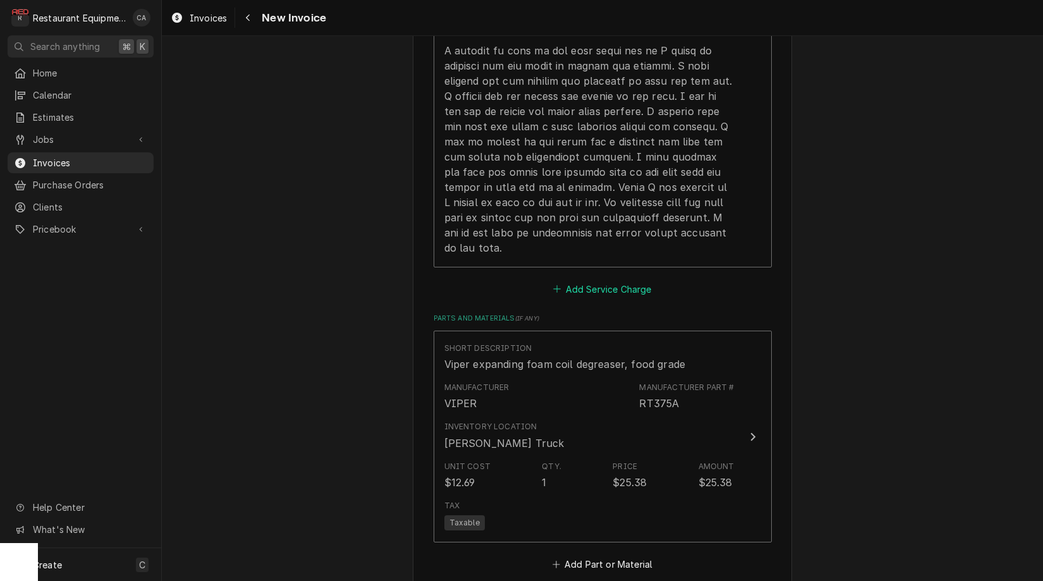
click at [580, 280] on button "Add Service Charge" at bounding box center [602, 289] width 102 height 18
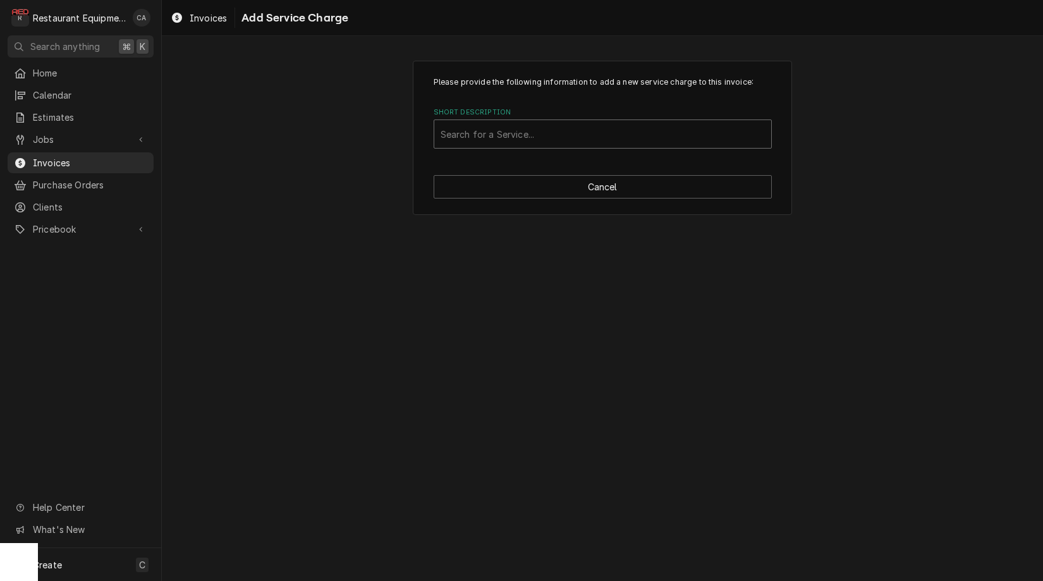
click at [488, 138] on div "Search for a Service..." at bounding box center [603, 134] width 324 height 13
type input "travel"
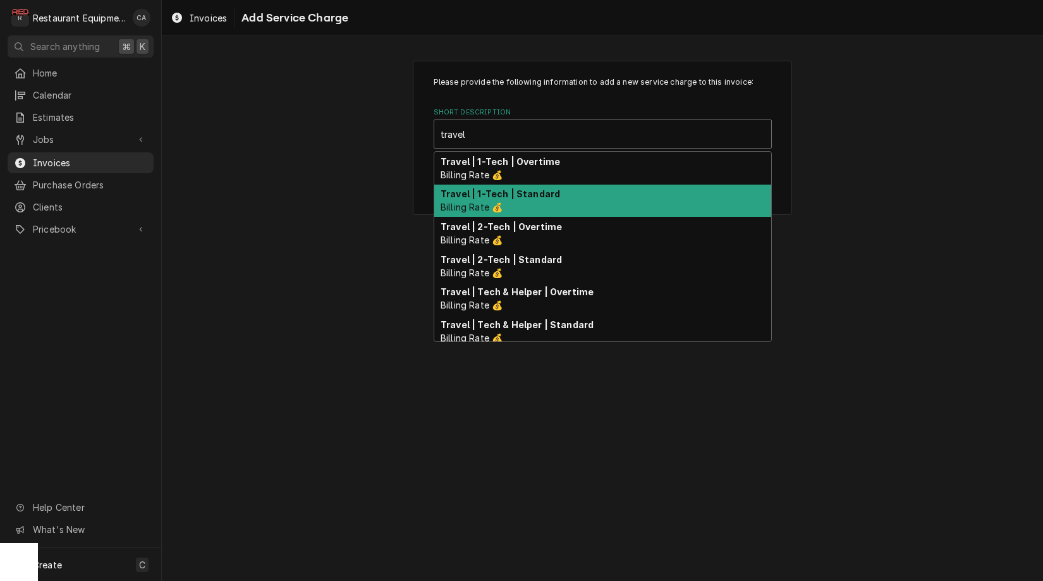
drag, startPoint x: 504, startPoint y: 195, endPoint x: 568, endPoint y: 277, distance: 103.6
click at [504, 196] on strong "Travel | 1-Tech | Standard" at bounding box center [500, 193] width 119 height 11
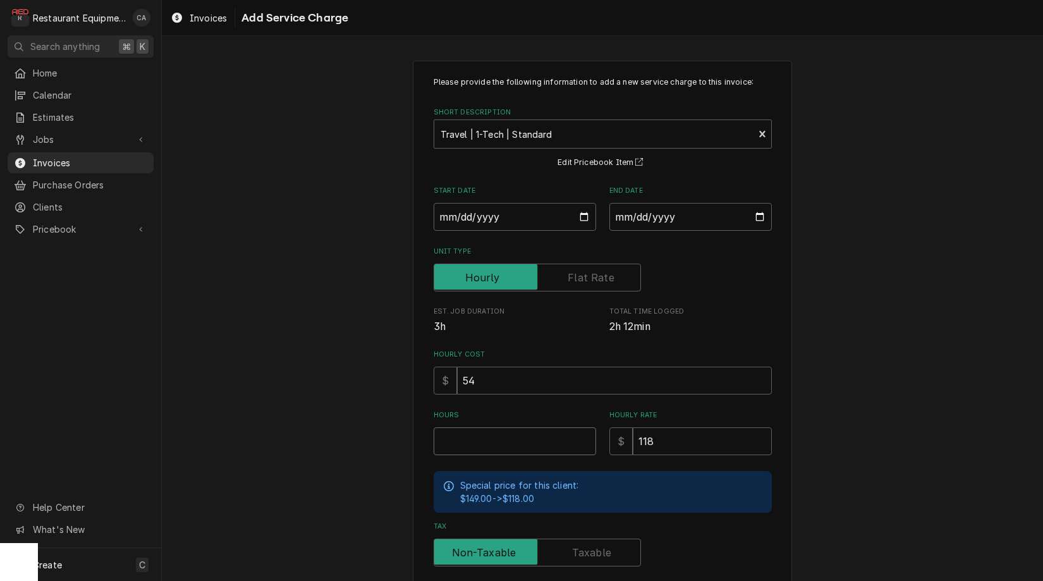
click at [487, 443] on input "Hours" at bounding box center [515, 441] width 162 height 28
type textarea "x"
type input "2"
type textarea "x"
type input "2.2"
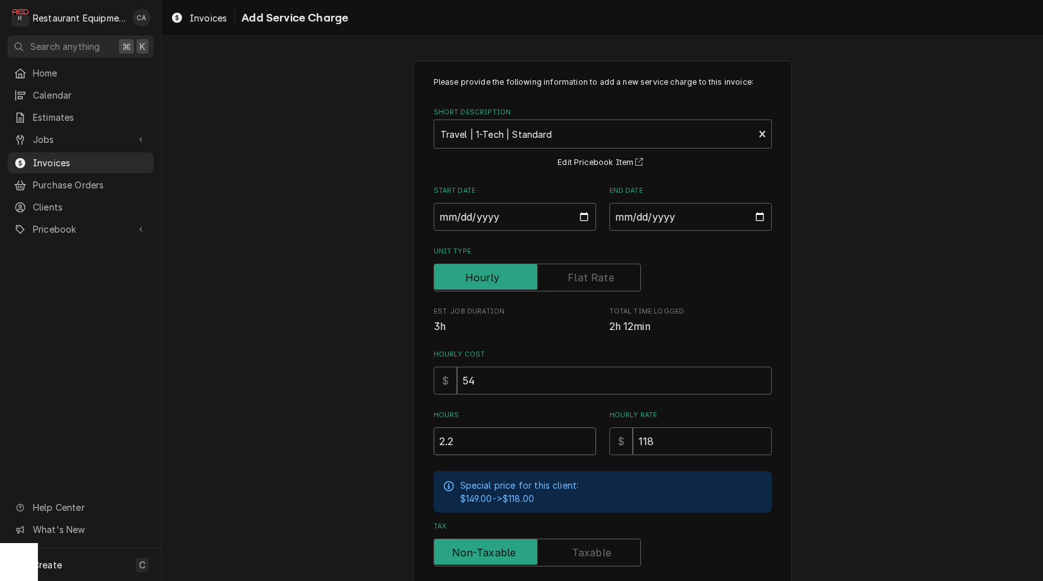
type textarea "x"
type input "2.25"
click at [504, 216] on input "Start Date" at bounding box center [515, 217] width 162 height 28
type input "2025-09-15"
type textarea "x"
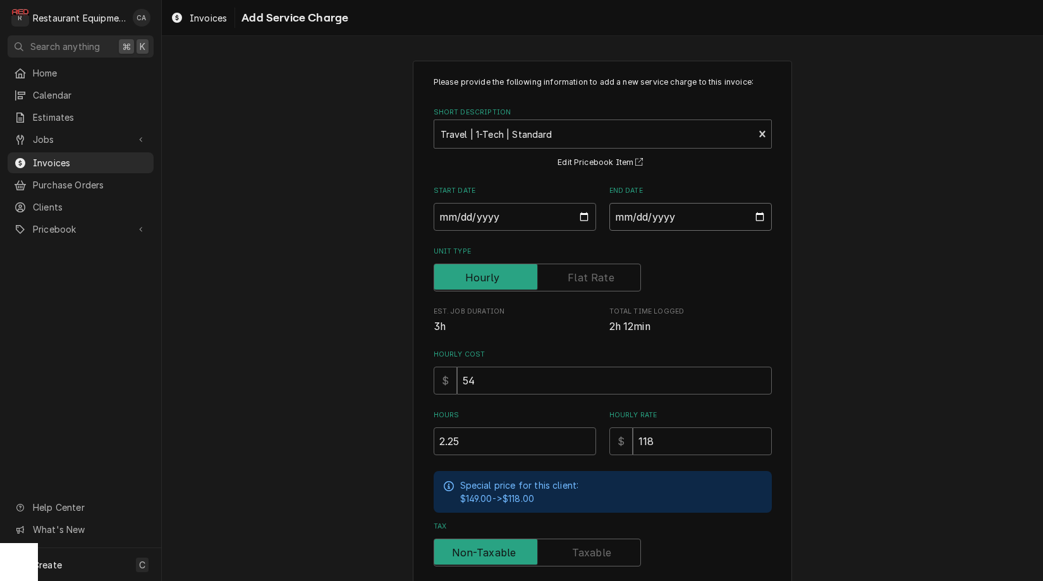
drag, startPoint x: 663, startPoint y: 216, endPoint x: 671, endPoint y: 237, distance: 22.4
click at [664, 217] on input "End Date" at bounding box center [690, 217] width 162 height 28
type input "2025-09-18"
drag, startPoint x: 823, startPoint y: 280, endPoint x: 658, endPoint y: 395, distance: 201.2
click at [824, 280] on div "Please provide the following information to add a new service charge to this in…" at bounding box center [602, 391] width 881 height 684
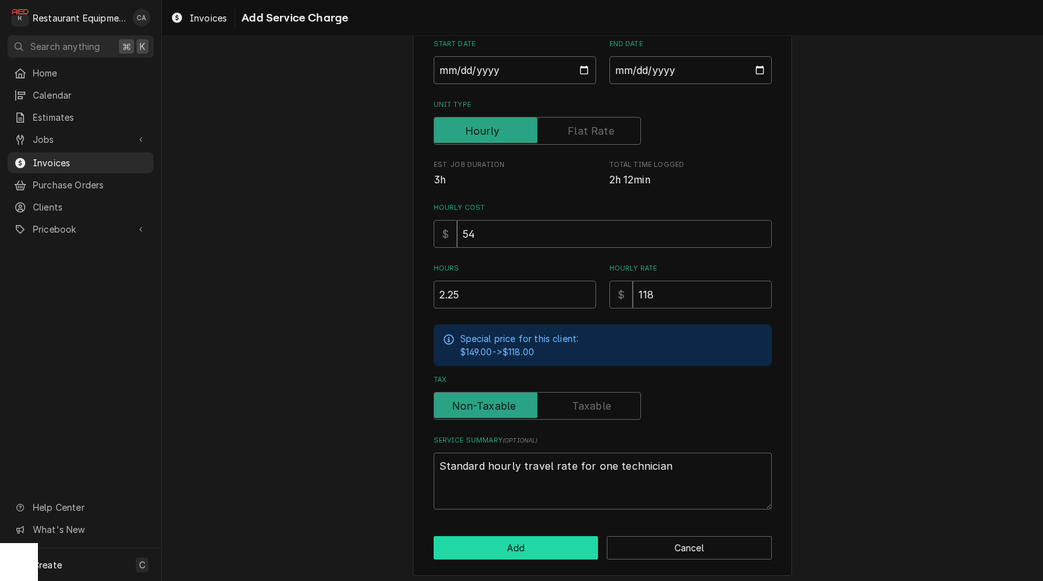
click at [487, 547] on button "Add" at bounding box center [516, 547] width 165 height 23
type textarea "x"
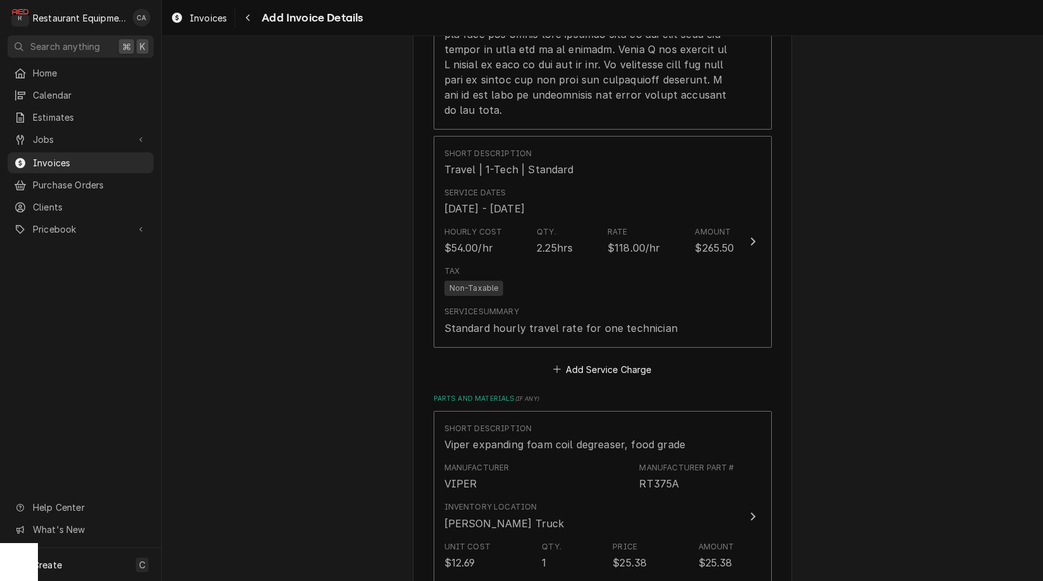
scroll to position [1708, 0]
click at [590, 358] on button "Add Service Charge" at bounding box center [602, 367] width 102 height 18
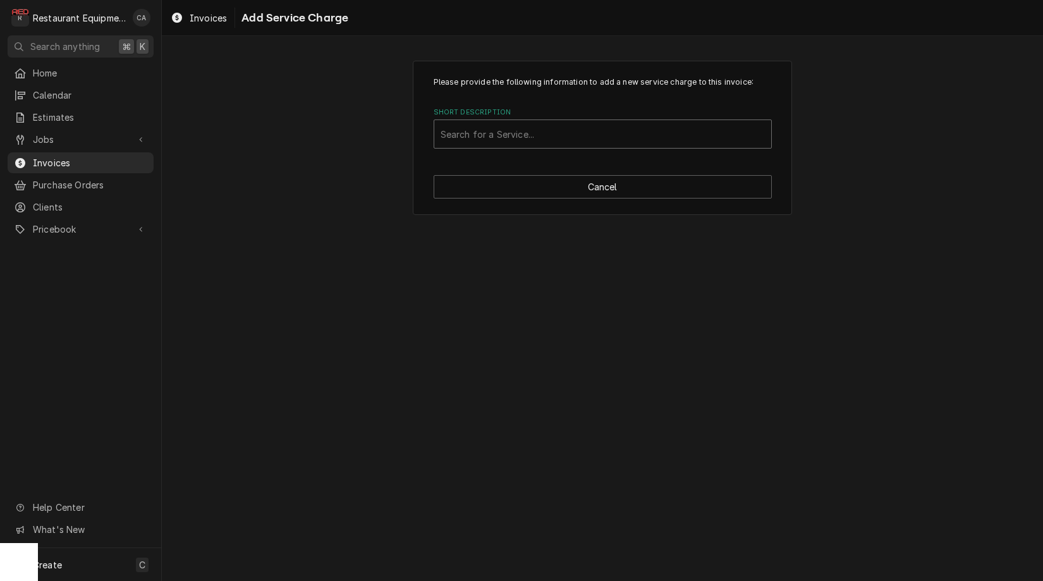
click at [505, 142] on div "Short Description" at bounding box center [603, 134] width 324 height 23
type input "labor"
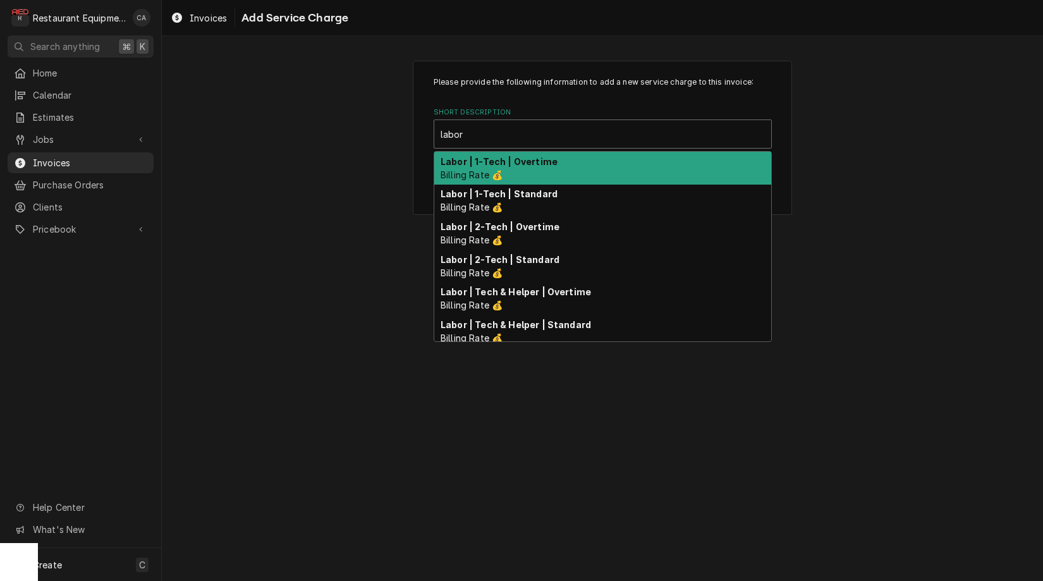
drag, startPoint x: 505, startPoint y: 186, endPoint x: 511, endPoint y: 190, distance: 7.4
click at [506, 186] on div "Labor | 1-Tech | Standard Billing Rate 💰" at bounding box center [602, 201] width 337 height 33
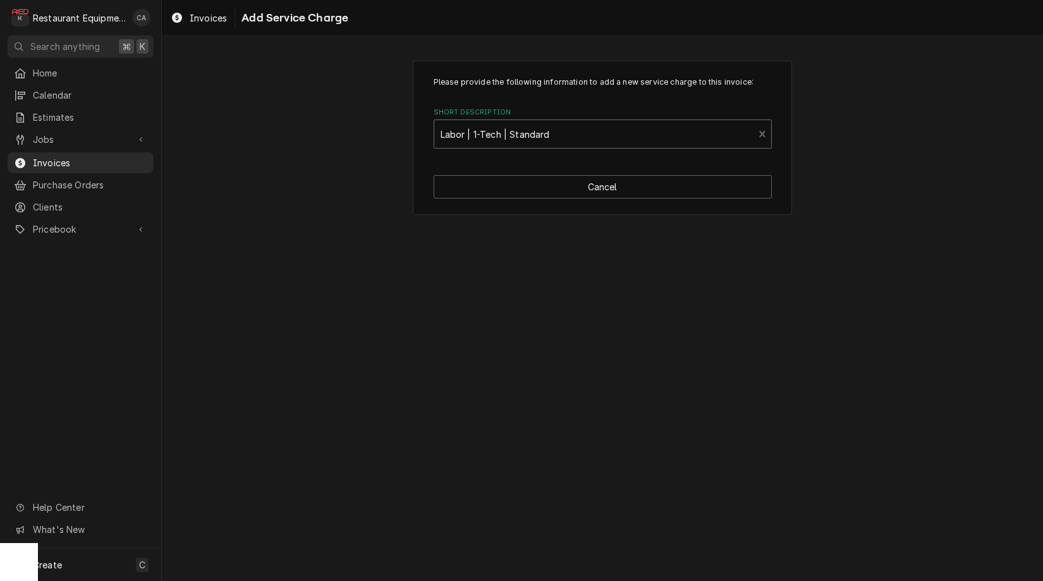
type textarea "x"
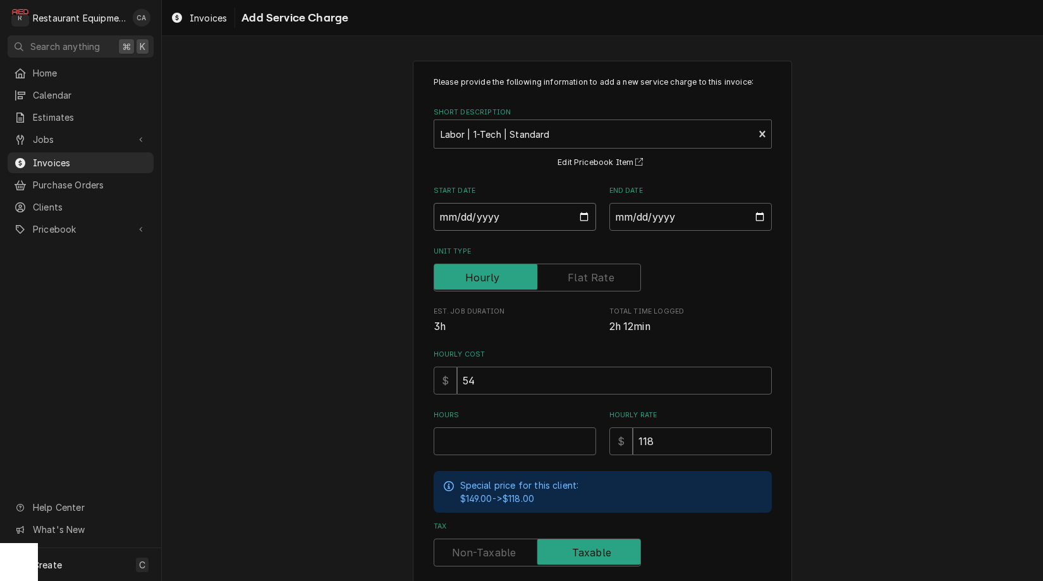
click at [478, 224] on input "Start Date" at bounding box center [515, 217] width 162 height 28
type input "2025-09-15"
type textarea "x"
drag, startPoint x: 640, startPoint y: 221, endPoint x: 645, endPoint y: 234, distance: 13.9
click at [640, 221] on input "End Date" at bounding box center [690, 217] width 162 height 28
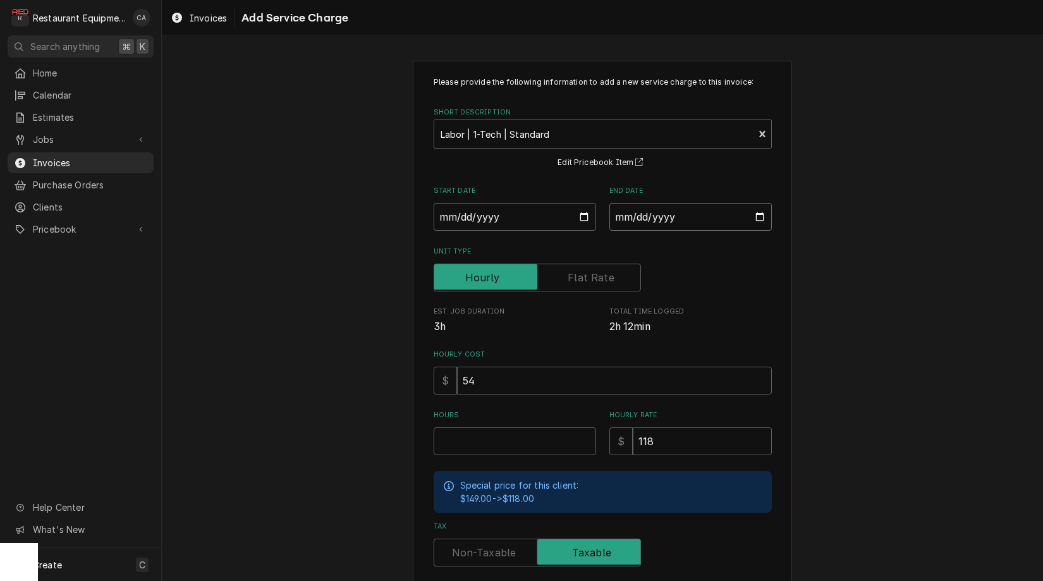
type input "2025-09-18"
drag, startPoint x: 807, startPoint y: 275, endPoint x: 501, endPoint y: 448, distance: 351.1
click at [807, 276] on div "Please provide the following information to add a new service charge to this in…" at bounding box center [602, 391] width 881 height 684
click at [476, 441] on input "Hours" at bounding box center [515, 441] width 162 height 28
type textarea "x"
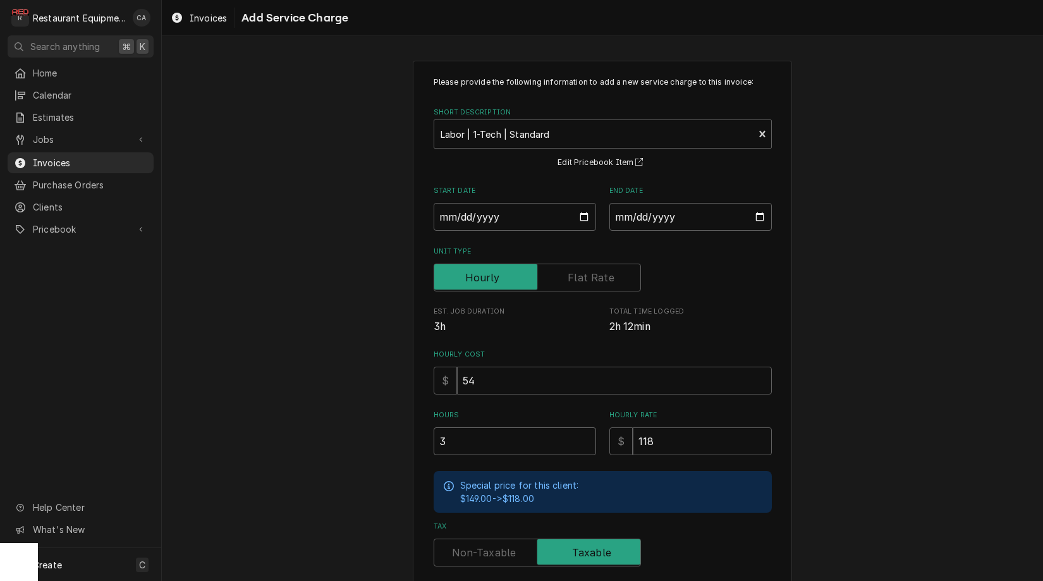
type input "3"
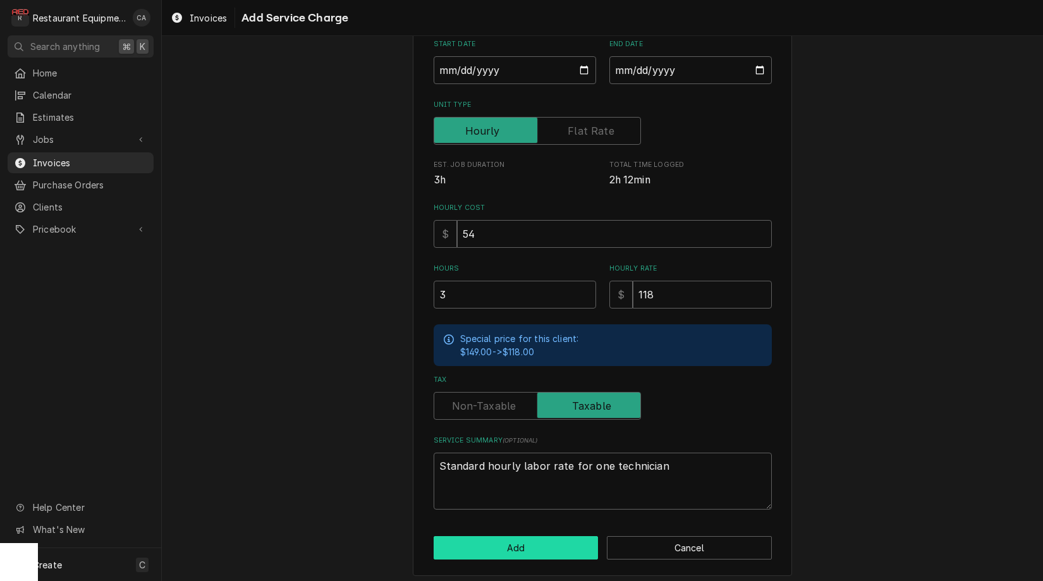
click at [511, 549] on button "Add" at bounding box center [516, 547] width 165 height 23
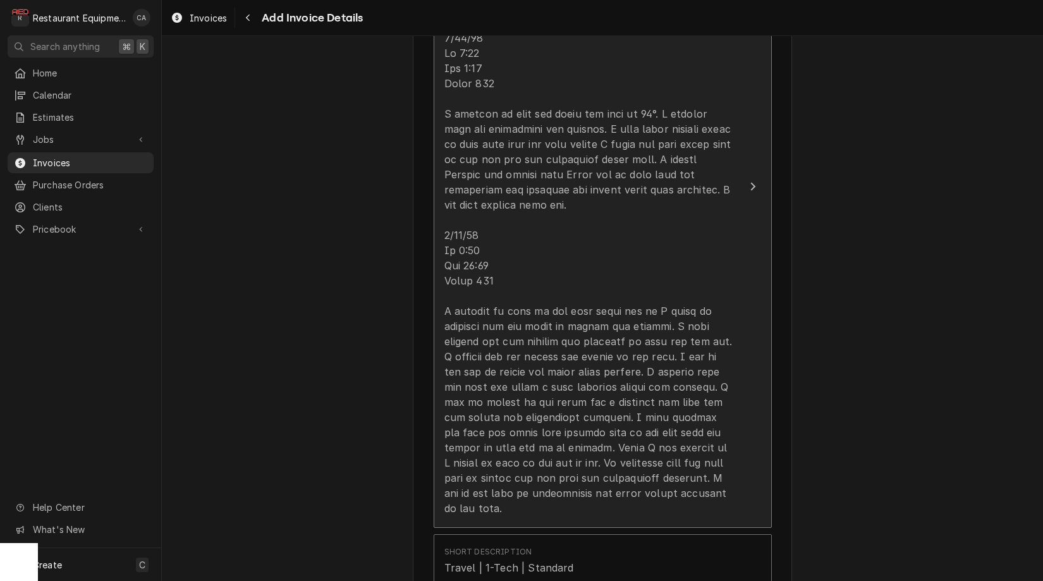
click at [477, 320] on div "Update Line Item" at bounding box center [589, 273] width 290 height 486
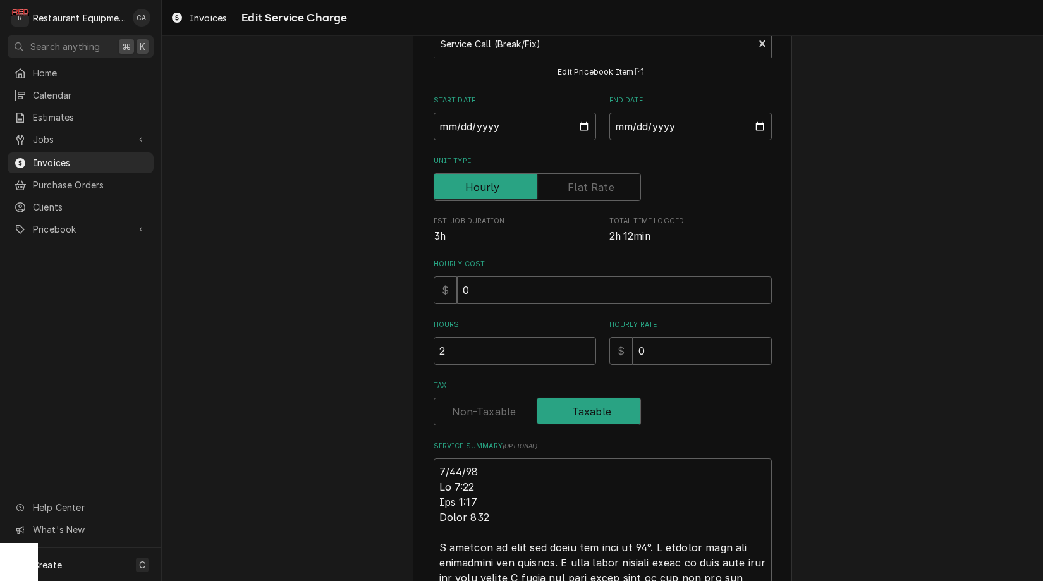
scroll to position [99, 0]
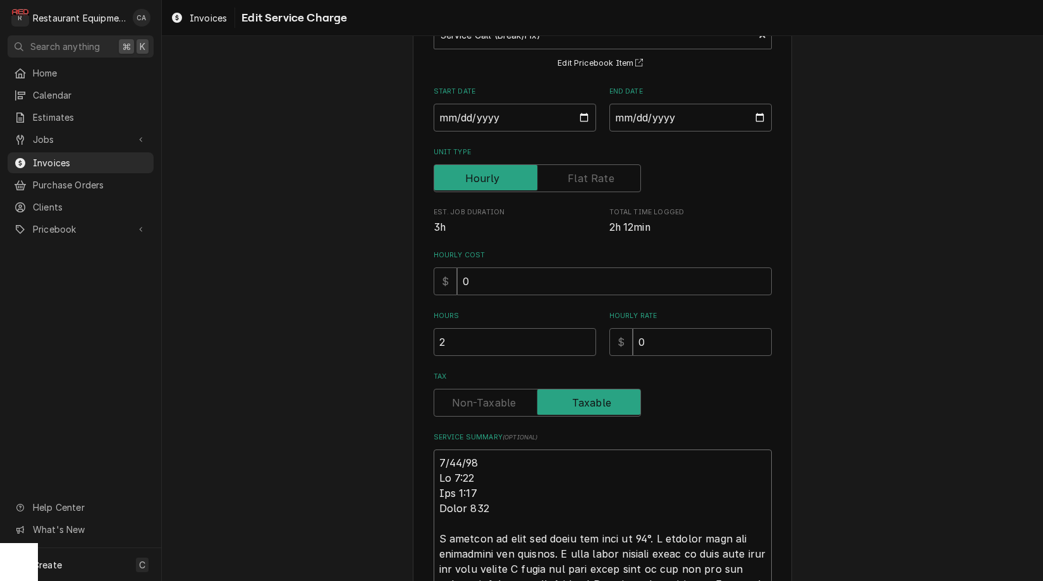
type textarea "x"
type textarea "R9/15/25 In 2:15 Out 3:15 Truck 204 I arrived on site and found the unit at 32°…"
type textarea "x"
type textarea "Ro9/15/25 In 2:15 Out 3:15 Truck 204 I arrived on site and found the unit at 32…"
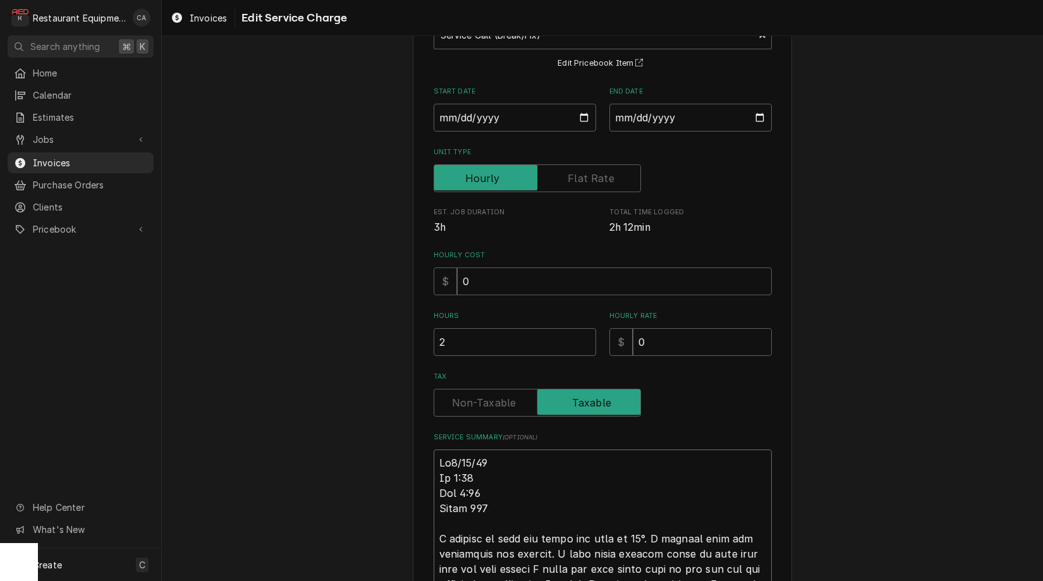
type textarea "x"
type textarea "Roo9/15/25 In 2:15 Out 3:15 Truck 204 I arrived on site and found the unit at 3…"
type textarea "x"
type textarea "Roo 9/15/25 In 2:15 Out 3:15 Truck 204 I arrived on site and found the unit at …"
type textarea "x"
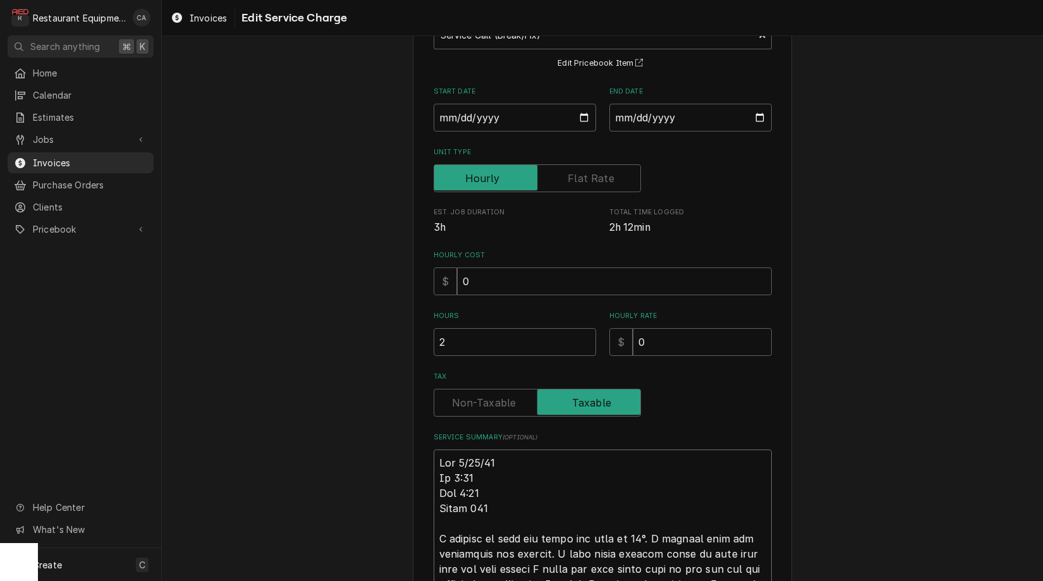
type textarea "Roo 89/15/25 In 2:15 Out 3:15 Truck 204 I arrived on site and found the unit at…"
type textarea "x"
type textarea "Roo 889/15/25 In 2:15 Out 3:15 Truck 204 I arrived on site and found the unit a…"
type textarea "x"
type textarea "Roo 8889/15/25 In 2:15 Out 3:15 Truck 204 I arrived on site and found the unit …"
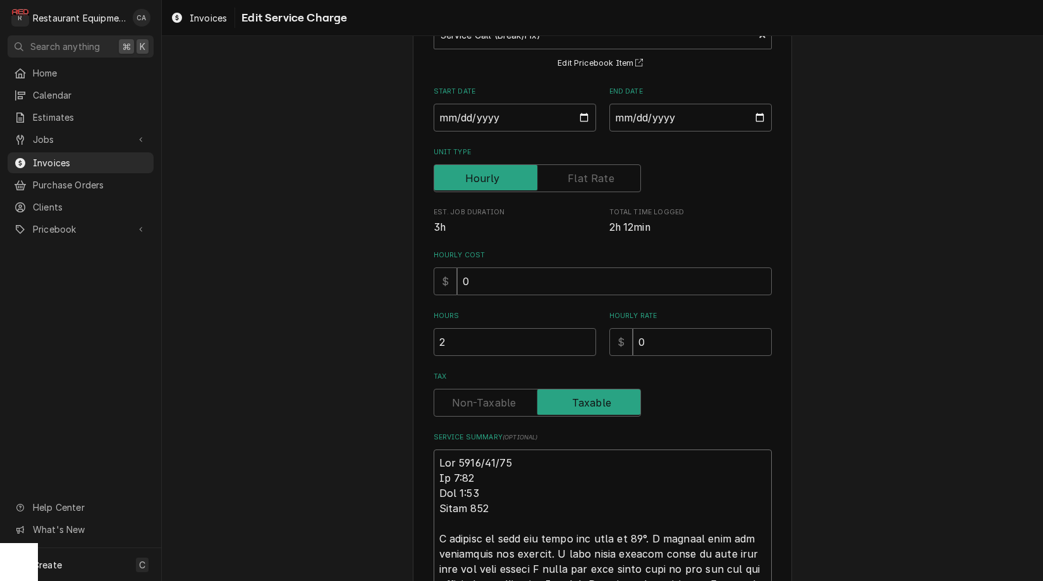
type textarea "x"
type textarea "Roo 88879/15/25 In 2:15 Out 3:15 Truck 204 I arrived on site and found the unit…"
type textarea "x"
type textarea "Roo 8887 9/15/25 In 2:15 Out 3:15 Truck 204 I arrived on site and found the uni…"
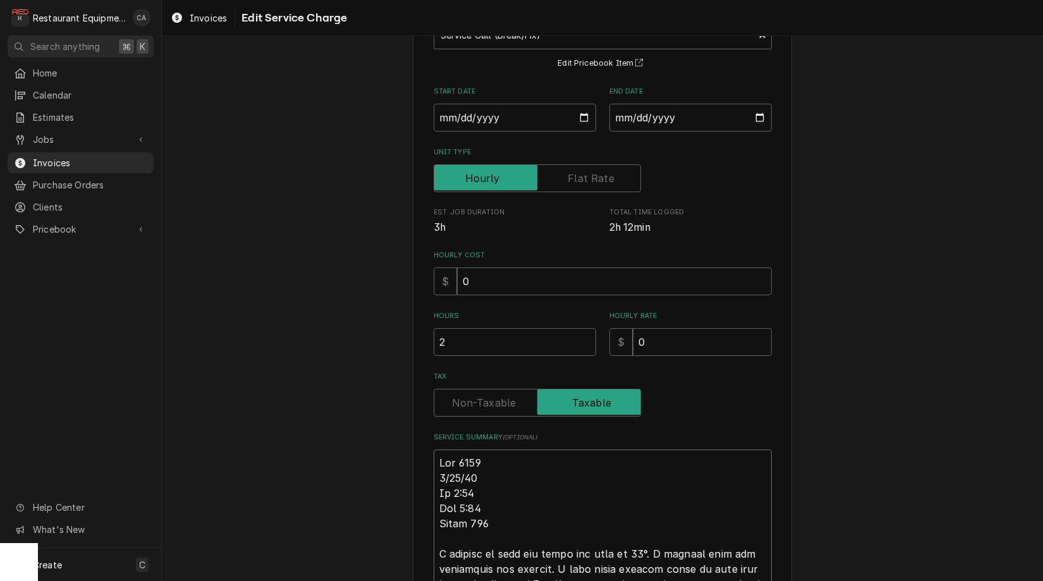
type textarea "x"
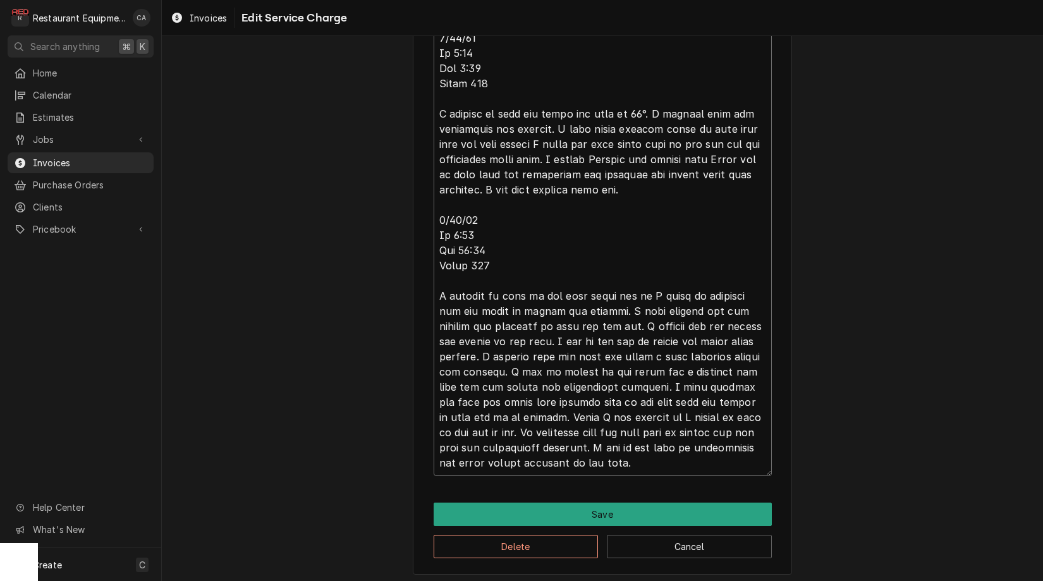
scroll to position [0, 0]
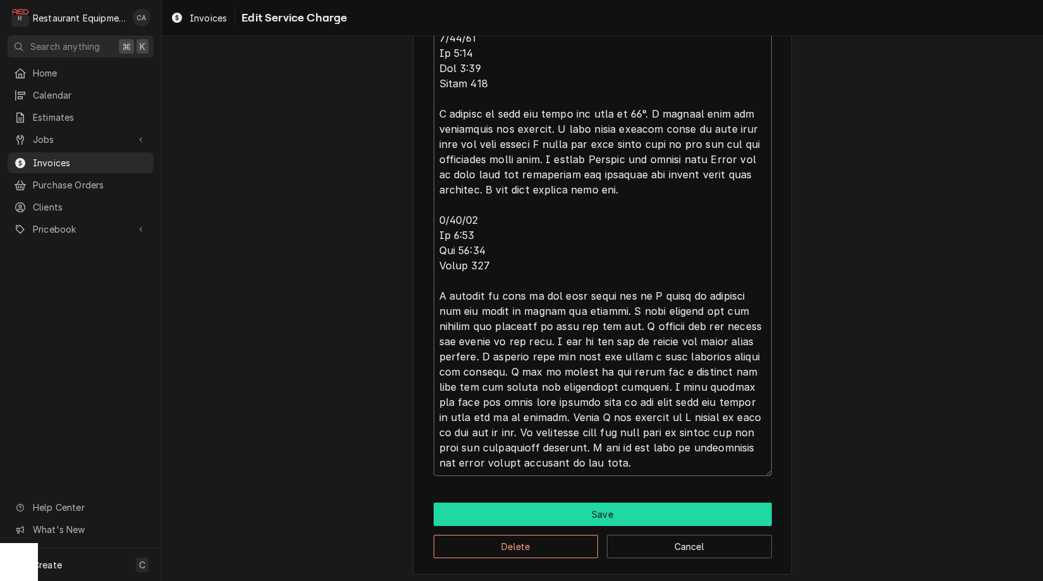
type textarea "Roo 8887 9/15/25 In 2:15 Out 3:15 Truck 204 I arrived on site and found the uni…"
click at [602, 505] on button "Save" at bounding box center [603, 514] width 338 height 23
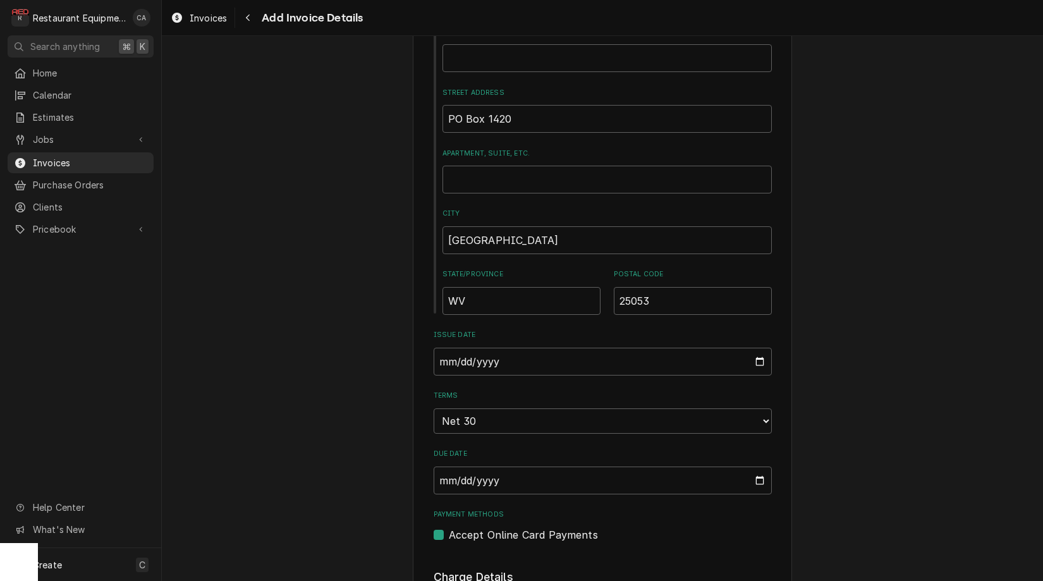
type textarea "x"
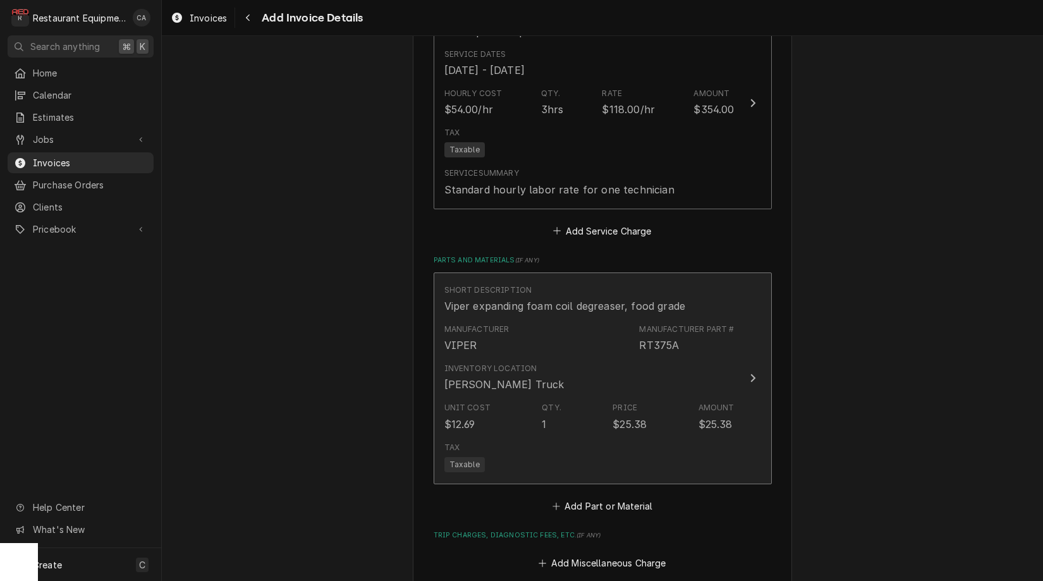
scroll to position [2118, 0]
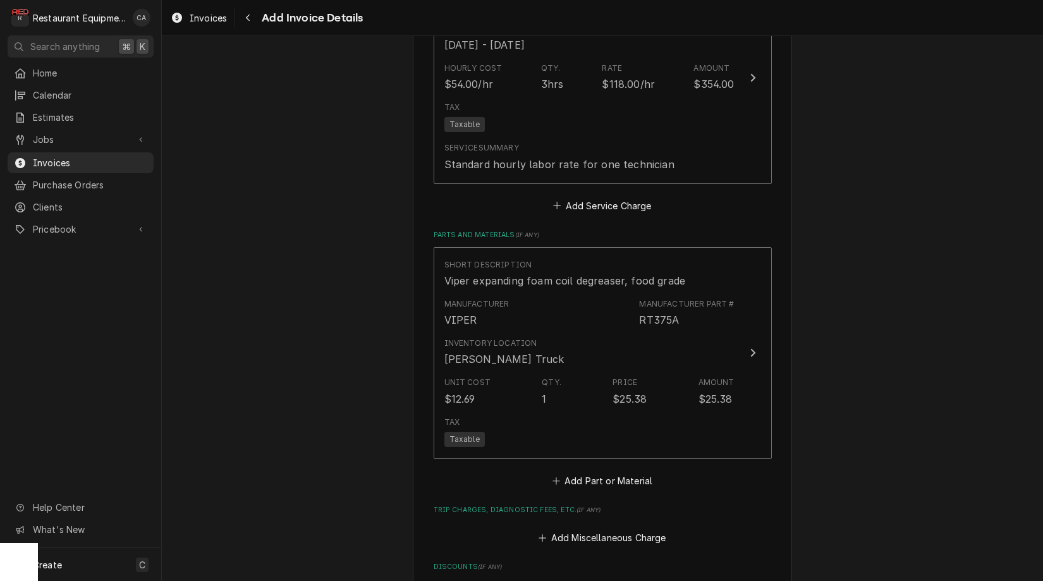
click at [596, 472] on button "Add Part or Material" at bounding box center [602, 481] width 104 height 18
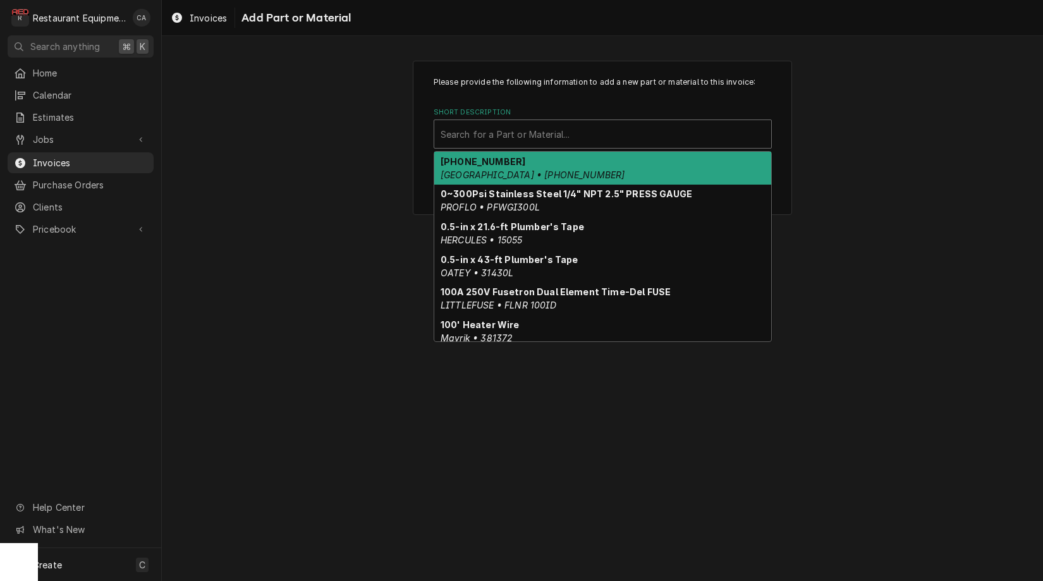
click at [531, 140] on div "Short Description" at bounding box center [603, 134] width 324 height 23
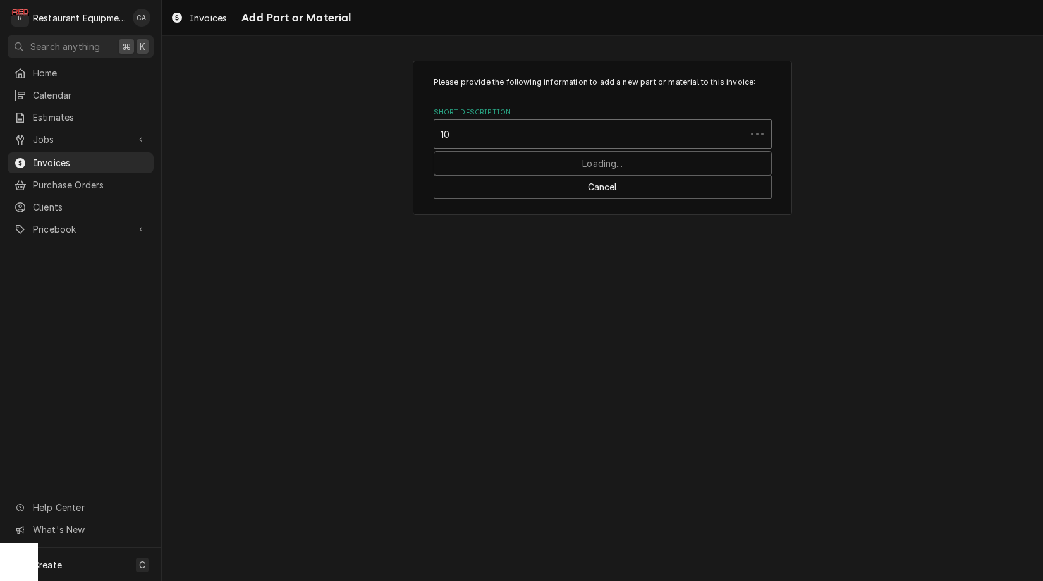
type input "1"
type input "18005958"
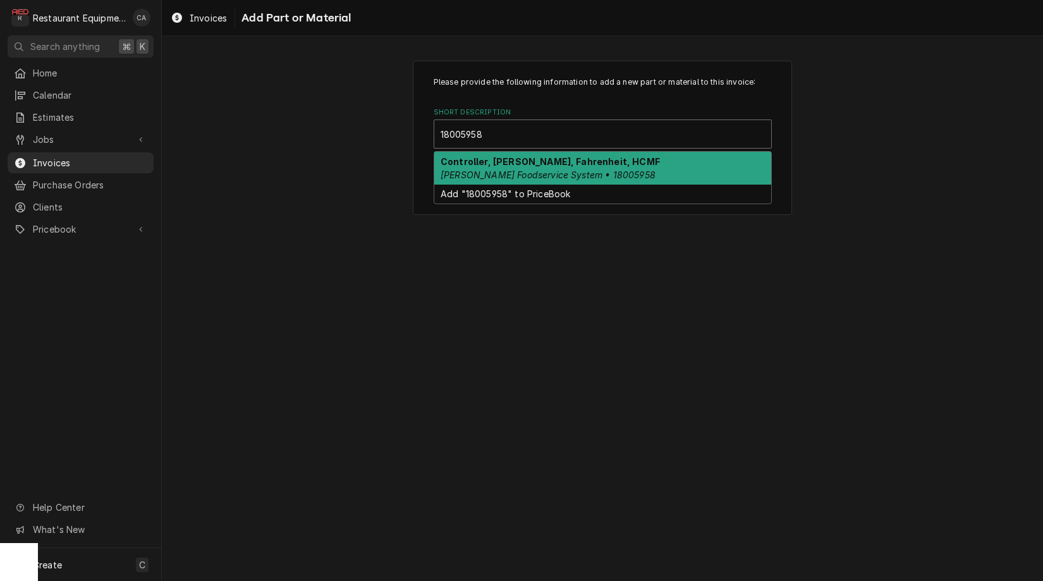
click at [512, 175] on em "Franke Foodservice System • 18005958" at bounding box center [548, 174] width 215 height 11
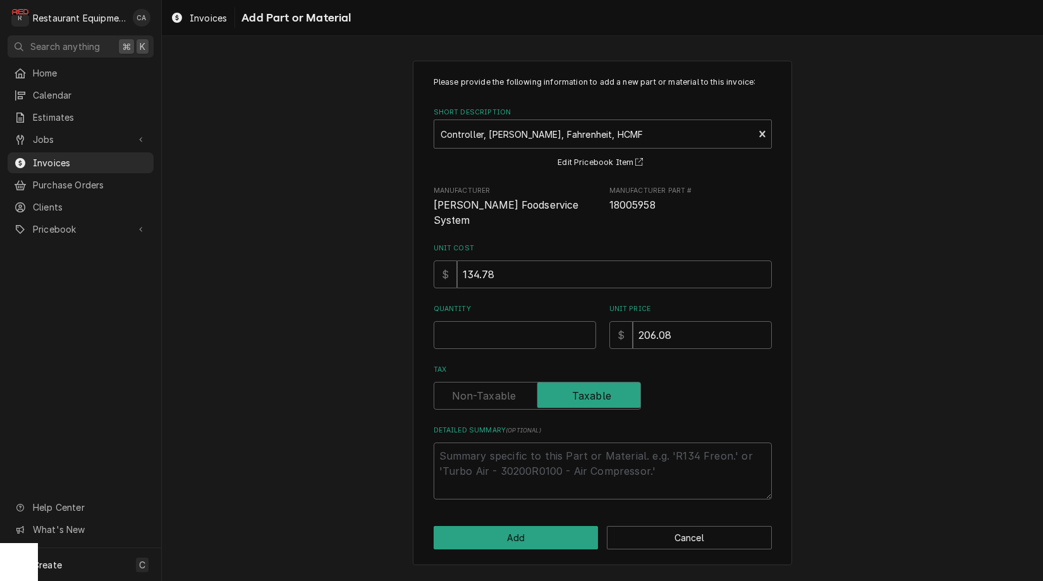
drag, startPoint x: 357, startPoint y: 252, endPoint x: 465, endPoint y: 315, distance: 125.2
click at [359, 254] on div "Please provide the following information to add a new part or material to this …" at bounding box center [602, 312] width 881 height 527
click at [466, 321] on input "Quantity" at bounding box center [515, 335] width 162 height 28
type textarea "x"
type input "1"
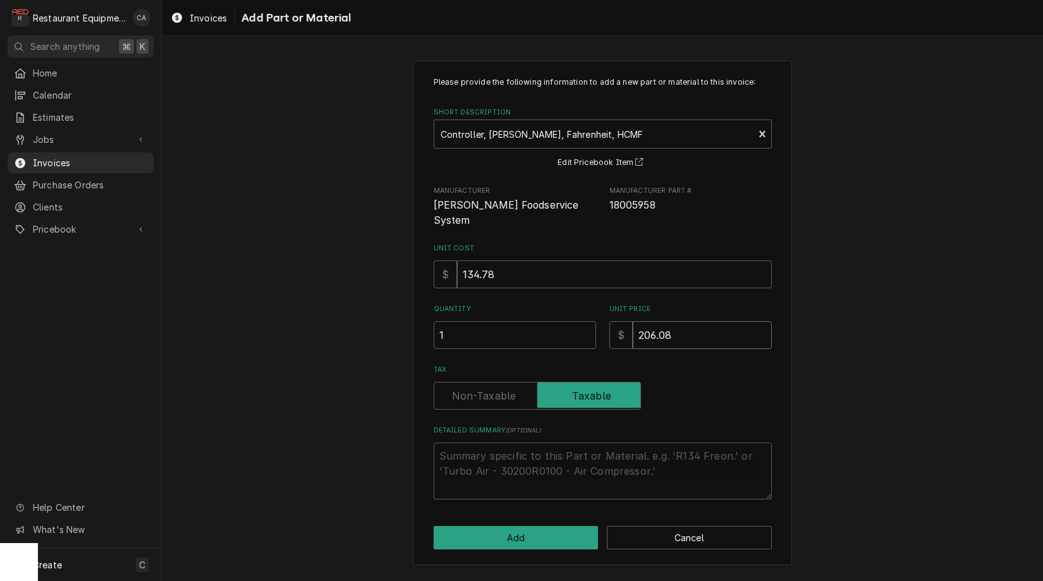
click at [686, 321] on input "206.08" at bounding box center [702, 335] width 139 height 28
type textarea "x"
type input "206.0"
type textarea "x"
type input "206.09"
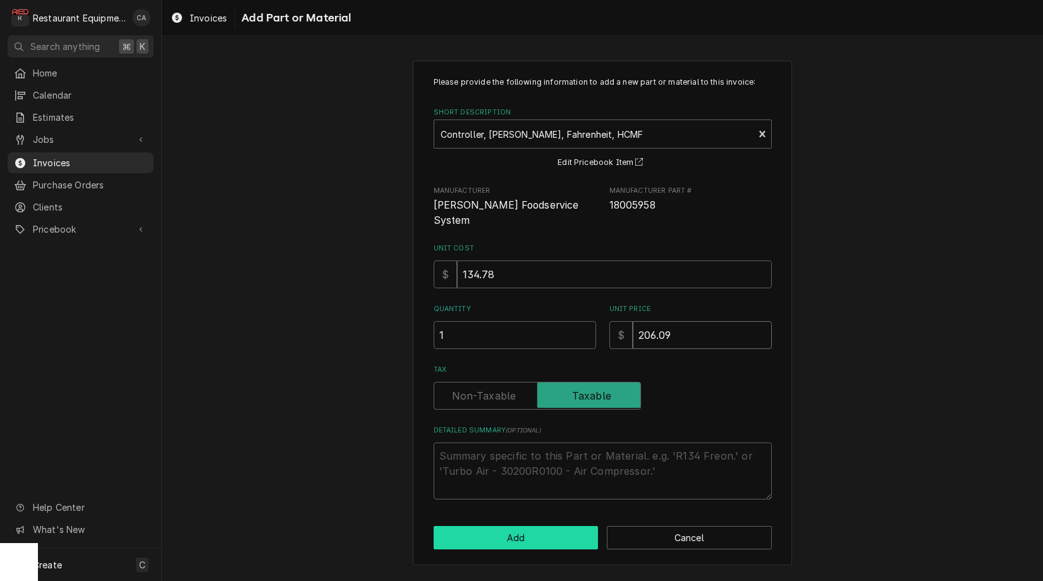
type textarea "x"
type input "206.0"
type textarea "x"
type input "206.08"
click at [486, 526] on button "Add" at bounding box center [516, 537] width 165 height 23
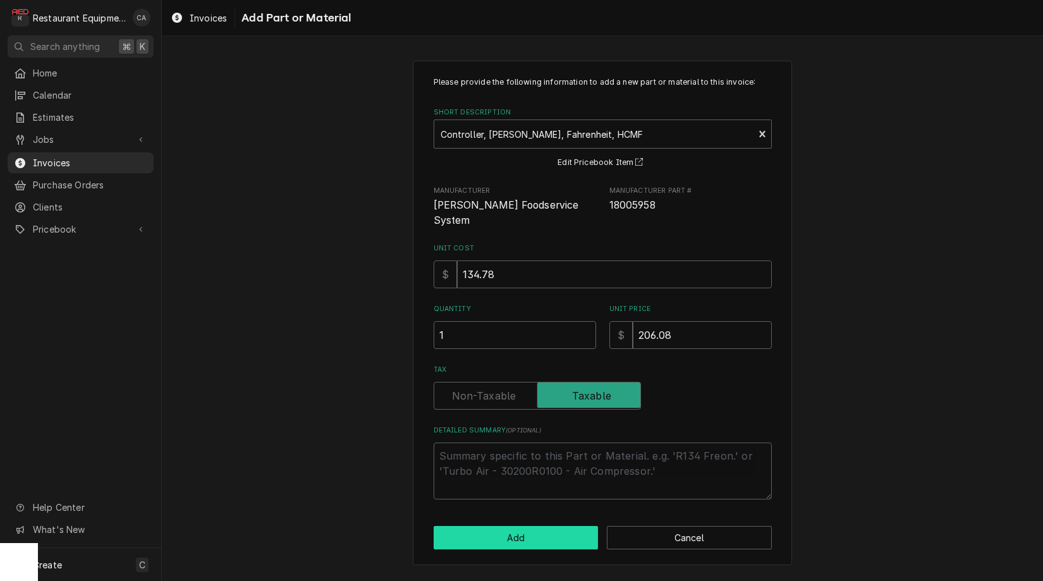
type textarea "x"
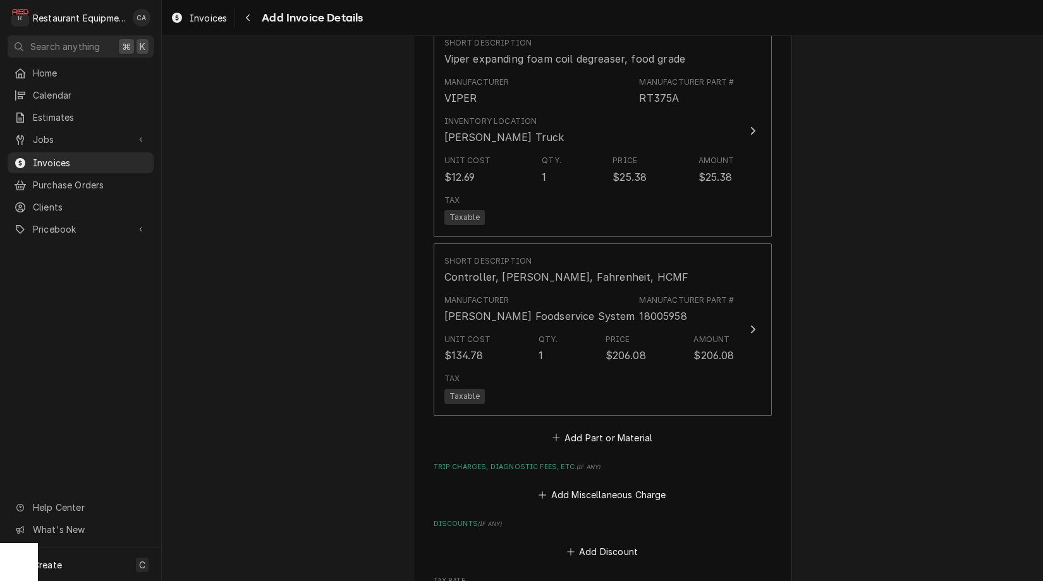
scroll to position [2370, 0]
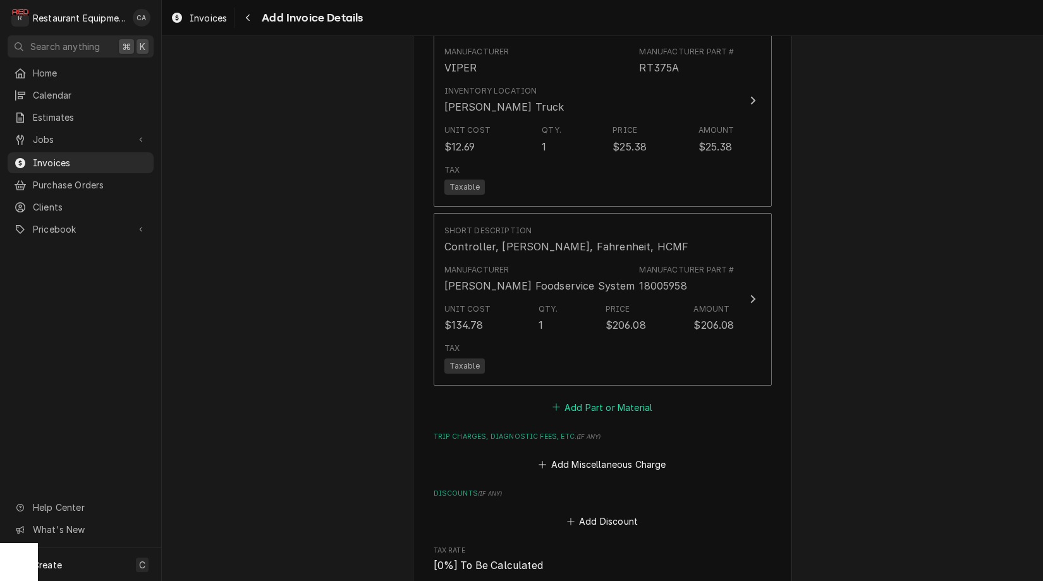
click at [609, 398] on button "Add Part or Material" at bounding box center [602, 407] width 104 height 18
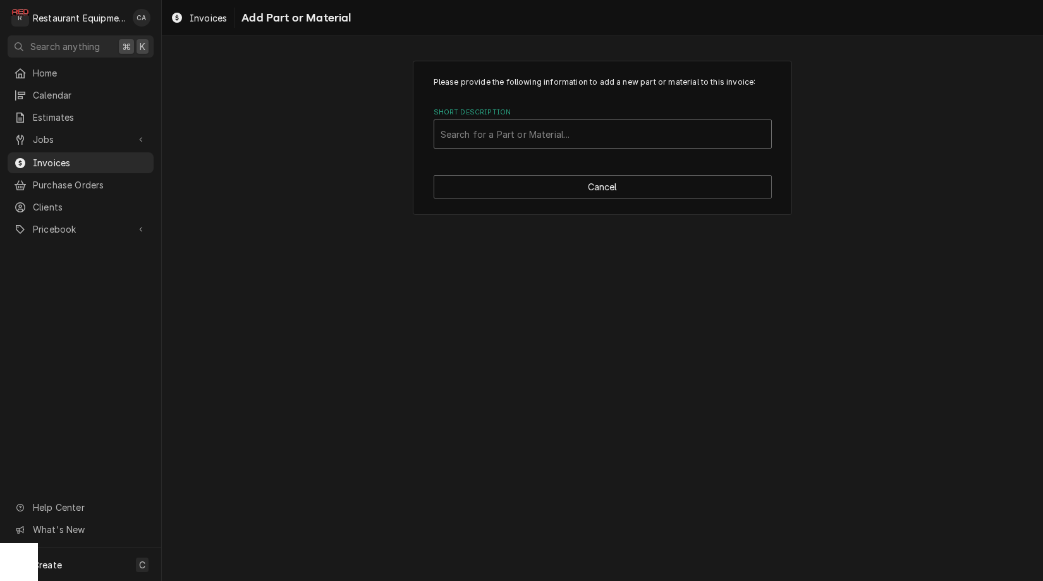
click at [498, 147] on div "Search for a Part or Material..." at bounding box center [602, 134] width 337 height 28
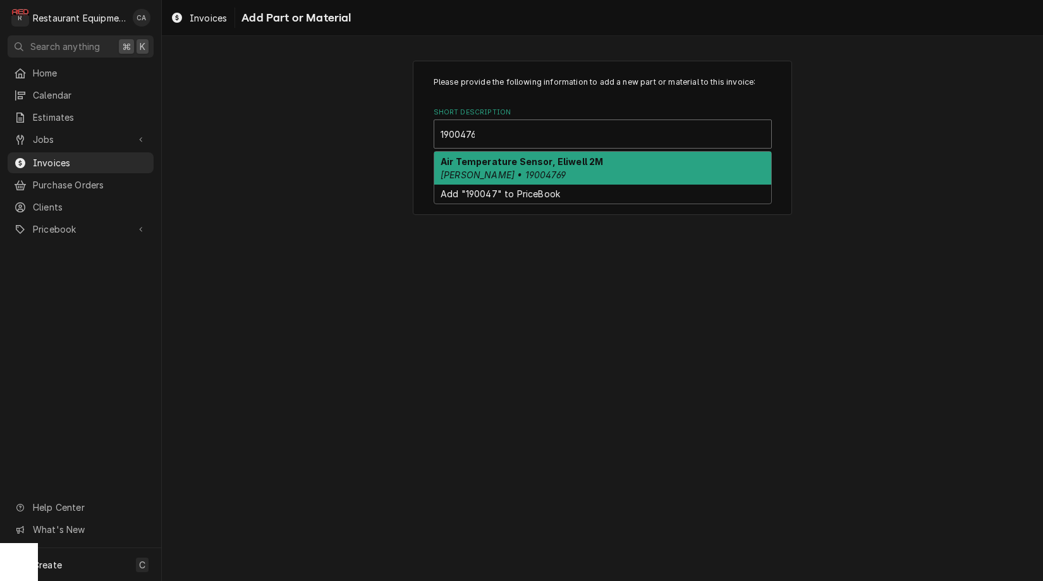
type input "19004769"
click at [498, 164] on strong "Air Temperature Sensor, Eliwell 2M" at bounding box center [522, 161] width 162 height 11
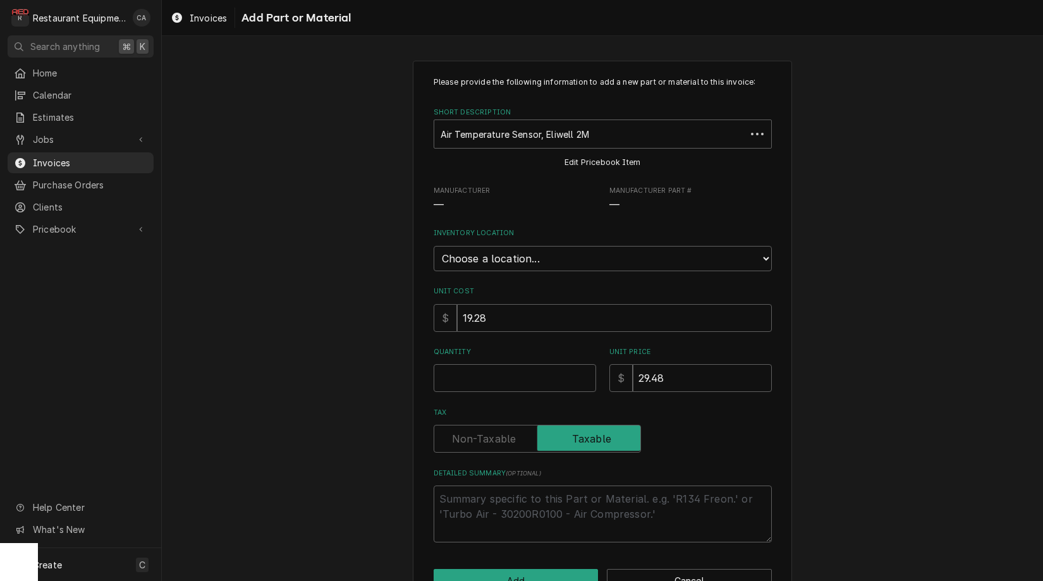
type textarea "x"
select select "59"
click at [469, 369] on input "Quantity" at bounding box center [515, 378] width 162 height 28
type textarea "x"
type input "1"
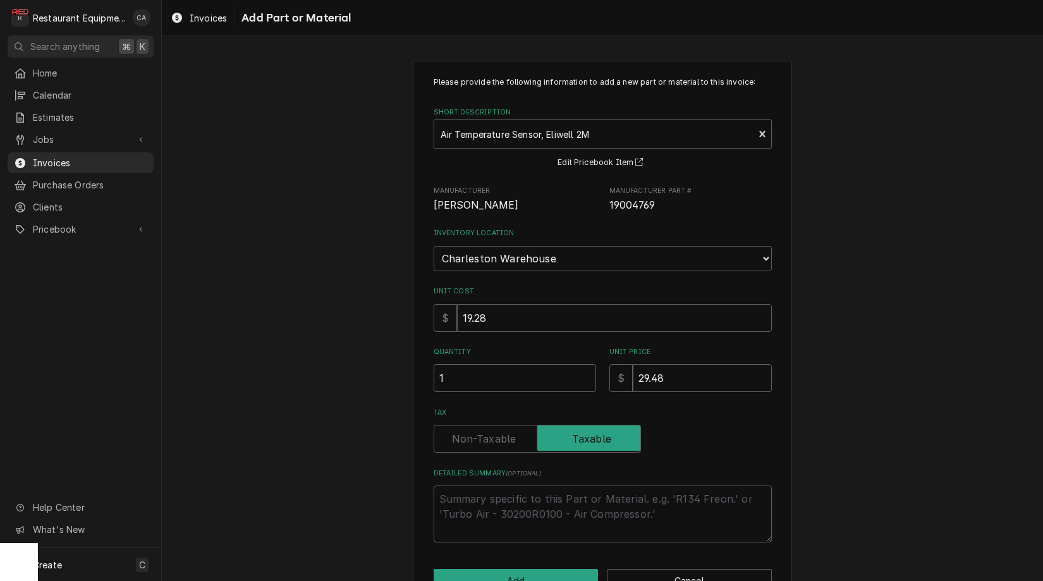
scroll to position [11, 0]
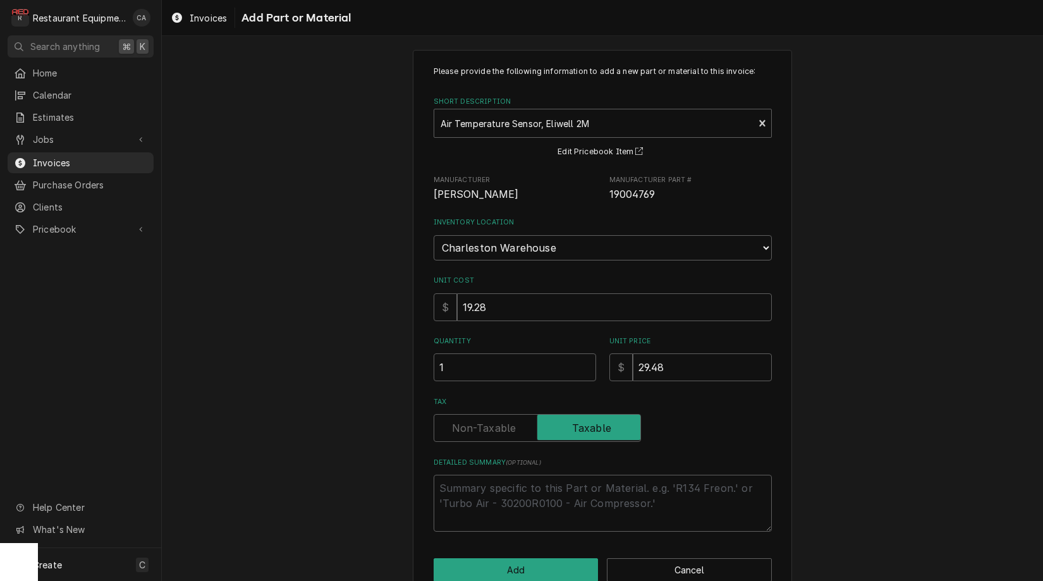
click at [531, 542] on div "Please provide the following information to add a new part or material to this …" at bounding box center [602, 324] width 379 height 548
click at [526, 558] on button "Add" at bounding box center [516, 569] width 165 height 23
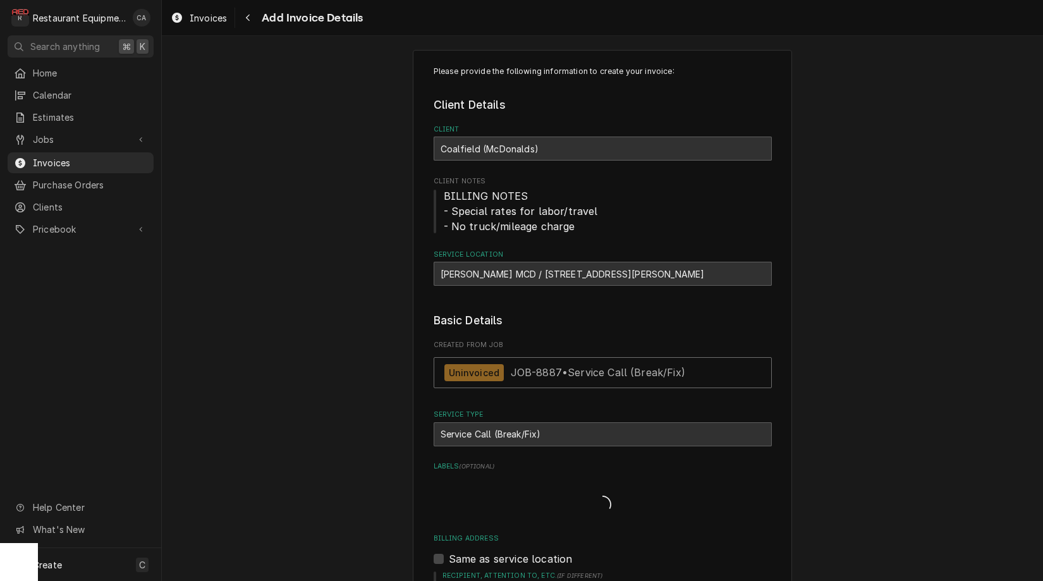
type textarea "x"
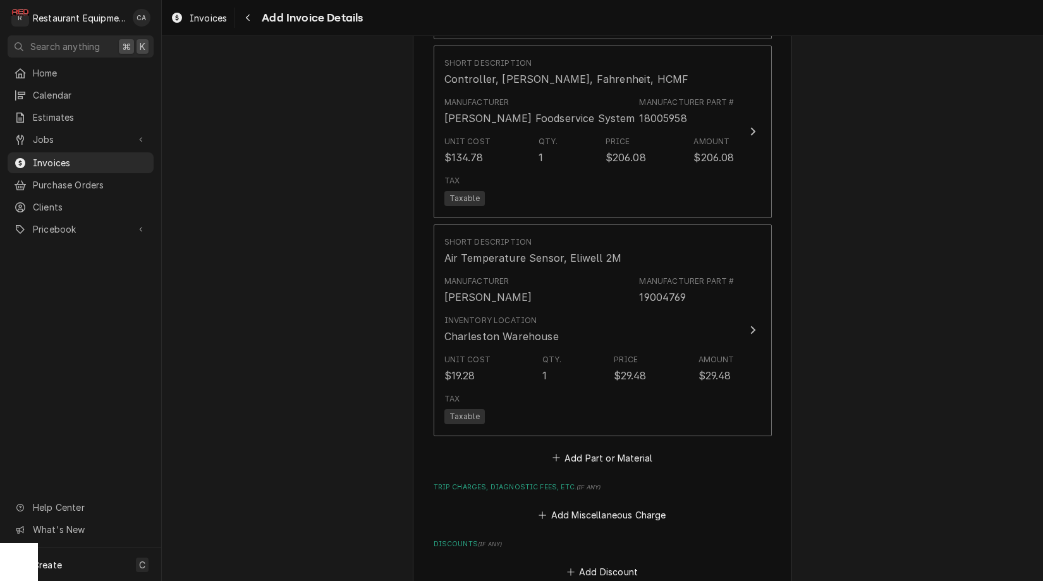
scroll to position [2539, 0]
click at [587, 448] on button "Add Part or Material" at bounding box center [602, 457] width 104 height 18
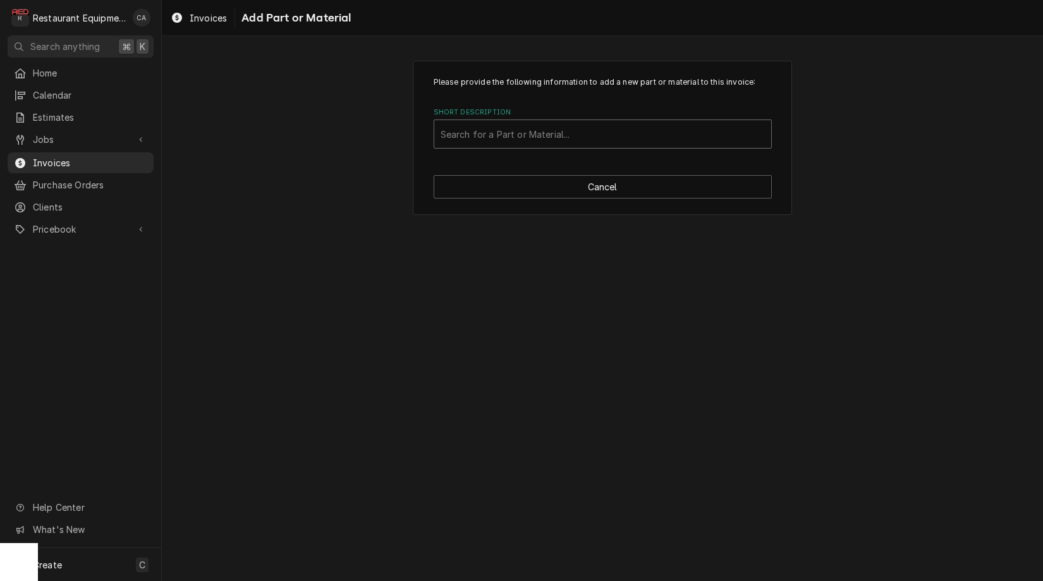
click at [496, 134] on div "Search for a Part or Material..." at bounding box center [603, 134] width 324 height 13
type input "19004832"
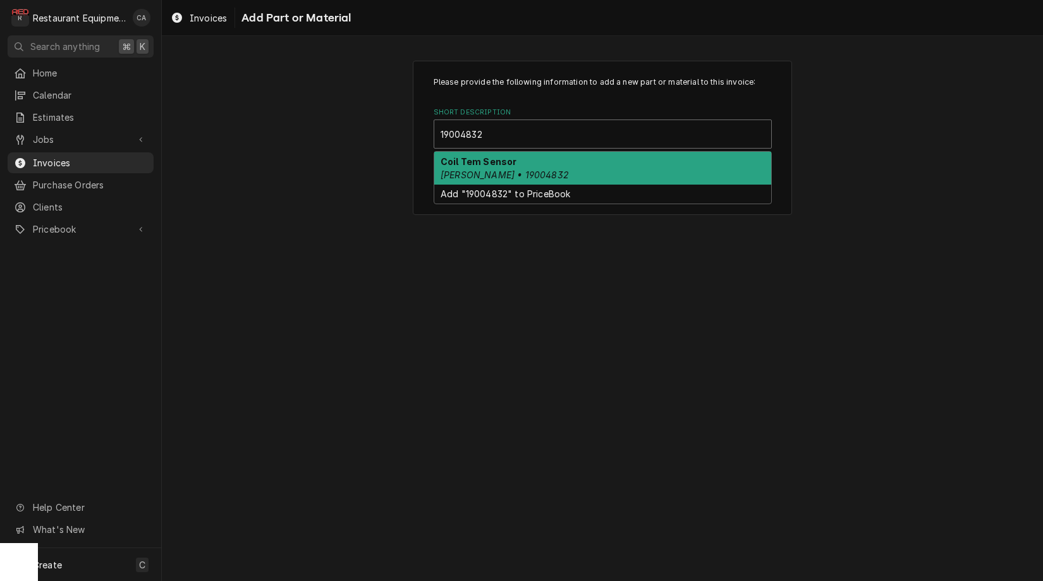
drag, startPoint x: 489, startPoint y: 158, endPoint x: 491, endPoint y: 168, distance: 10.2
click at [489, 158] on strong "Coil Tem Sensor" at bounding box center [479, 161] width 76 height 11
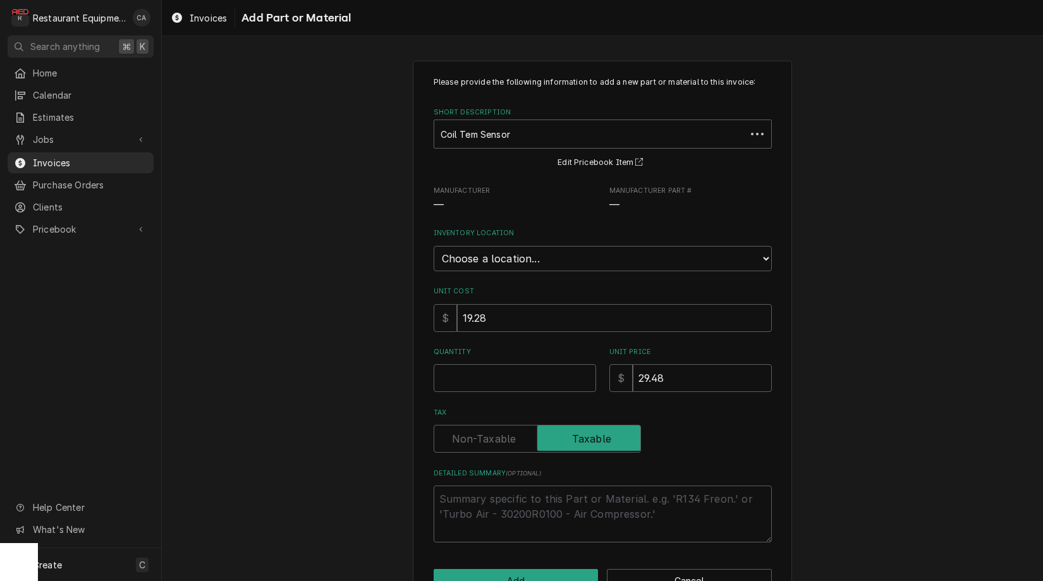
type textarea "x"
select select "59"
click at [475, 370] on input "Quantity" at bounding box center [515, 378] width 162 height 28
type textarea "x"
type input "1"
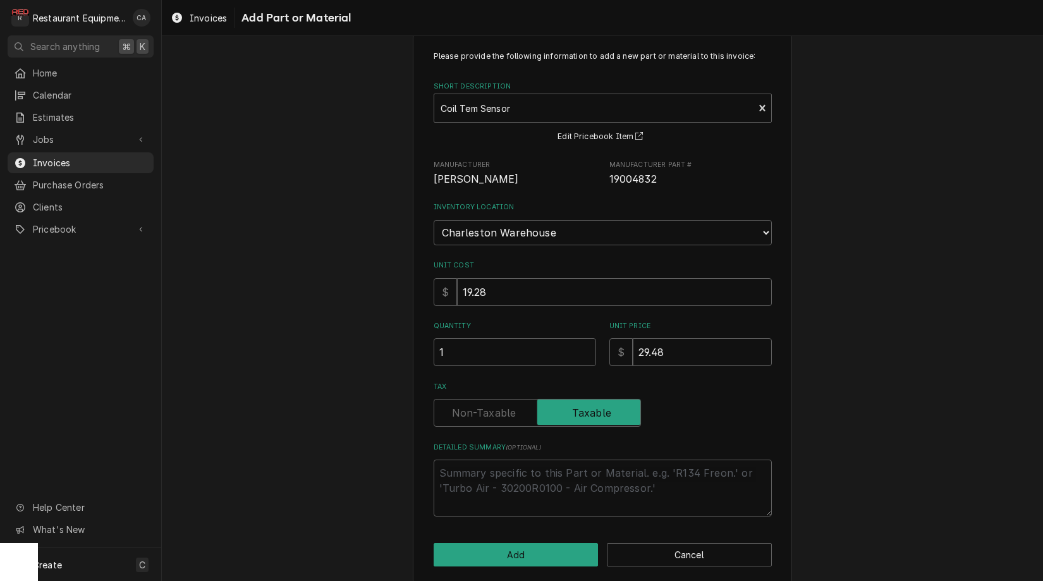
scroll to position [25, 0]
click at [503, 546] on button "Add" at bounding box center [516, 555] width 165 height 23
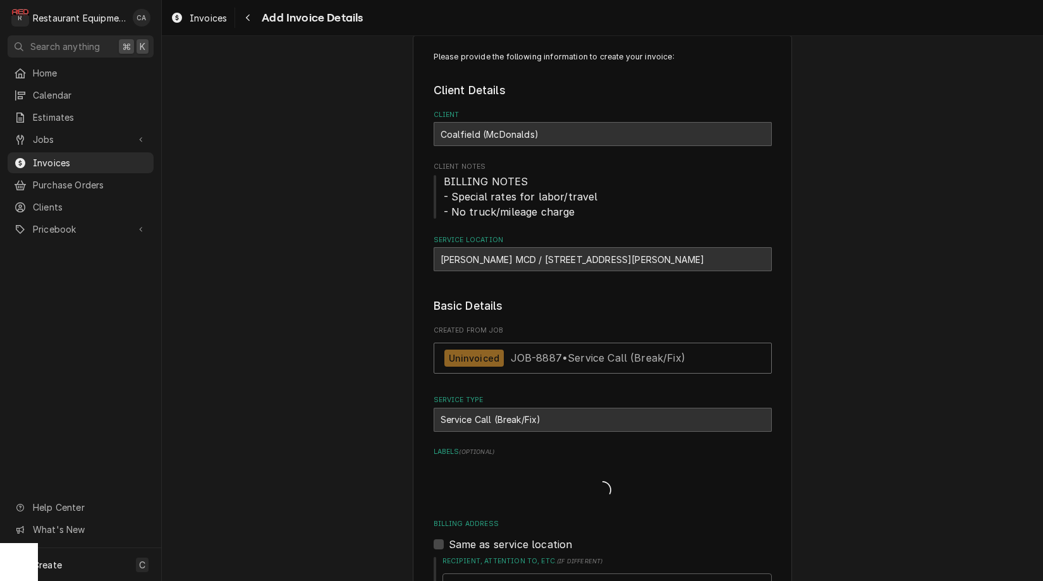
type textarea "x"
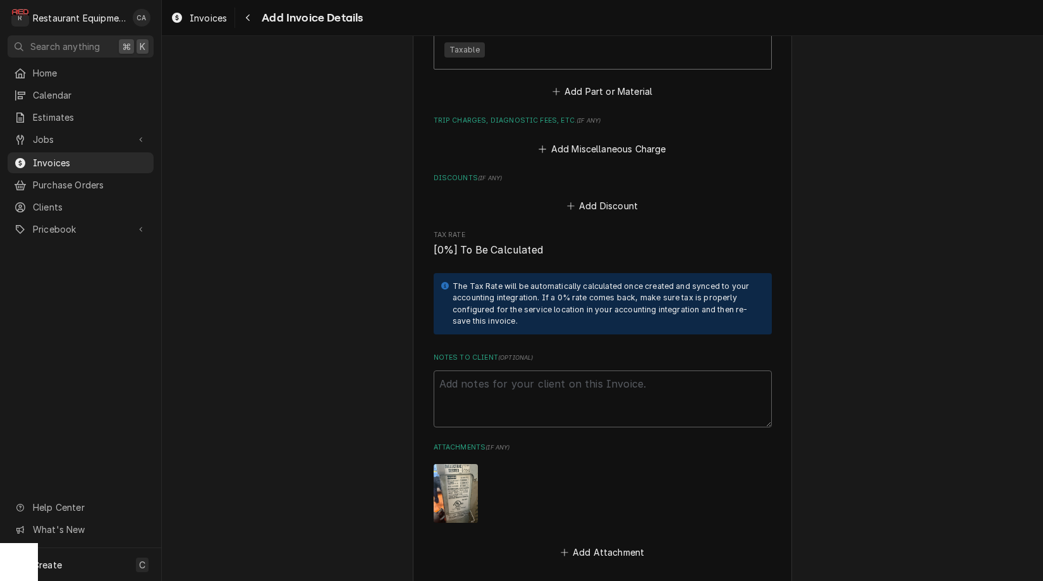
scroll to position [3134, 0]
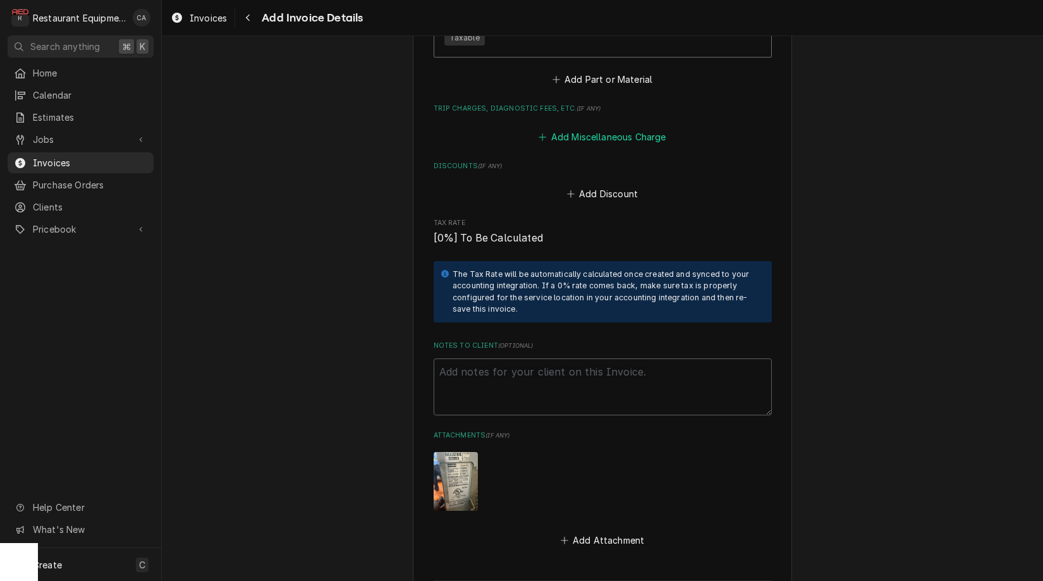
click at [561, 128] on button "Add Miscellaneous Charge" at bounding box center [602, 137] width 131 height 18
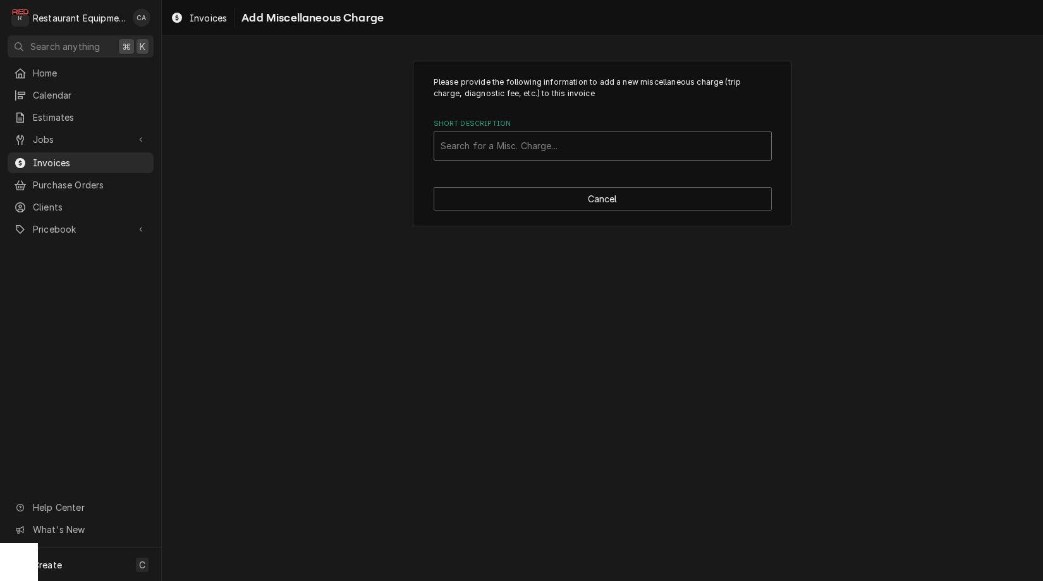
click at [483, 147] on div "Search for a Misc. Charge..." at bounding box center [603, 145] width 324 height 13
type input "shipp"
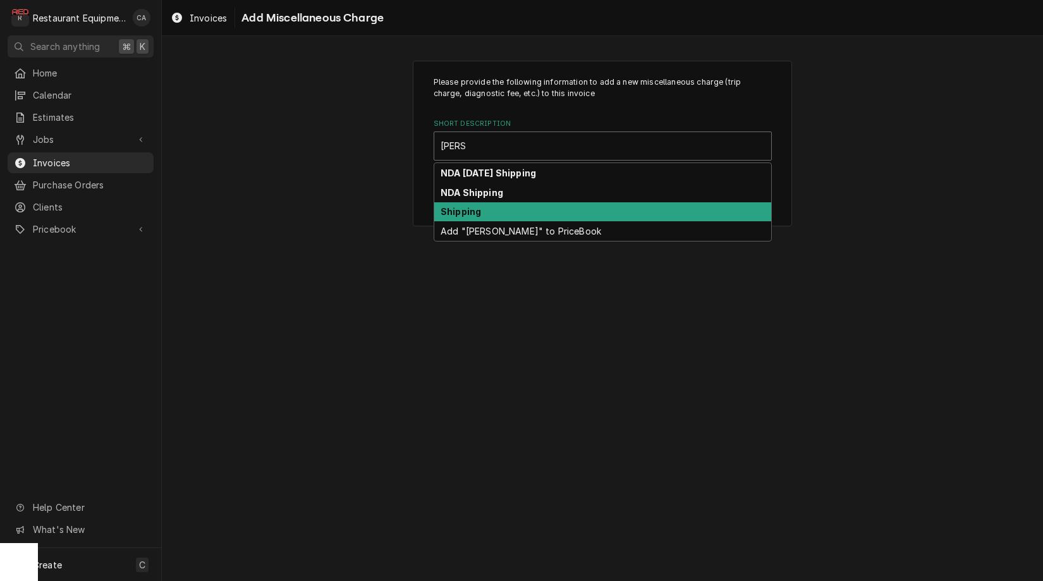
drag, startPoint x: 489, startPoint y: 208, endPoint x: 567, endPoint y: 281, distance: 107.3
click at [489, 209] on div "Shipping" at bounding box center [602, 212] width 337 height 20
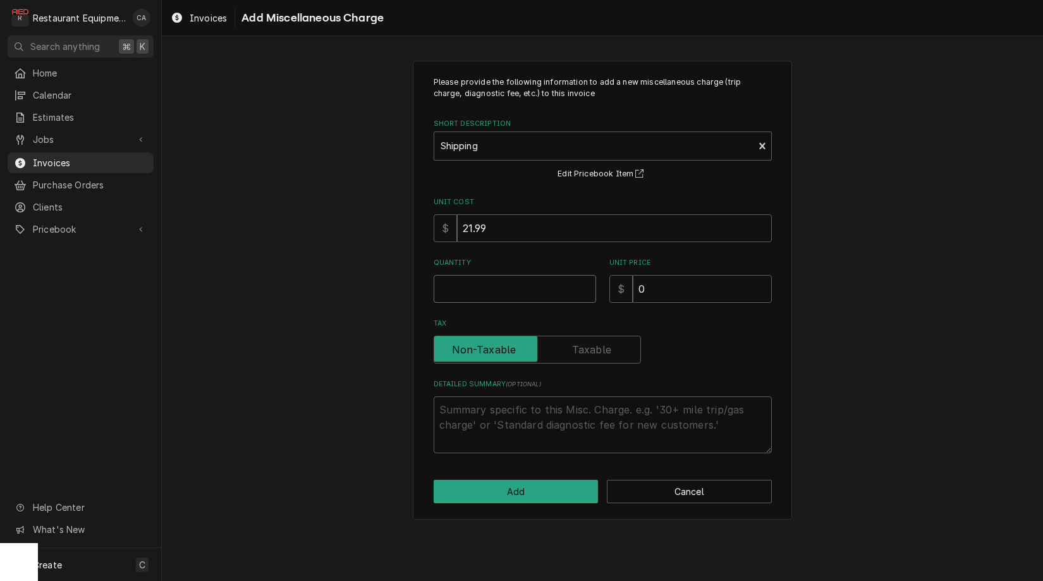
click at [488, 288] on input "Quantity" at bounding box center [515, 289] width 162 height 28
type textarea "x"
type input "1"
type textarea "x"
type input "7"
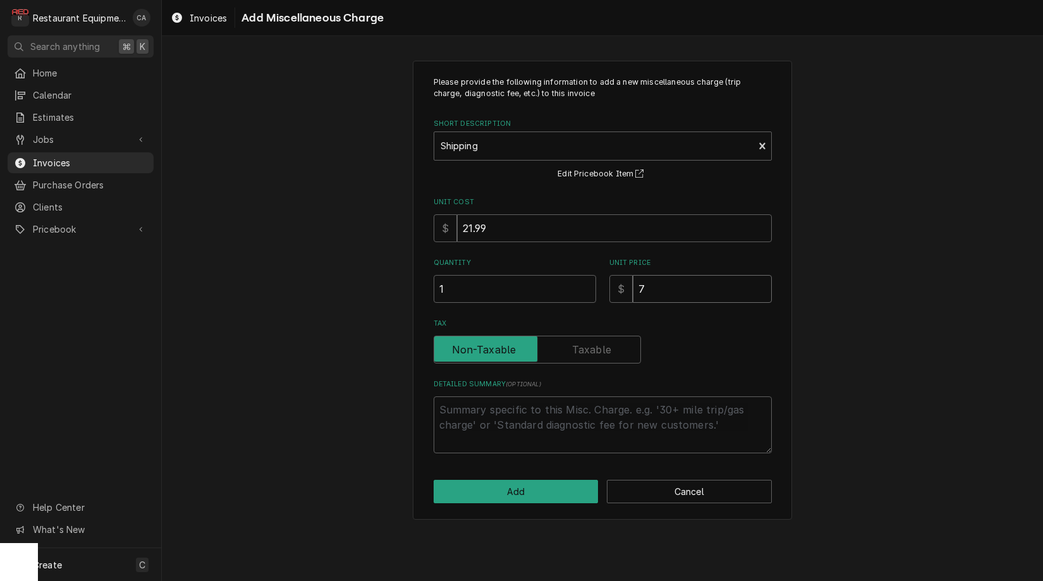
type textarea "x"
type input "73"
type textarea "x"
type input "73.6"
type textarea "x"
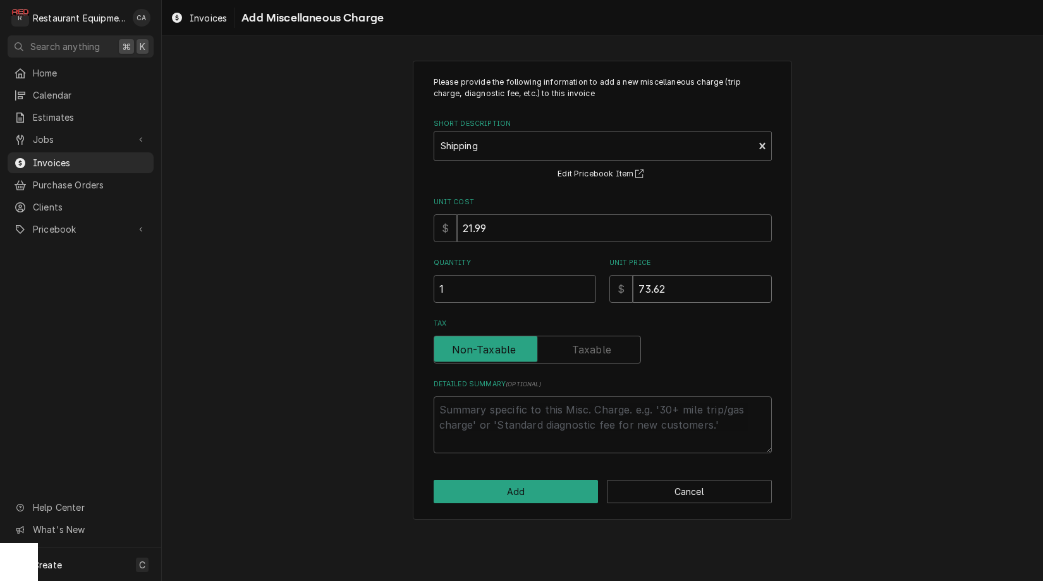
type input "73.62"
click at [500, 486] on button "Add" at bounding box center [516, 491] width 165 height 23
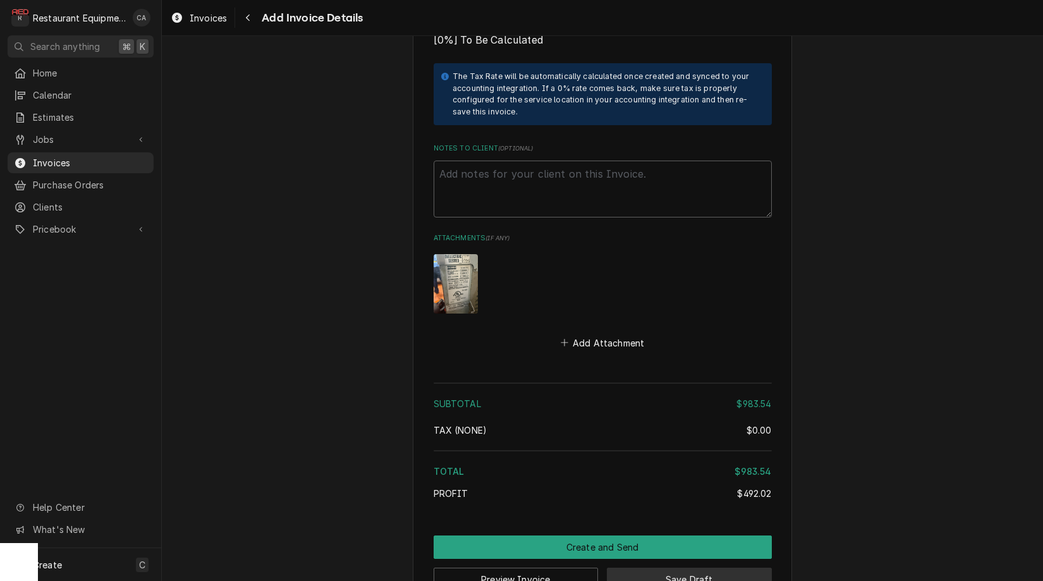
click at [681, 568] on button "Save Draft" at bounding box center [689, 579] width 165 height 23
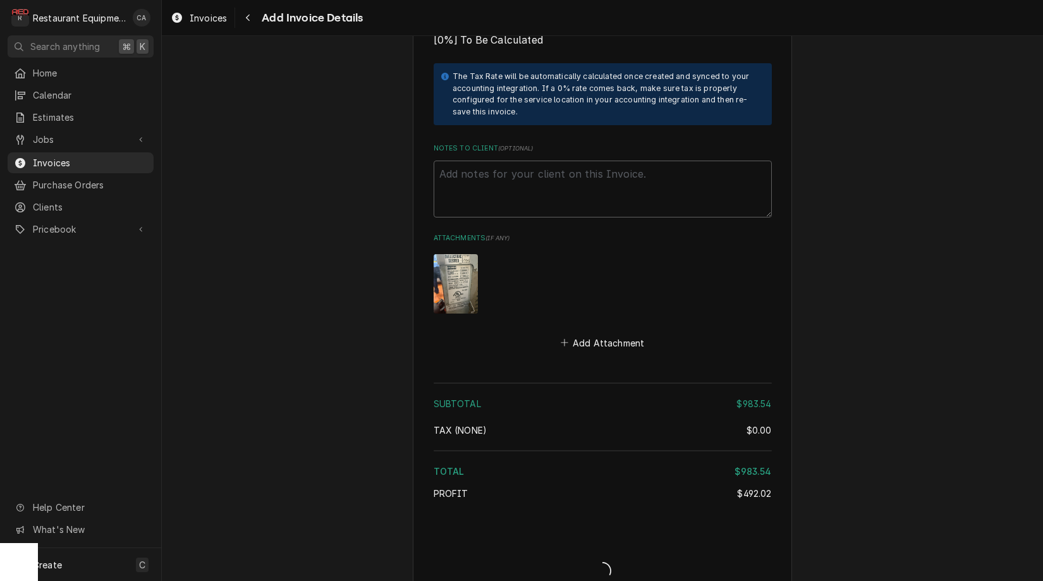
scroll to position [3464, 0]
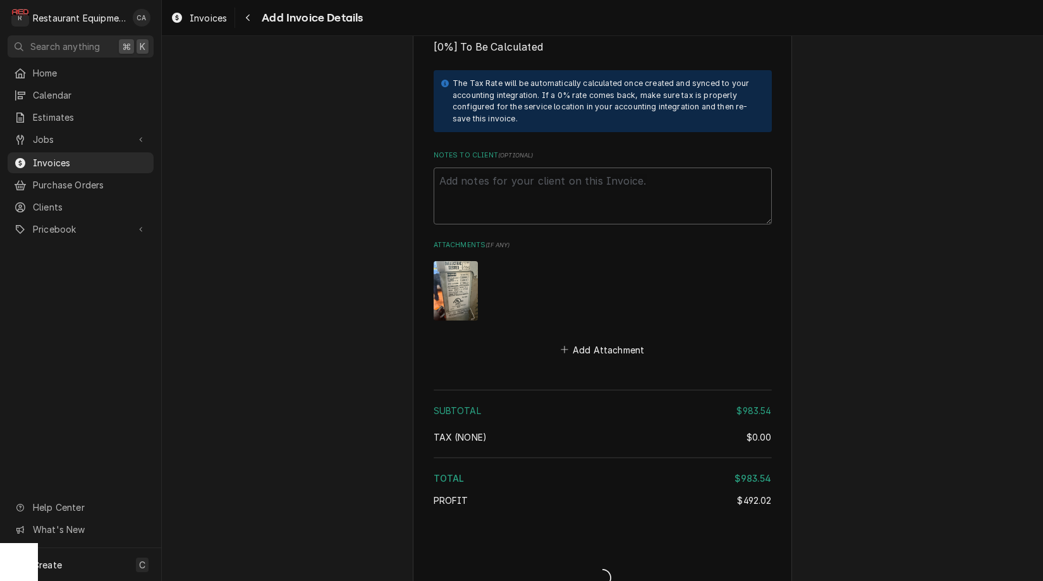
type textarea "x"
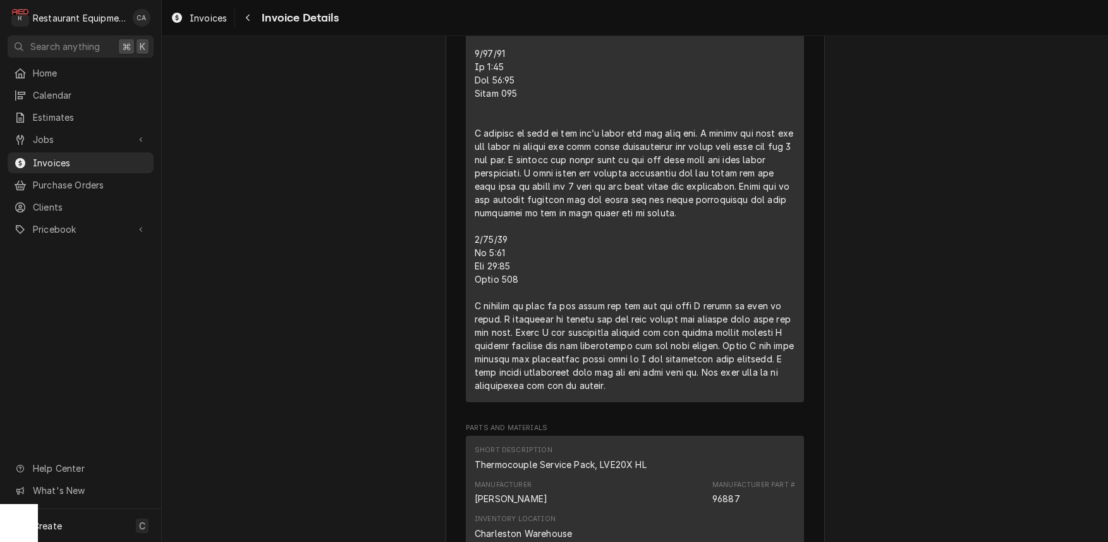
scroll to position [1336, 0]
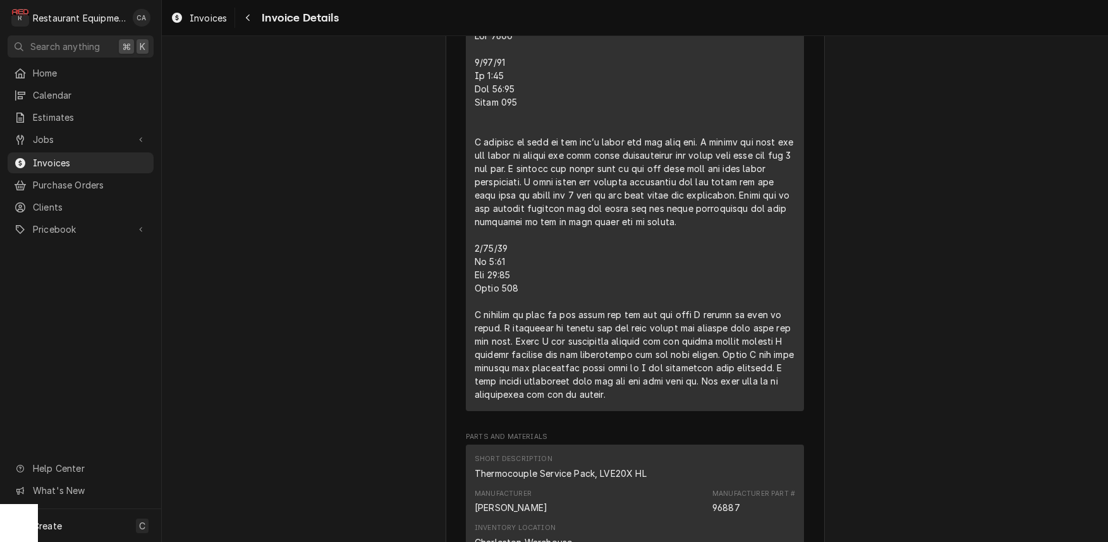
click at [439, 320] on div "Outstanding Sender Restaurant Equipment Diagnostics [STREET_ADDRESS][PERSON_NAM…" at bounding box center [635, 303] width 946 height 3207
click at [224, 15] on span "Invoices" at bounding box center [208, 17] width 37 height 13
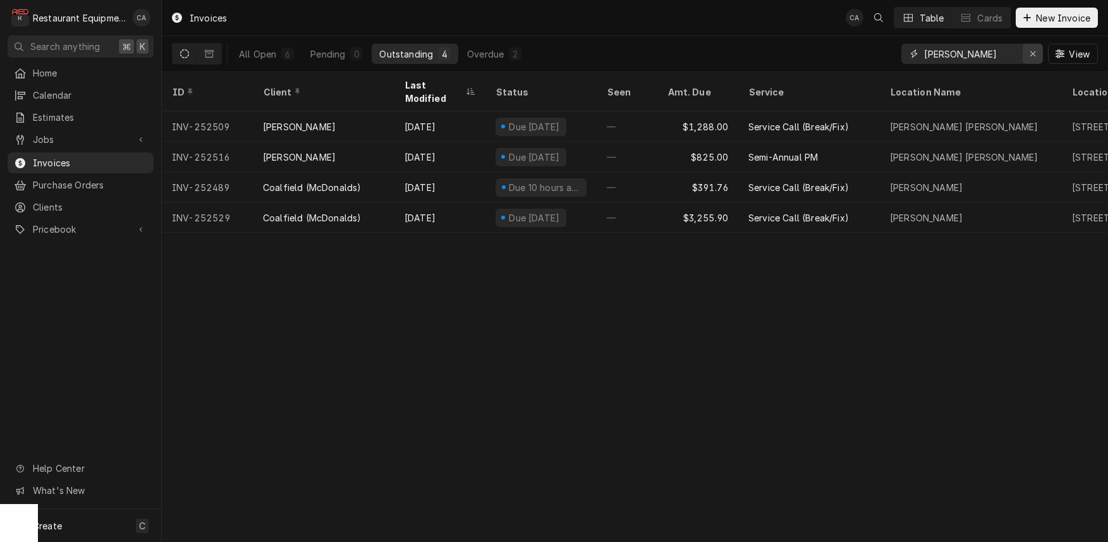
click at [1034, 56] on icon "Erase input" at bounding box center [1033, 53] width 7 height 9
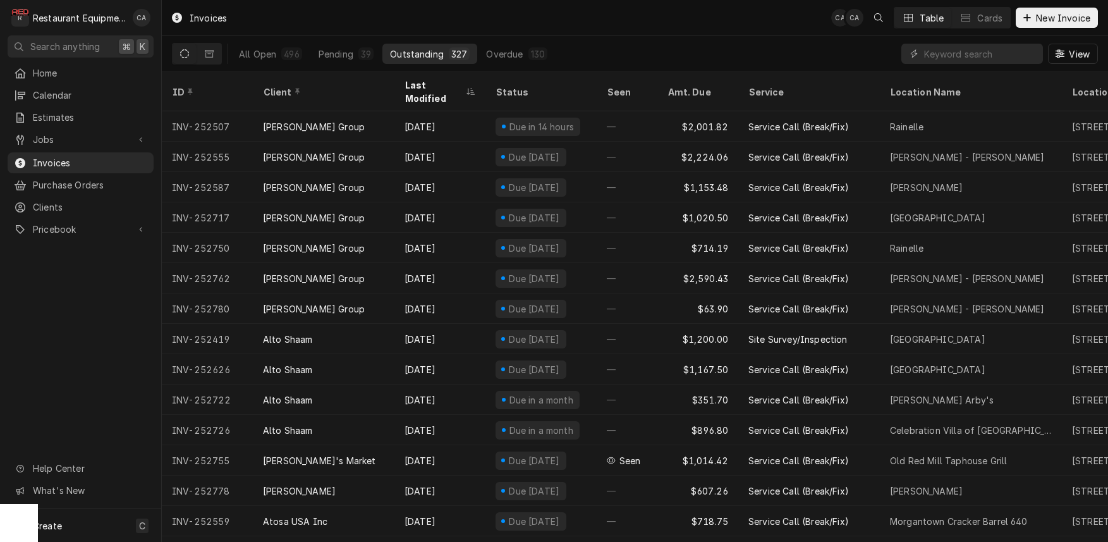
drag, startPoint x: 479, startPoint y: 32, endPoint x: 838, endPoint y: 0, distance: 359.9
click at [479, 32] on div "Invoices CA CA Table Cards New Invoice" at bounding box center [635, 17] width 946 height 35
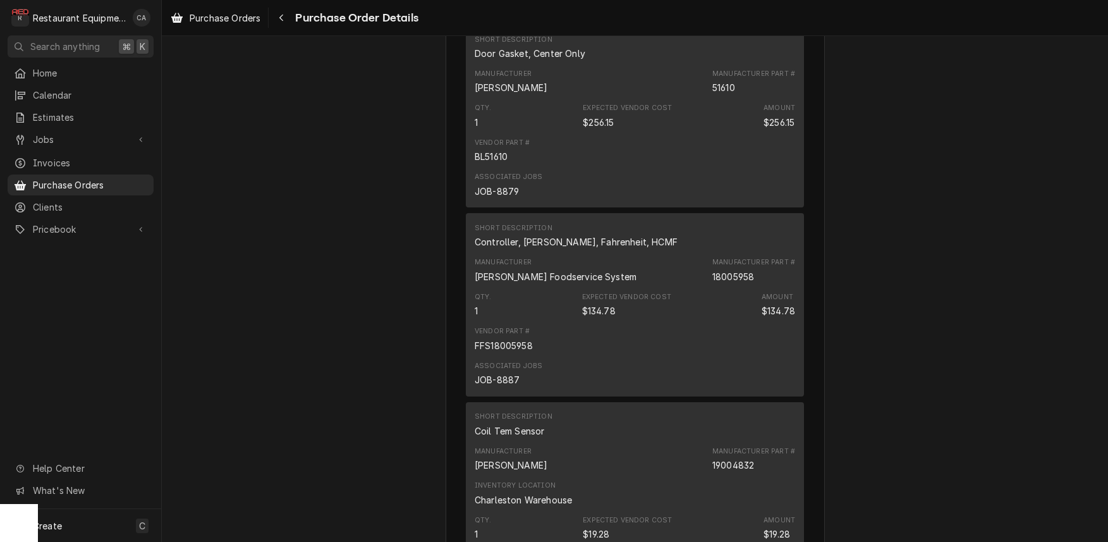
scroll to position [1372, 0]
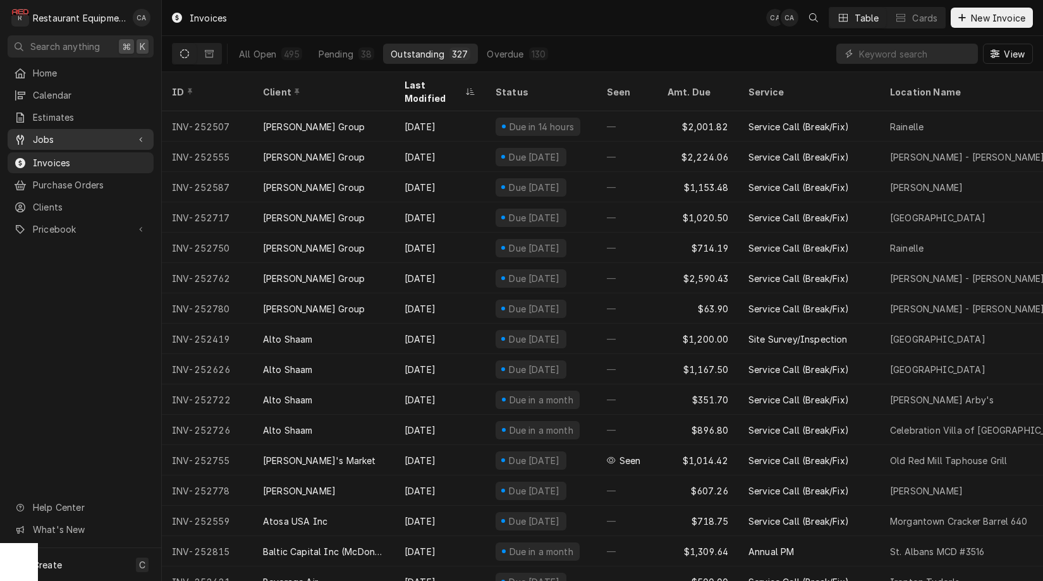
click at [47, 137] on span "Jobs" at bounding box center [80, 139] width 95 height 13
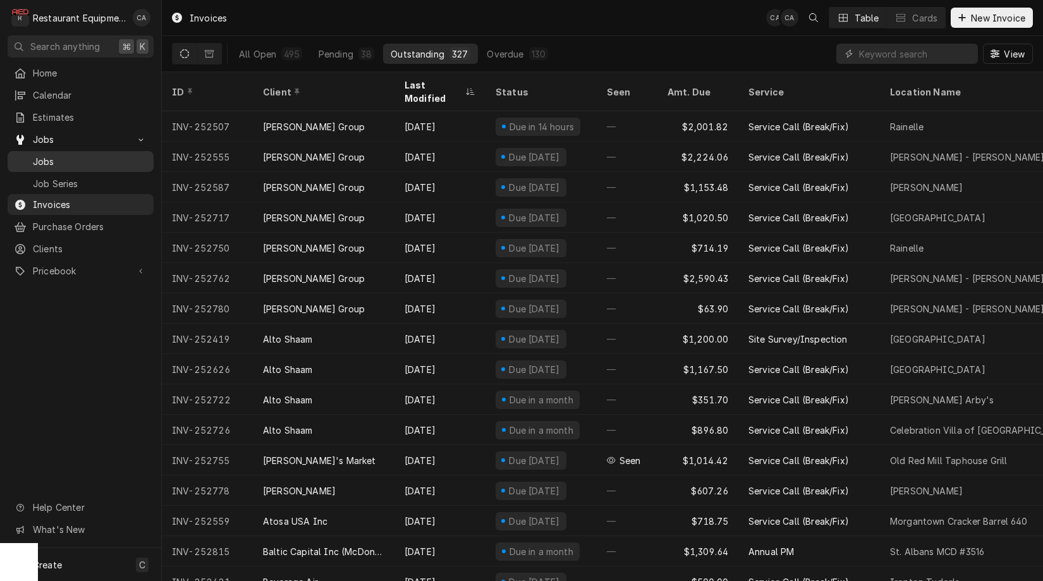
click at [54, 158] on span "Jobs" at bounding box center [90, 161] width 114 height 13
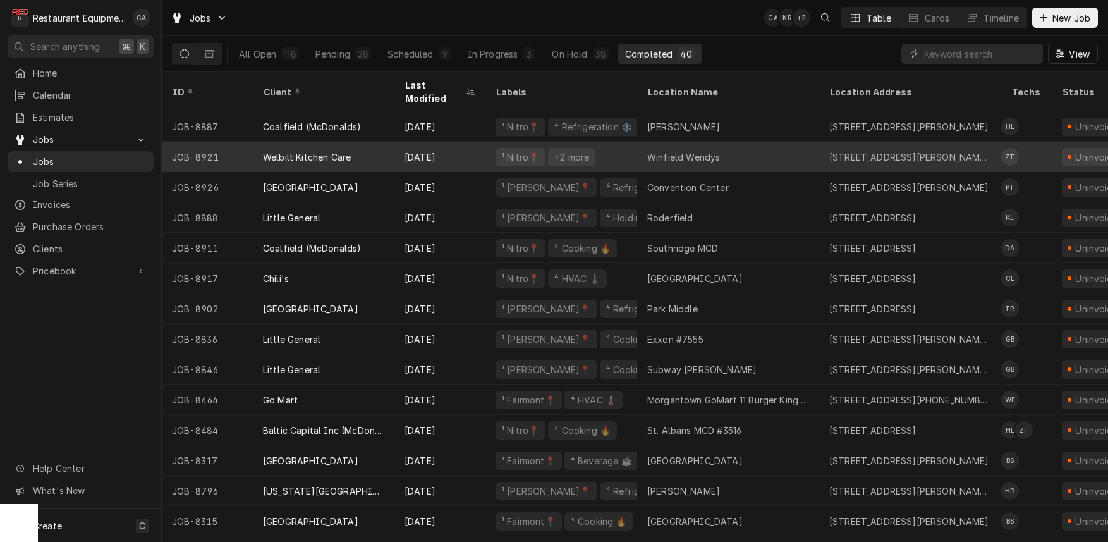
click at [701, 149] on div "Winfield Wendys" at bounding box center [728, 157] width 182 height 30
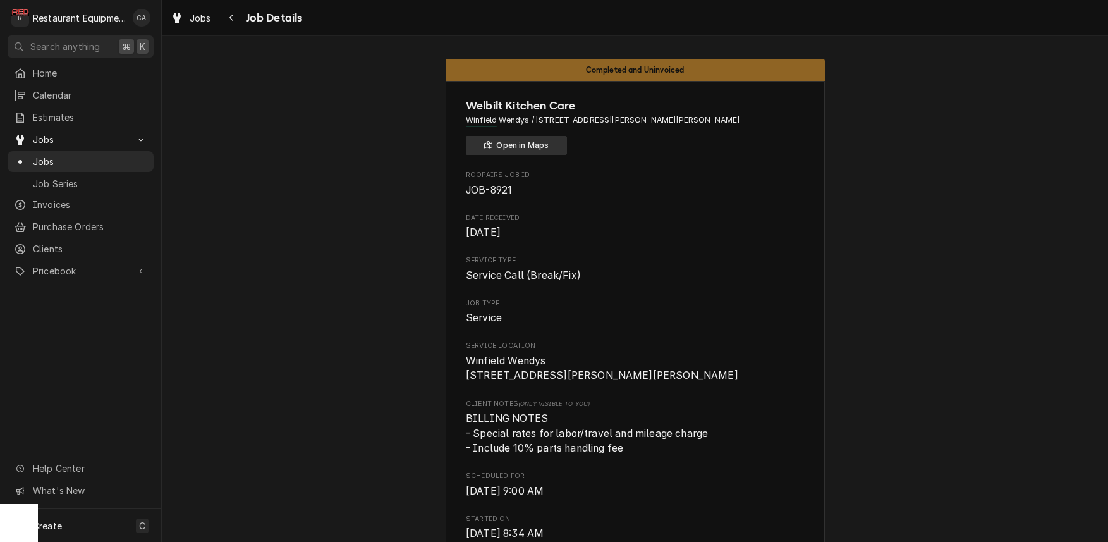
click at [541, 145] on button "Open in Maps" at bounding box center [516, 145] width 101 height 19
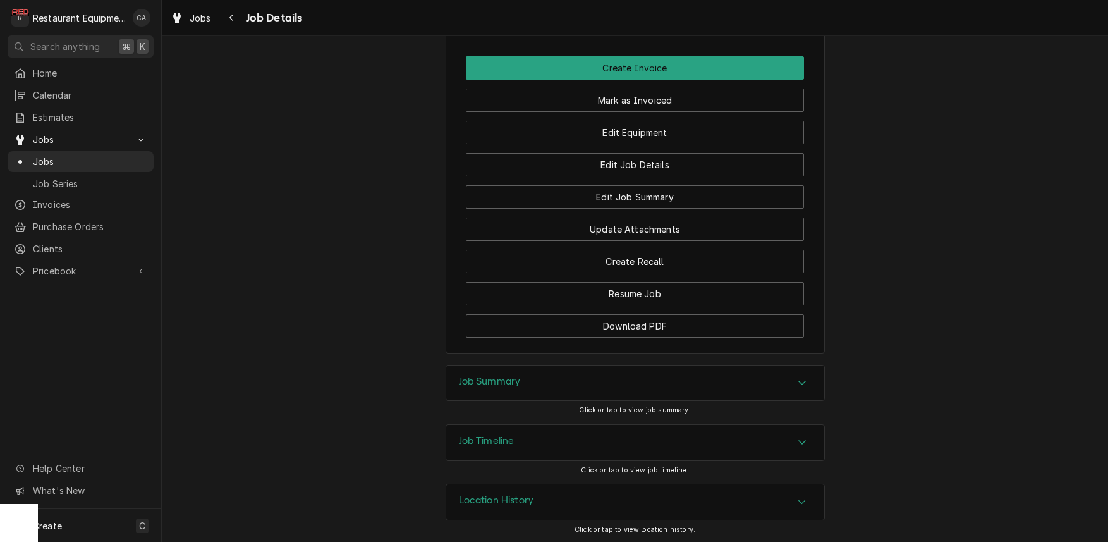
drag, startPoint x: 511, startPoint y: 377, endPoint x: 461, endPoint y: 336, distance: 65.1
click at [511, 377] on h3 "Job Summary" at bounding box center [490, 382] width 62 height 12
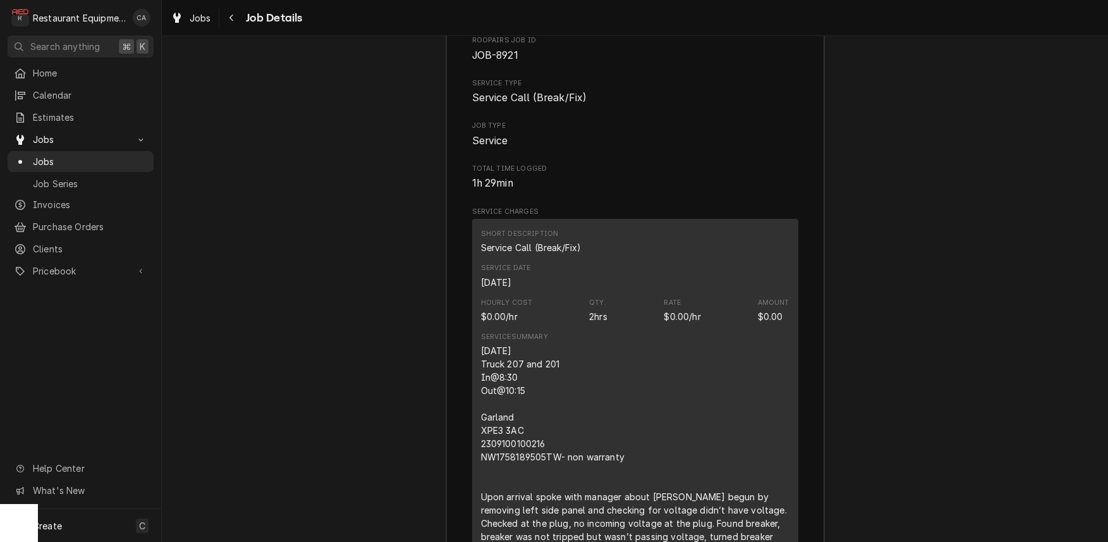
scroll to position [2020, 0]
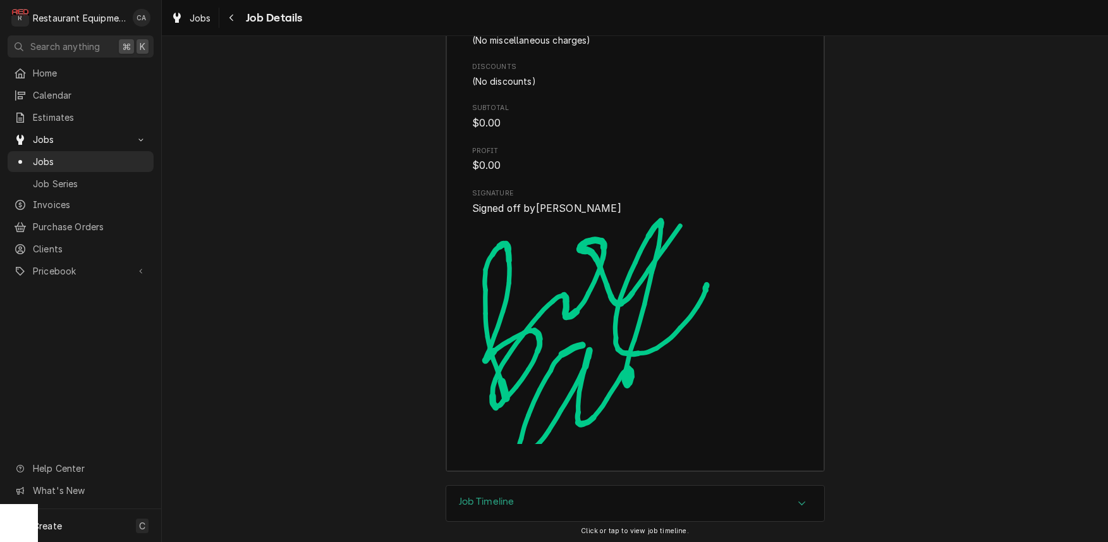
scroll to position [2704, 0]
click at [200, 22] on span "Jobs" at bounding box center [200, 17] width 21 height 13
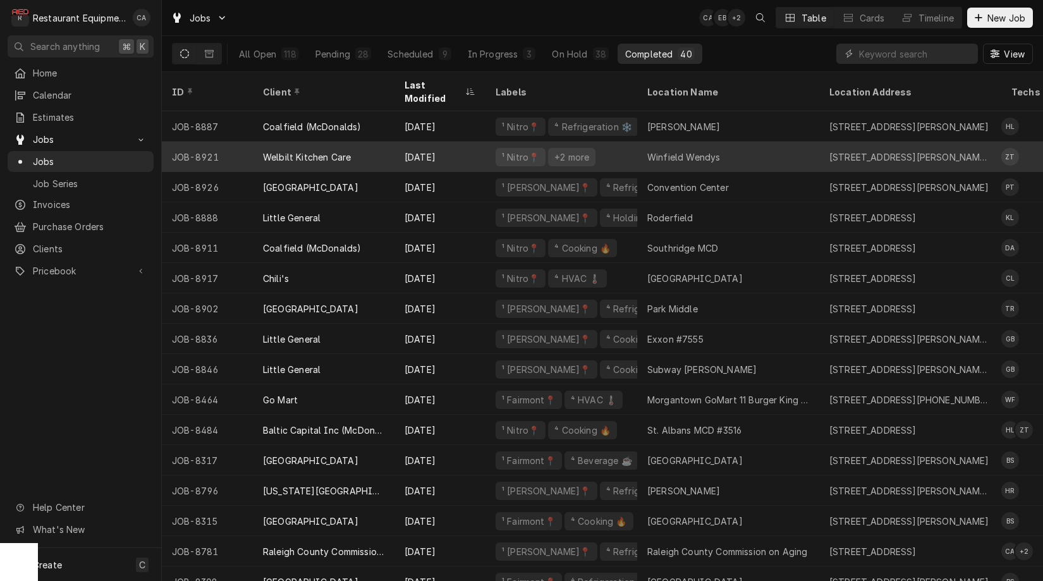
click at [698, 150] on div "Winfield Wendys" at bounding box center [683, 156] width 73 height 13
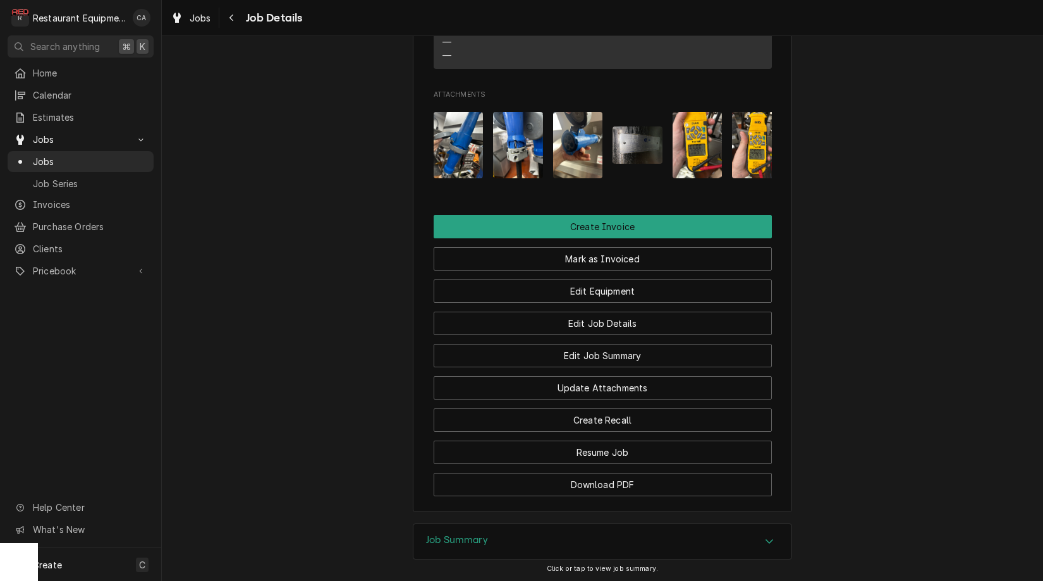
scroll to position [1471, 0]
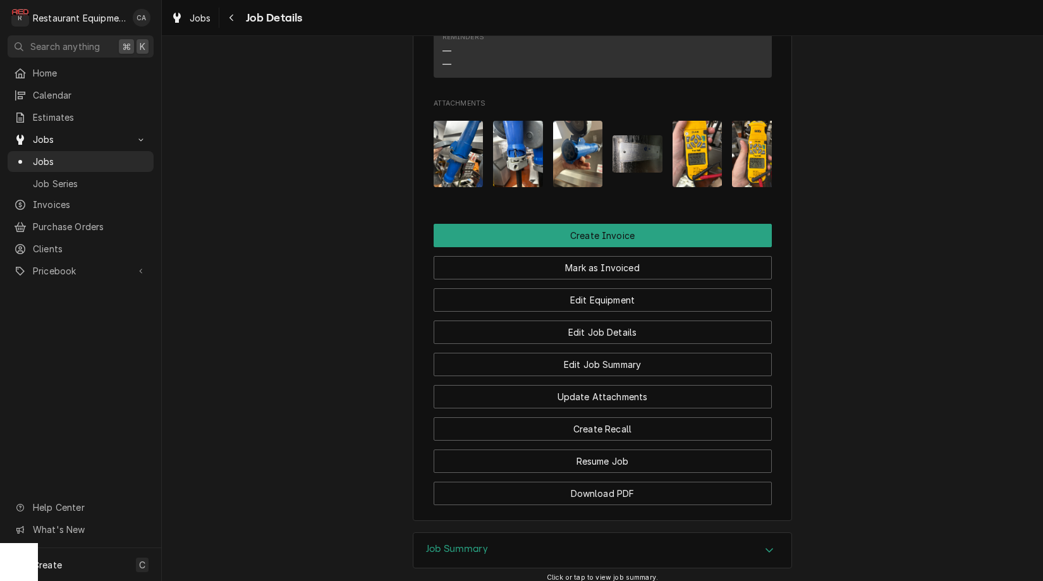
click at [636, 155] on img "Attachments" at bounding box center [638, 153] width 50 height 37
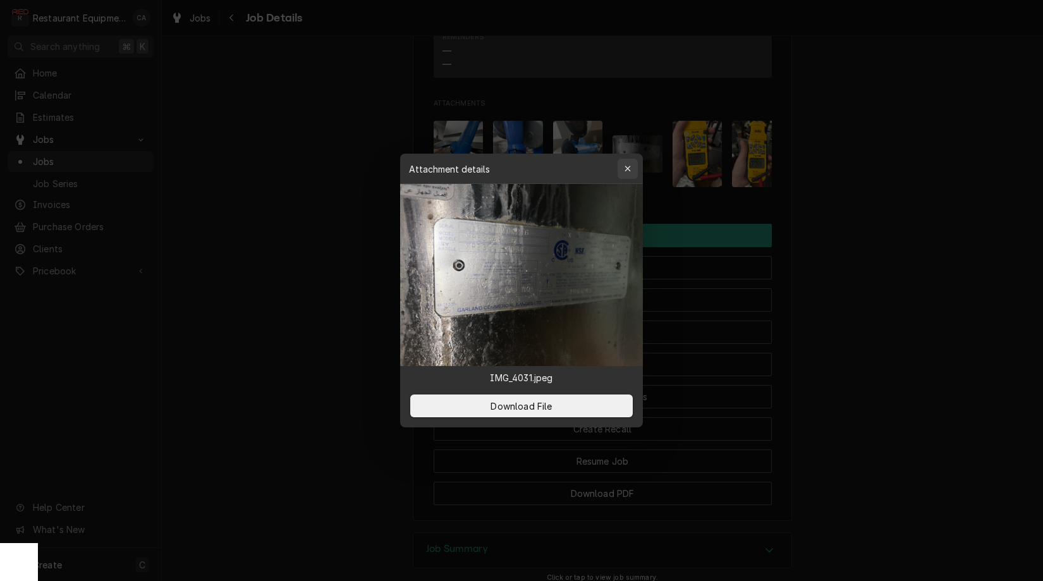
click at [625, 173] on div "button" at bounding box center [627, 168] width 13 height 13
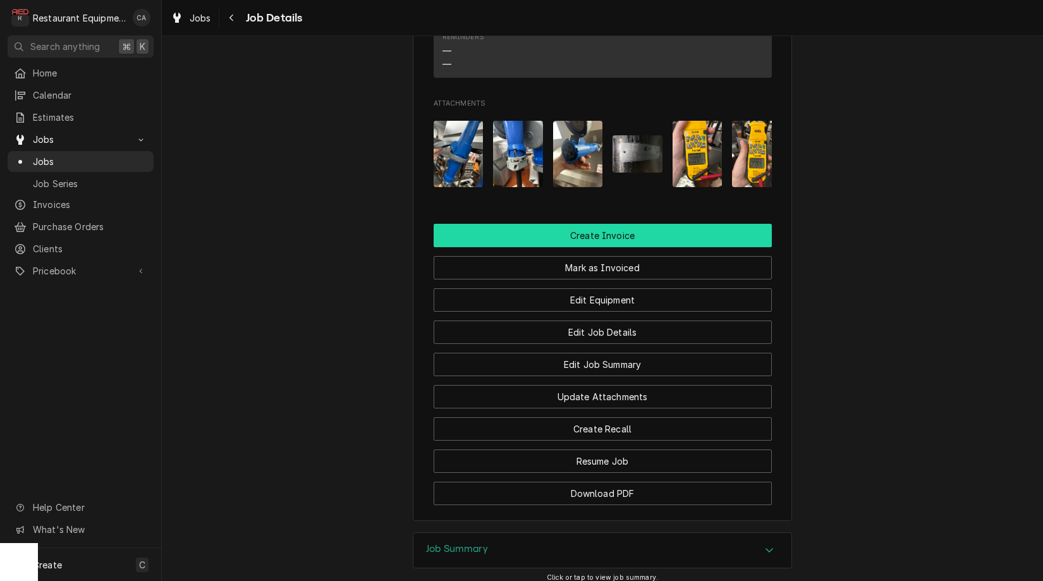
click at [578, 232] on button "Create Invoice" at bounding box center [603, 235] width 338 height 23
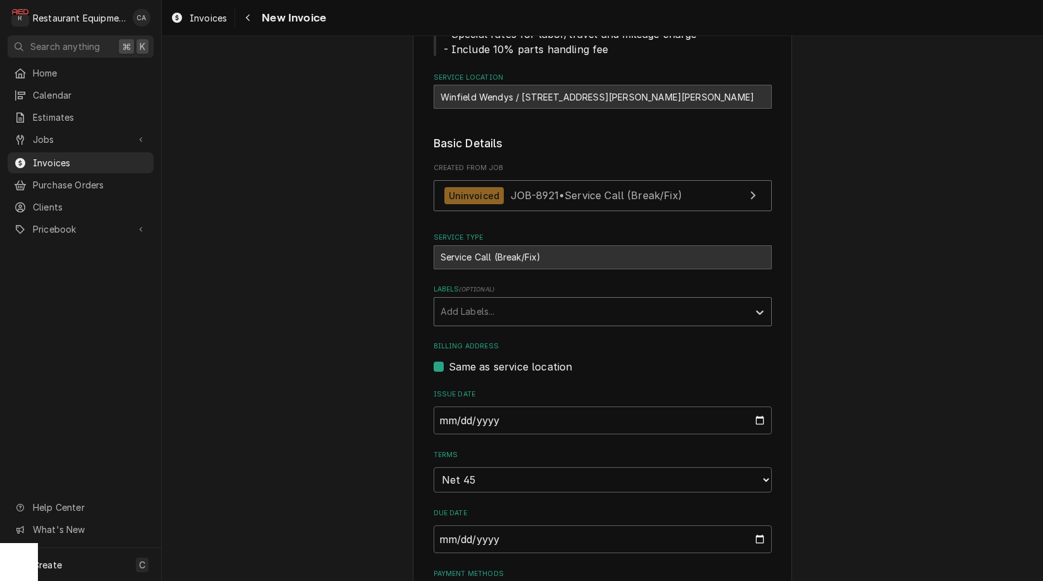
scroll to position [208, 0]
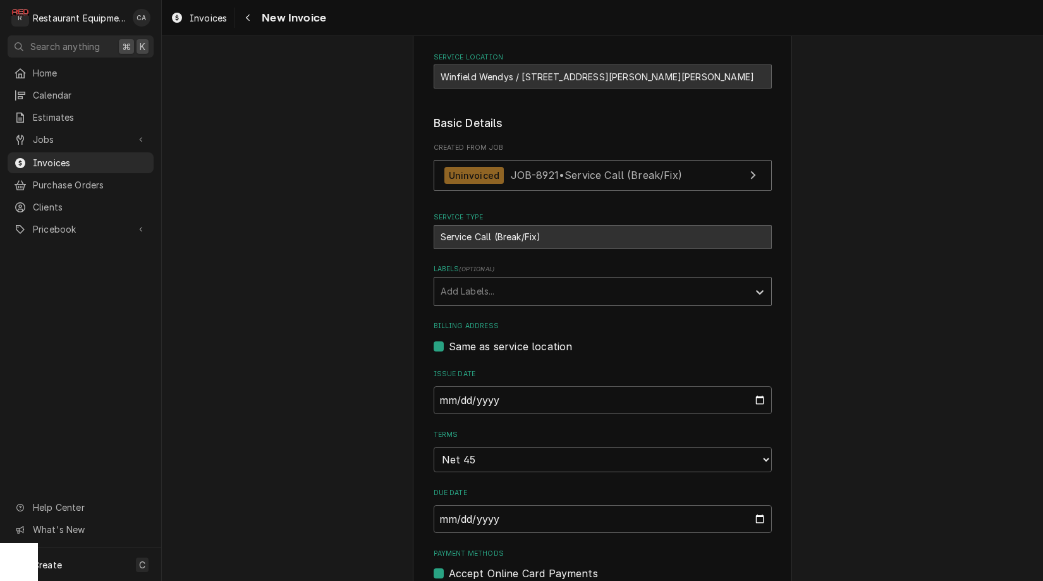
click at [465, 287] on div "Add Labels..." at bounding box center [592, 290] width 302 height 13
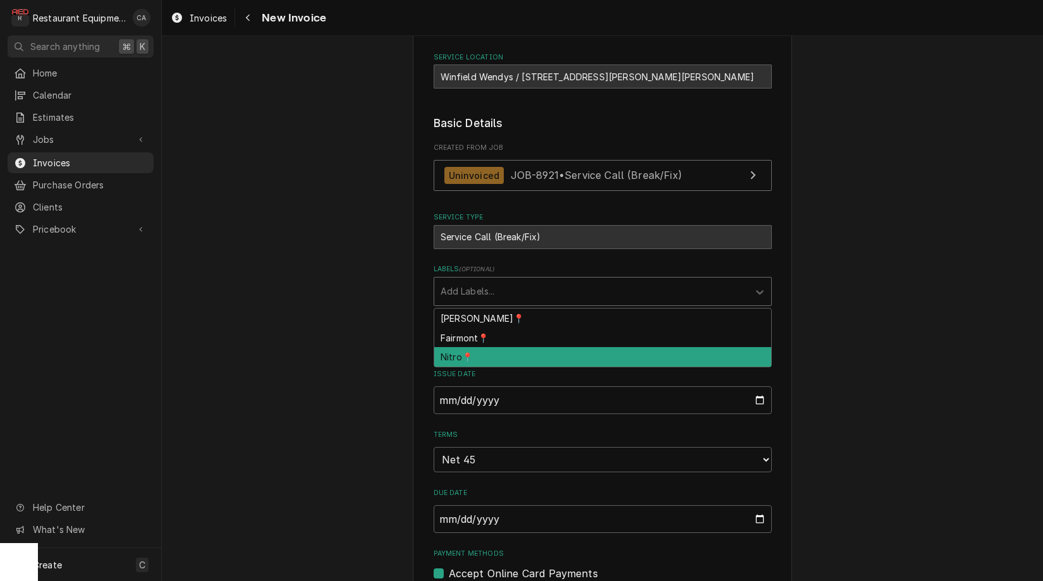
drag, startPoint x: 457, startPoint y: 350, endPoint x: 396, endPoint y: 343, distance: 61.2
click at [455, 351] on div "Nitro📍" at bounding box center [602, 357] width 337 height 20
type textarea "x"
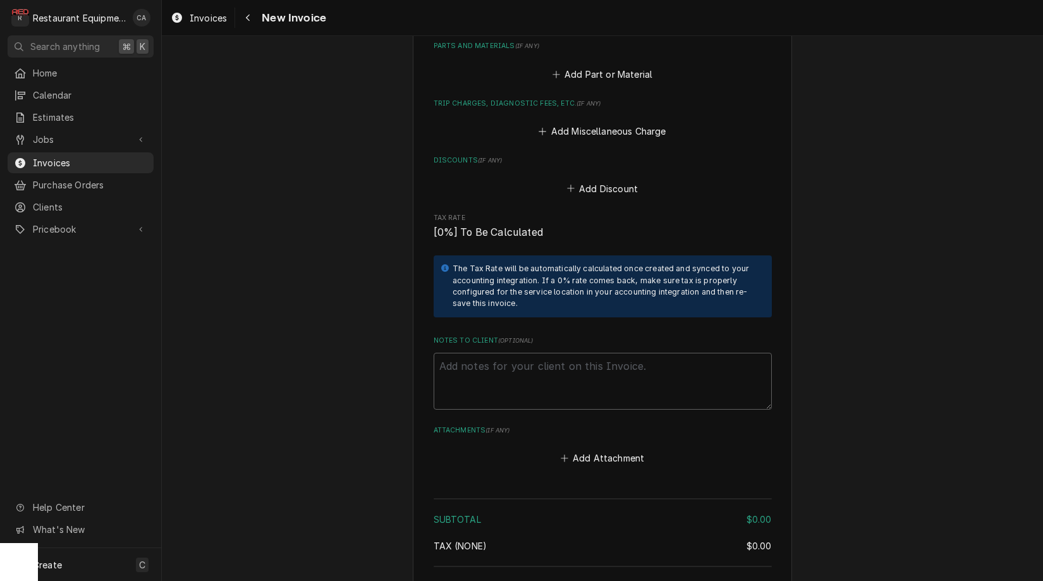
scroll to position [1456, 0]
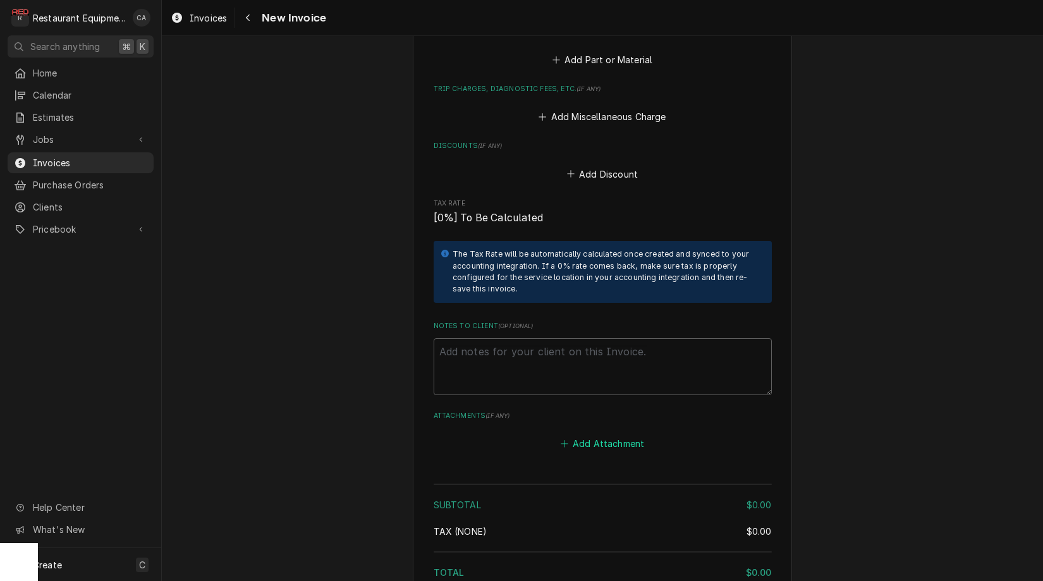
click at [580, 435] on button "Add Attachment" at bounding box center [602, 444] width 89 height 18
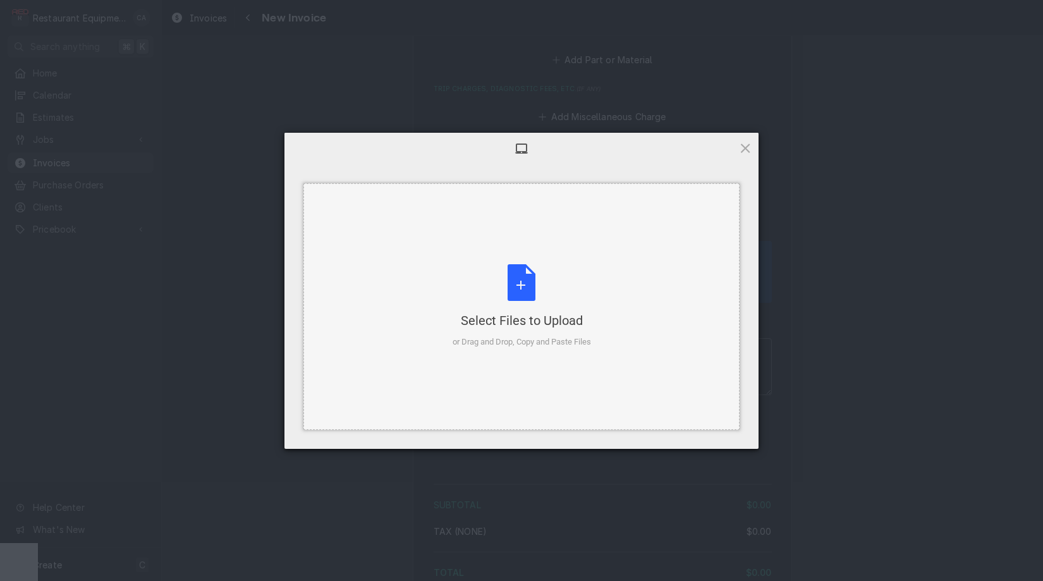
click at [522, 339] on div "or Drag and Drop, Copy and Paste Files" at bounding box center [522, 342] width 138 height 13
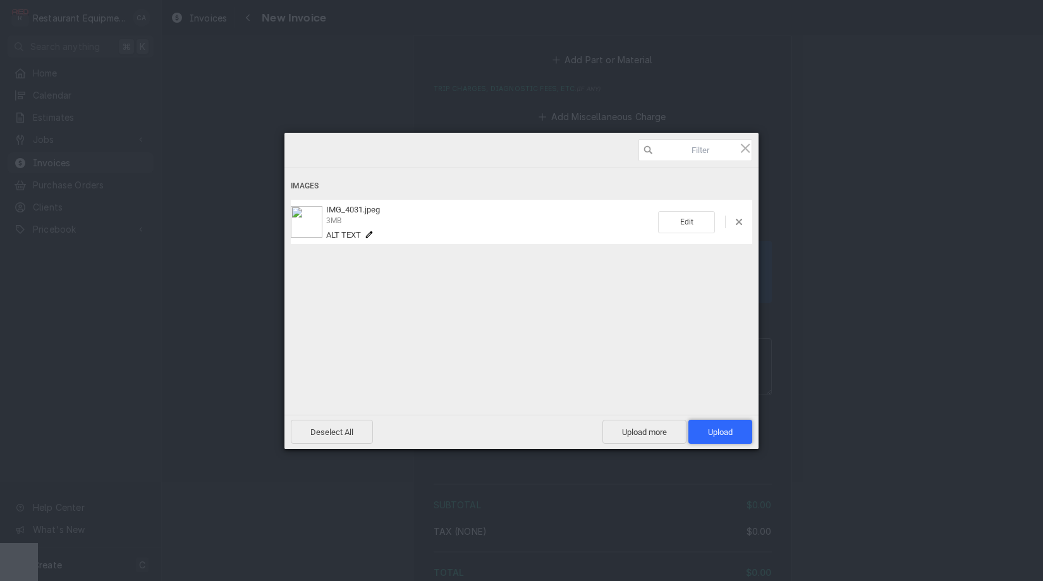
drag, startPoint x: 698, startPoint y: 433, endPoint x: 706, endPoint y: 454, distance: 22.2
click at [698, 433] on span "Upload 1" at bounding box center [720, 432] width 64 height 24
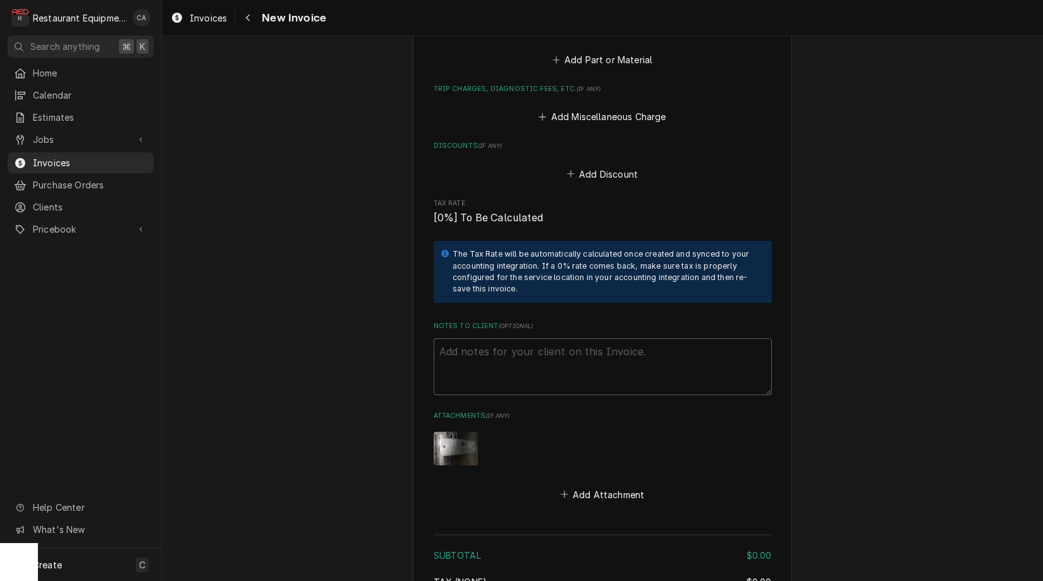
scroll to position [1457, 0]
click at [488, 338] on textarea "Notes to Client ( optional )" at bounding box center [603, 366] width 338 height 57
type textarea "x"
type textarea "D"
type textarea "x"
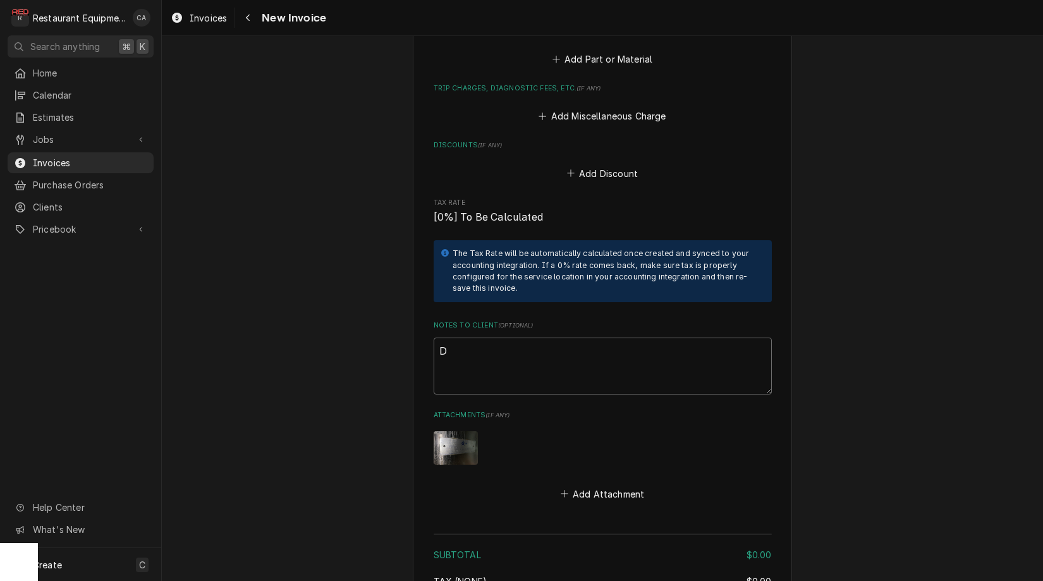
type textarea "Di"
type textarea "x"
type textarea "Dis"
type textarea "x"
type textarea "Disp"
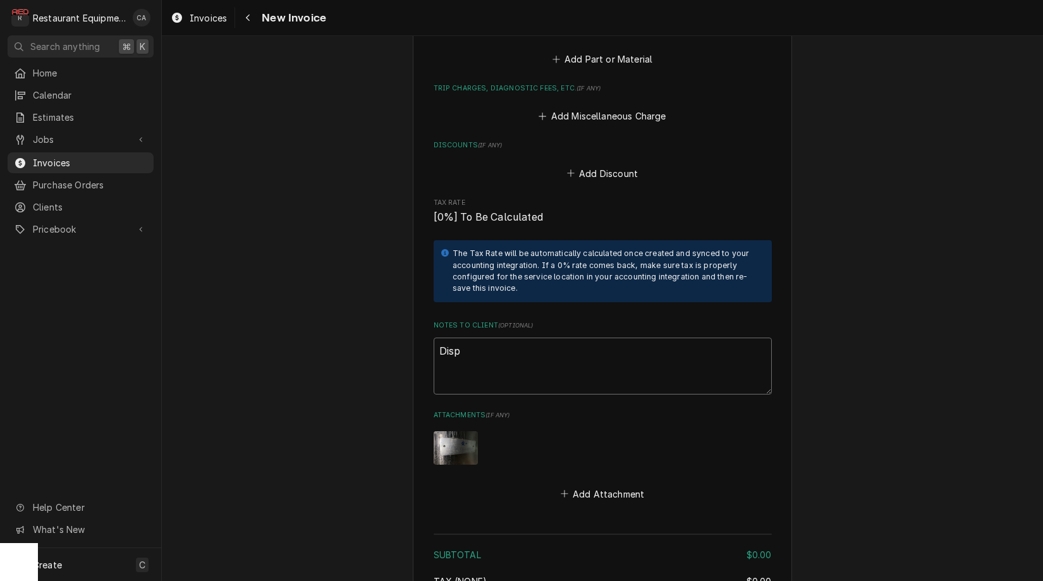
type textarea "x"
type textarea "Dispa"
type textarea "x"
type textarea "Dispat"
type textarea "x"
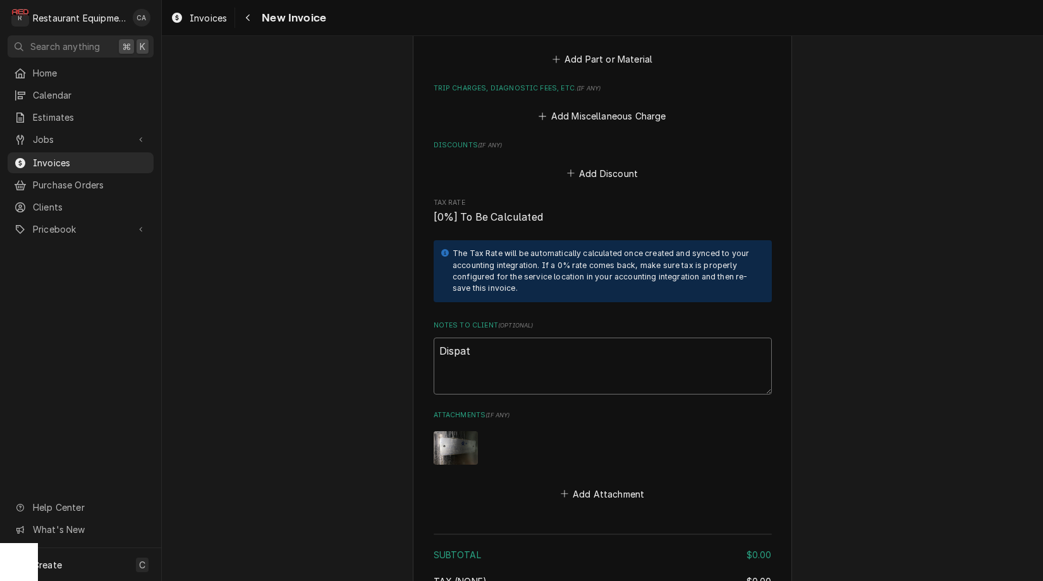
type textarea "Dispatc"
type textarea "x"
type textarea "Dispatch"
type textarea "x"
type textarea "Dispatch"
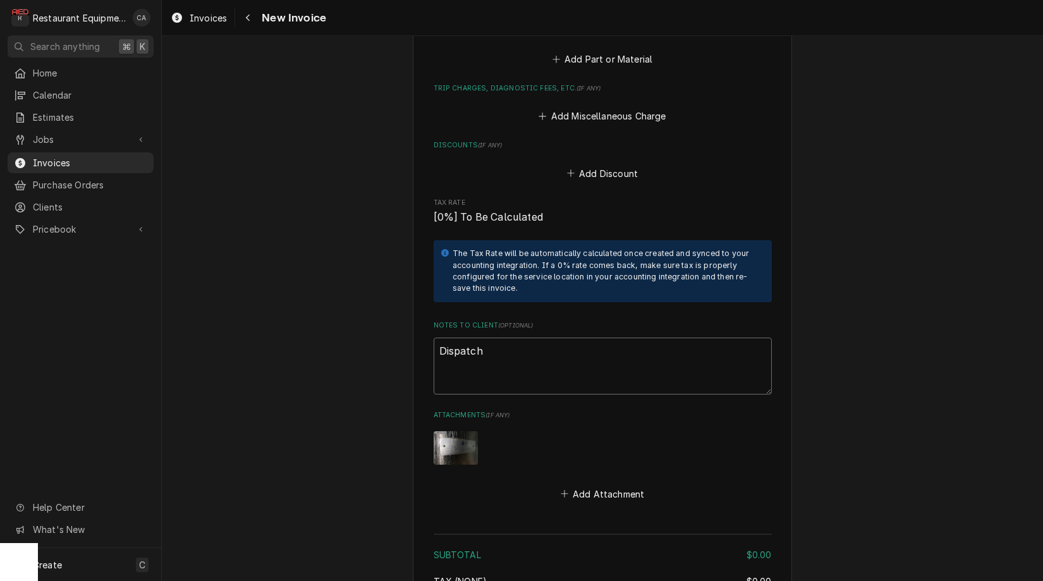
type textarea "x"
type textarea "Dispatch 0"
type textarea "x"
type textarea "Dispatch 00"
type textarea "x"
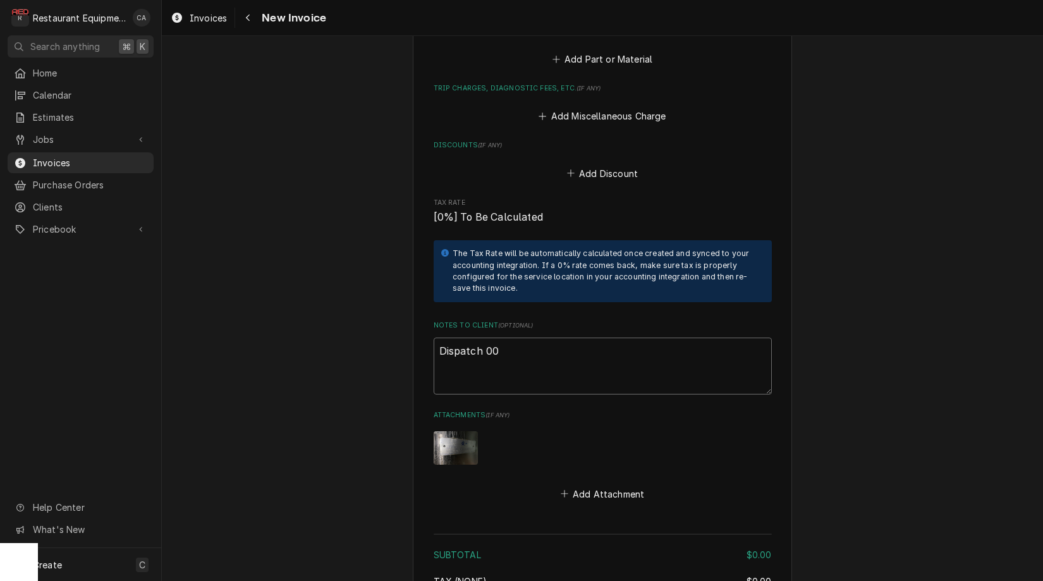
type textarea "Dispatch 009"
type textarea "x"
type textarea "Dispatch 0093"
type textarea "x"
type textarea "Dispatch 00933"
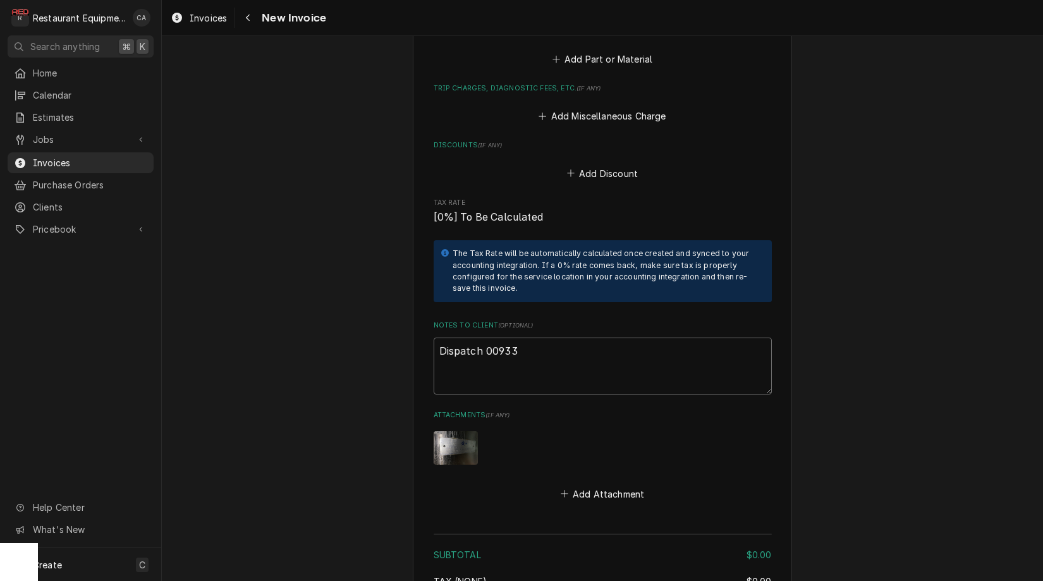
type textarea "x"
type textarea "Dispatch 009333"
type textarea "x"
type textarea "Dispatch 0093332"
type textarea "x"
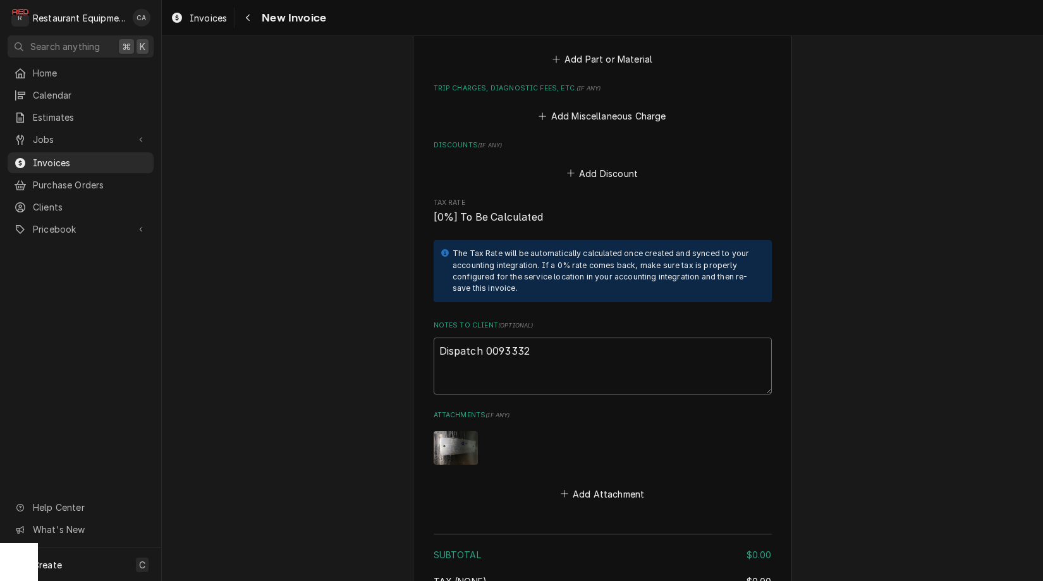
type textarea "Dispatch 00933324"
type textarea "x"
type textarea "Dispatch 00933324-"
type textarea "x"
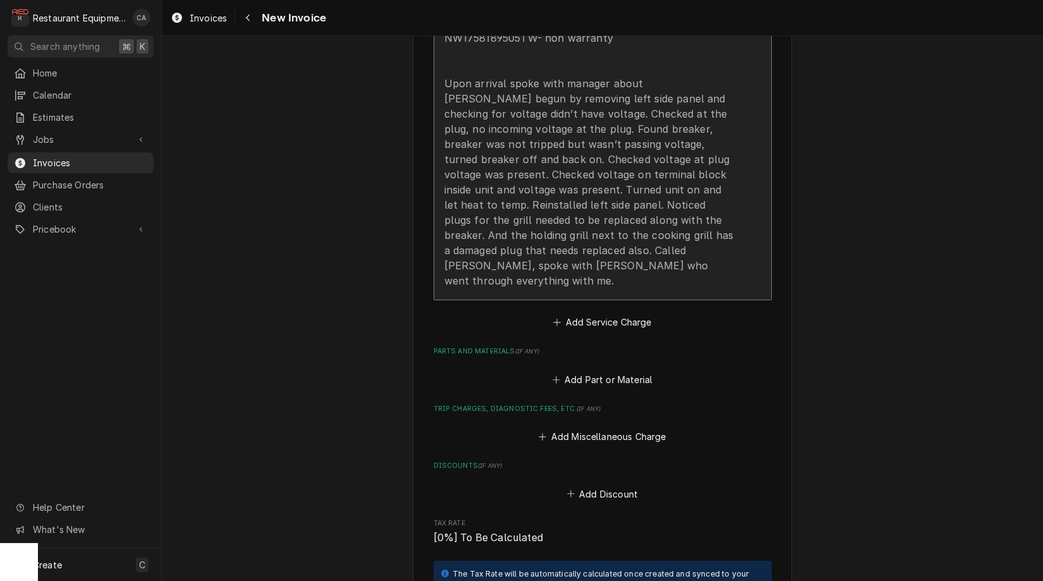
type textarea "Dispatch 00933324-1"
click at [526, 249] on div "09/18/2025 Truck 207 and 201 In@8:30 Out@10:15 Garland ХРЕЗ 3AC 2309100100216 N…" at bounding box center [589, 98] width 290 height 379
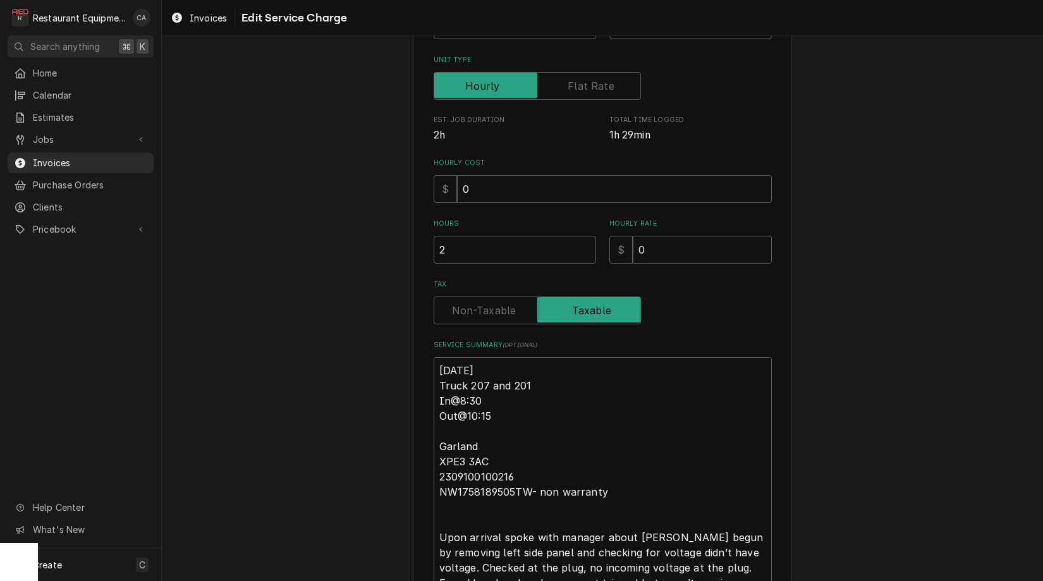
scroll to position [193, 0]
click at [436, 360] on textarea "09/18/2025 Truck 207 and 201 In@8:30 Out@10:15 Garland ХРЕЗ 3AC 2309100100216 N…" at bounding box center [603, 527] width 338 height 345
type textarea "x"
type textarea "R09/18/2025 Truck 207 and 201 In@8:30 Out@10:15 Garland ХРЕЗ 3AC 2309100100216 …"
type textarea "x"
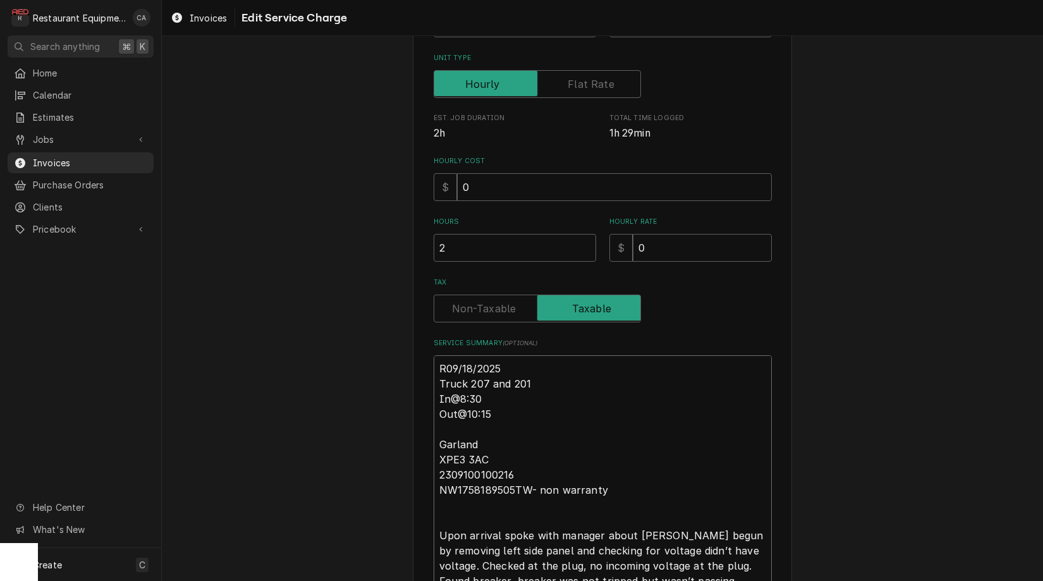
type textarea "Ro09/18/2025 Truck 207 and 201 In@8:30 Out@10:15 Garland ХРЕЗ 3AC 2309100100216…"
type textarea "x"
type textarea "Roo09/18/2025 Truck 207 and 201 In@8:30 Out@10:15 Garland ХРЕЗ 3AC 230910010021…"
type textarea "x"
type textarea "Roo 09/18/2025 Truck 207 and 201 In@8:30 Out@10:15 Garland ХРЕЗ 3AC 23091001002…"
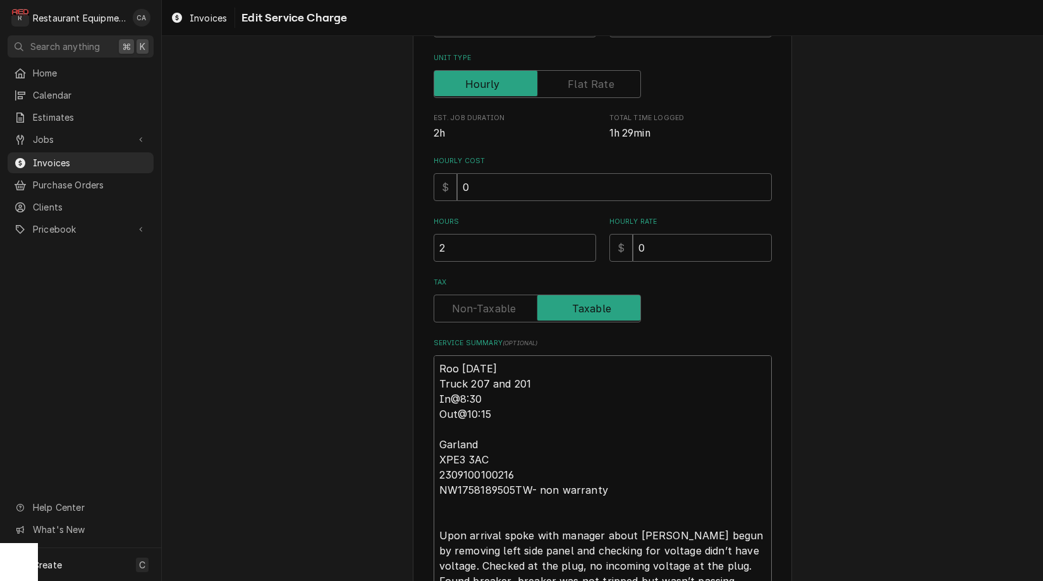
type textarea "x"
type textarea "Roo 809/18/2025 Truck 207 and 201 In@8:30 Out@10:15 Garland ХРЕЗ 3AC 2309100100…"
type textarea "x"
type textarea "Roo 8909/18/2025 Truck 207 and 201 In@8:30 Out@10:15 Garland ХРЕЗ 3AC 230910010…"
type textarea "x"
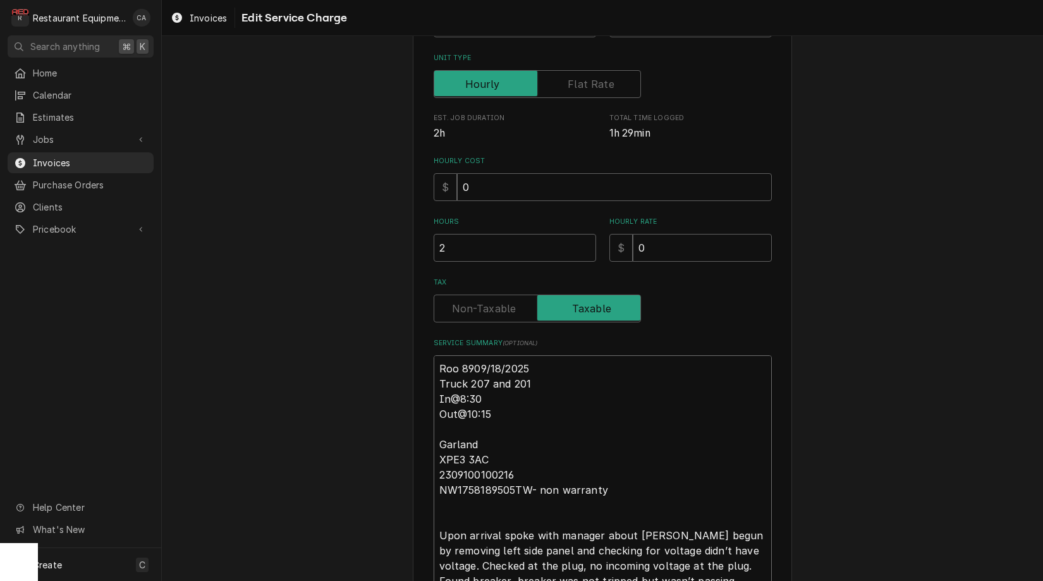
type textarea "Roo 89209/18/2025 Truck 207 and 201 In@8:30 Out@10:15 Garland ХРЕЗ 3AC 23091001…"
type textarea "x"
type textarea "Roo 892109/18/2025 Truck 207 and 201 In@8:30 Out@10:15 Garland ХРЕЗ 3AC 2309100…"
type textarea "x"
type textarea "Roo 8921 09/18/2025 Truck 207 and 201 In@8:30 Out@10:15 Garland ХРЕЗ 3AC 230910…"
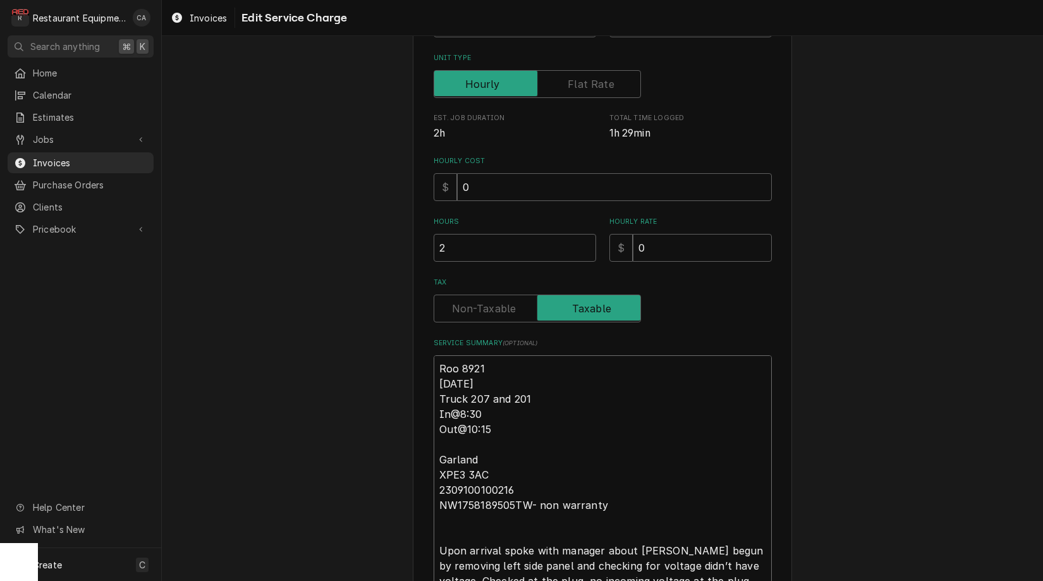
type textarea "x"
type textarea "Roo 8921 09/18/2025 Truck 207 and 201 In@8:30 Out@10:15 Garland ХРЕЗ 3AC 230910…"
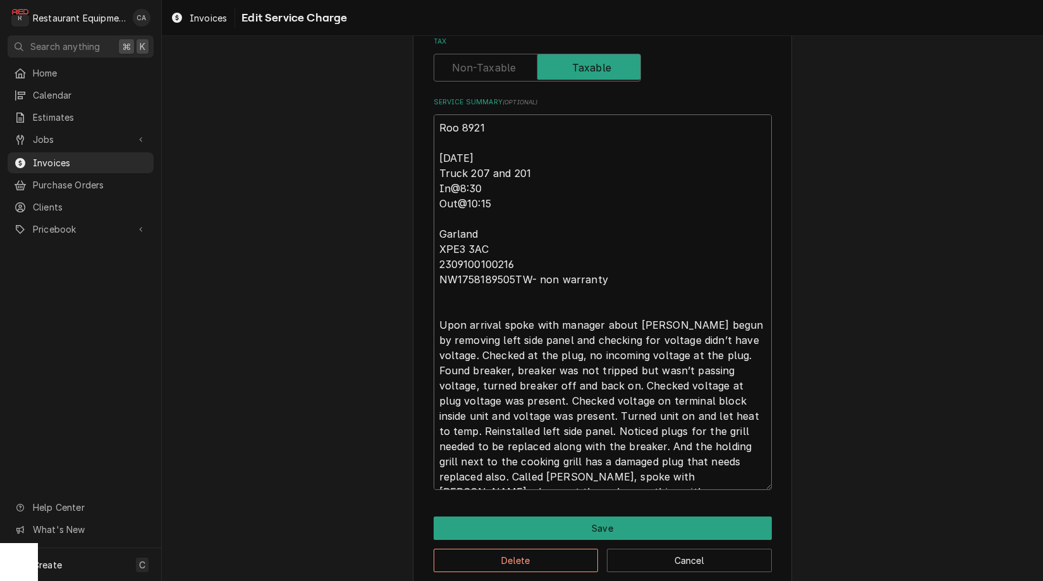
scroll to position [435, 0]
type textarea "x"
type textarea "Roo 8921 09/18/2025 Truck 207 and 201 In@8:30 Out@10:15 Garland ХРЕЗ 3AC 230910…"
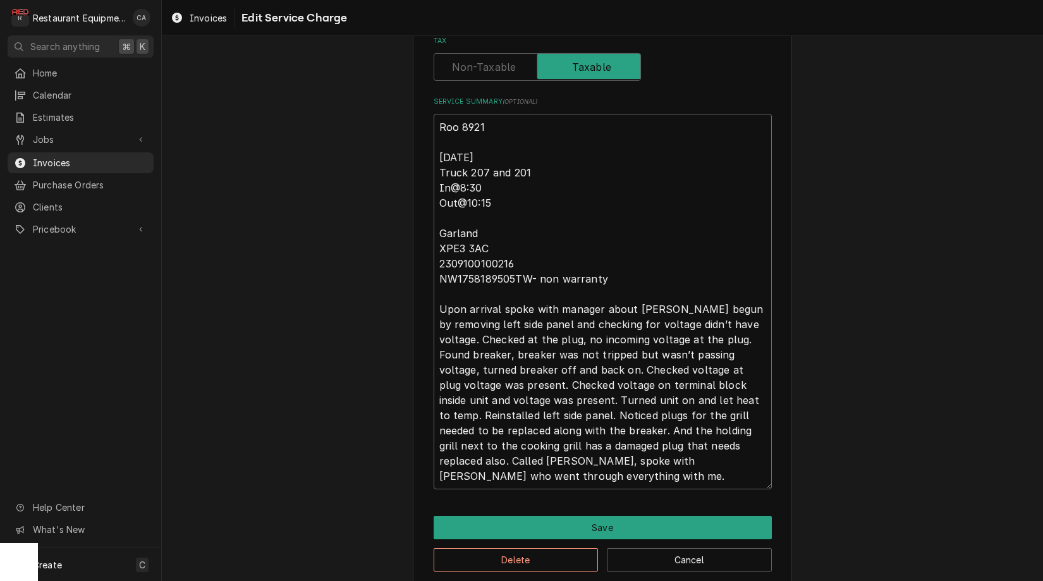
click at [465, 299] on textarea "Roo 8921 09/18/2025 Truck 207 and 201 In@8:30 Out@10:15 Garland ХРЕЗ 3AC 230910…" at bounding box center [603, 302] width 338 height 376
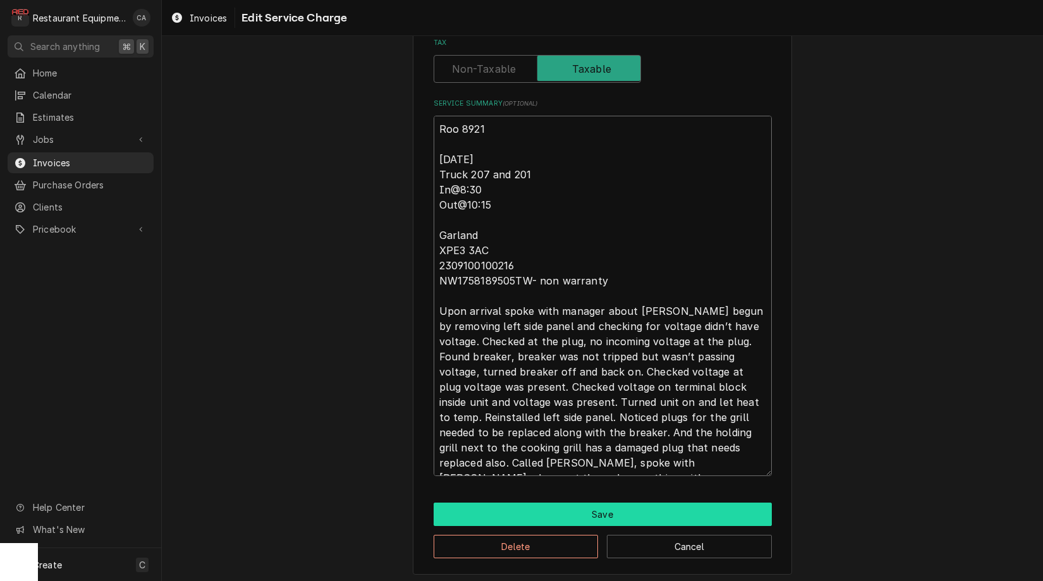
scroll to position [0, 0]
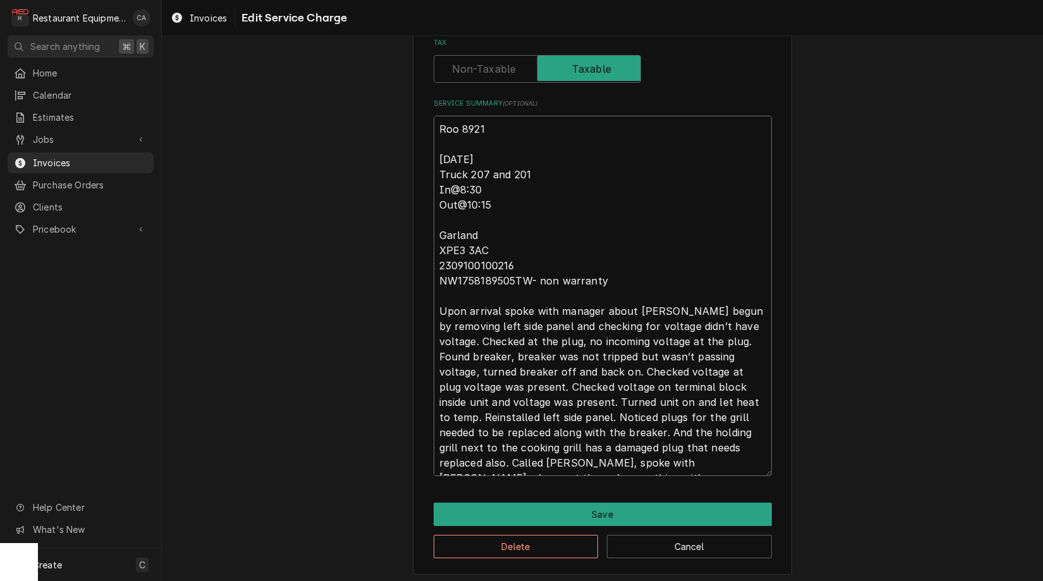
click at [640, 307] on textarea "Roo 8921 09/18/2025 Truck 207 and 201 In@8:30 Out@10:15 Garland ХРЕЗ 3AC 230910…" at bounding box center [603, 296] width 338 height 360
type textarea "x"
type textarea "Roo 8921 09/18/2025 Truck 207 and 201 In@8:30 Out@10:15 Garland ХРЕЗ 3AC 230910…"
type textarea "x"
type textarea "Roo 8921 09/18/2025 Truck 207 and 201 In@8:30 Out@10:15 Garland ХРЕЗ 3AC 230910…"
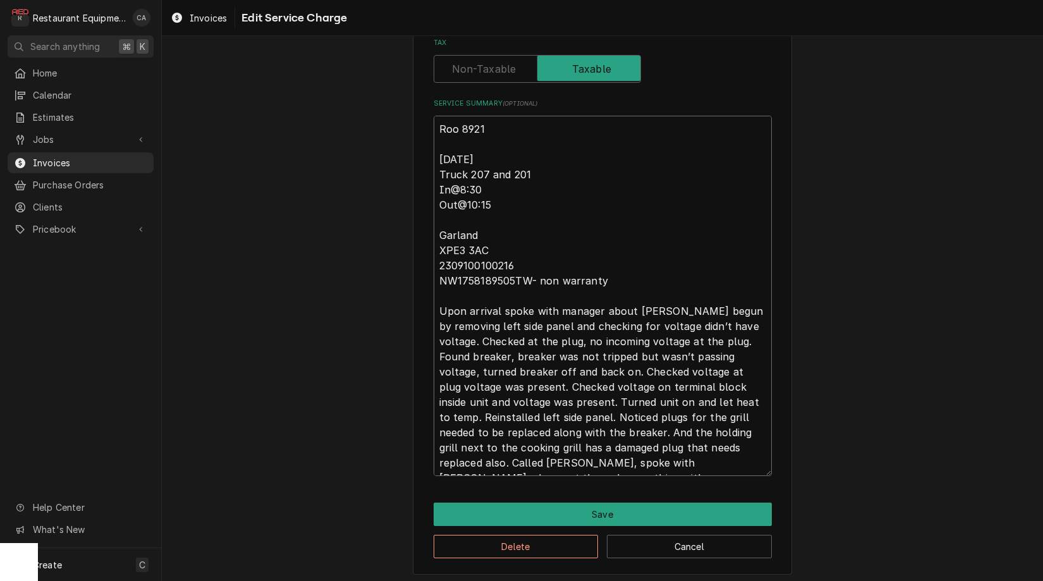
type textarea "x"
type textarea "Roo 8921 09/18/2025 Truck 207 and 201 In@8:30 Out@10:15 Garland ХРЕЗ 3AC 230910…"
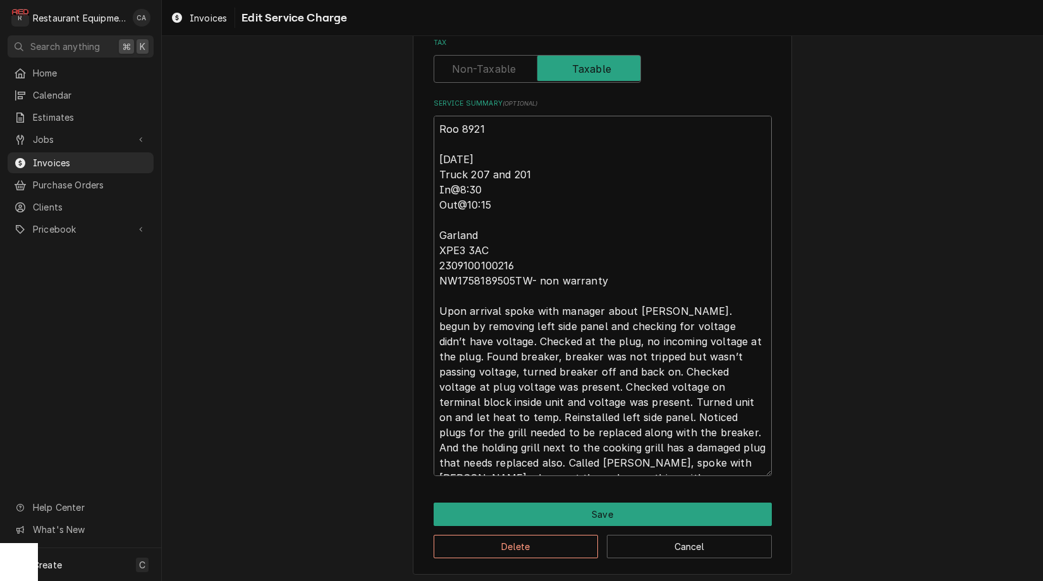
type textarea "x"
type textarea "Roo 8921 09/18/2025 Truck 207 and 201 In@8:30 Out@10:15 Garland ХРЕЗ 3AC 230910…"
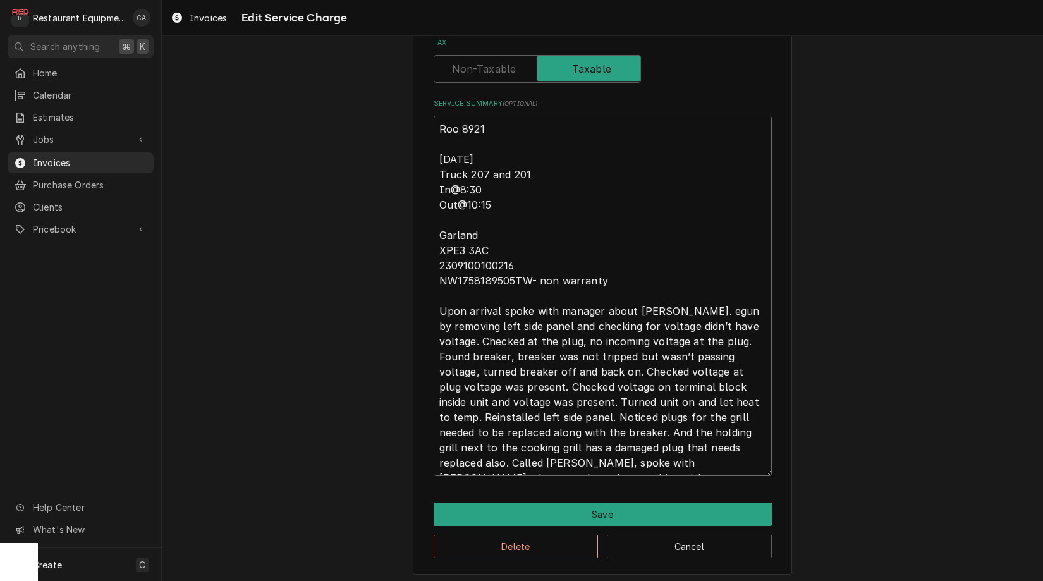
type textarea "x"
type textarea "Roo 8921 09/18/2025 Truck 207 and 201 In@8:30 Out@10:15 Garland ХРЕЗ 3AC 230910…"
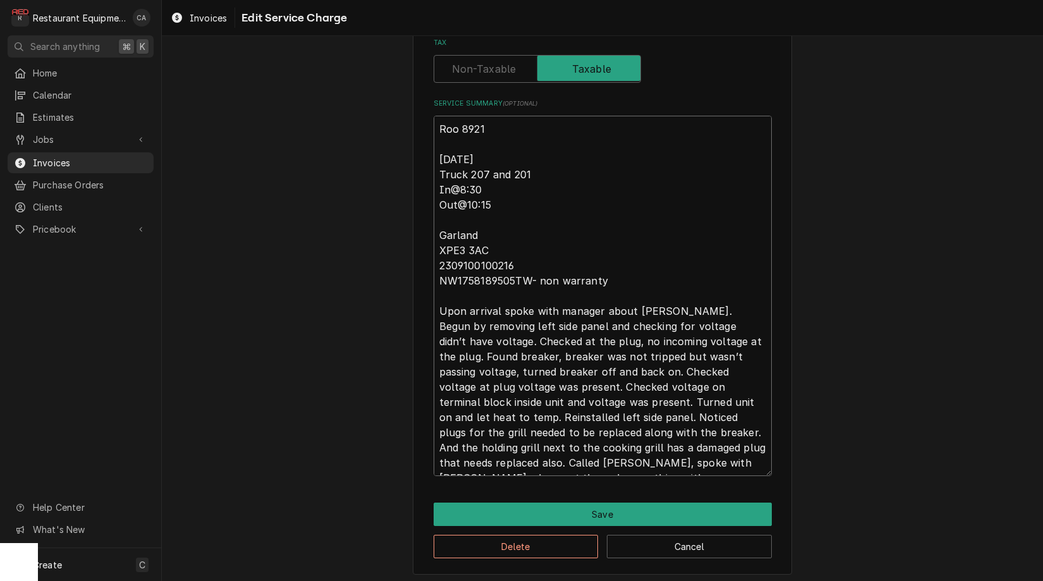
type textarea "x"
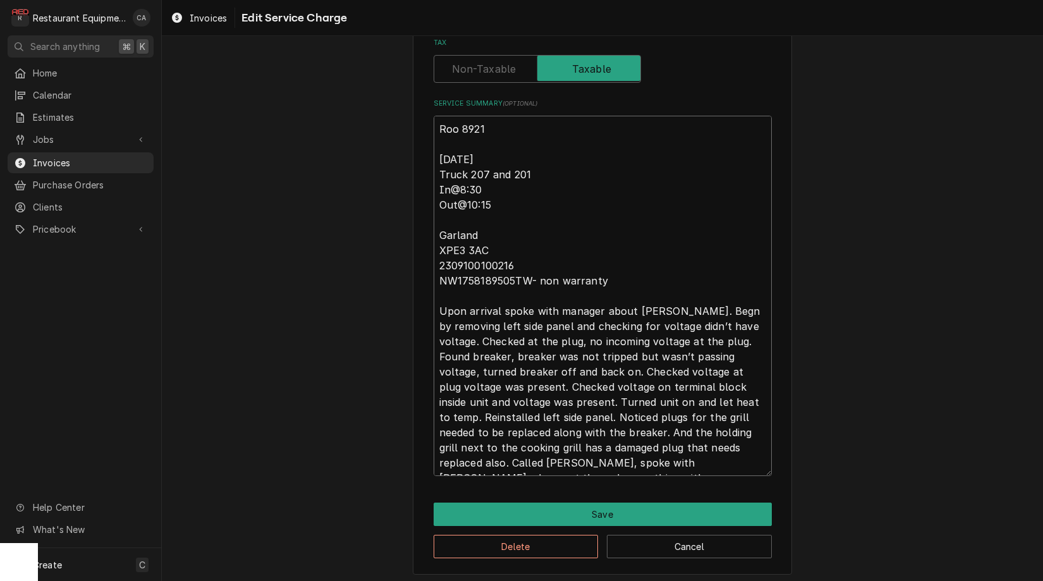
type textarea "Roo 8921 09/18/2025 Truck 207 and 201 In@8:30 Out@10:15 Garland ХРЕЗ 3AC 230910…"
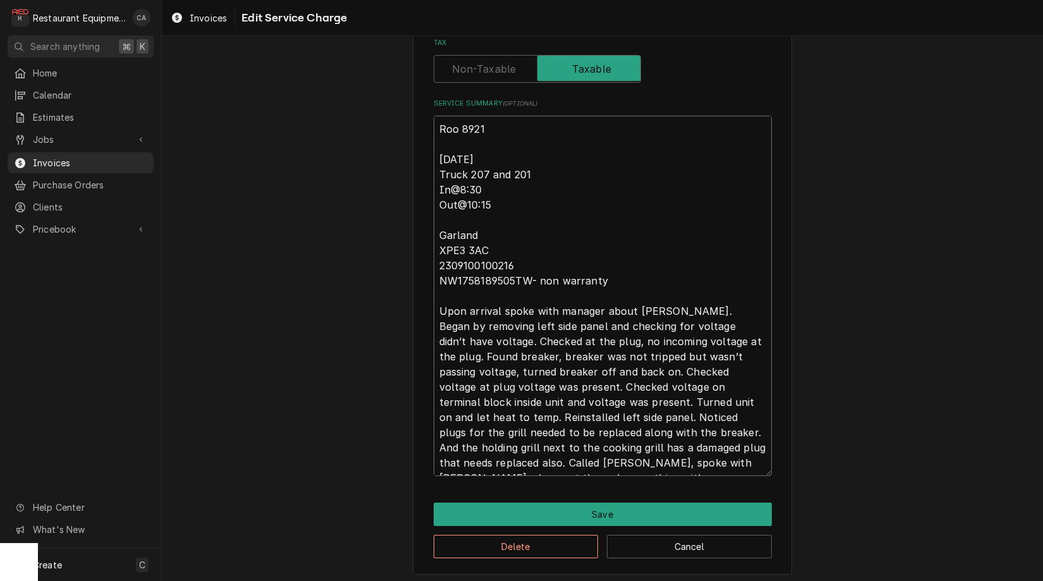
click at [606, 429] on textarea "Roo 8921 09/18/2025 Truck 207 and 201 In@8:30 Out@10:15 Garland ХРЕЗ 3AC 230910…" at bounding box center [603, 296] width 338 height 360
type textarea "x"
type textarea "Roo 8921 09/18/2025 Truck 207 and 201 In@8:30 Out@10:15 Garland ХРЕЗ 3AC 230910…"
type textarea "x"
type textarea "Roo 8921 09/18/2025 Truck 207 and 201 In@8:30 Out@10:15 Garland ХРЕЗ 3AC 230910…"
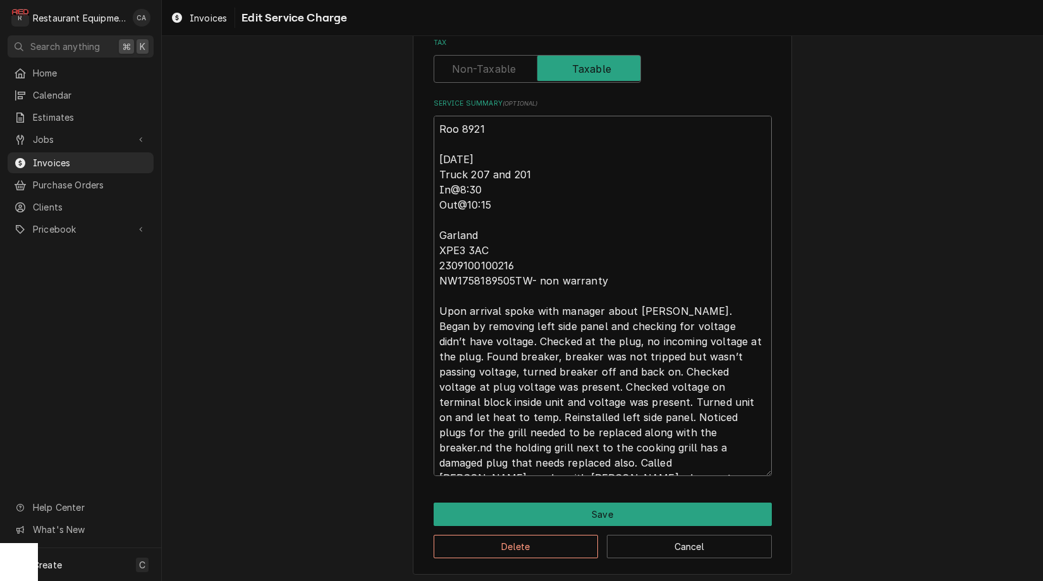
type textarea "x"
type textarea "Roo 8921 09/18/2025 Truck 207 and 201 In@8:30 Out@10:15 Garland ХРЕЗ 3AC 230910…"
type textarea "x"
type textarea "Roo 8921 09/18/2025 Truck 207 and 201 In@8:30 Out@10:15 Garland ХРЕЗ 3AC 230910…"
type textarea "x"
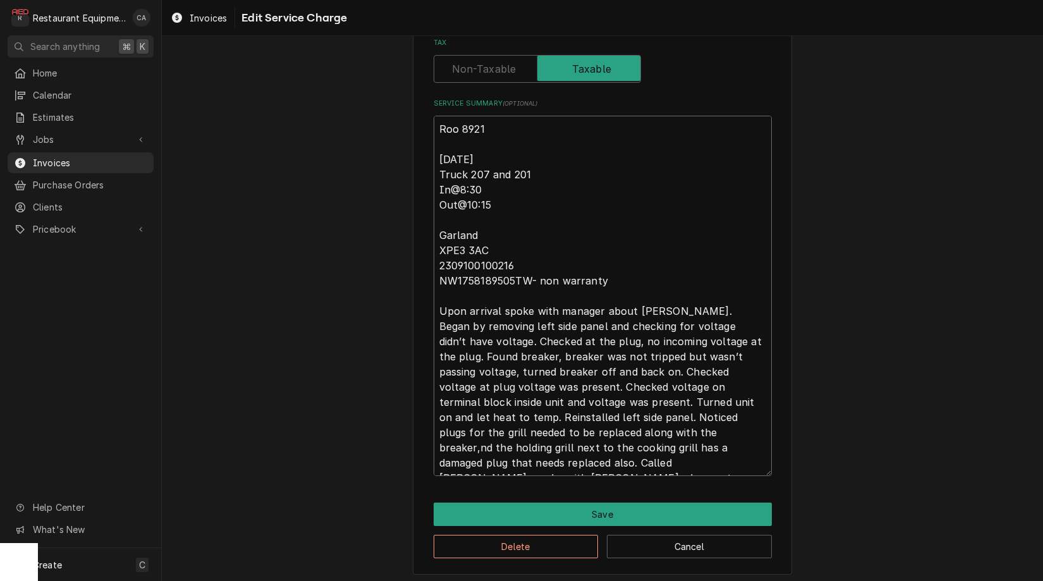
type textarea "Roo 8921 09/18/2025 Truck 207 and 201 In@8:30 Out@10:15 Garland ХРЕЗ 3AC 230910…"
type textarea "x"
type textarea "Roo 8921 09/18/2025 Truck 207 and 201 In@8:30 Out@10:15 Garland ХРЕЗ 3AC 230910…"
click at [443, 455] on textarea "Roo 8921 09/18/2025 Truck 207 and 201 In@8:30 Out@10:15 Garland ХРЕЗ 3AC 230910…" at bounding box center [603, 296] width 338 height 360
type textarea "x"
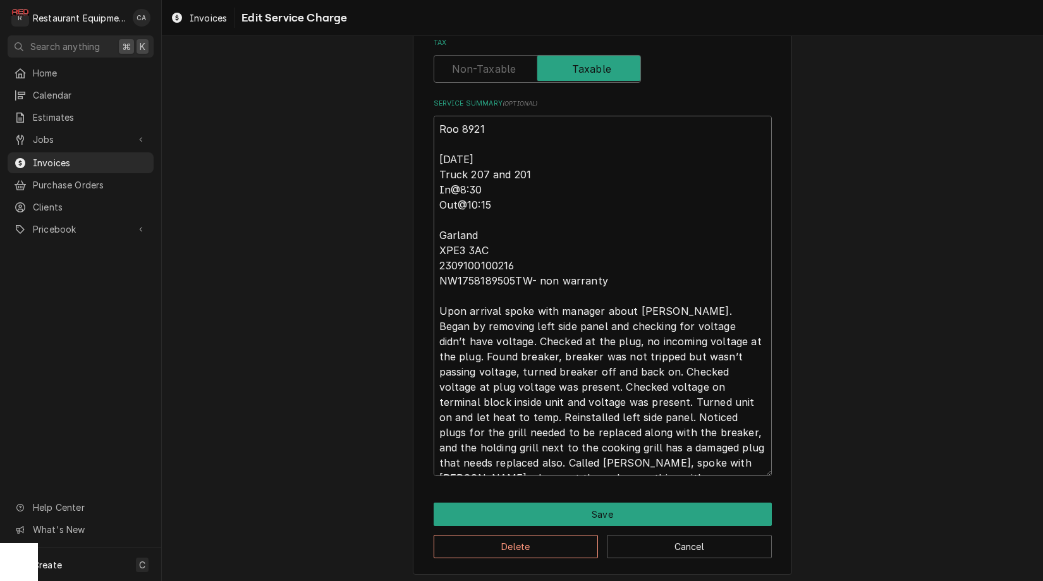
type textarea "Roo 8921 09/18/2025 Truck 207 and 201 In@8:30 Out@10:15 Garland ХРЕЗ 3AC 230910…"
type textarea "x"
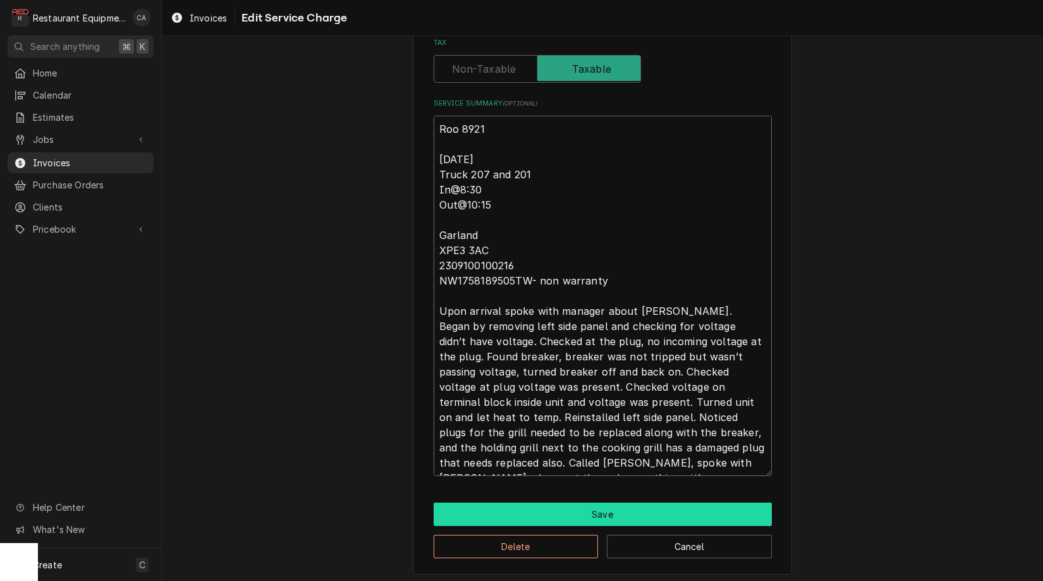
type textarea "Roo 8921 09/18/2025 Truck 207 and 201 In@8:30 Out@10:15 Garland ХРЕЗ 3AC 230910…"
click at [530, 505] on button "Save" at bounding box center [603, 514] width 338 height 23
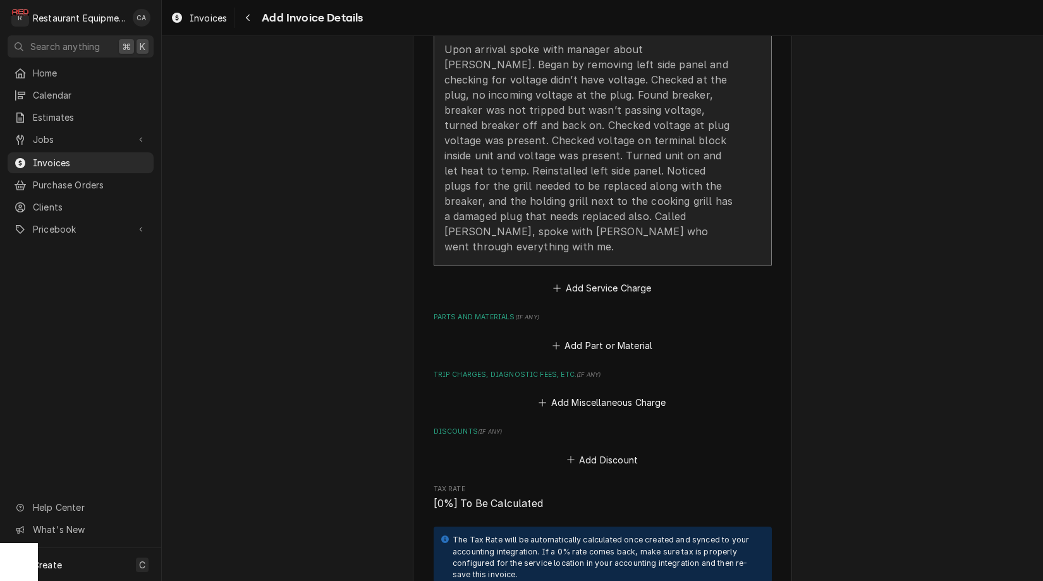
click at [587, 183] on div "Roo 8921 09/18/2025 Truck 207 and 201 In@8:30 Out@10:15 Garland ХРЕЗ 3AC 230910…" at bounding box center [589, 57] width 290 height 394
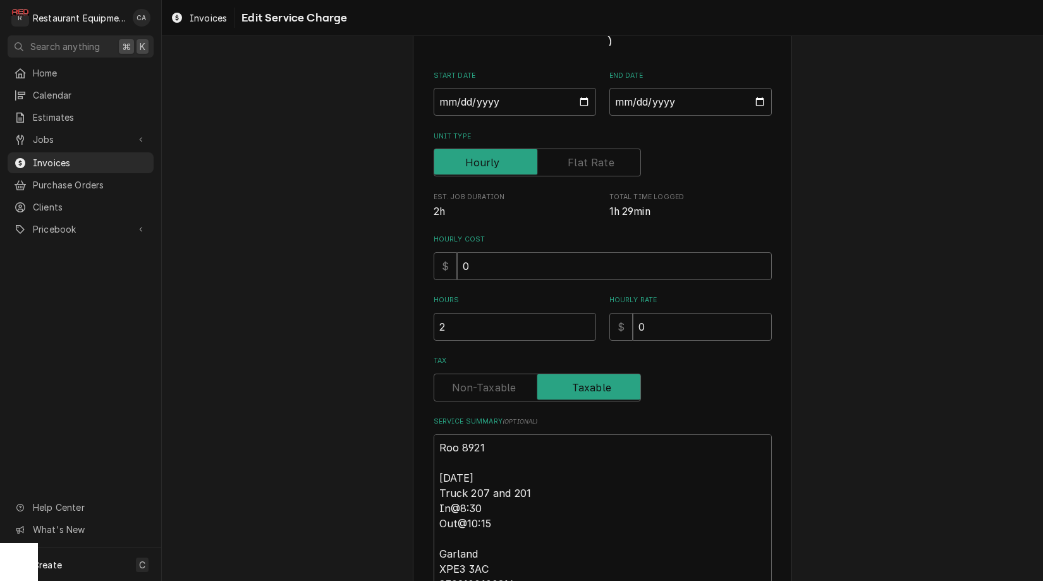
type textarea "x"
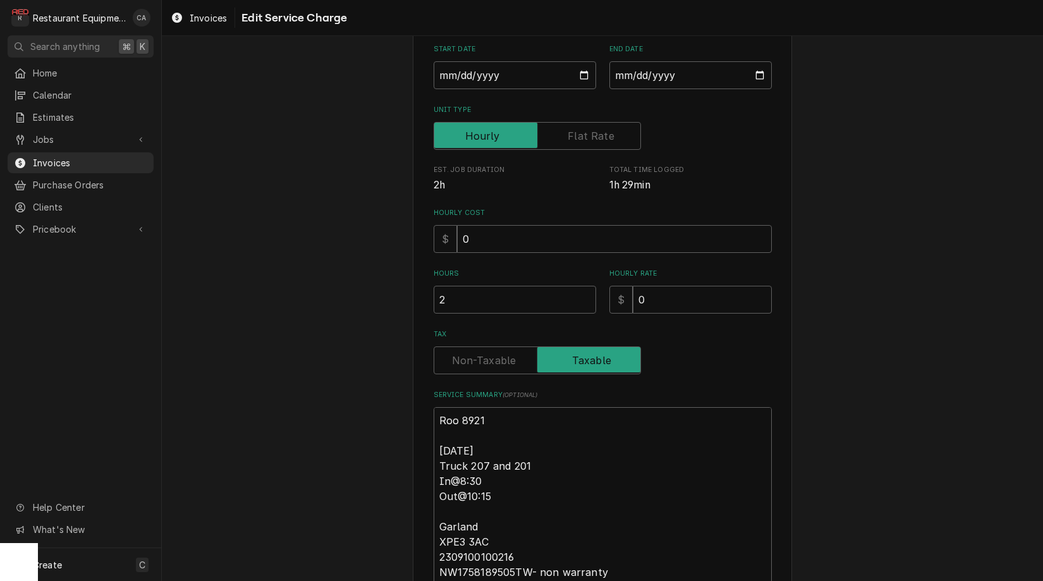
click at [487, 360] on label "Tax" at bounding box center [537, 360] width 207 height 28
click at [487, 360] on input "Tax" at bounding box center [537, 360] width 196 height 28
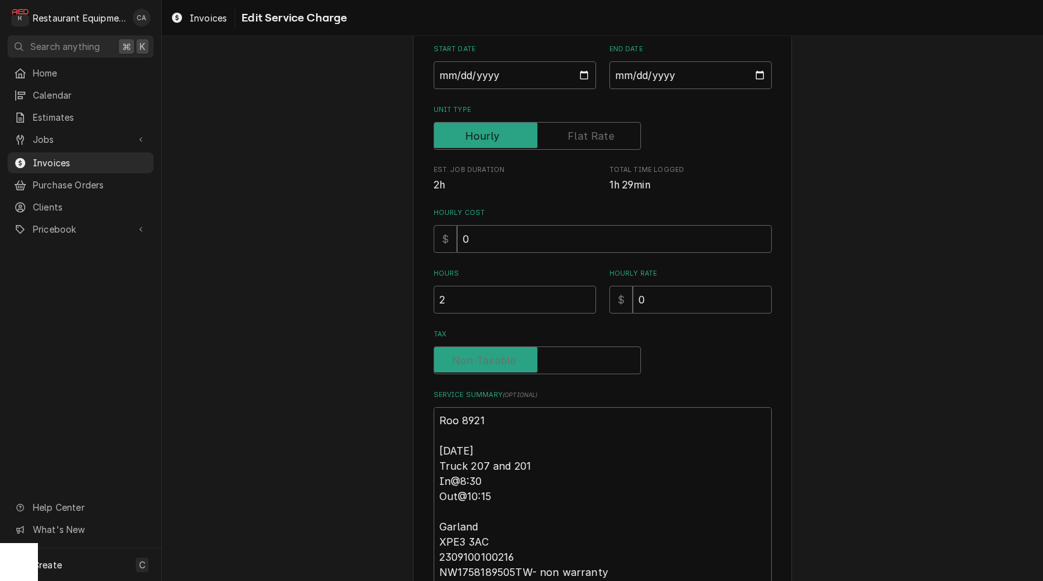
checkbox input "false"
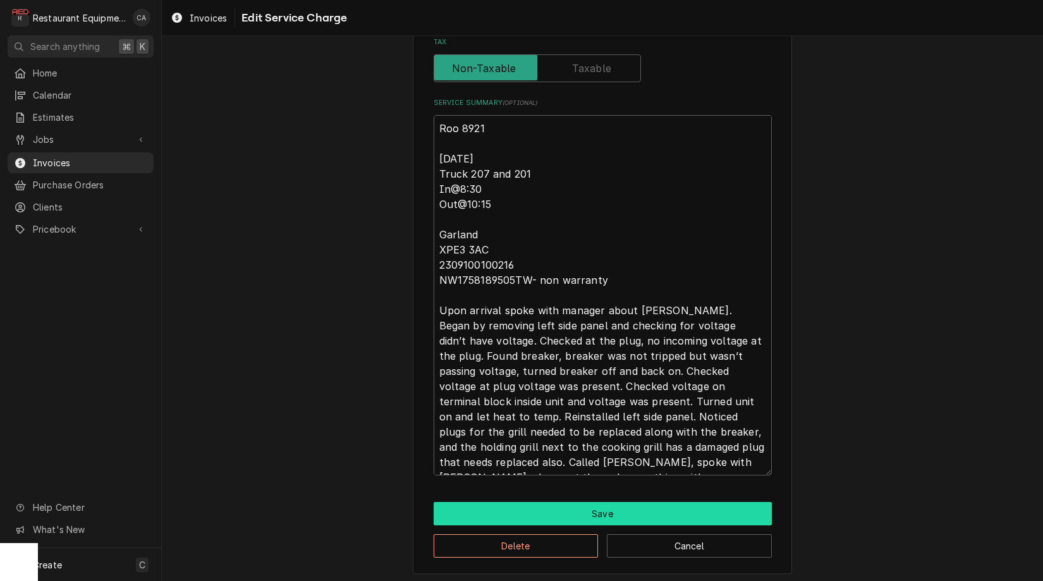
click at [612, 511] on button "Save" at bounding box center [603, 513] width 338 height 23
type textarea "x"
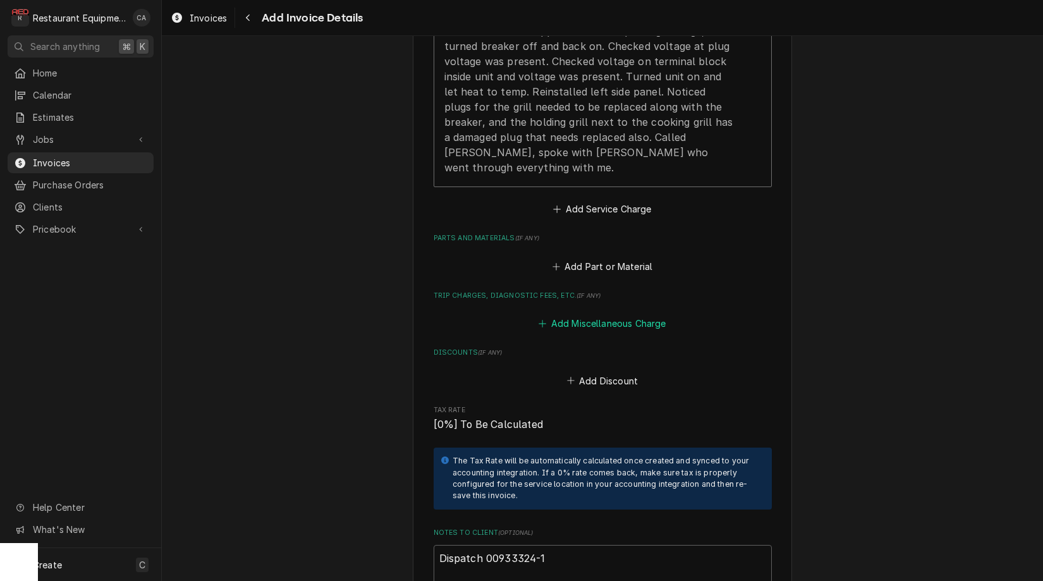
scroll to position [1264, 0]
click at [589, 200] on button "Add Service Charge" at bounding box center [602, 209] width 102 height 18
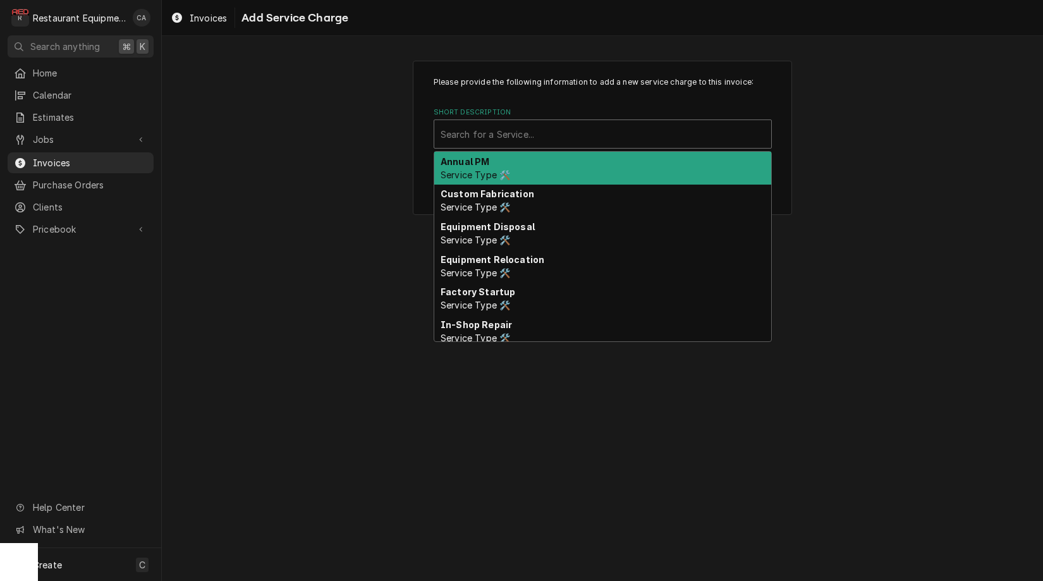
click at [495, 132] on div "Search for a Service..." at bounding box center [603, 134] width 324 height 13
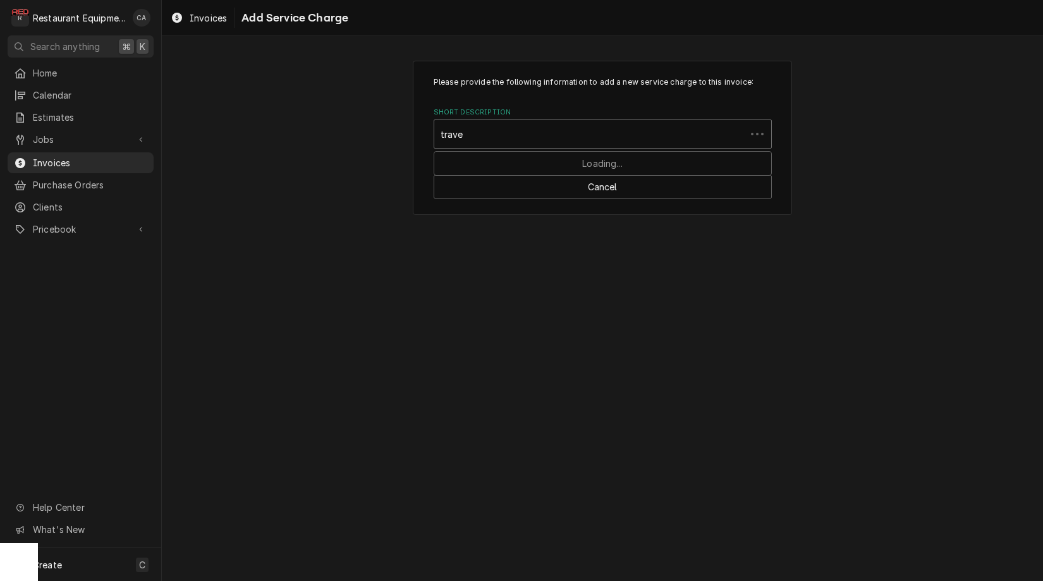
type input "travel"
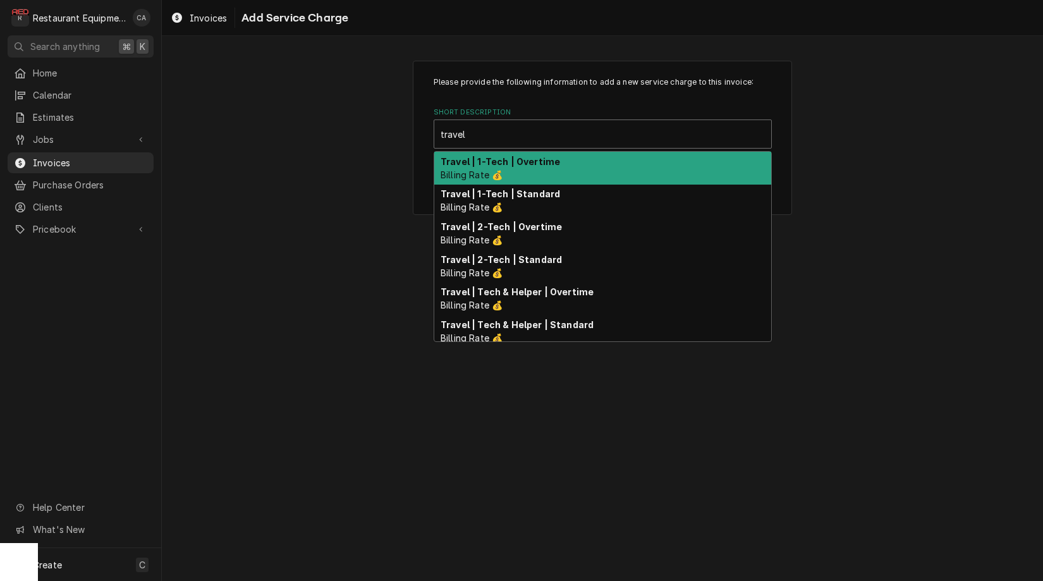
click at [517, 187] on div "Travel | 1-Tech | Standard Billing Rate 💰" at bounding box center [602, 201] width 337 height 33
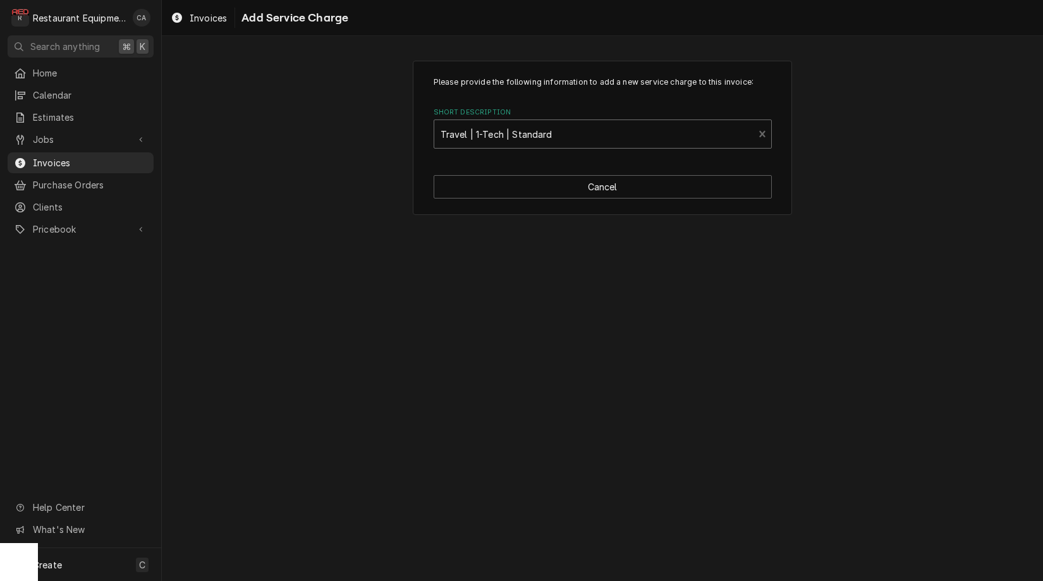
type textarea "x"
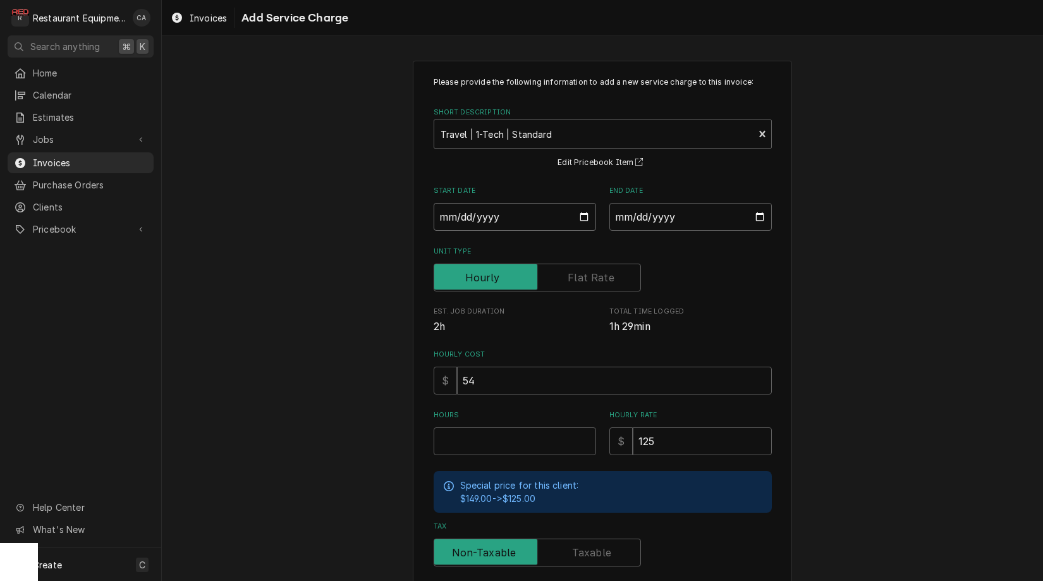
click at [463, 221] on input "Start Date" at bounding box center [515, 217] width 162 height 28
type input "2025-09-18"
type textarea "x"
drag, startPoint x: 694, startPoint y: 222, endPoint x: 694, endPoint y: 233, distance: 11.4
click at [694, 222] on input "End Date" at bounding box center [690, 217] width 162 height 28
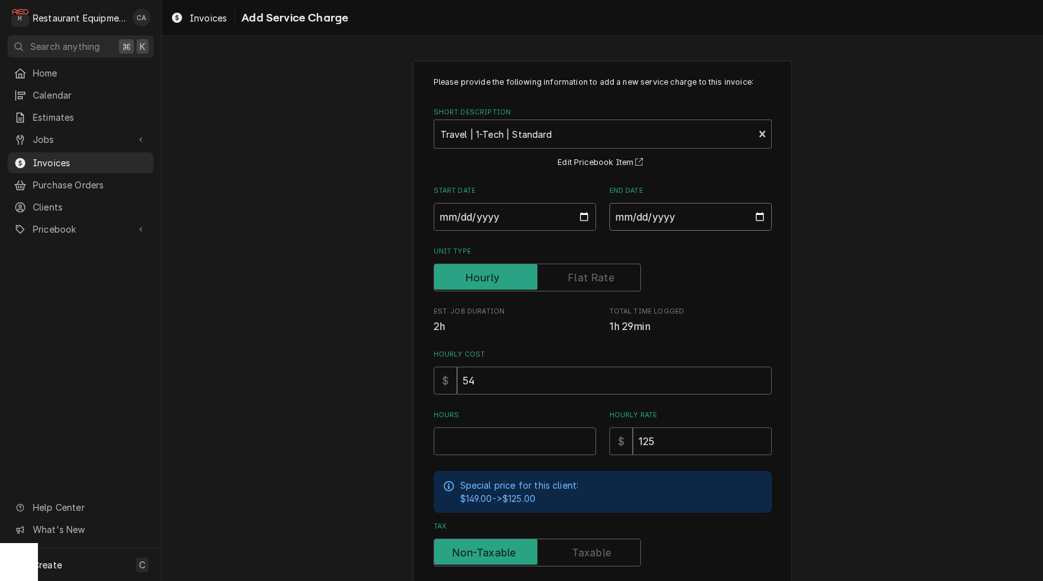
type input "2025-09-18"
drag, startPoint x: 881, startPoint y: 308, endPoint x: 841, endPoint y: 331, distance: 46.7
click at [880, 309] on div "Please provide the following information to add a new service charge to this in…" at bounding box center [602, 391] width 881 height 684
click at [480, 440] on input "Hours" at bounding box center [515, 441] width 162 height 28
type textarea "x"
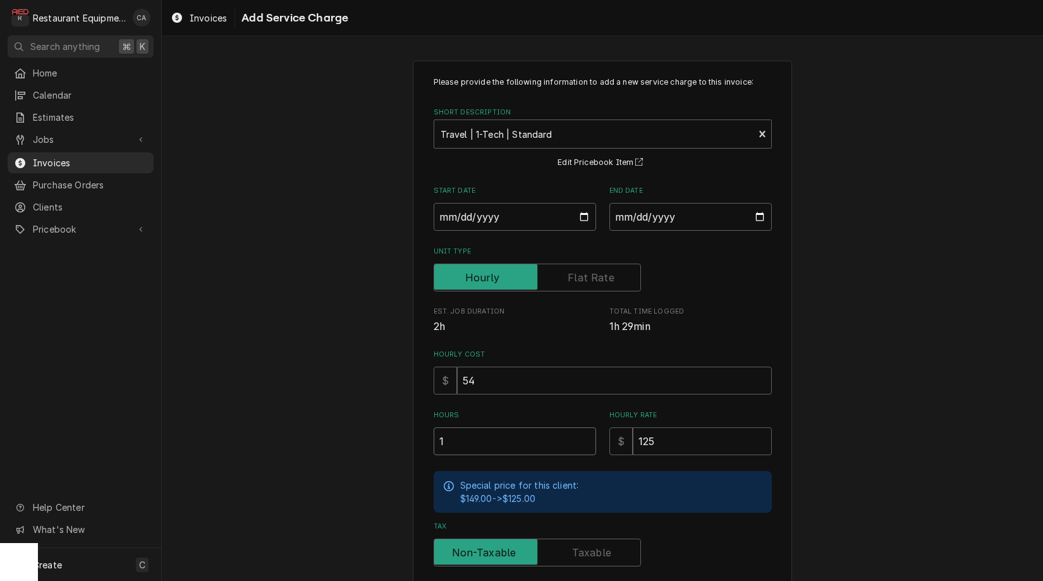
type input "1"
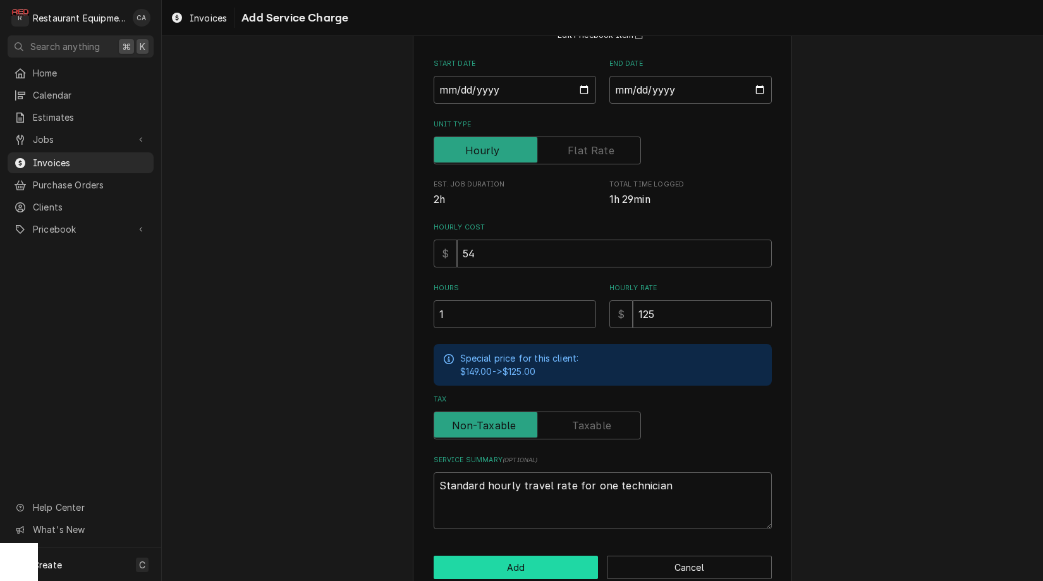
click at [508, 562] on button "Add" at bounding box center [516, 567] width 165 height 23
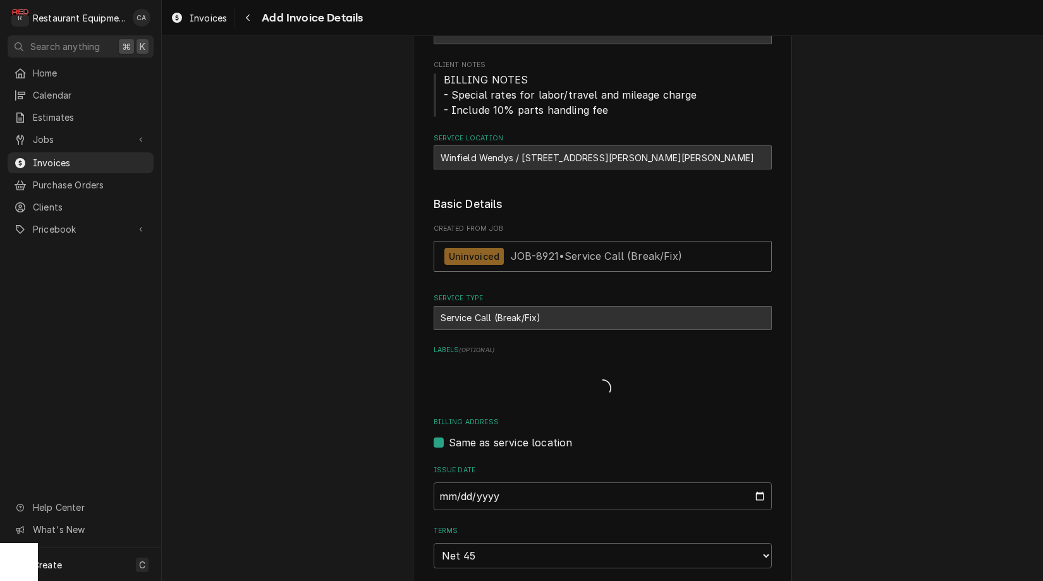
type textarea "x"
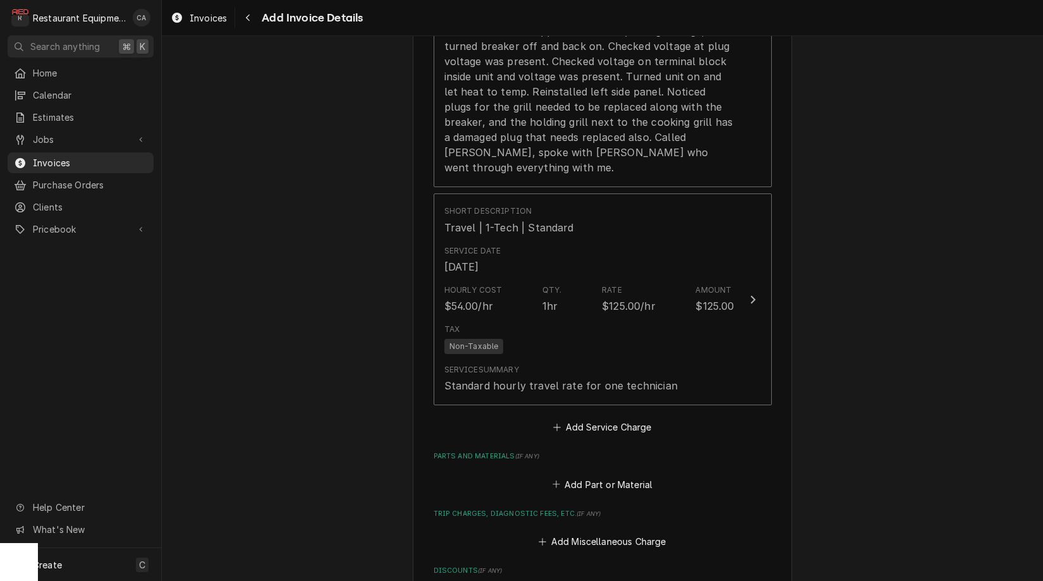
drag, startPoint x: 579, startPoint y: 398, endPoint x: 579, endPoint y: 378, distance: 19.6
click at [579, 419] on button "Add Service Charge" at bounding box center [602, 428] width 102 height 18
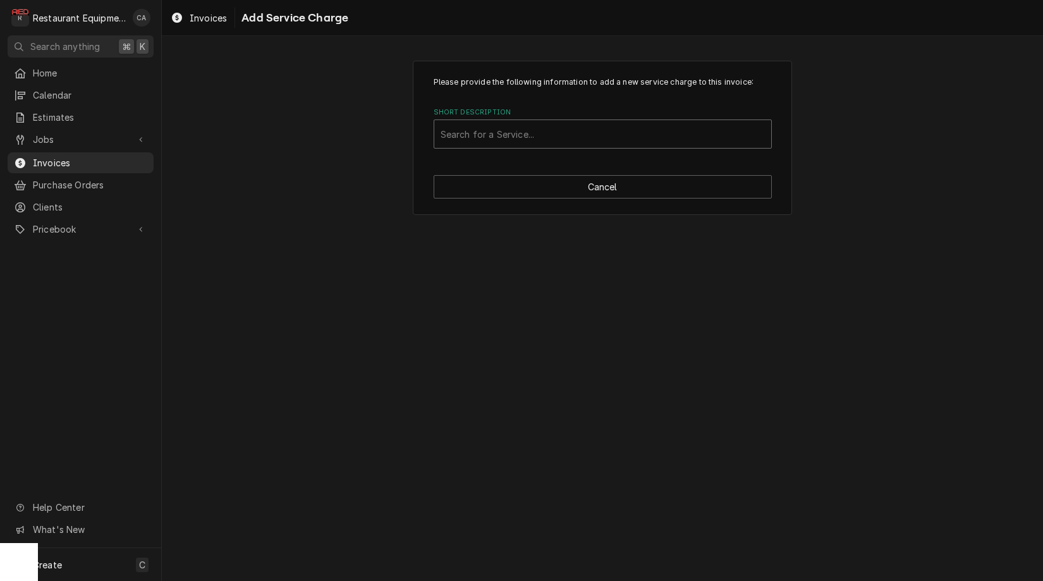
click at [519, 129] on div "Search for a Service..." at bounding box center [603, 134] width 324 height 13
type input "labor"
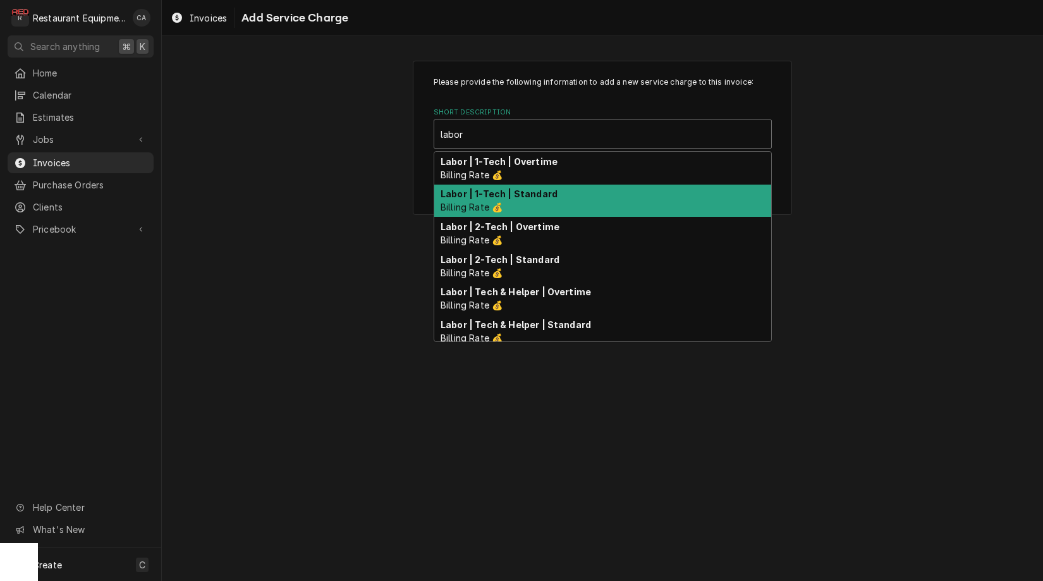
drag, startPoint x: 522, startPoint y: 195, endPoint x: 510, endPoint y: 238, distance: 43.9
click at [522, 195] on strong "Labor | 1-Tech | Standard" at bounding box center [499, 193] width 117 height 11
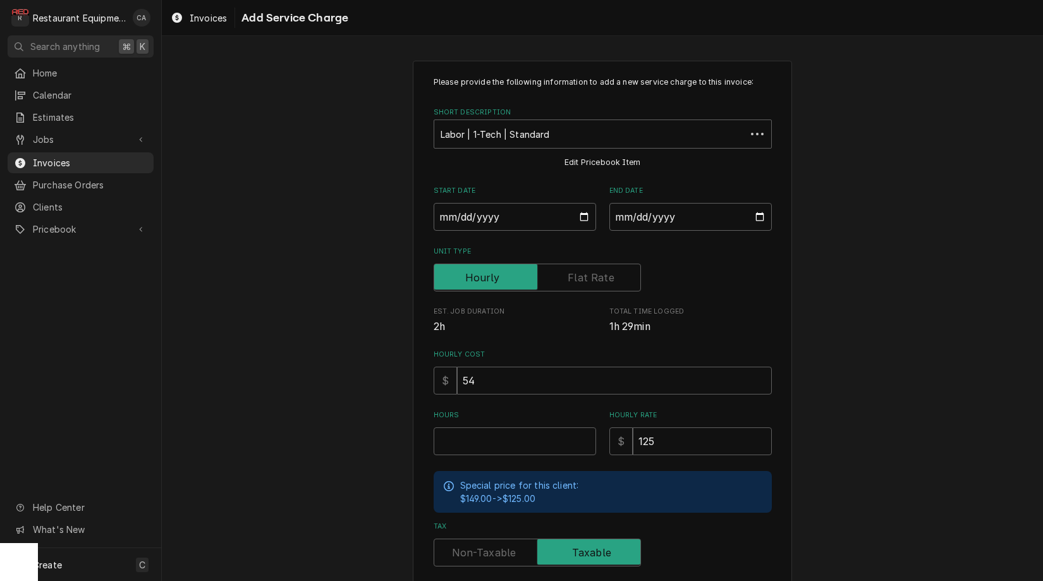
type textarea "x"
drag, startPoint x: 479, startPoint y: 221, endPoint x: 485, endPoint y: 235, distance: 15.3
click at [479, 221] on input "Start Date" at bounding box center [515, 217] width 162 height 28
type input "2025-09-18"
type textarea "x"
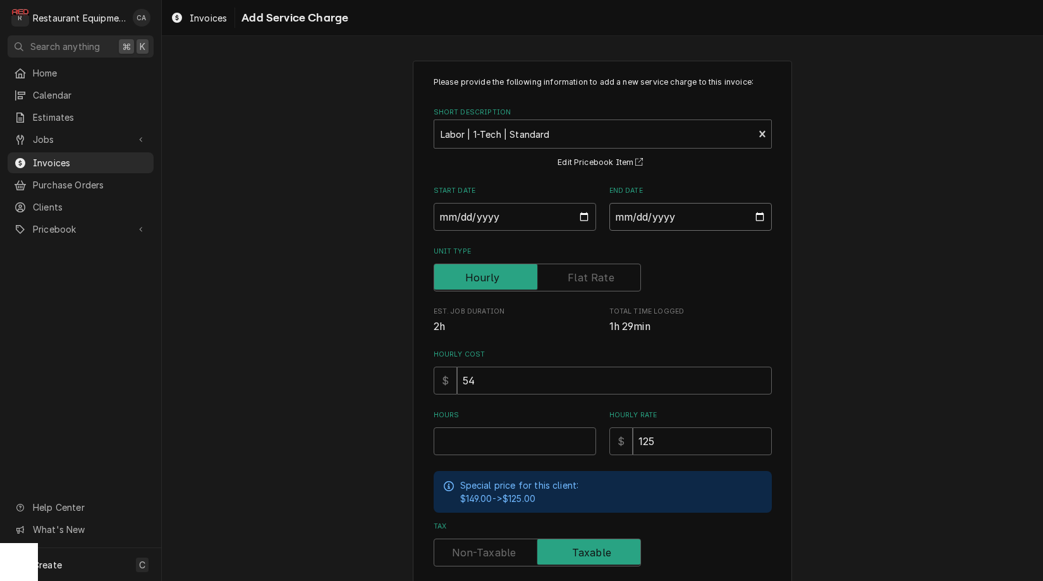
drag, startPoint x: 651, startPoint y: 219, endPoint x: 657, endPoint y: 237, distance: 19.6
click at [651, 219] on input "End Date" at bounding box center [690, 217] width 162 height 28
type input "2025-09-18"
drag, startPoint x: 836, startPoint y: 288, endPoint x: 793, endPoint y: 322, distance: 54.4
click at [827, 297] on div "Please provide the following information to add a new service charge to this in…" at bounding box center [602, 391] width 881 height 684
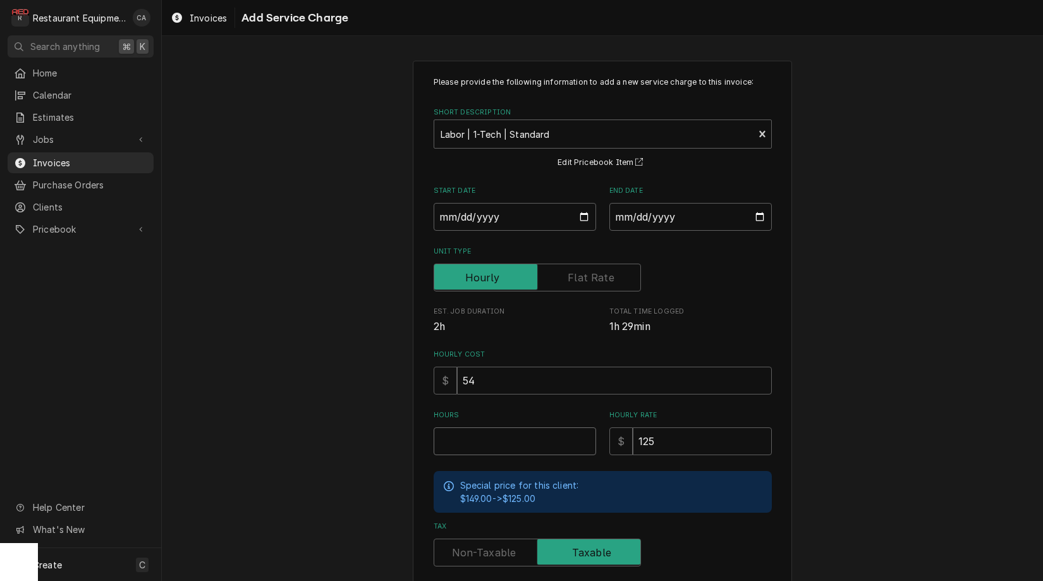
click at [454, 441] on input "Hours" at bounding box center [515, 441] width 162 height 28
type textarea "x"
type input "1"
type textarea "x"
type input "1.7"
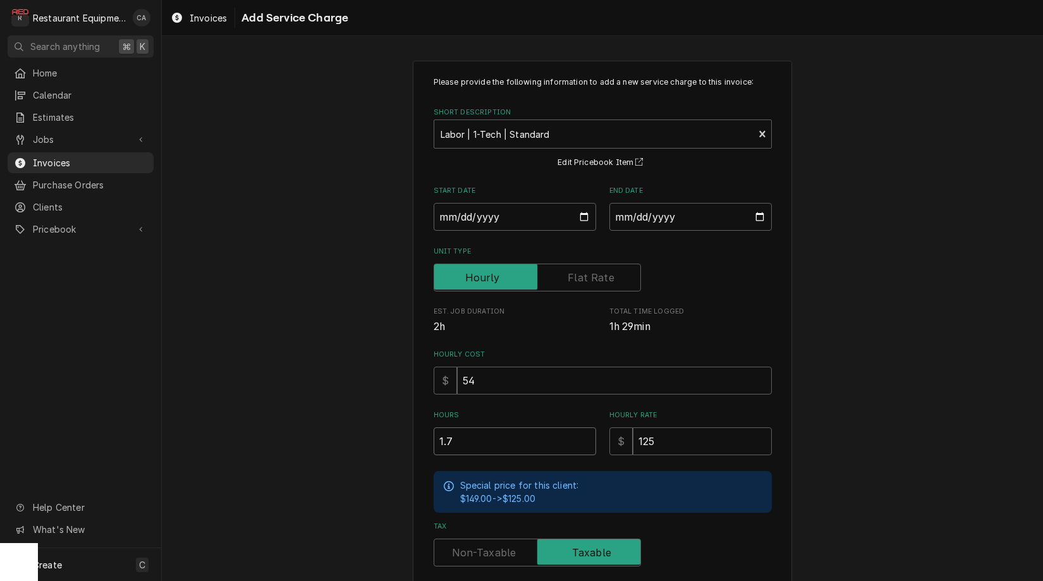
type textarea "x"
type input "1.75"
click at [472, 547] on label "Tax" at bounding box center [537, 553] width 207 height 28
click at [472, 547] on input "Tax" at bounding box center [537, 553] width 196 height 28
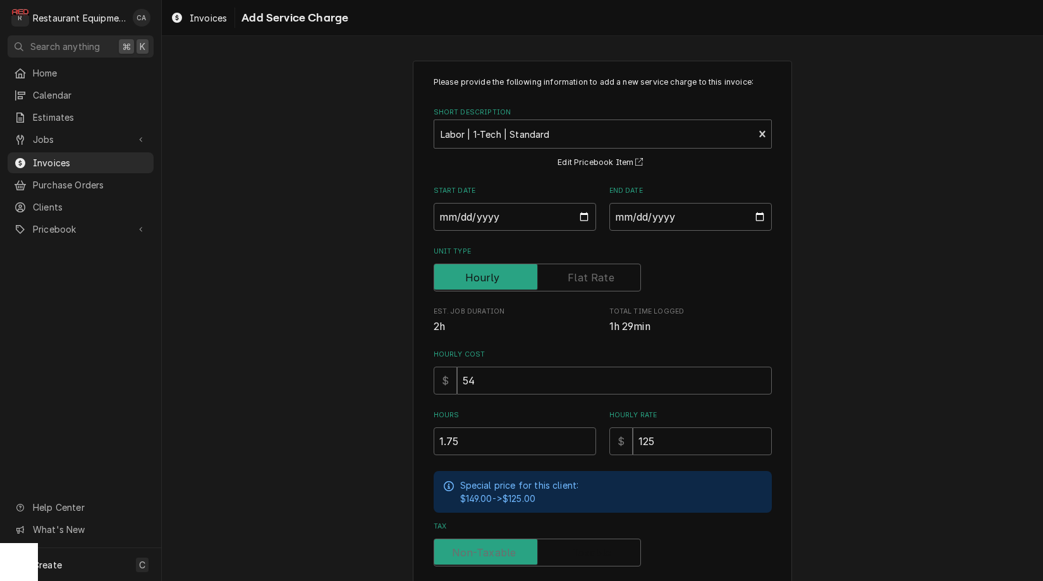
checkbox input "false"
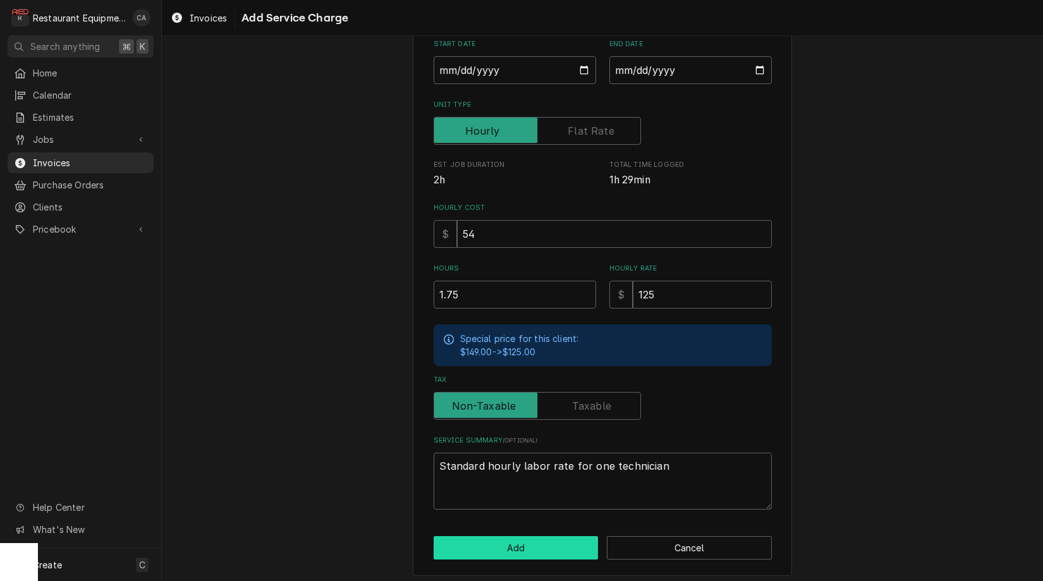
click at [489, 542] on button "Add" at bounding box center [516, 547] width 165 height 23
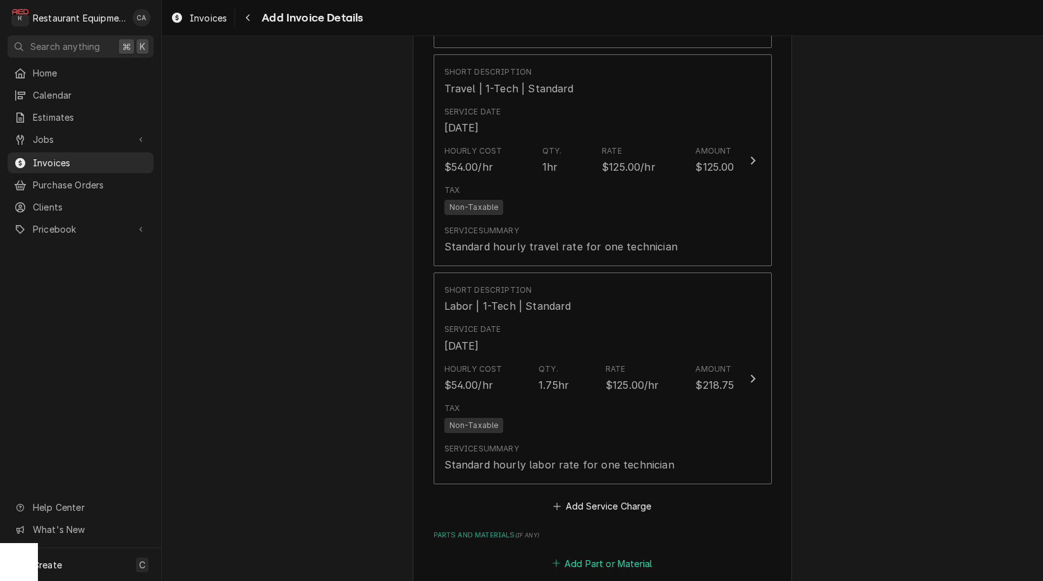
click at [620, 554] on button "Add Part or Material" at bounding box center [602, 563] width 104 height 18
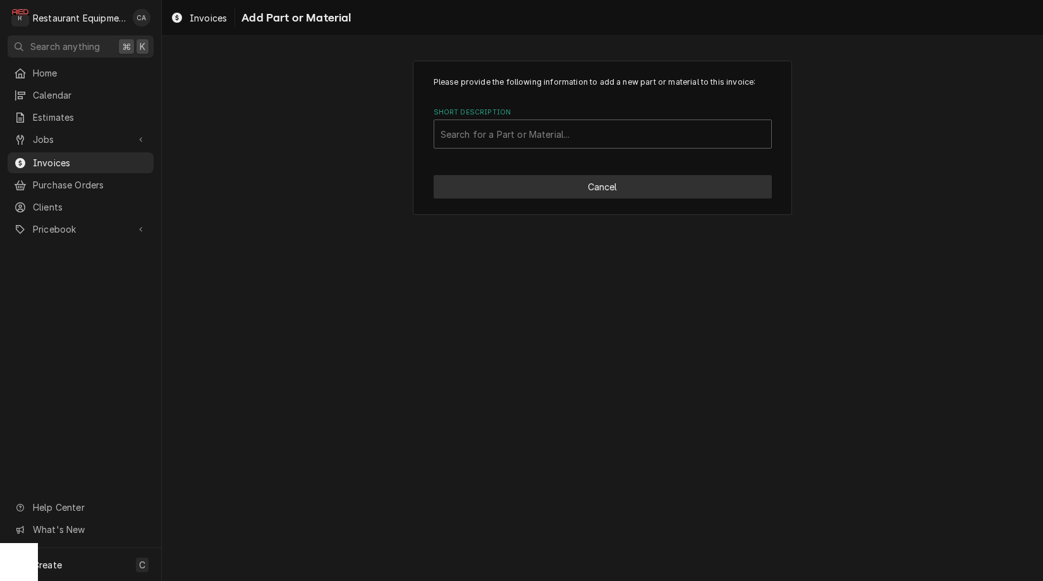
click at [545, 191] on button "Cancel" at bounding box center [603, 186] width 338 height 23
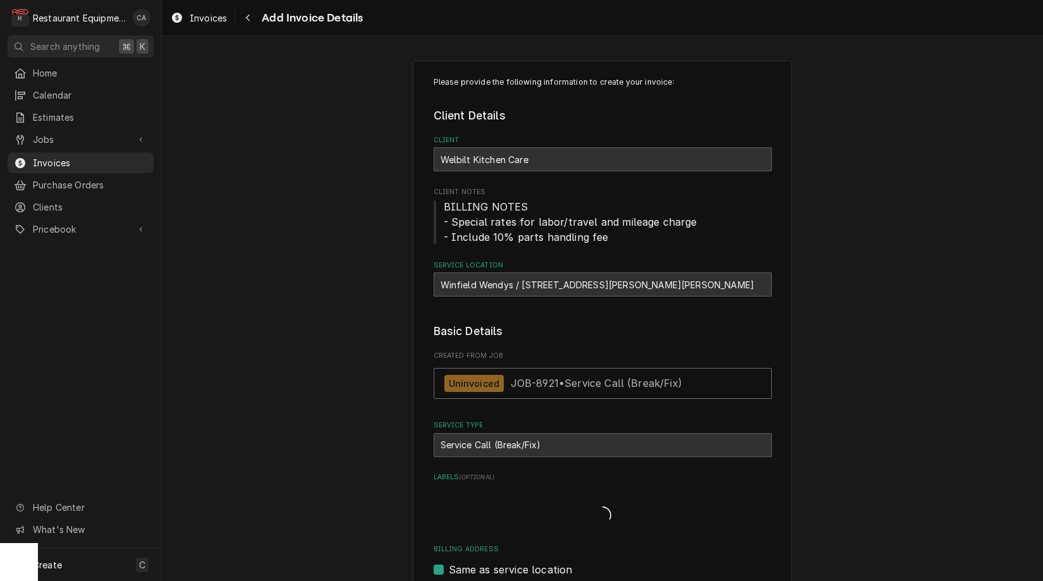
type textarea "x"
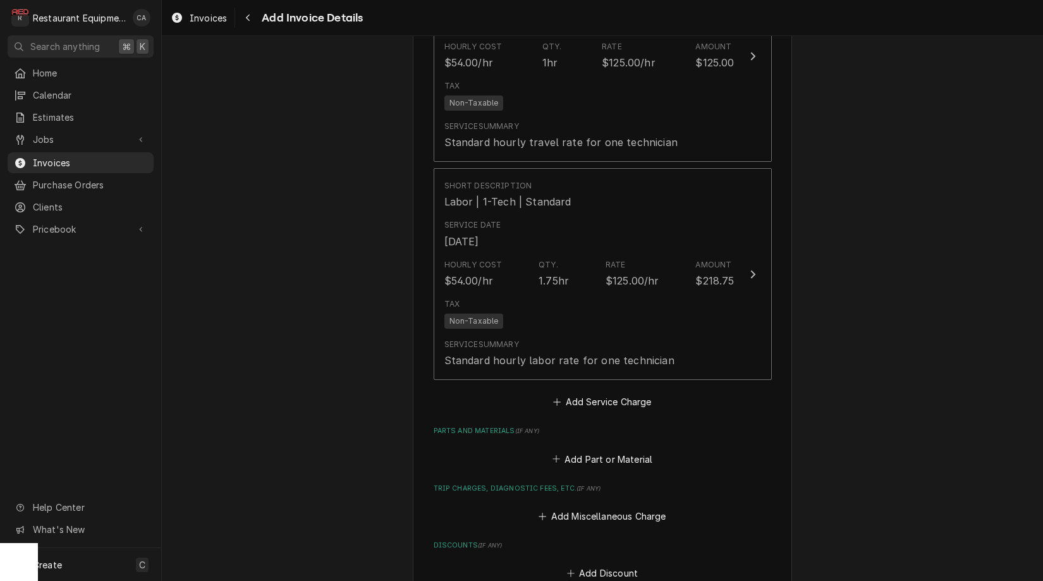
scroll to position [1517, 0]
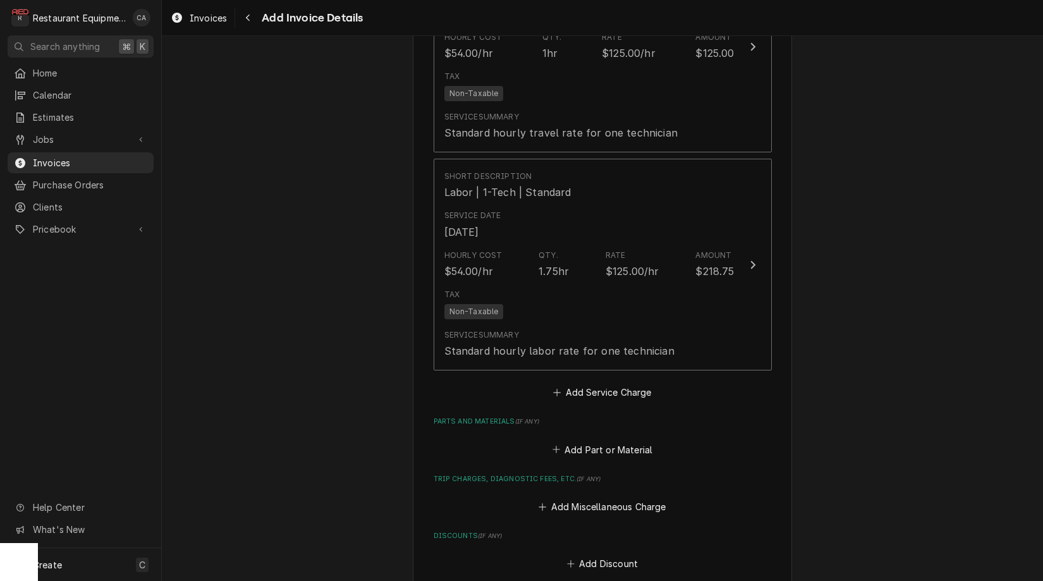
drag, startPoint x: 608, startPoint y: 477, endPoint x: 464, endPoint y: 259, distance: 260.6
click at [608, 498] on button "Add Miscellaneous Charge" at bounding box center [602, 507] width 131 height 18
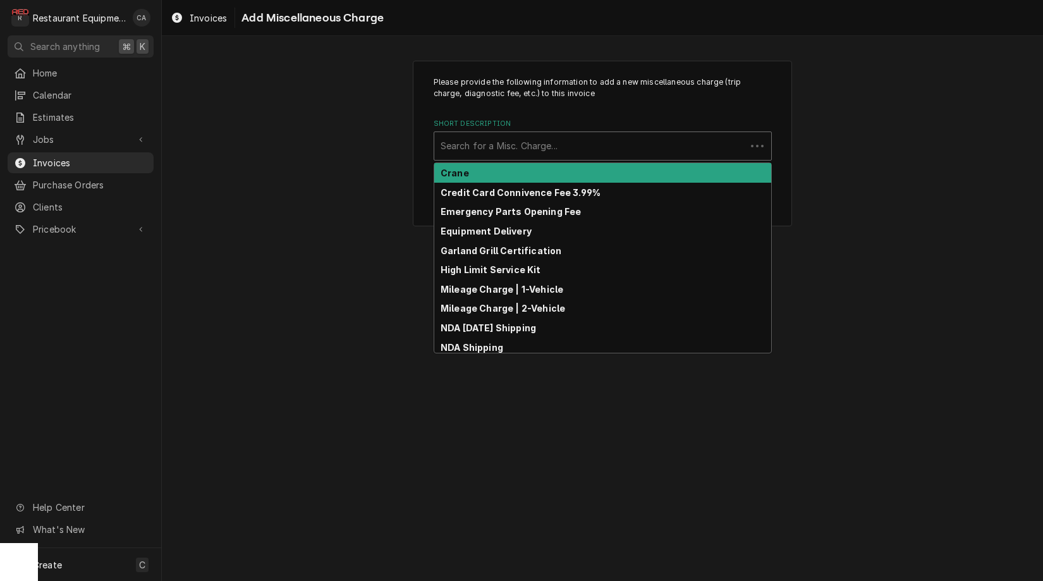
click at [472, 148] on div "Search for a Misc. Charge..." at bounding box center [590, 145] width 299 height 13
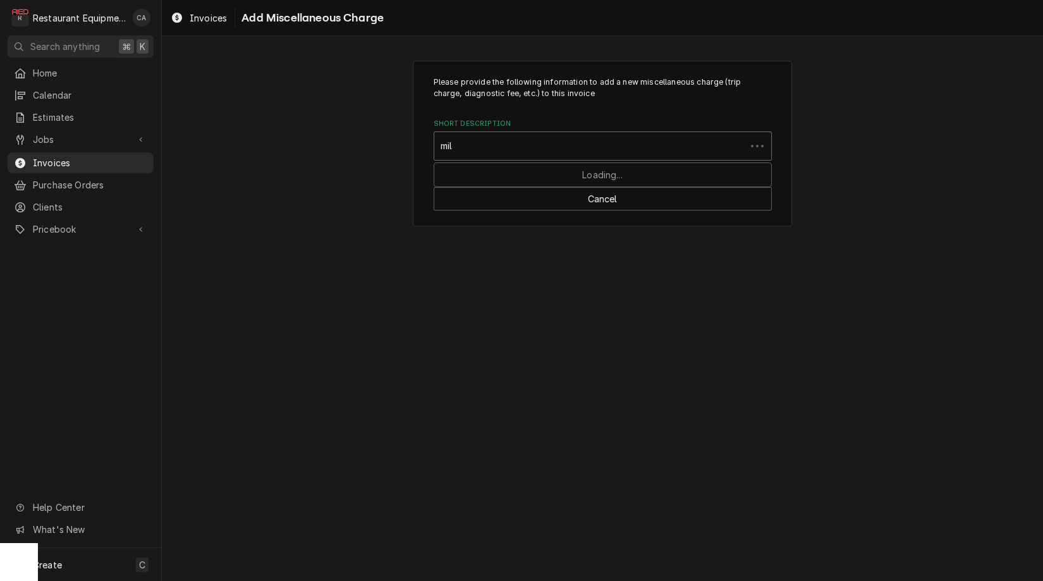
type input "mile"
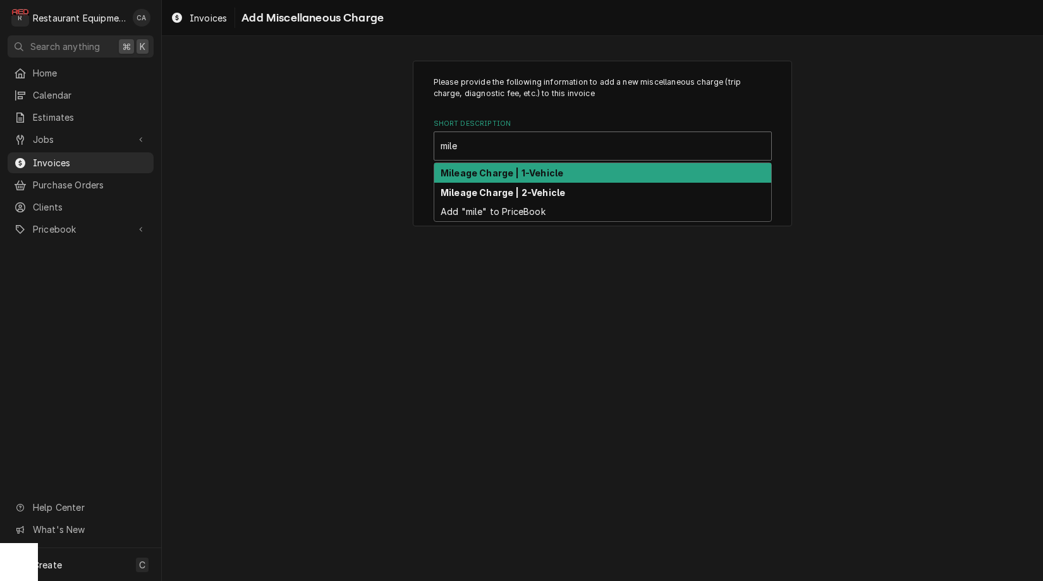
click at [479, 173] on strong "Mileage Charge | 1-Vehicle" at bounding box center [502, 173] width 123 height 11
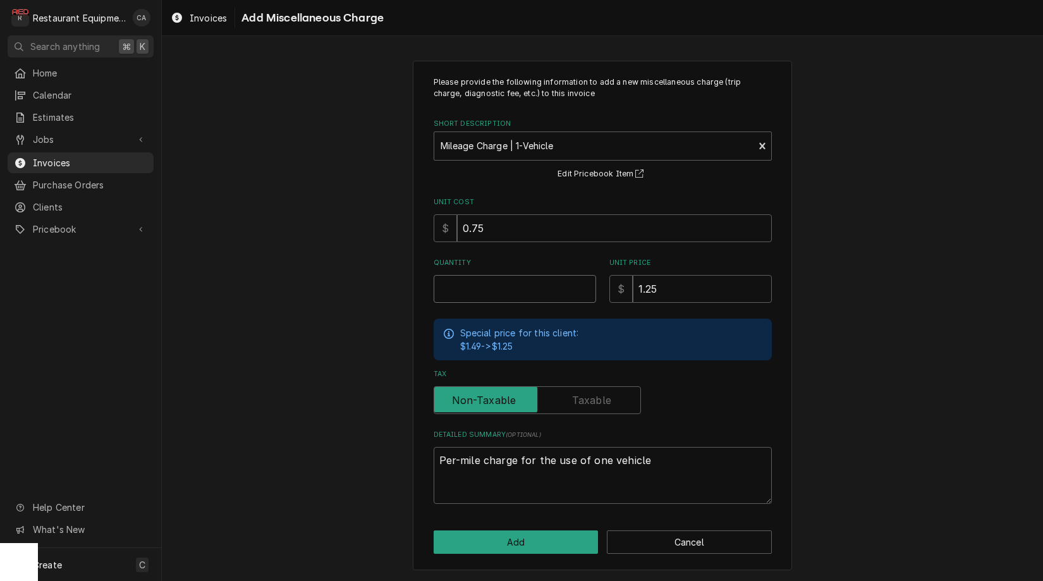
click at [467, 278] on input "Quantity" at bounding box center [515, 289] width 162 height 28
type textarea "x"
type input "1"
type textarea "x"
type input "2"
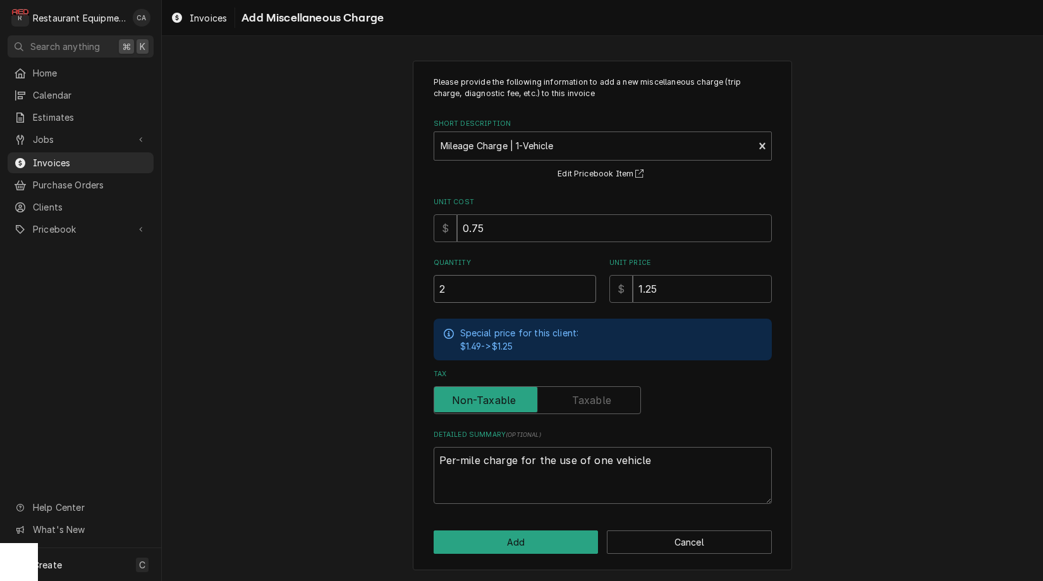
type textarea "x"
type input "28"
type textarea "x"
type input "28.2"
click at [477, 536] on button "Add" at bounding box center [516, 541] width 165 height 23
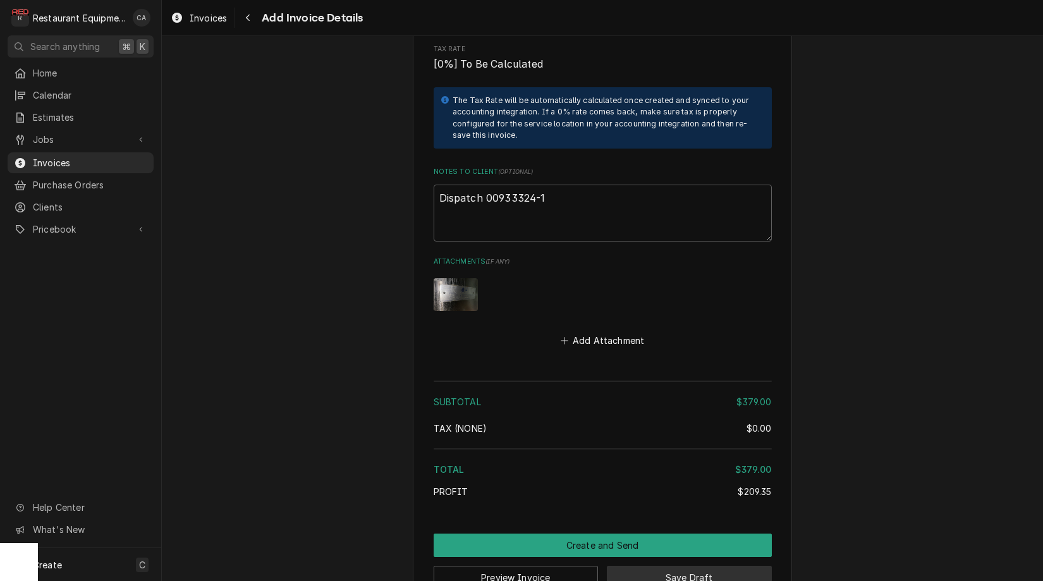
click at [641, 566] on button "Save Draft" at bounding box center [689, 577] width 165 height 23
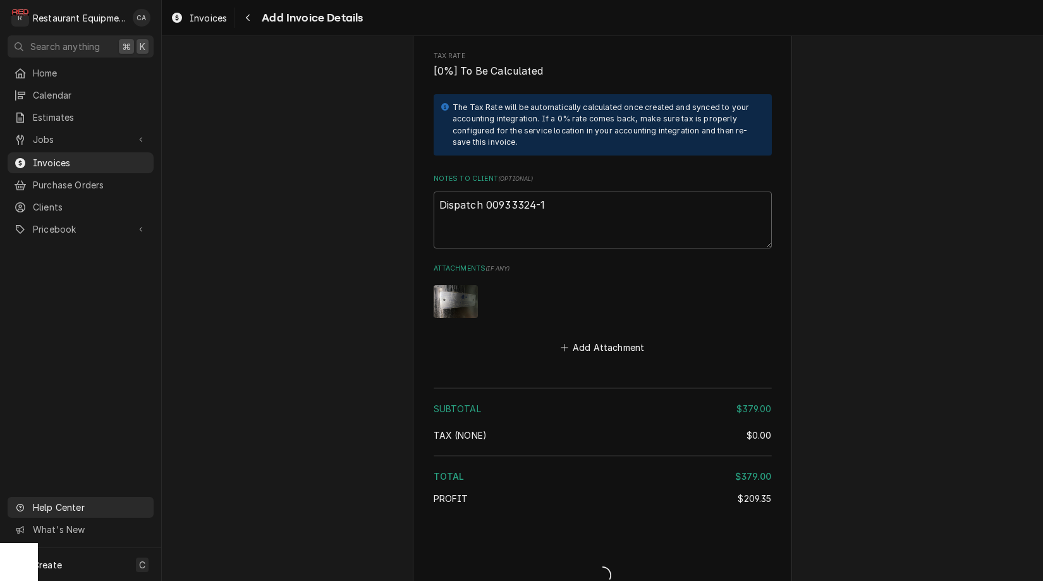
type textarea "x"
